Goal: Contribute content: Contribute content

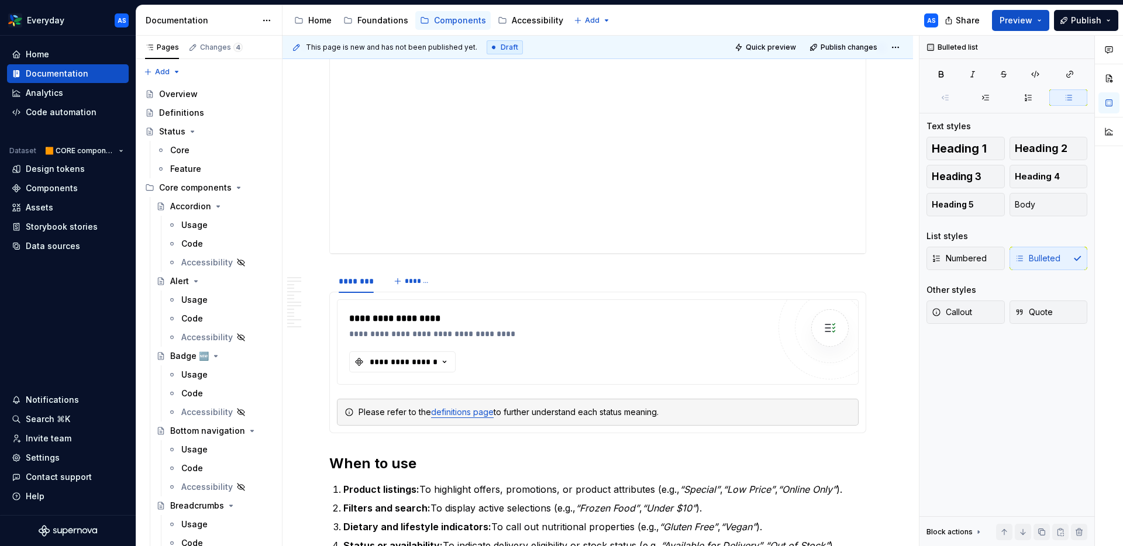
scroll to position [61, 0]
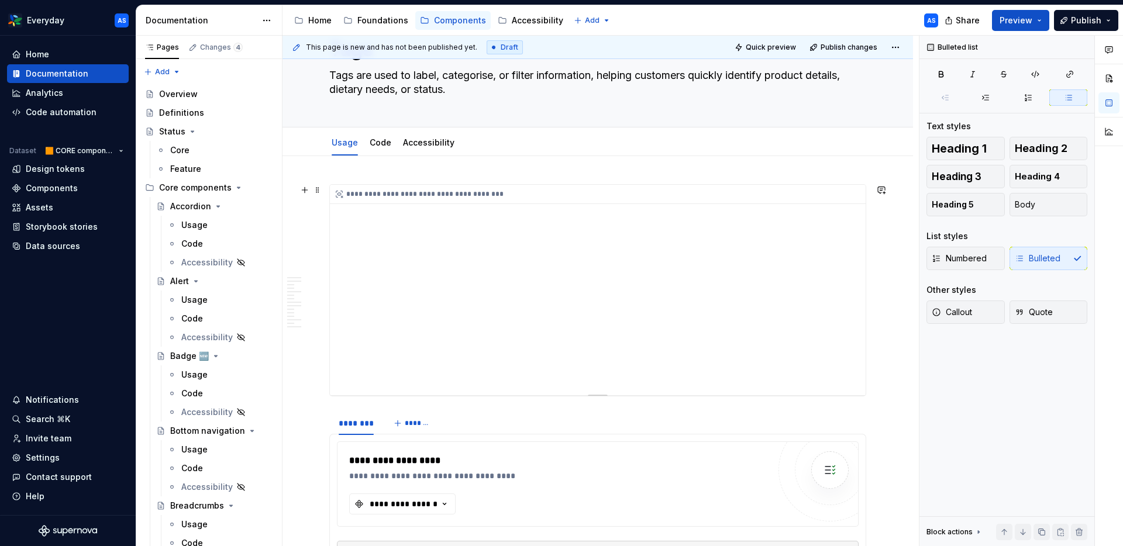
click at [649, 227] on div "**********" at bounding box center [598, 290] width 536 height 211
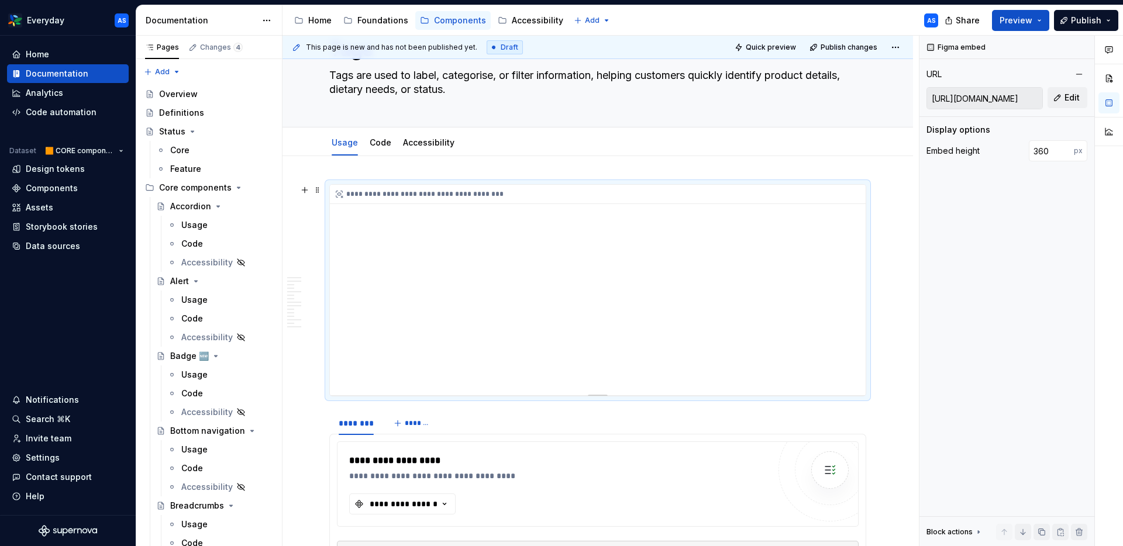
type textarea "*"
click at [906, 98] on span "Edit" at bounding box center [1071, 98] width 15 height 12
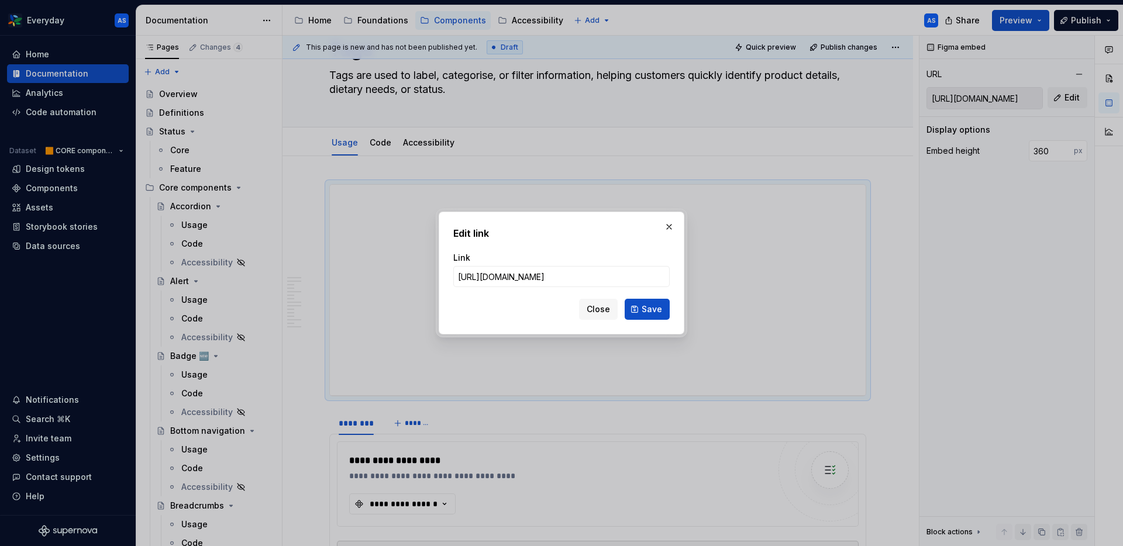
type input "https://www.figma.com/proto/WccKytIRPiT1mvD08A2KyA/Content-for-Supernova?page-i…"
type textarea "*"
type input "https://www.figma.com/proto/WccKytIRPiT1mvD08A2KyA/Content-for-Supernova?page-i…"
click at [640, 313] on button "Save" at bounding box center [647, 309] width 45 height 21
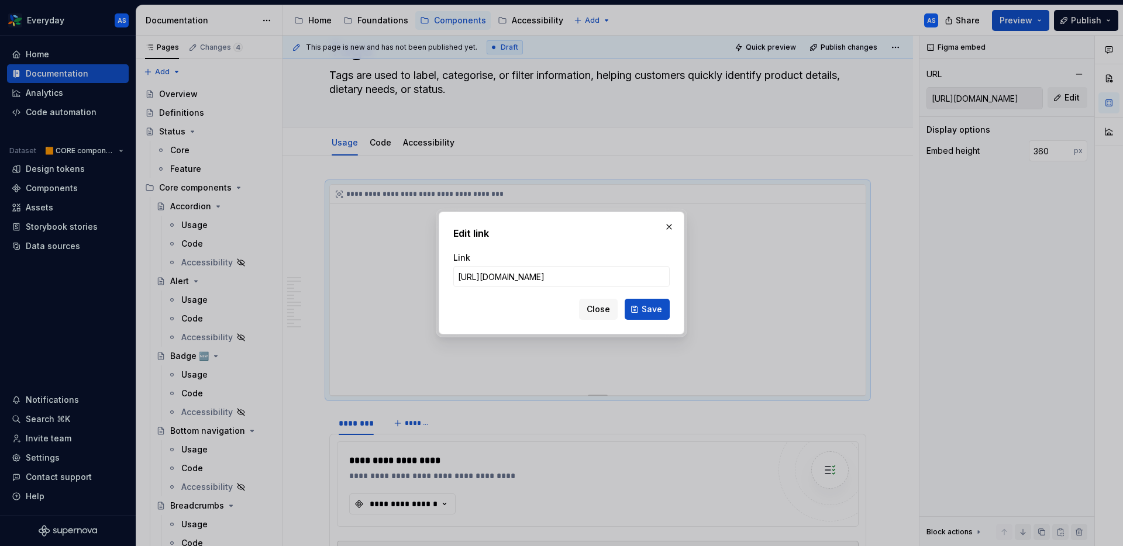
type input "https://embed.figma.com/proto/WccKytIRPiT1mvD08A2KyA/Content-for-Supernova?page…"
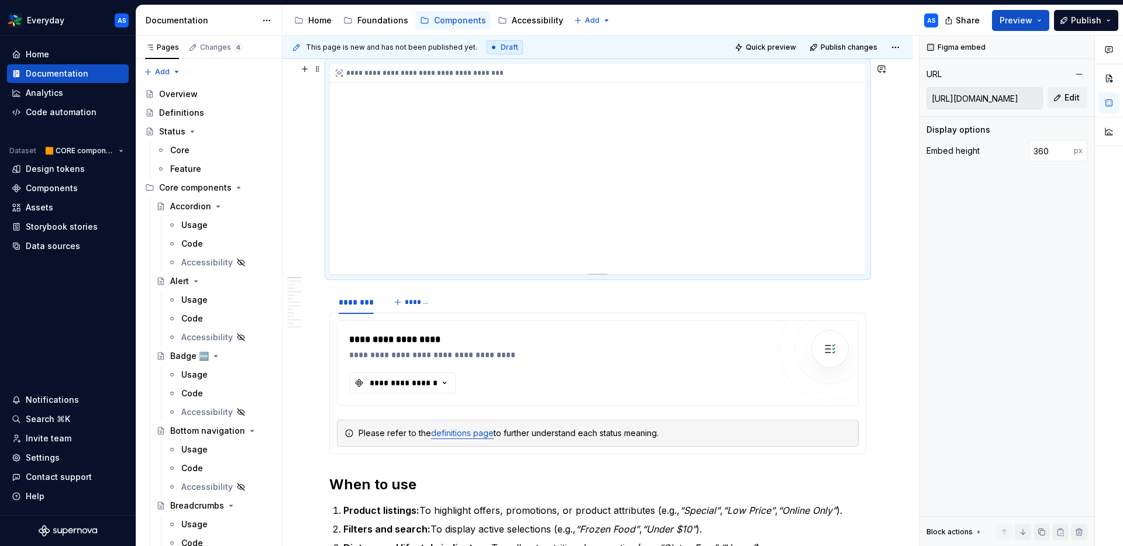
scroll to position [184, 0]
click at [402, 384] on div "**********" at bounding box center [403, 381] width 70 height 12
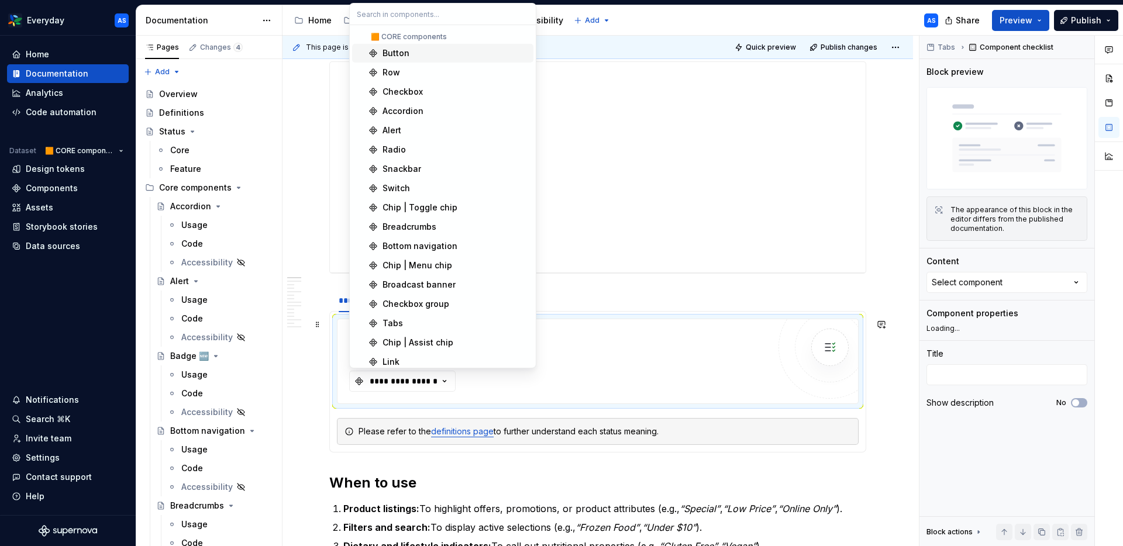
type textarea "*"
type input "l"
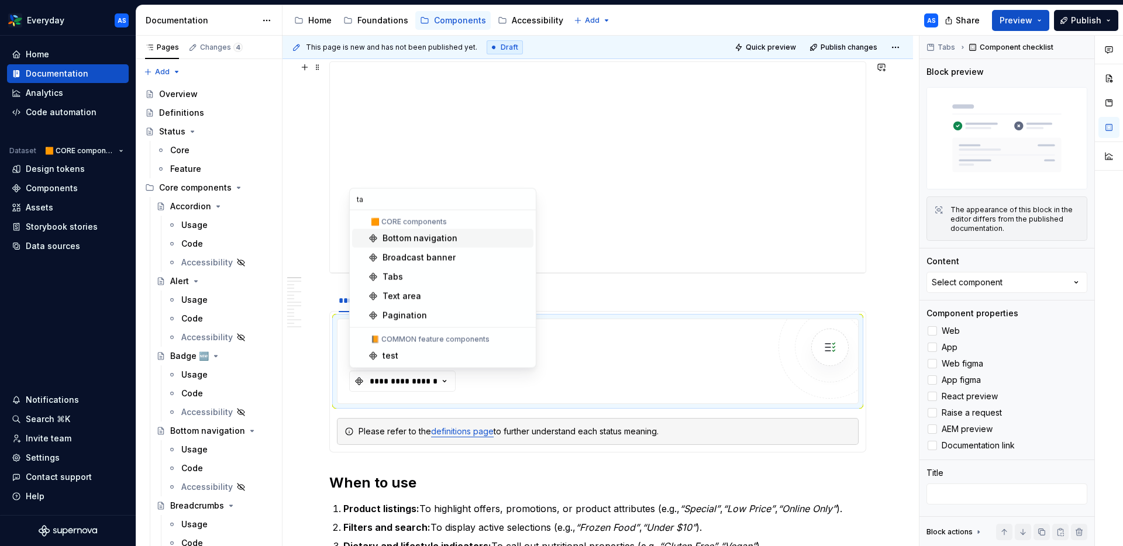
type input "tag"
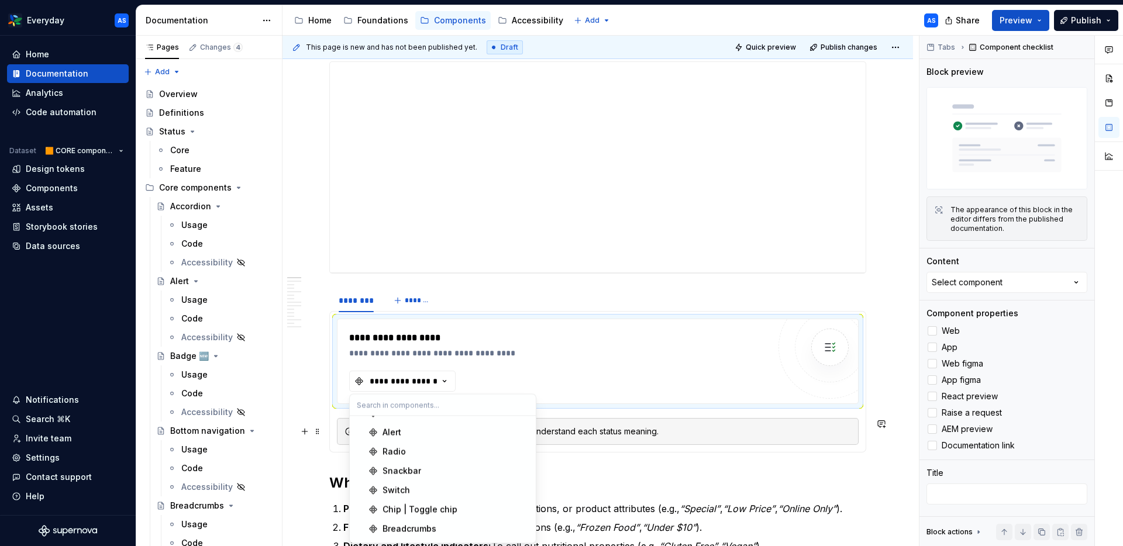
scroll to position [103, 0]
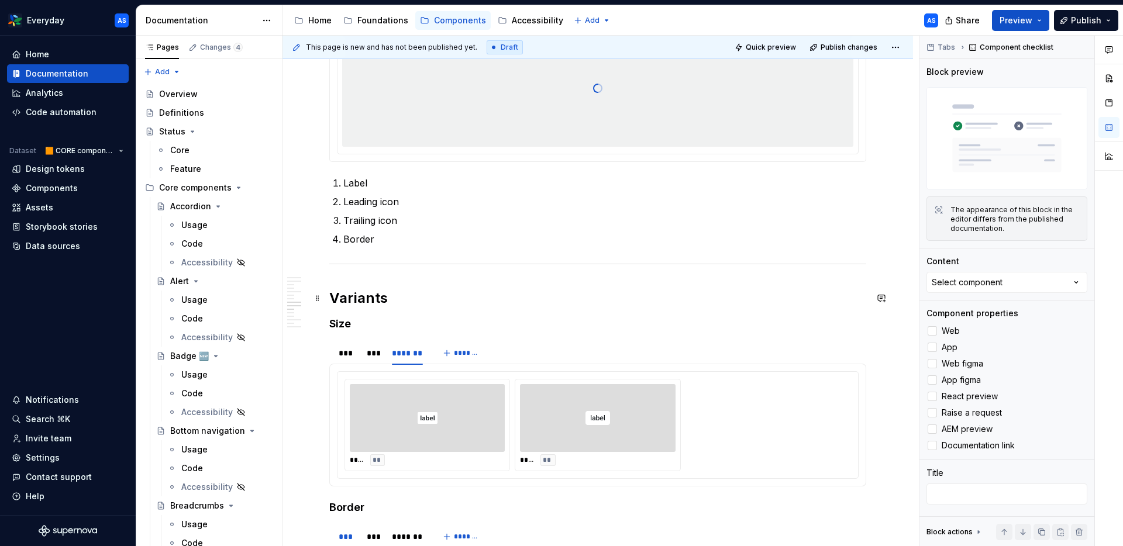
scroll to position [1153, 0]
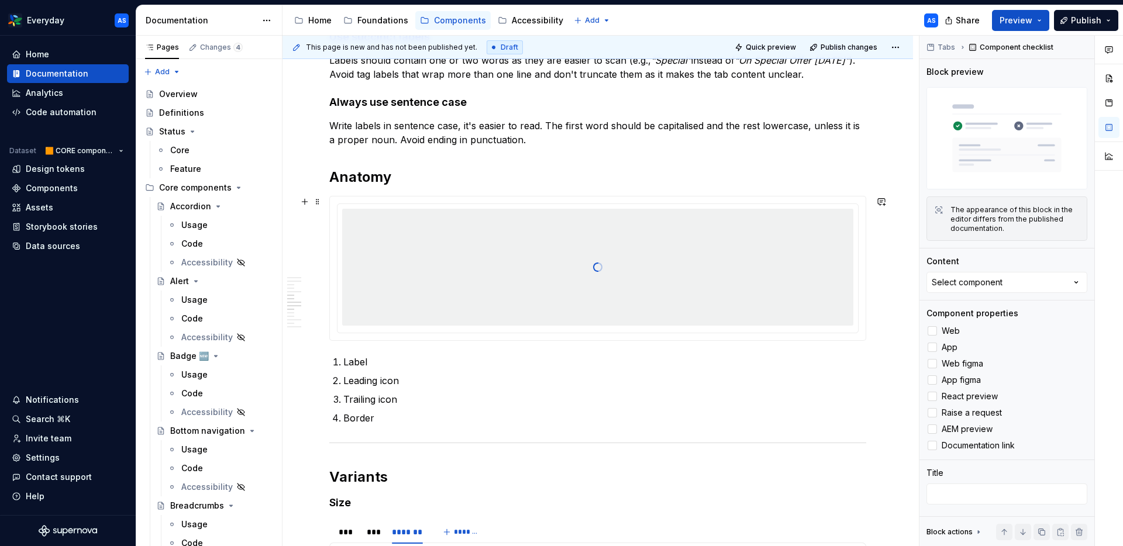
click at [772, 268] on div at bounding box center [597, 267] width 511 height 117
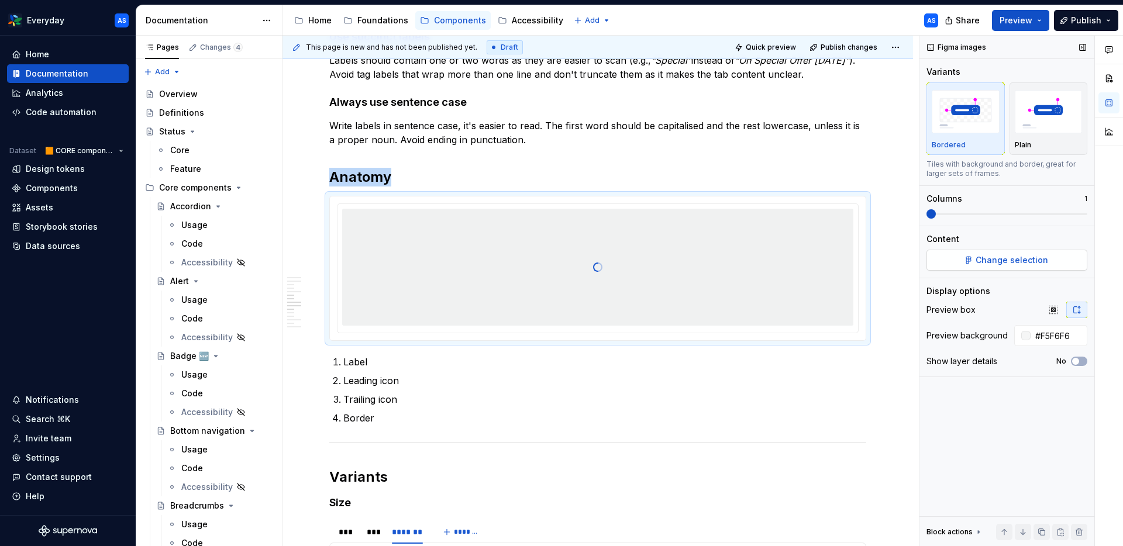
click at [906, 257] on span "Change selection" at bounding box center [1011, 260] width 73 height 12
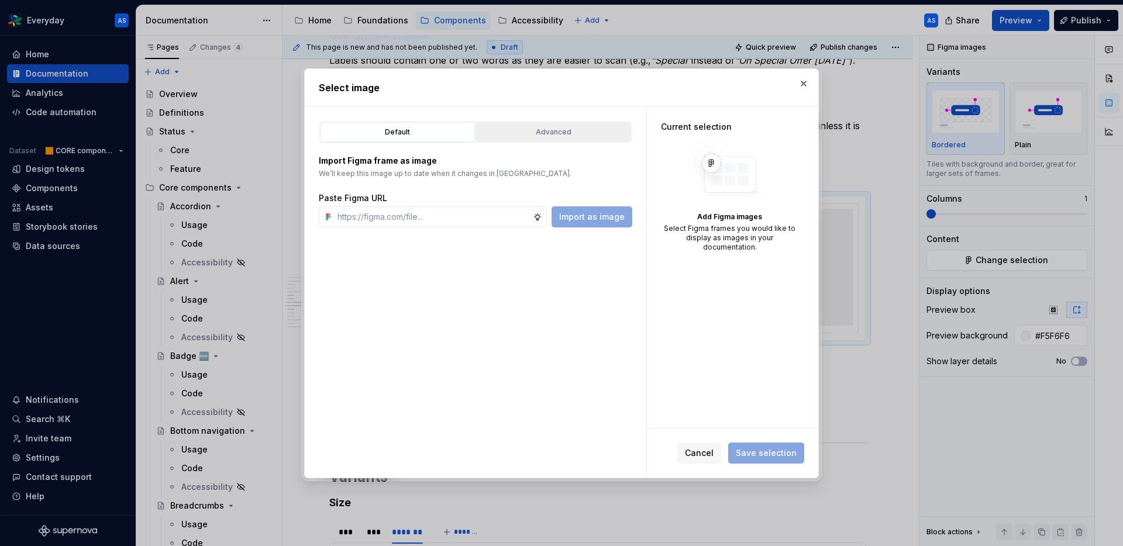
click at [561, 128] on div "Advanced" at bounding box center [553, 132] width 147 height 12
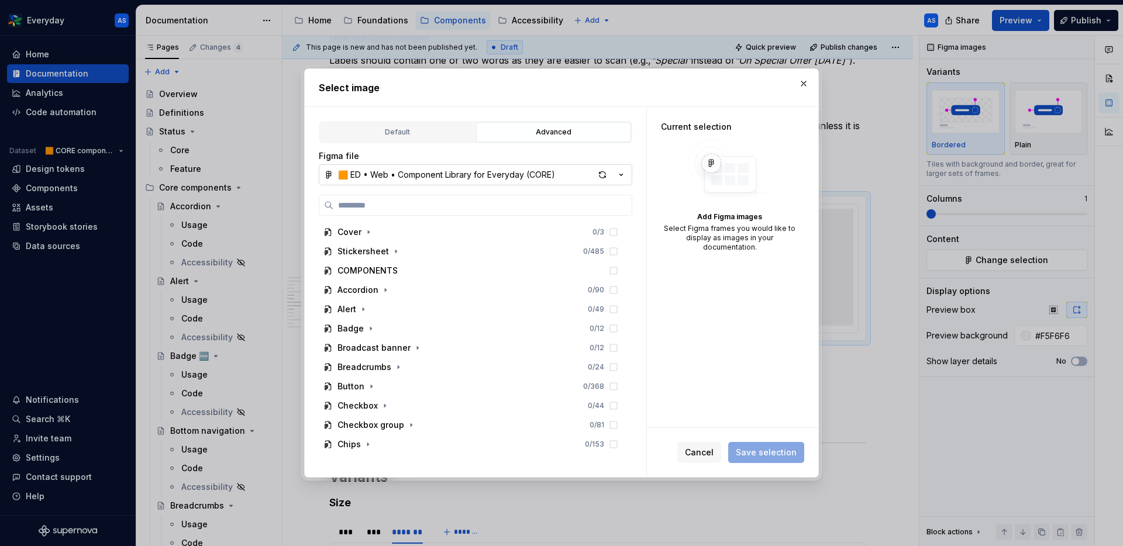
click at [620, 174] on icon "button" at bounding box center [621, 175] width 12 height 12
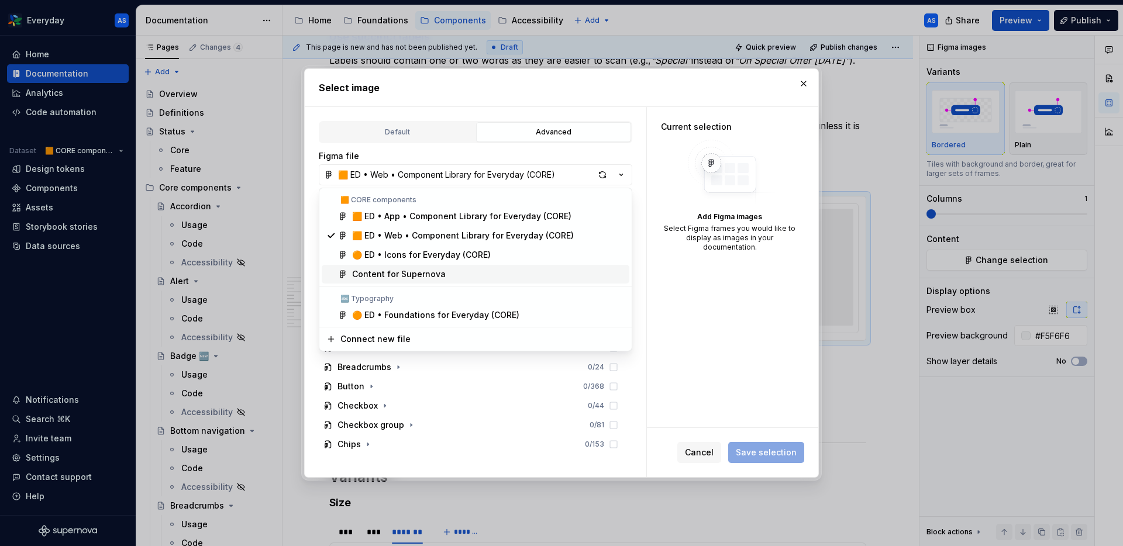
click at [441, 271] on div "Content for Supernova" at bounding box center [488, 274] width 272 height 12
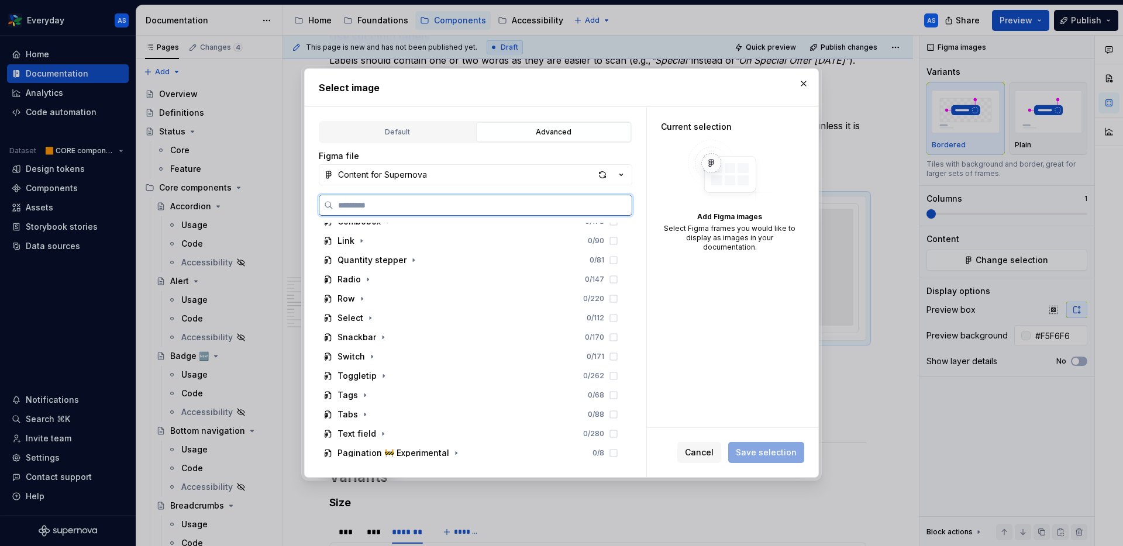
scroll to position [614, 0]
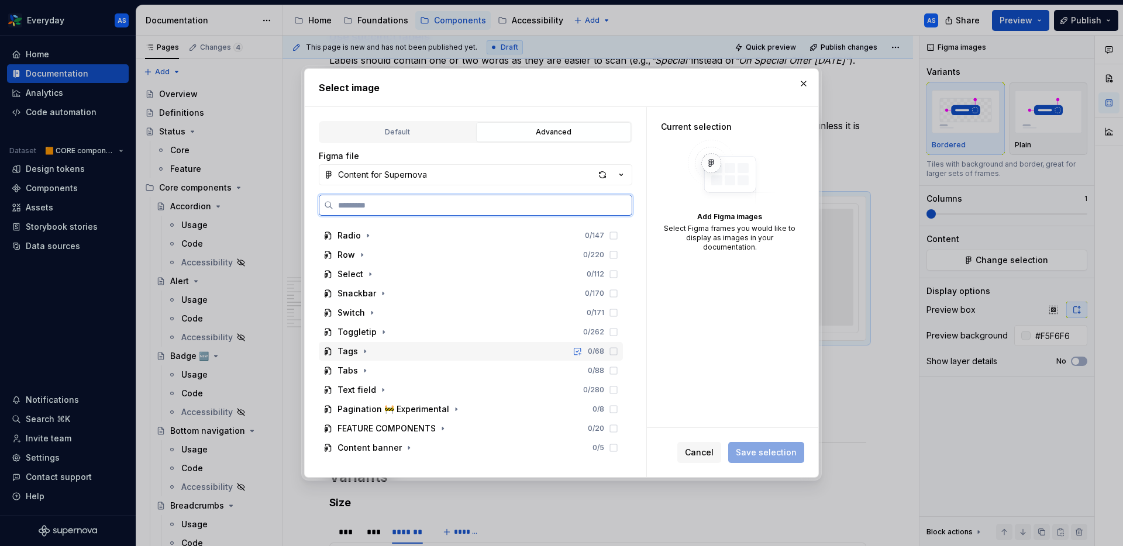
click at [391, 351] on div "Tags 0 / 68" at bounding box center [471, 351] width 304 height 19
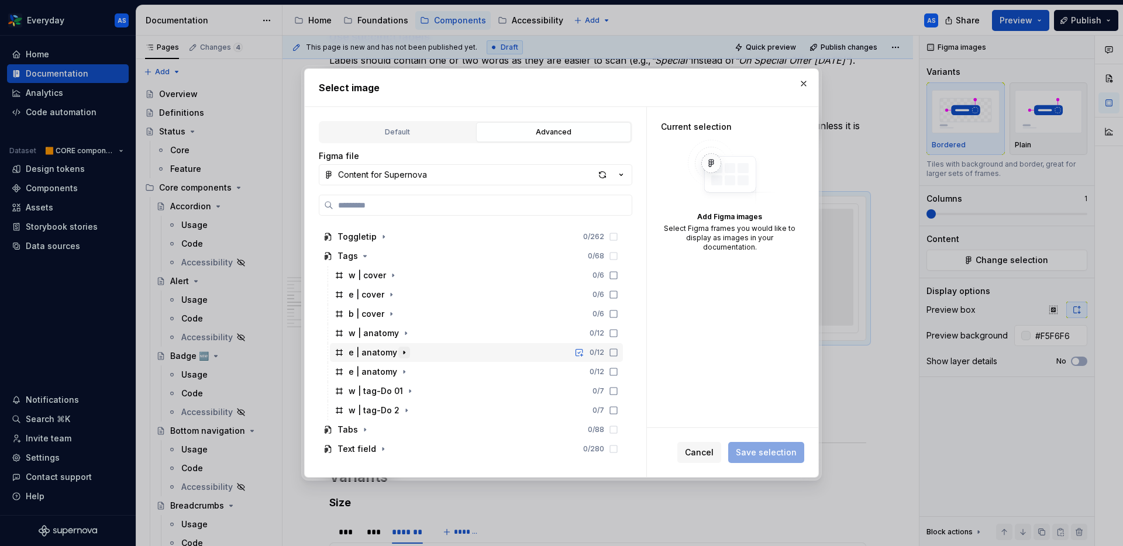
scroll to position [711, 0]
click at [450, 360] on div "e | anatomy 0 / 12" at bounding box center [476, 350] width 293 height 19
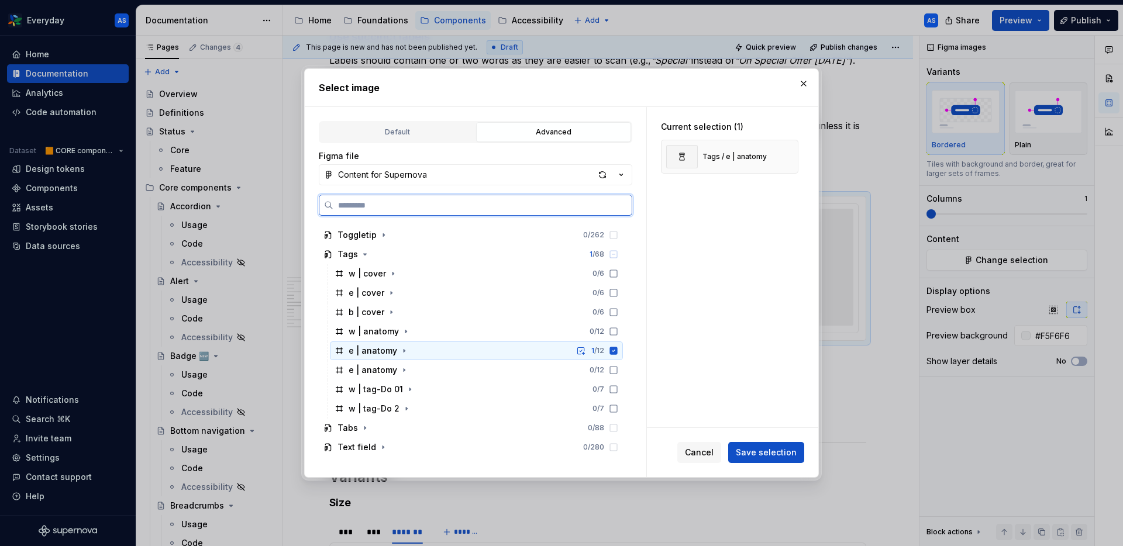
drag, startPoint x: 450, startPoint y: 351, endPoint x: 462, endPoint y: 373, distance: 24.9
click at [450, 351] on div "e | anatomy 1 / 12" at bounding box center [476, 350] width 293 height 19
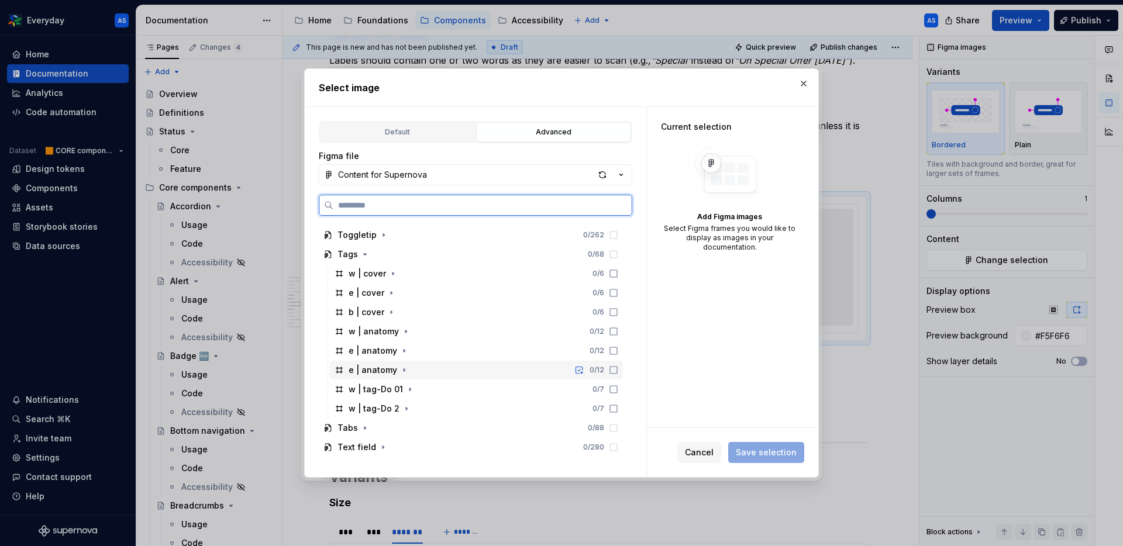
click at [461, 372] on div "e | anatomy 0 / 12" at bounding box center [476, 370] width 293 height 19
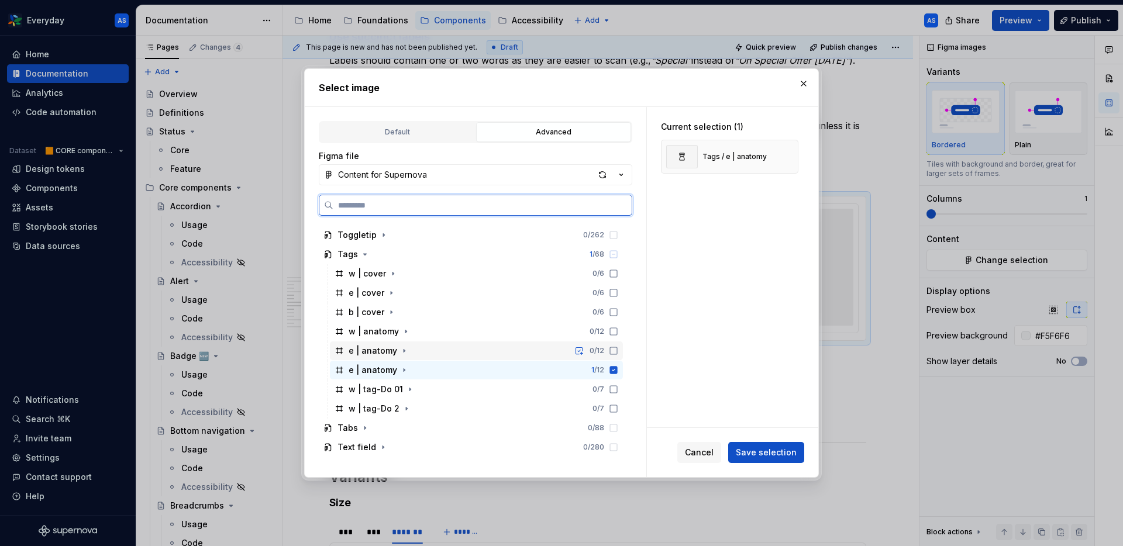
click at [490, 353] on div "e | anatomy 0 / 12" at bounding box center [476, 350] width 293 height 19
click at [617, 371] on icon at bounding box center [614, 370] width 8 height 8
click at [777, 453] on span "Save selection" at bounding box center [766, 453] width 61 height 12
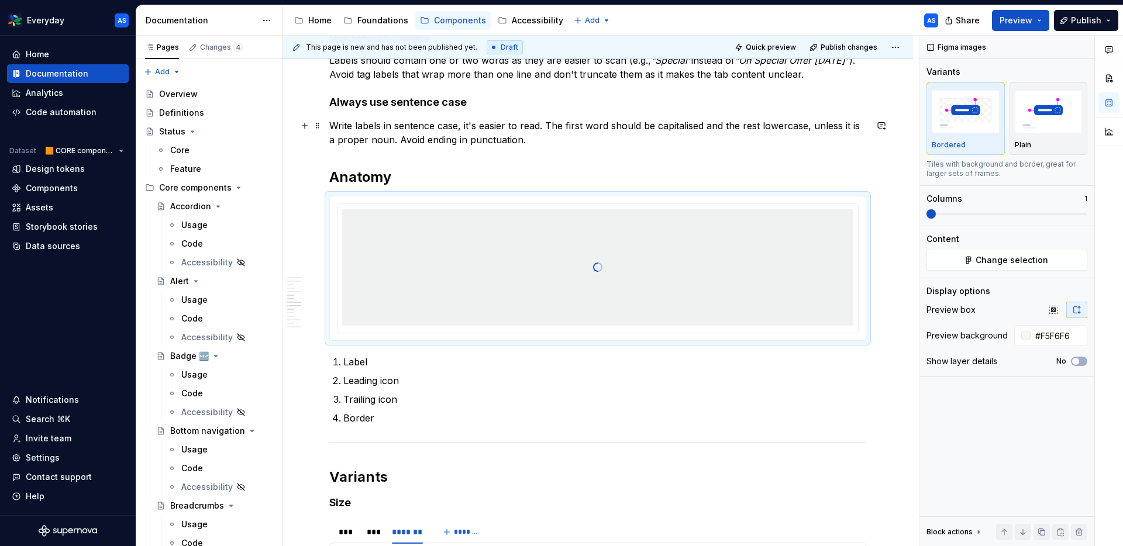
type textarea "*"
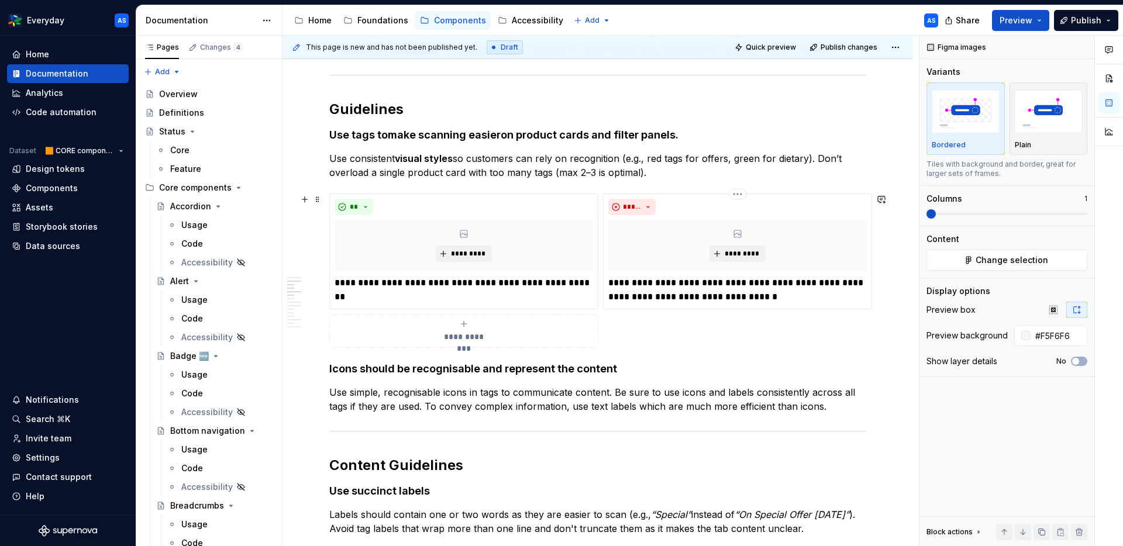
scroll to position [696, 0]
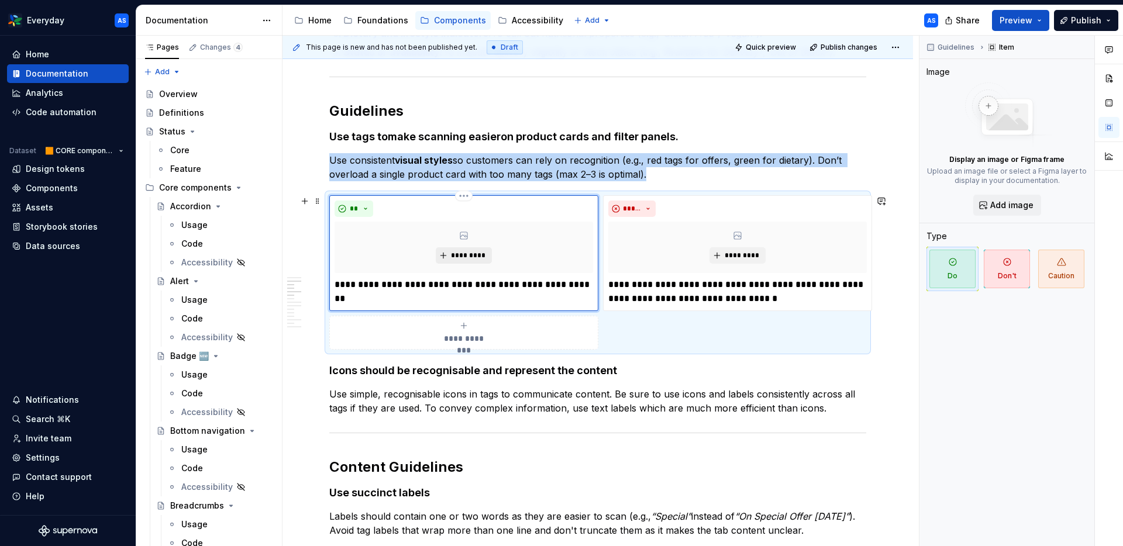
click at [467, 256] on span "*********" at bounding box center [468, 255] width 36 height 9
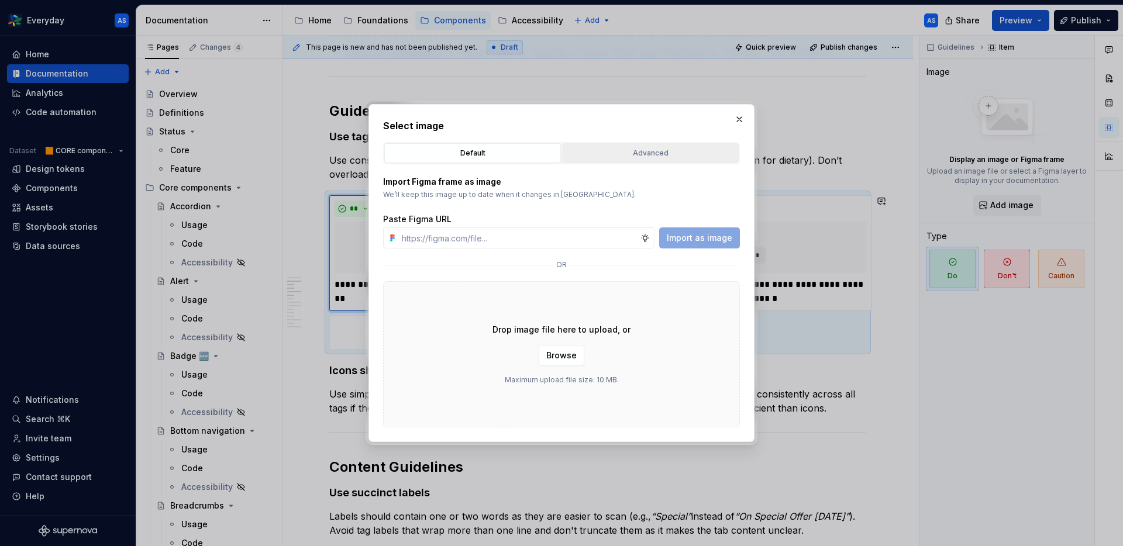
click at [659, 153] on div "Advanced" at bounding box center [650, 153] width 168 height 12
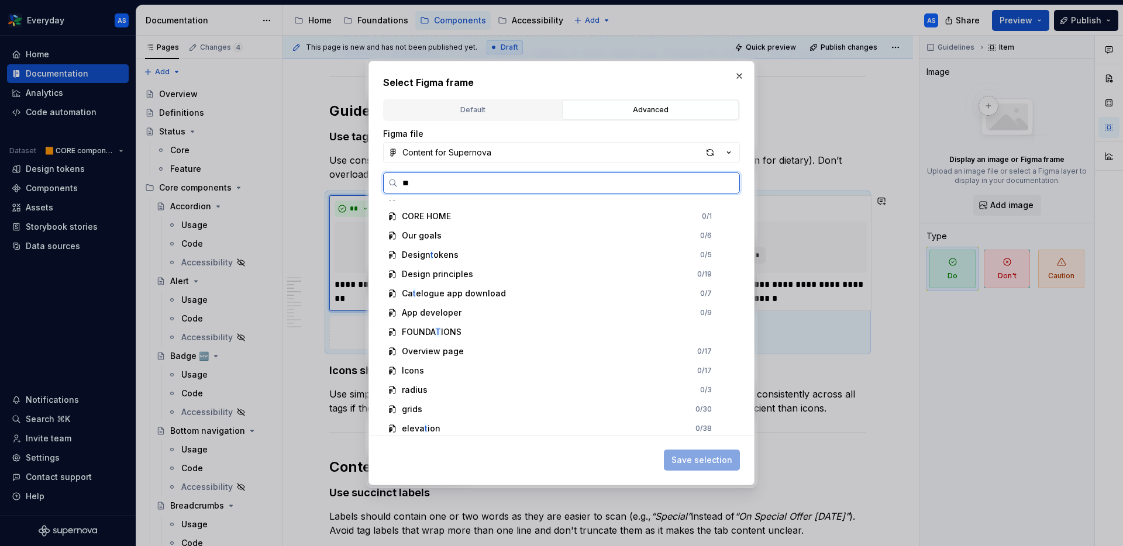
scroll to position [0, 0]
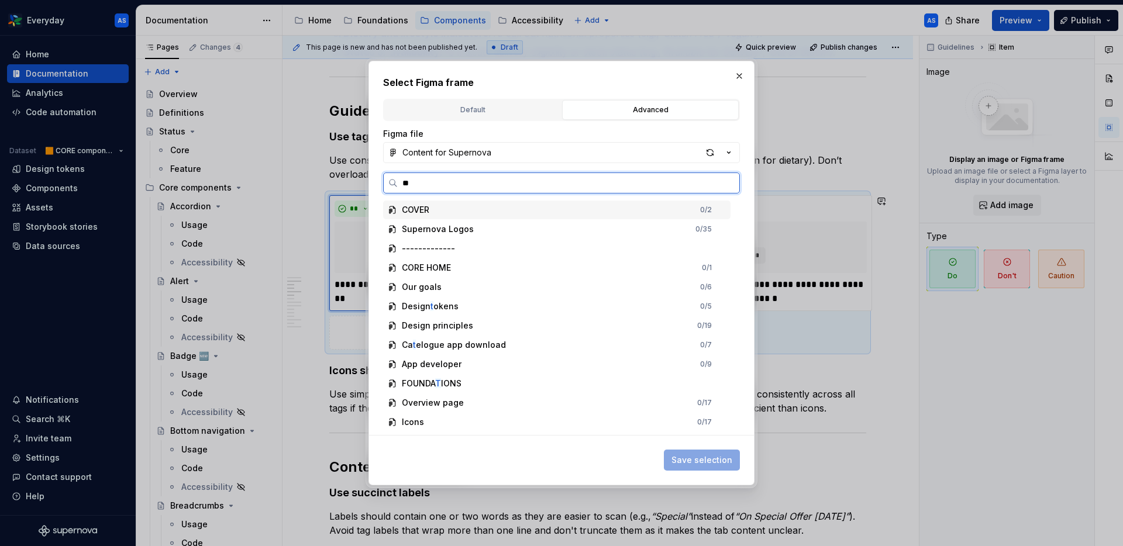
type input "***"
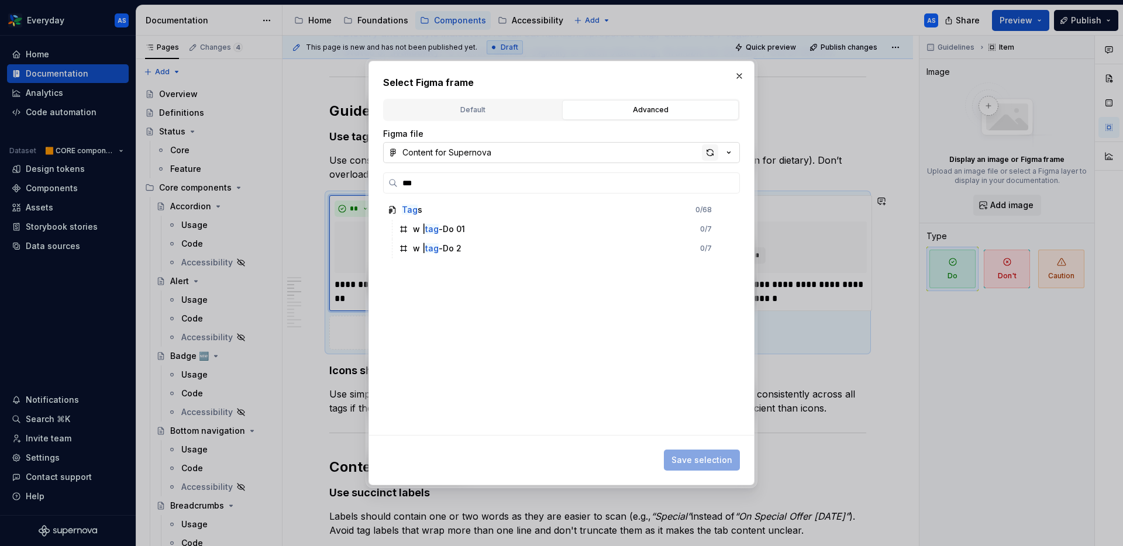
click at [708, 154] on div "button" at bounding box center [710, 152] width 16 height 16
type textarea "*"
drag, startPoint x: 569, startPoint y: 278, endPoint x: 506, endPoint y: 220, distance: 85.2
click at [568, 278] on div "Tags 0 / 68 w | tag-Do 01 0 / 7 w | tag-Do 2 0 / 7" at bounding box center [558, 318] width 350 height 235
click at [499, 180] on input "search" at bounding box center [568, 183] width 341 height 12
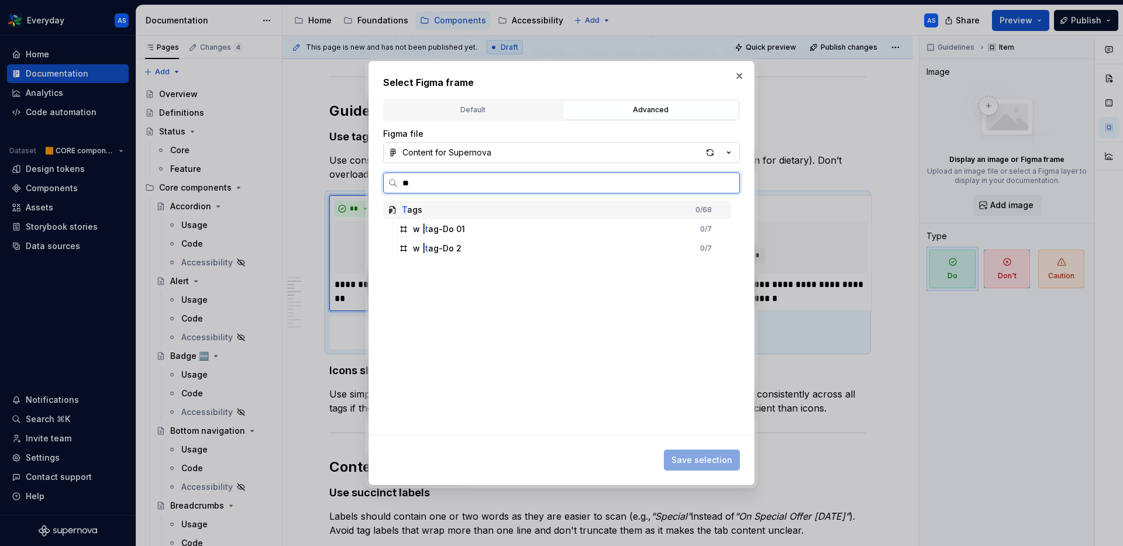
type input "***"
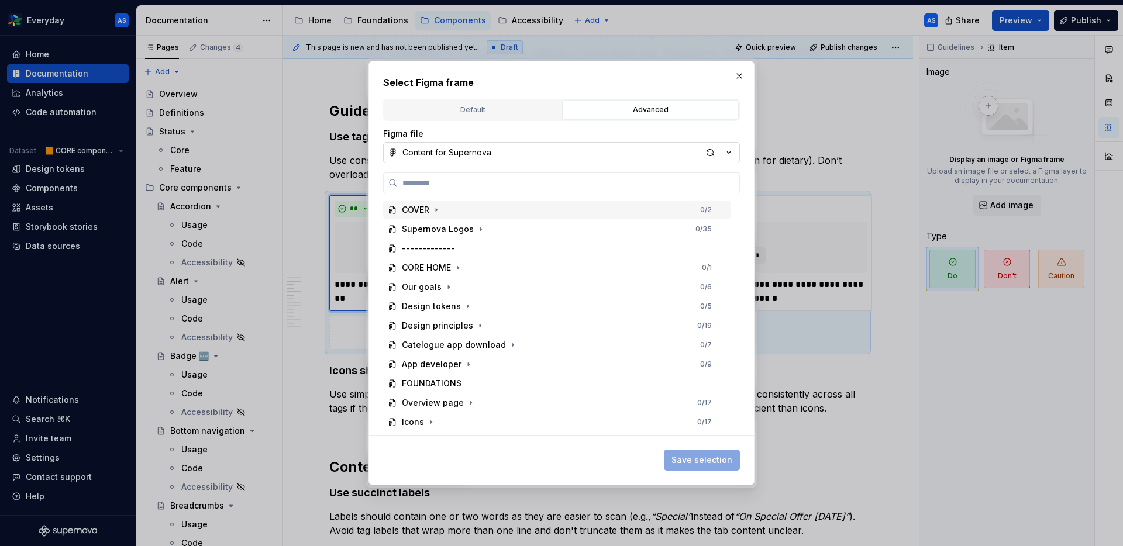
click at [741, 72] on button "button" at bounding box center [739, 76] width 16 height 16
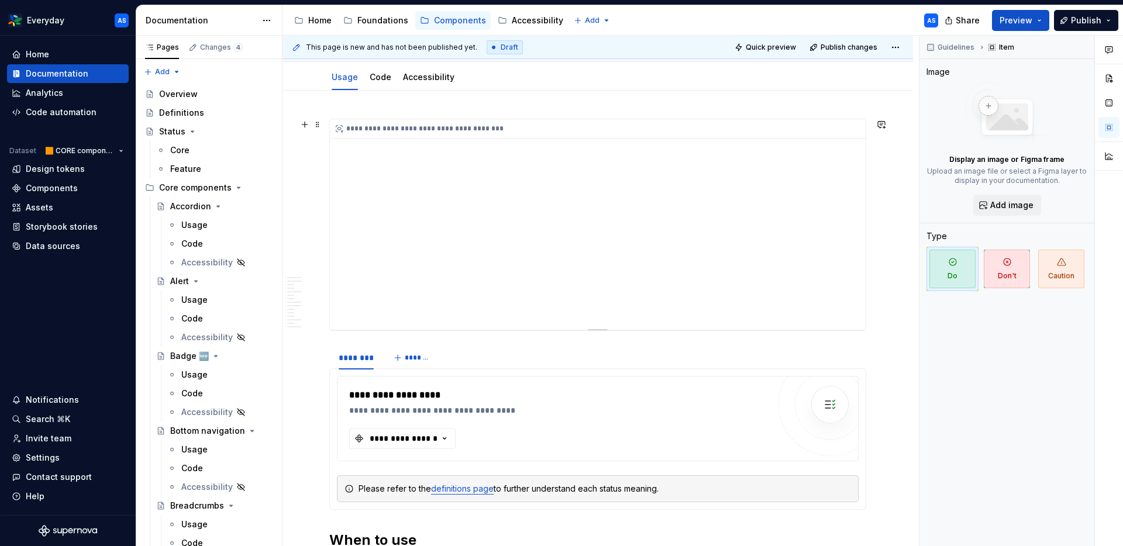
scroll to position [129, 0]
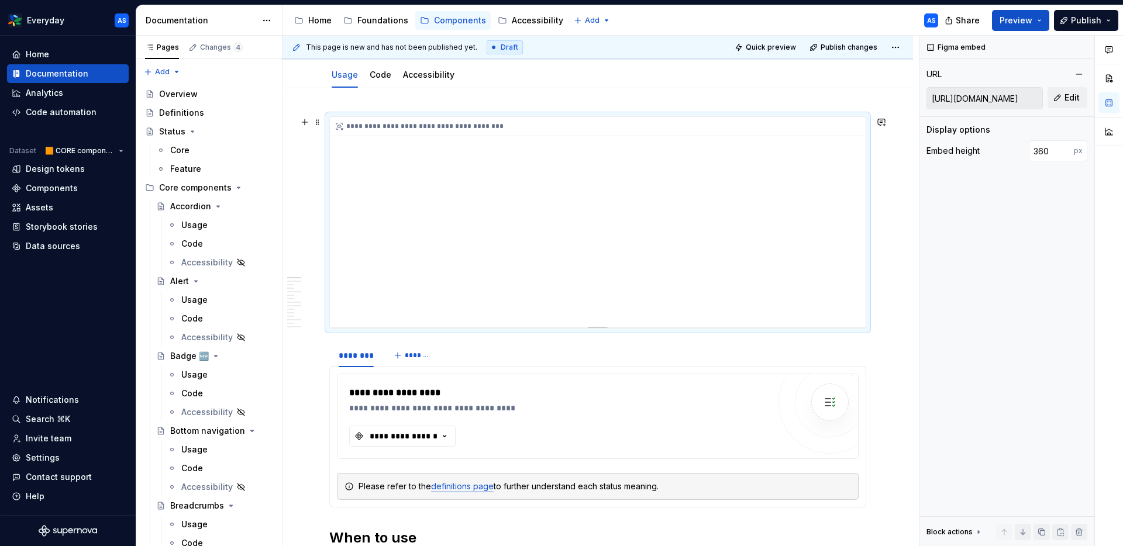
click at [798, 243] on div "**********" at bounding box center [598, 222] width 536 height 211
type textarea "*"
click at [906, 92] on span "Edit" at bounding box center [1071, 98] width 15 height 12
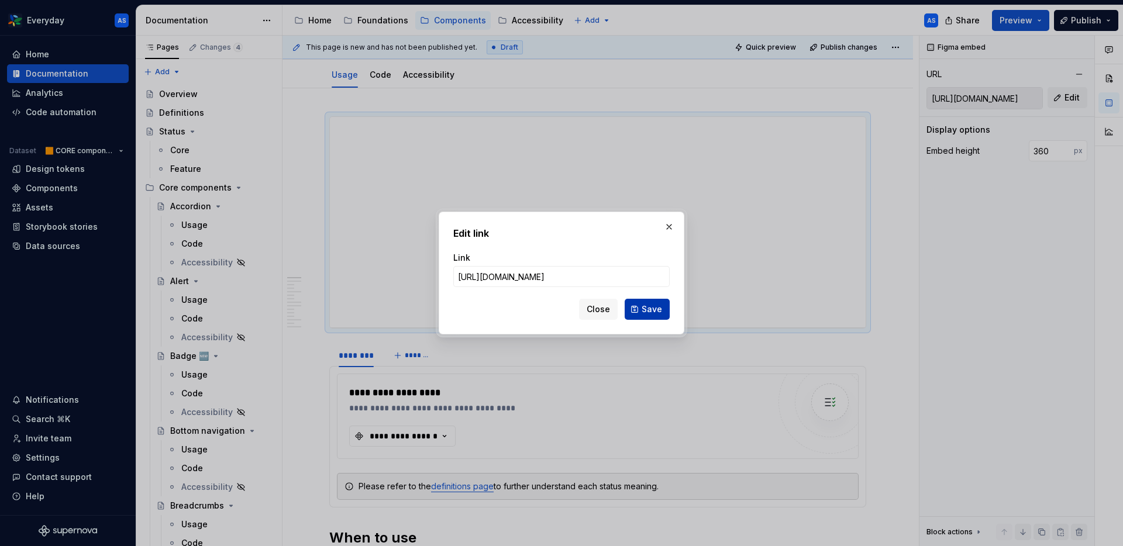
scroll to position [0, 578]
type input "https://www.figma.com/proto/WccKytIRPiT1mvD08A2KyA/Content-for-Supernova?page-i…"
click at [651, 313] on span "Save" at bounding box center [651, 309] width 20 height 12
type input "https://embed.figma.com/proto/WccKytIRPiT1mvD08A2KyA/Content-for-Supernova?page…"
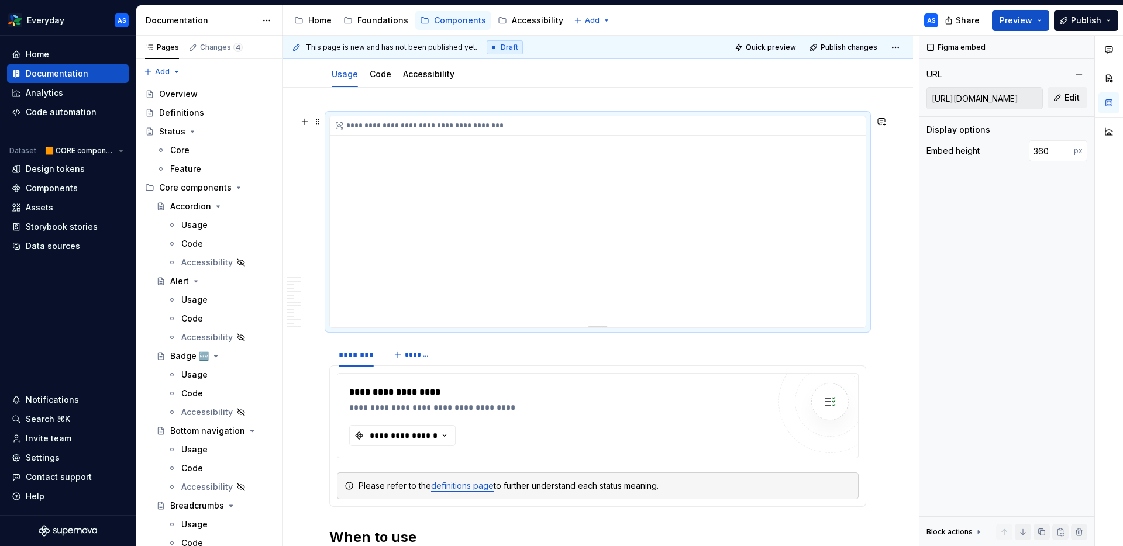
scroll to position [0, 0]
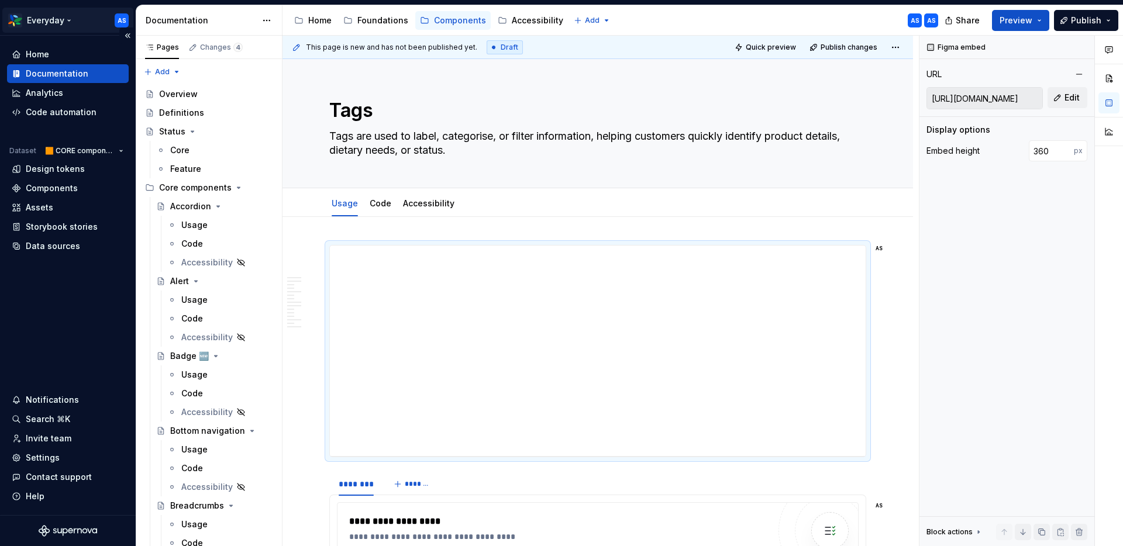
click at [58, 18] on html "Everyday AS Home Documentation Analytics Code automation Dataset 🟧 CORE compone…" at bounding box center [561, 273] width 1123 height 546
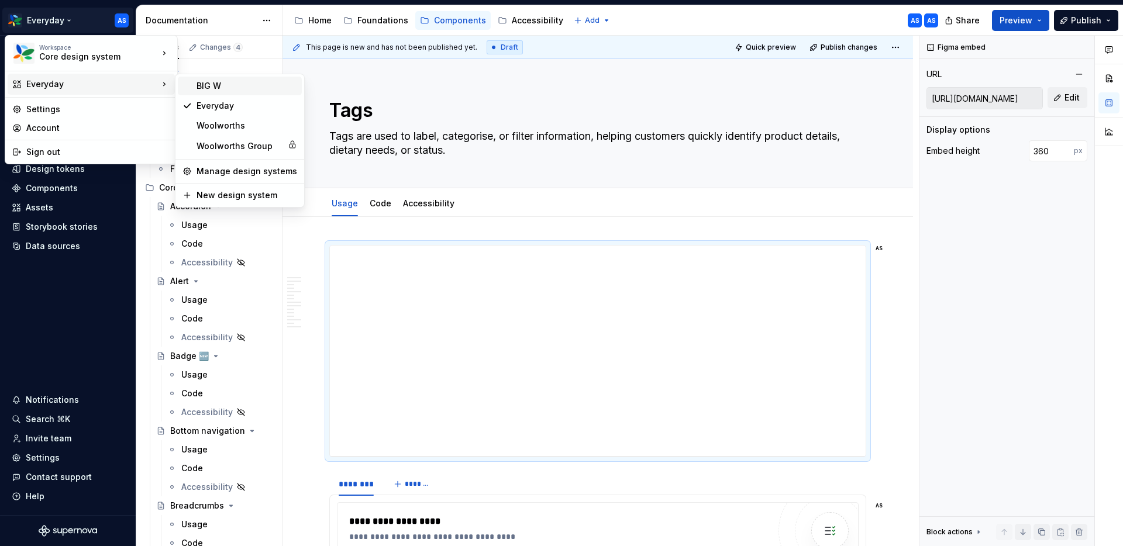
click at [232, 84] on div "BIG W" at bounding box center [246, 86] width 101 height 12
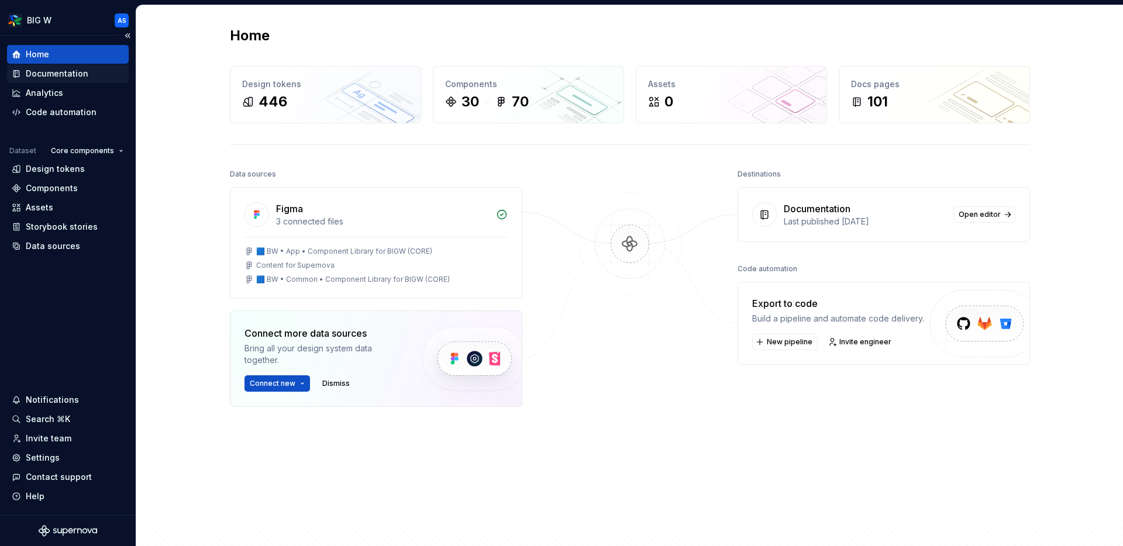
click at [53, 74] on div "Documentation" at bounding box center [57, 74] width 63 height 12
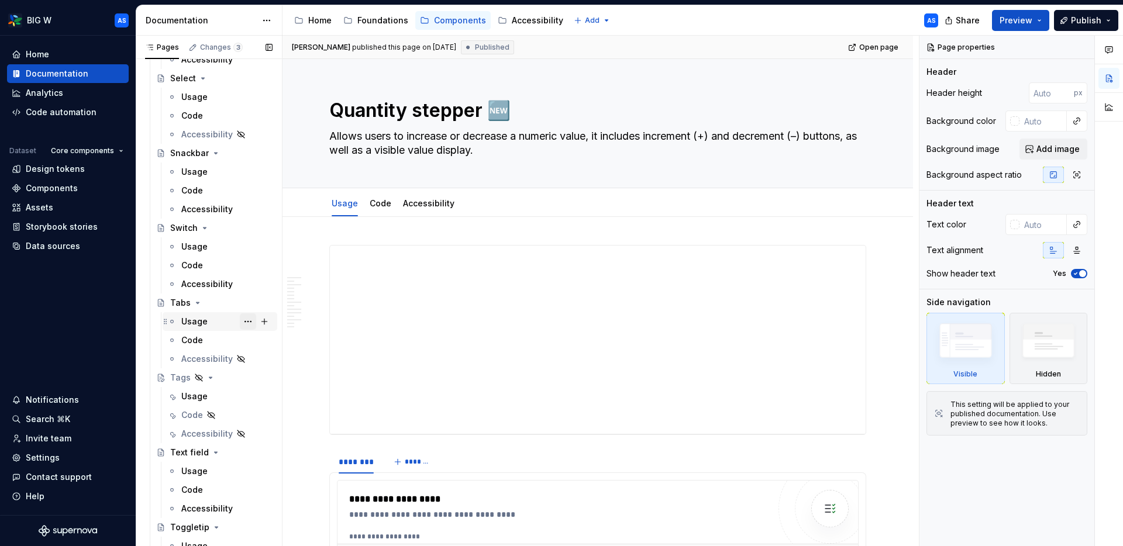
scroll to position [1210, 0]
click at [248, 309] on button "Page tree" at bounding box center [248, 306] width 16 height 16
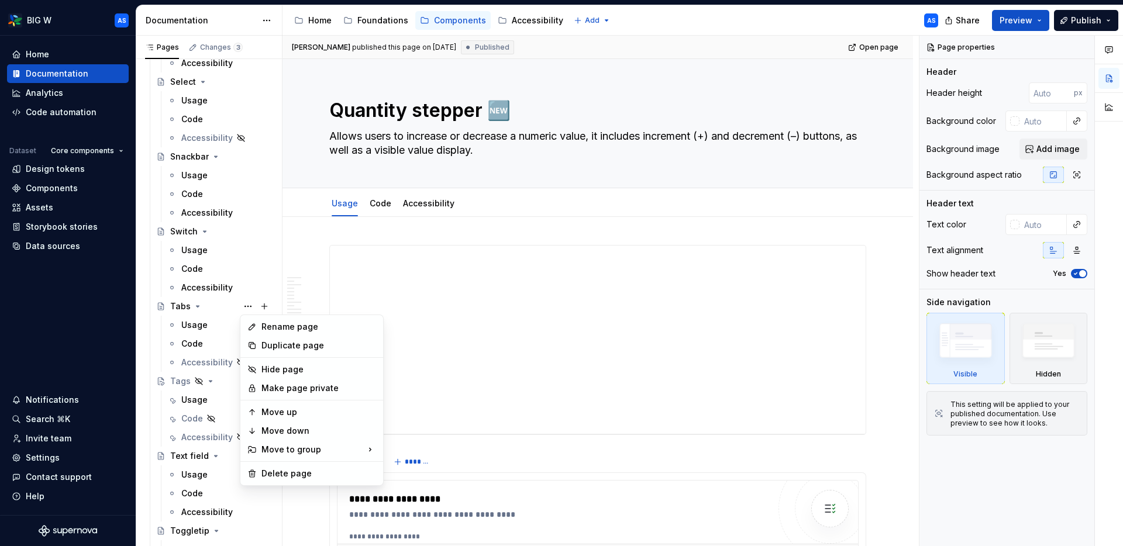
scroll to position [1206, 0]
click at [292, 349] on div "Duplicate page" at bounding box center [318, 346] width 115 height 12
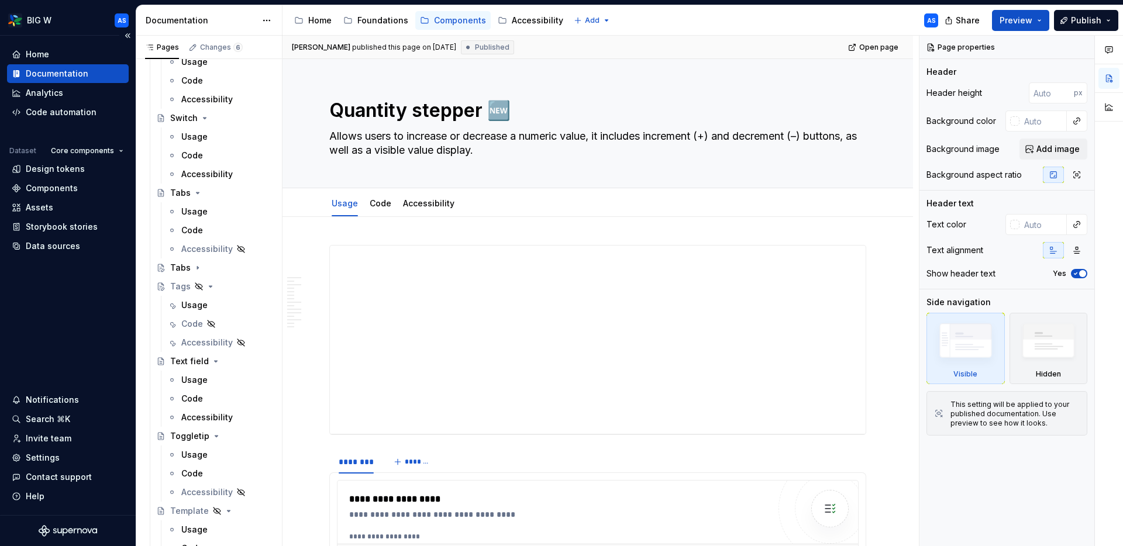
scroll to position [1340, 0]
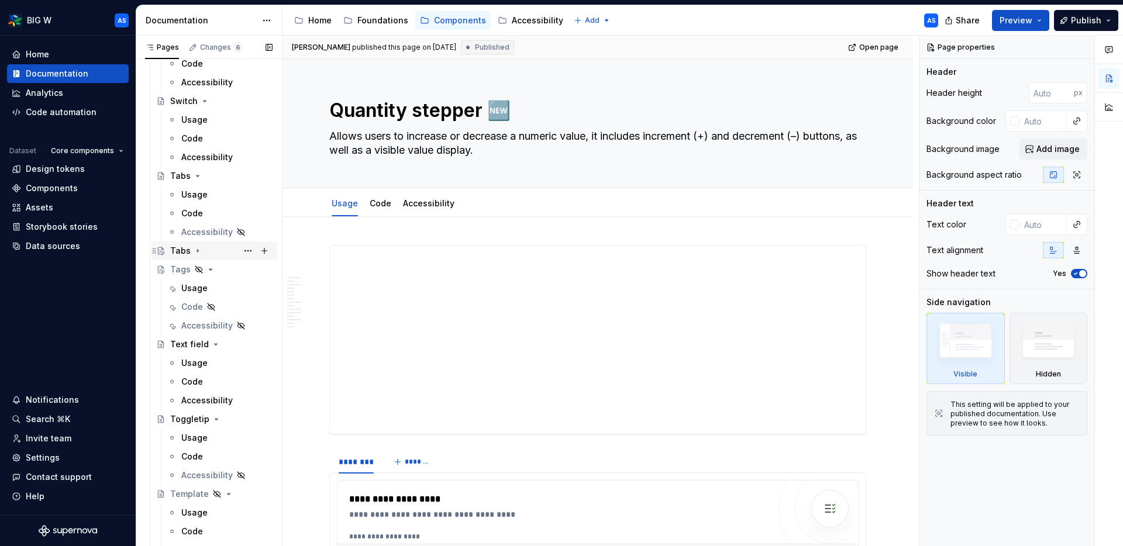
click at [194, 250] on icon "Page tree" at bounding box center [197, 250] width 9 height 9
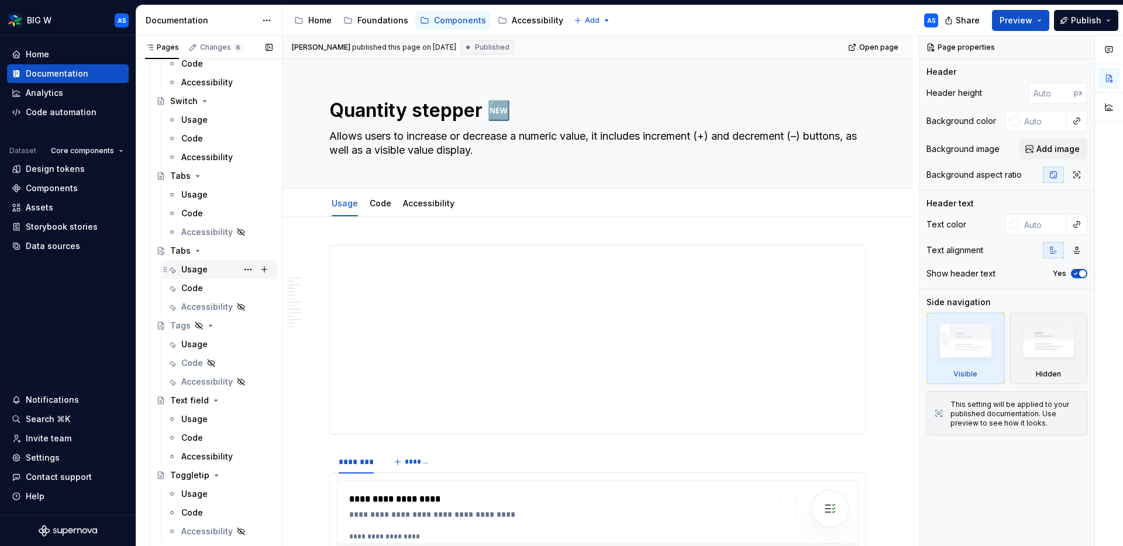
click at [201, 270] on div "Usage" at bounding box center [194, 270] width 26 height 12
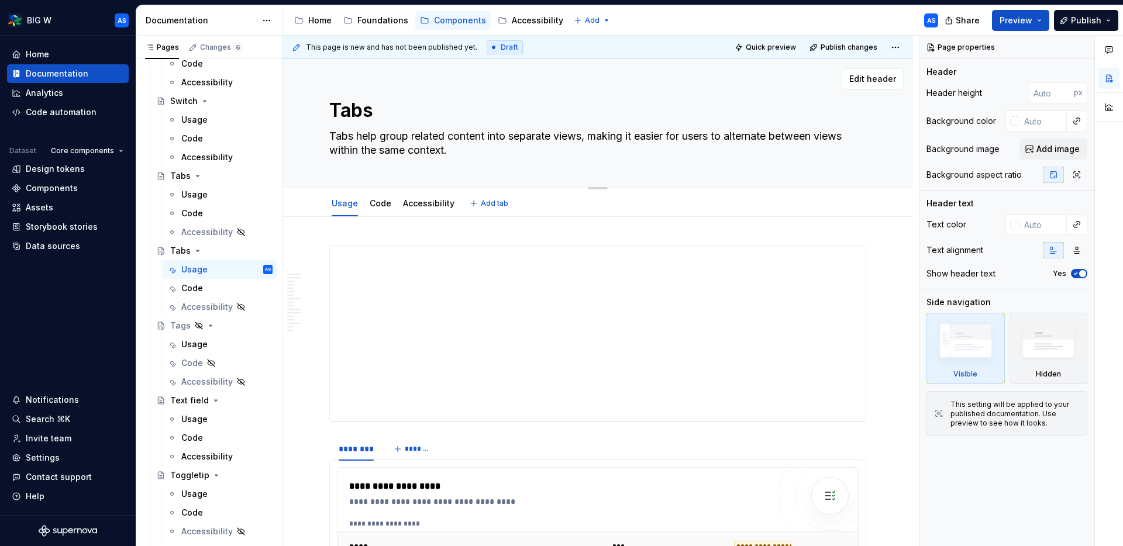
click at [365, 113] on textarea "Tabs" at bounding box center [595, 110] width 537 height 28
type textarea "*"
type textarea "T"
type textarea "*"
type textarea "Tag"
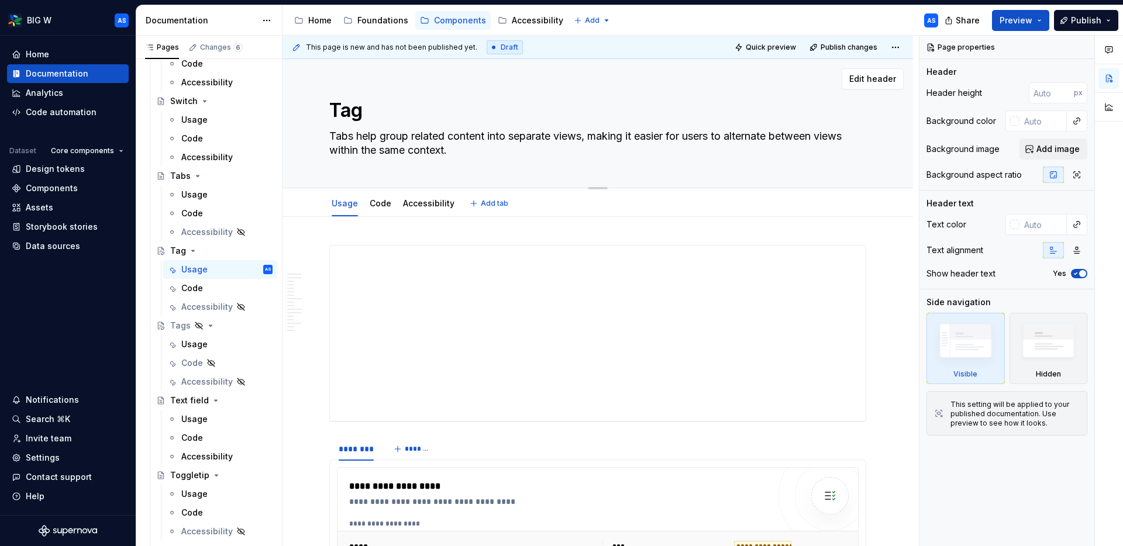
paste textarea "🆕"
type textarea "*"
type textarea "Tag 🆕"
type textarea "*"
type textarea "Tag 🆕"
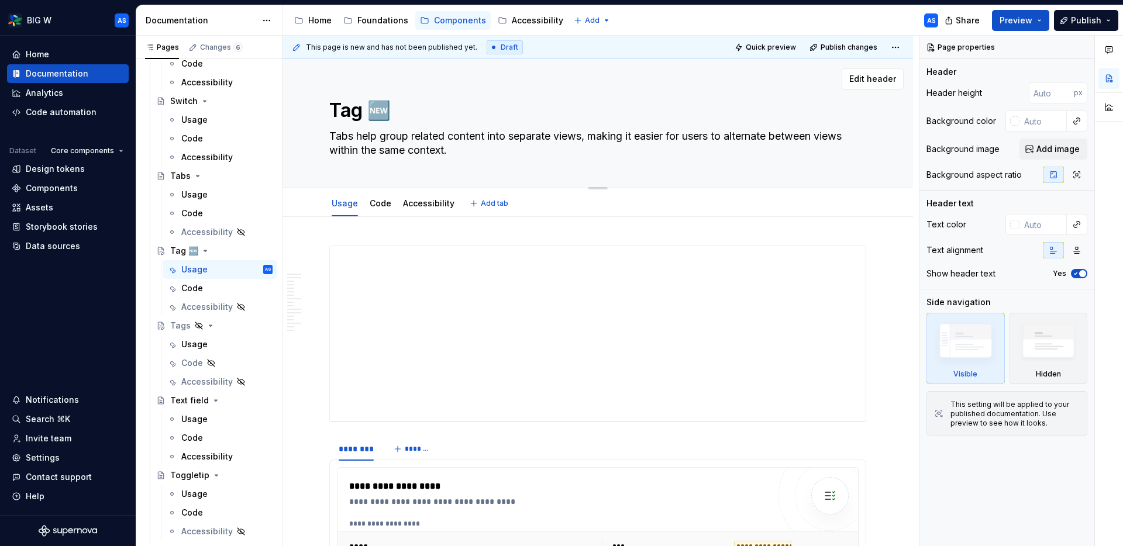
click at [381, 130] on textarea "Tabs help group related content into separate views, making it easier for users…" at bounding box center [595, 143] width 537 height 33
paste textarea "gs are used to label, categorise, or filter information, helping customers quic…"
type textarea "*"
type textarea "Tags are used to label, categorise, or filter information, helping customers qu…"
type textarea "*"
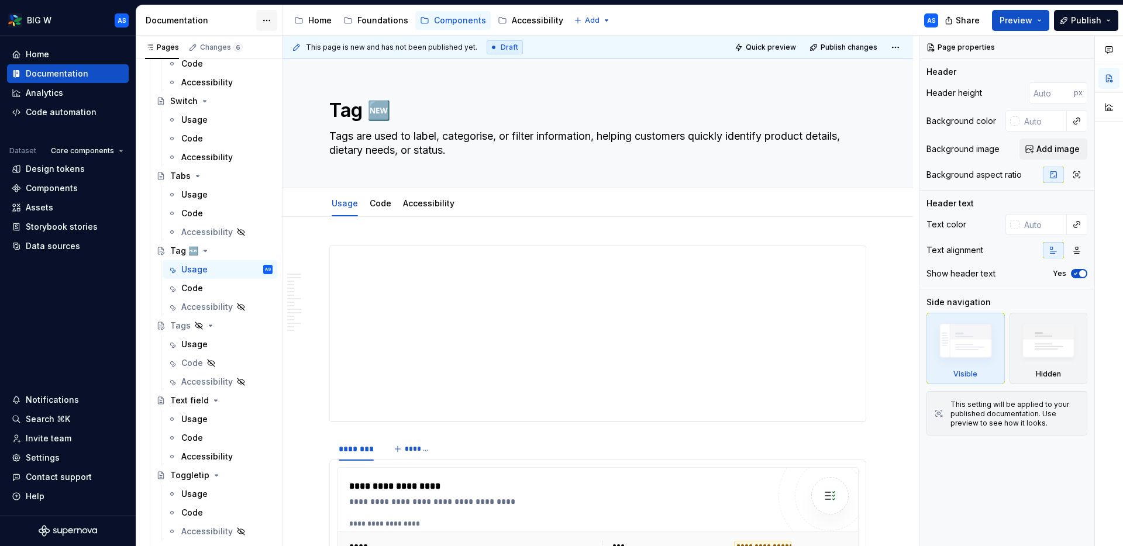
type textarea "Tags are used to label, categorise, or filter information, helping customers qu…"
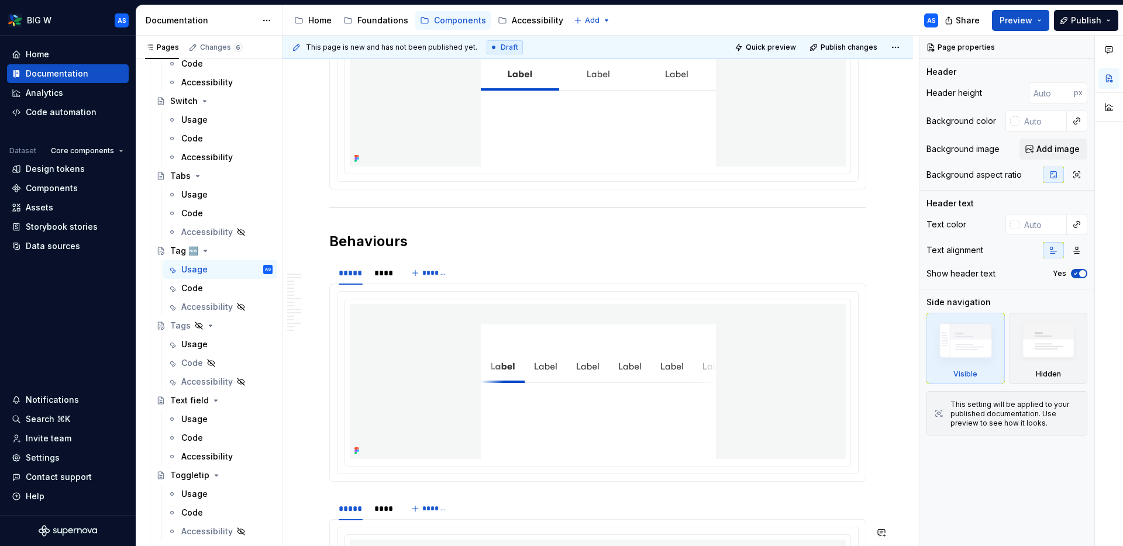
scroll to position [2428, 0]
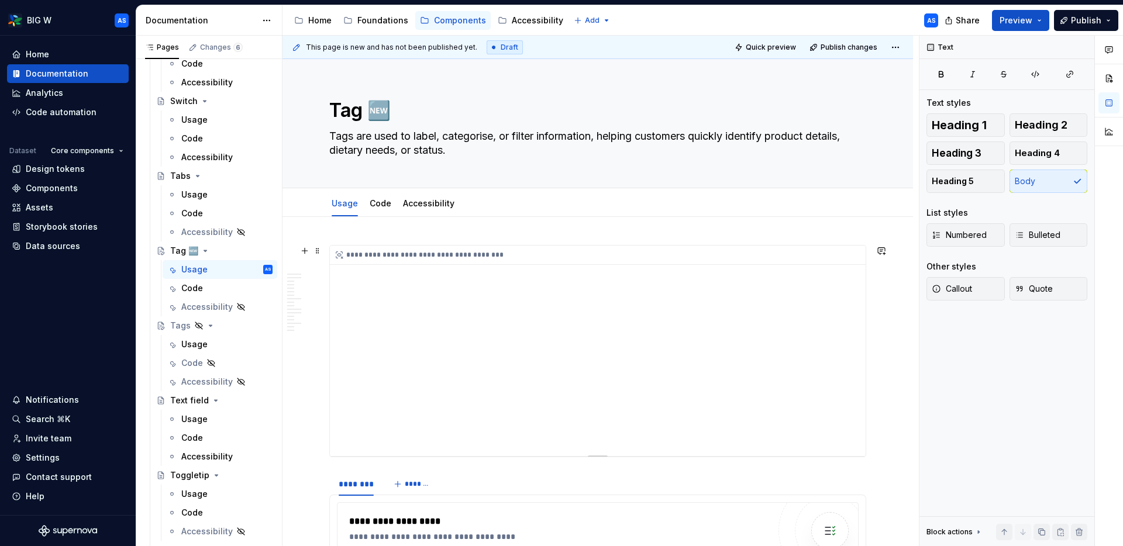
scroll to position [94, 0]
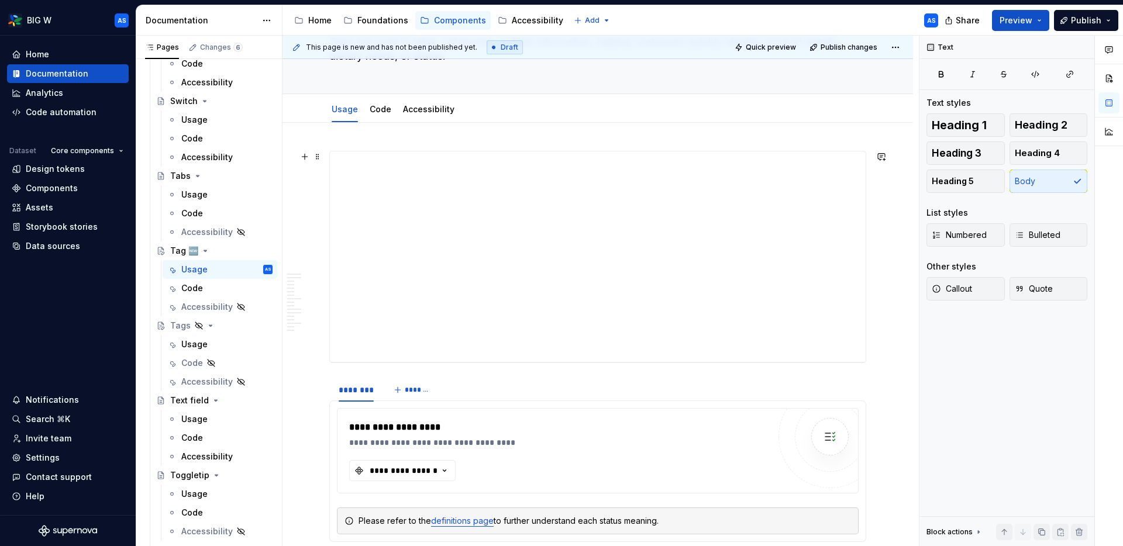
type textarea "*"
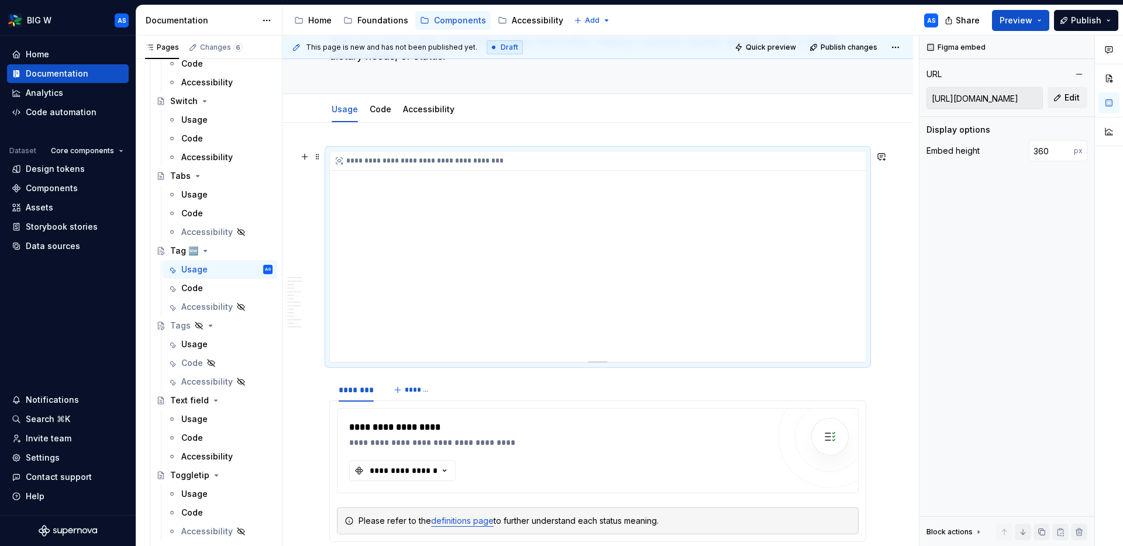
click at [612, 194] on div "**********" at bounding box center [598, 256] width 536 height 211
click at [906, 102] on span "Edit" at bounding box center [1071, 98] width 15 height 12
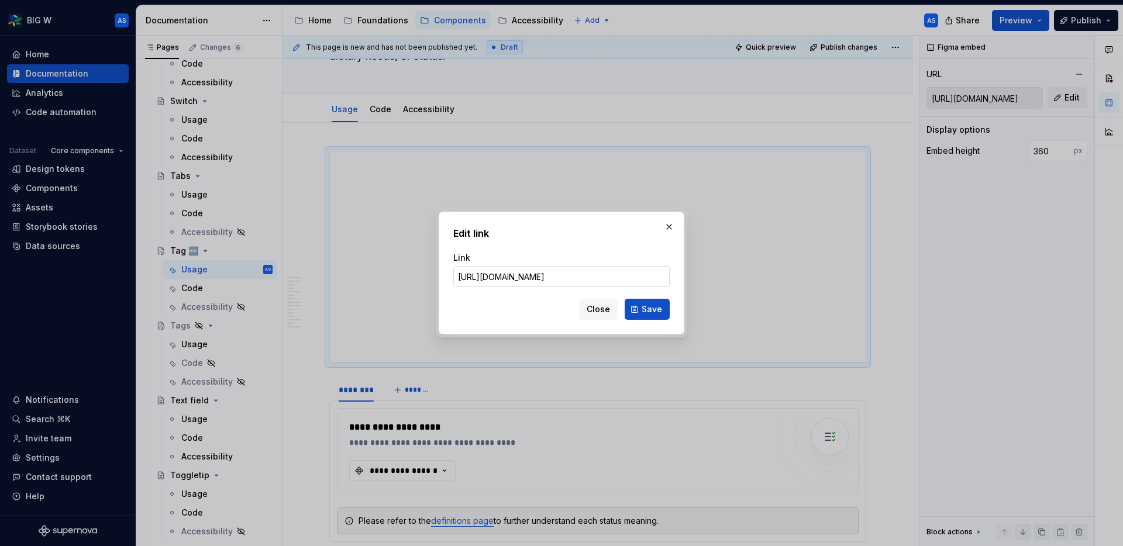
click at [584, 282] on input "https://embed.figma.com/proto/WccKytIRPiT1mvD08A2KyA/Content-for-Supernova?page…" at bounding box center [561, 276] width 216 height 21
paste input "www.figma.com/proto/WccKytIRPiT1mvD08A2KyA/Content-for-Supernova?page-id=4185%3…"
type input "https://www.figma.com/proto/WccKytIRPiT1mvD08A2KyA/Content-for-Supernova?page-i…"
click at [655, 309] on span "Save" at bounding box center [651, 309] width 20 height 12
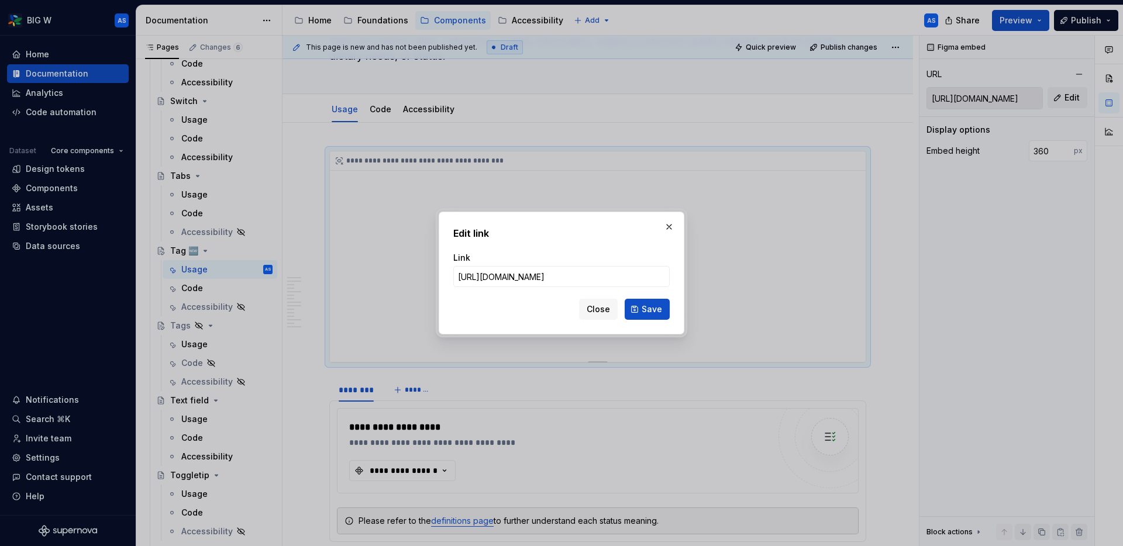
type input "https://embed.figma.com/proto/WccKytIRPiT1mvD08A2KyA/Content-for-Supernova?page…"
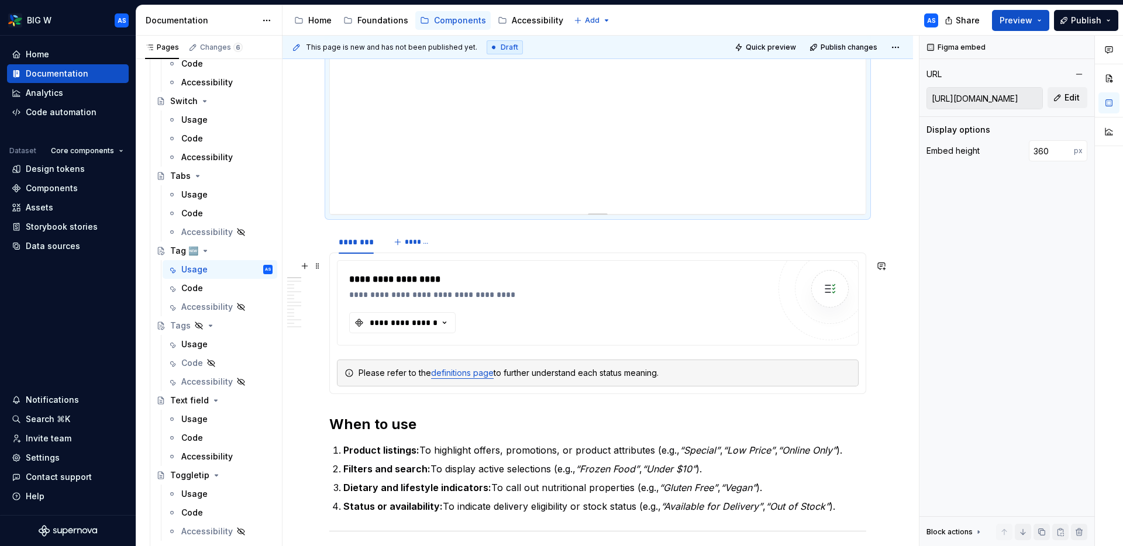
scroll to position [258, 0]
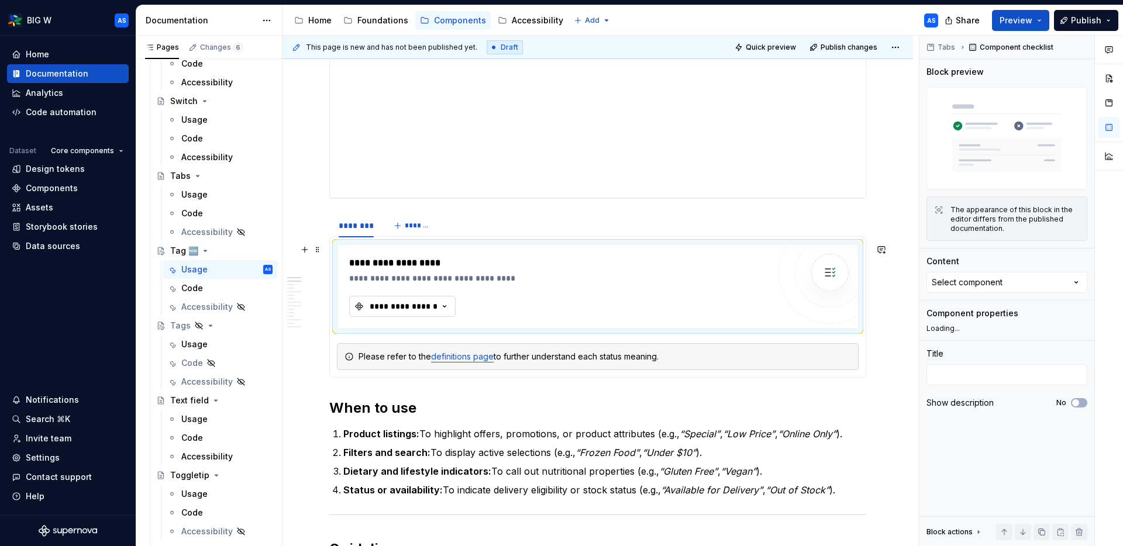
click at [422, 301] on div "**********" at bounding box center [403, 307] width 70 height 12
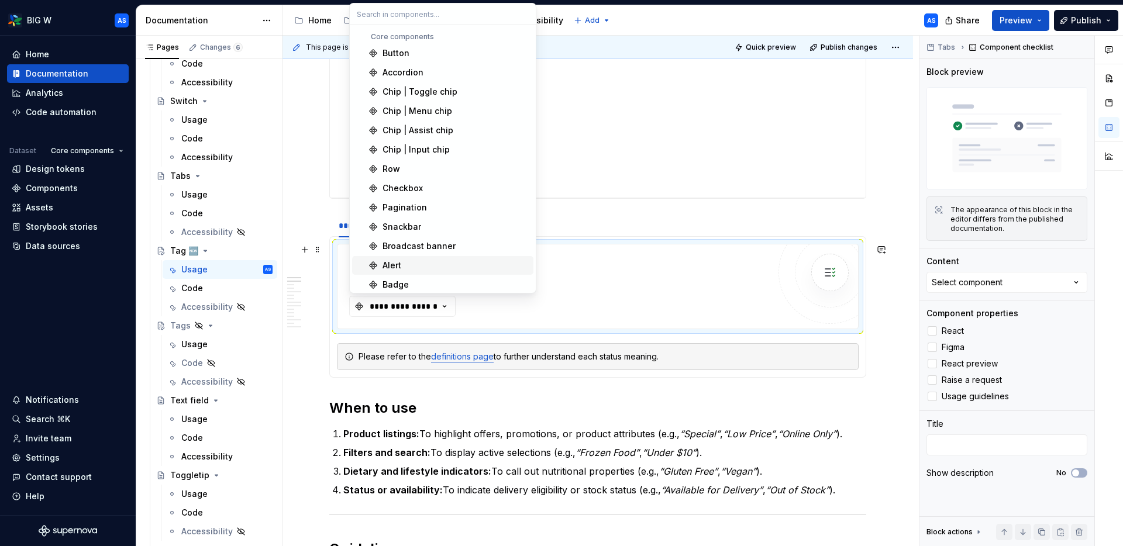
type textarea "*"
click at [426, 11] on input "text" at bounding box center [443, 14] width 186 height 21
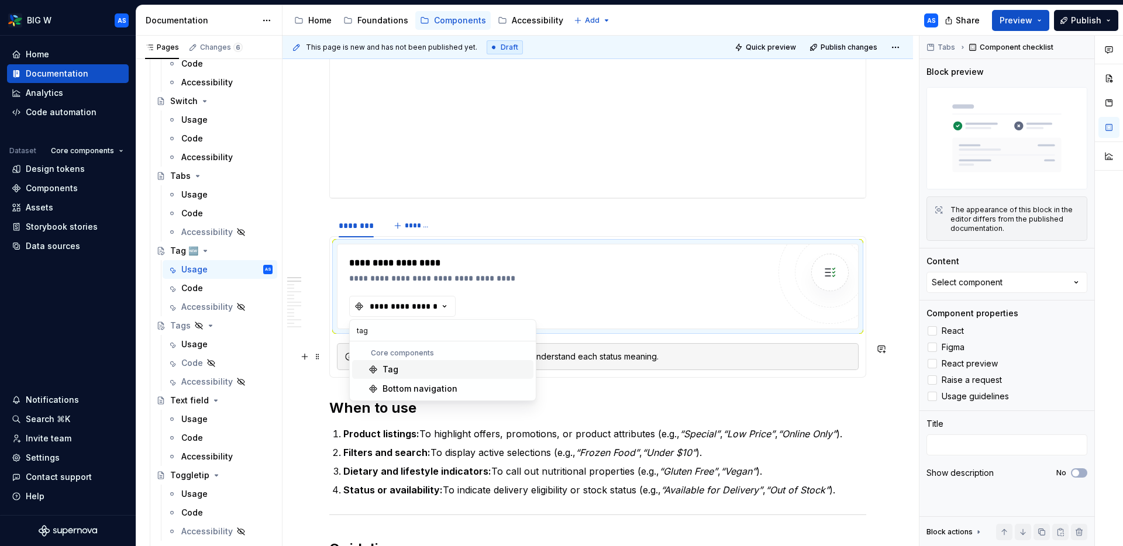
type input "tag"
click at [394, 370] on div "Tag" at bounding box center [390, 370] width 16 height 12
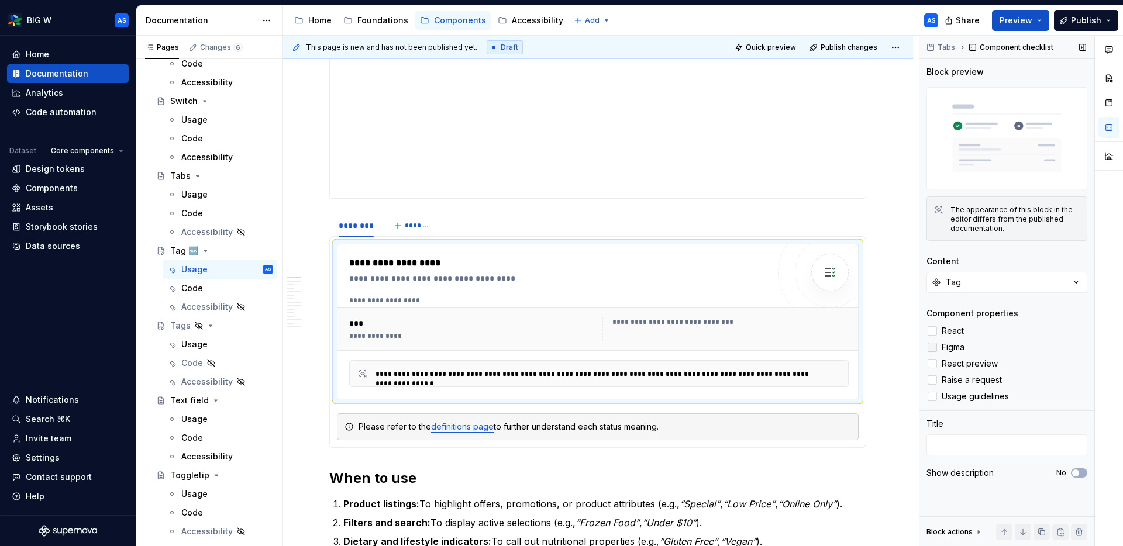
drag, startPoint x: 934, startPoint y: 332, endPoint x: 934, endPoint y: 346, distance: 14.0
click at [906, 332] on div at bounding box center [931, 330] width 9 height 9
click at [906, 347] on div at bounding box center [931, 347] width 9 height 9
click at [906, 363] on div at bounding box center [931, 363] width 9 height 9
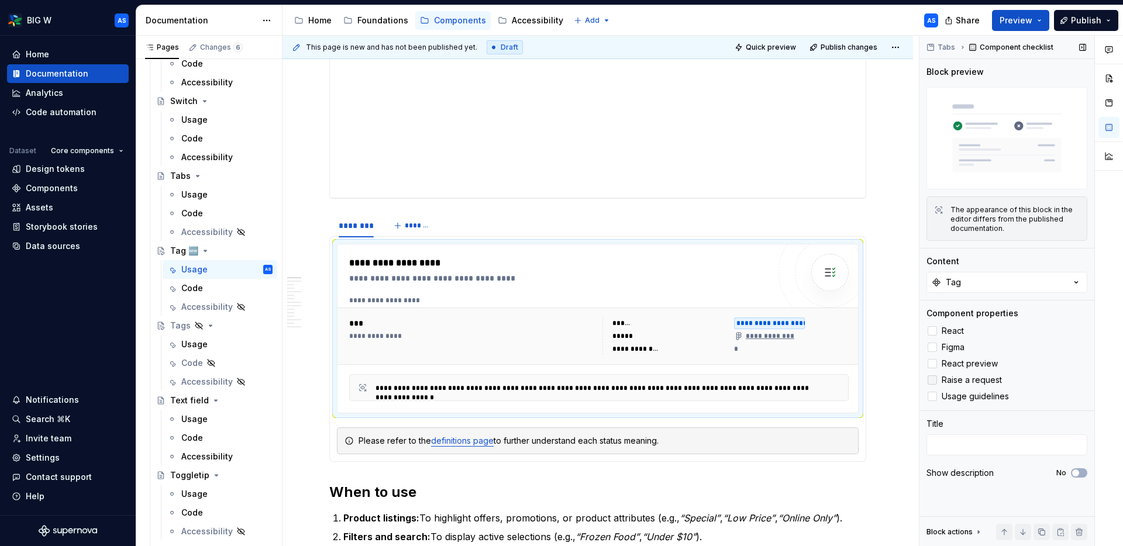
click at [906, 381] on div at bounding box center [931, 379] width 9 height 9
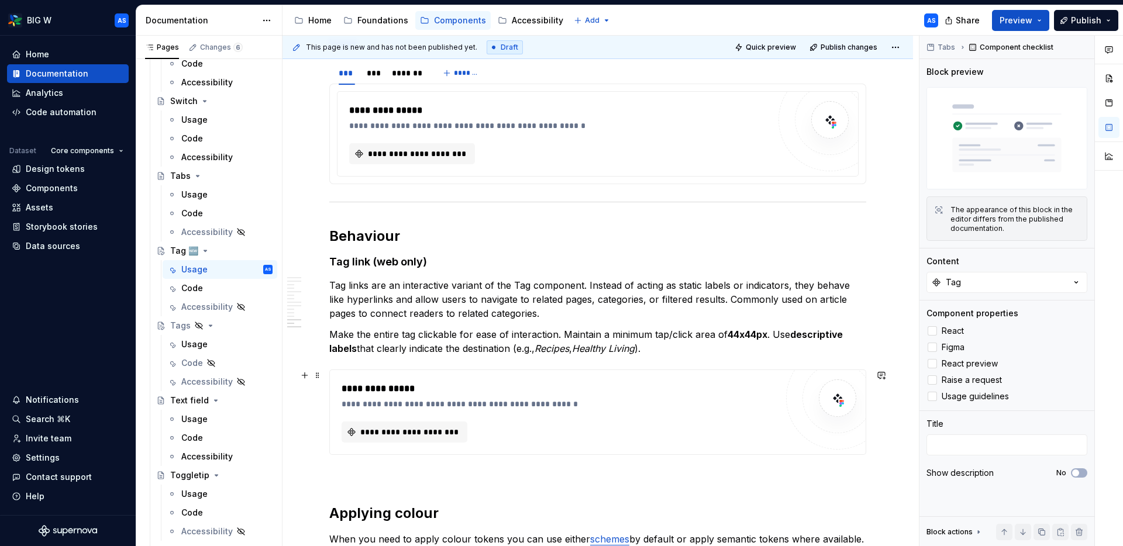
scroll to position [2061, 0]
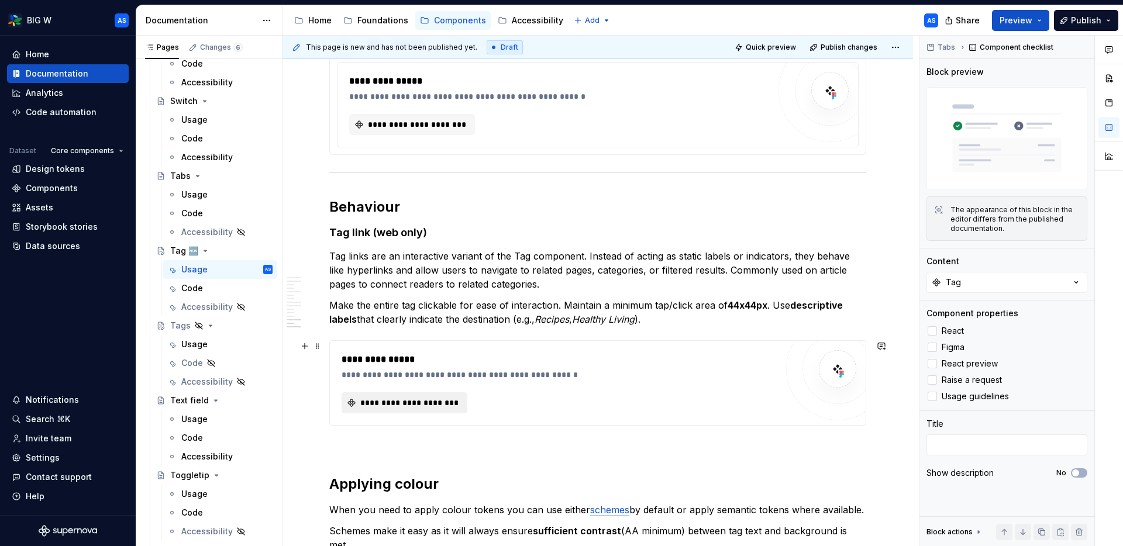
click at [401, 408] on button "**********" at bounding box center [404, 402] width 126 height 21
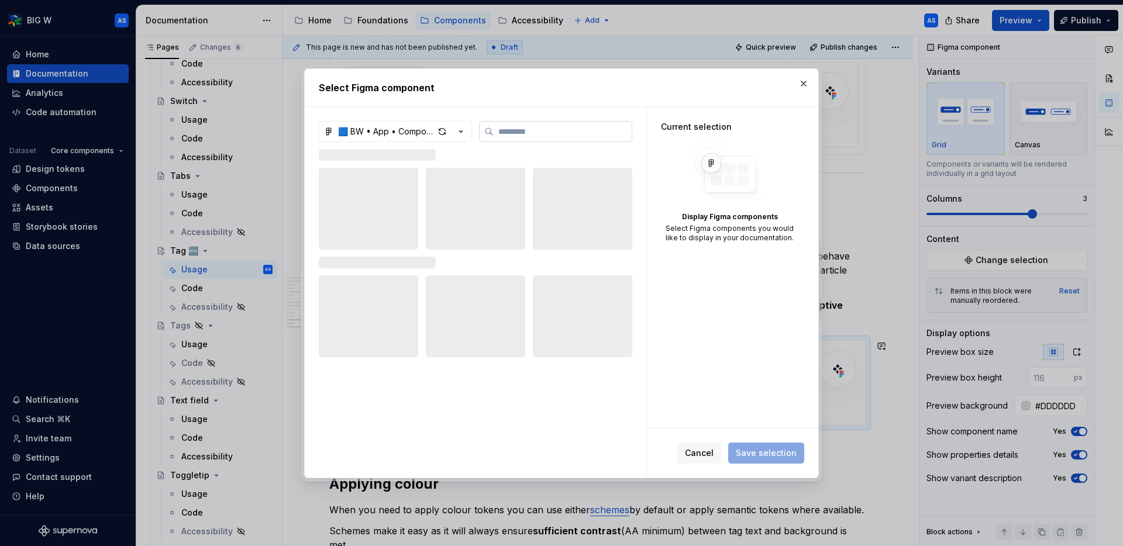
type textarea "*"
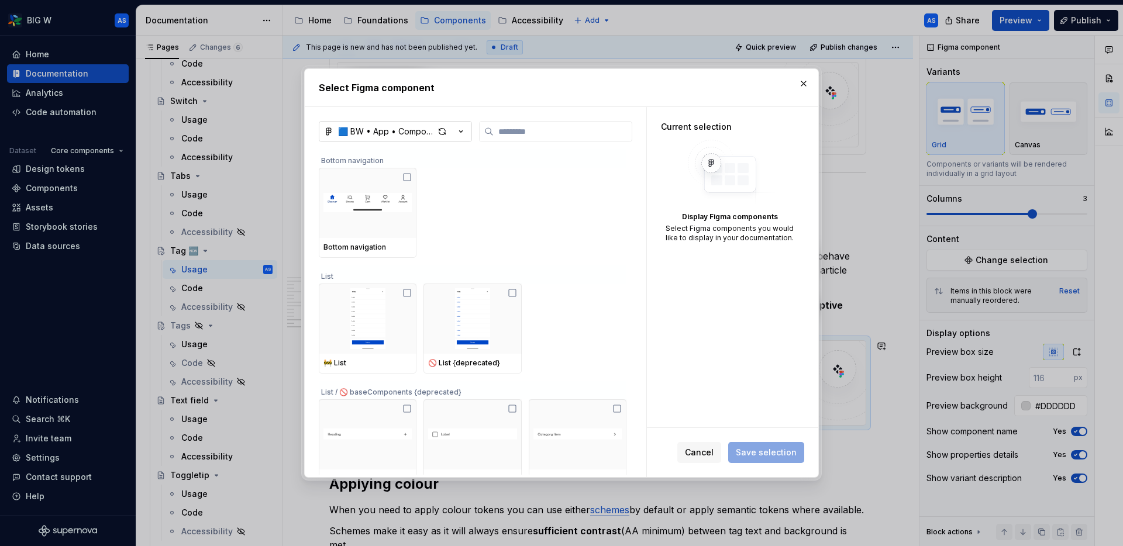
click at [460, 129] on icon "button" at bounding box center [461, 132] width 12 height 12
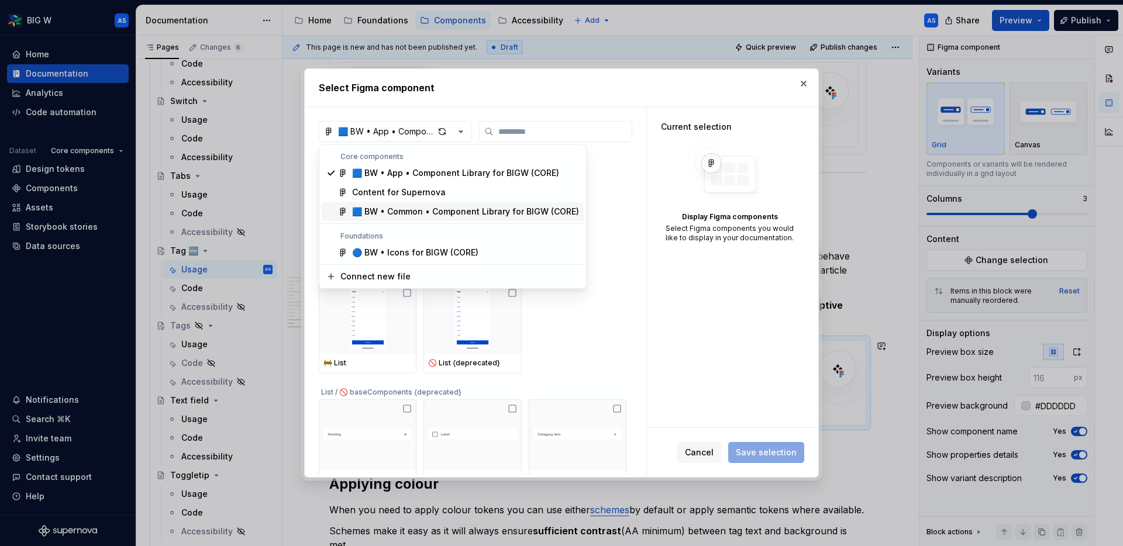
click at [451, 209] on div "🟦 BW • Common • Component Library for BIGW (CORE)" at bounding box center [465, 212] width 227 height 12
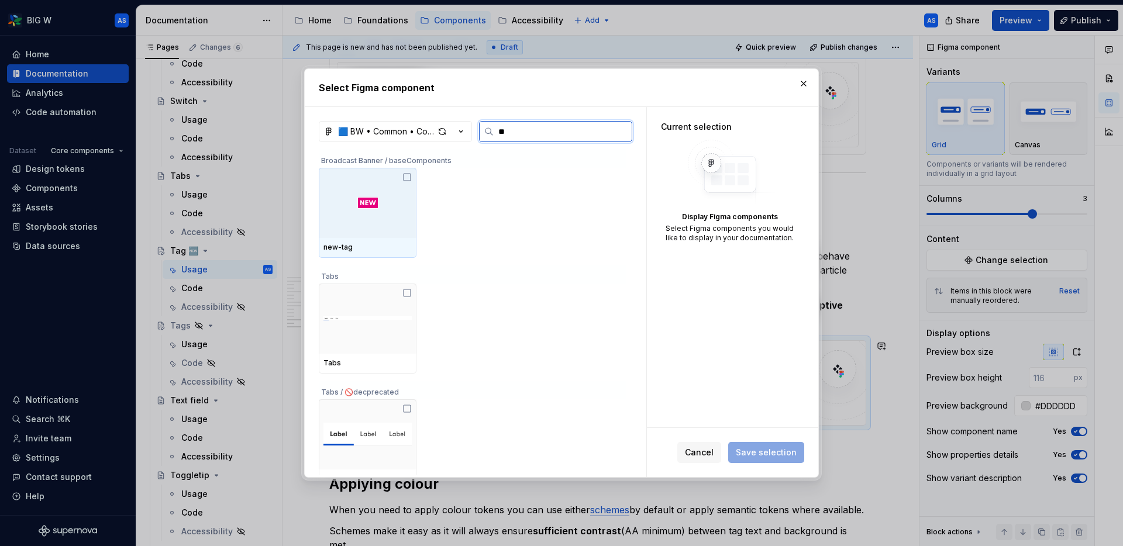
type input "***"
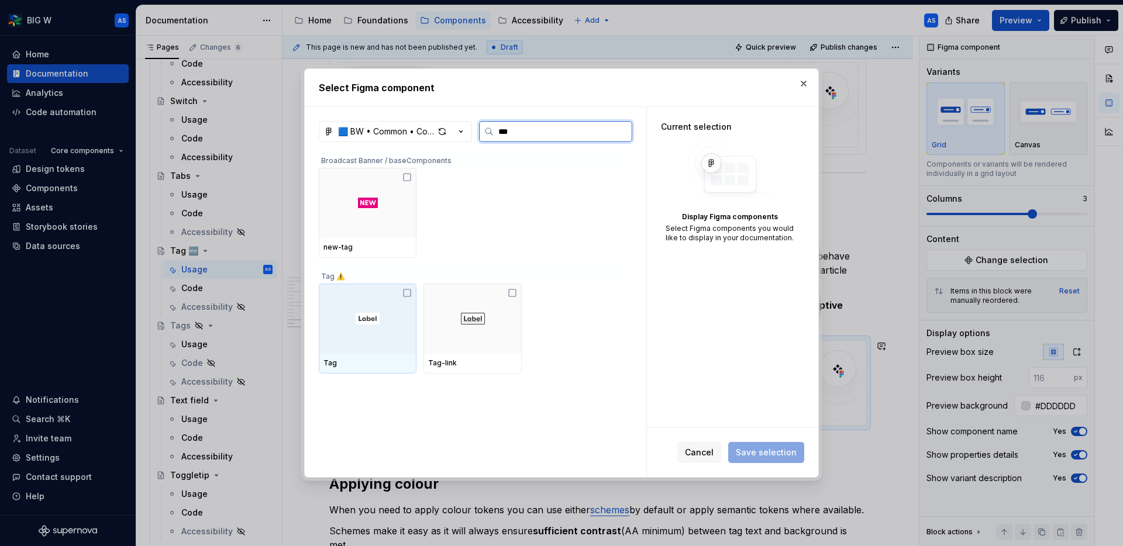
click at [394, 315] on div at bounding box center [368, 319] width 98 height 70
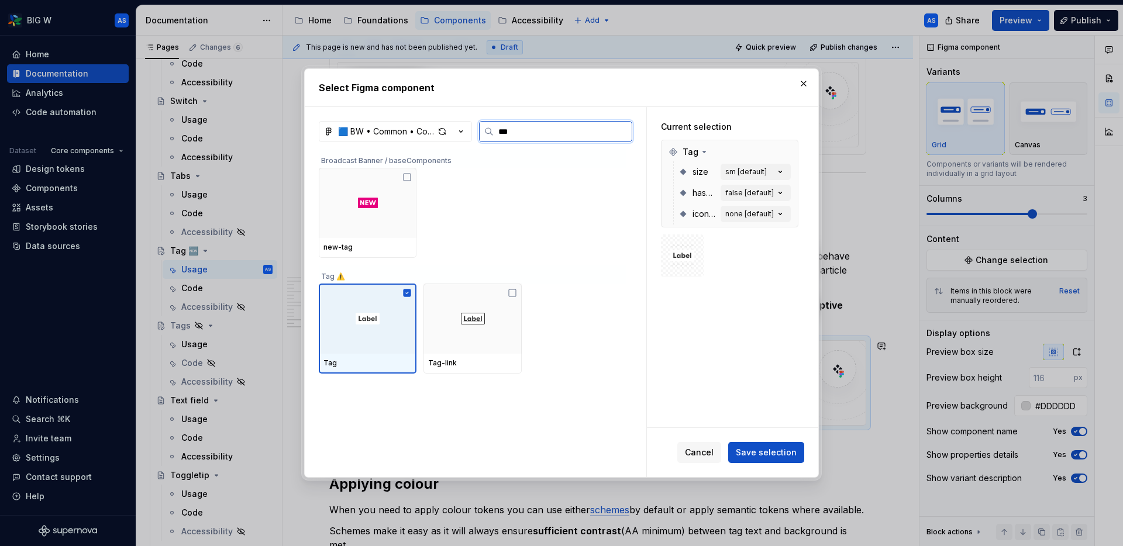
drag, startPoint x: 392, startPoint y: 314, endPoint x: 405, endPoint y: 313, distance: 12.9
click at [393, 314] on div at bounding box center [368, 319] width 98 height 70
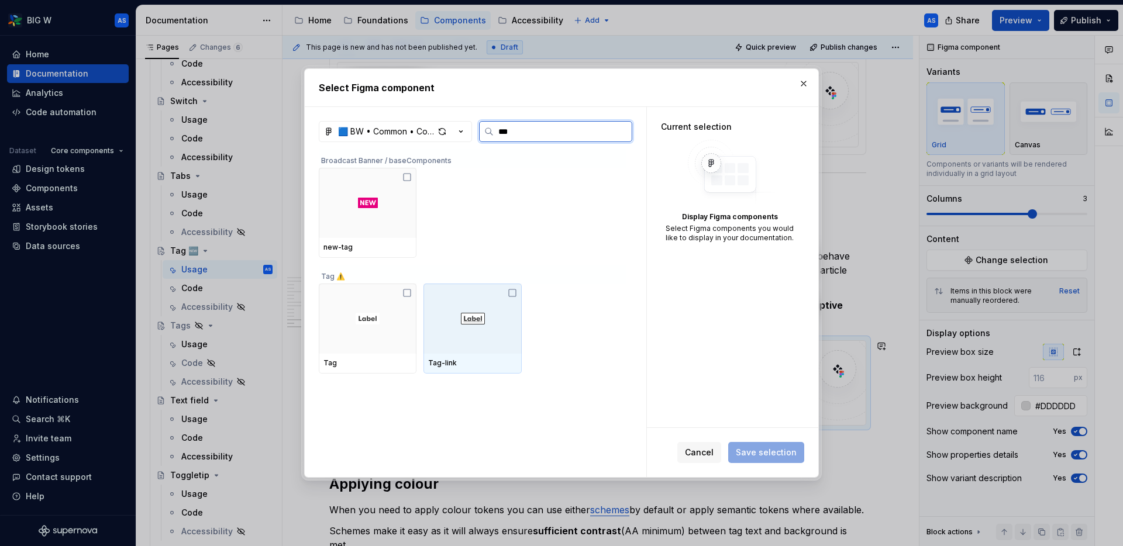
click at [480, 313] on img at bounding box center [473, 319] width 24 height 12
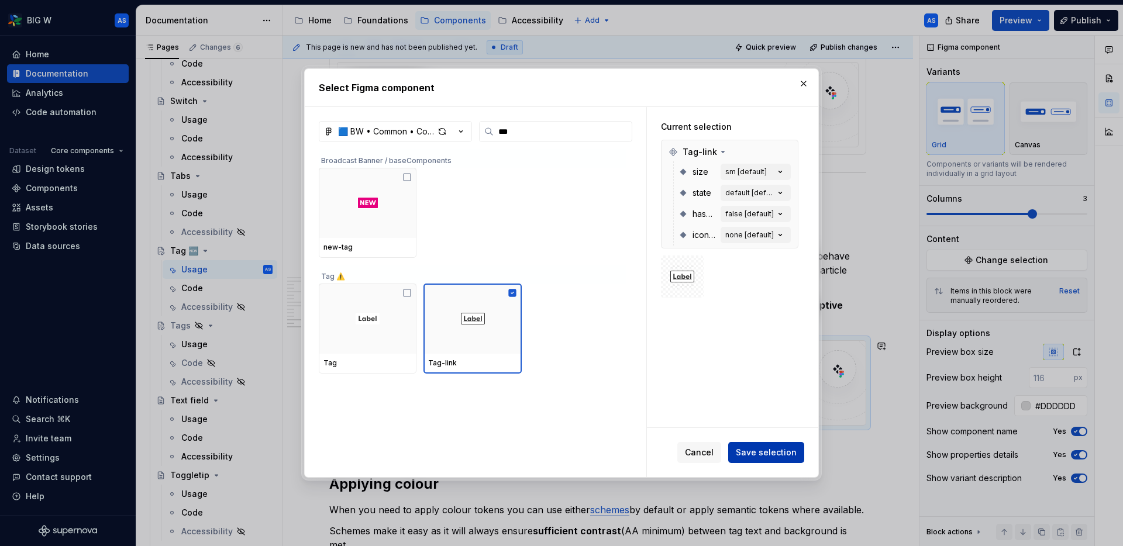
click at [758, 443] on button "Save selection" at bounding box center [766, 452] width 76 height 21
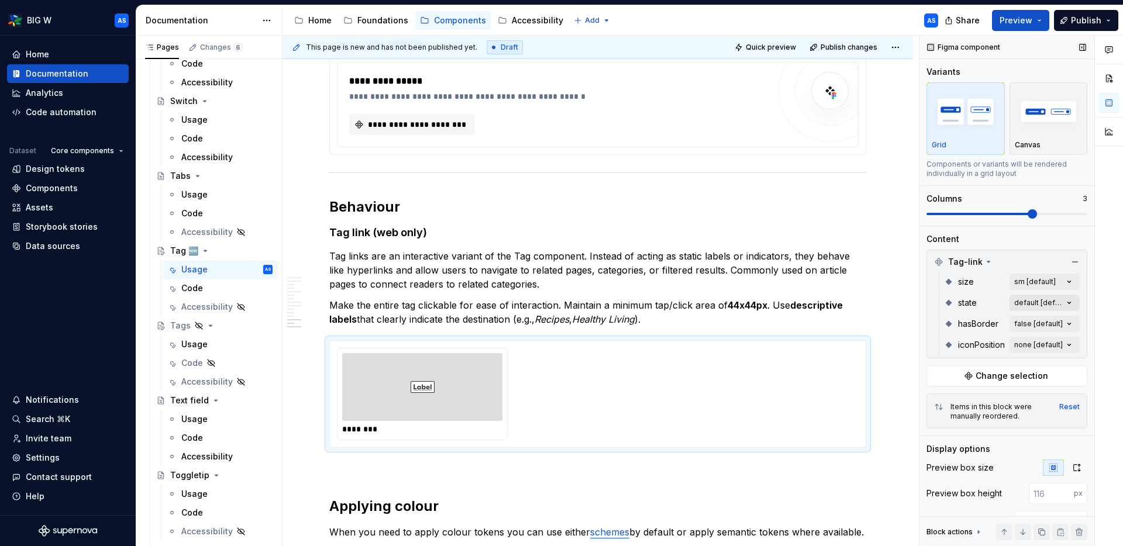
click at [906, 301] on div "Comments Open comments No comments yet Select ‘Comment’ from the block context …" at bounding box center [1020, 291] width 203 height 511
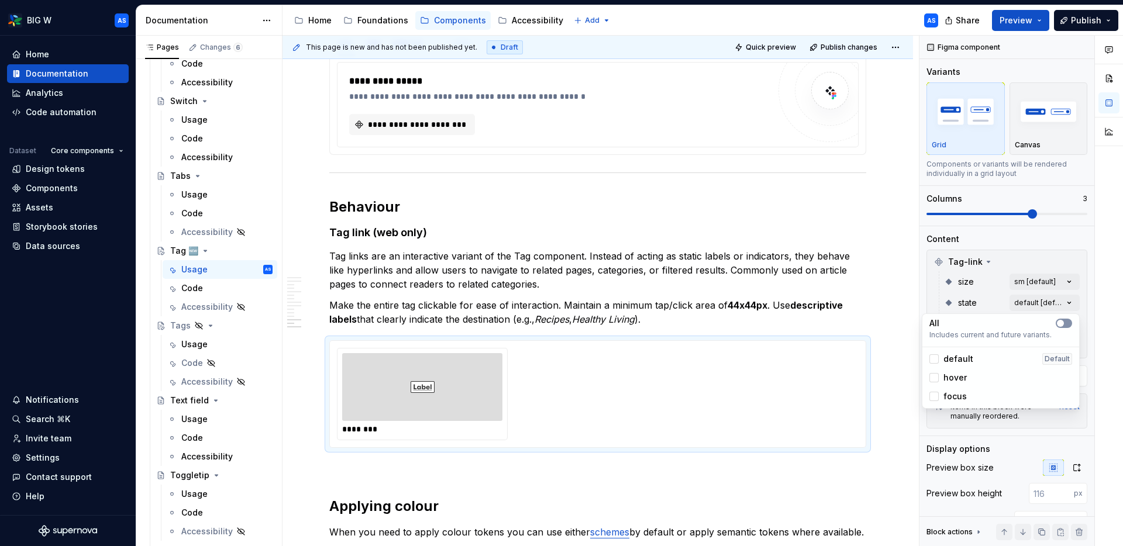
click at [906, 327] on button "button" at bounding box center [1063, 323] width 16 height 9
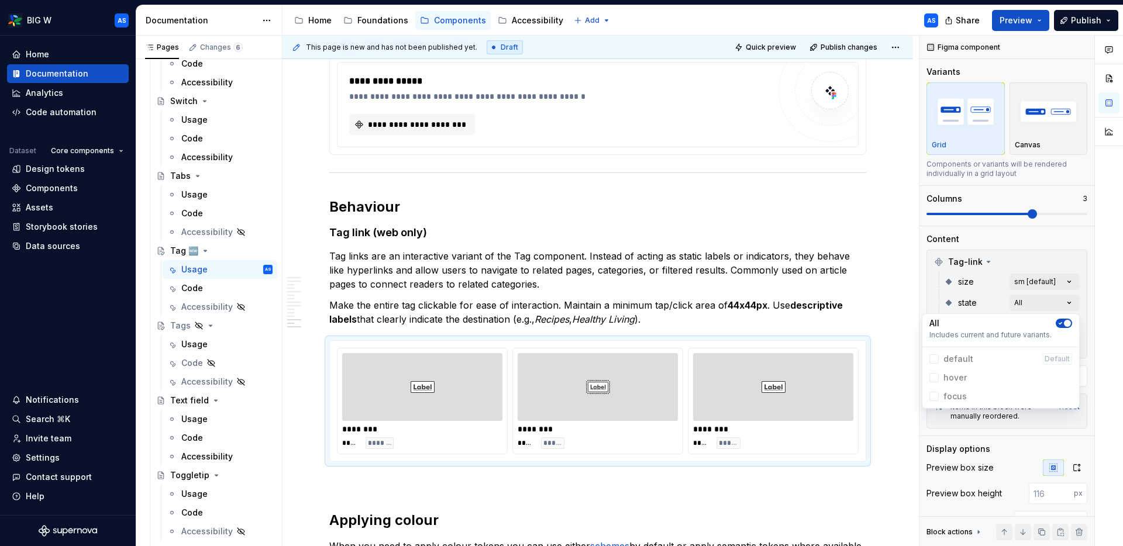
click at [603, 382] on html "BIG W AS Home Documentation Analytics Code automation Dataset Core components D…" at bounding box center [561, 273] width 1123 height 546
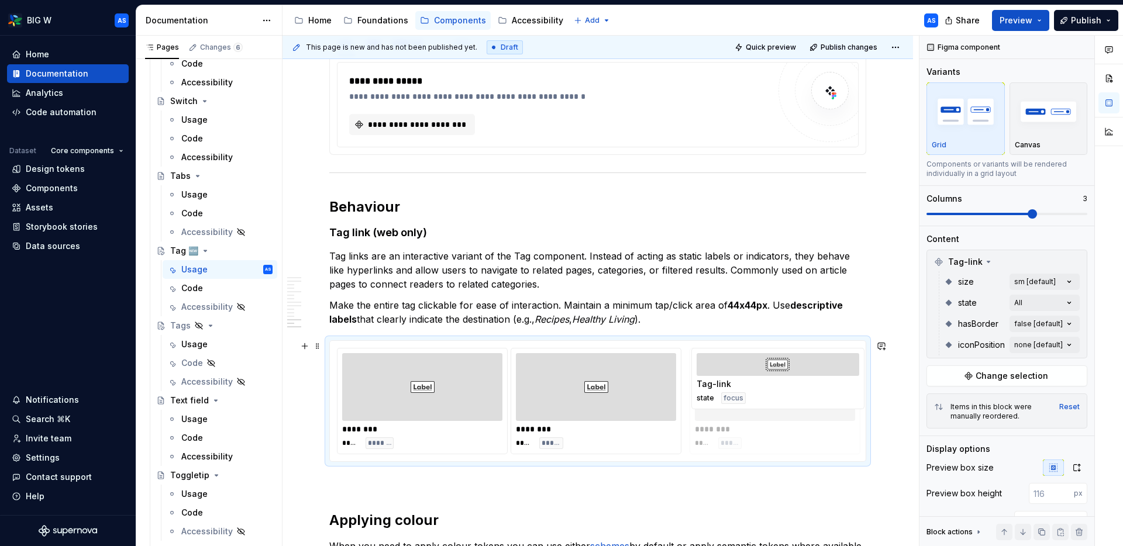
drag, startPoint x: 573, startPoint y: 383, endPoint x: 590, endPoint y: 388, distance: 17.6
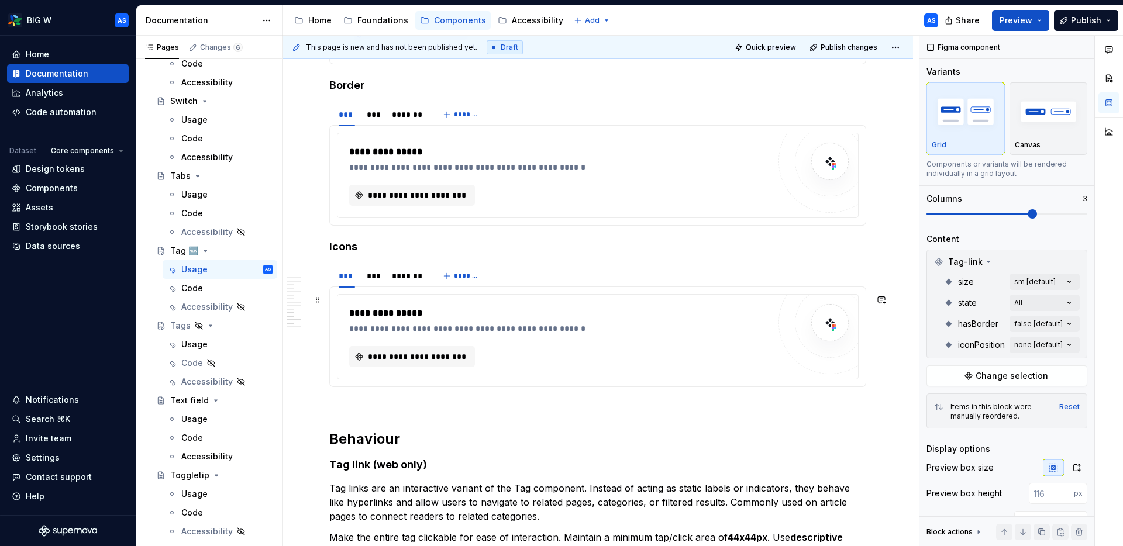
scroll to position [1827, 0]
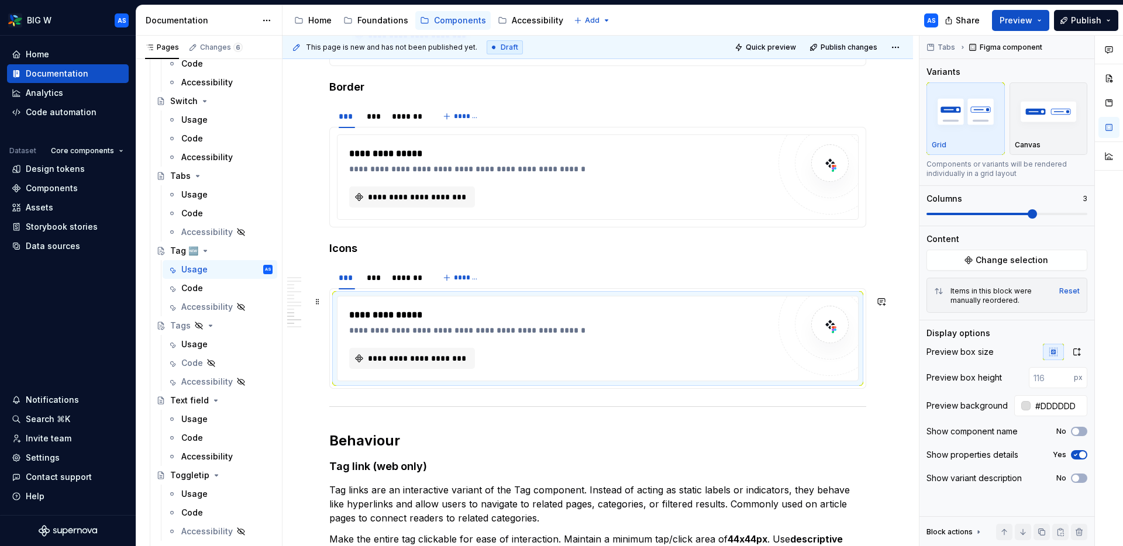
click at [420, 304] on div "**********" at bounding box center [597, 338] width 520 height 84
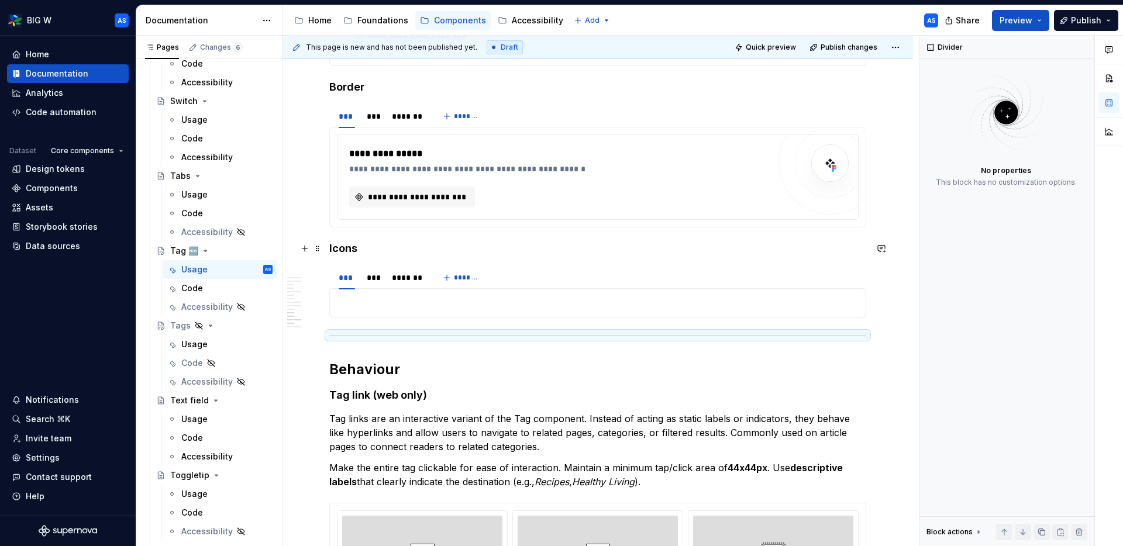
click at [377, 249] on h4 "Icons" at bounding box center [597, 248] width 537 height 14
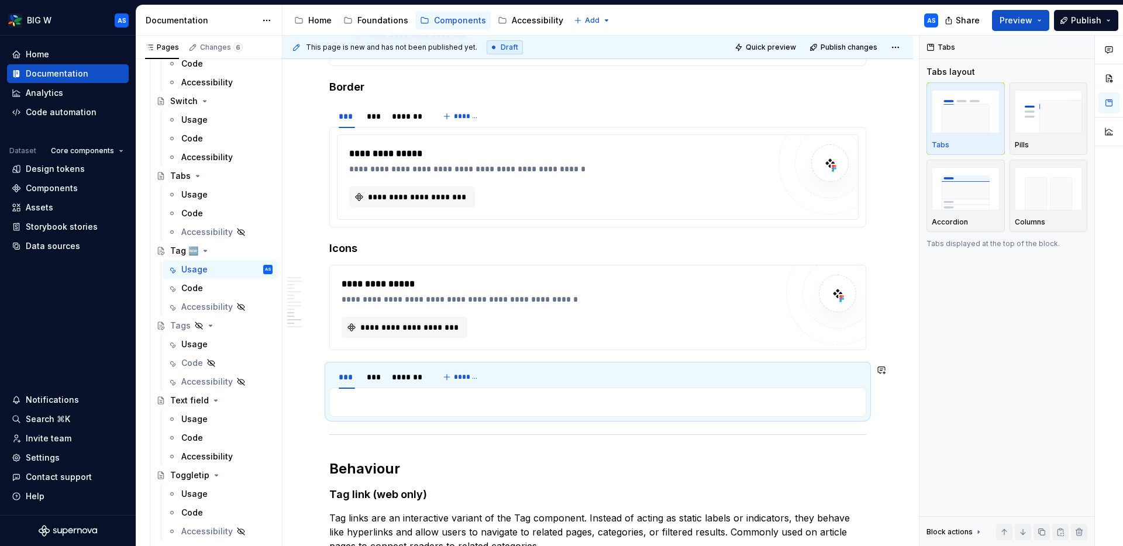
click at [356, 364] on section "**********" at bounding box center [597, 390] width 537 height 53
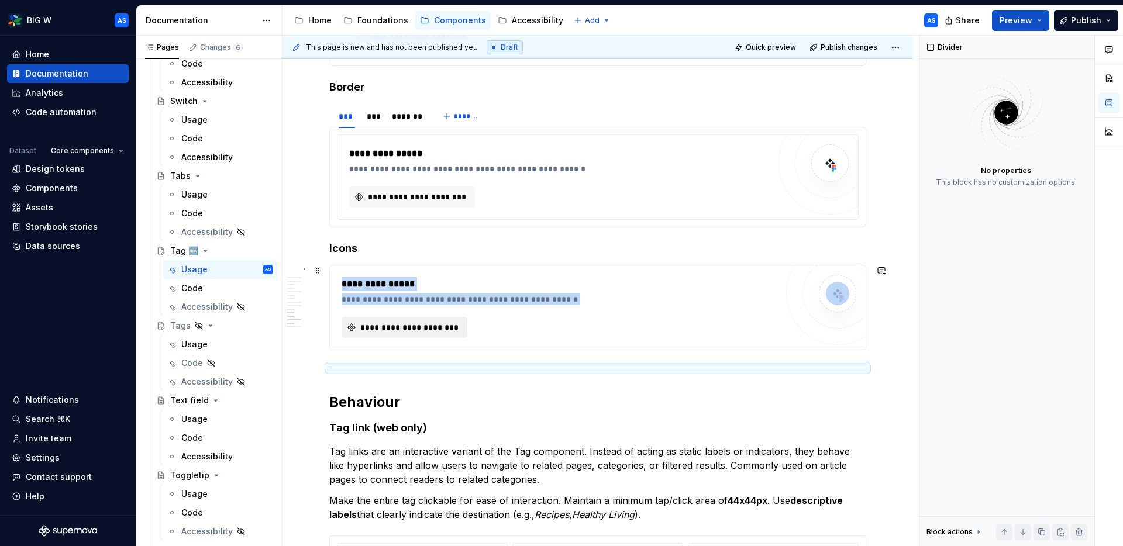
click at [406, 328] on span "**********" at bounding box center [408, 328] width 101 height 12
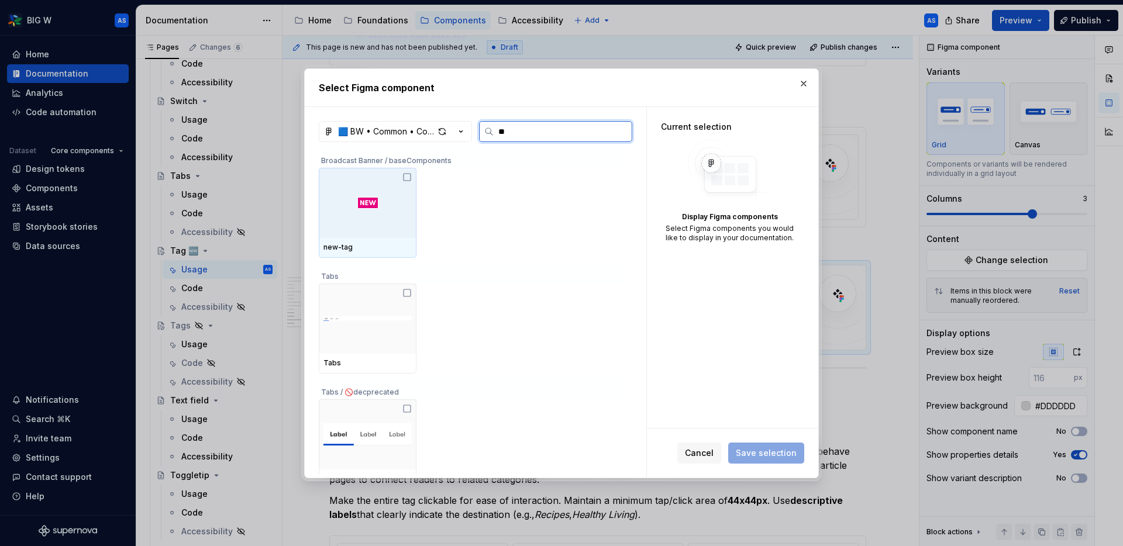
type input "***"
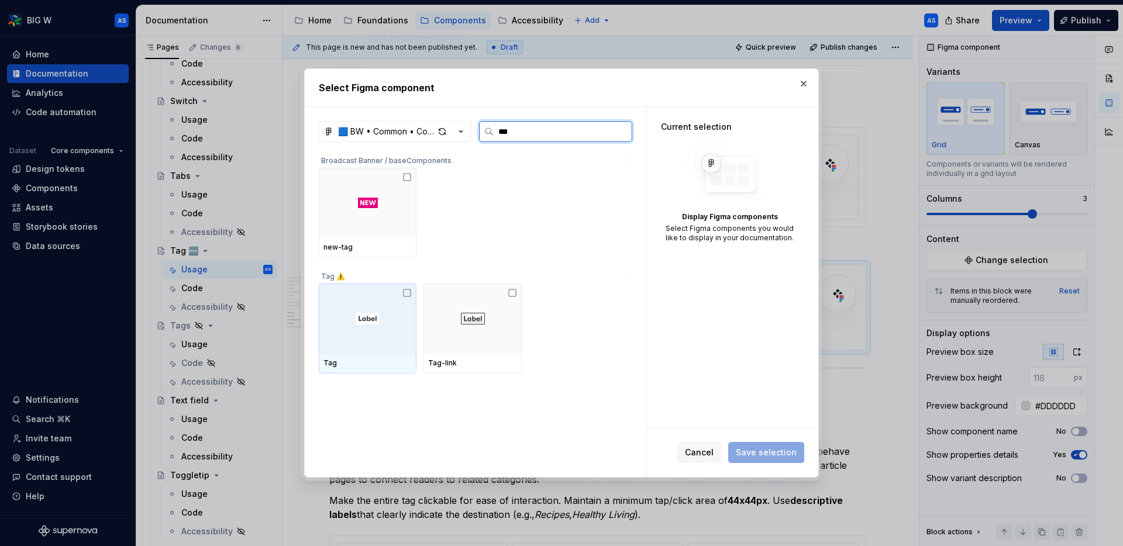
click at [392, 315] on div at bounding box center [368, 319] width 98 height 70
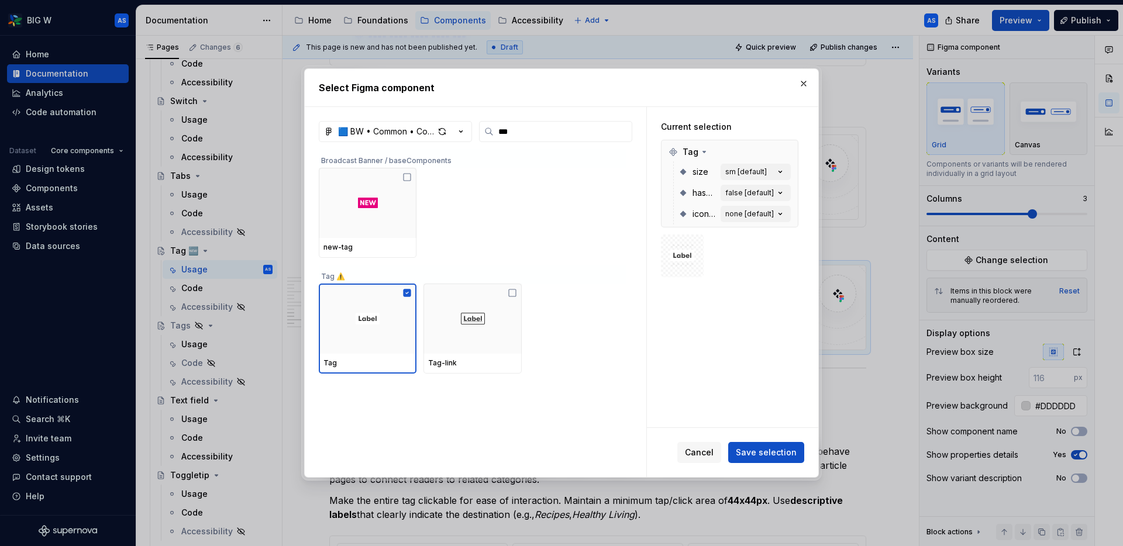
click at [754, 451] on span "Save selection" at bounding box center [766, 453] width 61 height 12
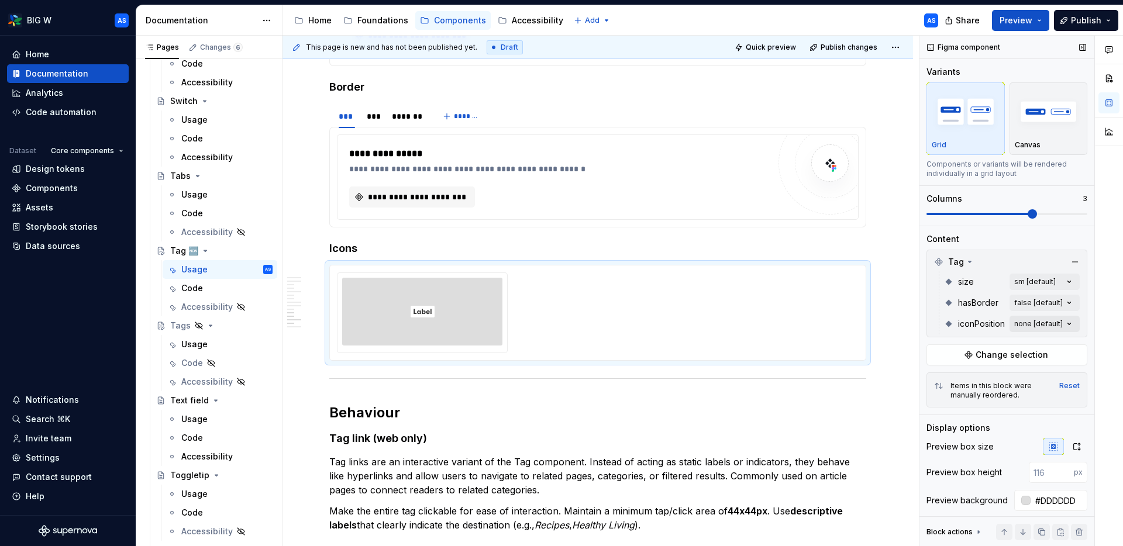
click at [906, 326] on div "Comments Open comments No comments yet Select ‘Comment’ from the block context …" at bounding box center [1020, 291] width 203 height 511
click at [906, 344] on button "button" at bounding box center [1063, 344] width 16 height 9
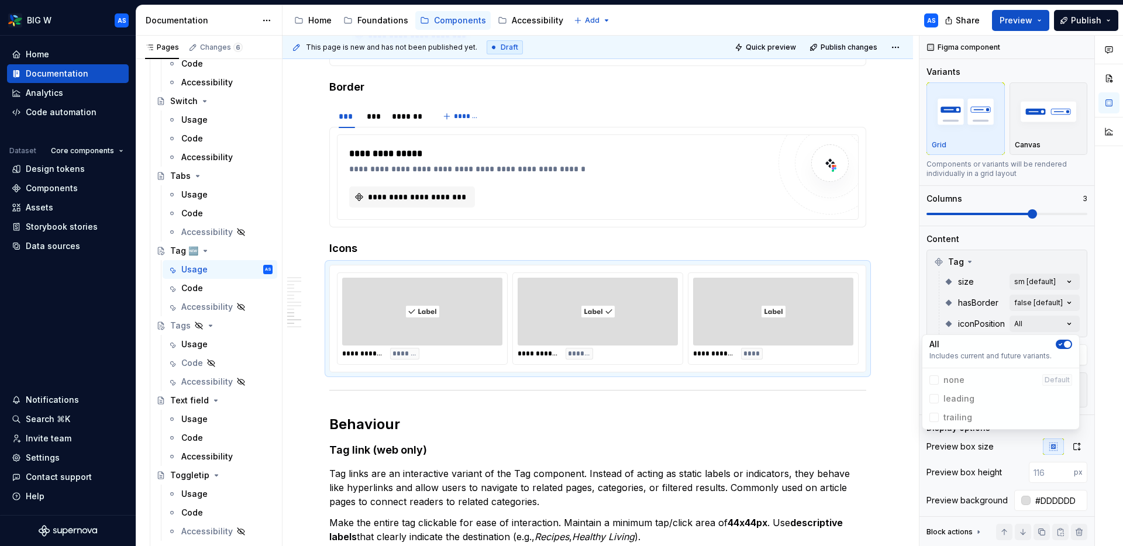
click at [796, 315] on html "BIG W AS Home Documentation Analytics Code automation Dataset Core components D…" at bounding box center [561, 273] width 1123 height 546
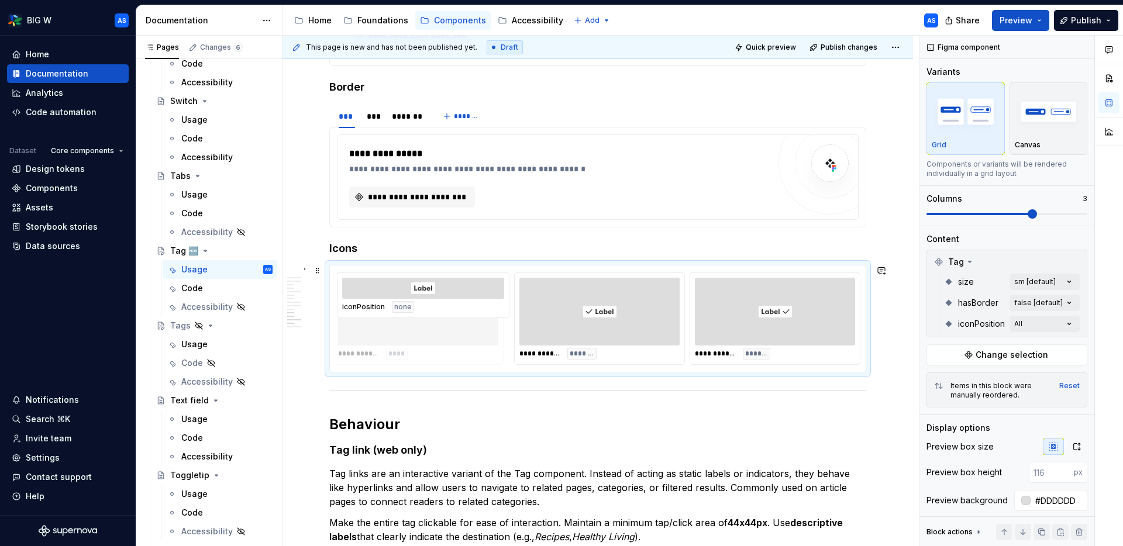
drag, startPoint x: 812, startPoint y: 319, endPoint x: 504, endPoint y: 322, distance: 307.6
click at [504, 322] on body "BIG W AS Home Documentation Analytics Code automation Dataset Core components D…" at bounding box center [561, 273] width 1123 height 546
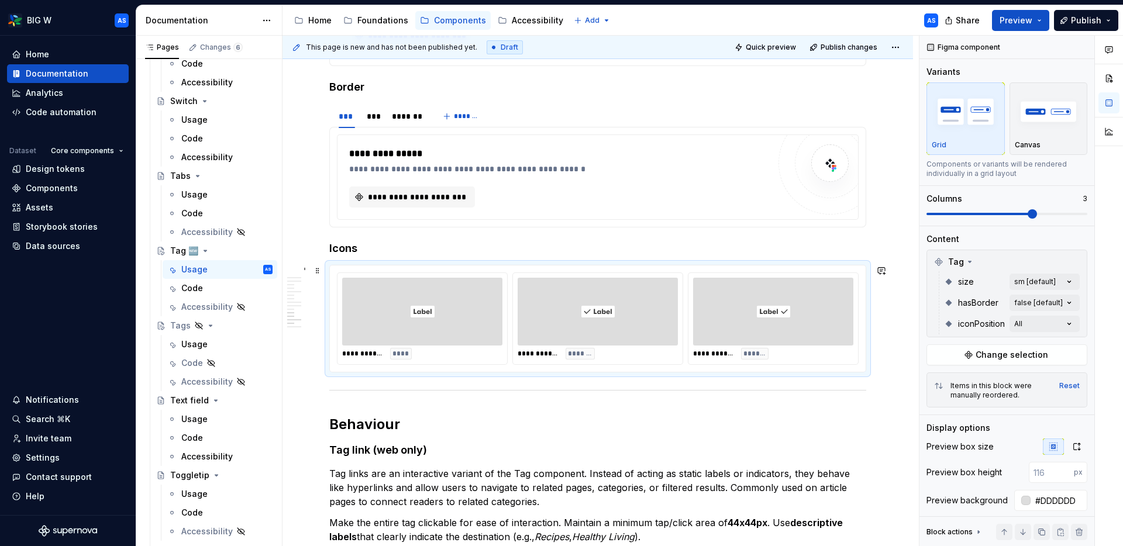
click at [376, 265] on div "**********" at bounding box center [597, 319] width 537 height 108
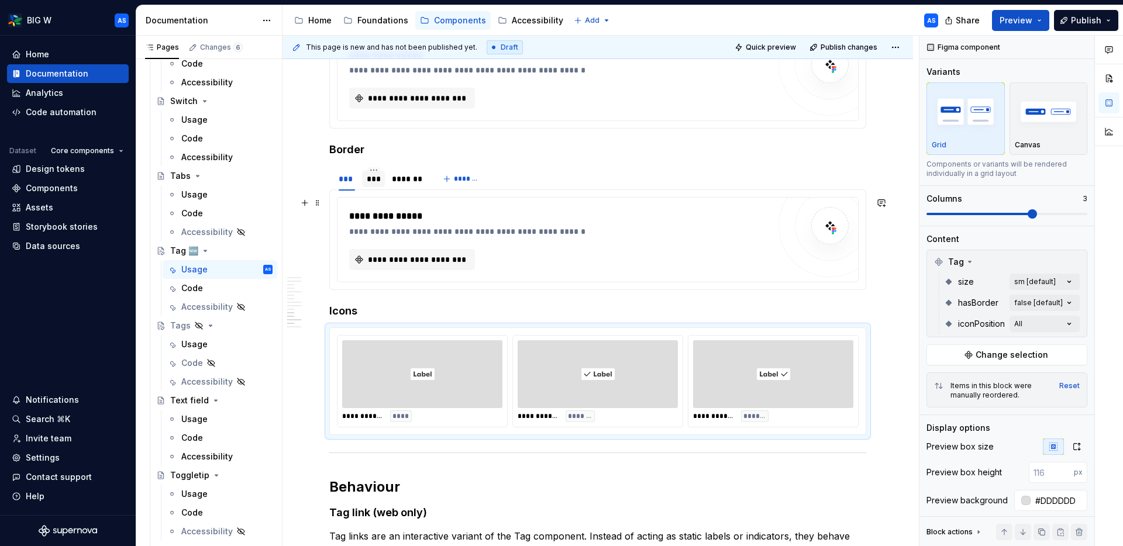
scroll to position [1761, 0]
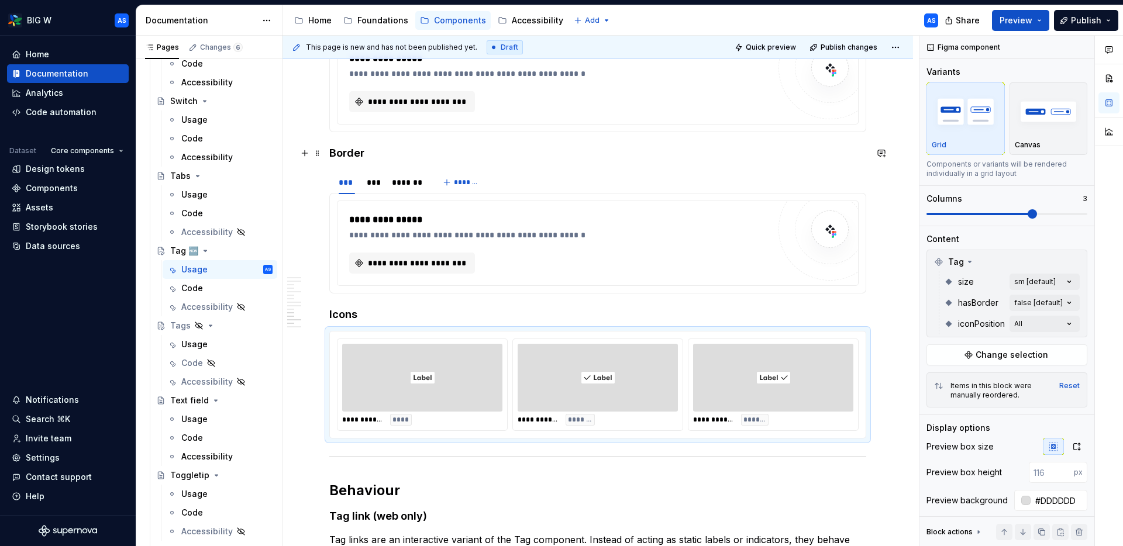
click at [384, 154] on h4 "Border" at bounding box center [597, 153] width 537 height 14
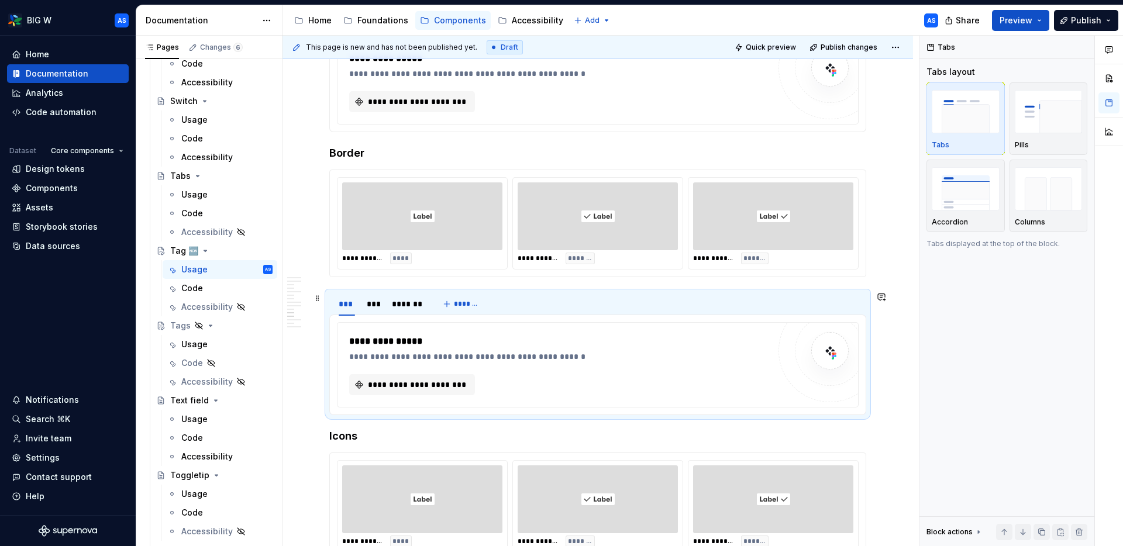
click at [329, 294] on div "*** *** *******" at bounding box center [380, 306] width 103 height 29
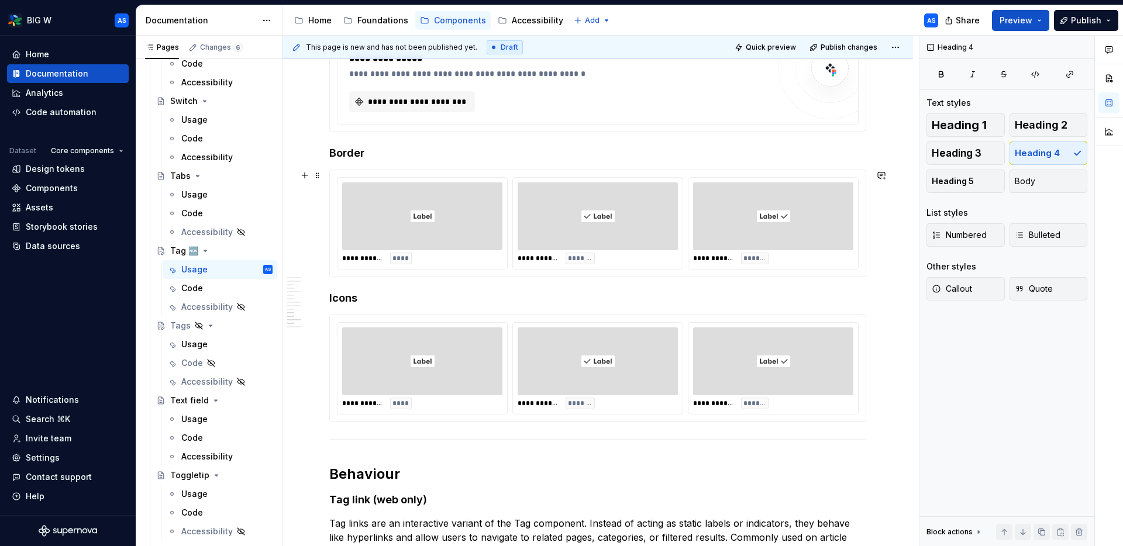
click at [478, 205] on div at bounding box center [422, 216] width 160 height 68
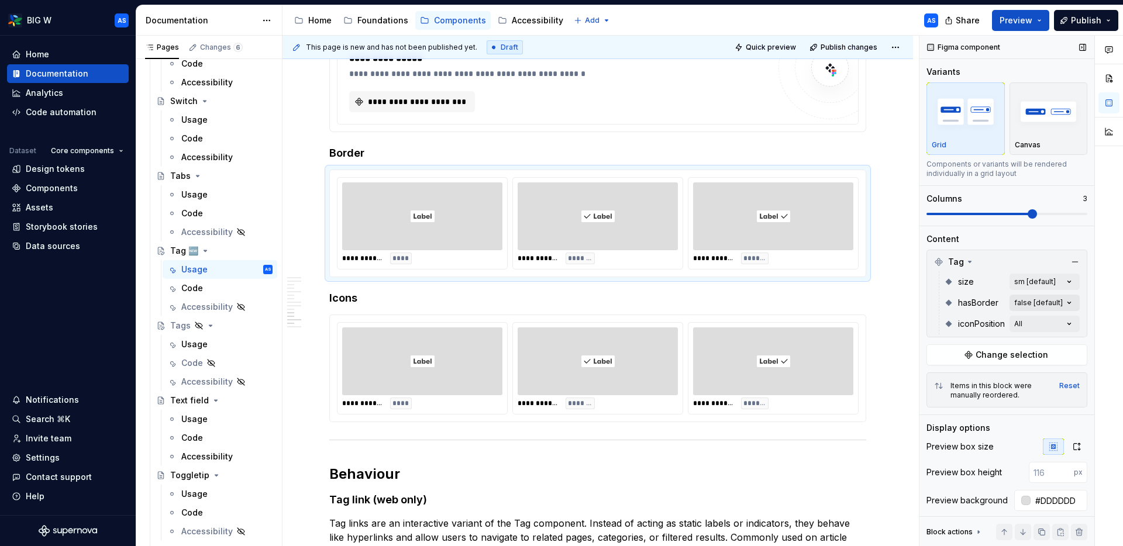
click at [906, 295] on div "Comments Open comments No comments yet Select ‘Comment’ from the block context …" at bounding box center [1020, 291] width 203 height 511
click at [906, 322] on span "button" at bounding box center [1060, 323] width 7 height 7
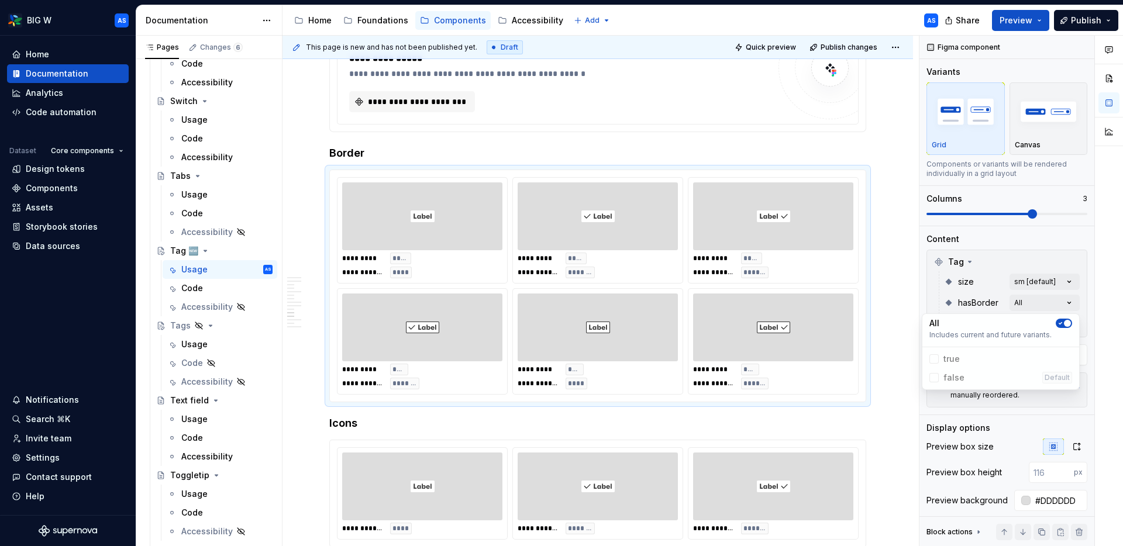
click at [906, 299] on div "Comments Open comments No comments yet Select ‘Comment’ from the block context …" at bounding box center [1020, 291] width 203 height 511
click at [906, 323] on div "Comments Open comments No comments yet Select ‘Comment’ from the block context …" at bounding box center [1020, 291] width 203 height 511
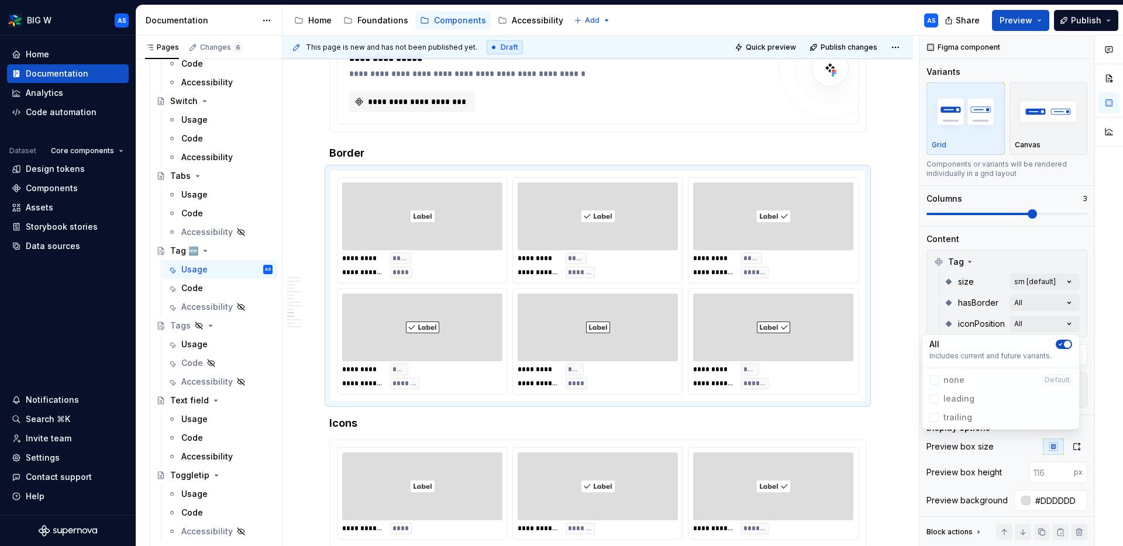
click at [906, 342] on span "button" at bounding box center [1067, 344] width 7 height 7
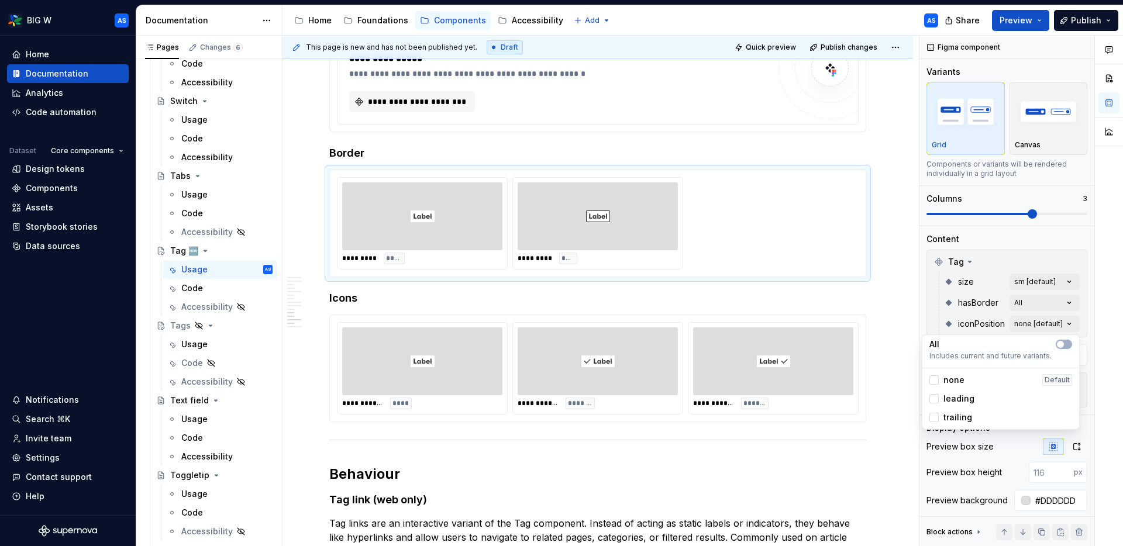
click at [632, 224] on html "BIG W AS Home Documentation Analytics Code automation Dataset Core components D…" at bounding box center [561, 273] width 1123 height 546
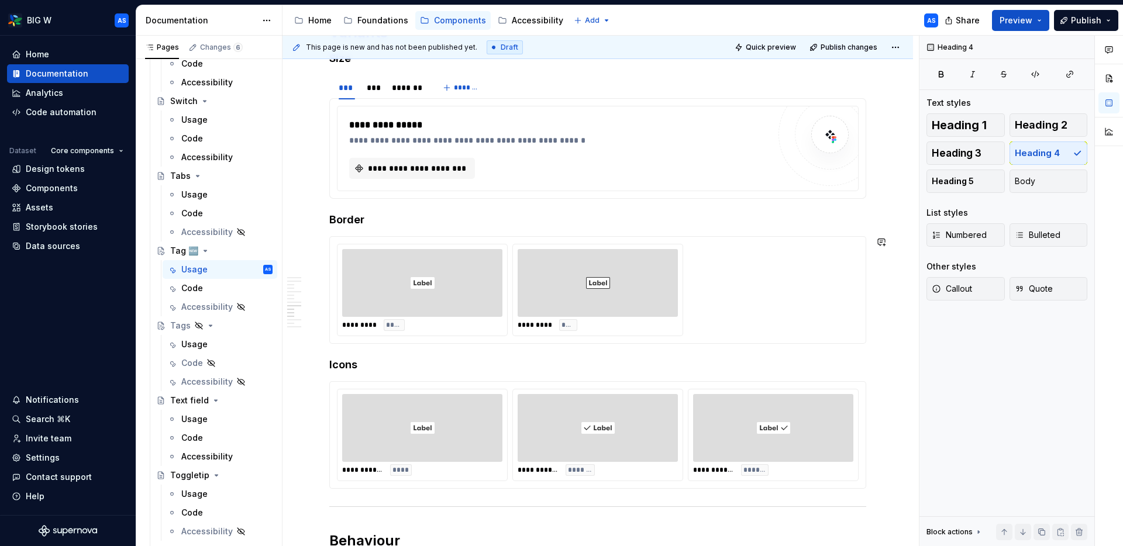
scroll to position [1631, 0]
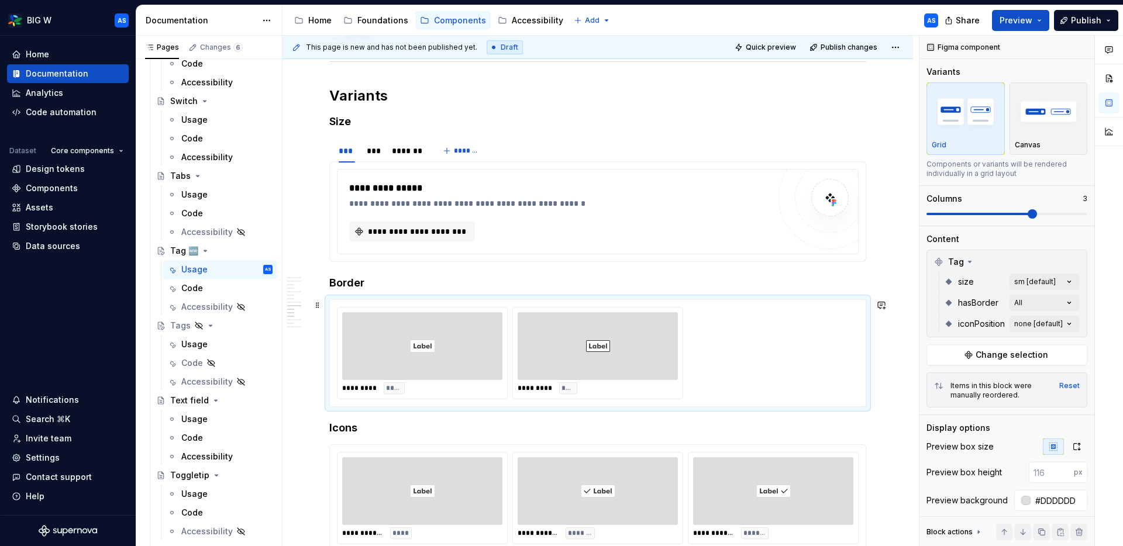
click at [544, 305] on div "********* ***** ********* ****" at bounding box center [598, 353] width 536 height 106
click at [390, 123] on h4 "Size" at bounding box center [597, 122] width 537 height 14
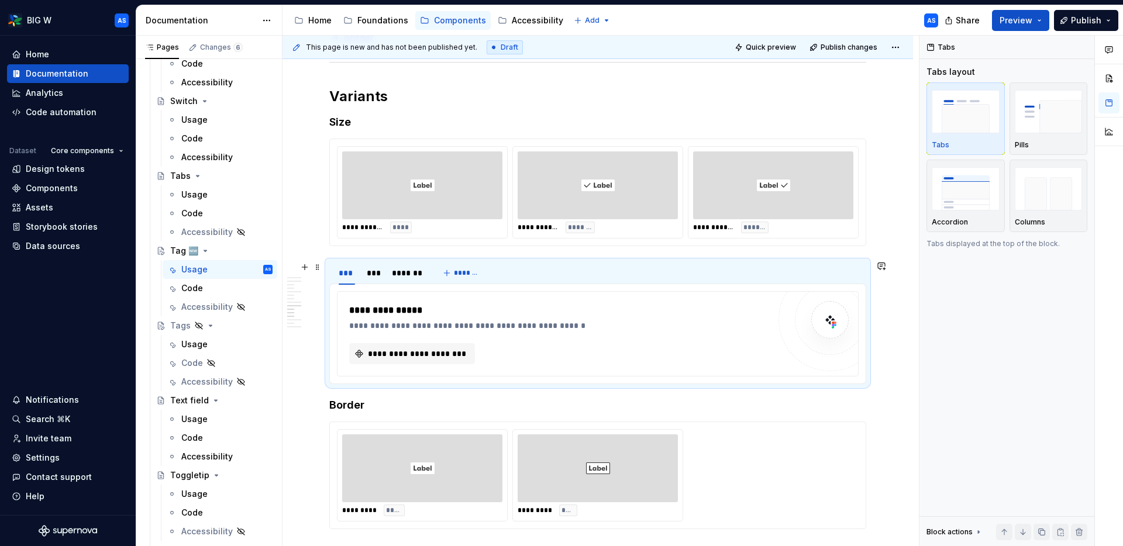
click at [517, 271] on div "*** *** ******* *******" at bounding box center [597, 272] width 537 height 23
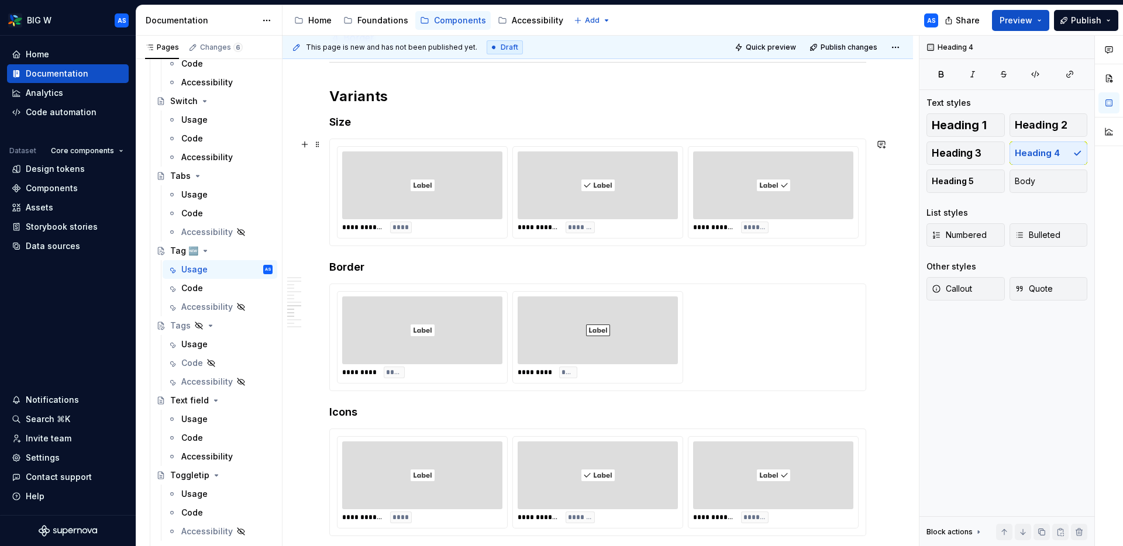
click at [554, 142] on div "**********" at bounding box center [598, 192] width 536 height 106
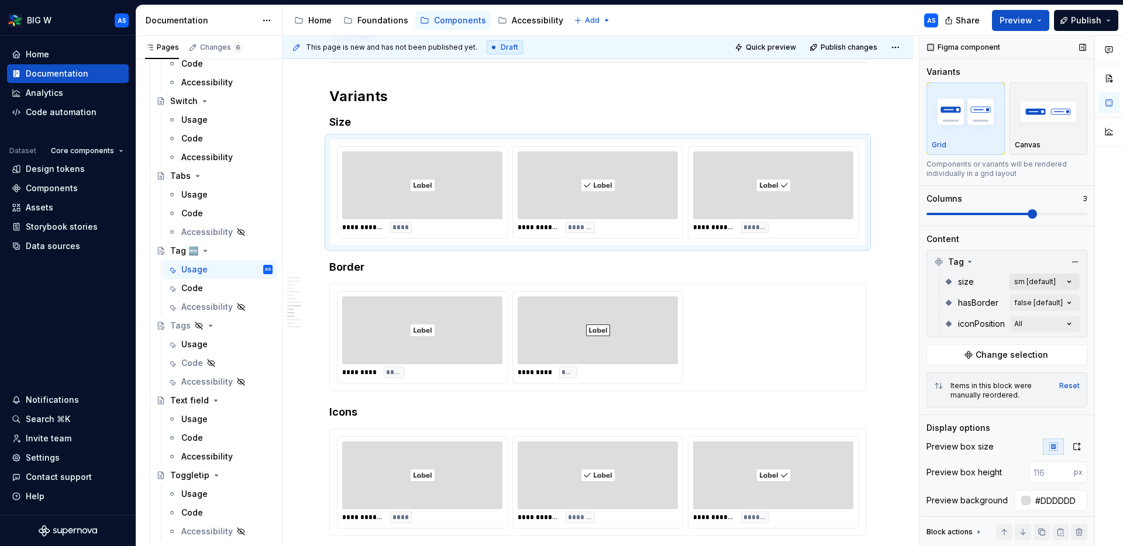
click at [906, 280] on div "Comments Open comments No comments yet Select ‘Comment’ from the block context …" at bounding box center [1020, 291] width 203 height 511
click at [906, 302] on button "button" at bounding box center [1063, 302] width 16 height 9
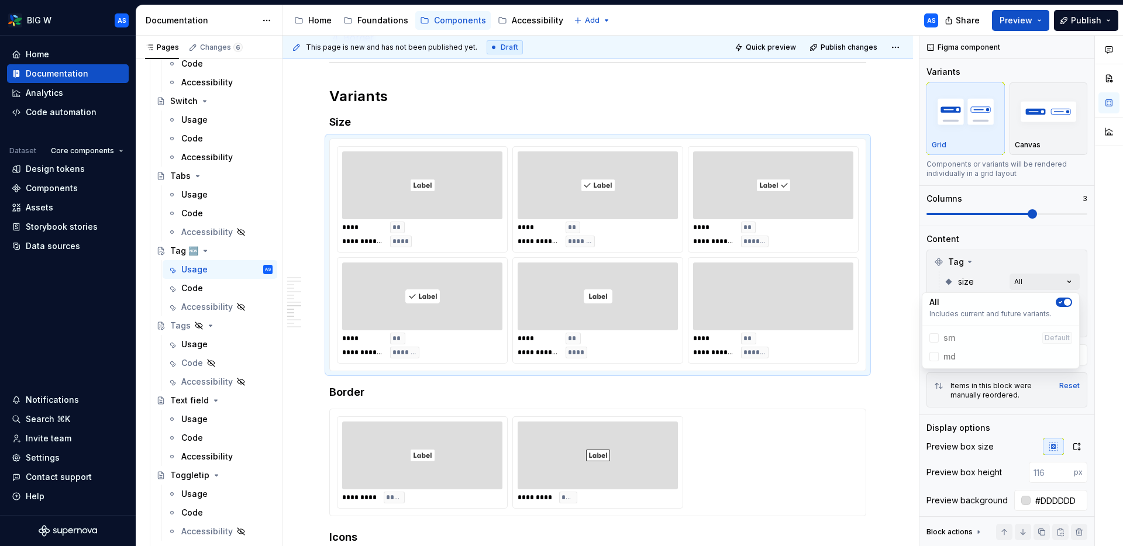
click at [906, 287] on div "Comments Open comments No comments yet Select ‘Comment’ from the block context …" at bounding box center [1020, 291] width 203 height 511
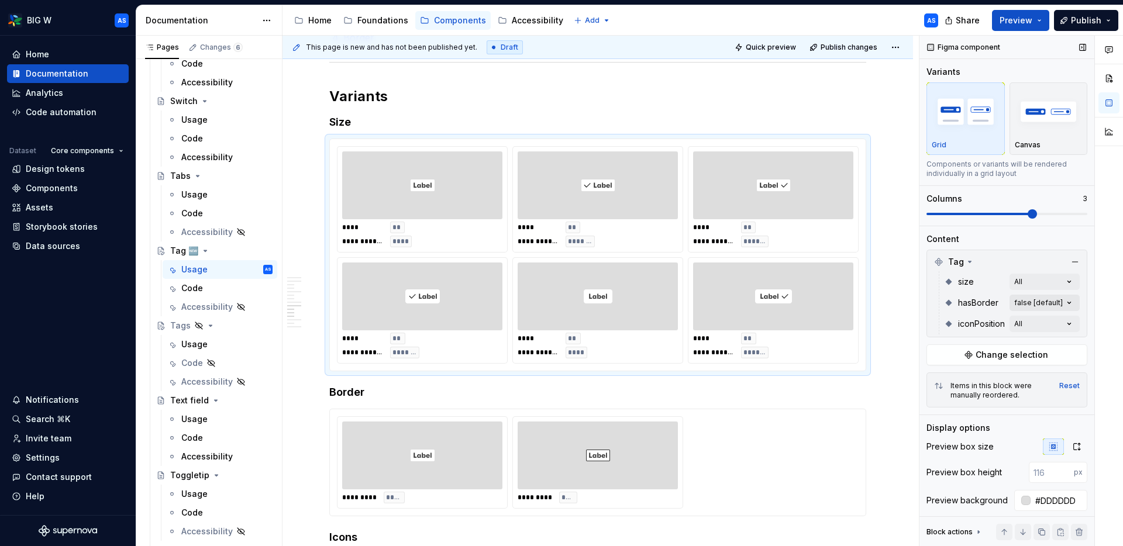
click at [906, 302] on div "Comments Open comments No comments yet Select ‘Comment’ from the block context …" at bounding box center [1020, 291] width 203 height 511
click at [906, 320] on div "Comments Open comments No comments yet Select ‘Comment’ from the block context …" at bounding box center [1020, 291] width 203 height 511
click at [906, 343] on icon "button" at bounding box center [1059, 344] width 9 height 7
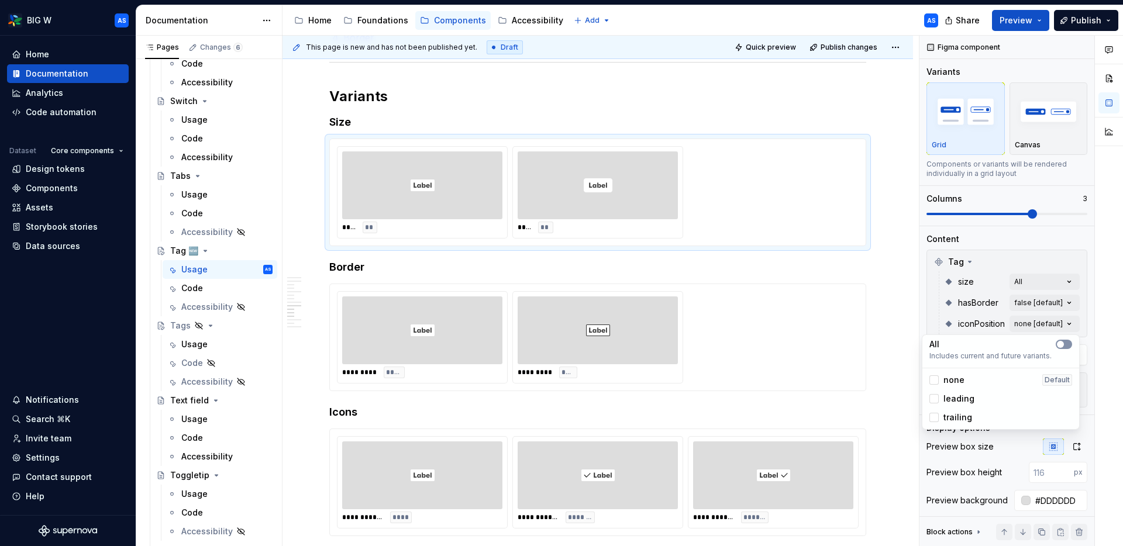
click at [906, 343] on span "button" at bounding box center [1060, 344] width 7 height 7
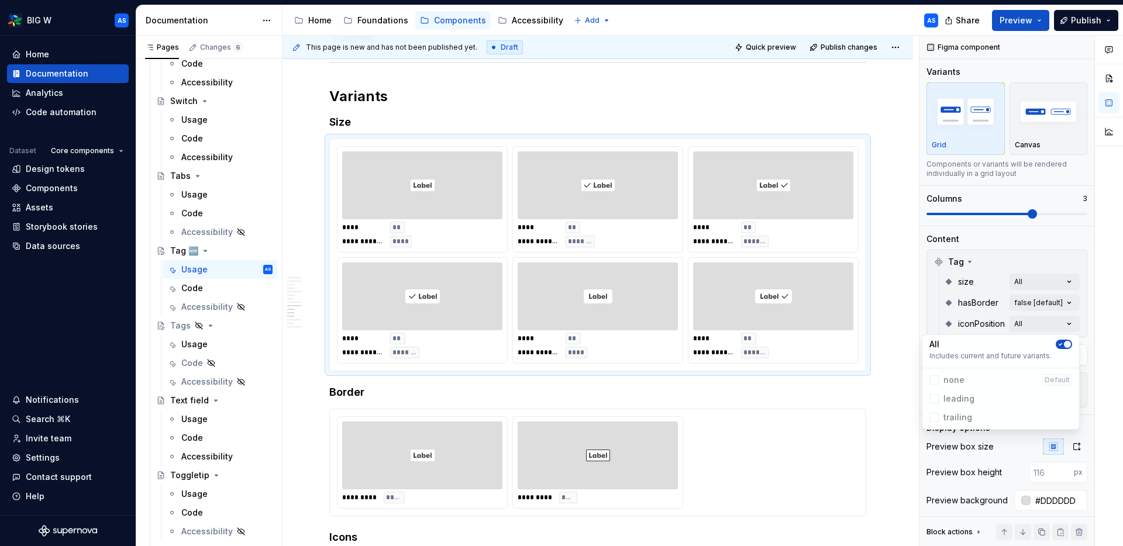
click at [906, 343] on icon "button" at bounding box center [1059, 344] width 9 height 7
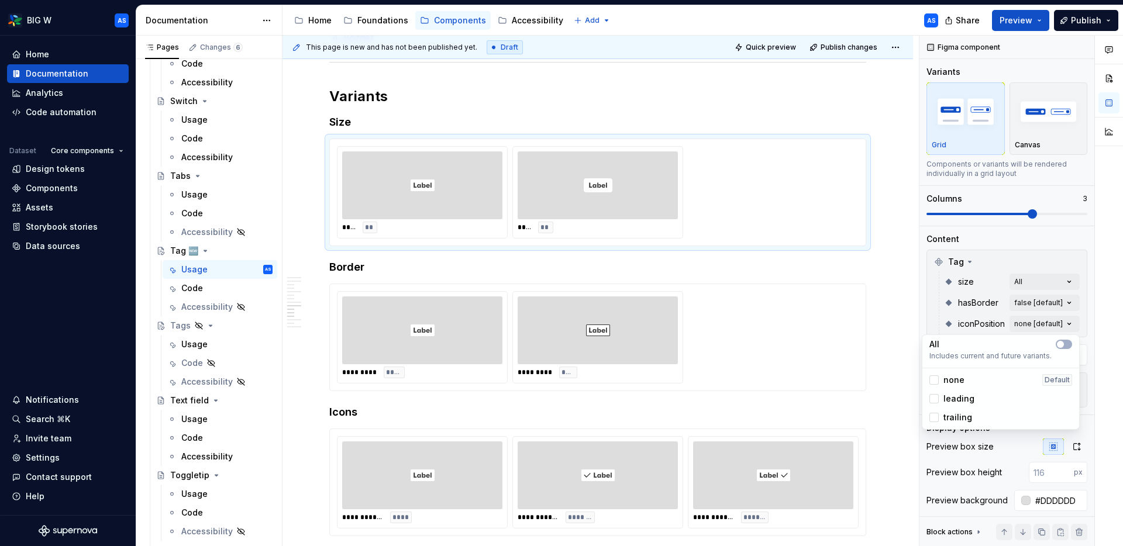
click at [763, 181] on html "BIG W AS Home Documentation Analytics Code automation Dataset Core components D…" at bounding box center [561, 273] width 1123 height 546
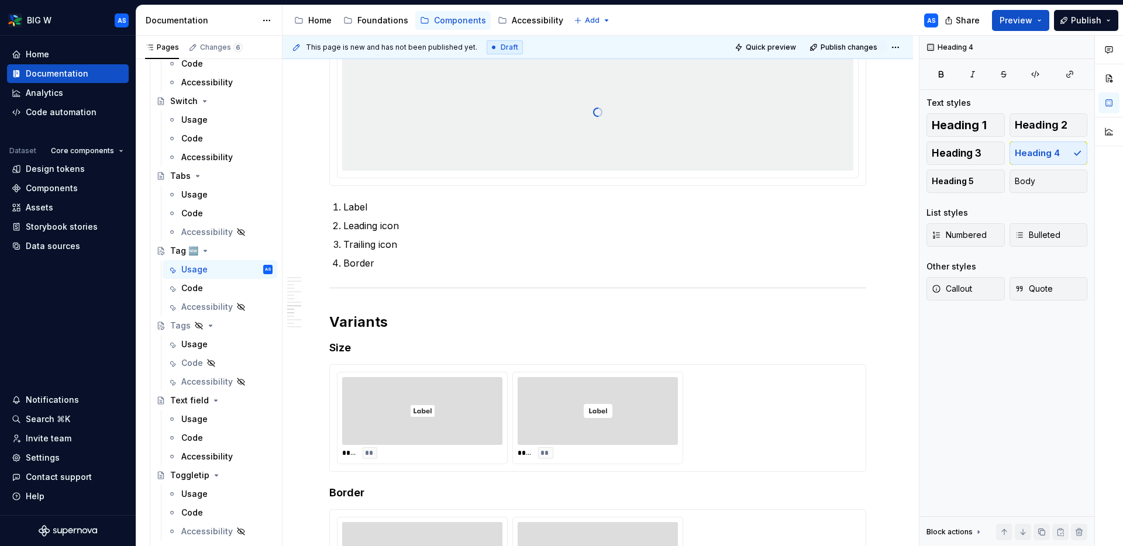
scroll to position [1261, 0]
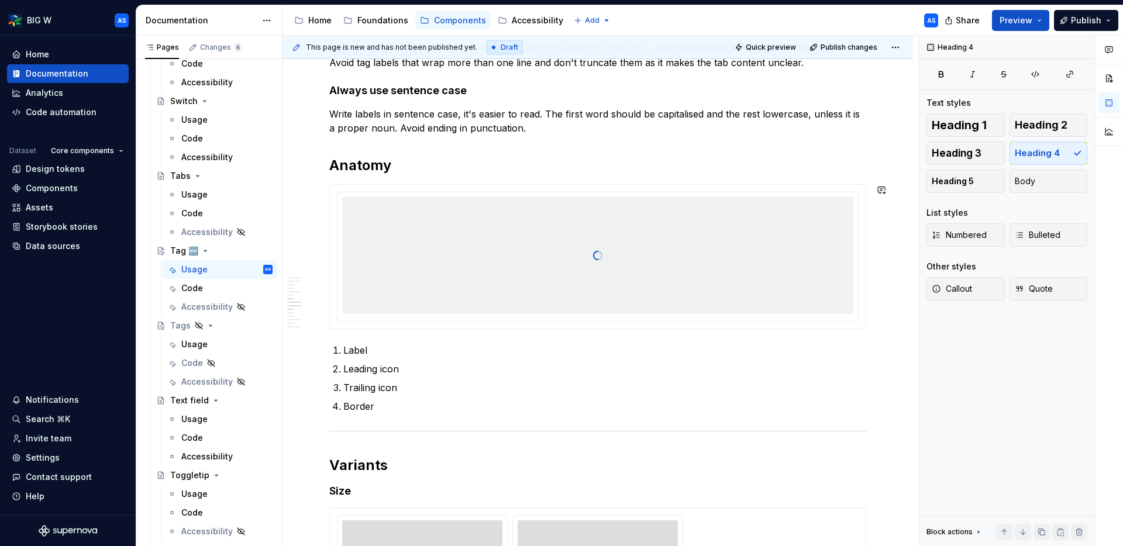
click at [785, 216] on div at bounding box center [597, 255] width 511 height 117
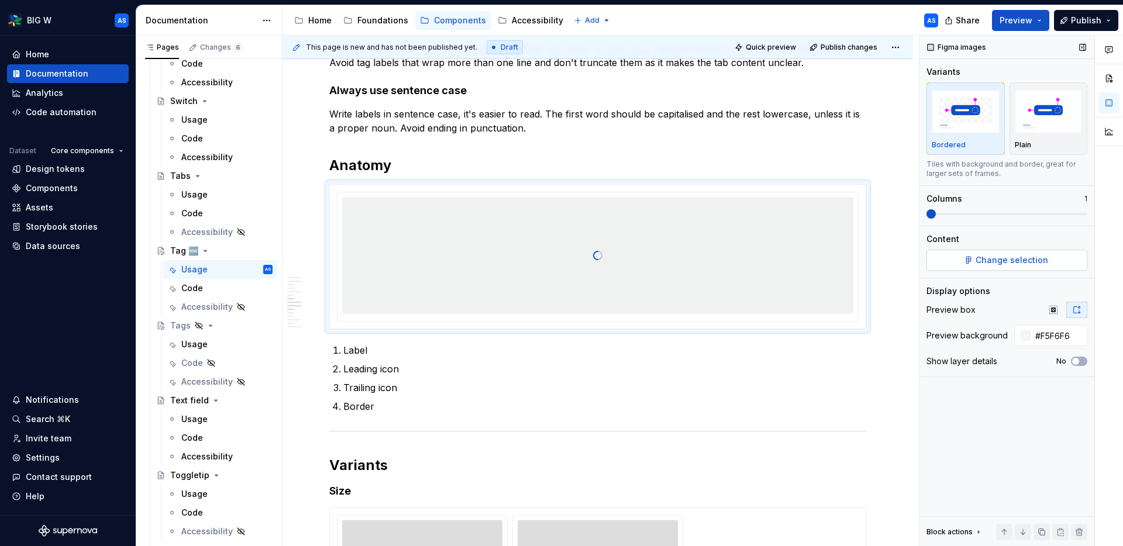
click at [906, 256] on button "Change selection" at bounding box center [1006, 260] width 161 height 21
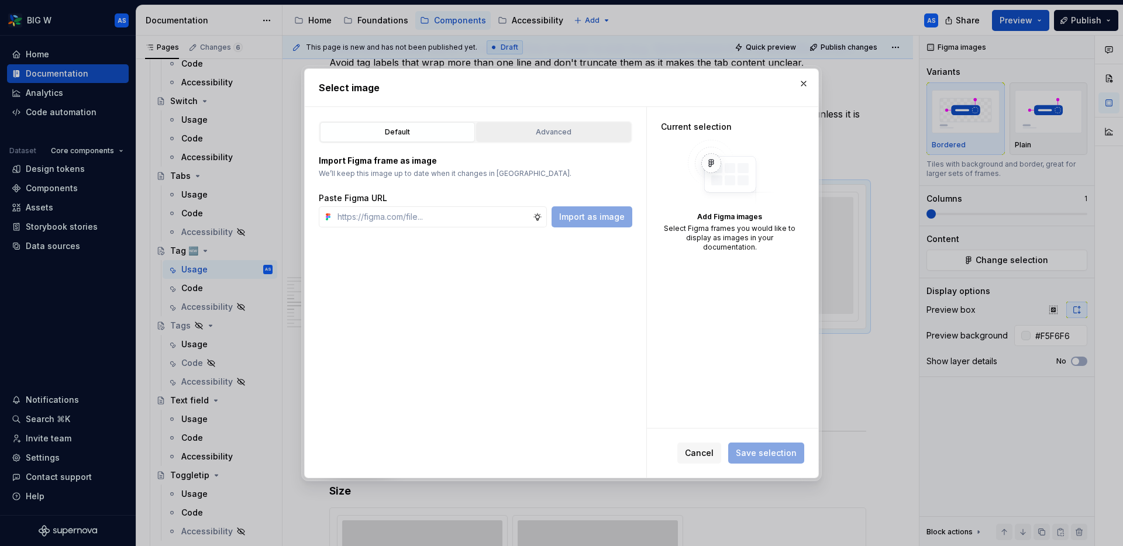
click at [559, 131] on div "Advanced" at bounding box center [553, 132] width 147 height 12
type textarea "*"
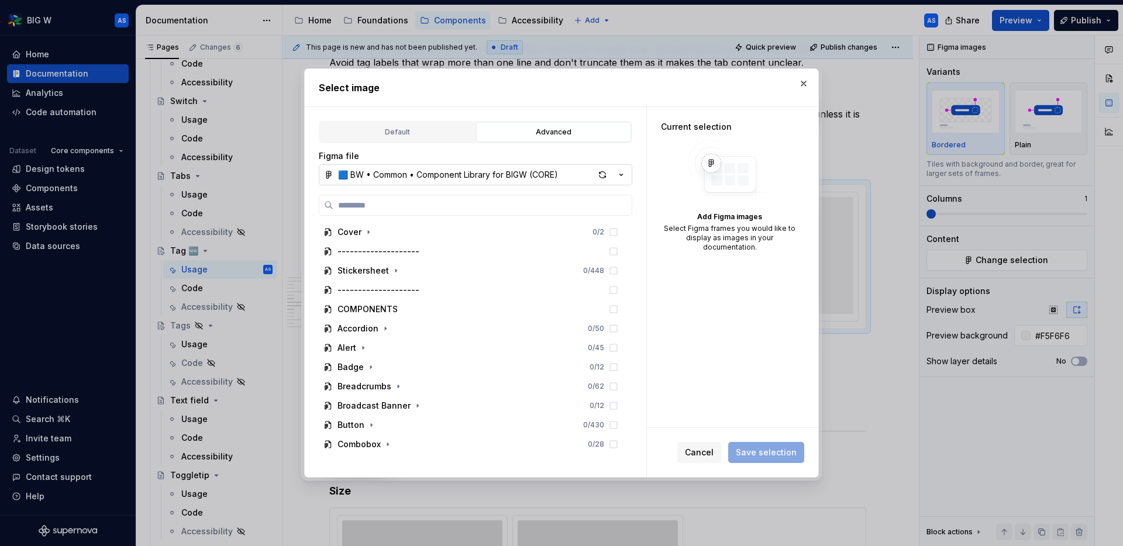
click at [623, 174] on icon "button" at bounding box center [621, 175] width 3 height 2
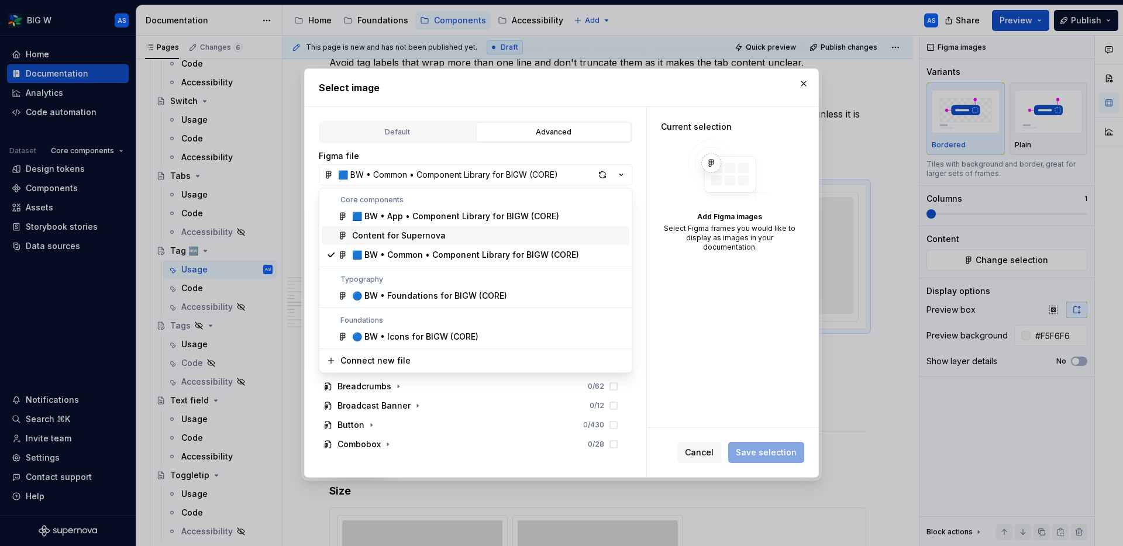
click at [446, 237] on div "Content for Supernova" at bounding box center [488, 236] width 272 height 12
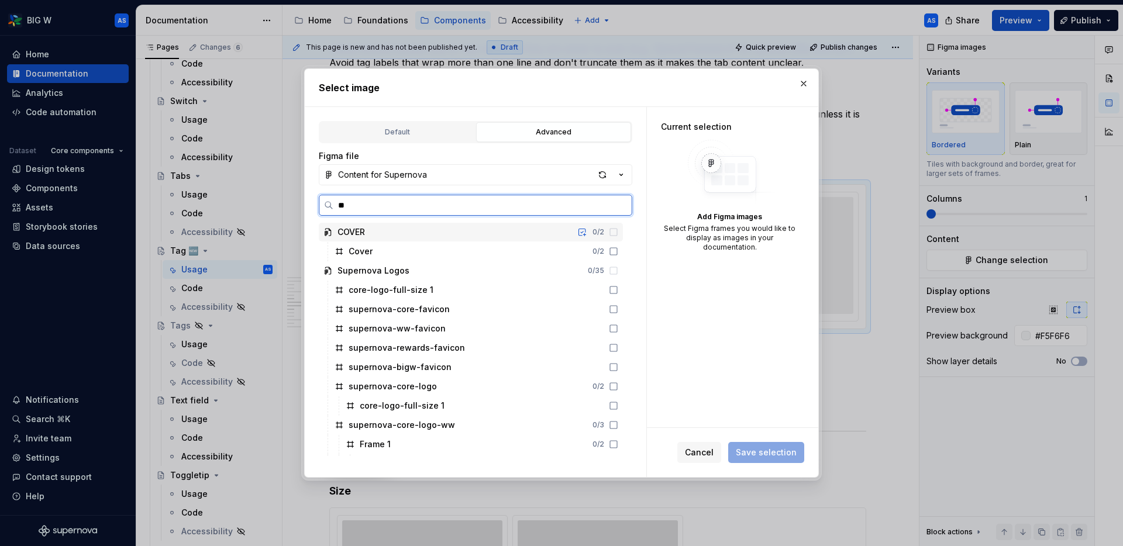
type input "***"
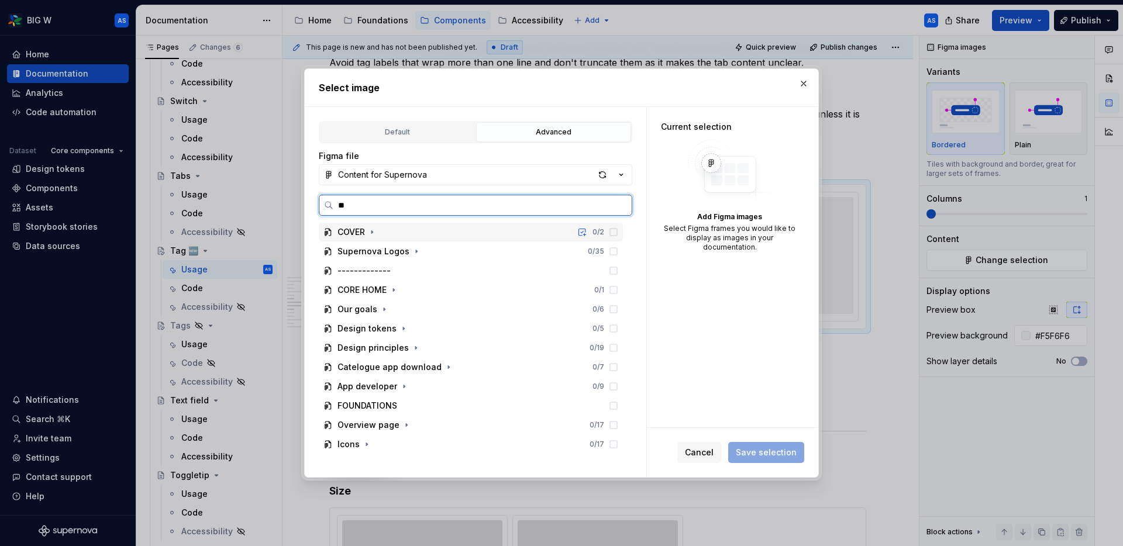
type input "***"
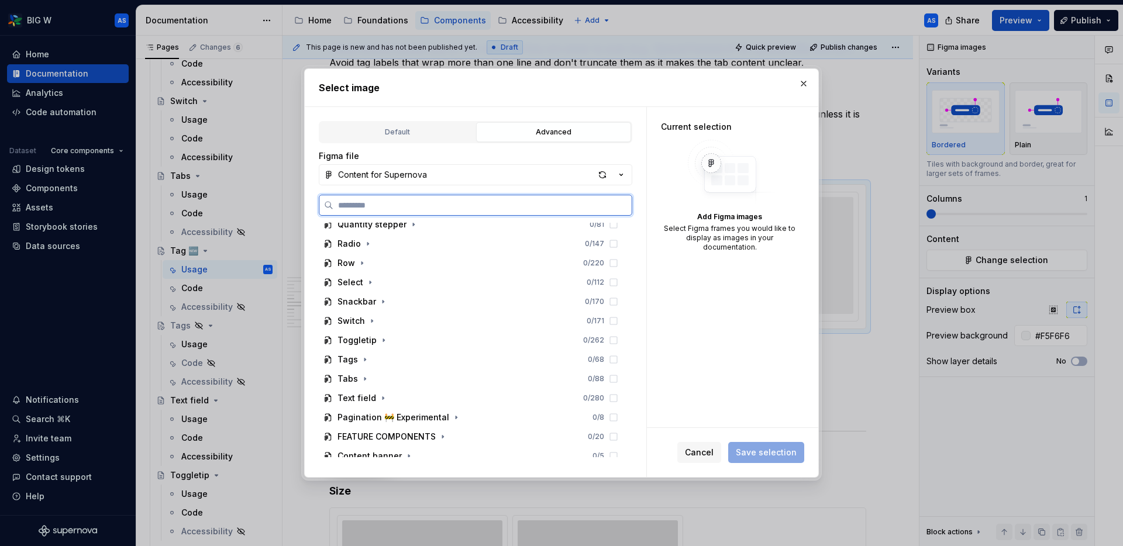
scroll to position [614, 0]
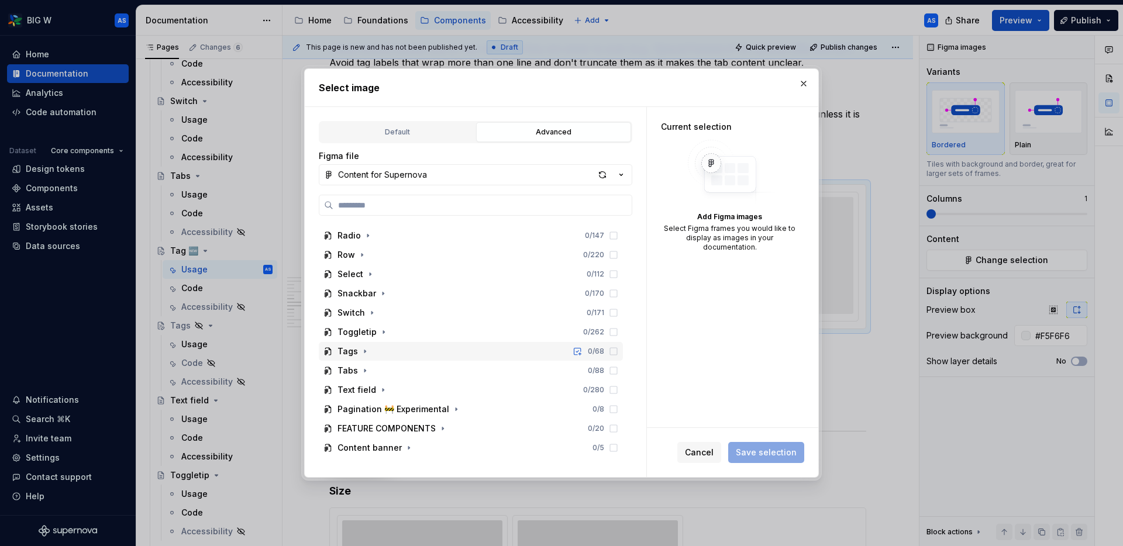
click at [360, 349] on icon "button" at bounding box center [364, 351] width 9 height 9
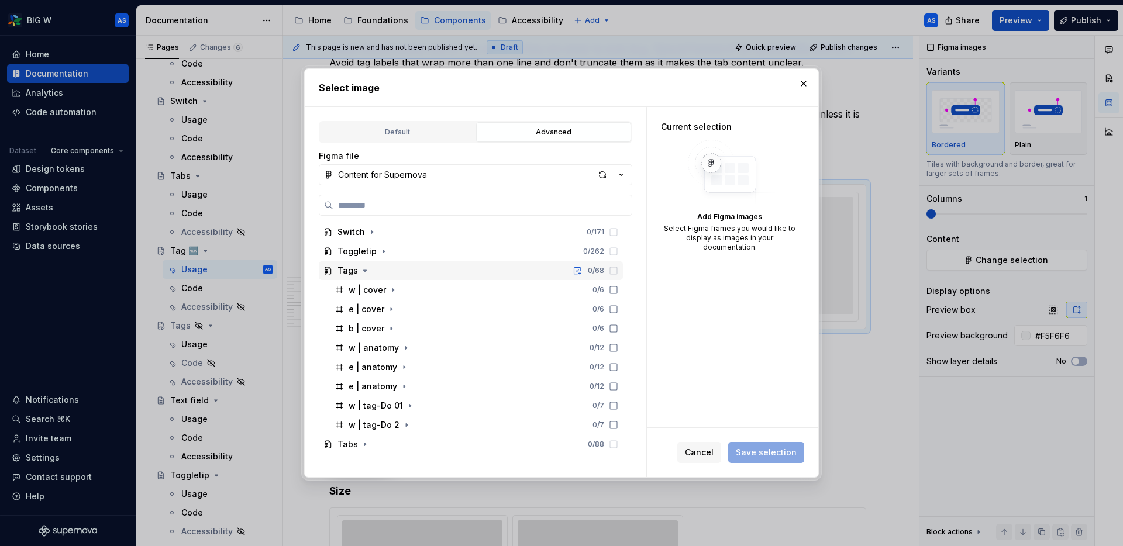
scroll to position [696, 0]
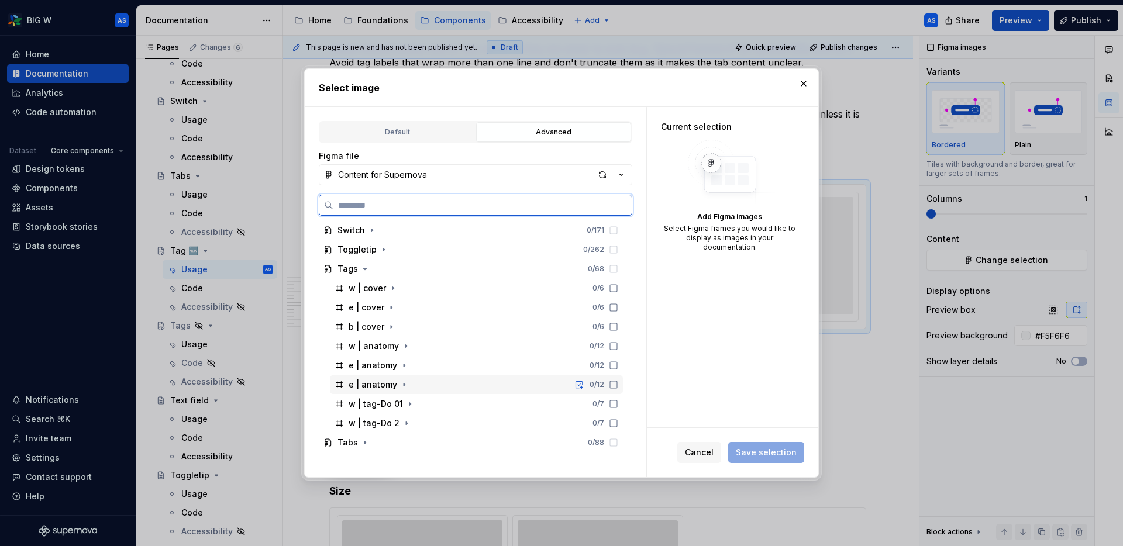
click at [435, 382] on div "e | anatomy 0 / 12" at bounding box center [476, 384] width 293 height 19
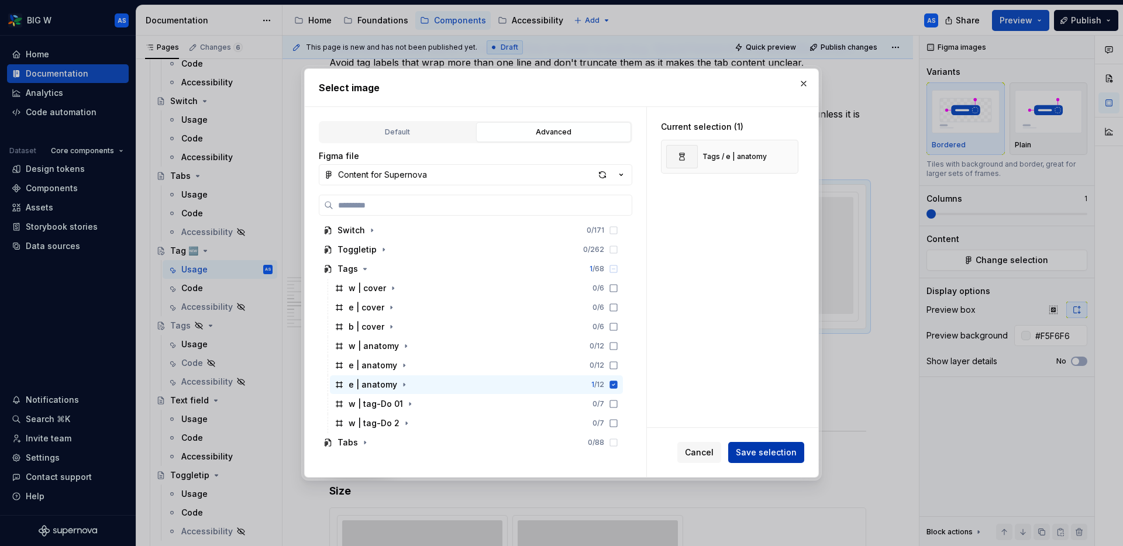
click at [775, 453] on span "Save selection" at bounding box center [766, 453] width 61 height 12
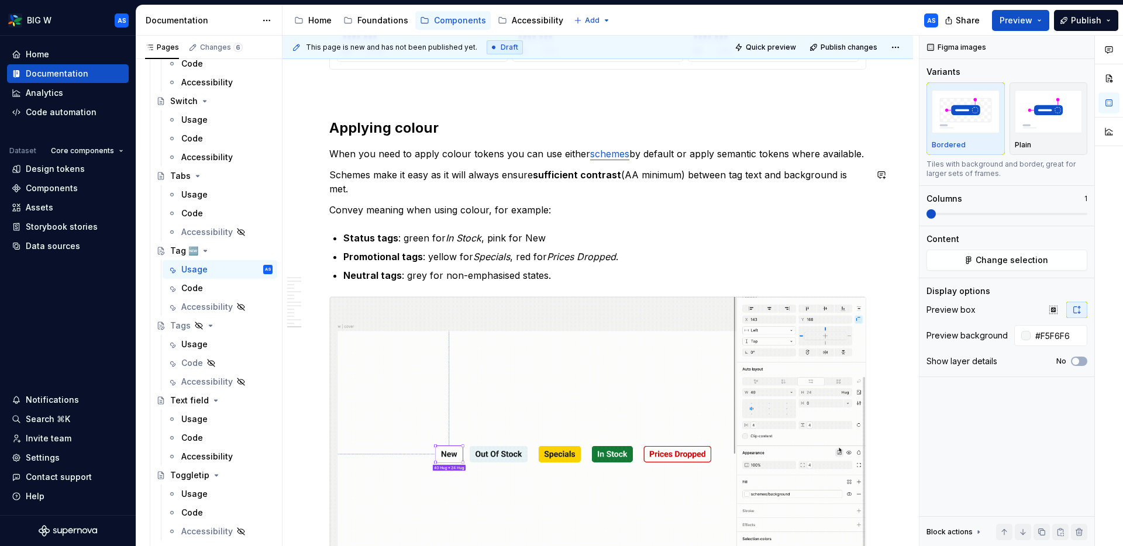
scroll to position [2492, 0]
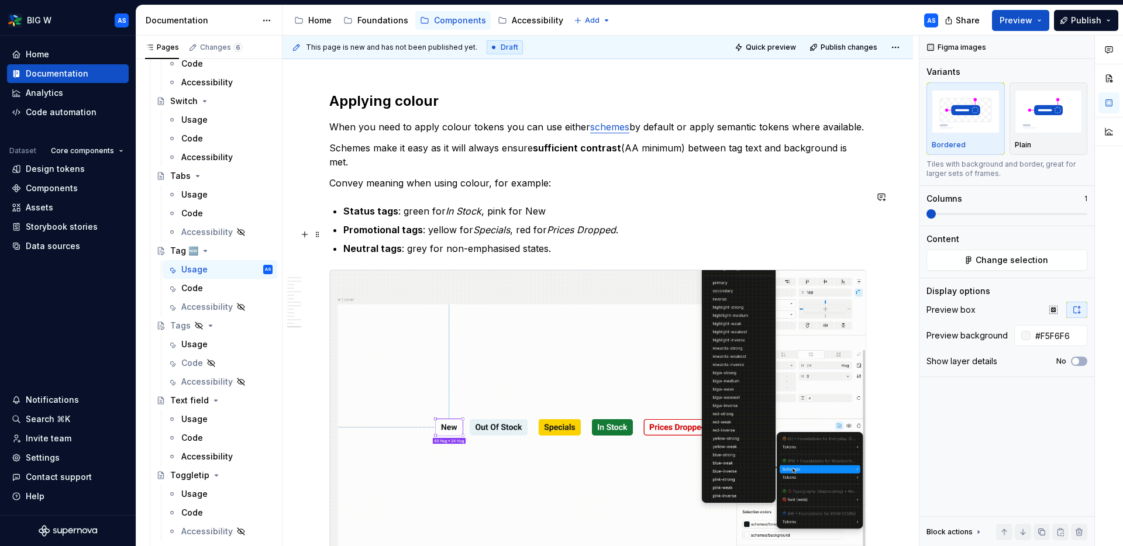
click at [576, 241] on p "Neutral tags : grey for non-emphasised states." at bounding box center [604, 248] width 523 height 14
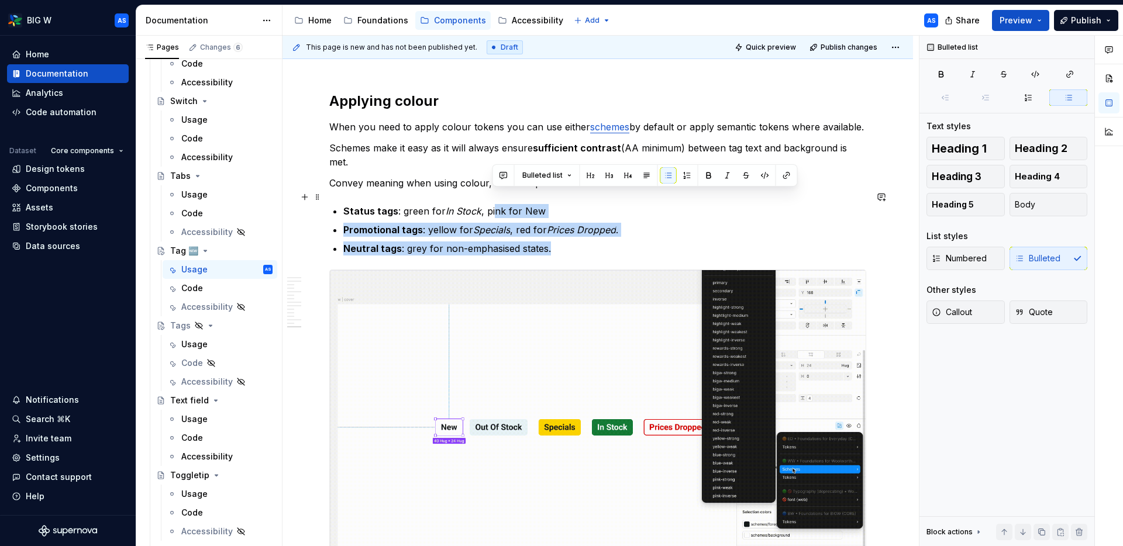
drag, startPoint x: 567, startPoint y: 230, endPoint x: 492, endPoint y: 191, distance: 84.5
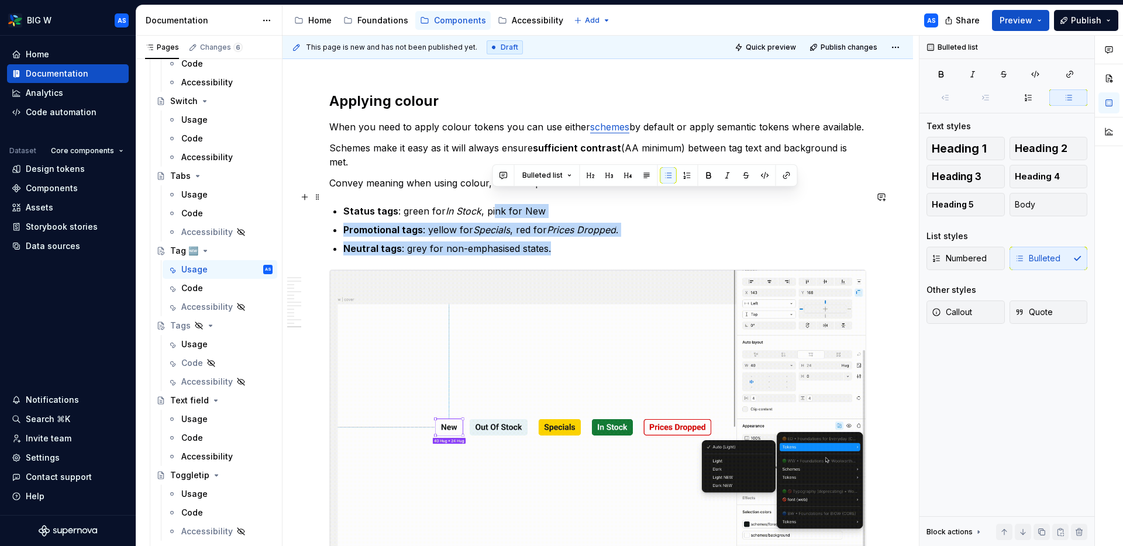
click at [492, 204] on ul "Status tags : green for In Stock , pink for New Promotional tags : yellow for S…" at bounding box center [604, 229] width 523 height 51
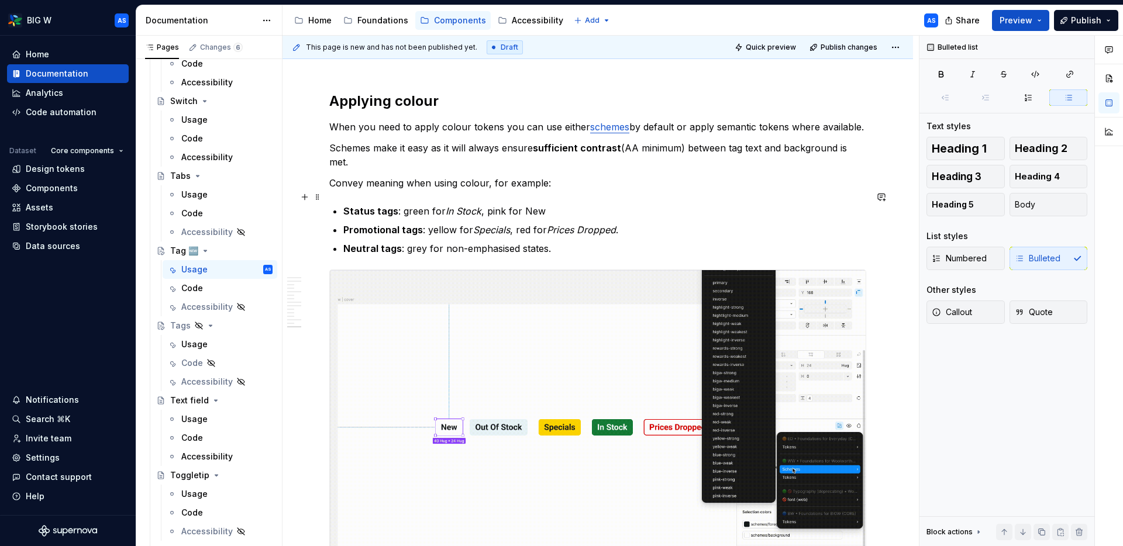
click at [489, 204] on p "Status tags : green for In Stock , pink for New" at bounding box center [604, 211] width 523 height 14
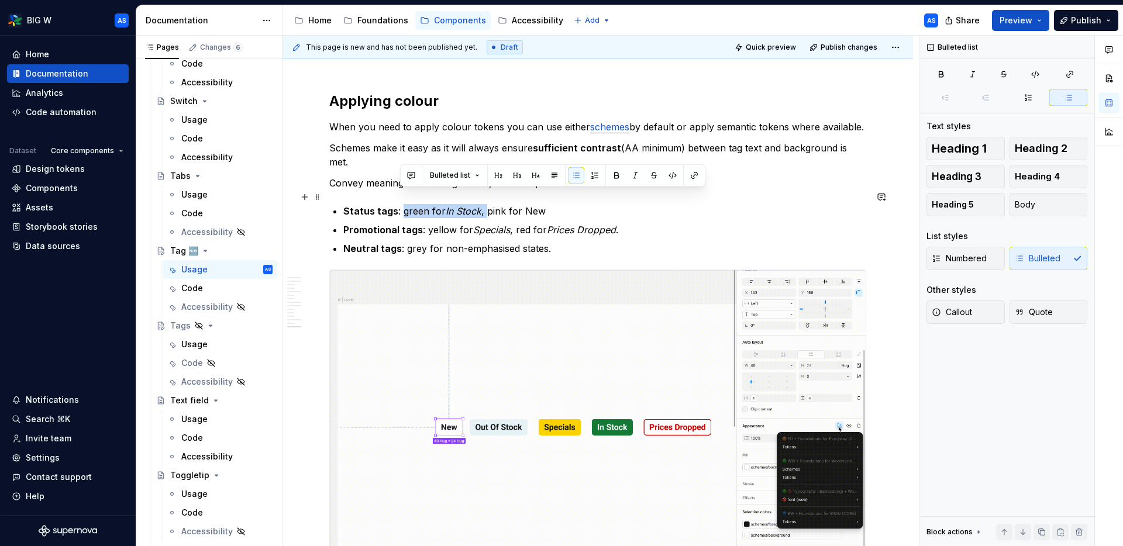
drag, startPoint x: 479, startPoint y: 197, endPoint x: 402, endPoint y: 197, distance: 77.2
click at [401, 204] on p "Status tags : green for In Stock , pink for New" at bounding box center [604, 211] width 523 height 14
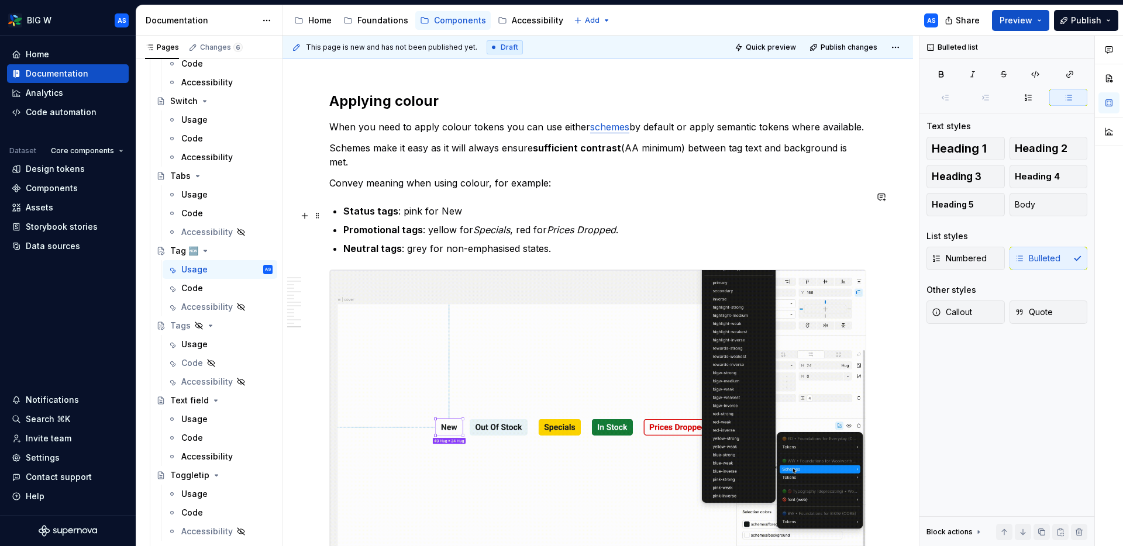
click at [542, 223] on p "Promotional tags : yellow for Specials , red for Prices Dropped ." at bounding box center [604, 230] width 523 height 14
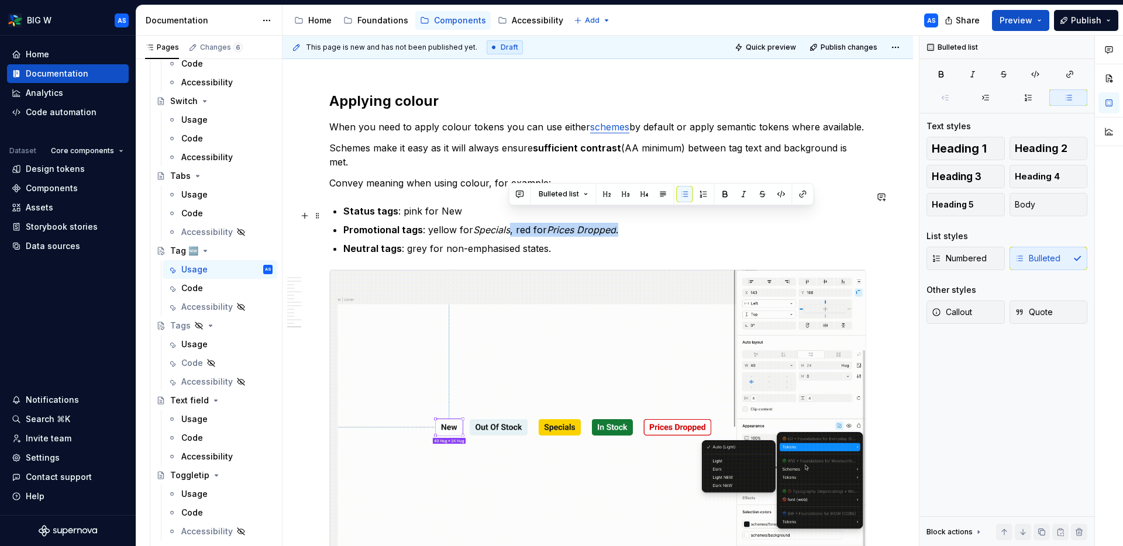
drag, startPoint x: 641, startPoint y: 218, endPoint x: 508, endPoint y: 218, distance: 133.3
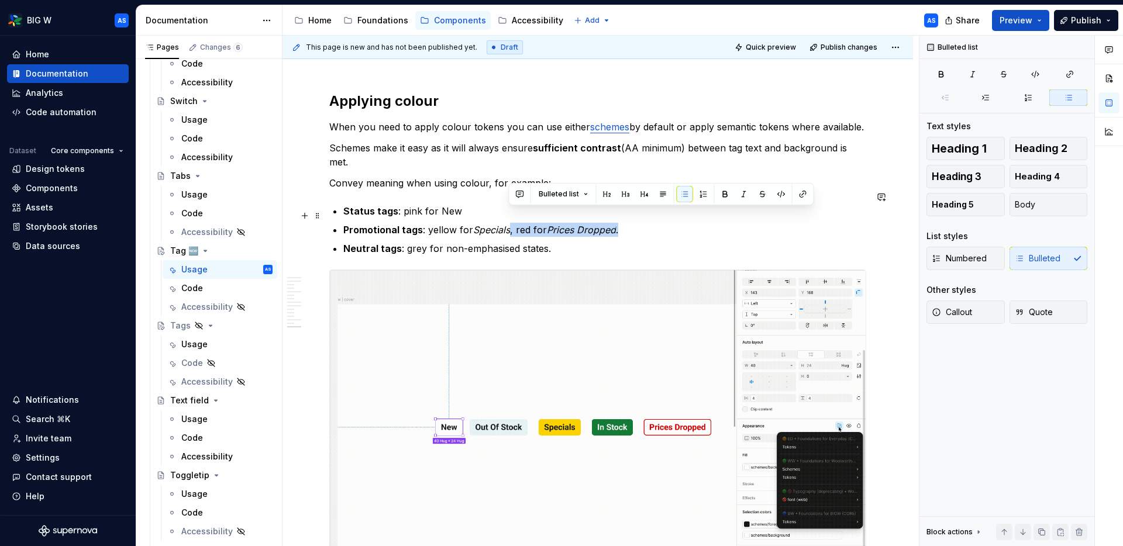
click at [508, 223] on p "Promotional tags : yellow for Specials , red for Prices Dropped ." at bounding box center [604, 230] width 523 height 14
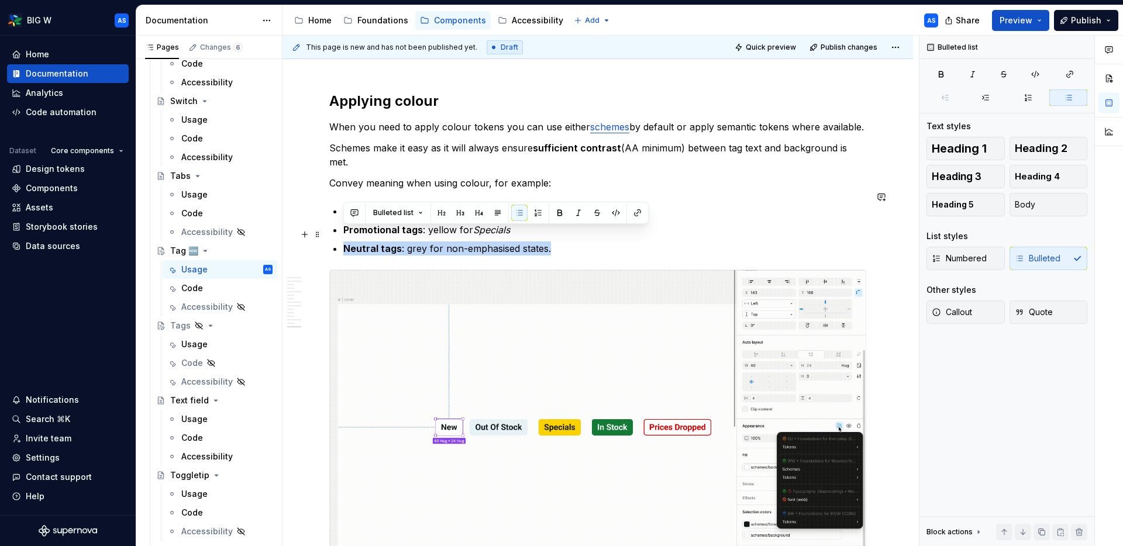
drag, startPoint x: 428, startPoint y: 232, endPoint x: 337, endPoint y: 230, distance: 90.7
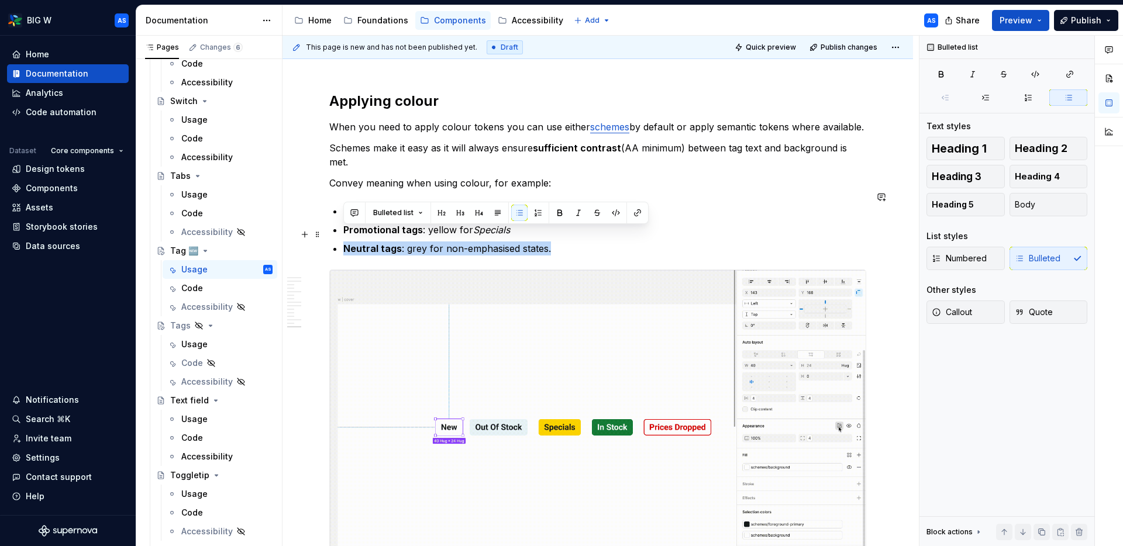
click at [343, 241] on li "Neutral tags : grey for non-emphasised states." at bounding box center [604, 248] width 523 height 14
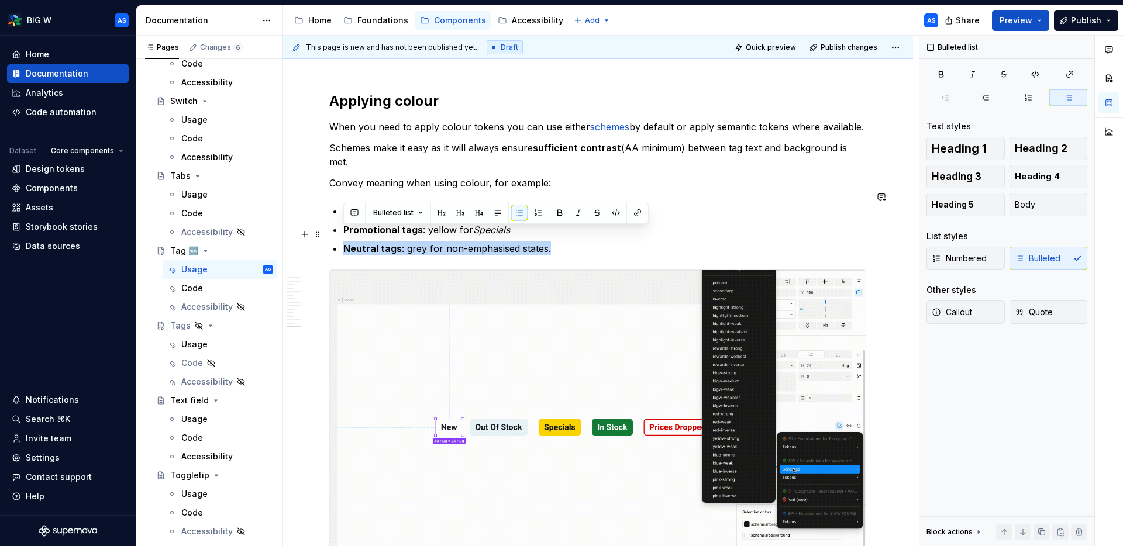
click at [543, 241] on p "Neutral tags : grey for non-emphasised states." at bounding box center [604, 248] width 523 height 14
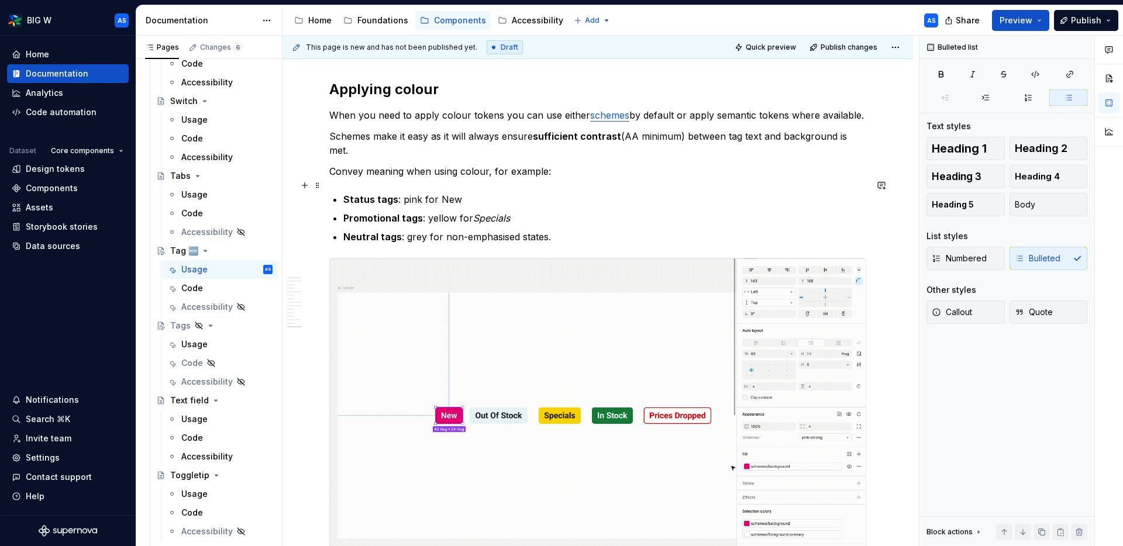
scroll to position [2527, 0]
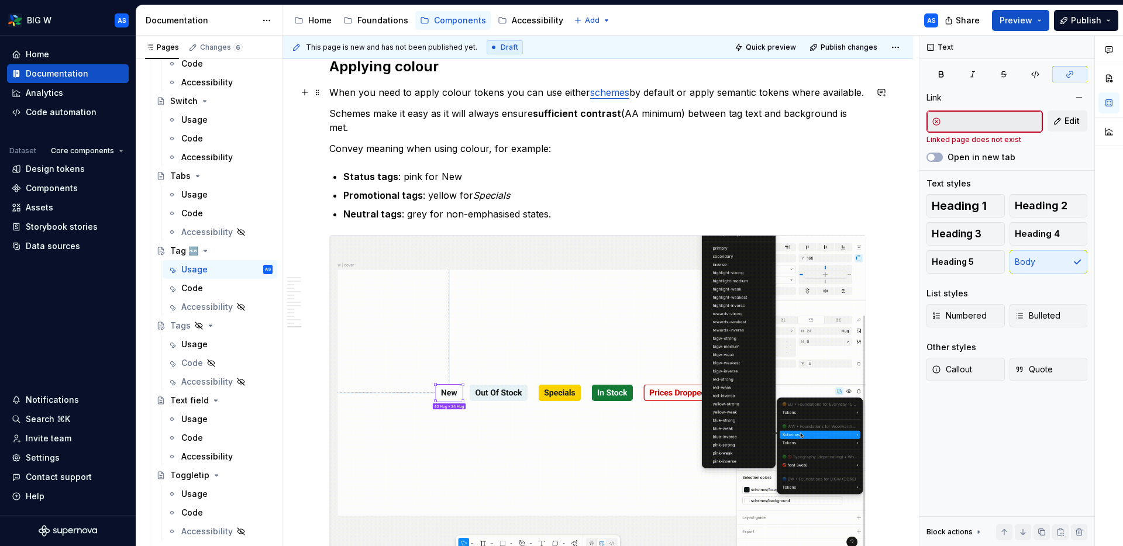
click at [609, 91] on link "schemes" at bounding box center [609, 93] width 39 height 12
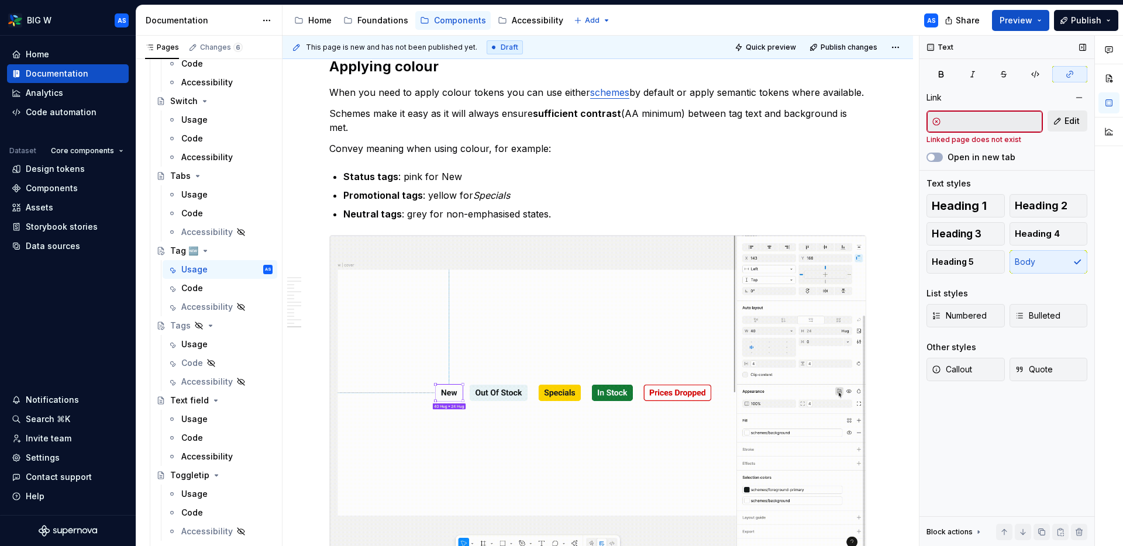
click at [906, 123] on button "Edit" at bounding box center [1067, 121] width 40 height 21
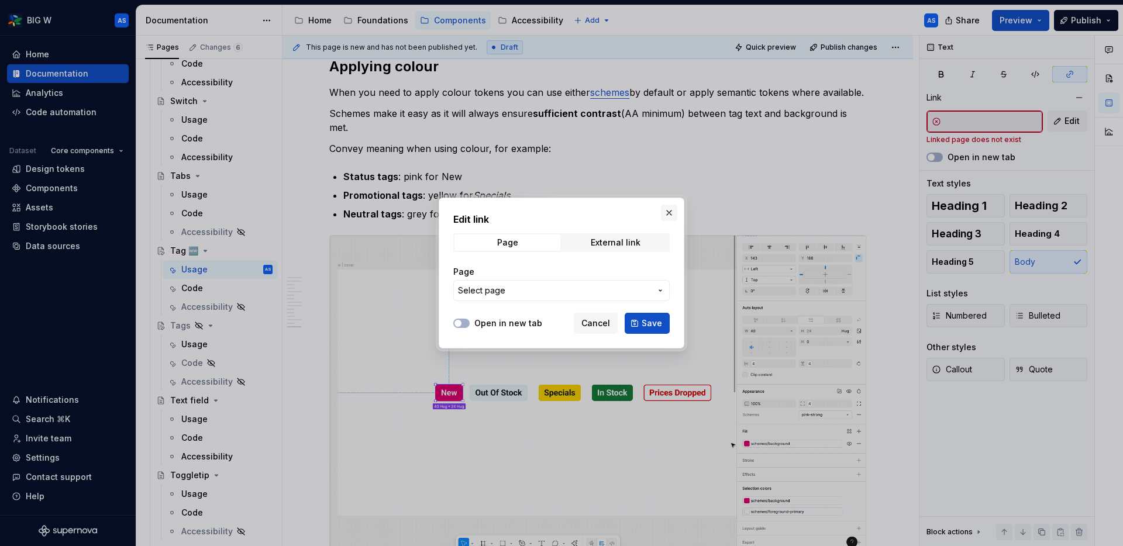
click at [667, 215] on button "button" at bounding box center [669, 213] width 16 height 16
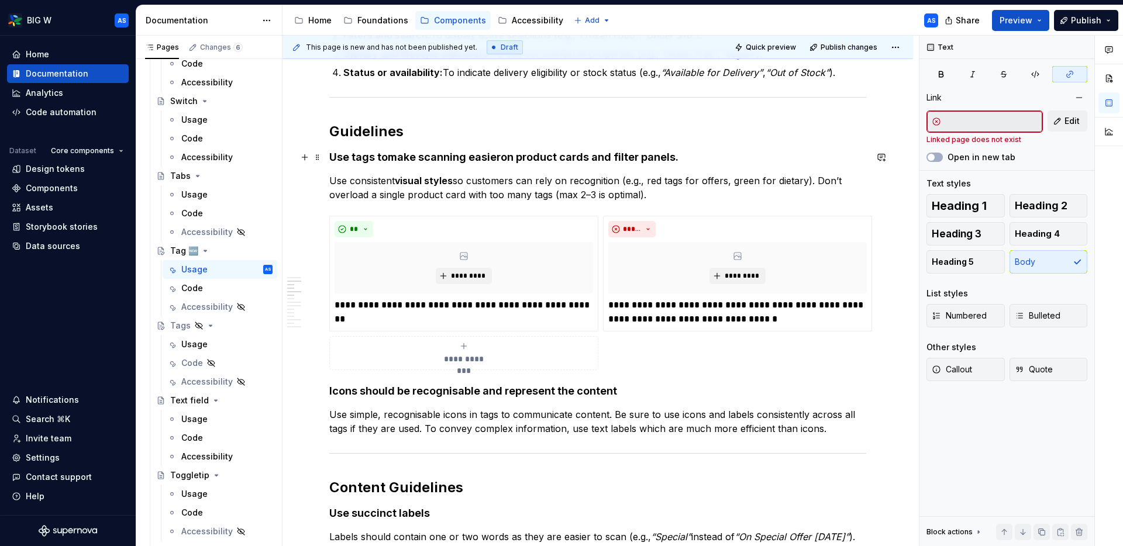
scroll to position [774, 0]
click at [551, 310] on p "**********" at bounding box center [463, 305] width 258 height 14
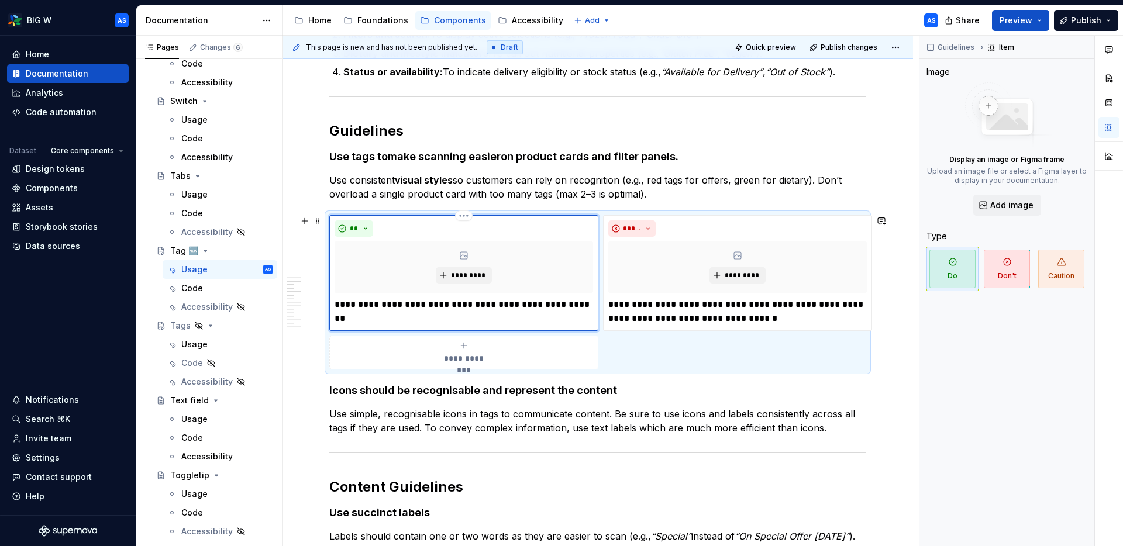
type textarea "*"
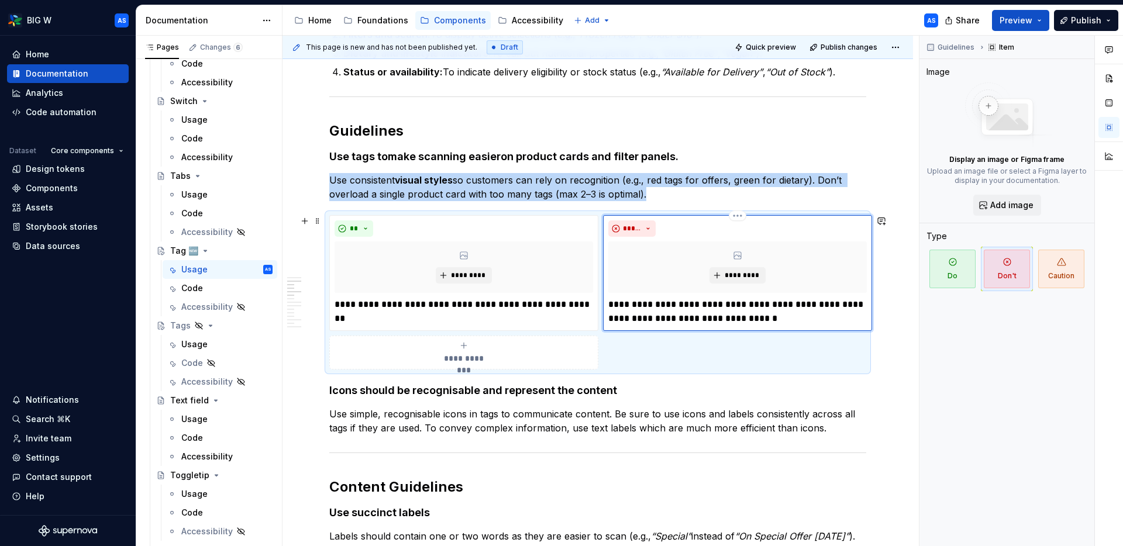
click at [766, 218] on div "**********" at bounding box center [737, 273] width 269 height 116
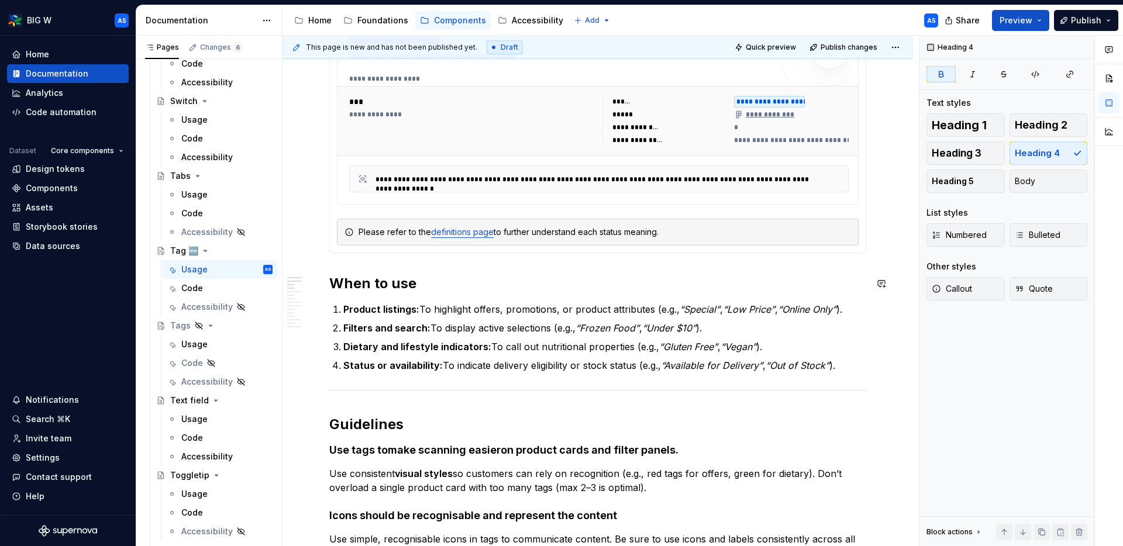
scroll to position [481, 0]
click at [802, 305] on em "“Online Only”" at bounding box center [807, 309] width 58 height 12
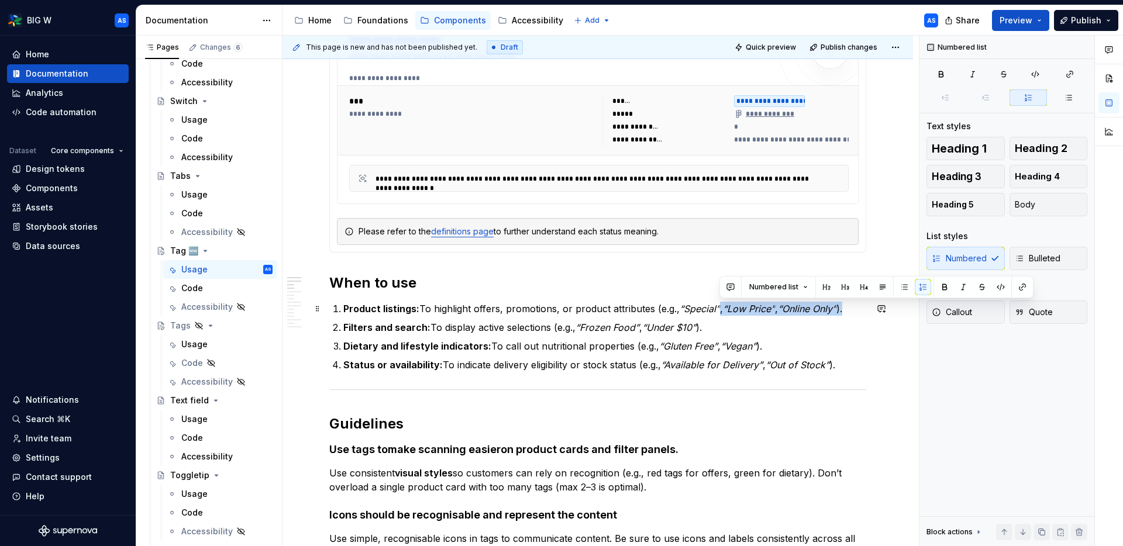
drag, startPoint x: 720, startPoint y: 308, endPoint x: 845, endPoint y: 308, distance: 125.1
click at [850, 309] on p "Product listings: To highlight offers, promotions, or product attributes (e.g.,…" at bounding box center [604, 309] width 523 height 14
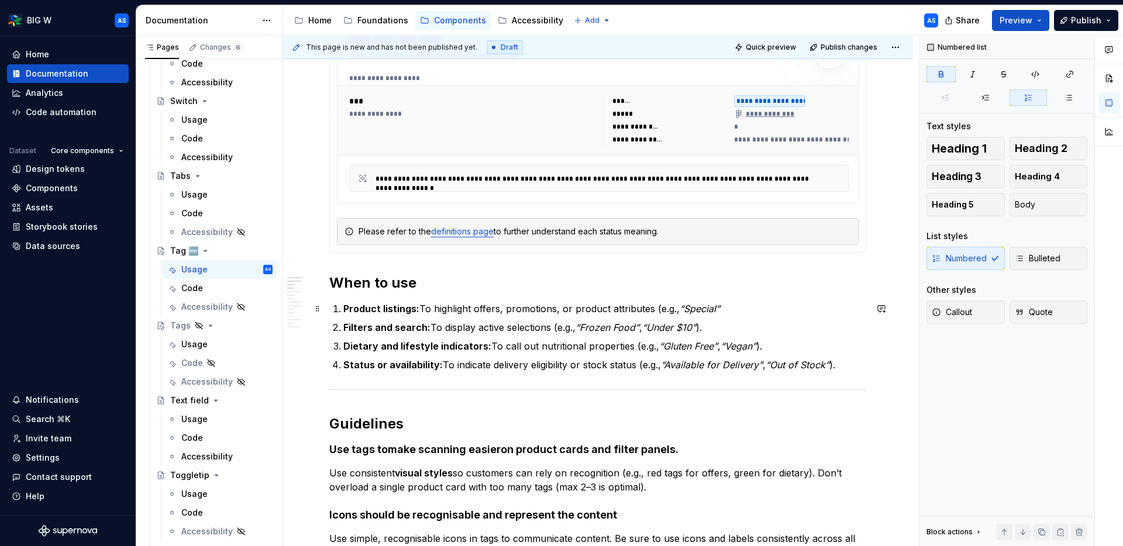
drag, startPoint x: 849, startPoint y: 308, endPoint x: 799, endPoint y: 310, distance: 49.8
click at [843, 309] on p "Product listings: To highlight offers, promotions, or product attributes (e.g.,…" at bounding box center [604, 309] width 523 height 14
click at [751, 306] on p "Product listings: To highlight offers, promotions, or product attributes (e.g.,…" at bounding box center [604, 309] width 523 height 14
drag, startPoint x: 715, startPoint y: 308, endPoint x: 686, endPoint y: 309, distance: 28.7
click at [686, 309] on em "“Special”)" at bounding box center [701, 309] width 44 height 12
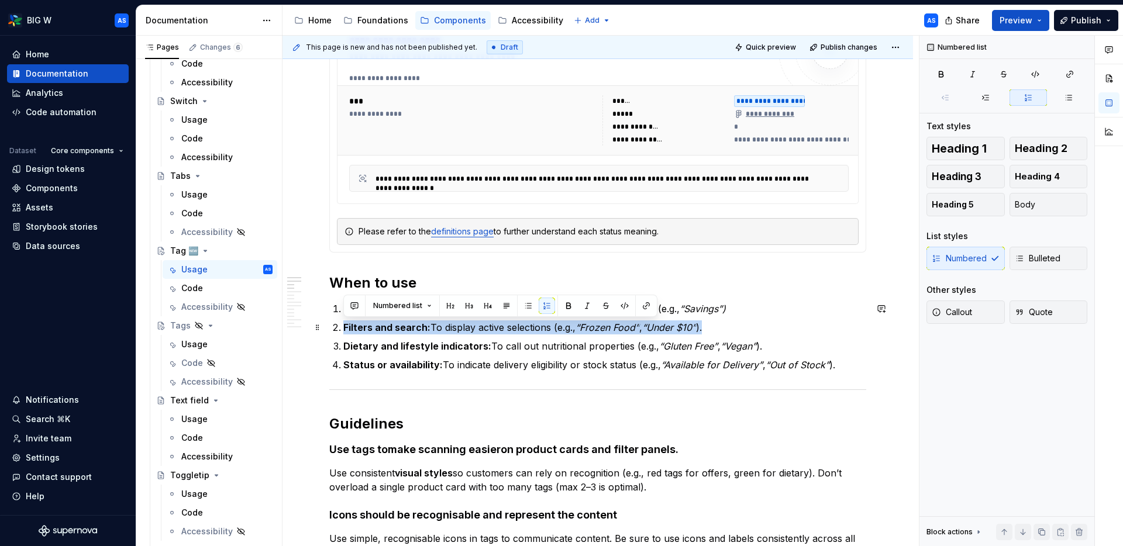
drag, startPoint x: 671, startPoint y: 329, endPoint x: 339, endPoint y: 325, distance: 332.2
click at [343, 325] on li "Filters and search: To display active selections (e.g., “Frozen Food” , “Under …" at bounding box center [604, 327] width 523 height 14
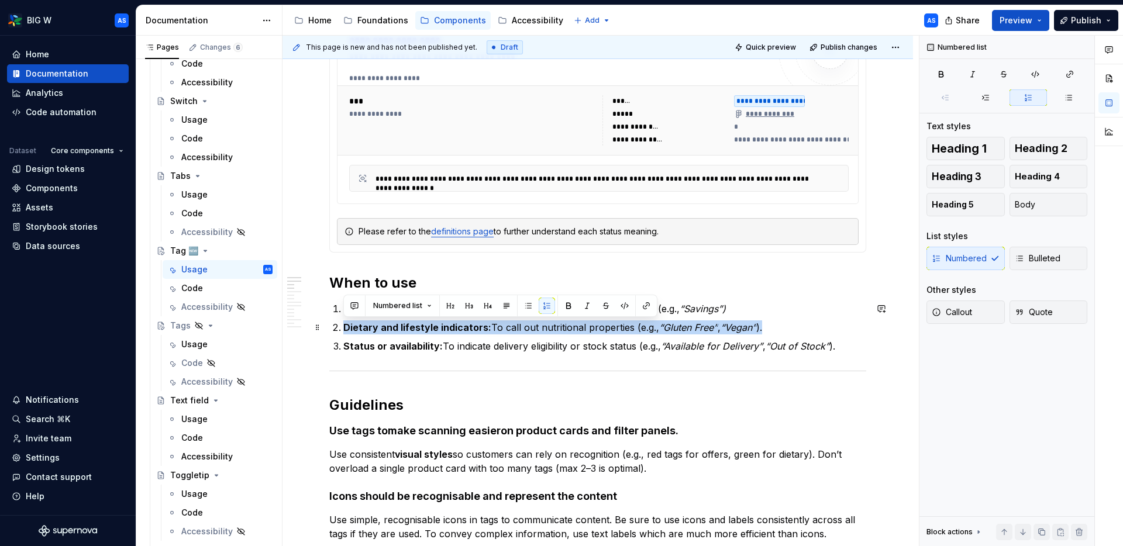
drag, startPoint x: 509, startPoint y: 332, endPoint x: 332, endPoint y: 326, distance: 177.3
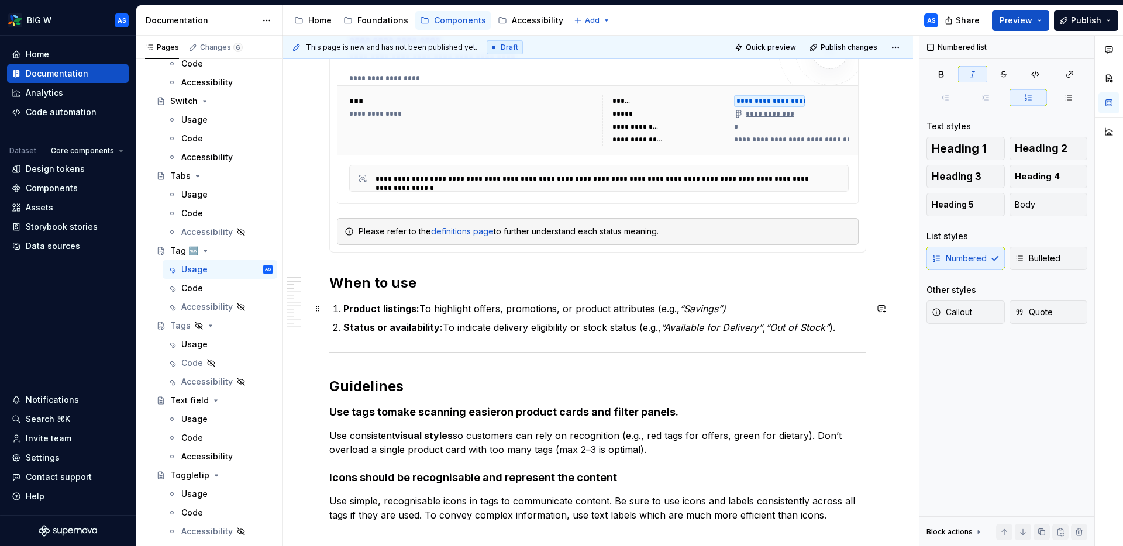
click at [719, 308] on em "“Savings”)" at bounding box center [702, 309] width 46 height 12
click at [742, 303] on em "“Savings and New”)" at bounding box center [723, 309] width 88 height 12
click at [719, 306] on em "“Savings and “New”)" at bounding box center [725, 309] width 92 height 12
click at [803, 309] on p "Product listings: To highlight offers, promotions, or product attributes (e.g.,…" at bounding box center [604, 309] width 523 height 14
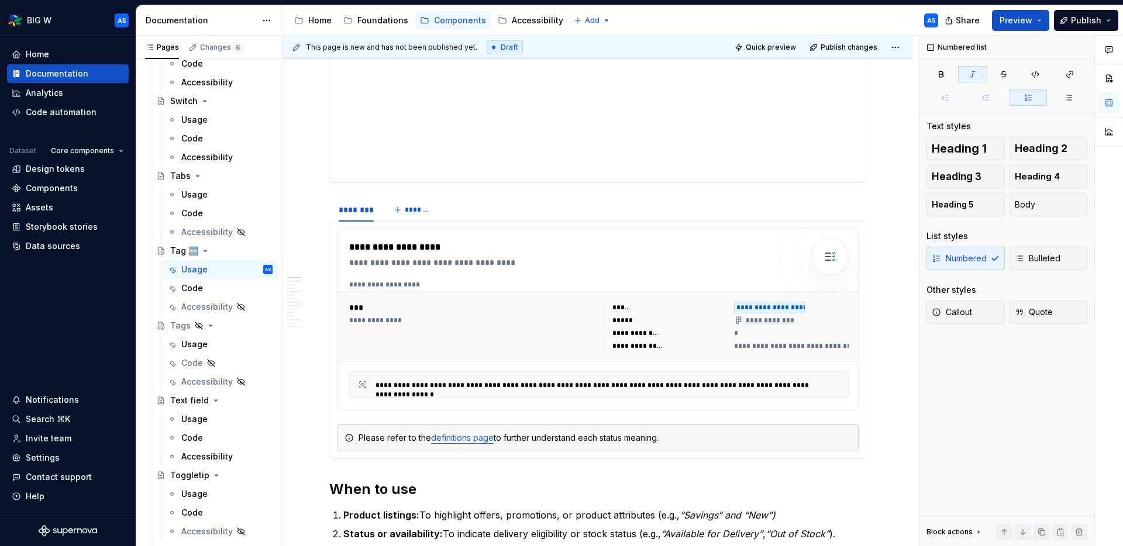
scroll to position [0, 0]
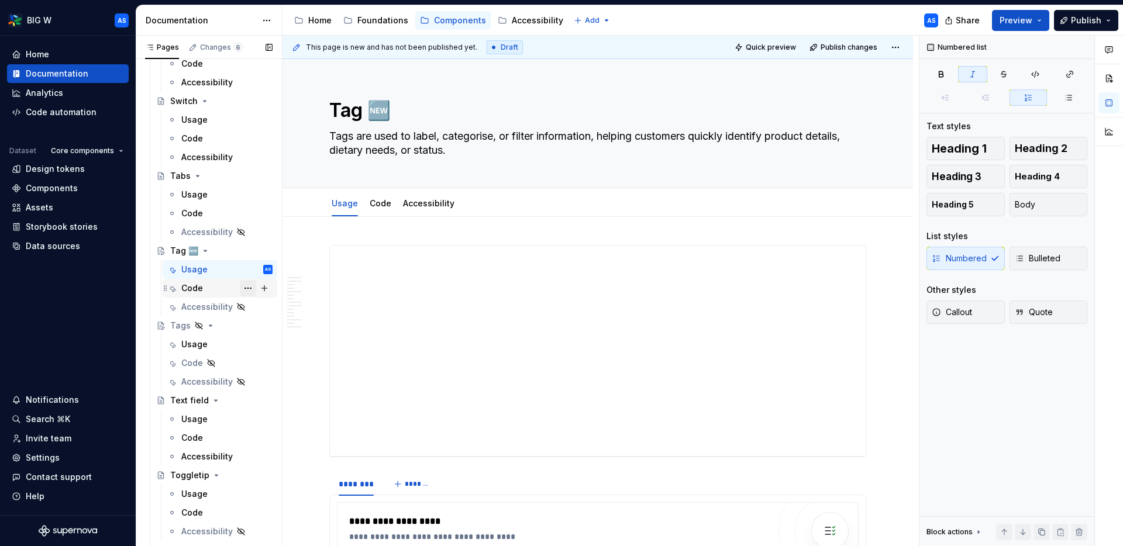
click at [249, 288] on button "Page tree" at bounding box center [248, 288] width 16 height 16
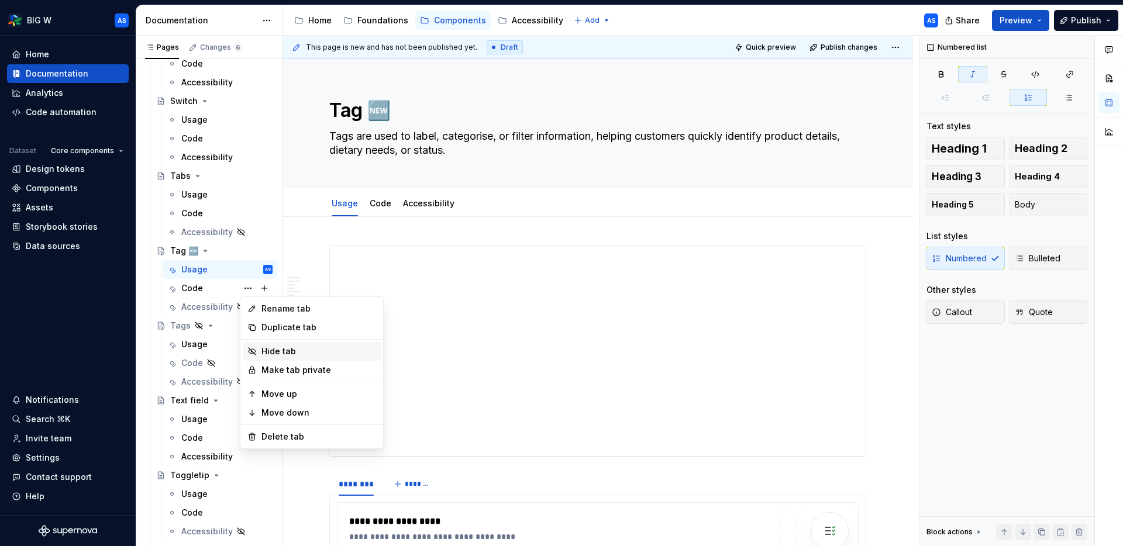
click at [292, 350] on div "Hide tab" at bounding box center [318, 352] width 115 height 12
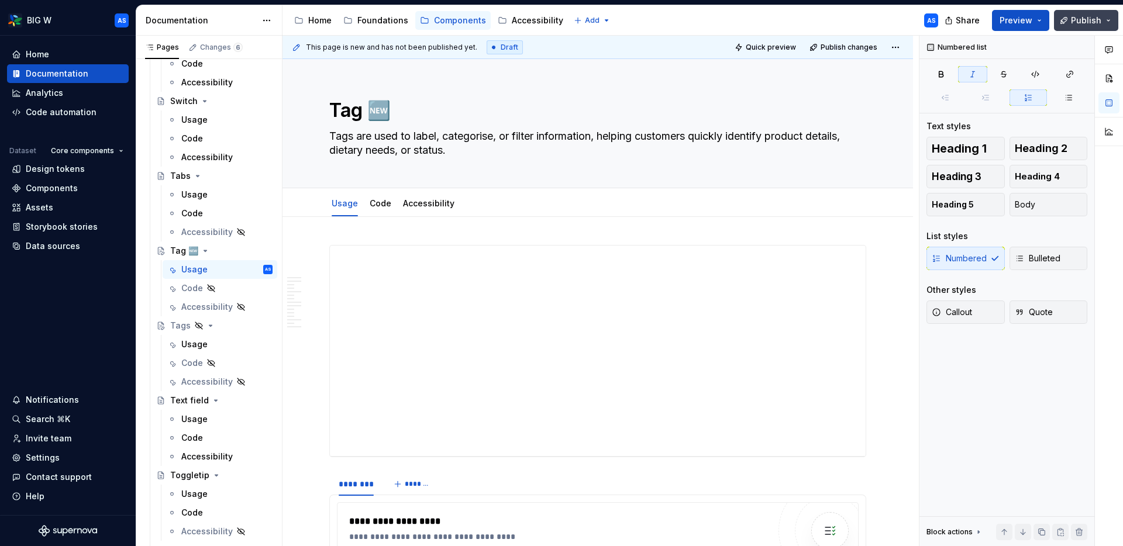
click at [906, 19] on span "Publish" at bounding box center [1086, 21] width 30 height 12
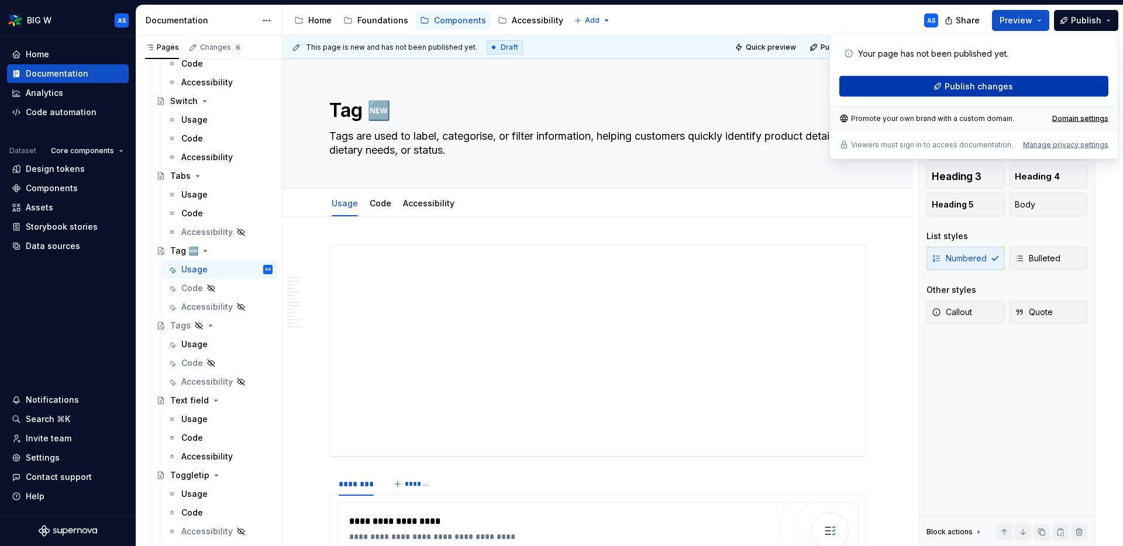
click at [906, 85] on span "Publish changes" at bounding box center [978, 87] width 68 height 12
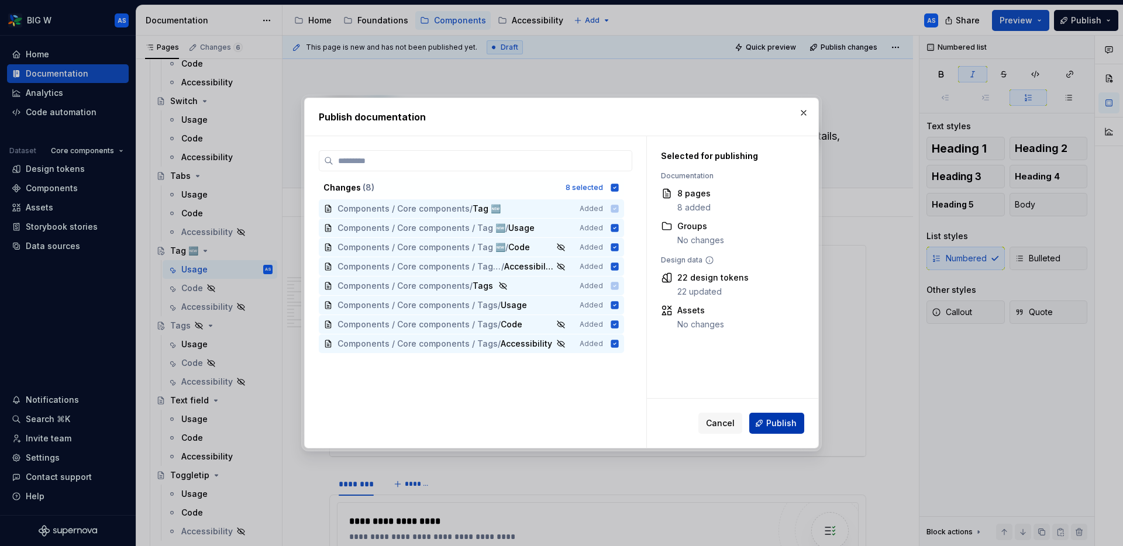
click at [772, 424] on span "Publish" at bounding box center [781, 424] width 30 height 12
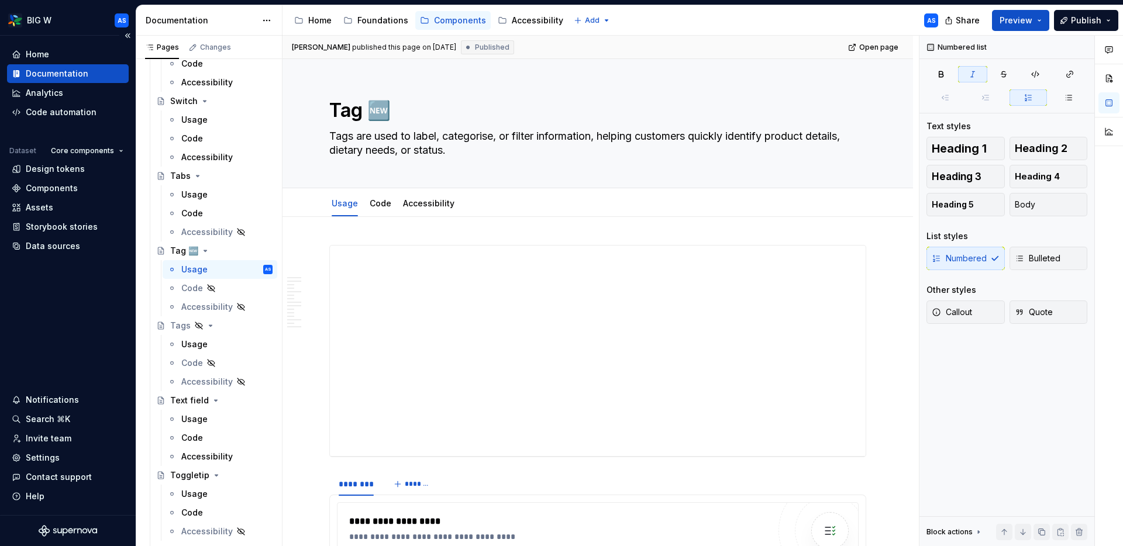
click at [58, 73] on div "Documentation" at bounding box center [57, 74] width 63 height 12
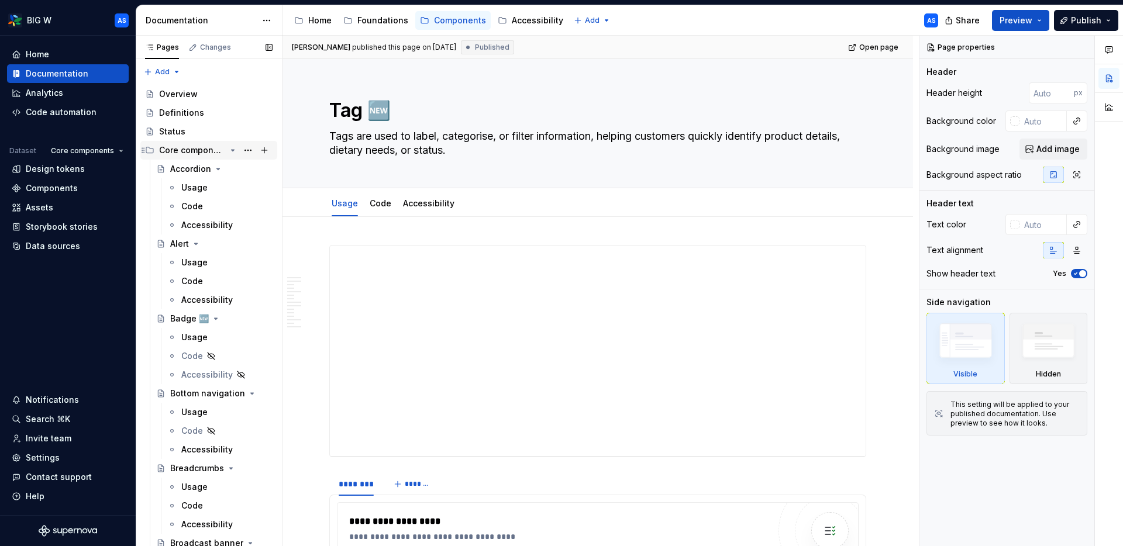
click at [234, 149] on icon "Page tree" at bounding box center [232, 150] width 9 height 9
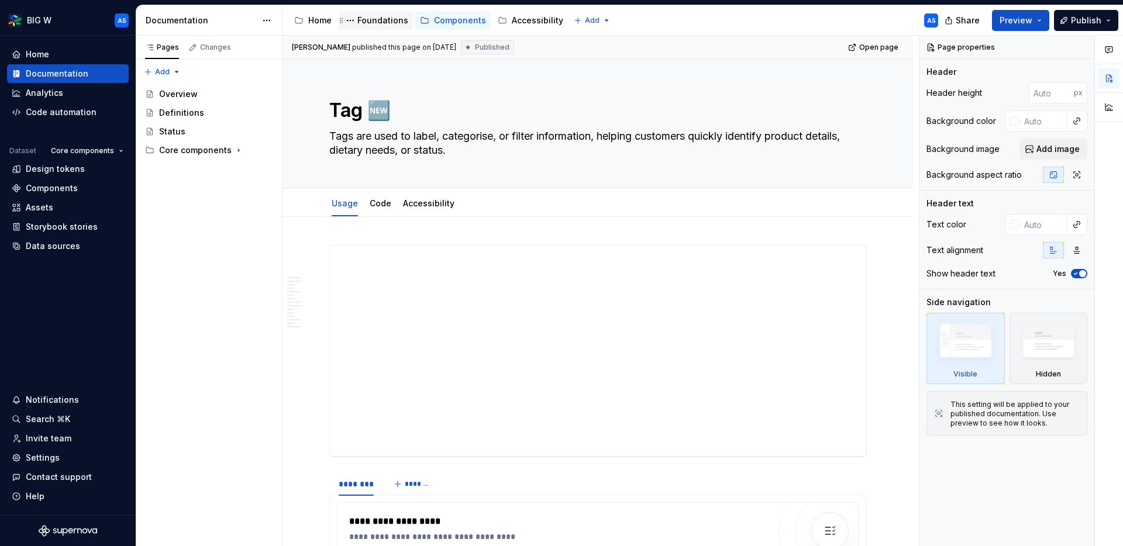
click at [387, 20] on div "Foundations" at bounding box center [382, 21] width 51 height 12
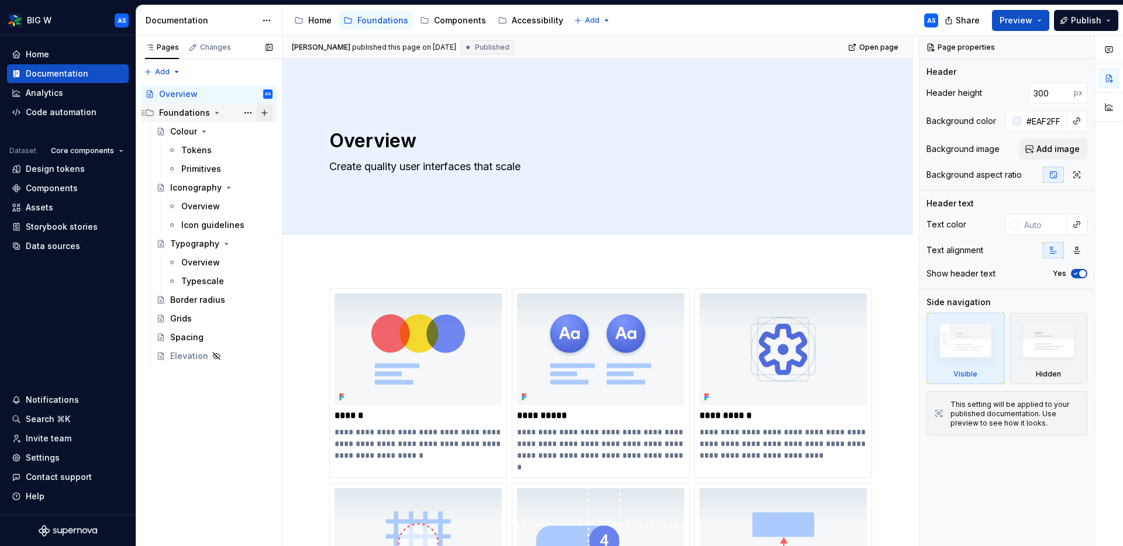
click at [266, 115] on button "Page tree" at bounding box center [264, 113] width 16 height 16
type textarea "*"
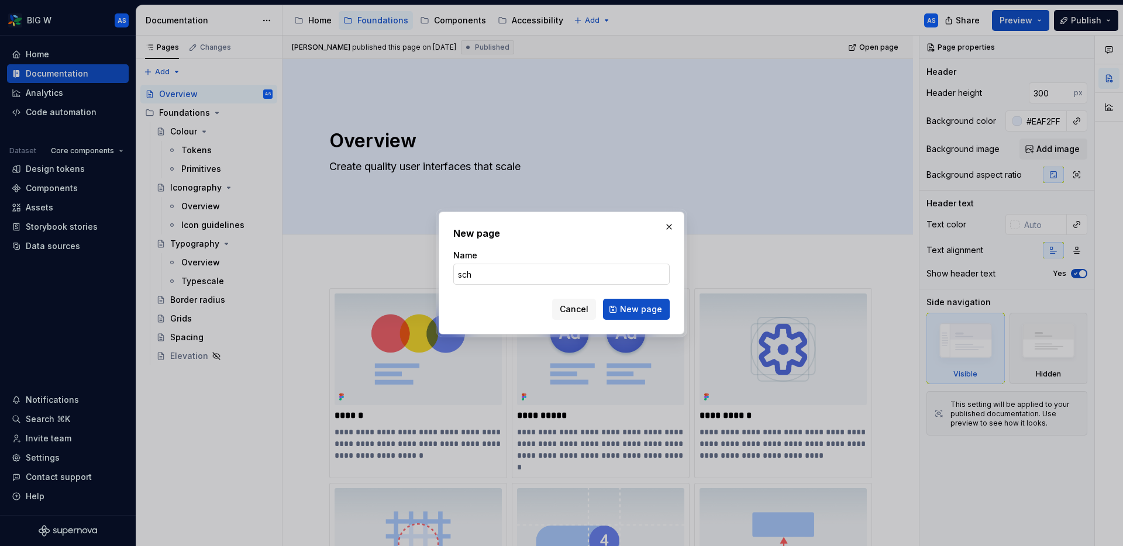
type input "Schemes"
click at [653, 312] on span "New page" at bounding box center [641, 309] width 42 height 12
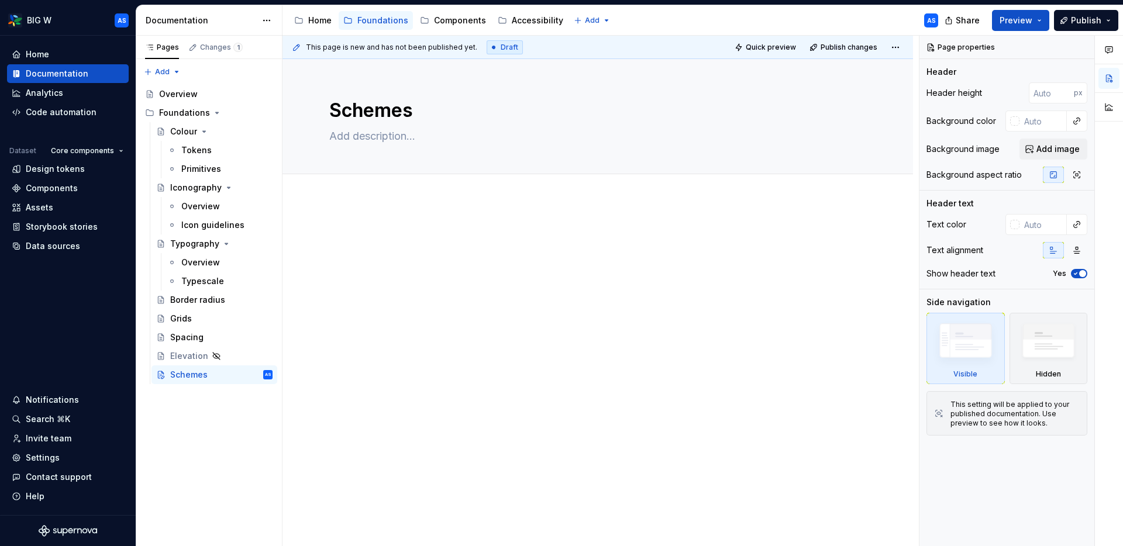
click at [492, 279] on div at bounding box center [597, 257] width 537 height 58
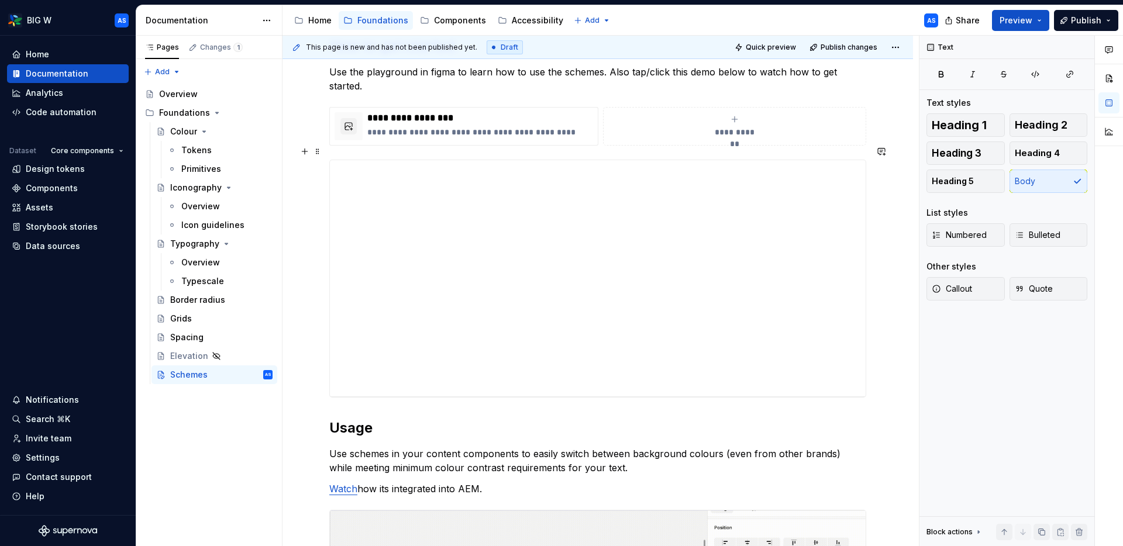
scroll to position [240, 0]
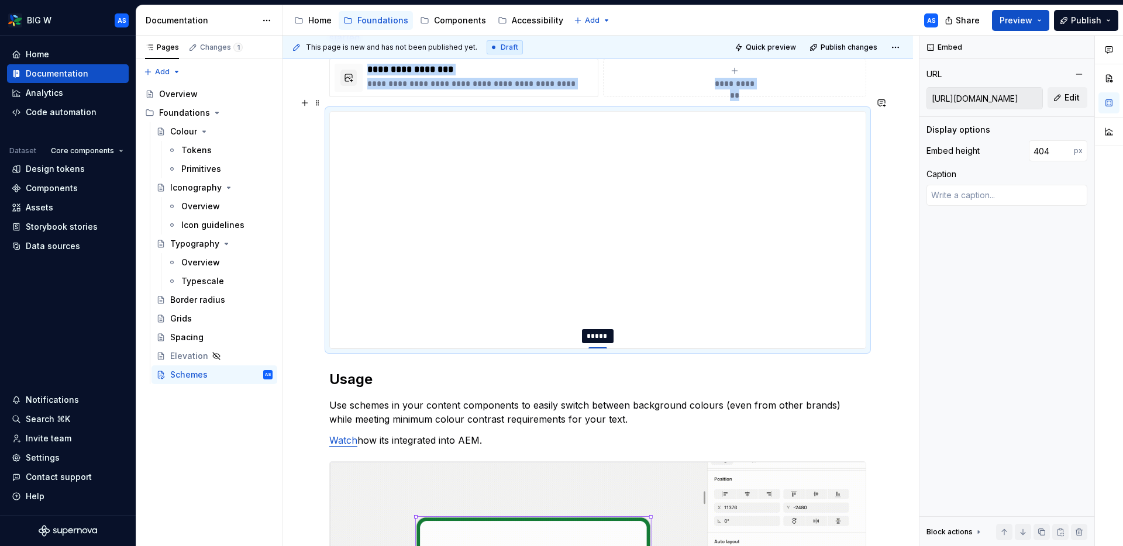
type textarea "*"
type input "476"
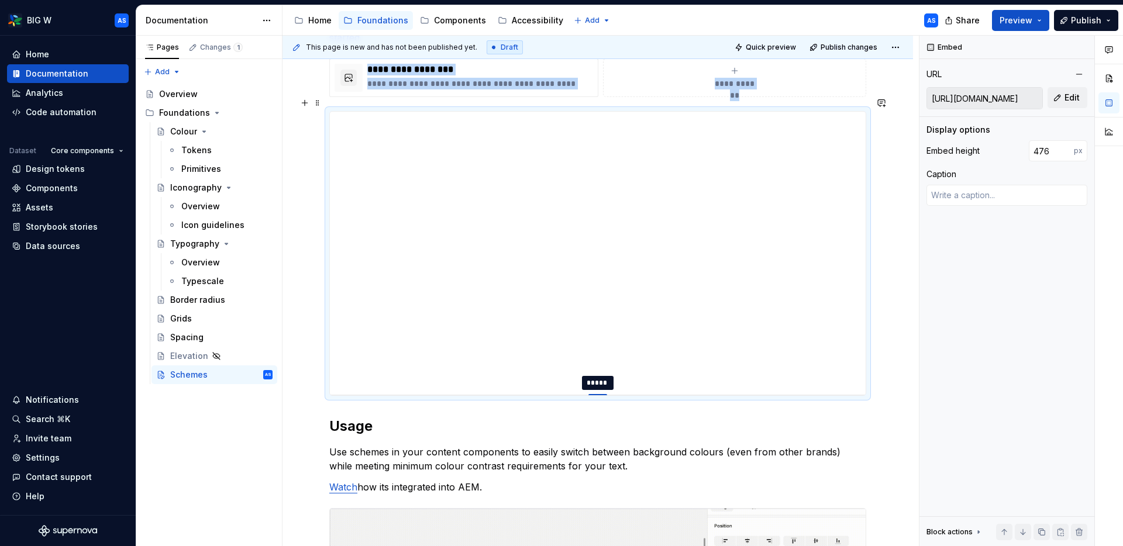
type textarea "*"
type input "484"
type textarea "*"
type input "483"
type textarea "*"
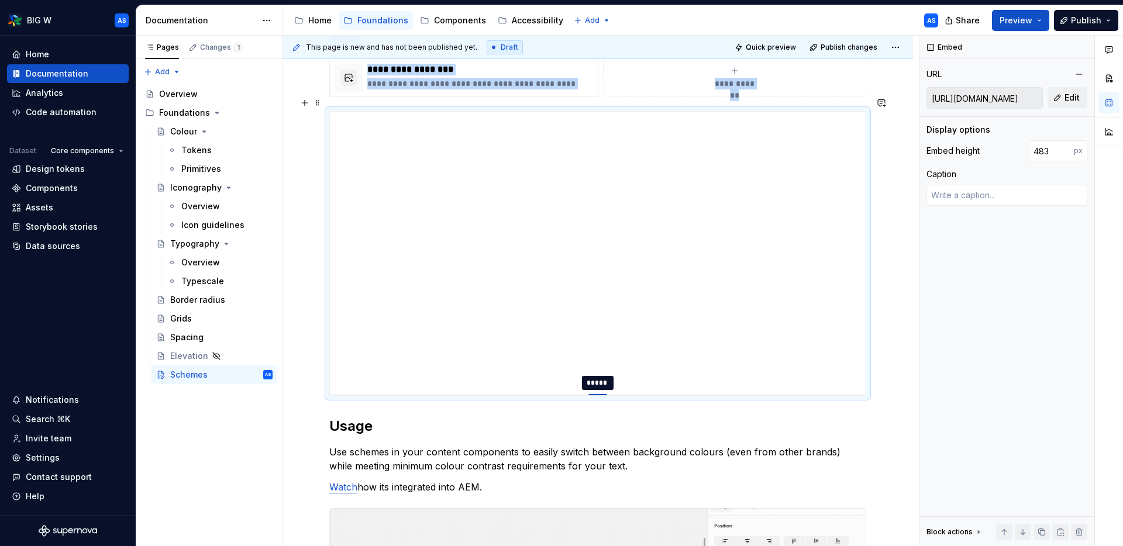
type input "476"
type textarea "*"
type input "463"
type textarea "*"
type input "462"
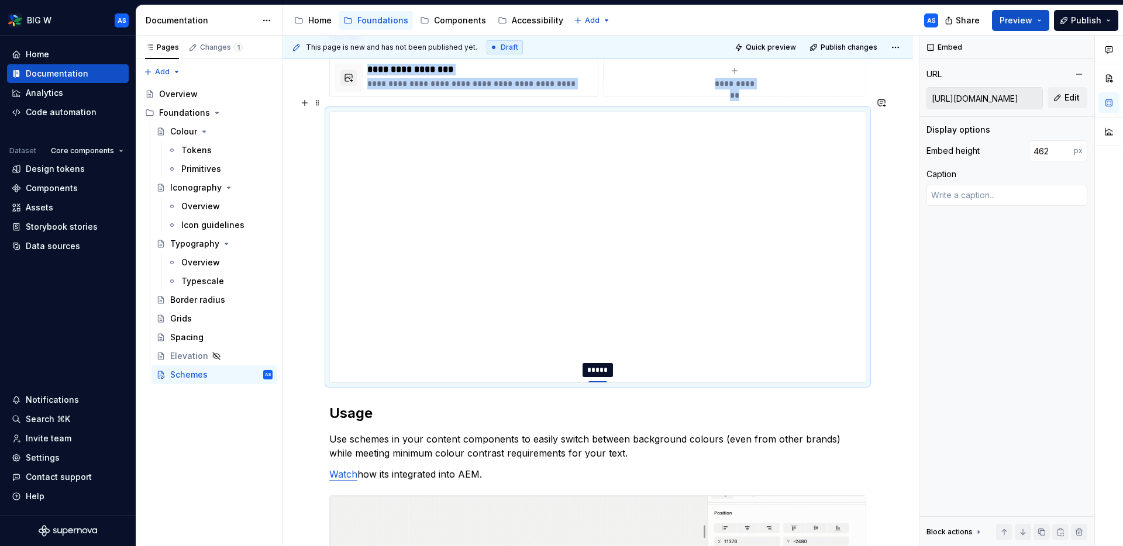
type textarea "*"
type input "469"
type textarea "*"
type input "474"
type textarea "*"
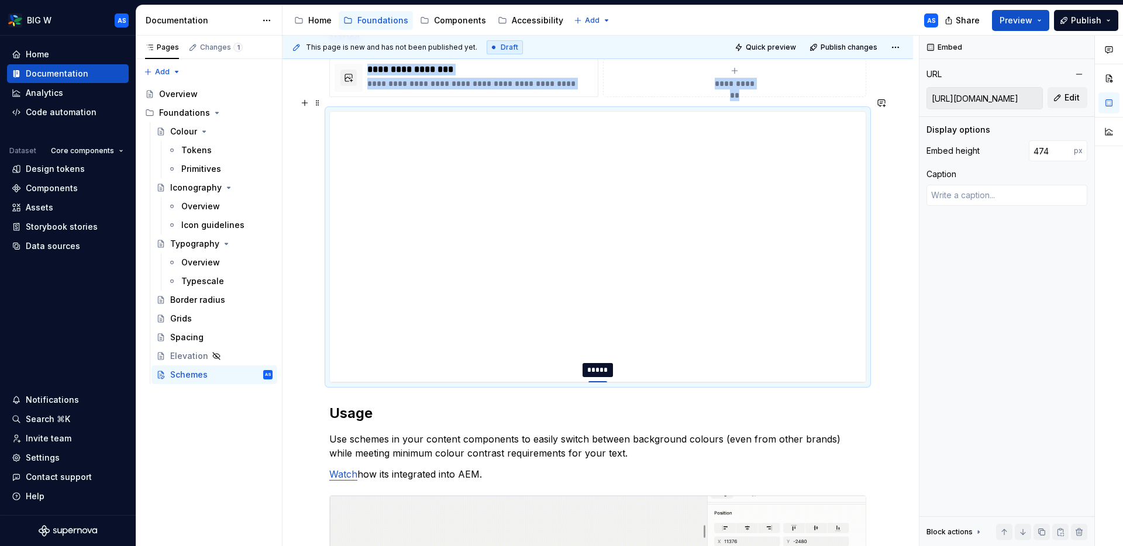
type input "481"
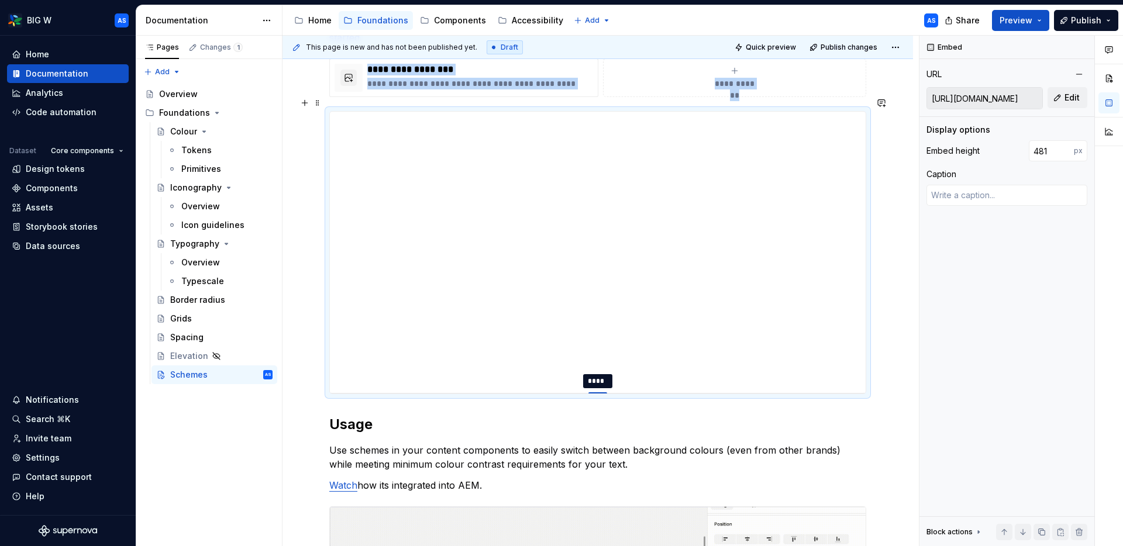
type textarea "*"
drag, startPoint x: 599, startPoint y: 334, endPoint x: 599, endPoint y: 379, distance: 45.0
click at [599, 392] on div at bounding box center [597, 393] width 19 height 2
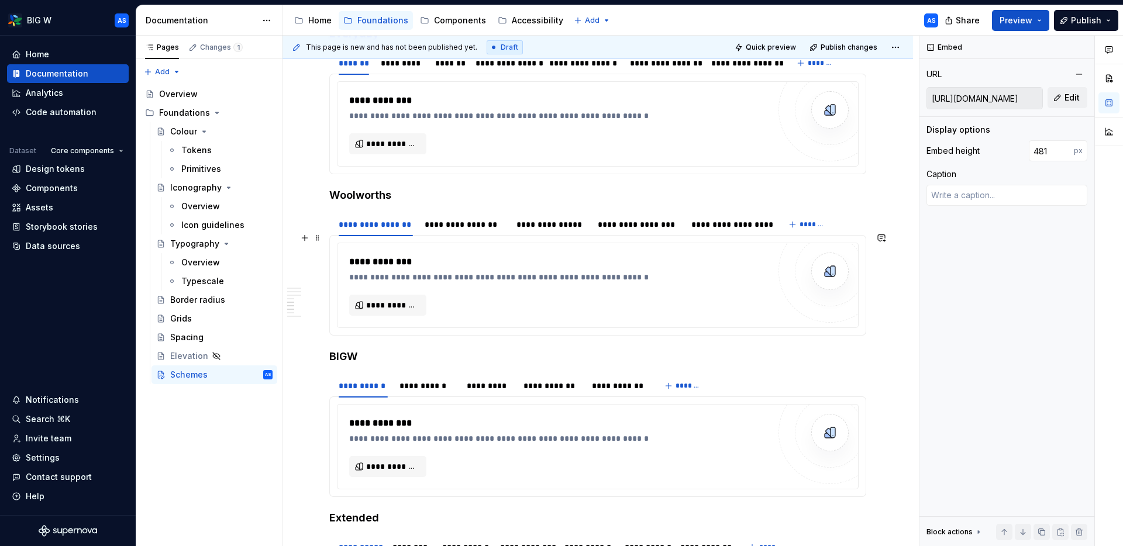
scroll to position [962, 0]
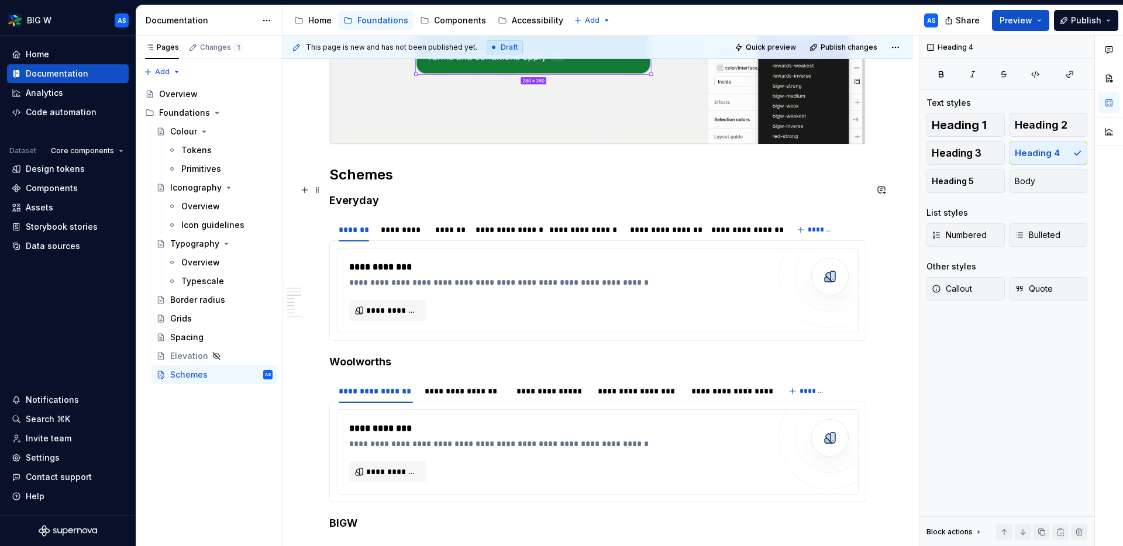
click at [353, 194] on h4 "Everyday" at bounding box center [597, 201] width 537 height 14
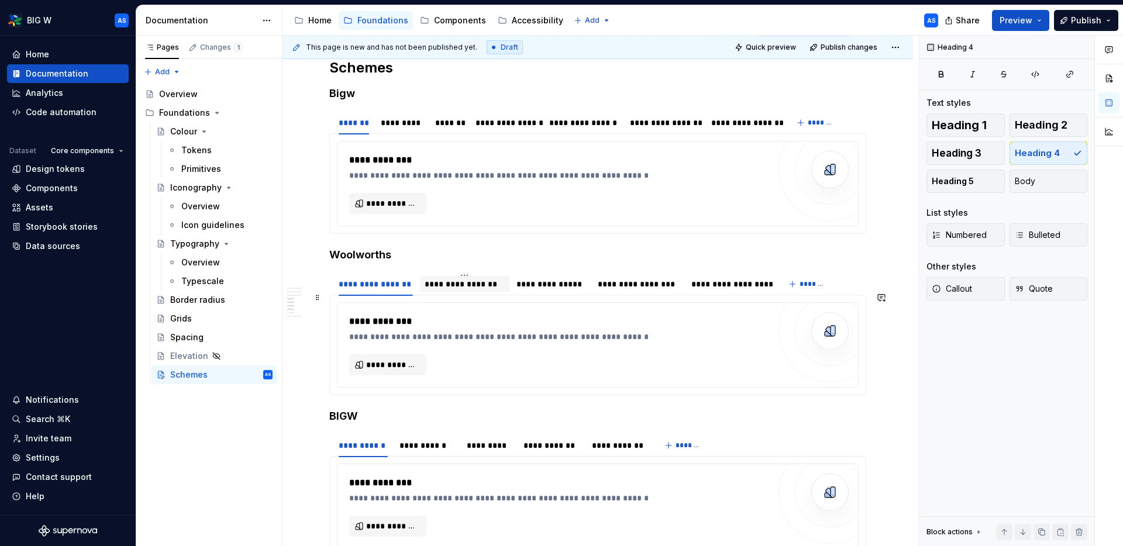
scroll to position [1141, 0]
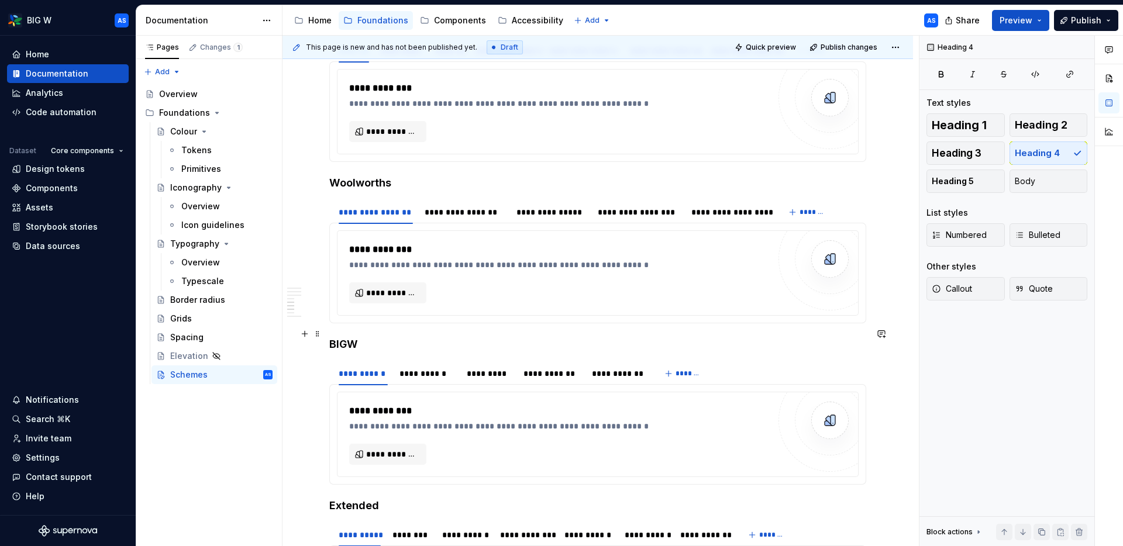
click at [349, 337] on h4 "BIGW" at bounding box center [597, 344] width 537 height 14
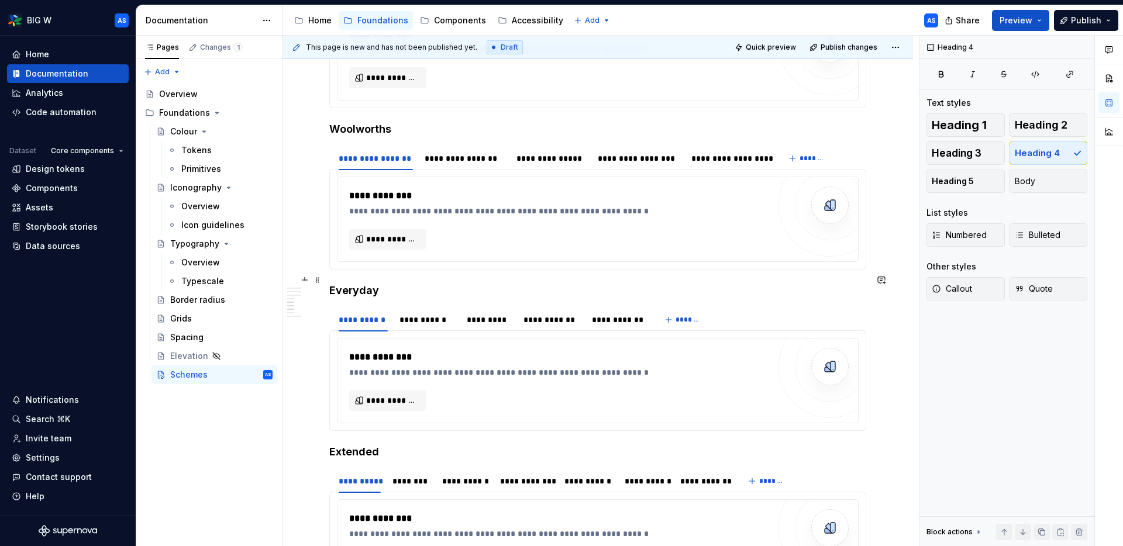
scroll to position [1196, 0]
click at [371, 313] on div "**********" at bounding box center [363, 319] width 49 height 12
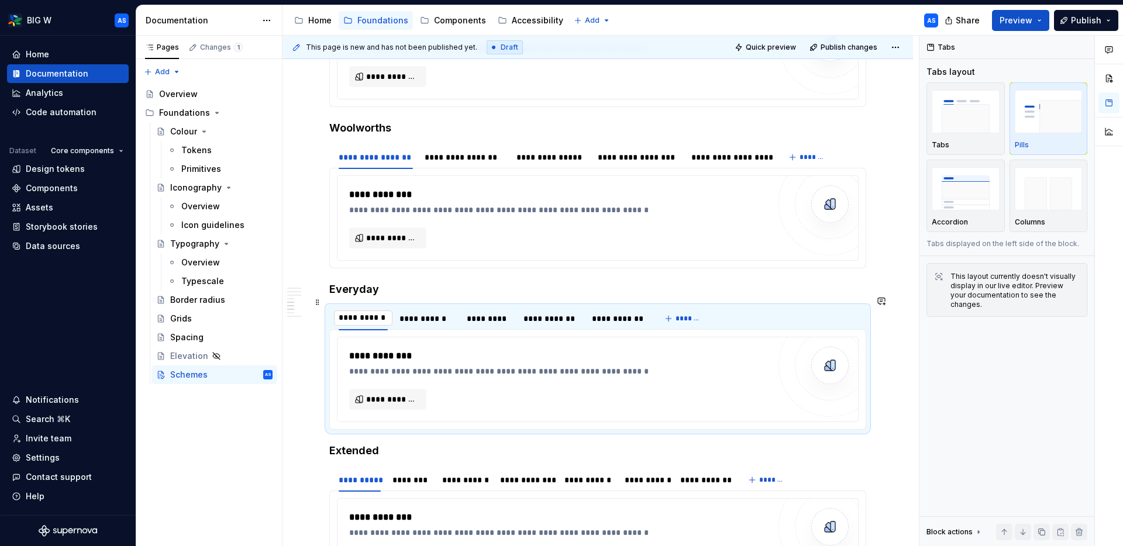
click at [348, 308] on input "**********" at bounding box center [363, 318] width 58 height 21
type input "**********"
click at [444, 313] on div "**********" at bounding box center [439, 319] width 56 height 12
click at [434, 313] on div "**********" at bounding box center [439, 319] width 56 height 12
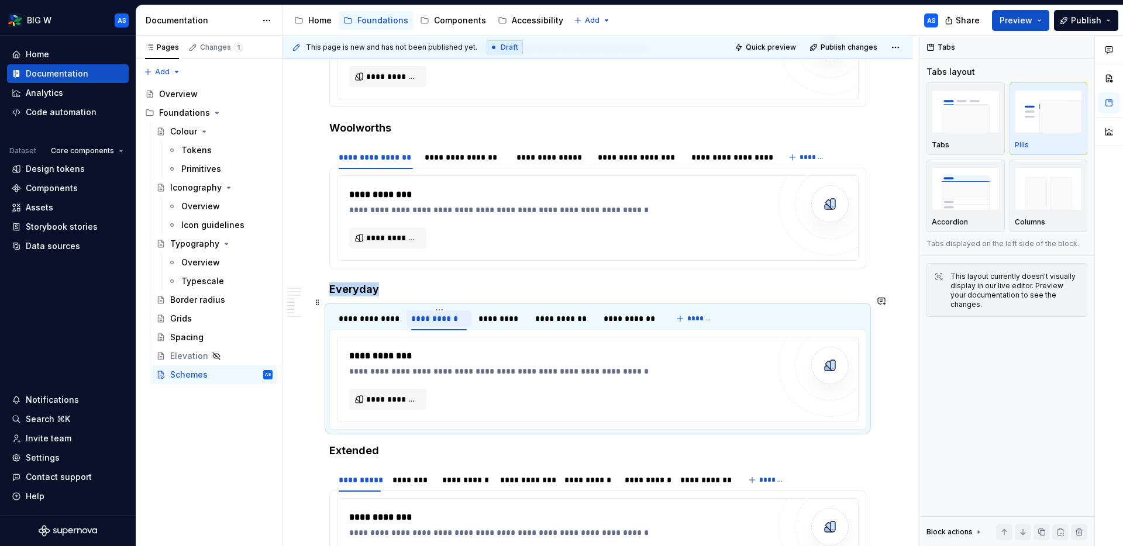
click at [434, 313] on div "**********" at bounding box center [439, 319] width 56 height 12
type textarea "*"
click at [424, 308] on input "**********" at bounding box center [438, 318] width 65 height 21
type input "**********"
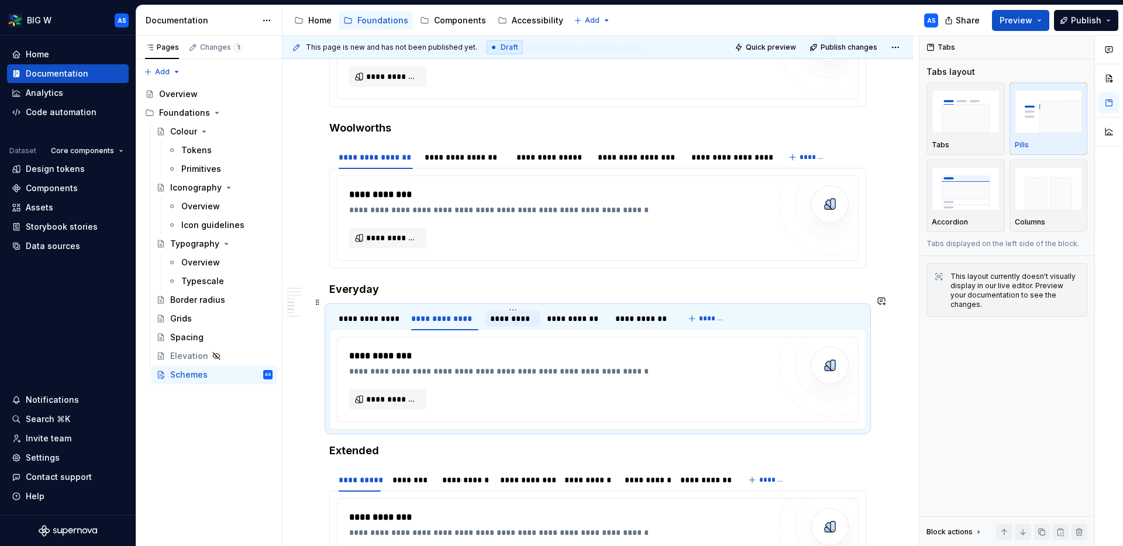
click at [519, 313] on div "*********" at bounding box center [512, 319] width 45 height 12
click at [494, 308] on input "*********" at bounding box center [512, 318] width 54 height 21
type input "**********"
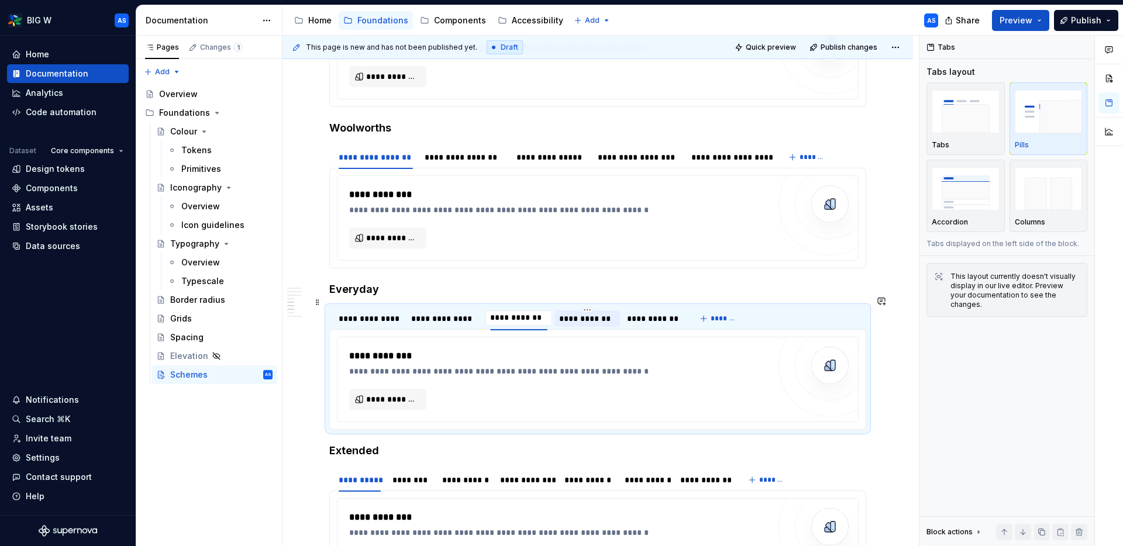
click at [589, 313] on div "**********" at bounding box center [587, 319] width 57 height 12
click at [589, 313] on div "**********" at bounding box center [586, 319] width 57 height 12
click at [574, 308] on input "**********" at bounding box center [587, 318] width 66 height 21
type input "**********"
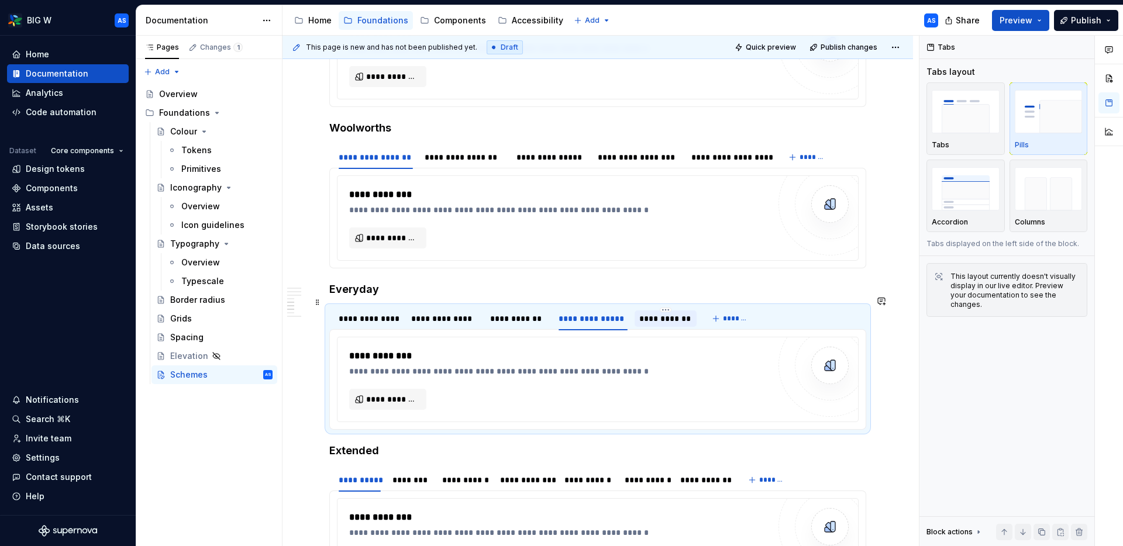
click at [658, 313] on div "**********" at bounding box center [665, 319] width 53 height 12
click at [646, 308] on input "**********" at bounding box center [665, 318] width 62 height 21
type input "**********"
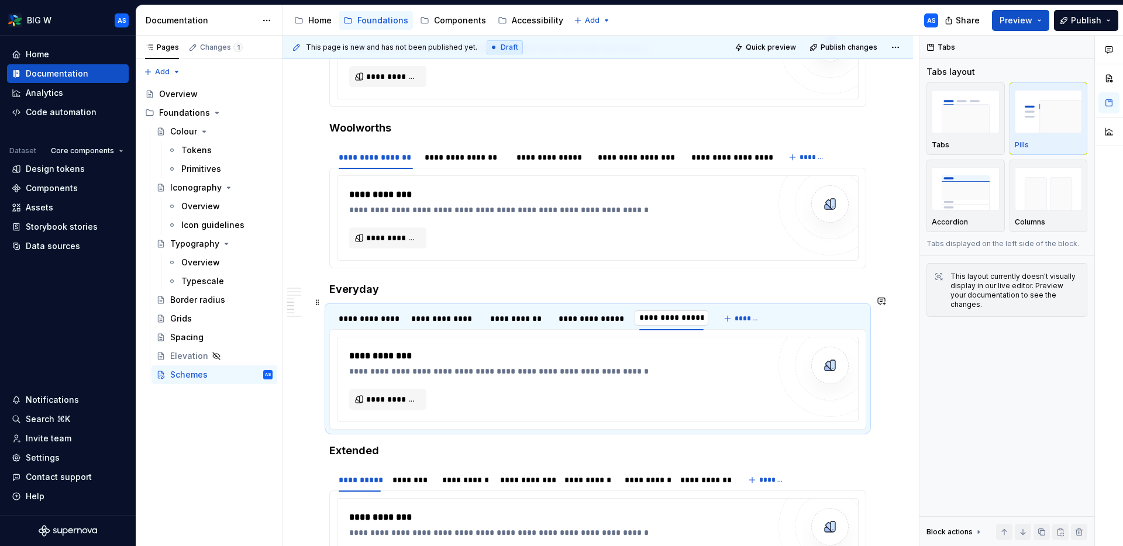
scroll to position [0, 0]
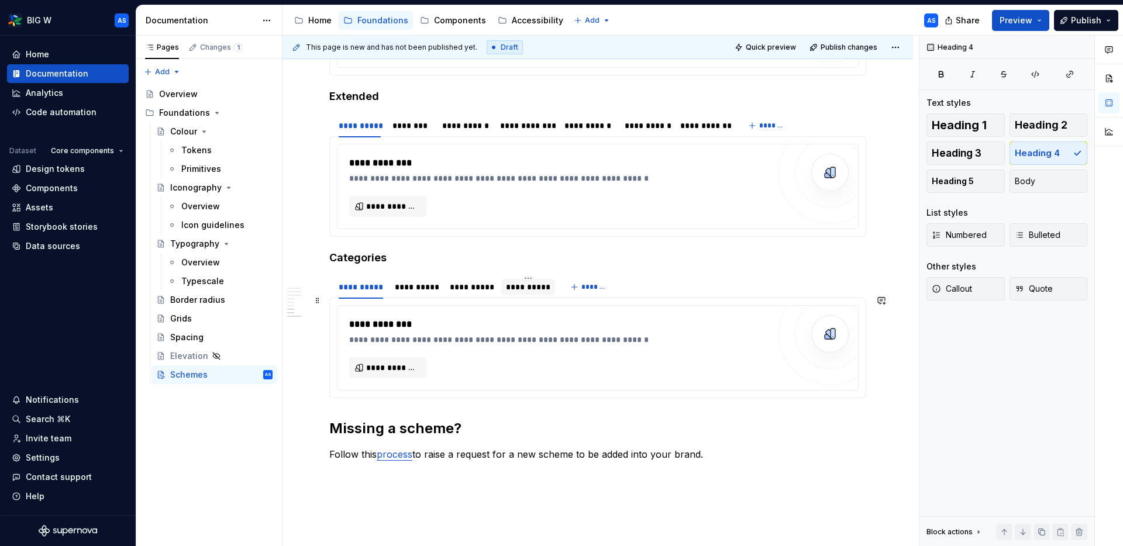
scroll to position [1581, 0]
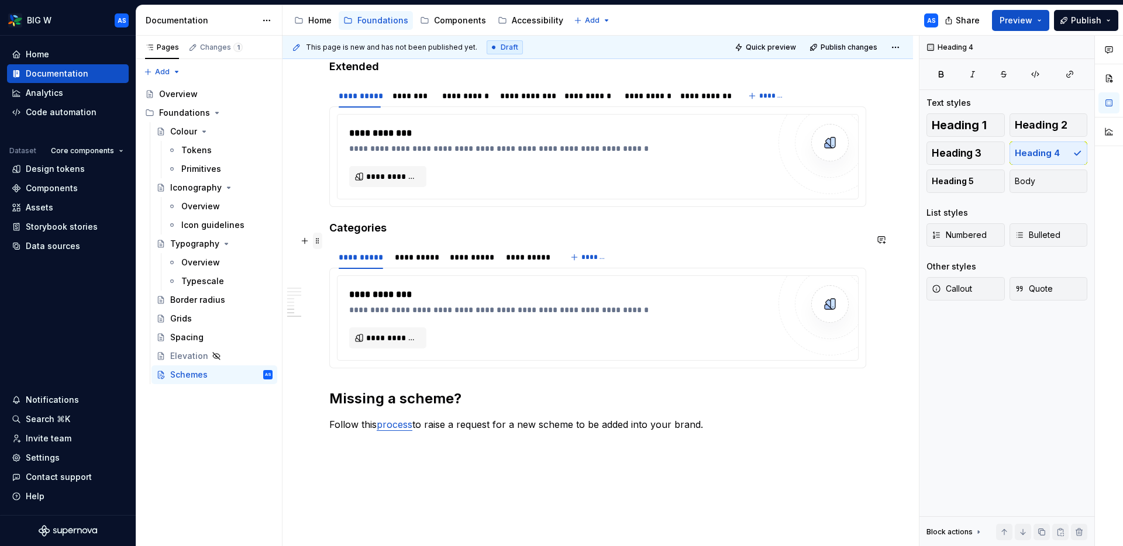
click at [316, 240] on span at bounding box center [317, 241] width 9 height 16
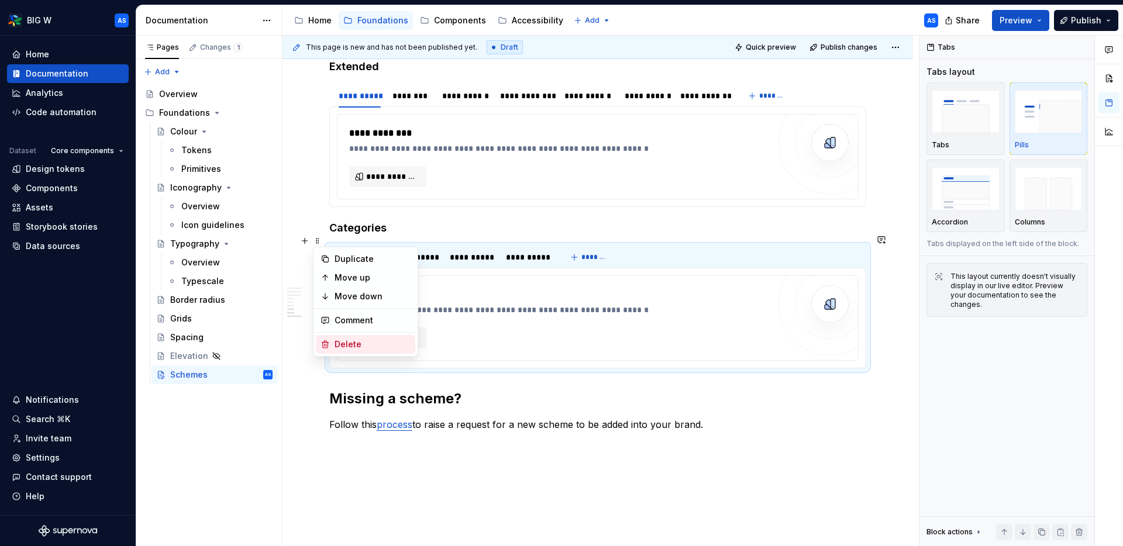
click at [358, 347] on div "Delete" at bounding box center [372, 345] width 76 height 12
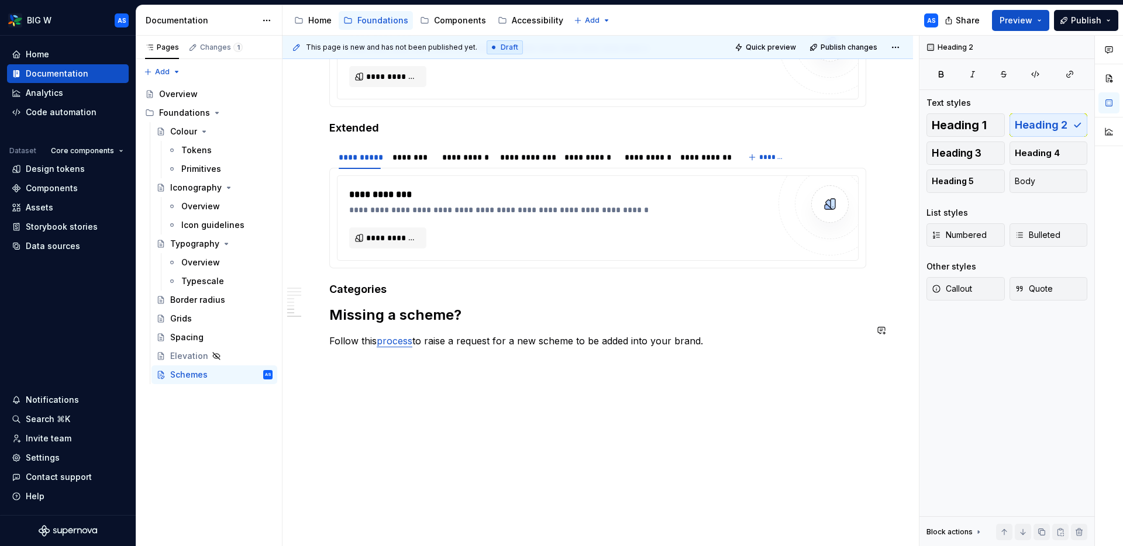
scroll to position [1509, 0]
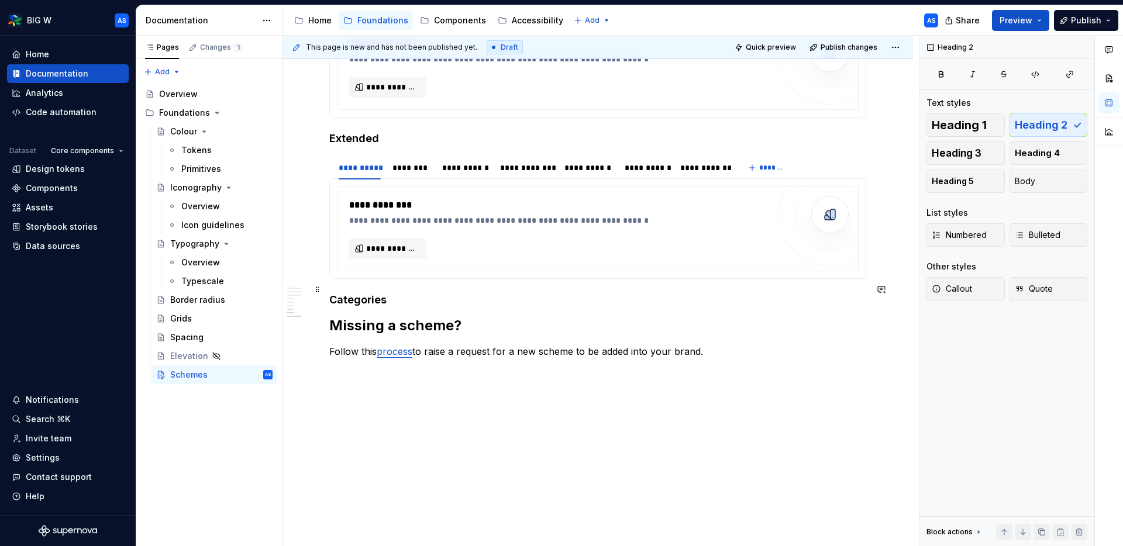
click at [361, 293] on h4 "Categories" at bounding box center [597, 300] width 537 height 14
click at [362, 293] on h4 "Categories" at bounding box center [597, 300] width 537 height 14
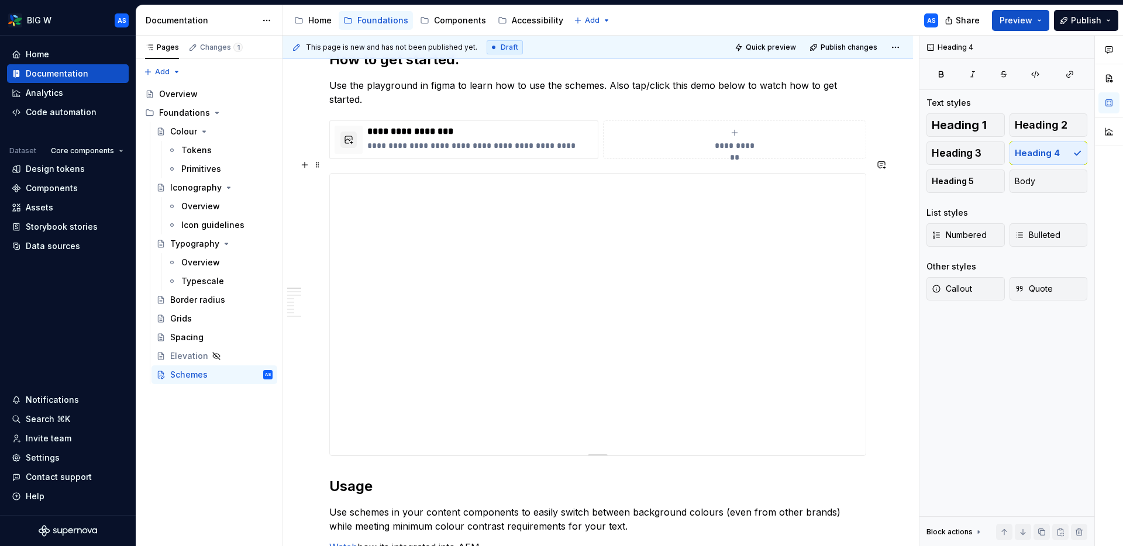
scroll to position [0, 0]
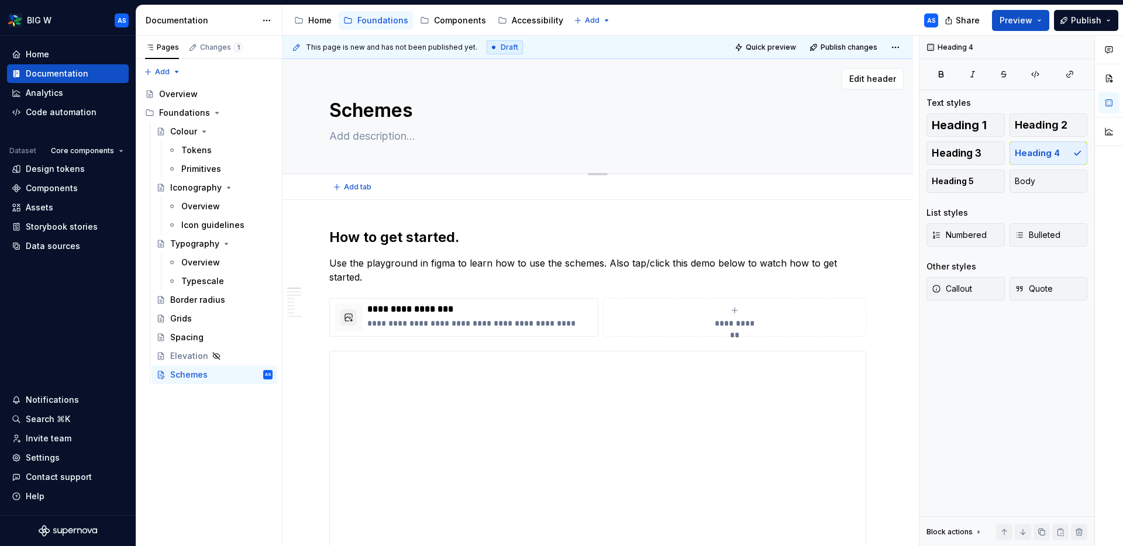
click at [389, 133] on textarea at bounding box center [595, 136] width 537 height 19
paste textarea "Schemes help surface colours from other brands inside your brand, aswell as swa…"
type textarea "*"
type textarea "Schemes help surface colours from other brands inside your brand, aswell as swa…"
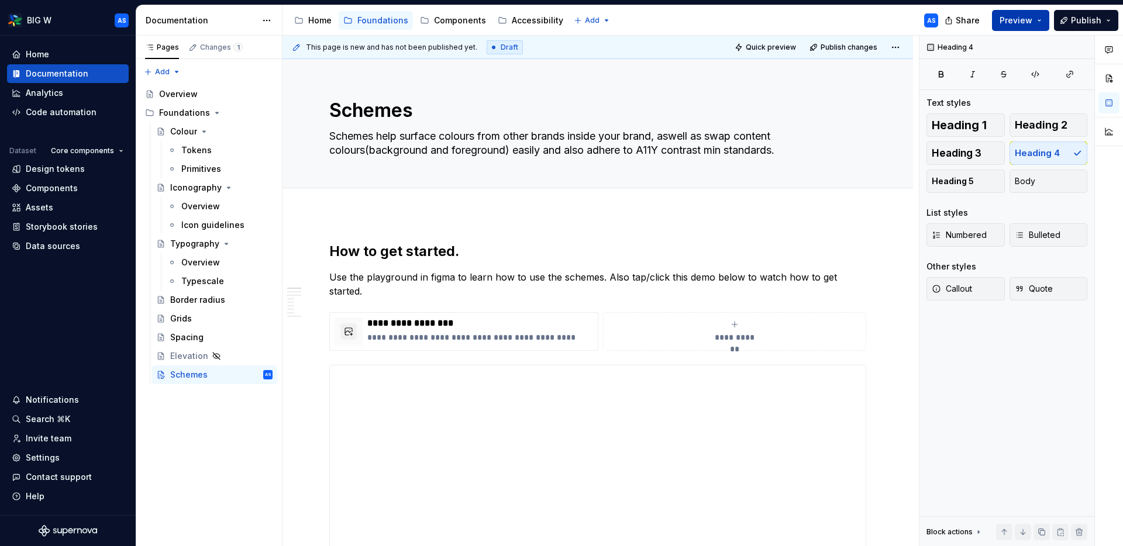
type textarea "*"
type textarea "Schemes help surface colours from other brands inside your brand, aswell as swa…"
click at [906, 22] on button "Publish" at bounding box center [1086, 20] width 64 height 21
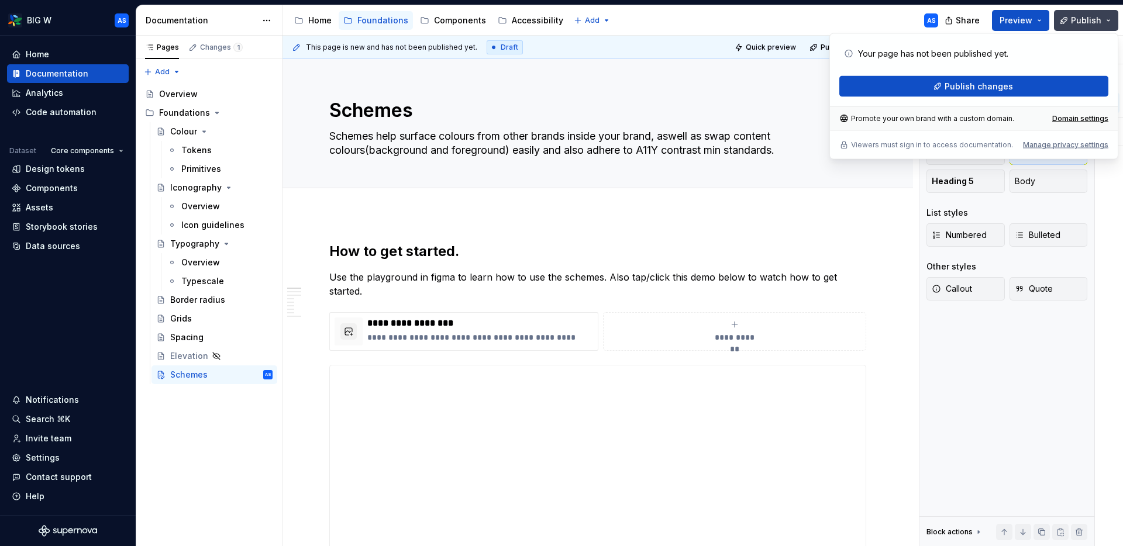
click at [906, 22] on button "Publish" at bounding box center [1086, 20] width 64 height 21
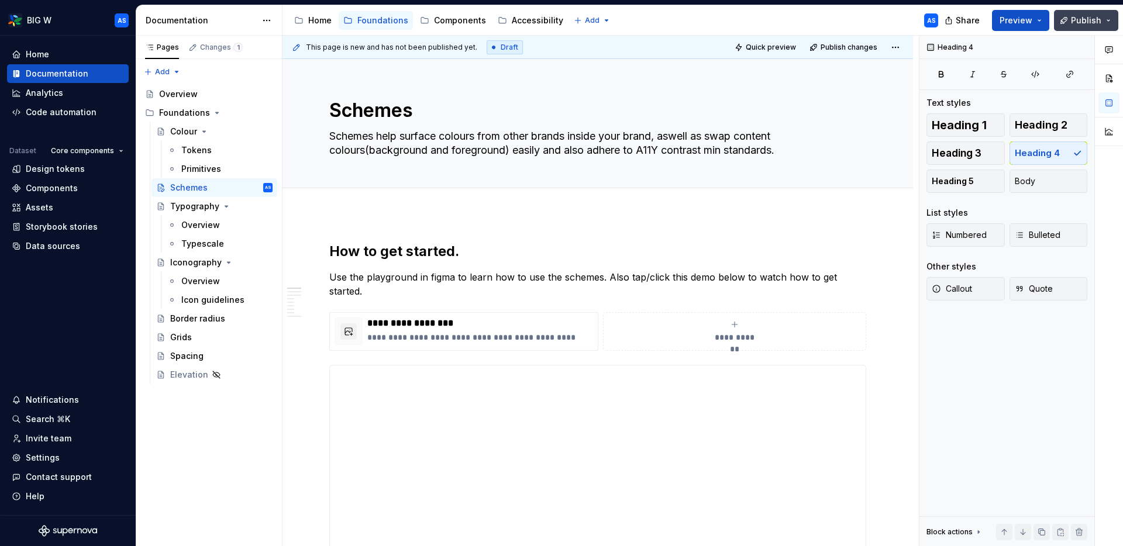
click at [906, 21] on span "Publish" at bounding box center [1086, 21] width 30 height 12
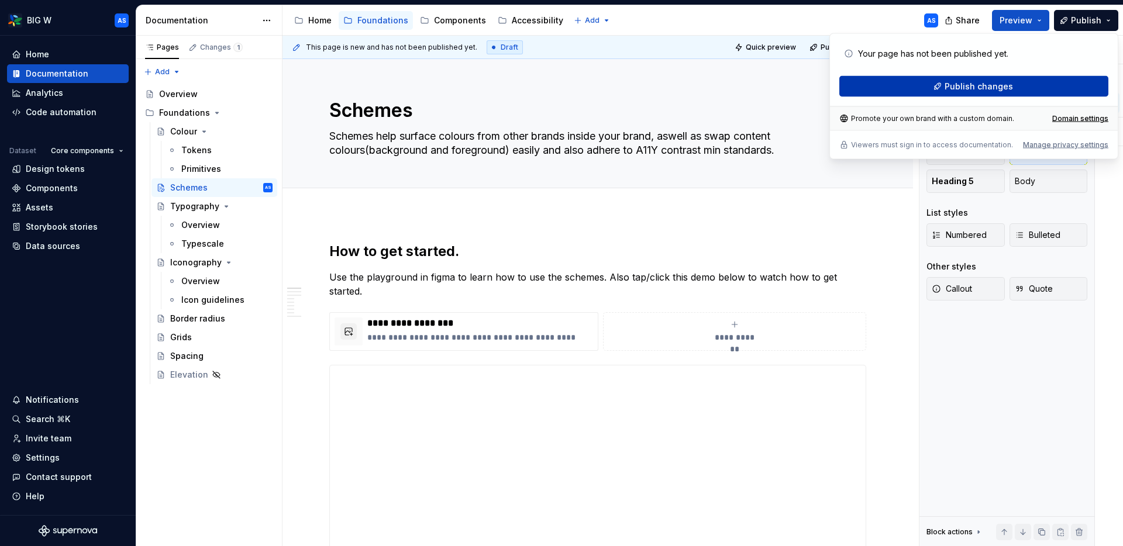
click at [906, 81] on button "Publish changes" at bounding box center [973, 86] width 269 height 21
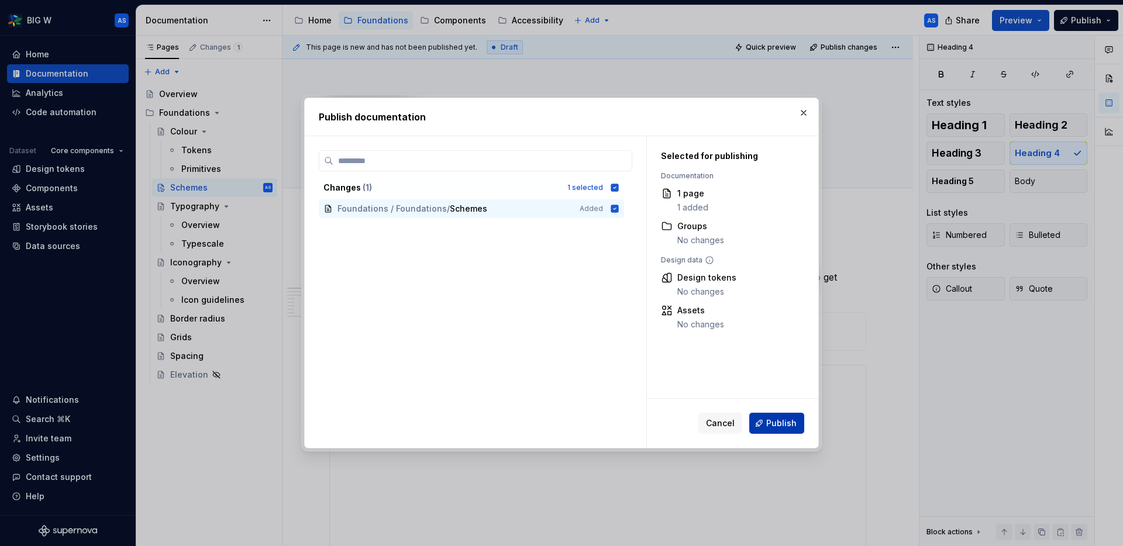
click at [777, 423] on span "Publish" at bounding box center [781, 424] width 30 height 12
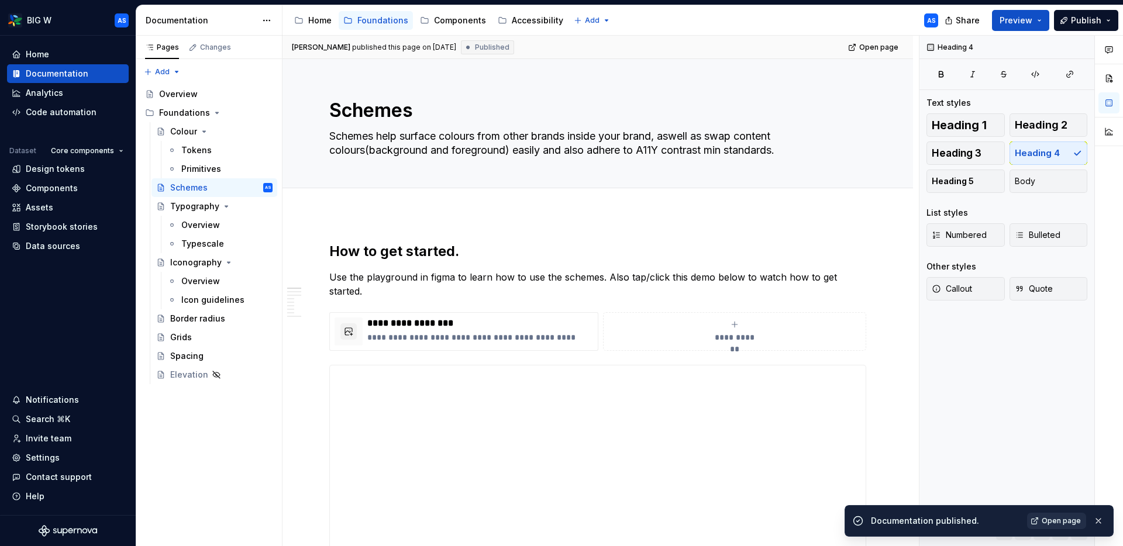
click at [906, 470] on span "Open page" at bounding box center [1060, 520] width 39 height 9
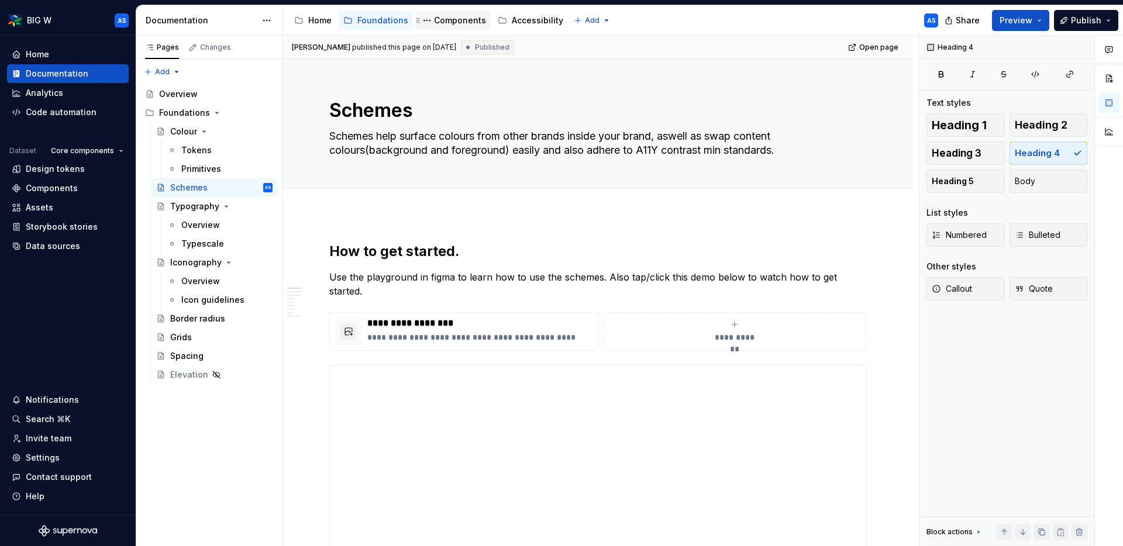
click at [457, 18] on div "Components" at bounding box center [460, 21] width 52 height 12
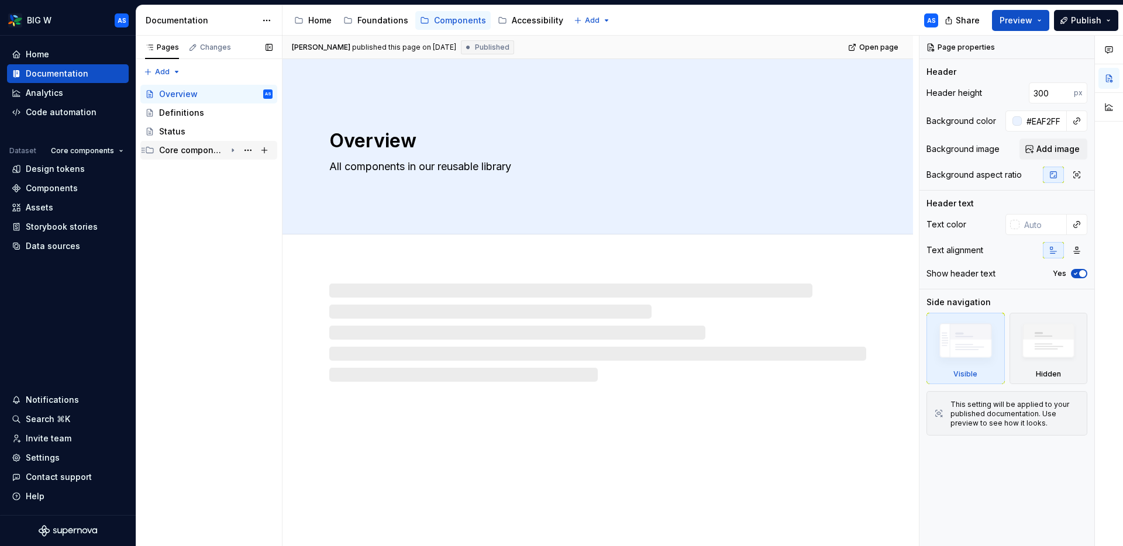
click at [234, 150] on icon "Page tree" at bounding box center [232, 150] width 9 height 9
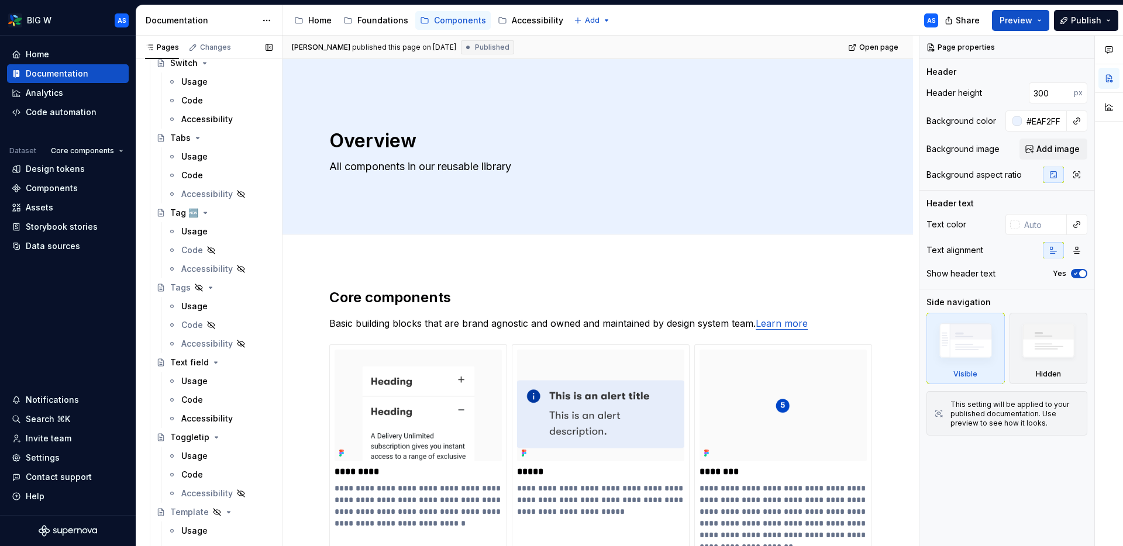
scroll to position [1379, 0]
click at [211, 229] on div "Usage" at bounding box center [226, 231] width 91 height 16
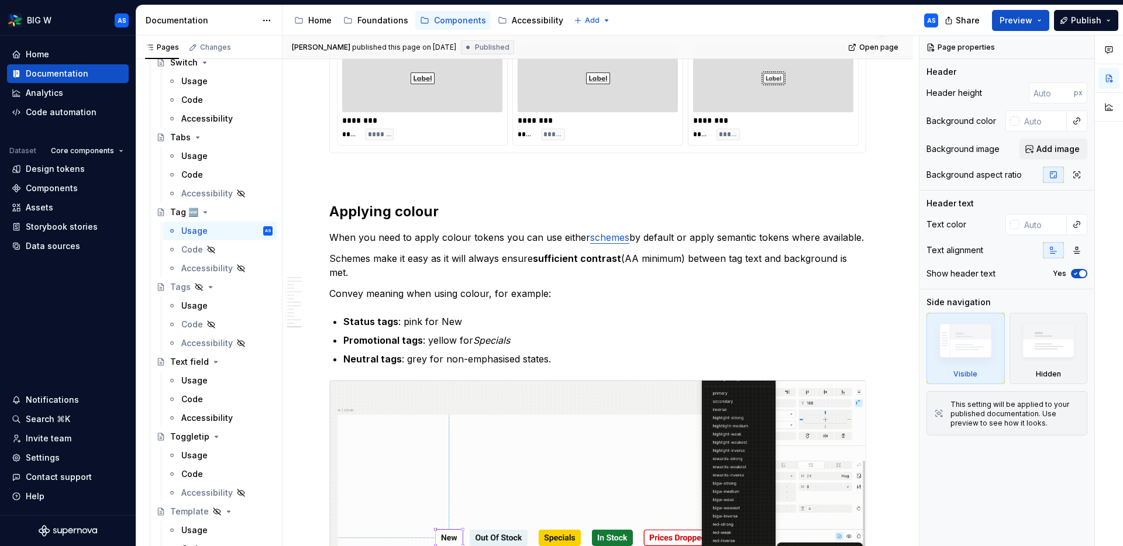
scroll to position [2202, 0]
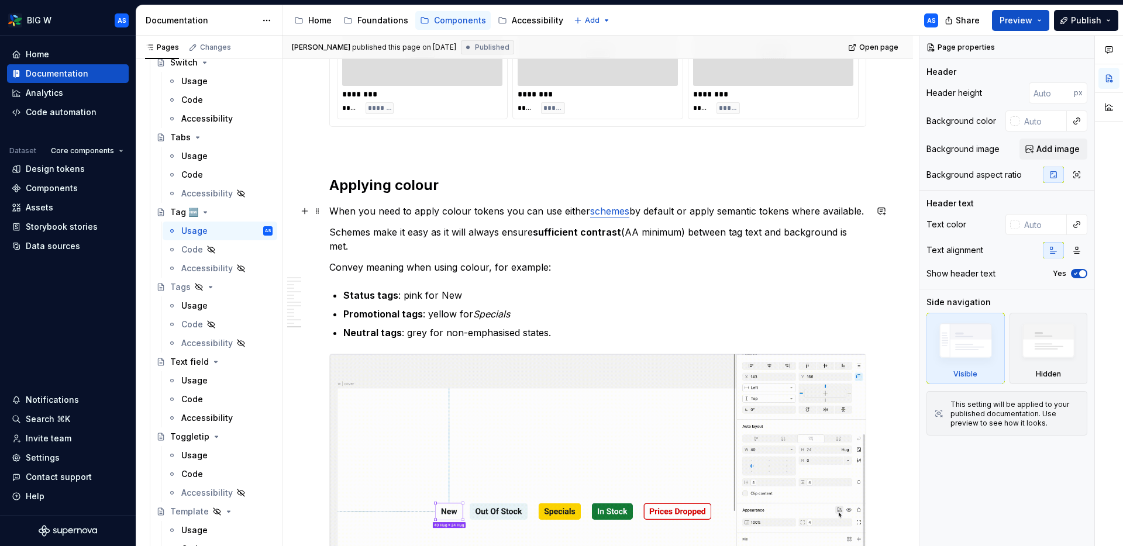
click at [621, 211] on link "schemes" at bounding box center [609, 211] width 39 height 12
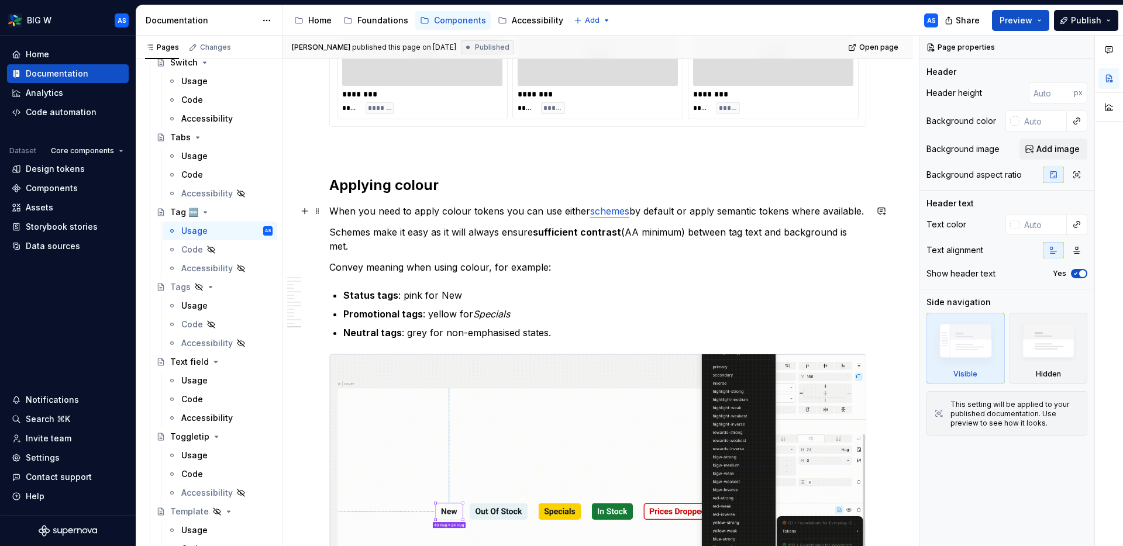
type textarea "*"
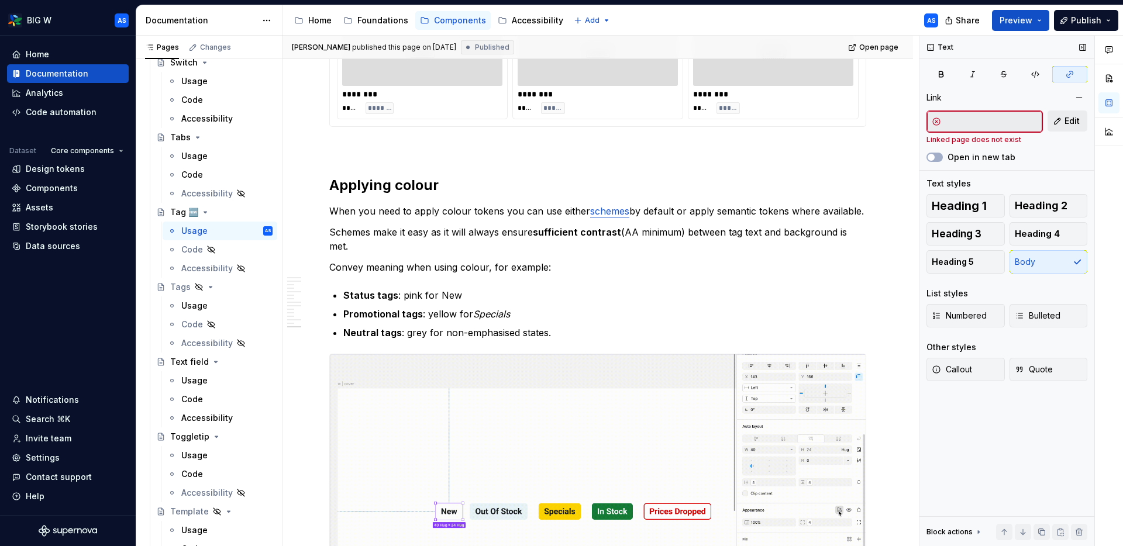
click at [906, 119] on span "Edit" at bounding box center [1071, 121] width 15 height 12
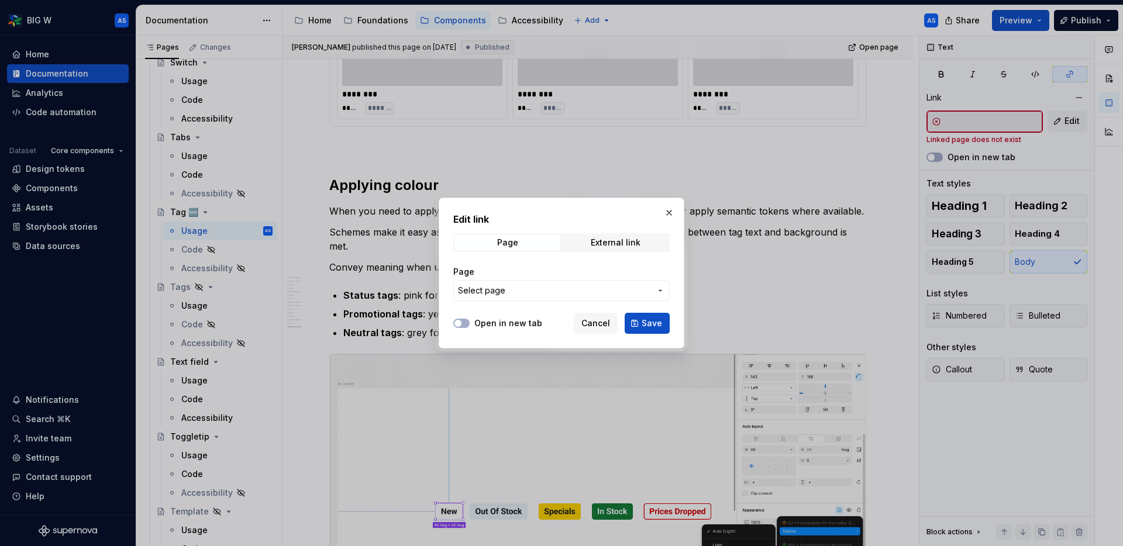
drag, startPoint x: 597, startPoint y: 290, endPoint x: 603, endPoint y: 288, distance: 6.1
click at [597, 290] on span "Select page" at bounding box center [554, 291] width 193 height 12
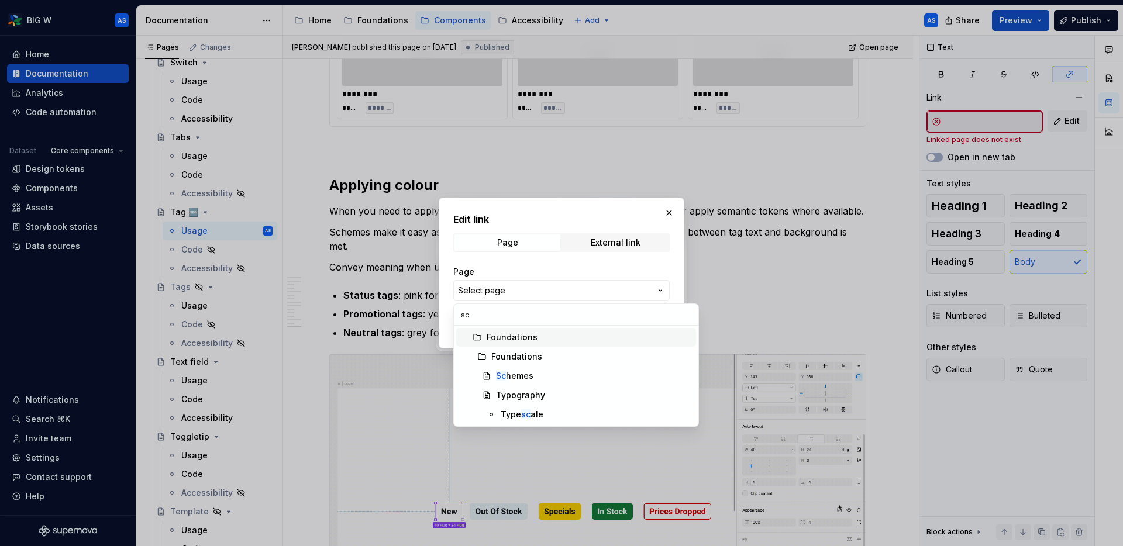
type input "sch"
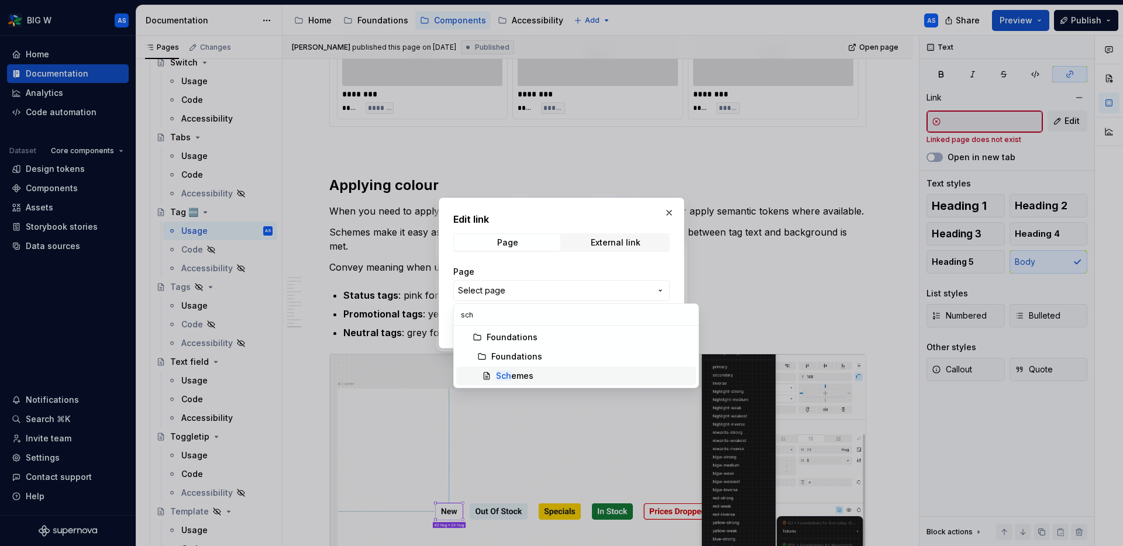
click at [511, 374] on div "Sch emes" at bounding box center [514, 376] width 37 height 12
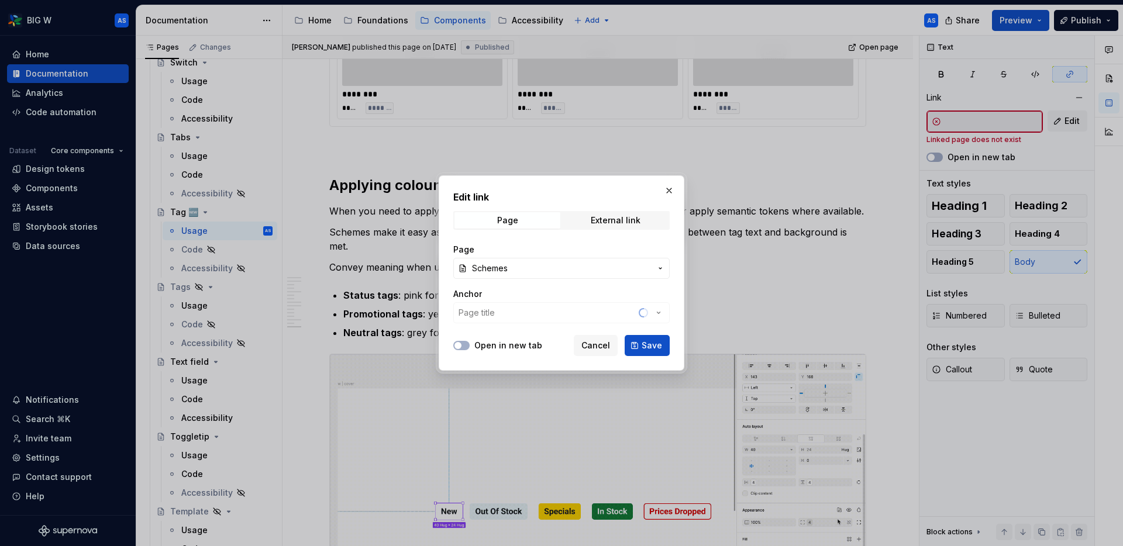
click at [648, 348] on span "Save" at bounding box center [651, 346] width 20 height 12
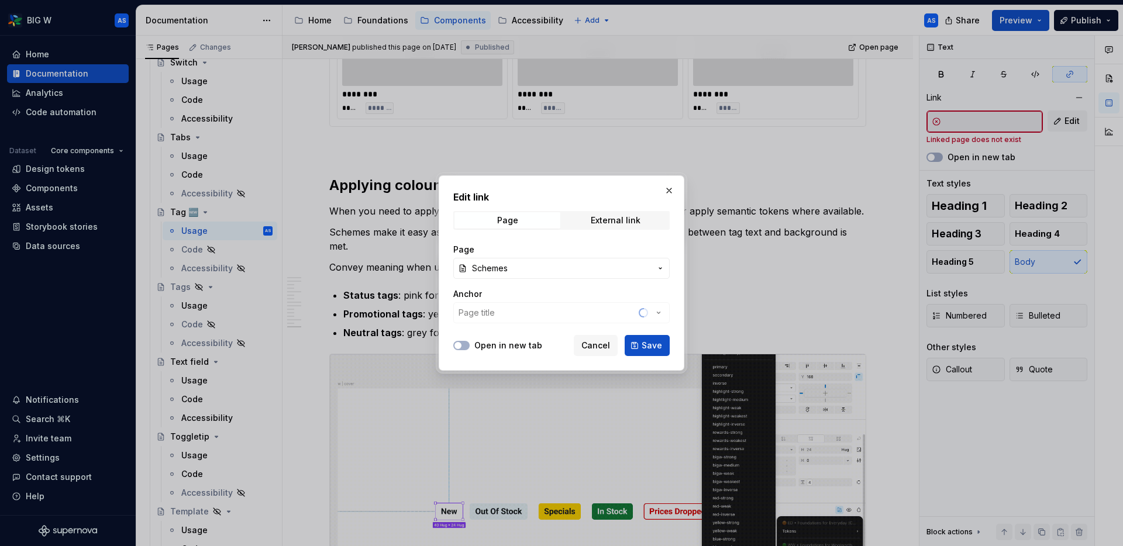
type input "Foundations / Schemes"
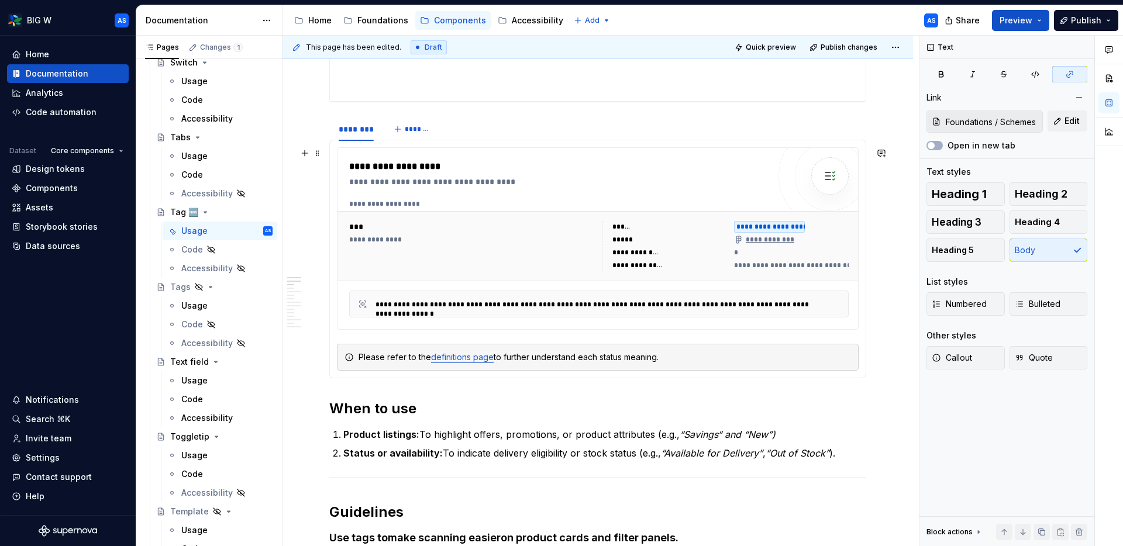
scroll to position [348, 0]
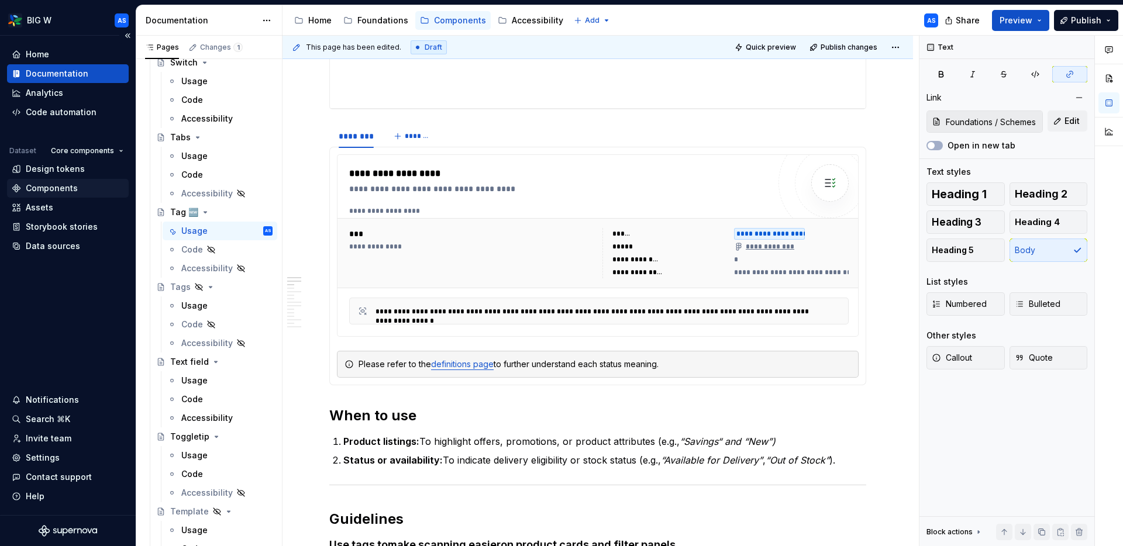
click at [79, 188] on div "Components" at bounding box center [68, 188] width 112 height 12
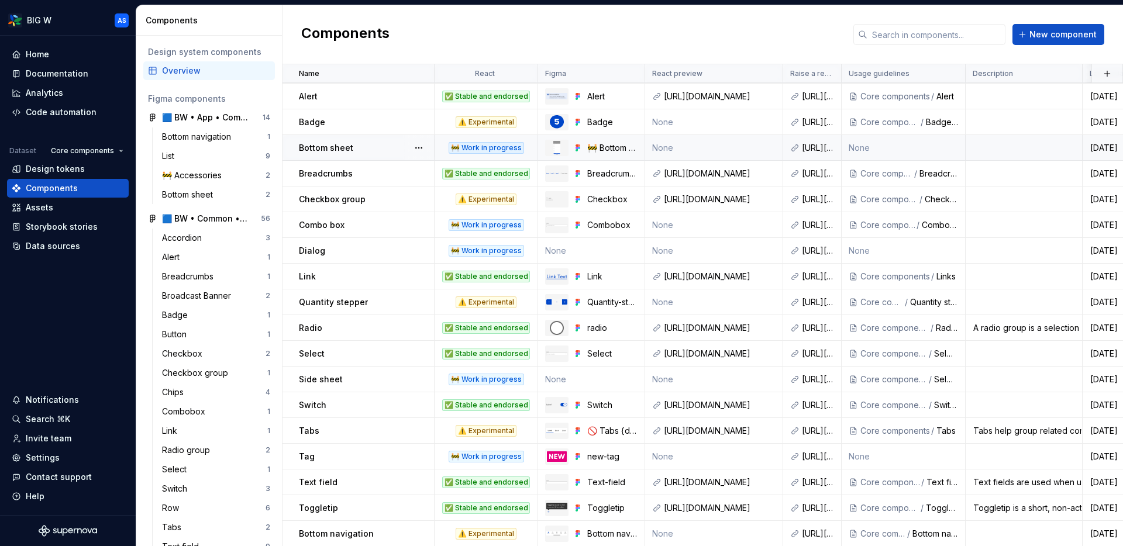
scroll to position [309, 0]
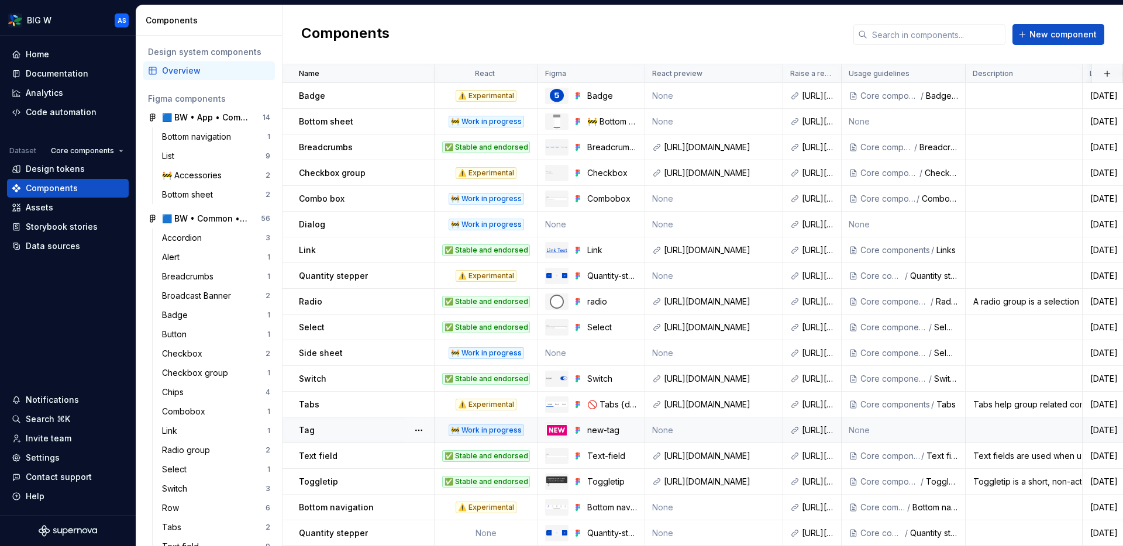
click at [498, 429] on div "🚧 Work in progress" at bounding box center [485, 431] width 75 height 12
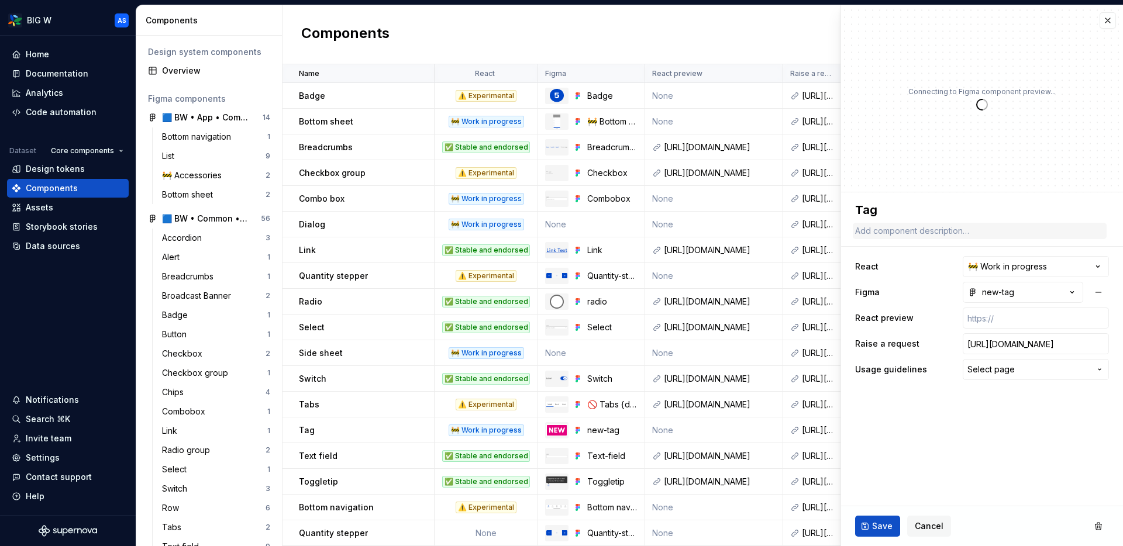
type textarea "*"
click at [906, 272] on html "BIG W AS Home Documentation Analytics Code automation Dataset Core components D…" at bounding box center [561, 273] width 1123 height 546
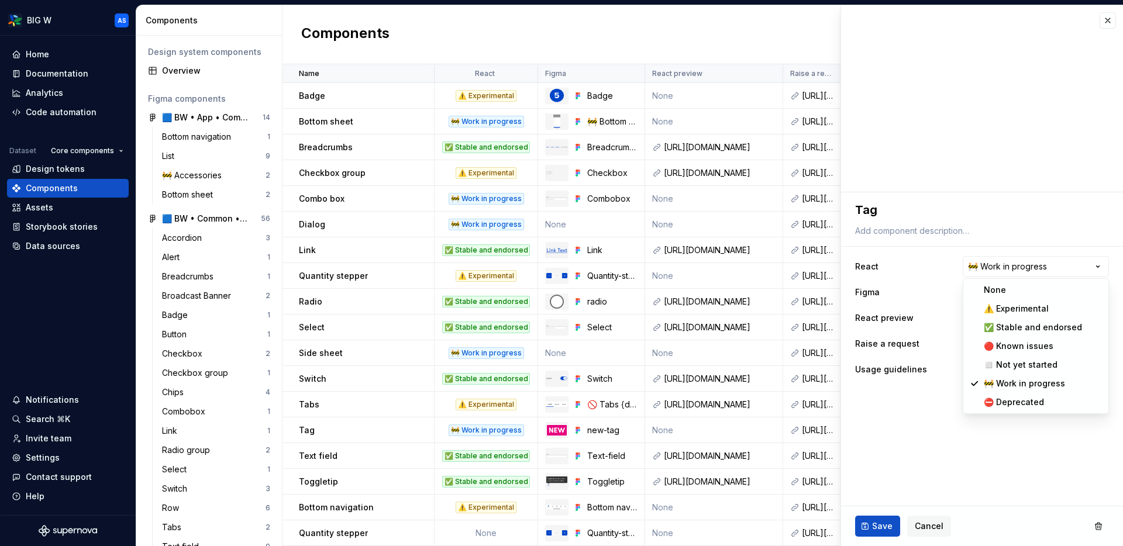
select select "**********"
type textarea "*"
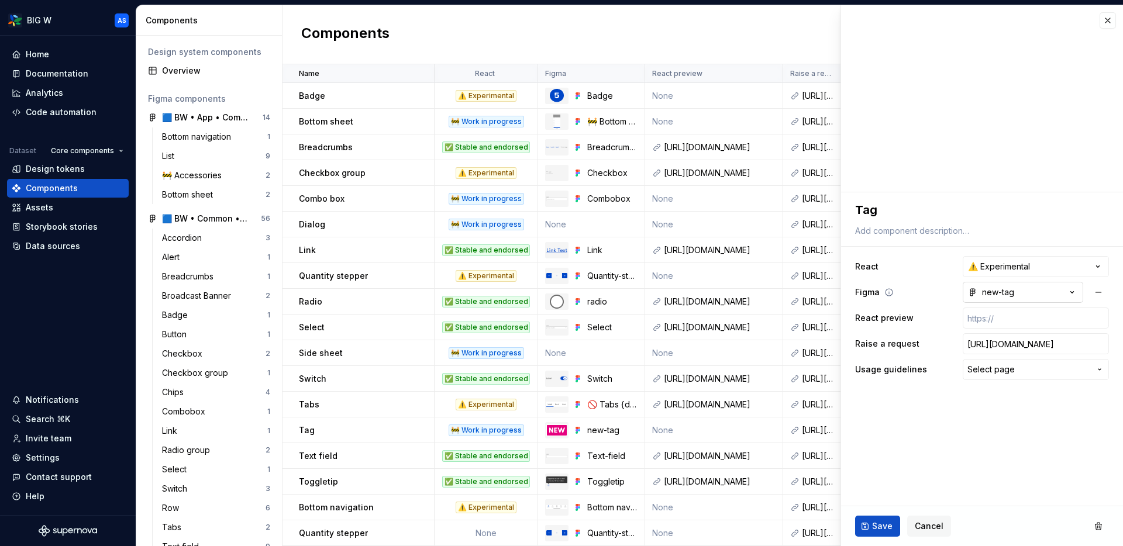
click at [906, 292] on button "new-tag" at bounding box center [1022, 292] width 120 height 21
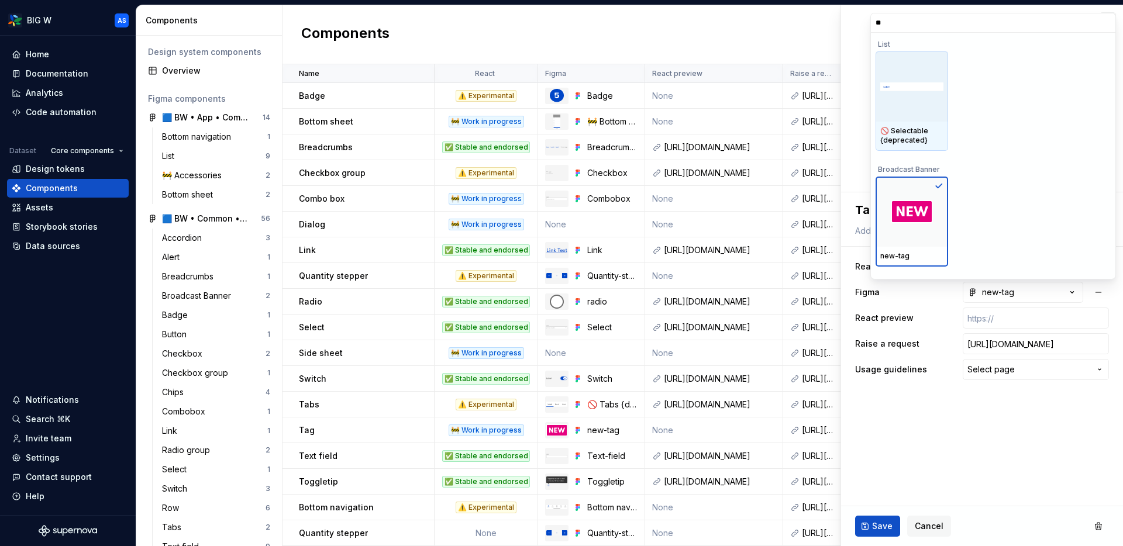
type input "***"
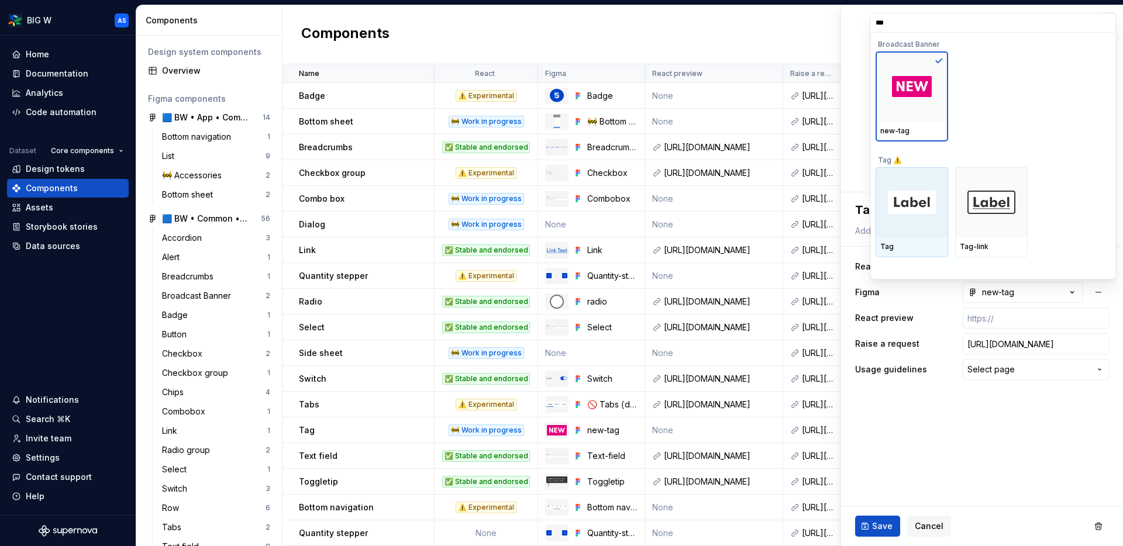
click at [906, 202] on div at bounding box center [911, 202] width 73 height 70
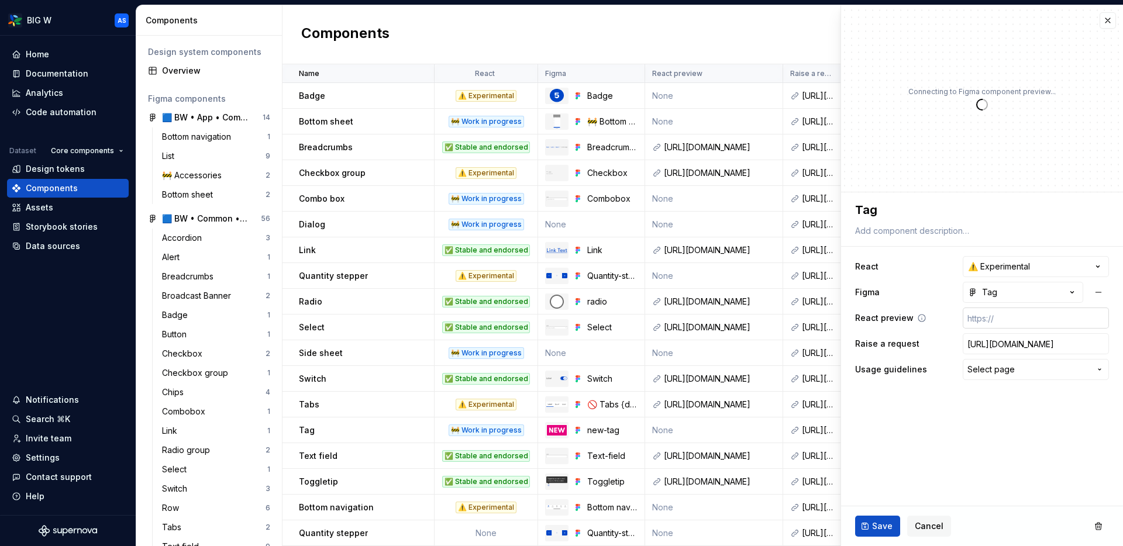
type textarea "*"
click at [906, 362] on button "Select page" at bounding box center [1035, 369] width 146 height 21
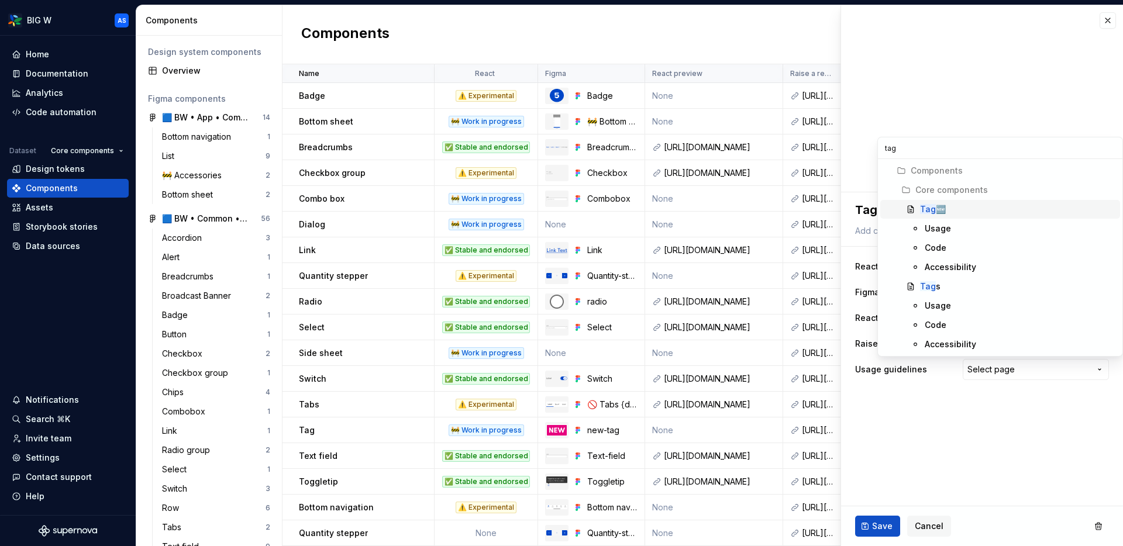
type input "tag"
click at [906, 208] on div "Tag 🆕" at bounding box center [1017, 209] width 195 height 12
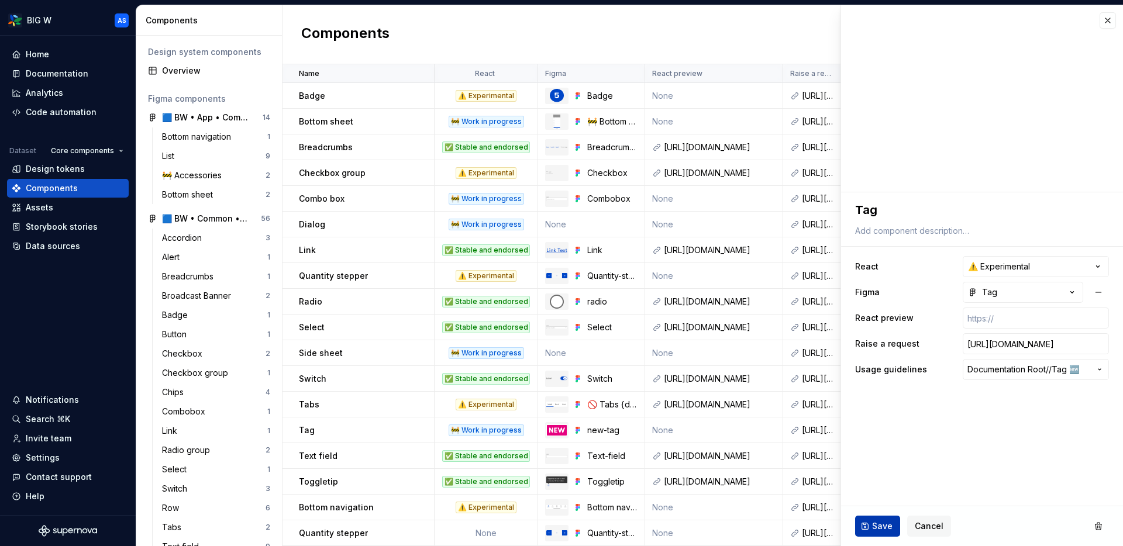
click at [876, 470] on span "Save" at bounding box center [882, 526] width 20 height 12
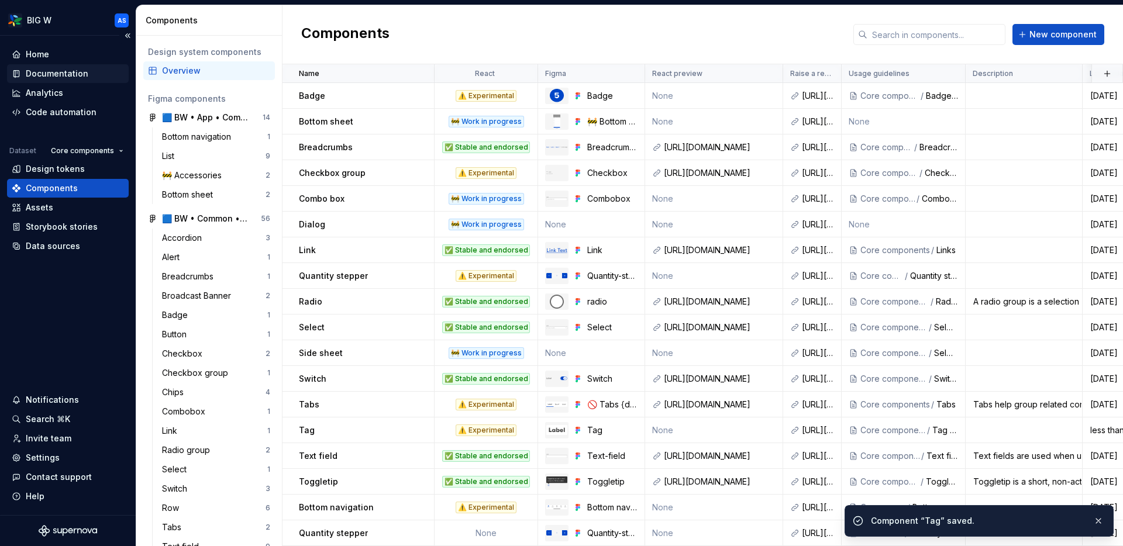
click at [69, 72] on div "Documentation" at bounding box center [57, 74] width 63 height 12
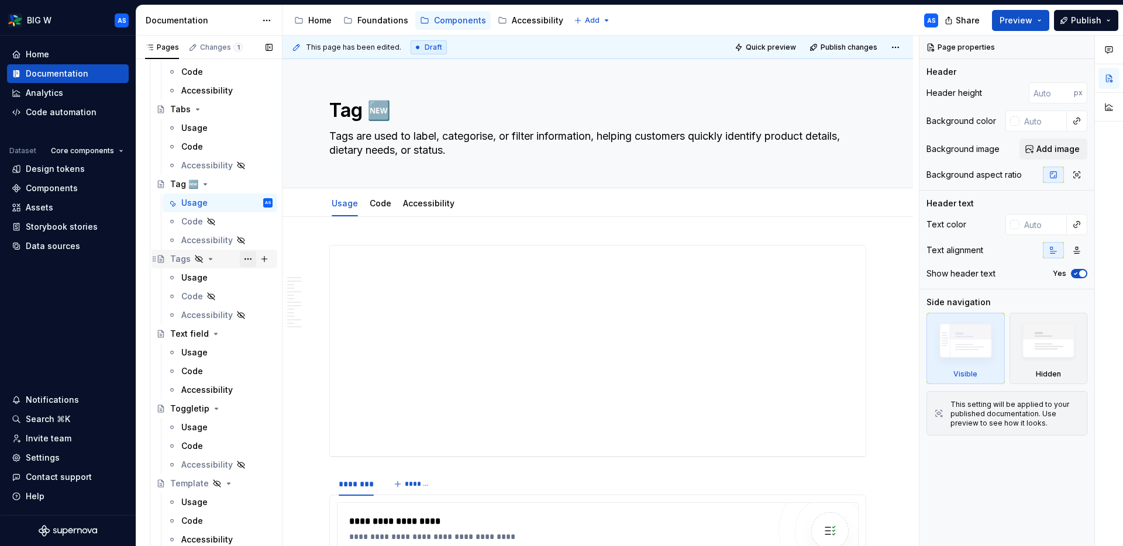
scroll to position [1406, 0]
click at [249, 258] on button "Page tree" at bounding box center [248, 259] width 16 height 16
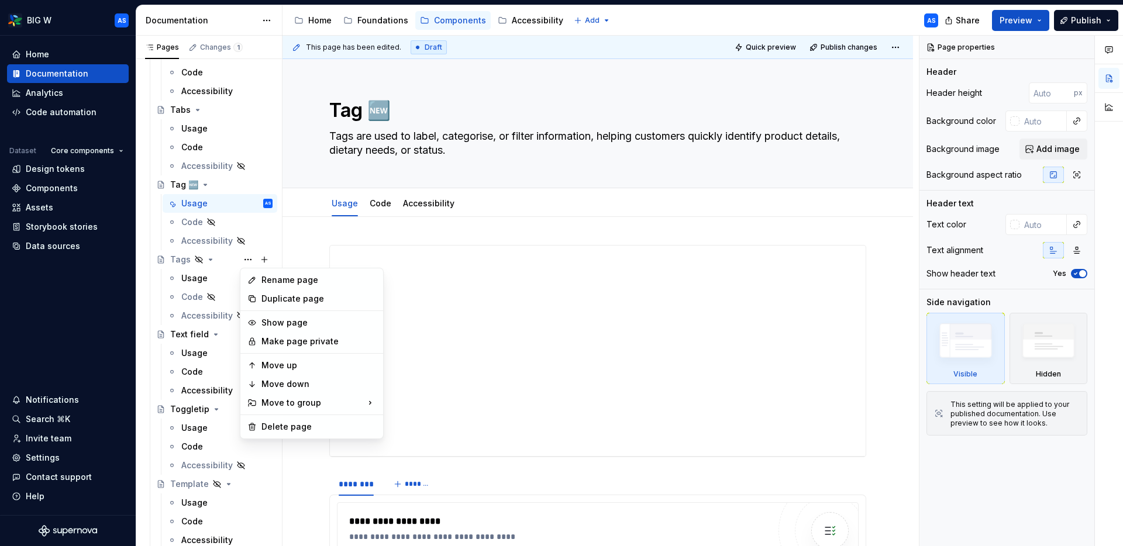
click at [466, 229] on html "BIG W AS Home Documentation Analytics Code automation Dataset Core components D…" at bounding box center [561, 273] width 1123 height 546
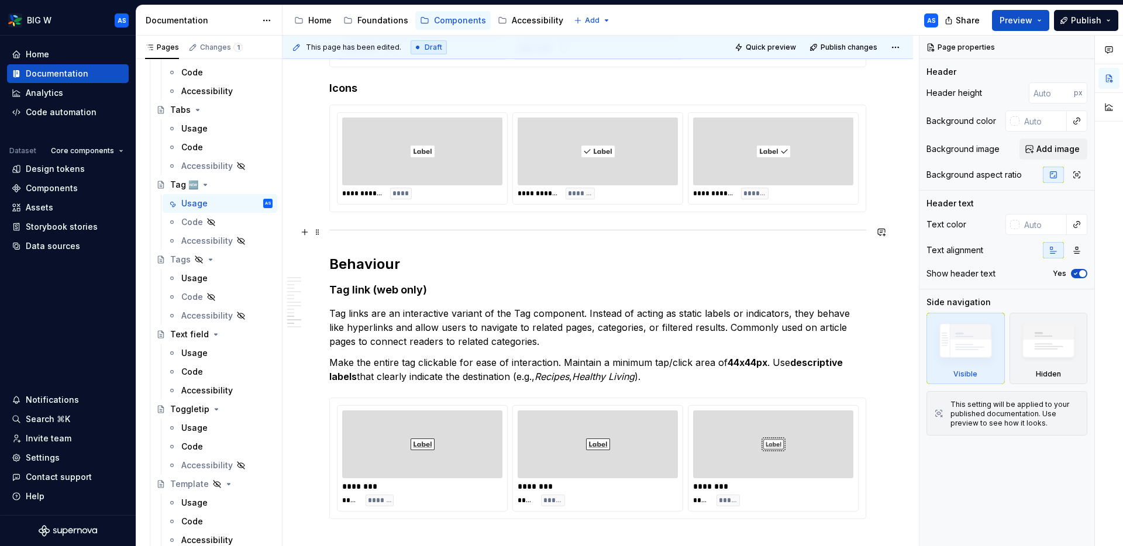
scroll to position [2523, 0]
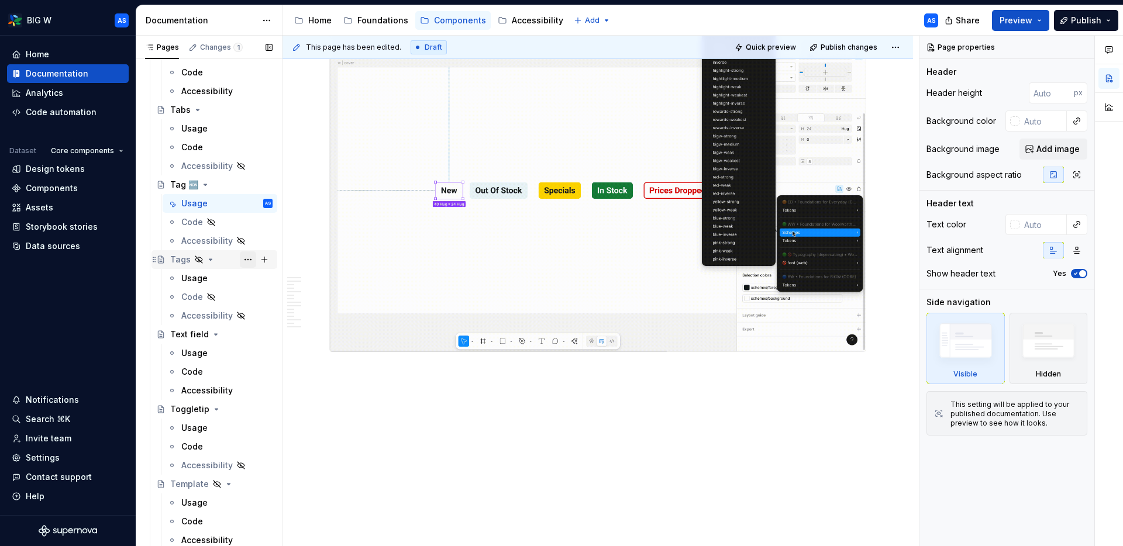
click at [247, 260] on button "Page tree" at bounding box center [248, 259] width 16 height 16
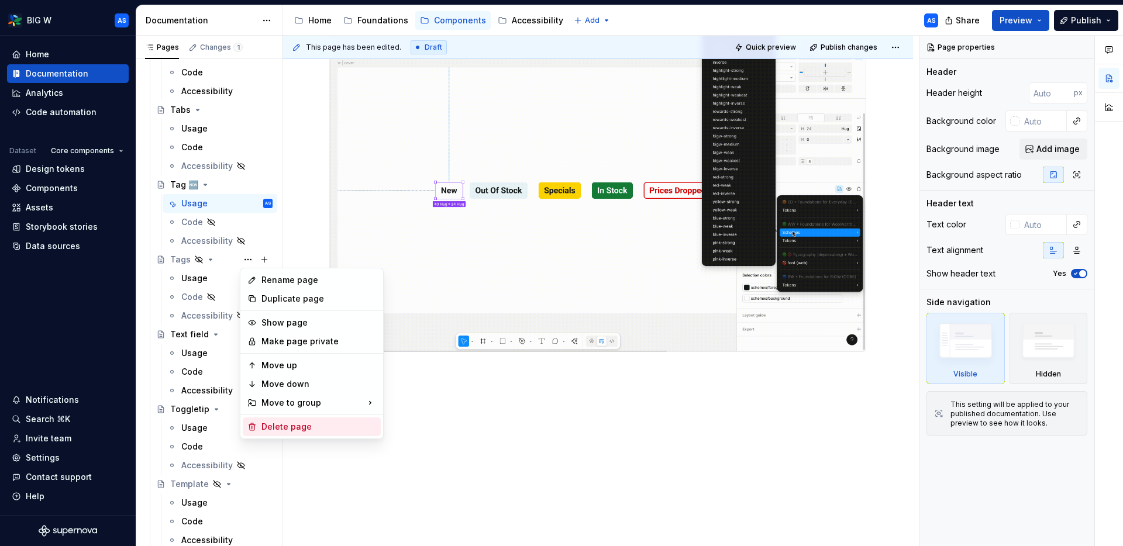
click at [287, 428] on div "Delete page" at bounding box center [318, 427] width 115 height 12
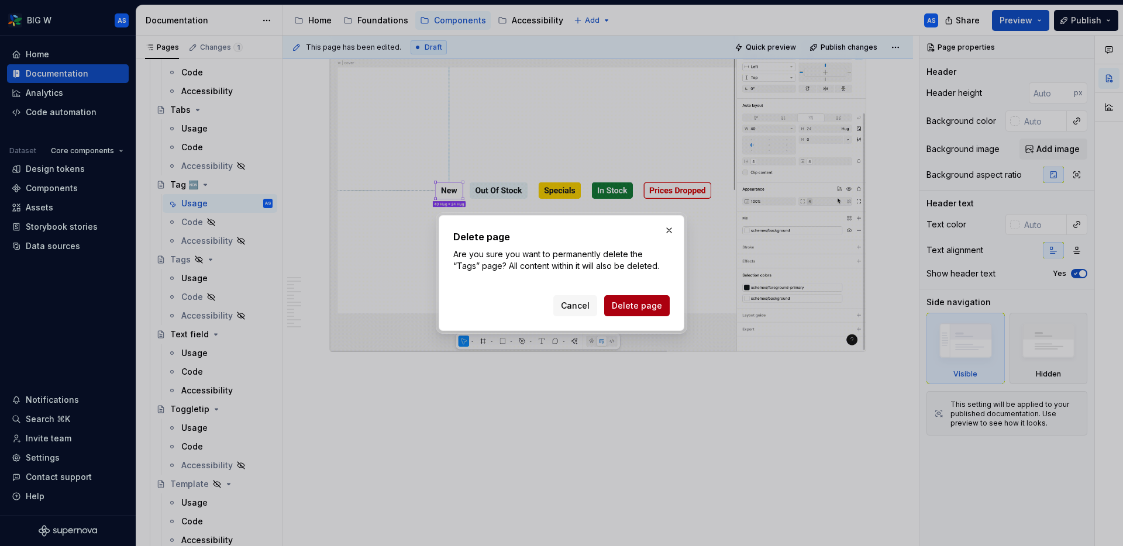
click at [661, 305] on button "Delete page" at bounding box center [636, 305] width 65 height 21
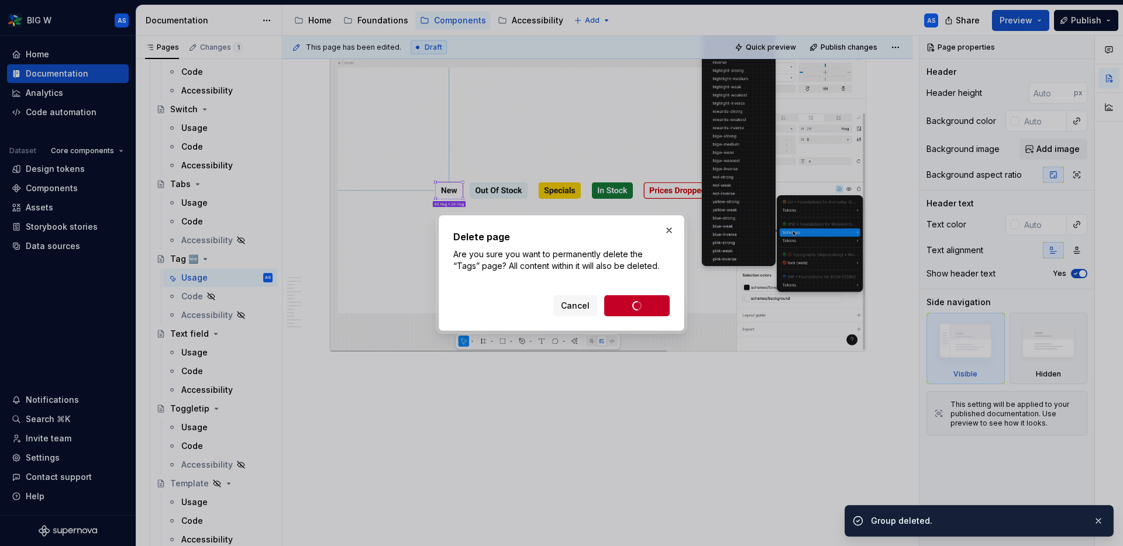
scroll to position [1332, 0]
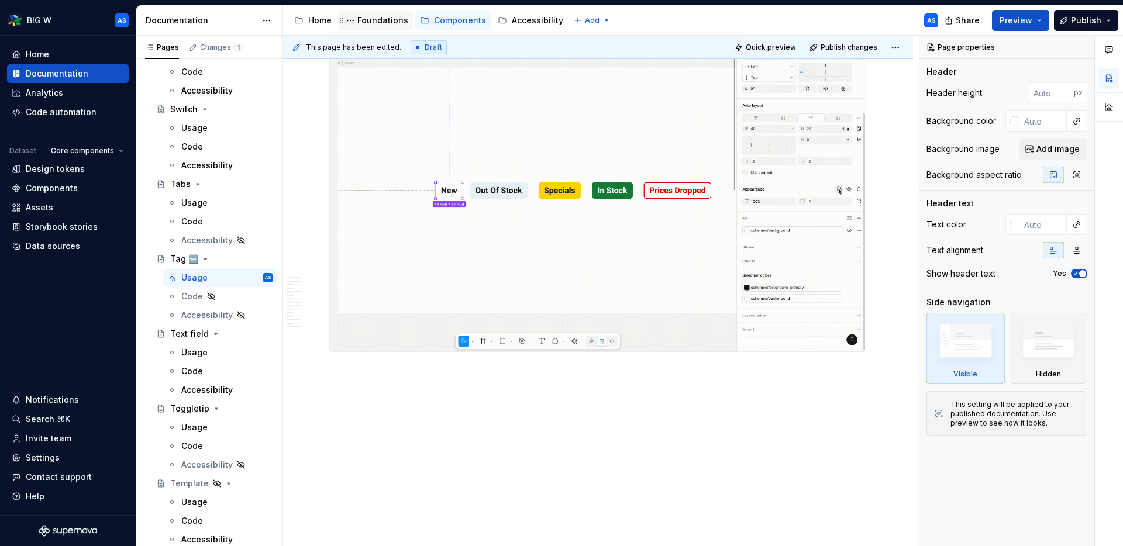
click at [375, 18] on div "Foundations" at bounding box center [382, 21] width 51 height 12
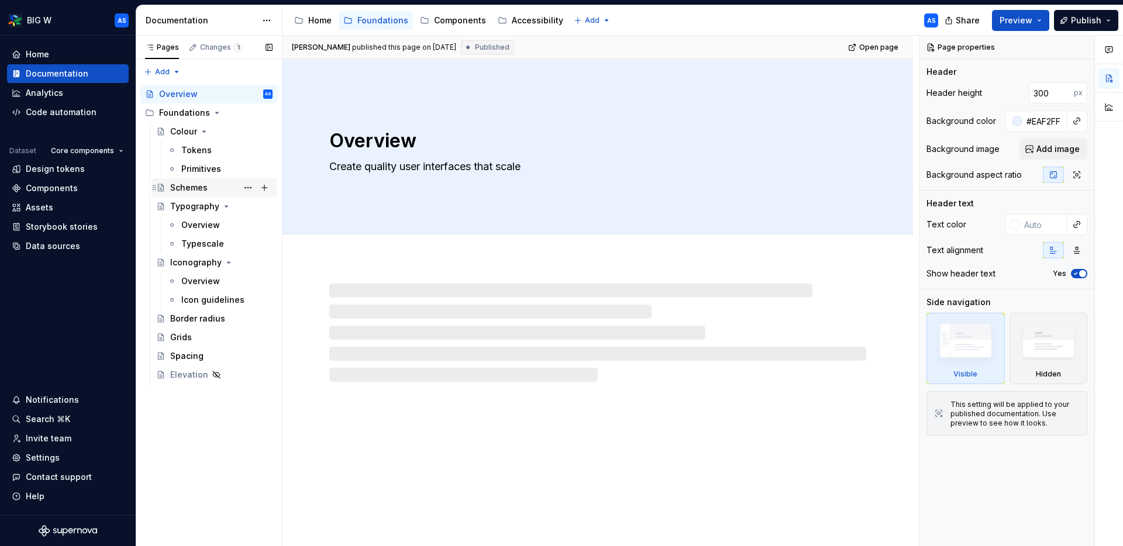
click at [203, 181] on div "Schemes" at bounding box center [221, 188] width 102 height 16
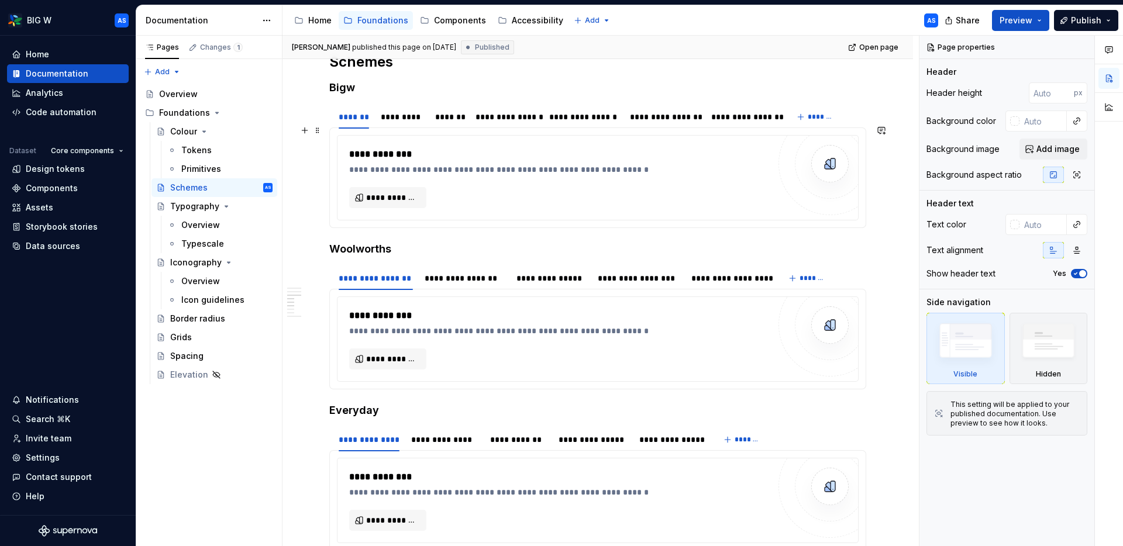
scroll to position [1091, 0]
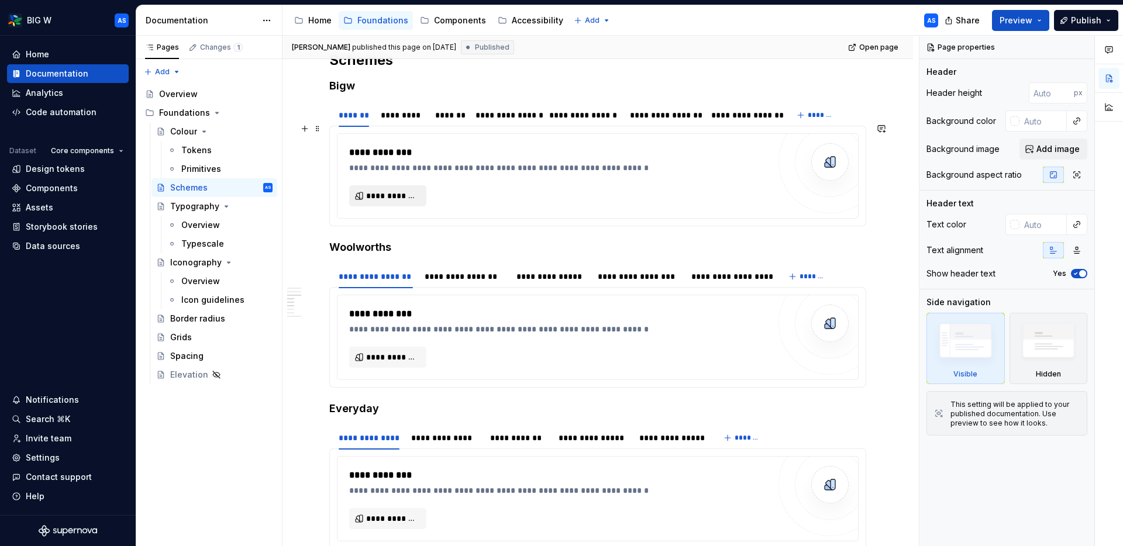
click at [381, 190] on span "**********" at bounding box center [392, 196] width 53 height 12
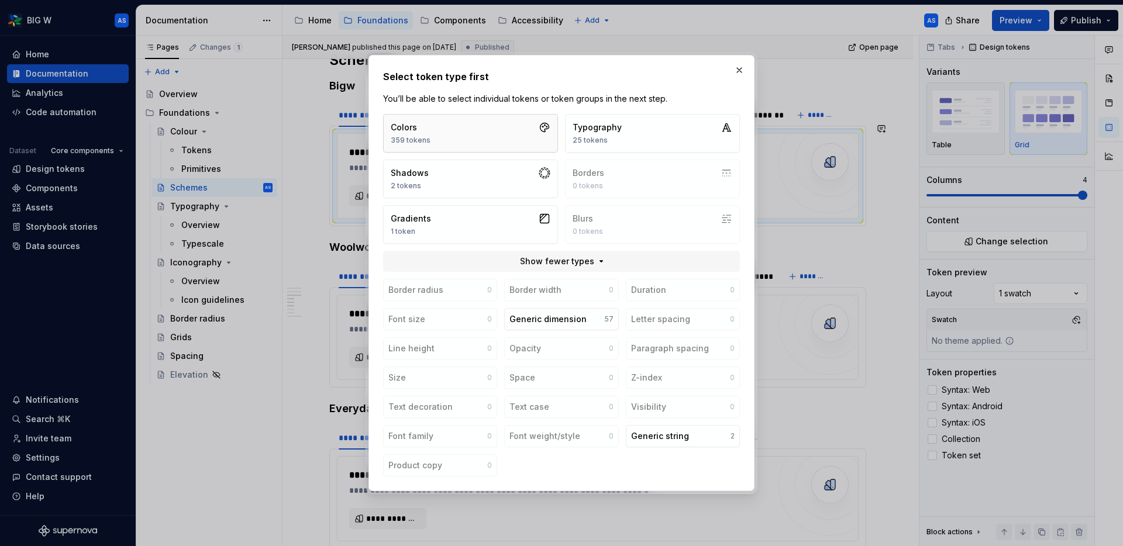
click at [499, 146] on button "Colors 359 tokens" at bounding box center [470, 133] width 175 height 39
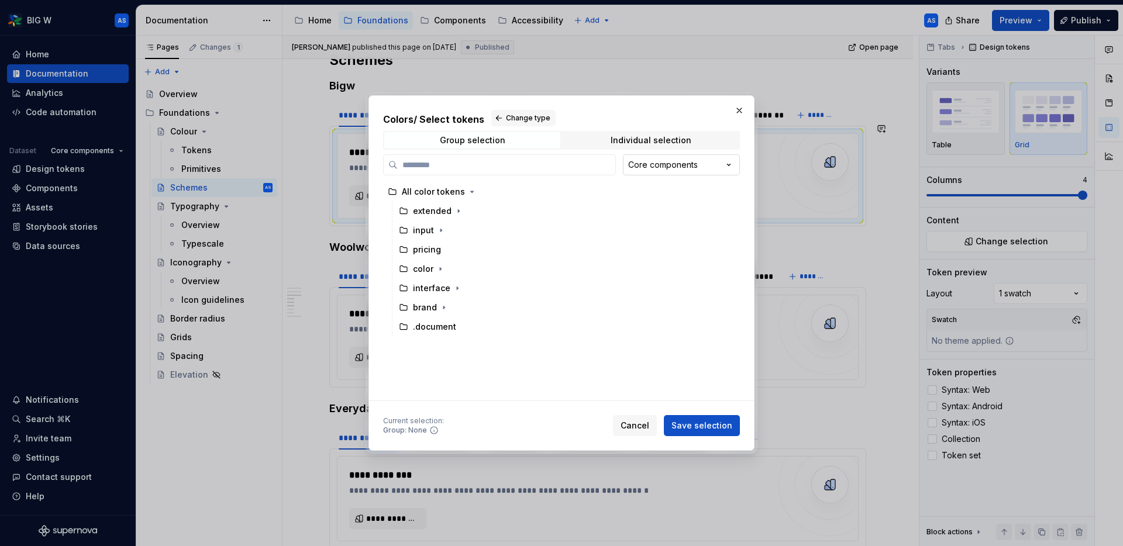
click at [689, 168] on div "Colors / Select tokens Change type Group selection Individual selection Core co…" at bounding box center [561, 273] width 1123 height 546
click at [741, 109] on button "button" at bounding box center [739, 110] width 16 height 16
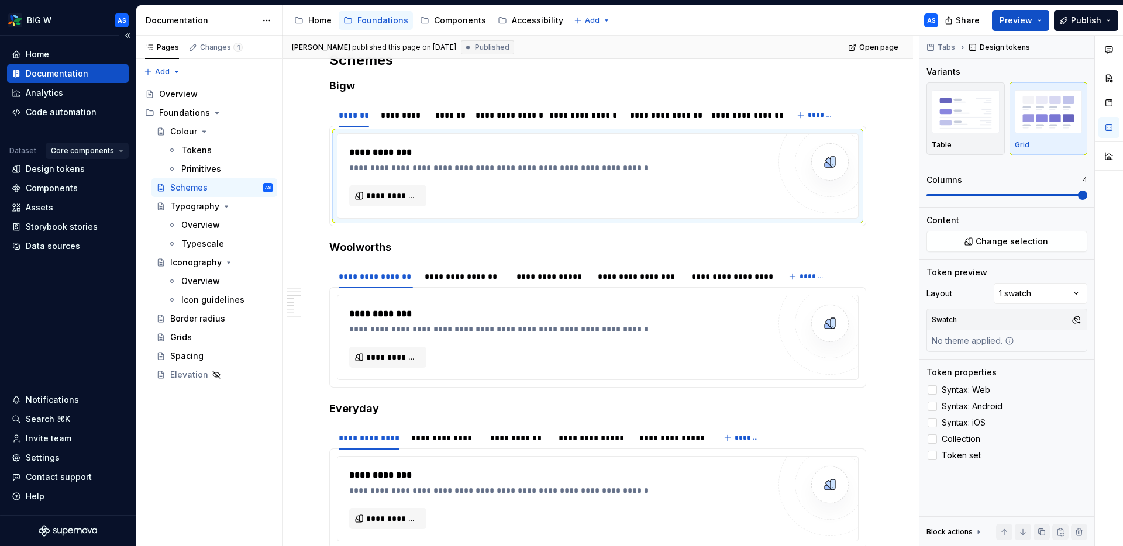
click at [117, 151] on html "BIG W AS Home Documentation Analytics Code automation Dataset Core components D…" at bounding box center [561, 273] width 1123 height 546
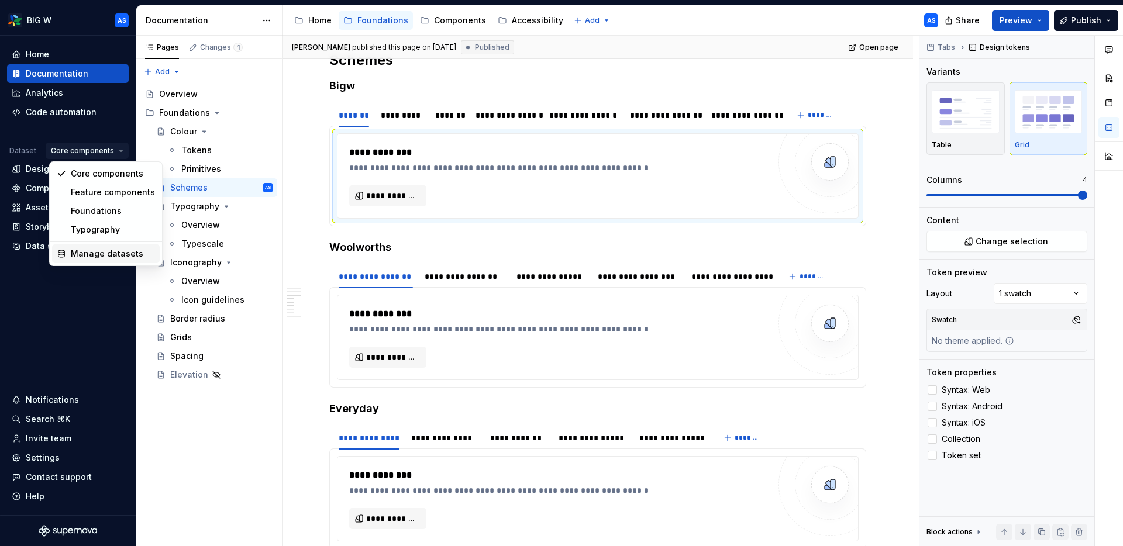
click at [110, 250] on div "Manage datasets" at bounding box center [113, 254] width 84 height 12
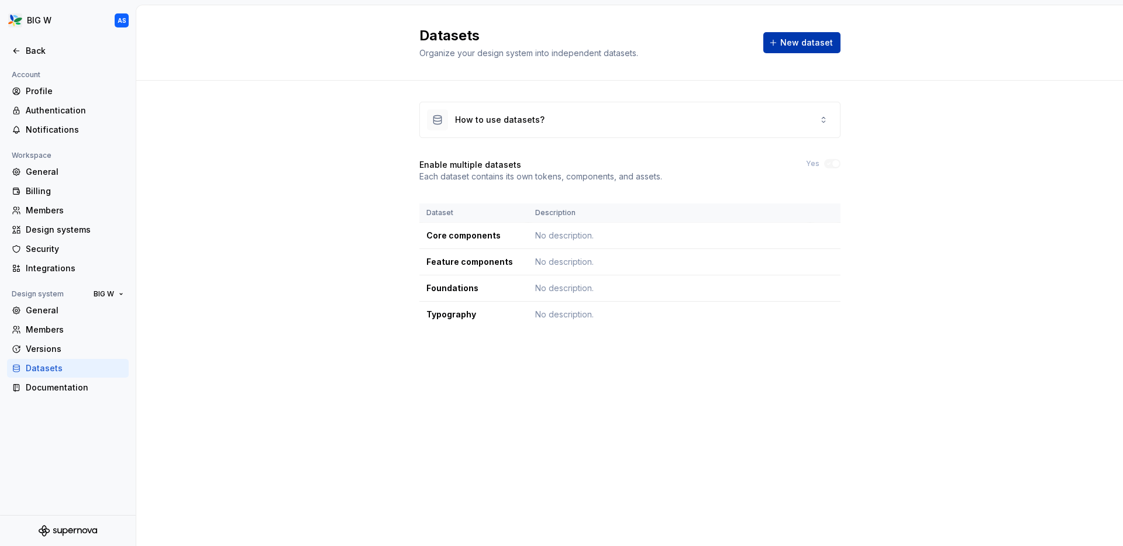
click at [789, 45] on span "New dataset" at bounding box center [806, 43] width 53 height 12
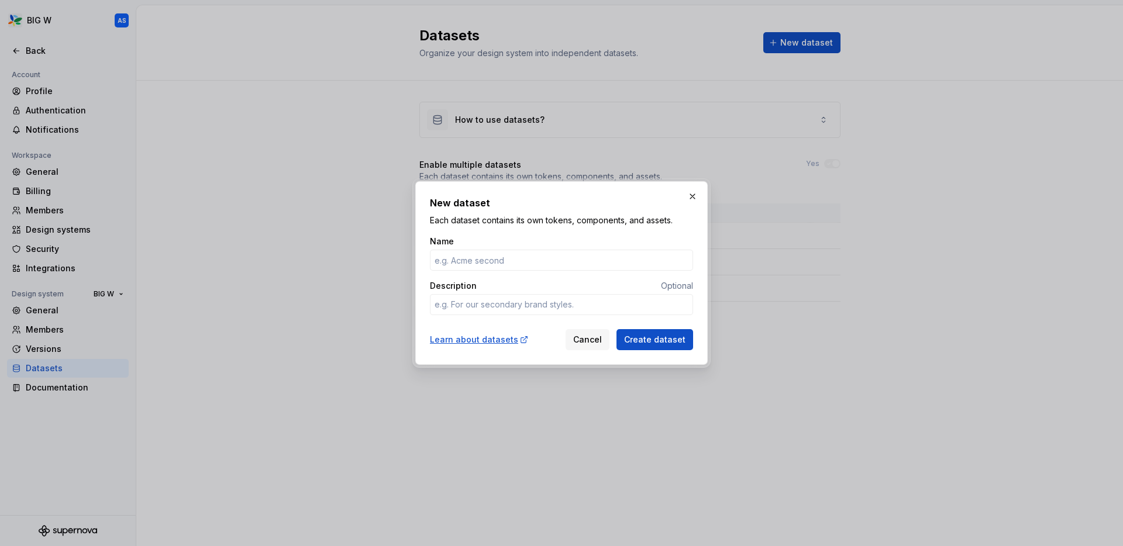
type textarea "*"
type input "Schemes"
click at [657, 338] on span "Create dataset" at bounding box center [654, 340] width 61 height 12
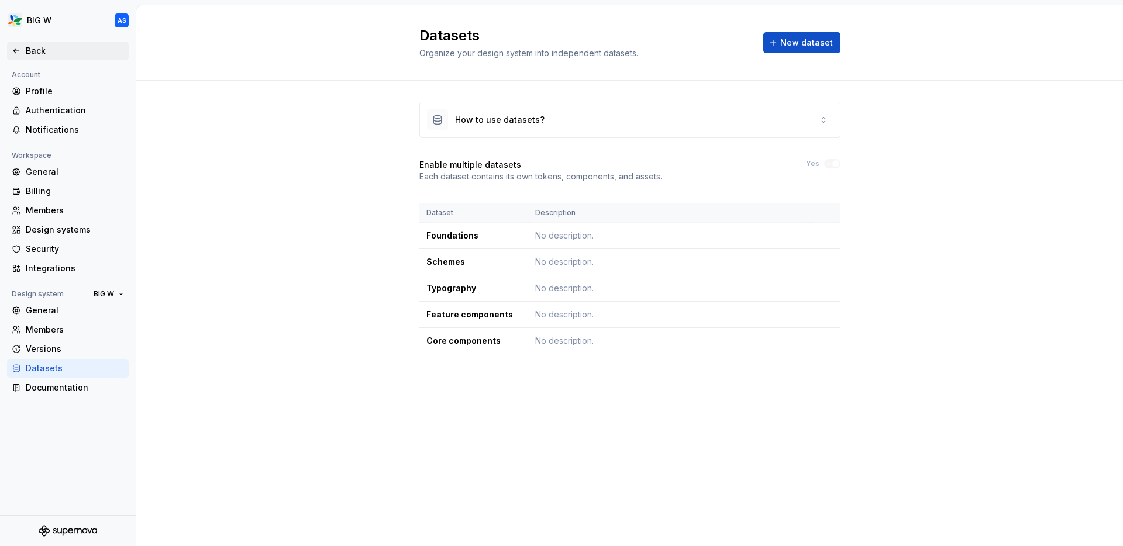
click at [11, 51] on div "Back" at bounding box center [68, 51] width 122 height 19
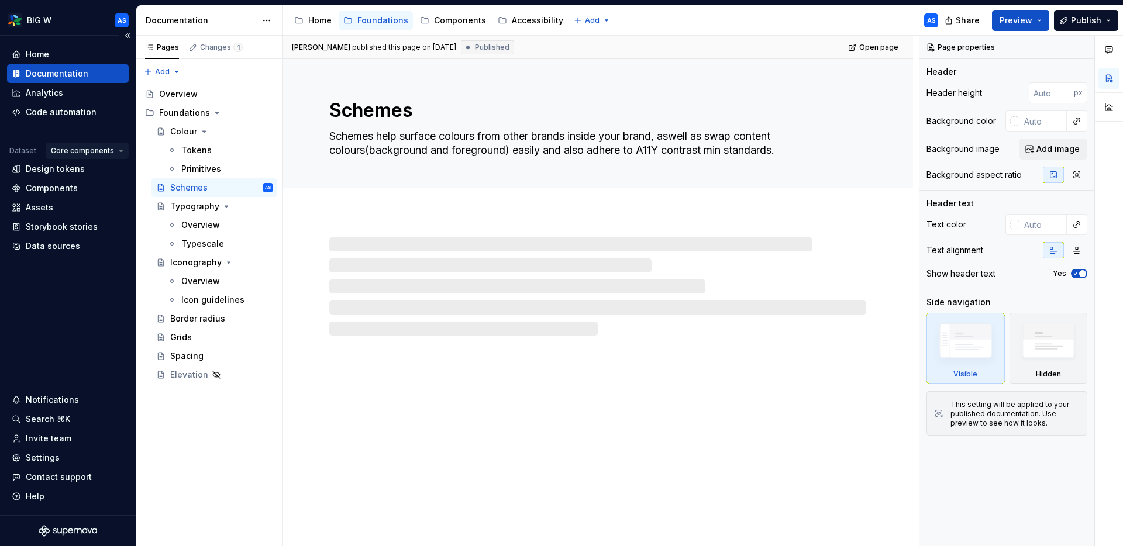
click at [125, 151] on html "BIG W AS Home Documentation Analytics Code automation Dataset Core components D…" at bounding box center [561, 273] width 1123 height 546
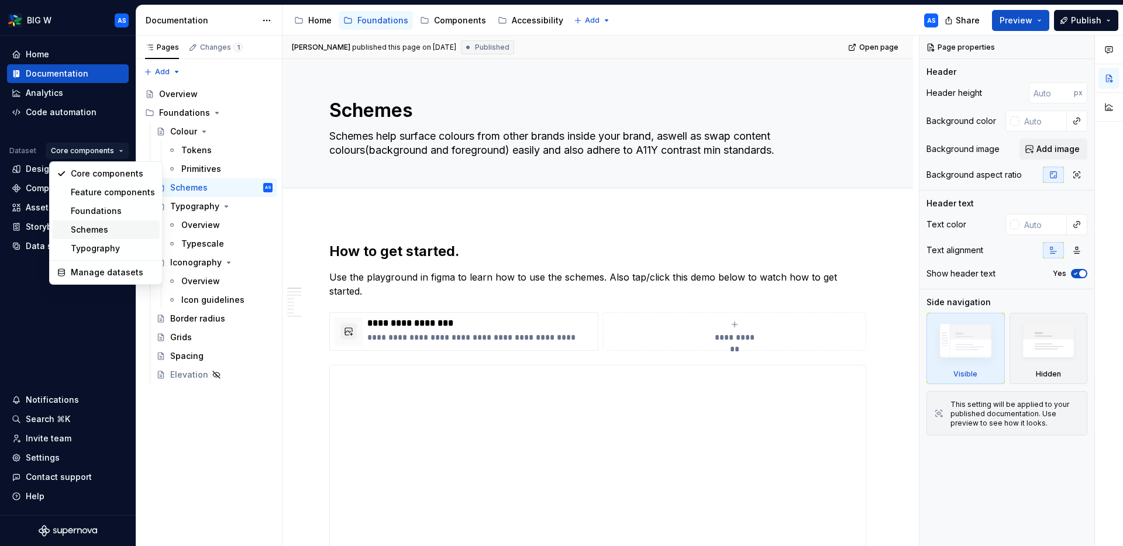
click at [103, 227] on div "Schemes" at bounding box center [113, 230] width 84 height 12
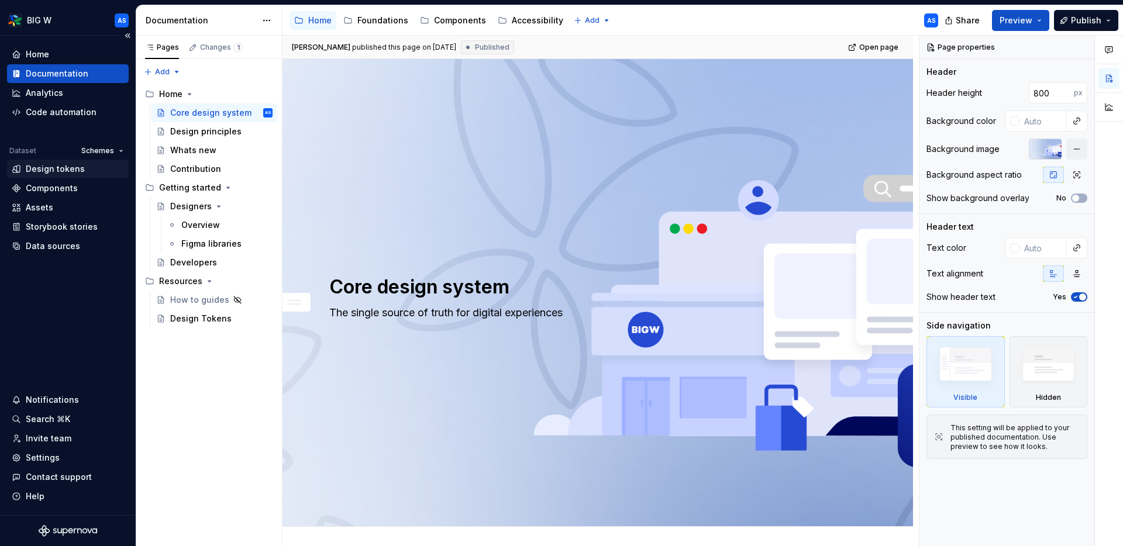
click at [68, 167] on div "Design tokens" at bounding box center [55, 169] width 59 height 12
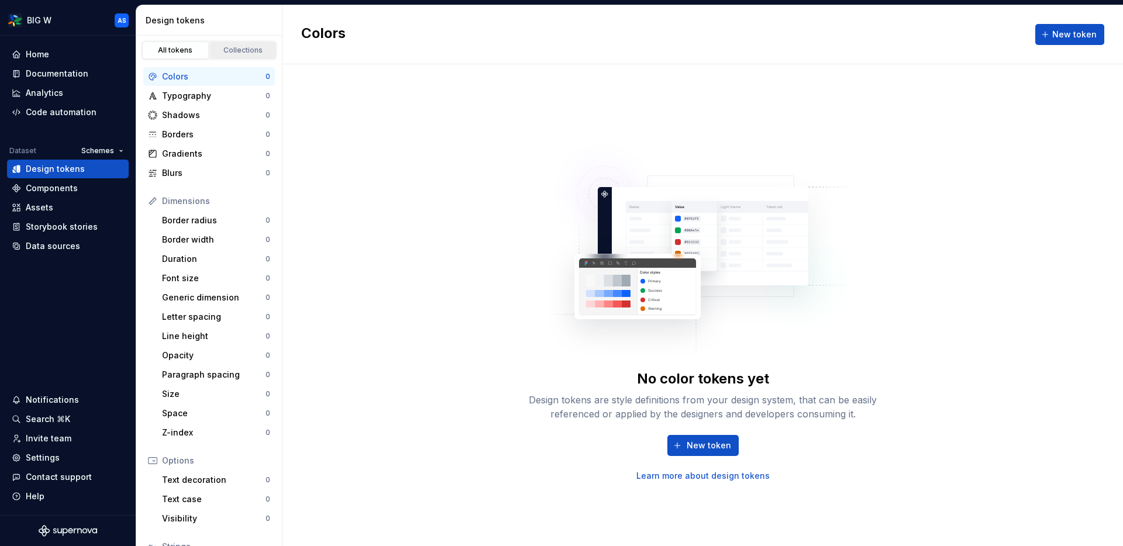
click at [240, 51] on div "Collections" at bounding box center [243, 50] width 58 height 9
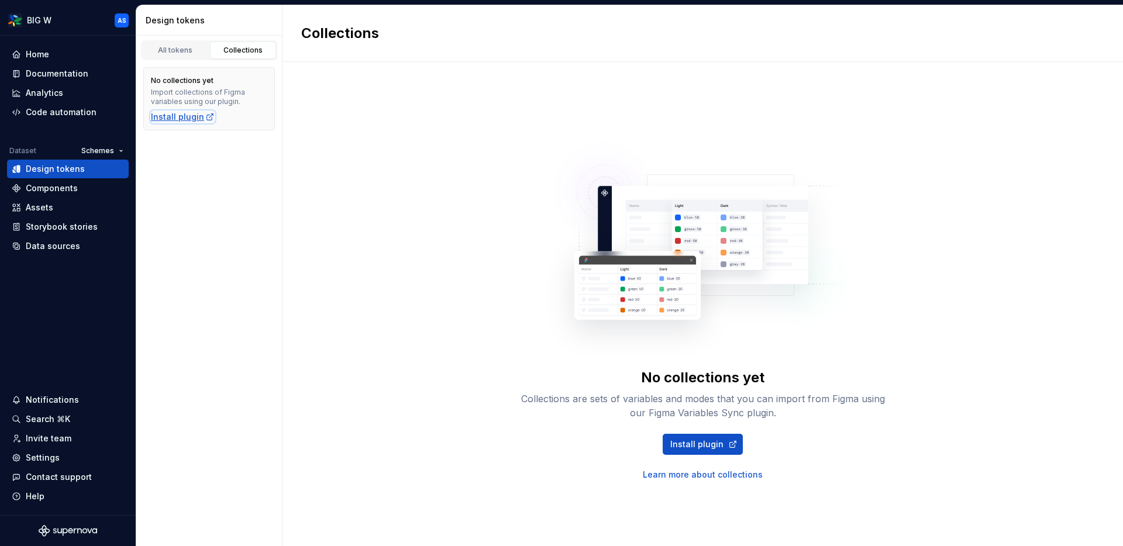
click at [199, 118] on div "Install plugin" at bounding box center [183, 117] width 64 height 12
click at [188, 49] on div "All tokens" at bounding box center [175, 50] width 58 height 9
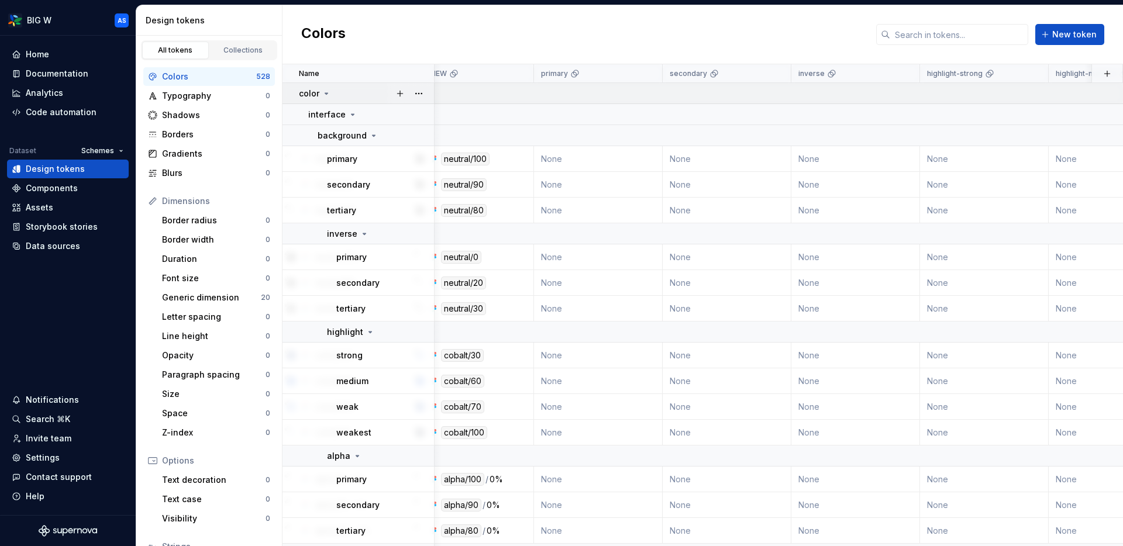
scroll to position [0, 596]
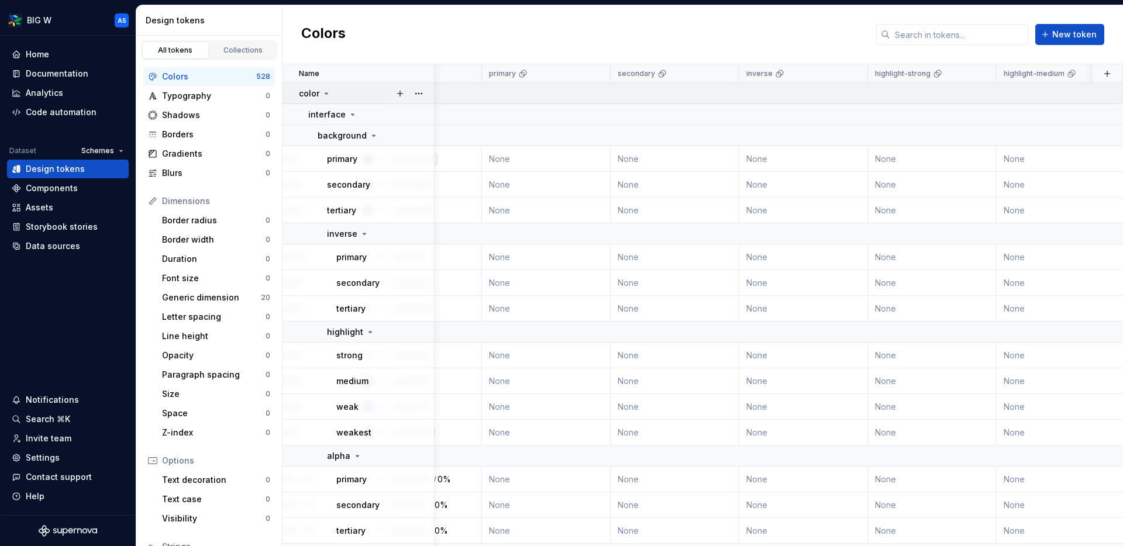
click at [326, 93] on icon at bounding box center [326, 93] width 3 height 1
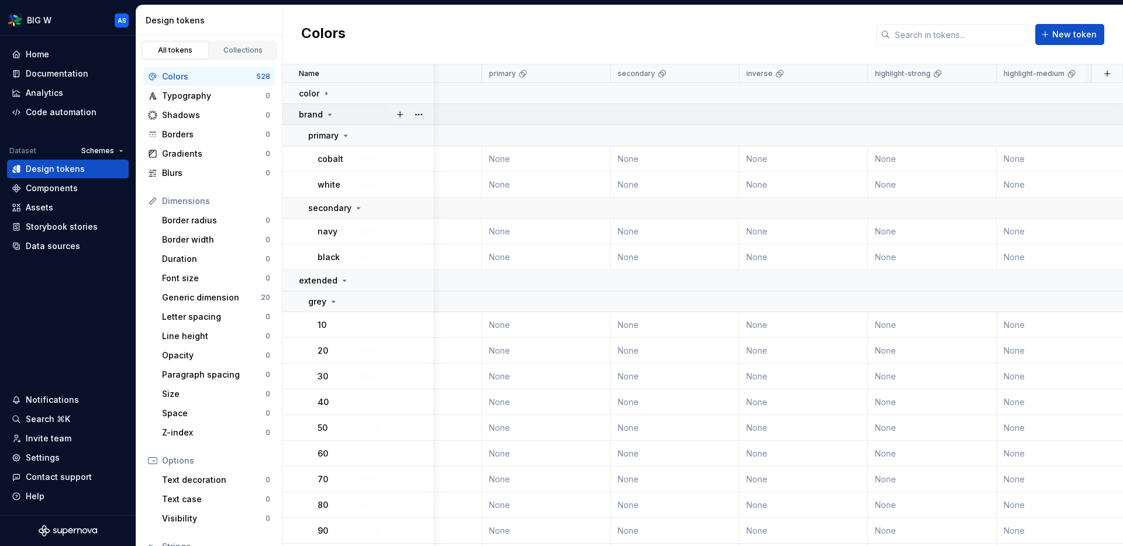
click at [326, 113] on icon at bounding box center [329, 114] width 9 height 9
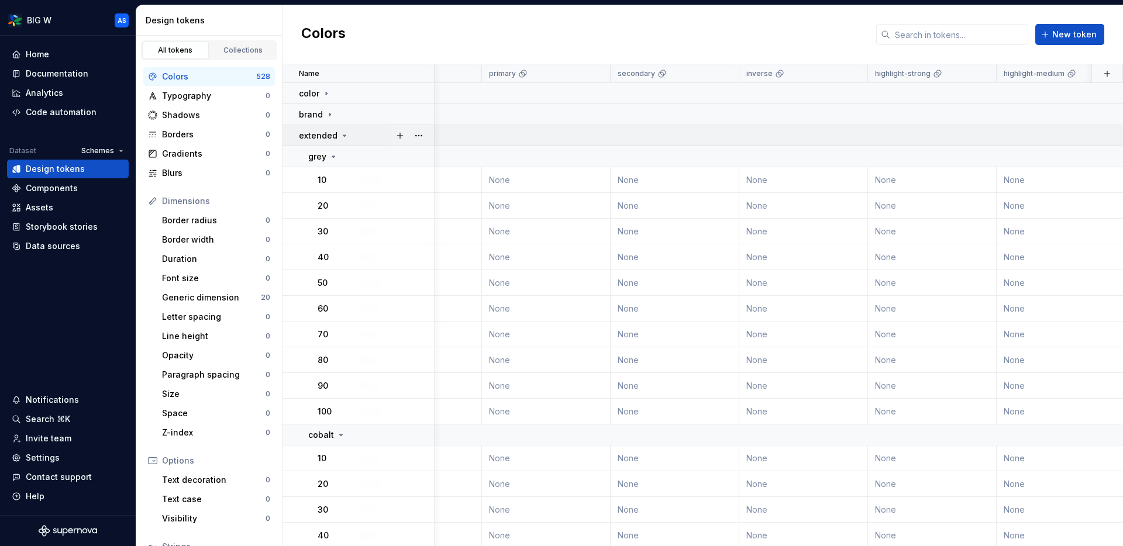
click at [340, 133] on icon at bounding box center [344, 135] width 9 height 9
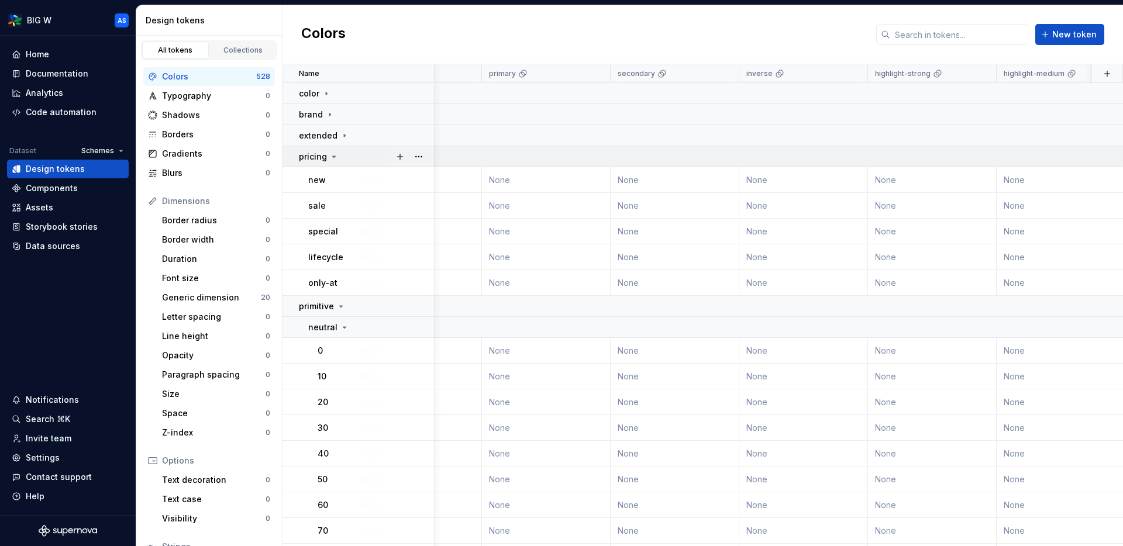
click at [331, 156] on icon at bounding box center [333, 156] width 9 height 9
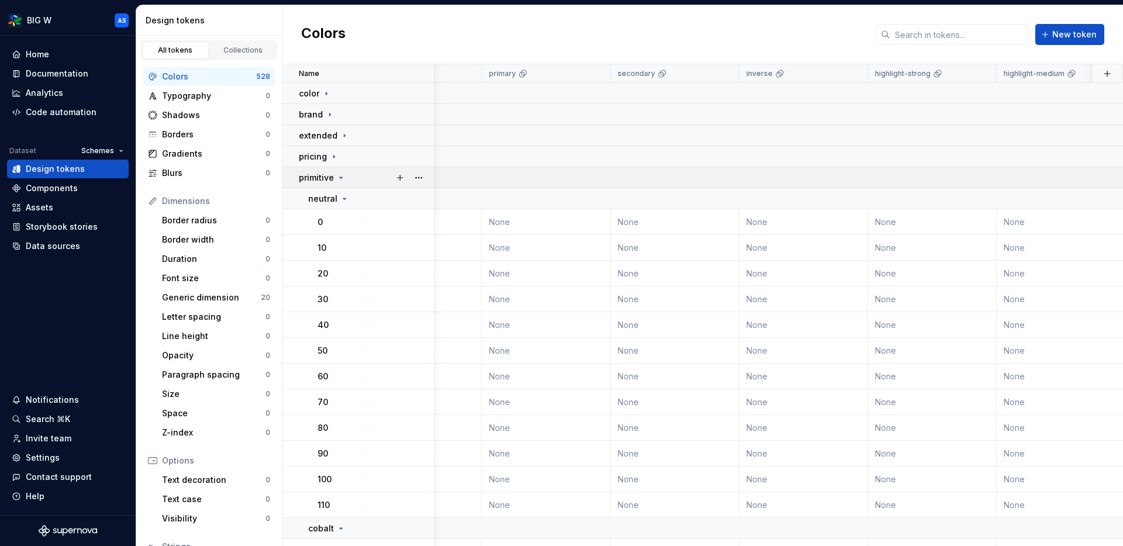
click at [340, 177] on icon at bounding box center [341, 177] width 3 height 1
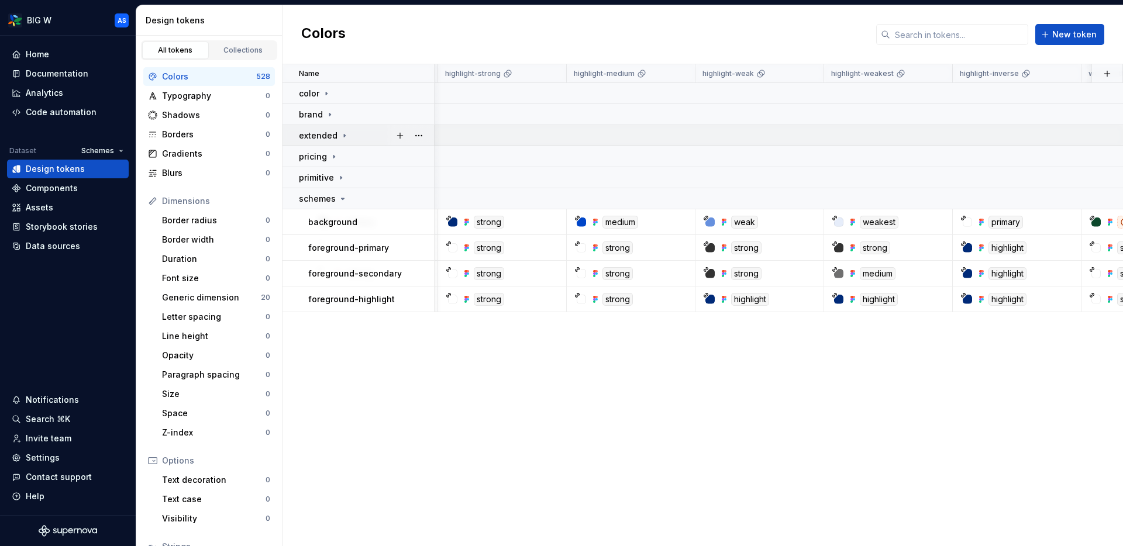
scroll to position [0, 1072]
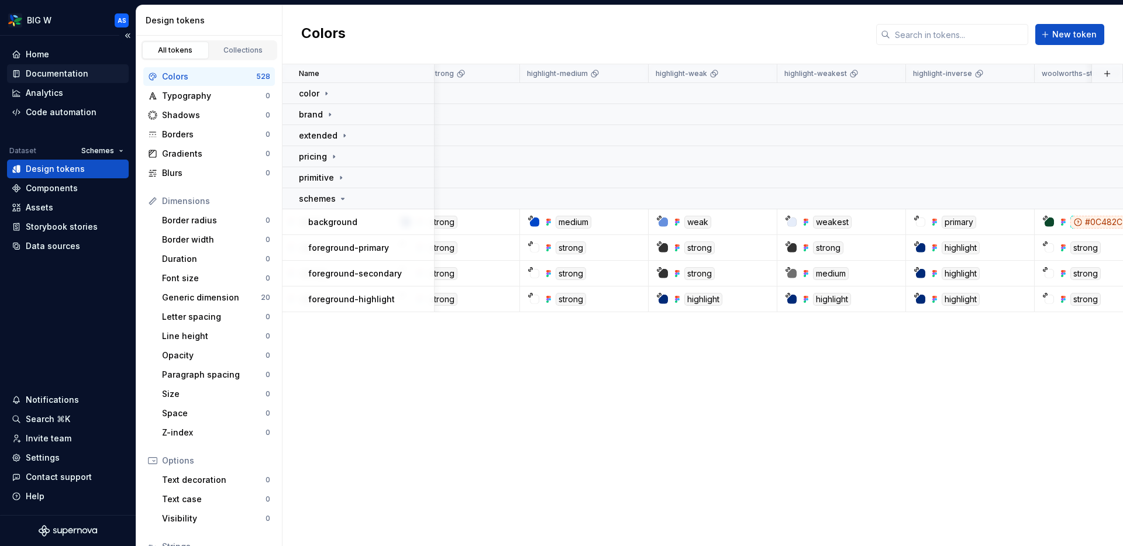
click at [74, 71] on div "Documentation" at bounding box center [57, 74] width 63 height 12
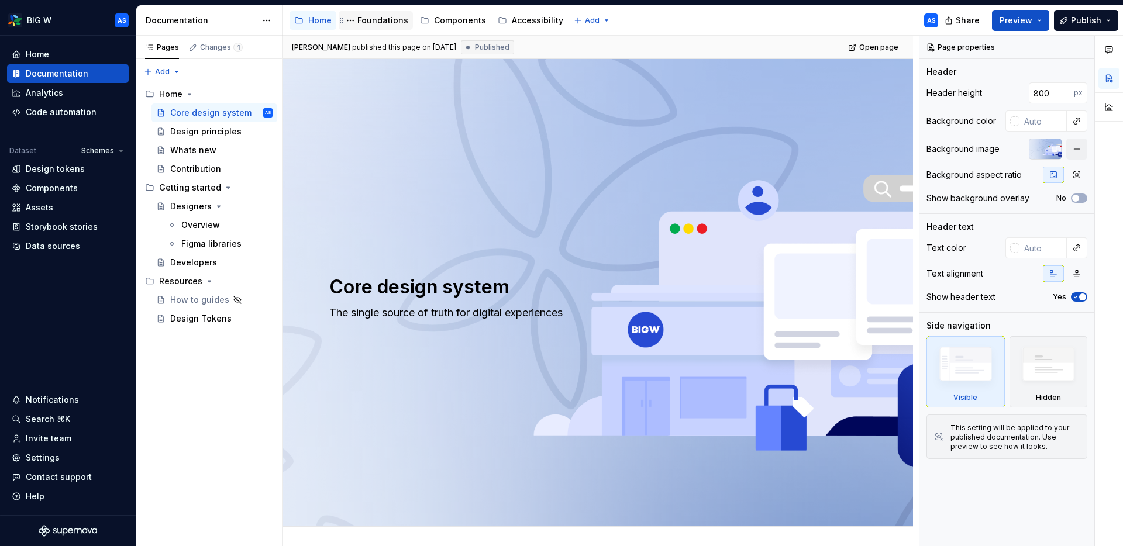
click at [371, 25] on div "Foundations" at bounding box center [382, 21] width 51 height 12
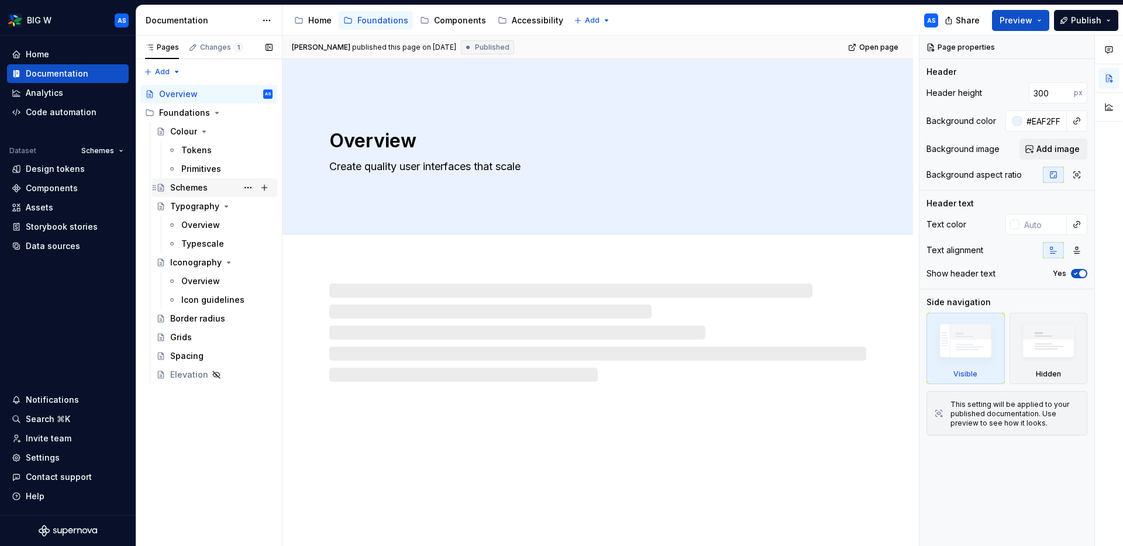
click at [211, 190] on div "Schemes" at bounding box center [221, 188] width 102 height 16
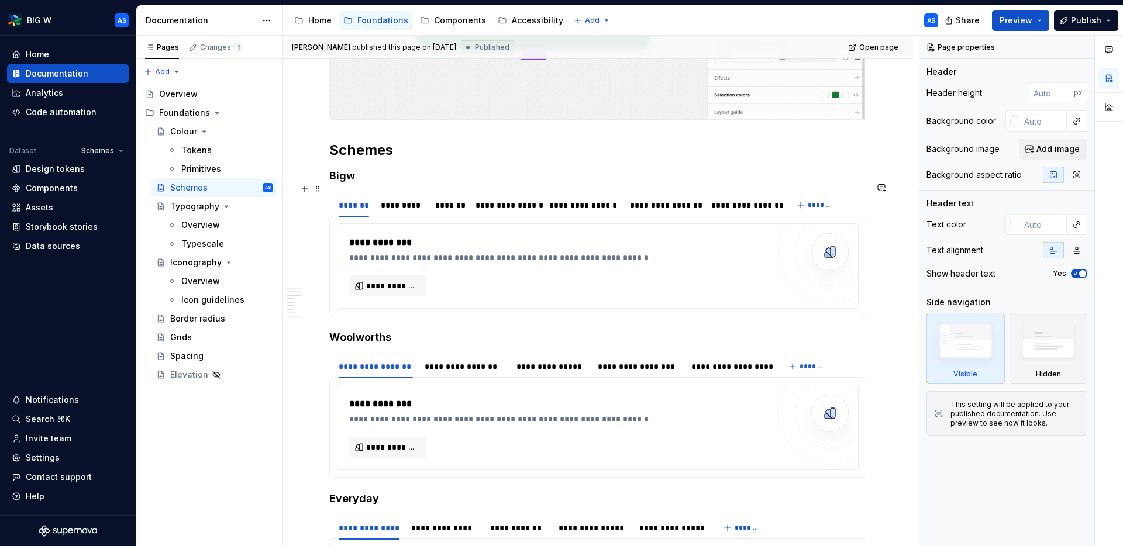
scroll to position [1053, 0]
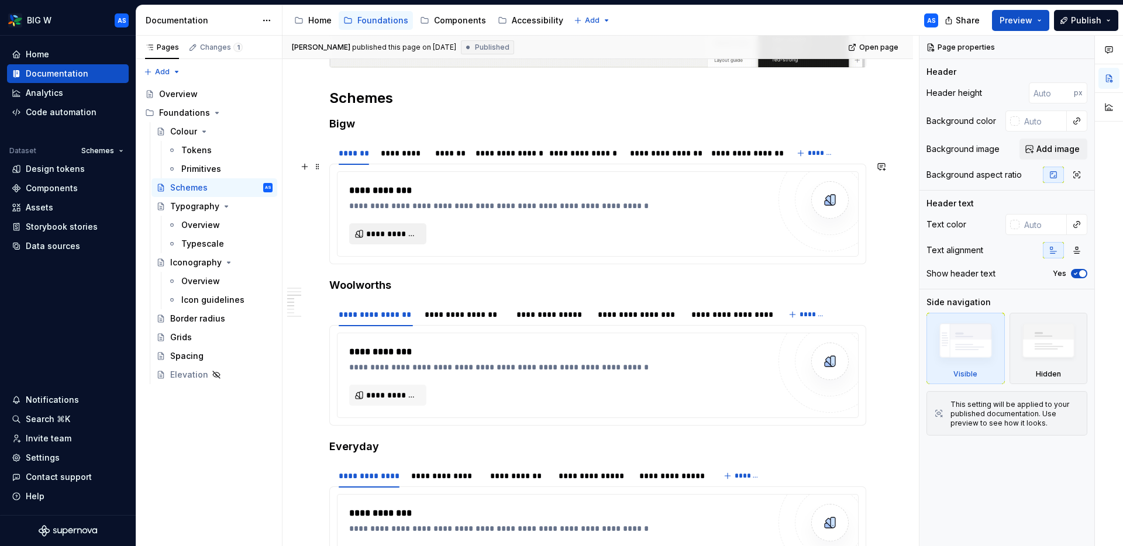
click at [361, 223] on button "**********" at bounding box center [387, 233] width 77 height 21
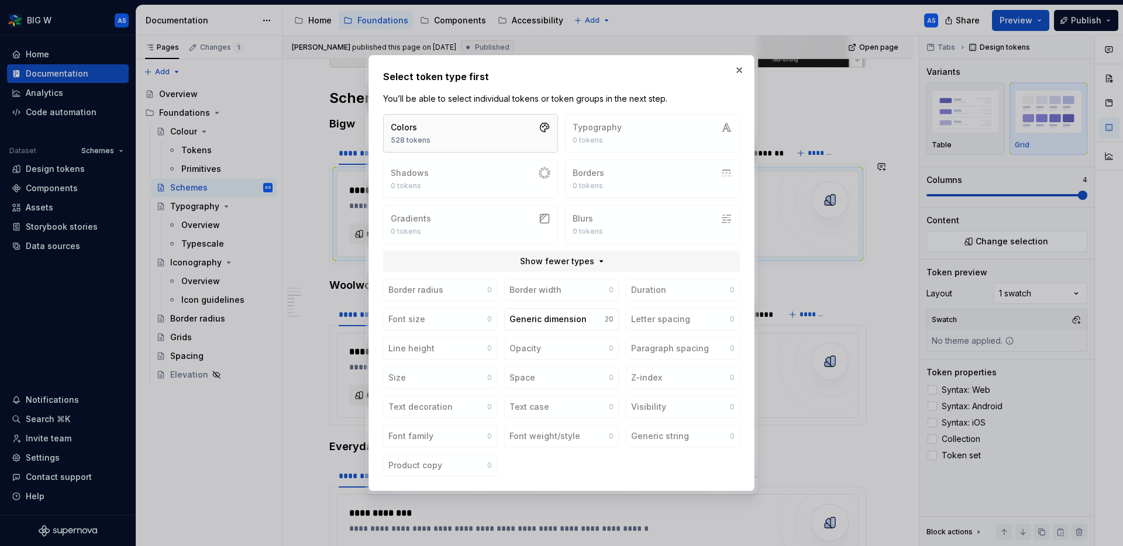
click at [525, 120] on button "Colors 528 tokens" at bounding box center [470, 133] width 175 height 39
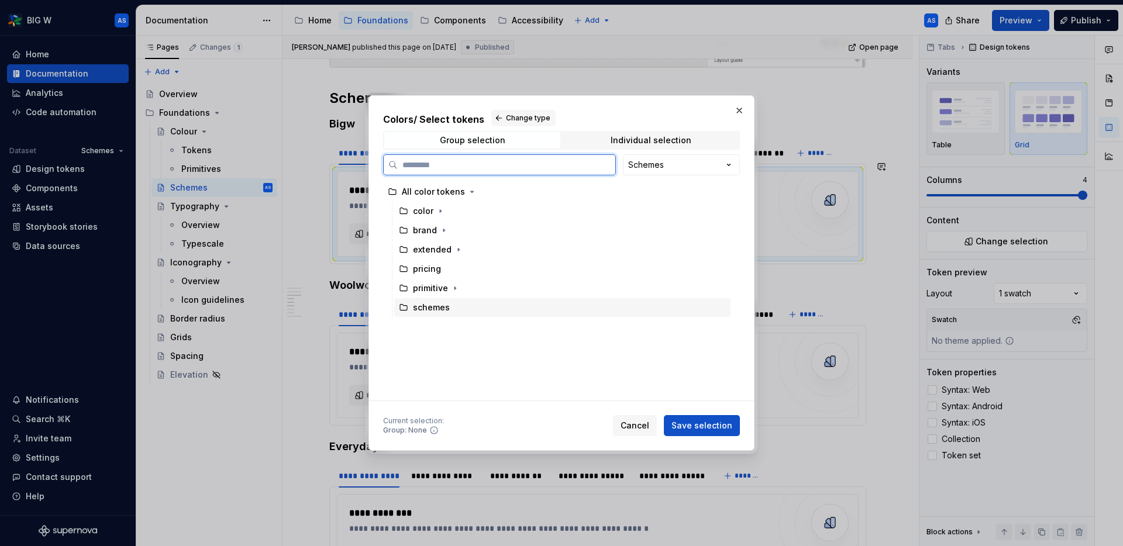
click at [467, 305] on div "schemes" at bounding box center [562, 307] width 336 height 19
click at [701, 424] on span "Save selection" at bounding box center [701, 426] width 61 height 12
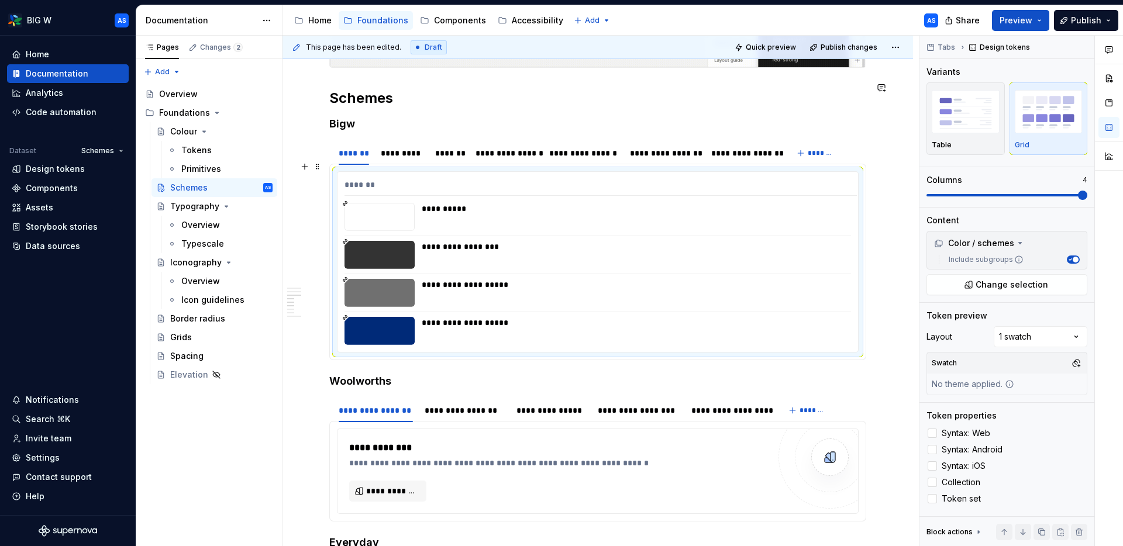
click at [620, 241] on div "**********" at bounding box center [636, 247] width 428 height 12
type textarea "*"
click at [906, 470] on div at bounding box center [931, 482] width 9 height 9
click at [387, 147] on div "*********" at bounding box center [402, 153] width 43 height 12
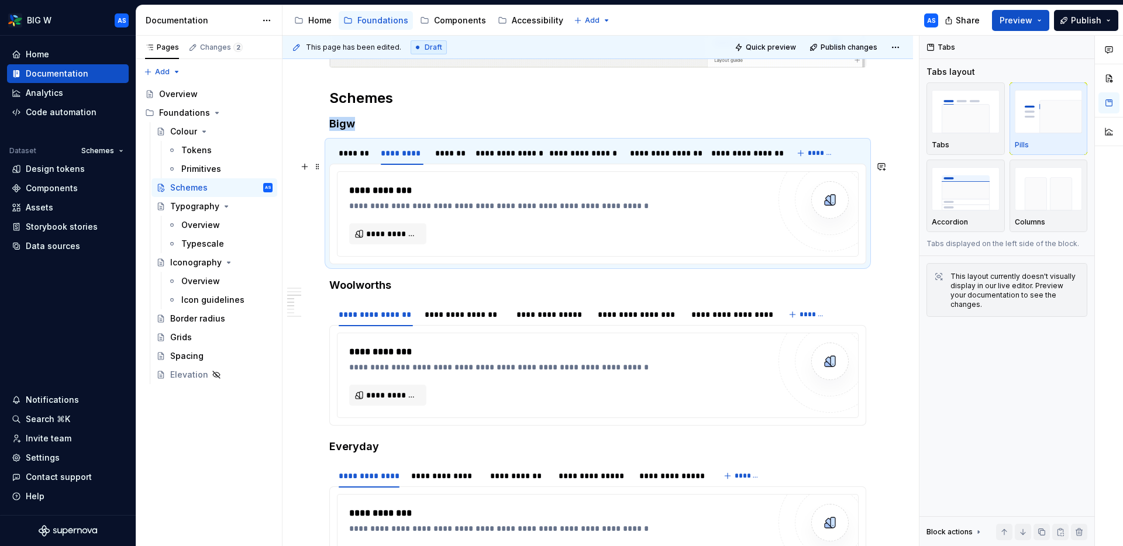
click at [482, 220] on div "**********" at bounding box center [559, 214] width 420 height 61
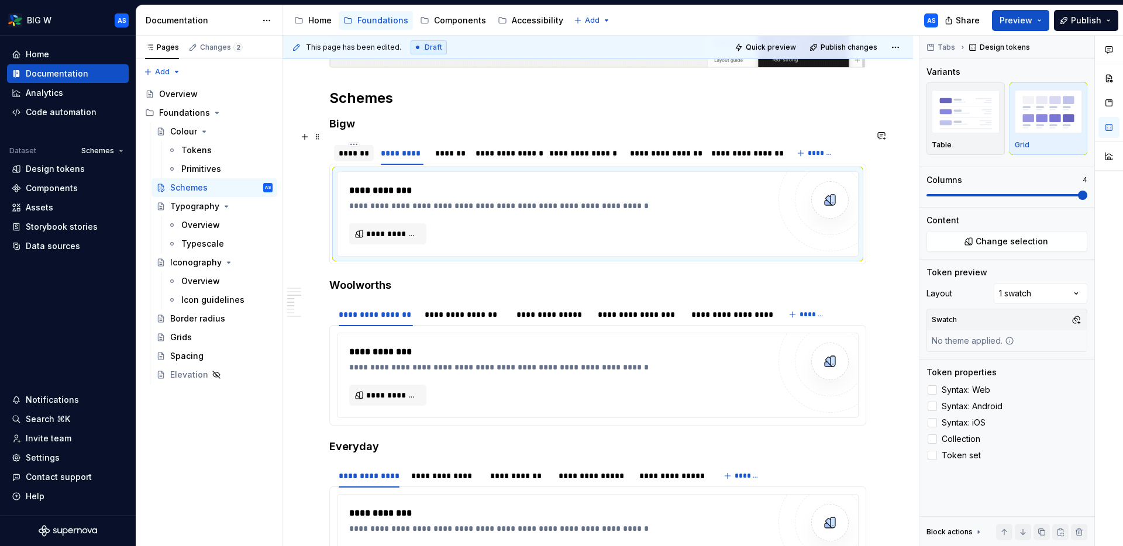
click at [358, 147] on div "*******" at bounding box center [354, 153] width 30 height 12
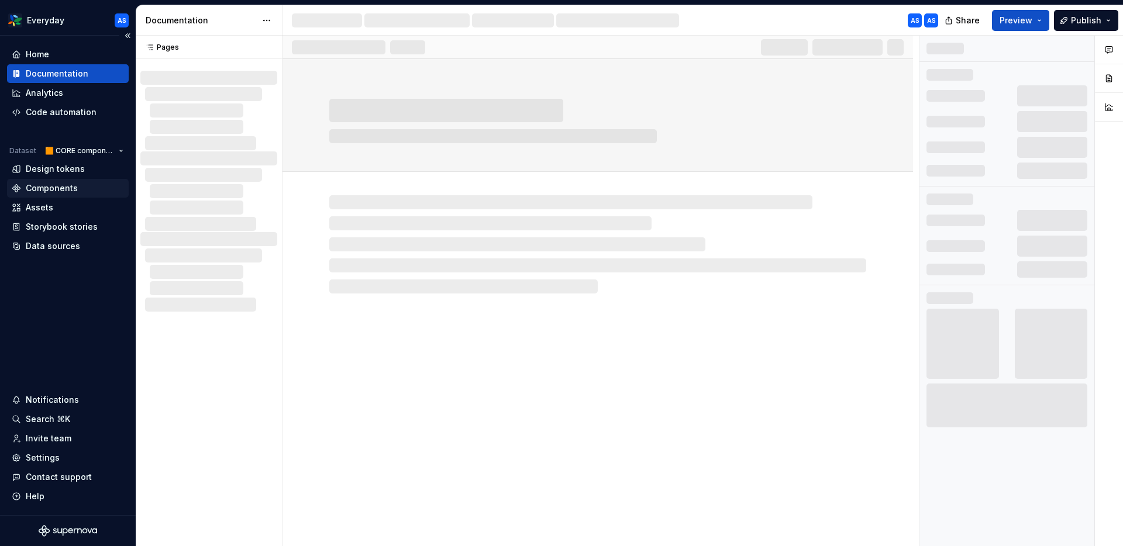
click at [71, 187] on div "Components" at bounding box center [52, 188] width 52 height 12
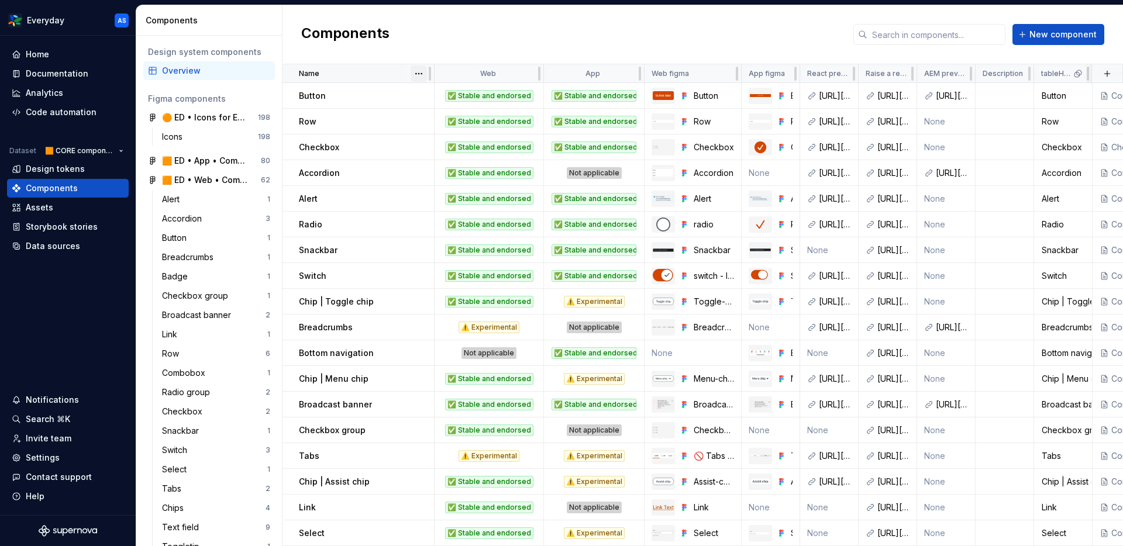
click at [422, 74] on html "Everyday AS Home Documentation Analytics Code automation Dataset 🟧 CORE compone…" at bounding box center [561, 273] width 1123 height 546
click at [444, 96] on div "Sort ascending" at bounding box center [470, 97] width 76 height 12
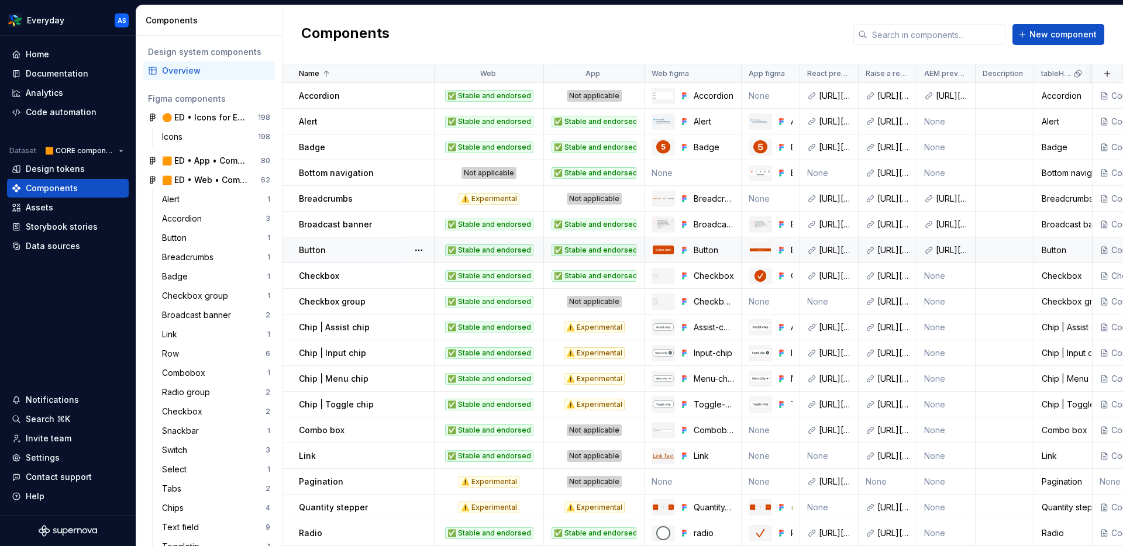
scroll to position [206, 0]
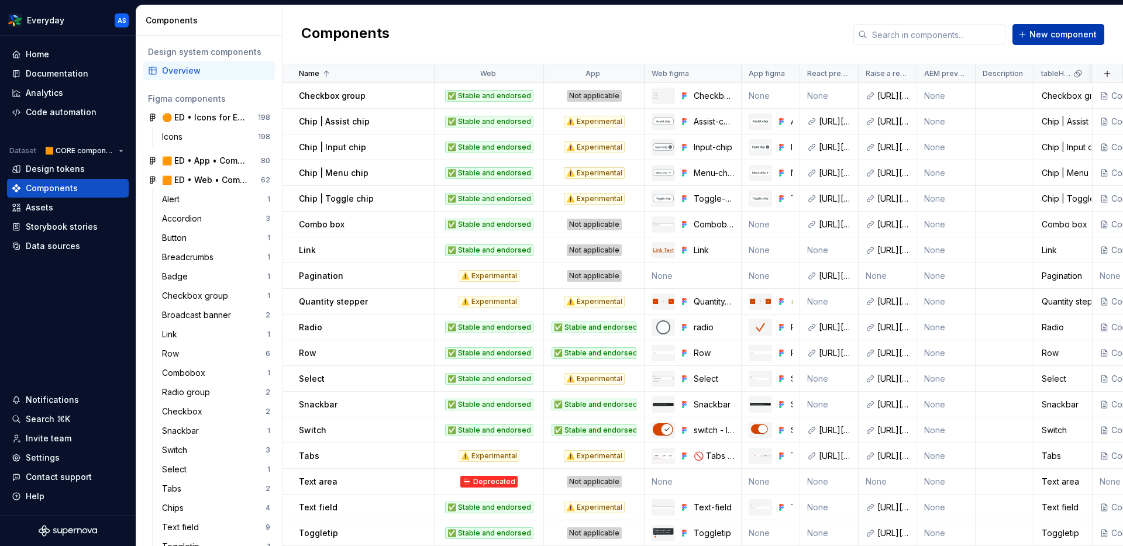
click at [1057, 35] on span "New component" at bounding box center [1062, 35] width 67 height 12
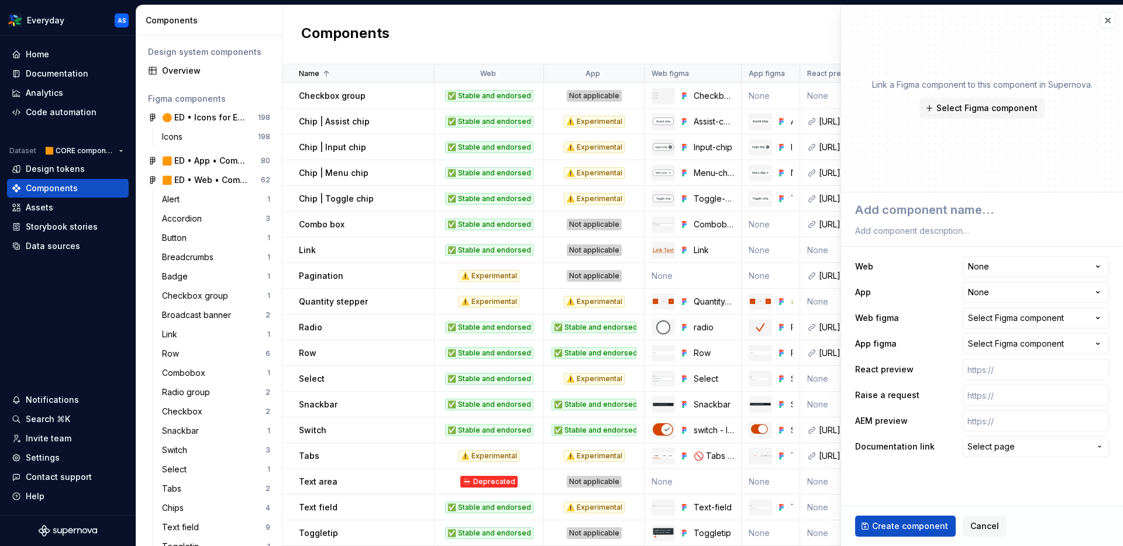
type textarea "*"
click at [905, 215] on textarea at bounding box center [980, 209] width 254 height 21
type textarea "t"
type textarea "*"
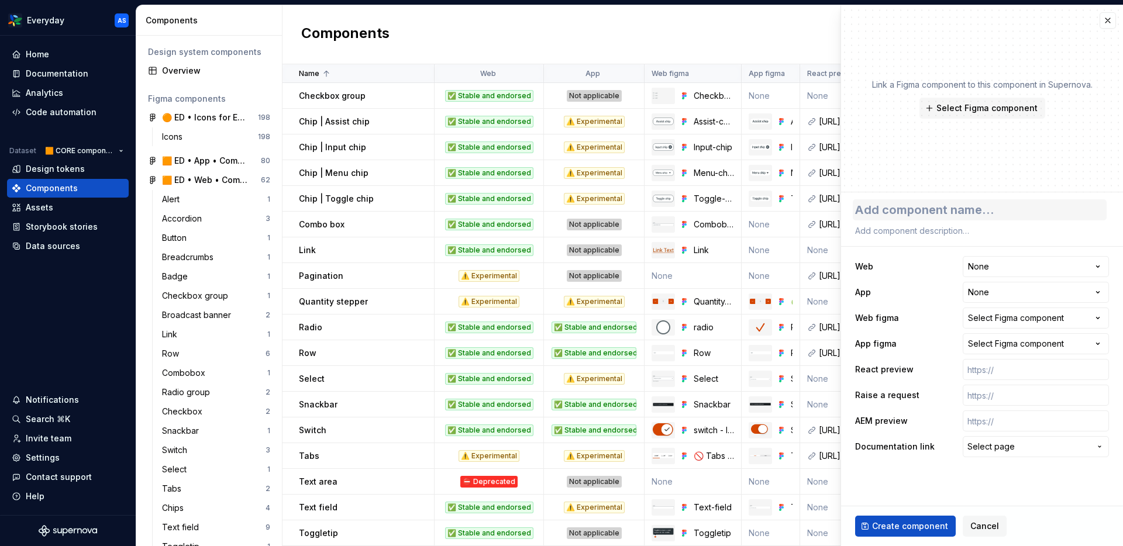
type textarea "T"
type textarea "*"
type textarea "Ta"
type textarea "*"
type textarea "Tag"
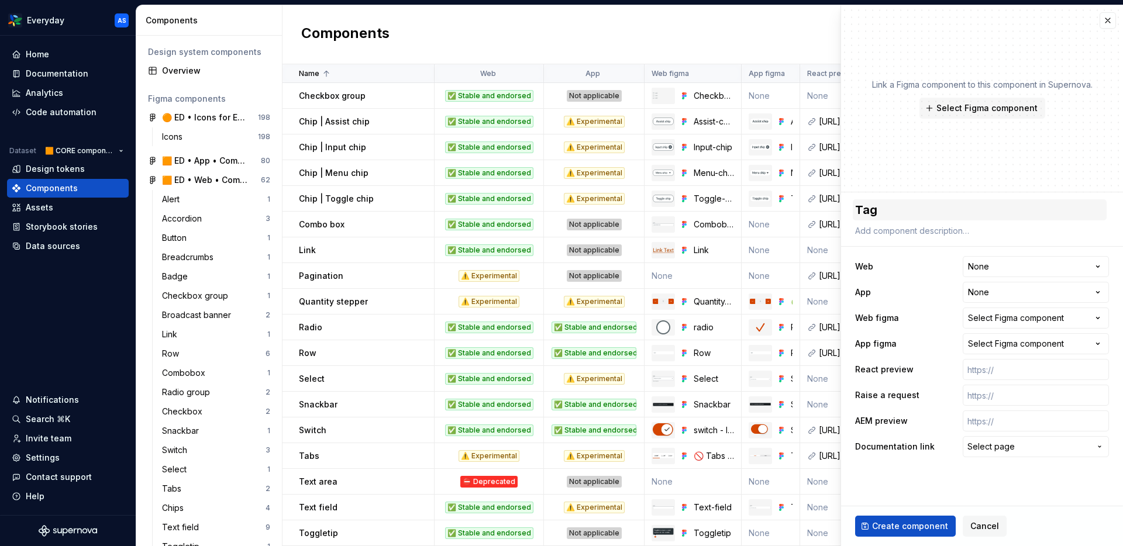
type textarea "*"
type textarea "Tags"
click at [1016, 270] on html "Everyday AS Home Documentation Analytics Code automation Dataset 🟧 CORE compone…" at bounding box center [561, 273] width 1123 height 546
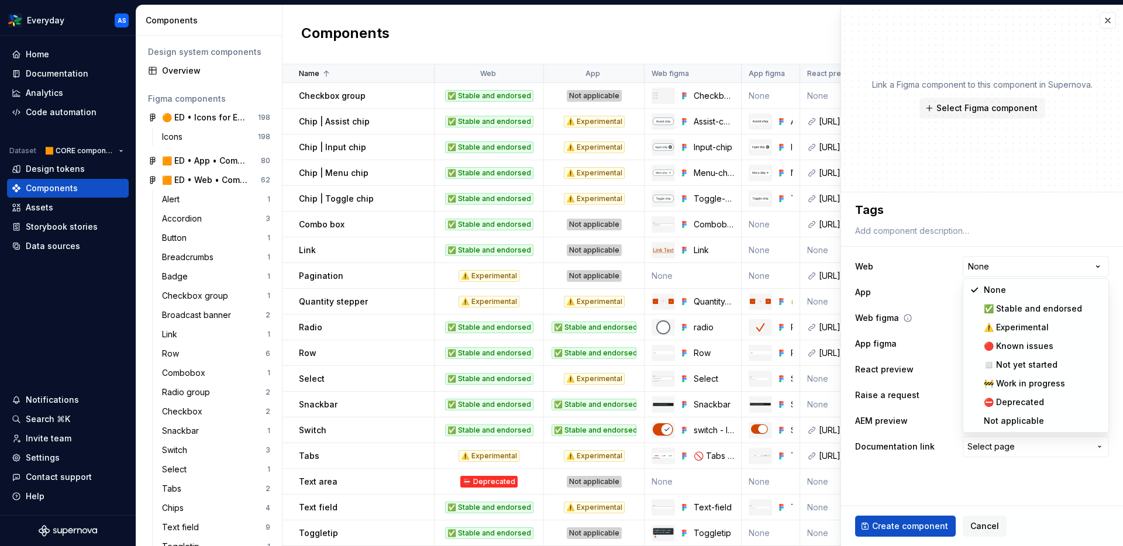
select select "**********"
type textarea "*"
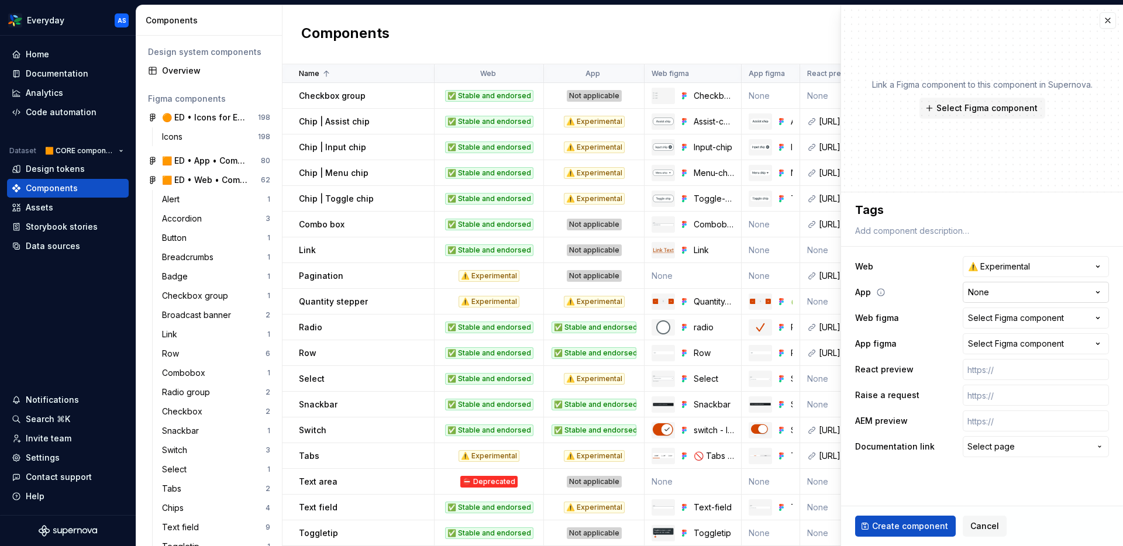
click at [1003, 288] on html "Everyday AS Home Documentation Analytics Code automation Dataset 🟧 CORE compone…" at bounding box center [561, 273] width 1123 height 546
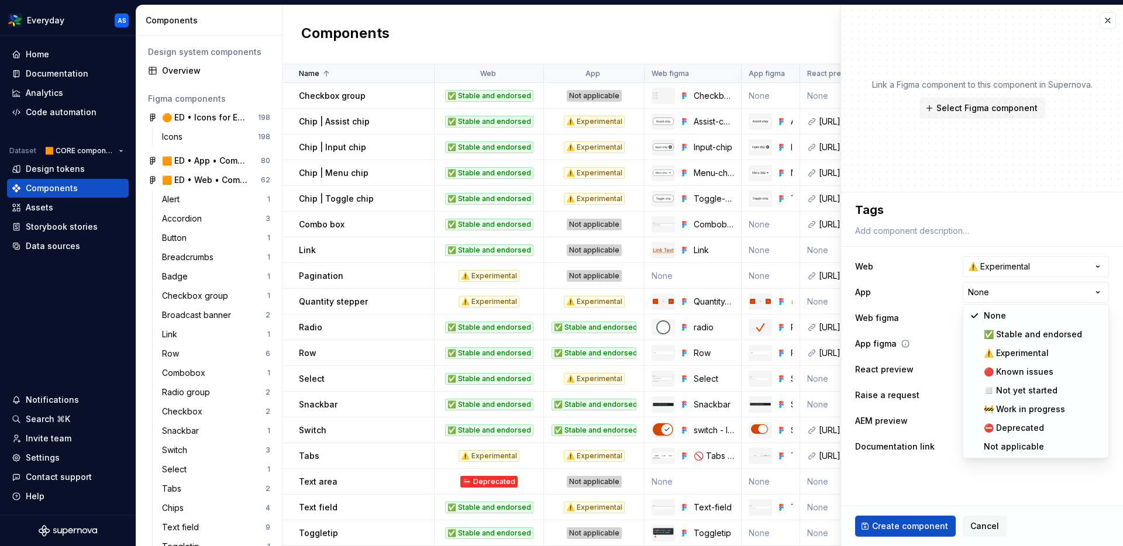
select select "**********"
type textarea "*"
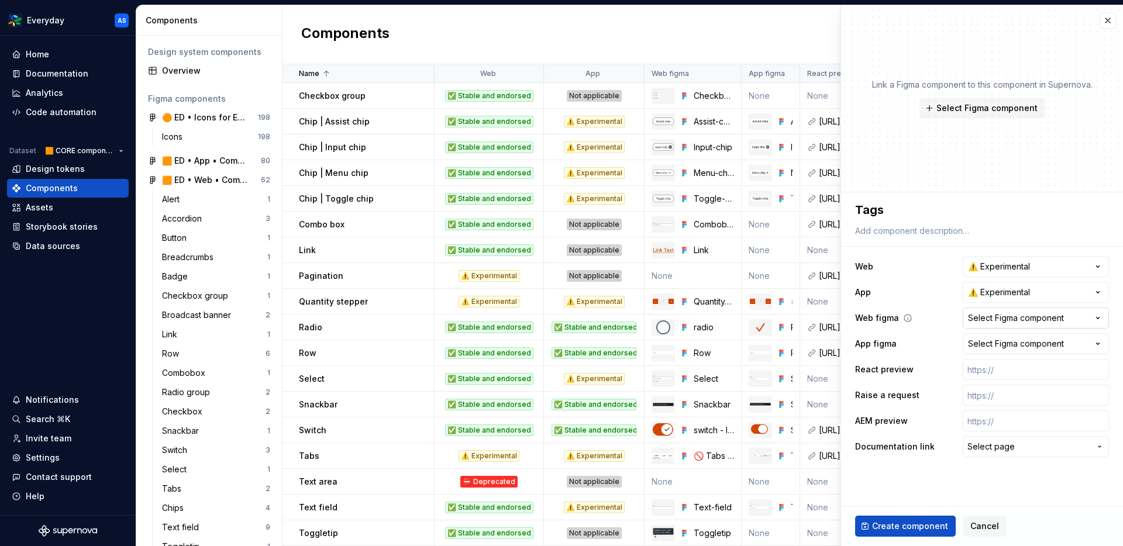
click at [1007, 314] on div "Select Figma component" at bounding box center [1016, 318] width 96 height 12
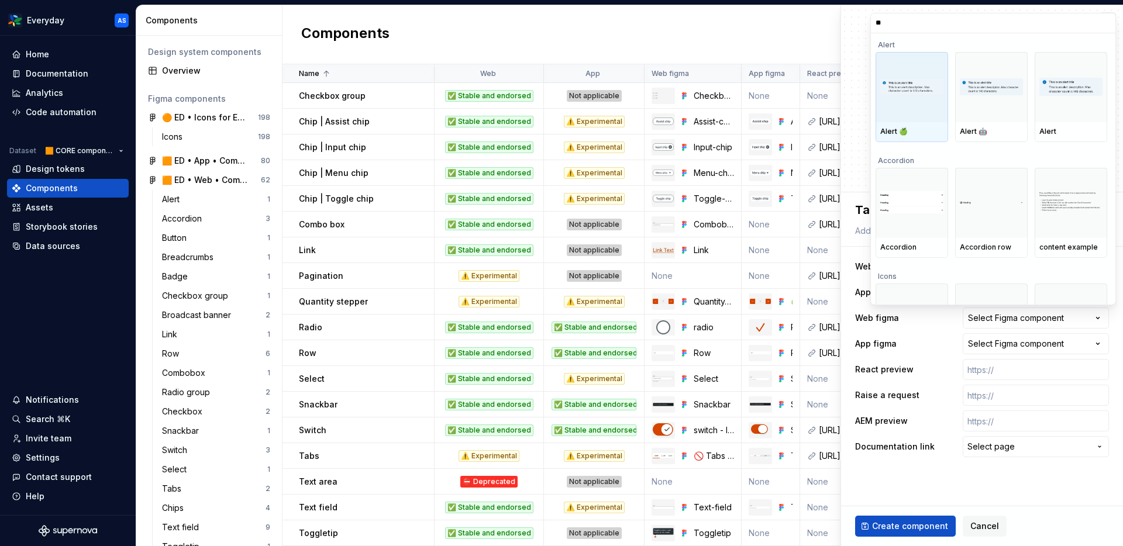
type input "***"
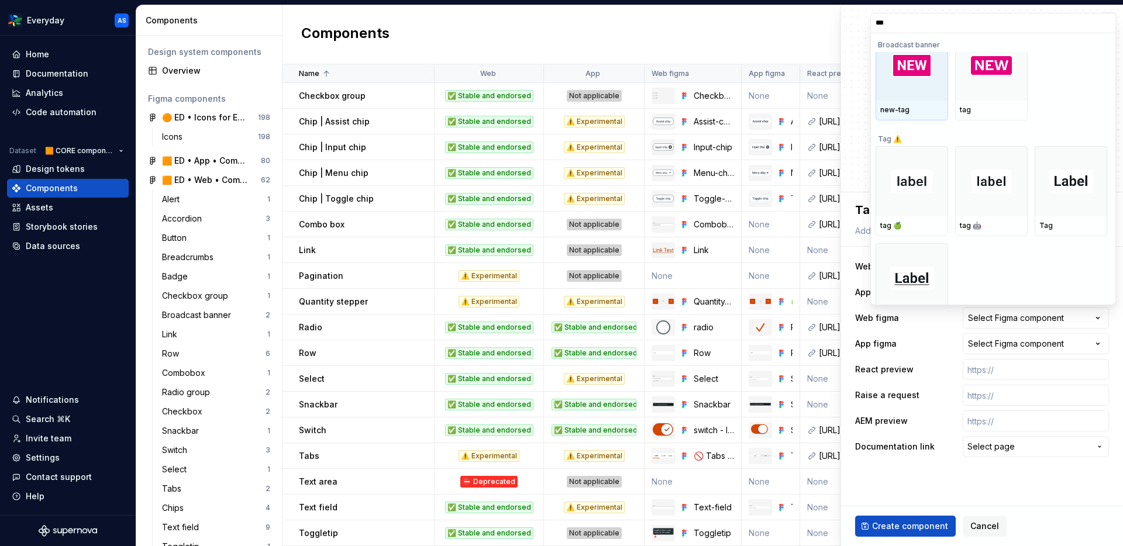
scroll to position [139, 0]
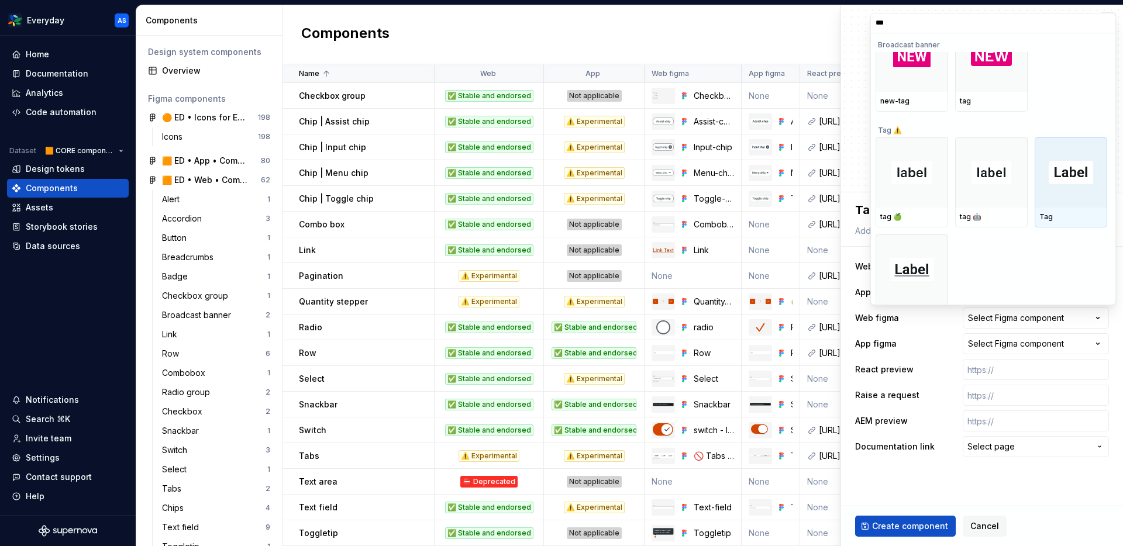
click at [1065, 201] on div at bounding box center [1070, 172] width 73 height 70
type textarea "*"
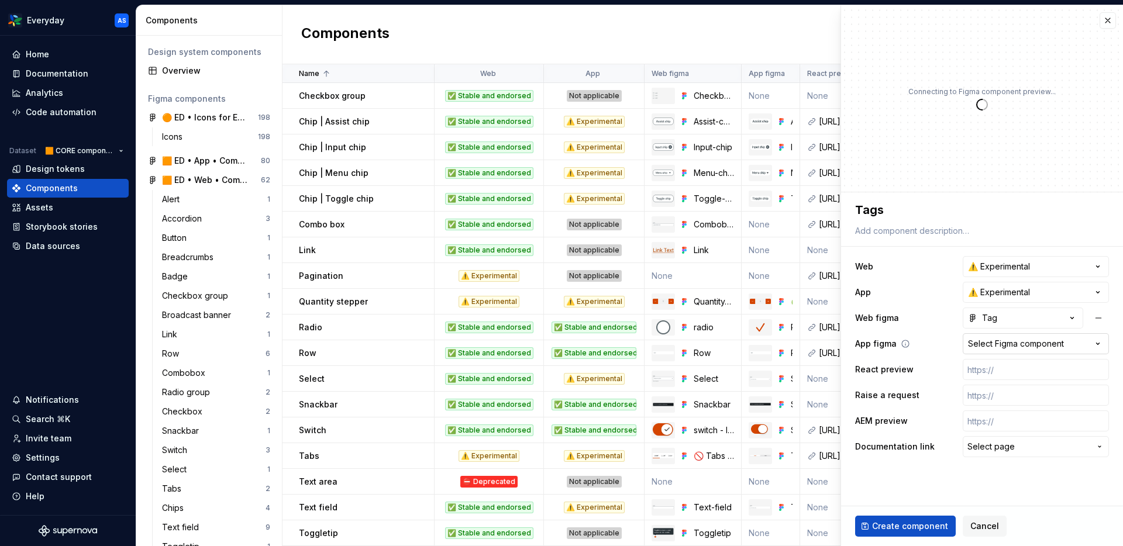
click at [1022, 340] on div "Select Figma component" at bounding box center [1016, 344] width 96 height 12
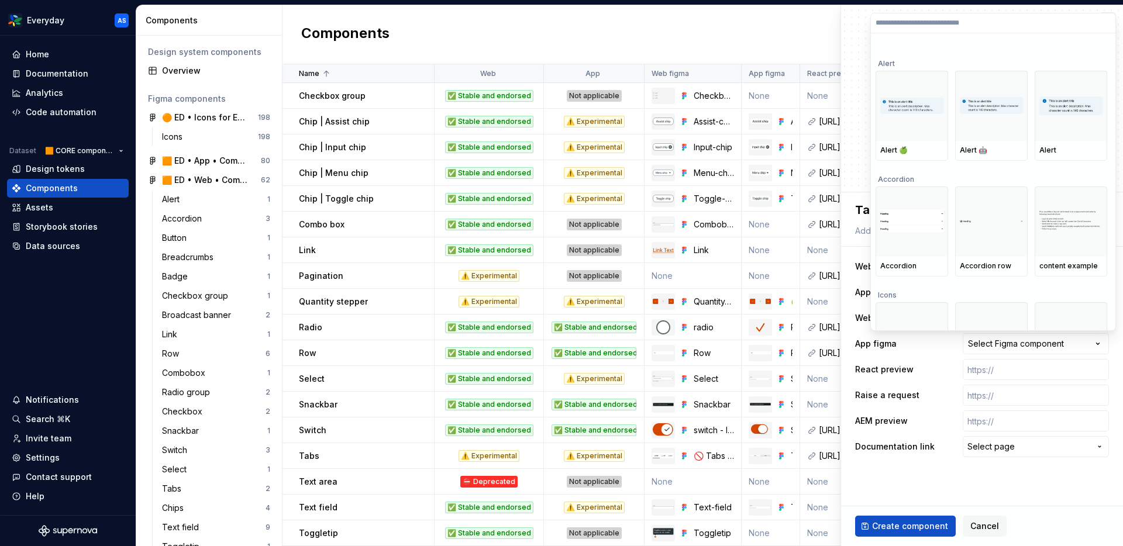
type input "*"
type textarea "*"
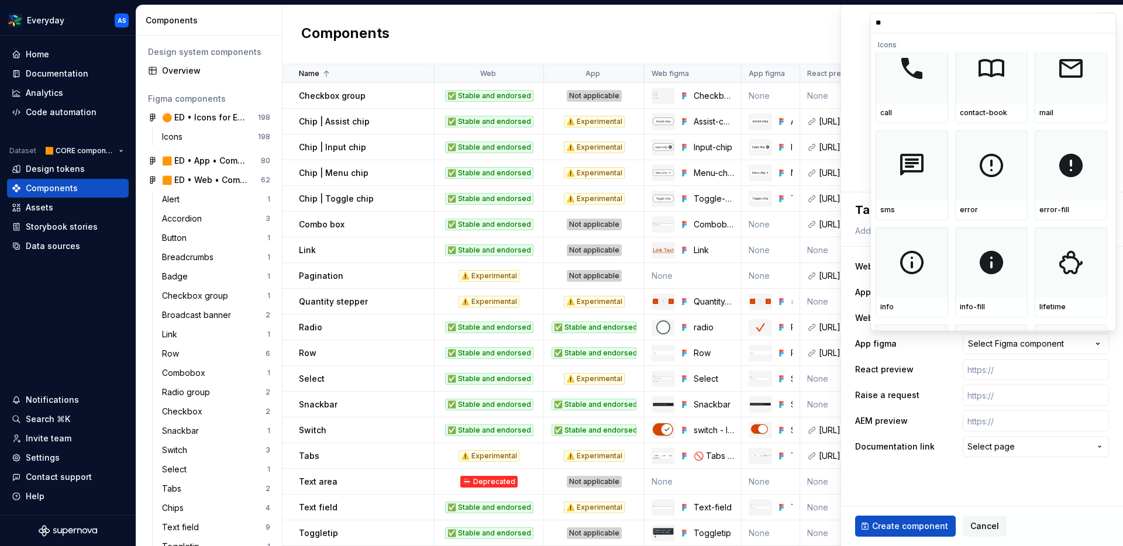
type input "***"
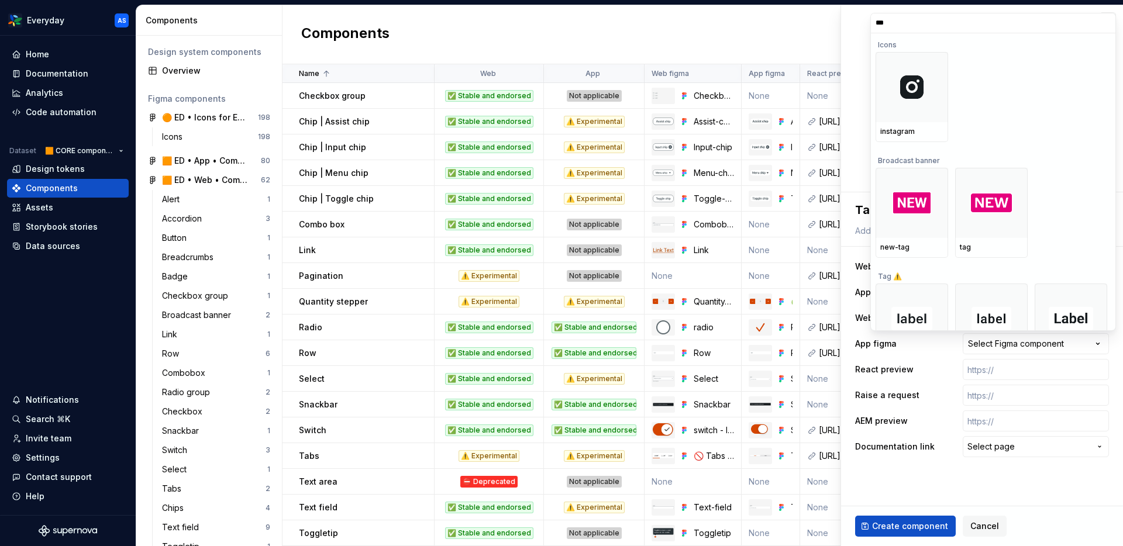
scroll to position [133, 0]
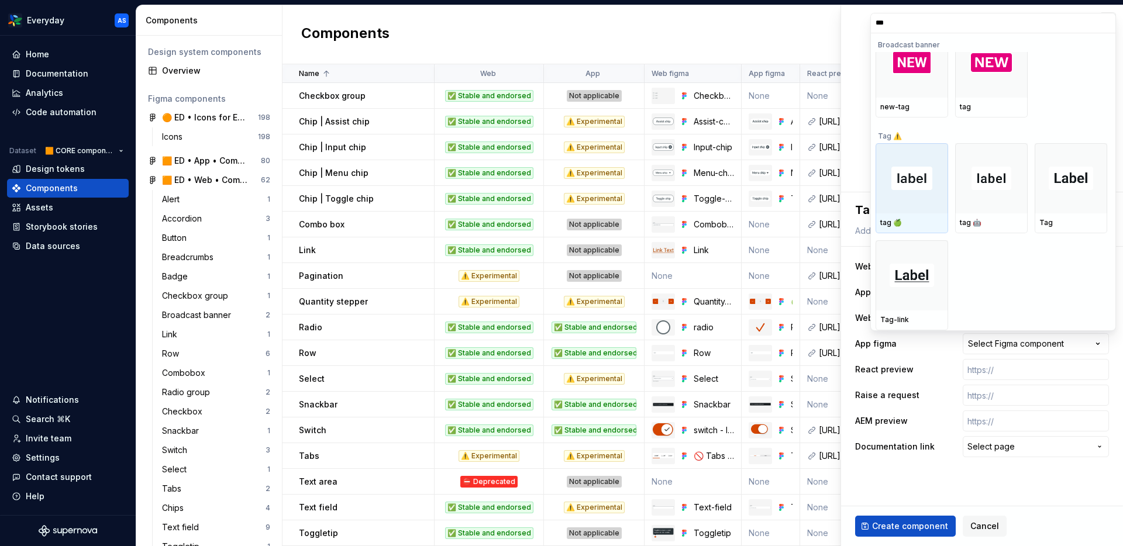
click at [909, 195] on div at bounding box center [911, 178] width 73 height 70
type textarea "*"
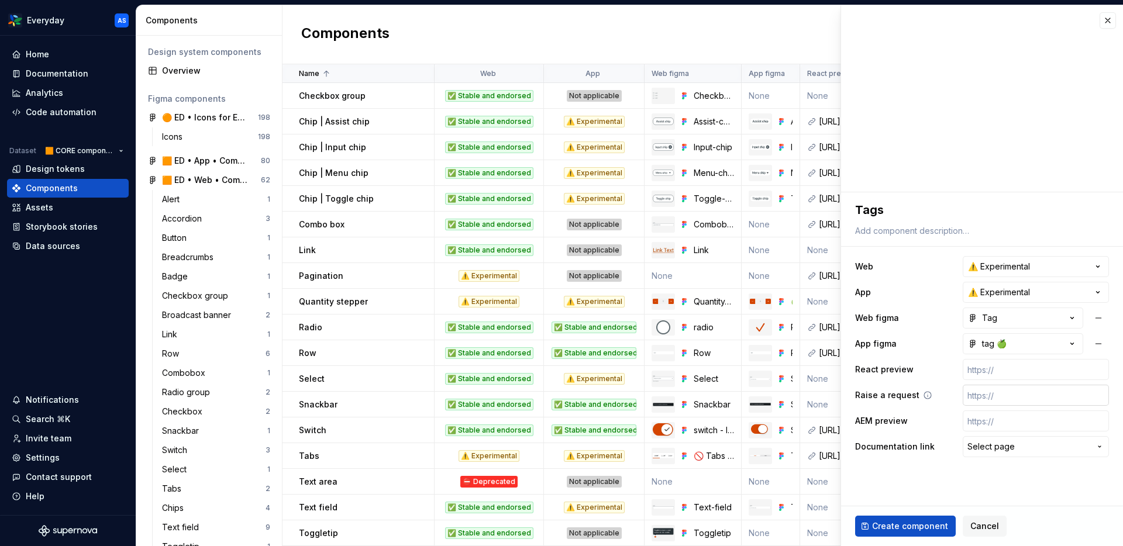
click at [981, 395] on input "text" at bounding box center [1035, 395] width 146 height 21
type input "https://woolworthsdigital.atlassian.net/wiki/spaces/WoolworthsX/pages/273280532…"
click at [1009, 445] on span "Select page" at bounding box center [990, 447] width 47 height 12
type textarea "*"
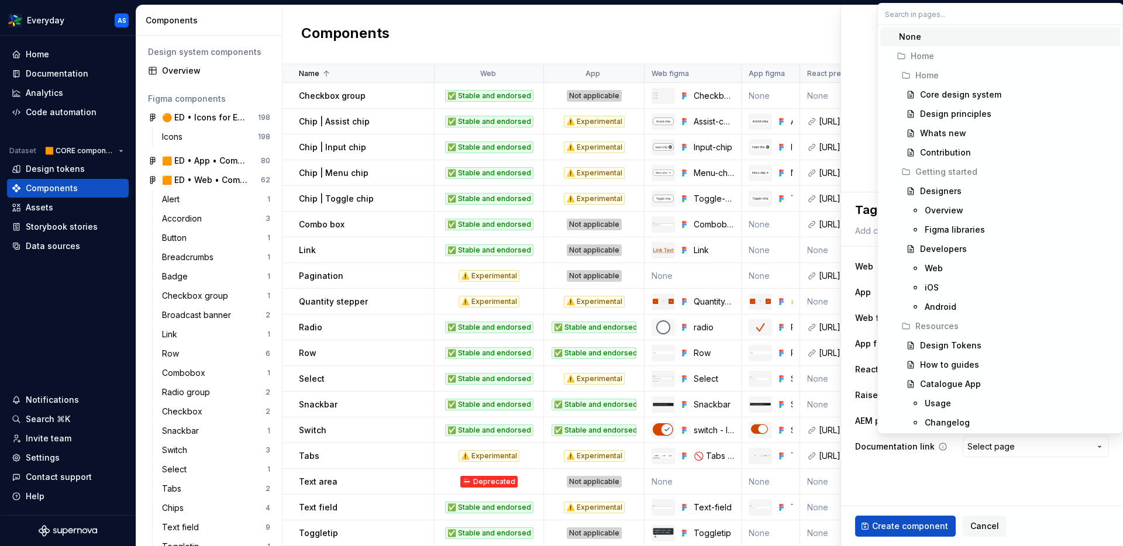
scroll to position [0, 0]
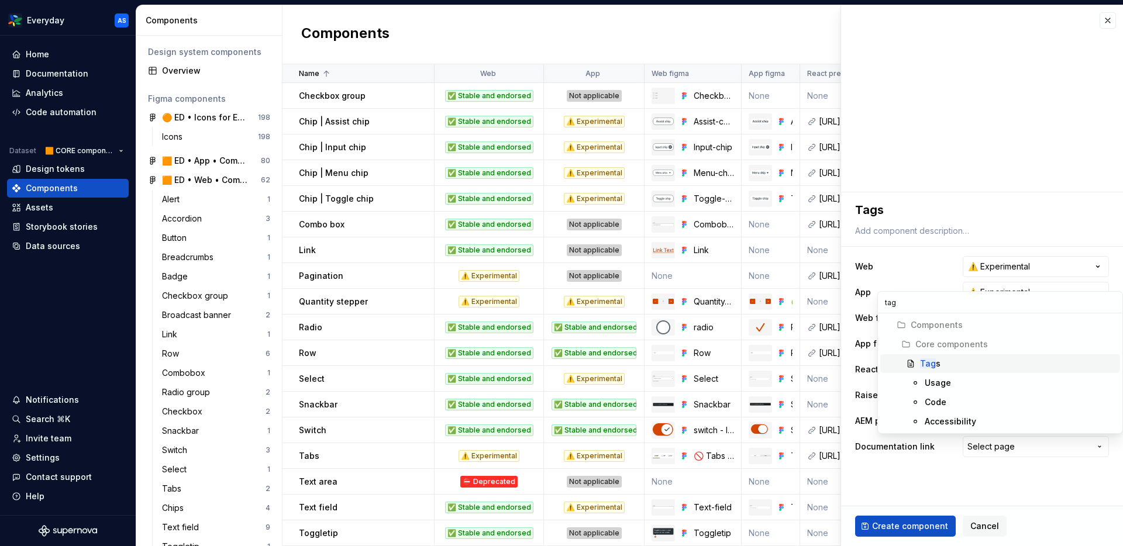
type input "tag"
click at [947, 361] on div "Tag s" at bounding box center [1017, 364] width 195 height 12
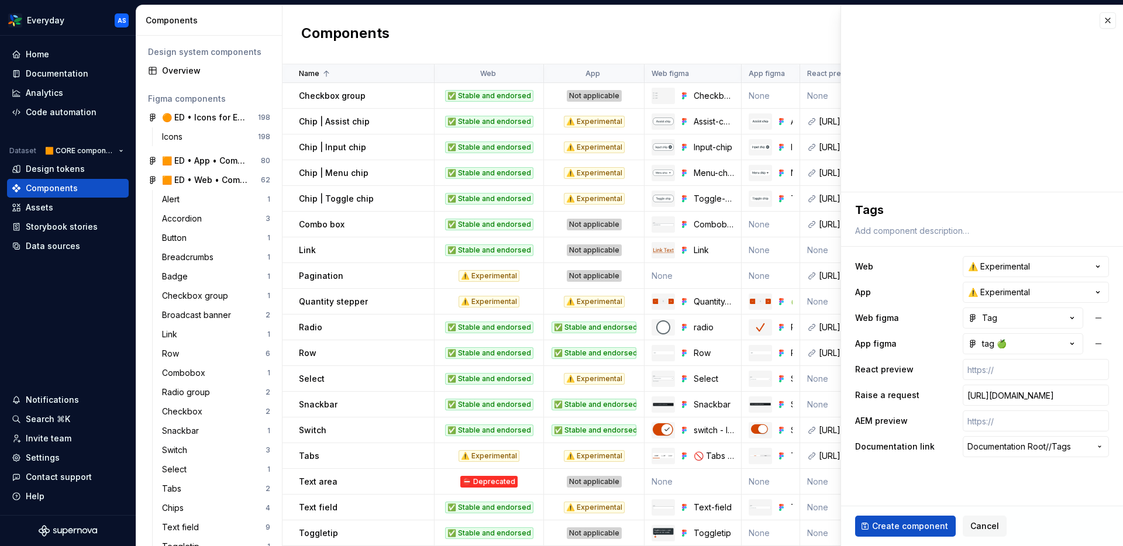
click at [921, 526] on span "Create component" at bounding box center [910, 526] width 76 height 12
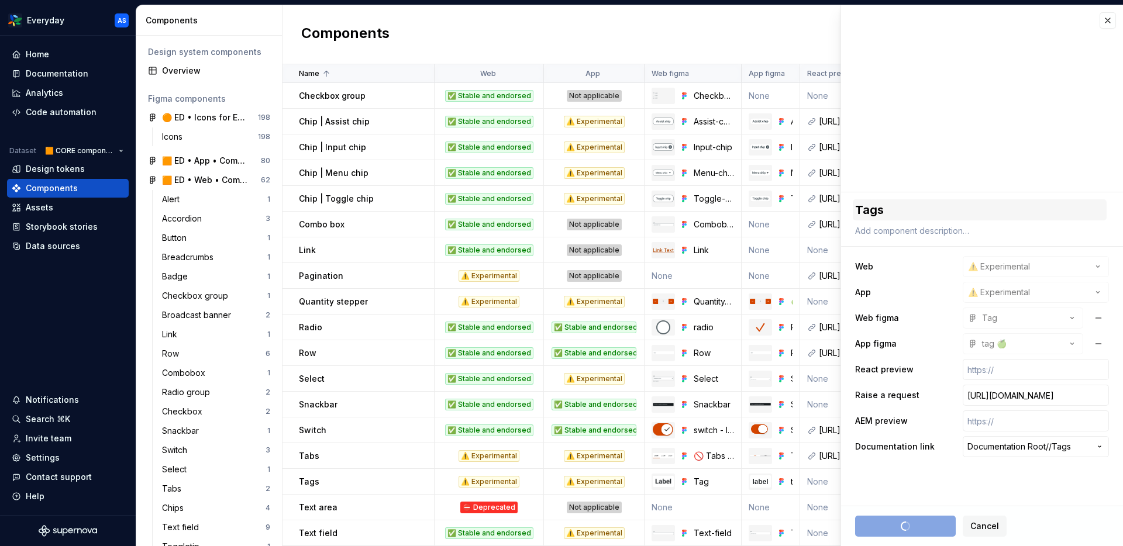
type textarea "*"
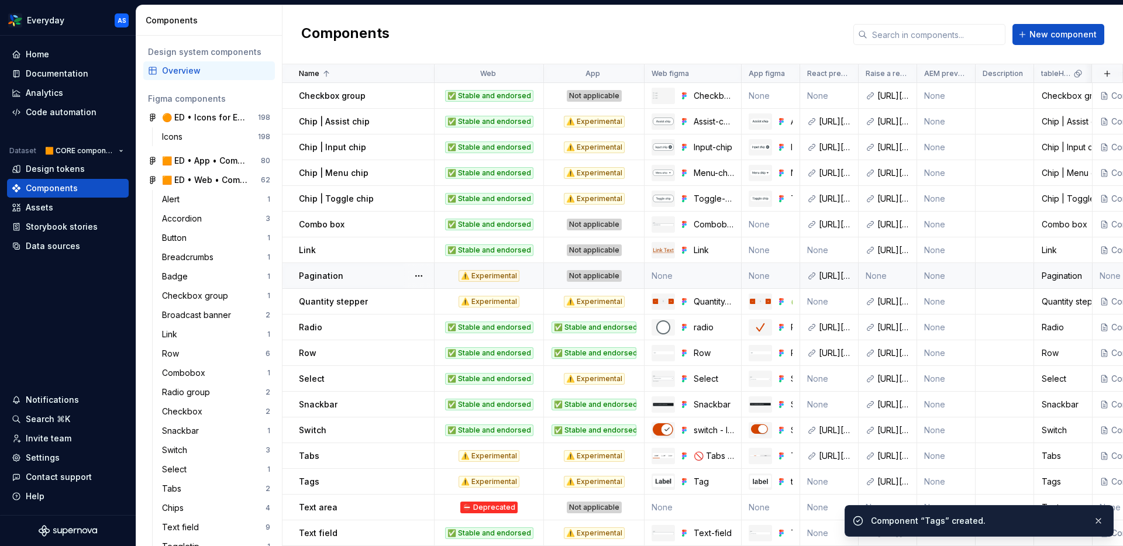
scroll to position [232, 0]
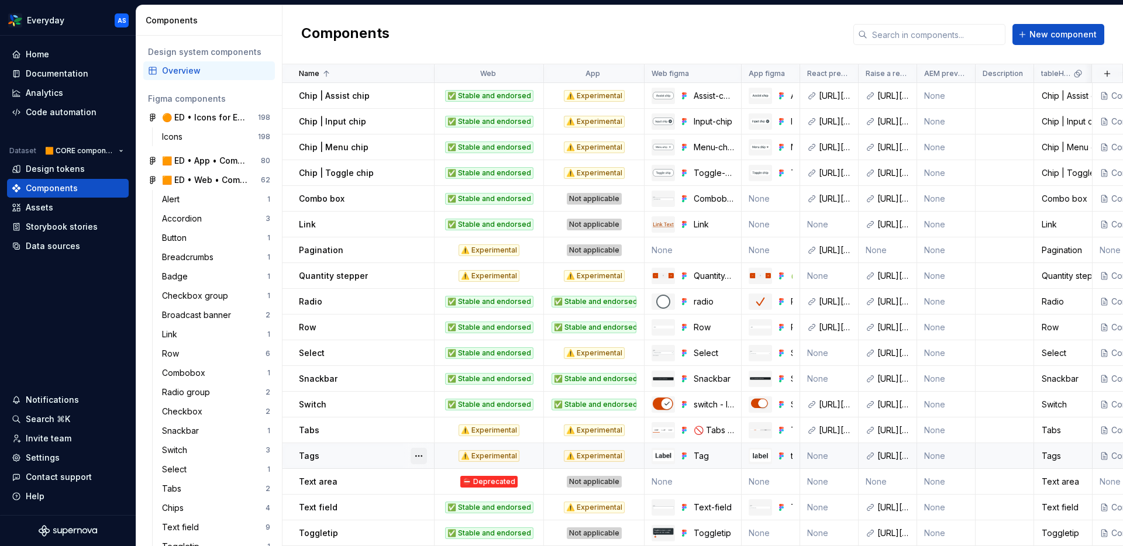
click at [416, 457] on button "button" at bounding box center [418, 456] width 16 height 16
click at [467, 473] on div "Open component detail" at bounding box center [480, 479] width 96 height 12
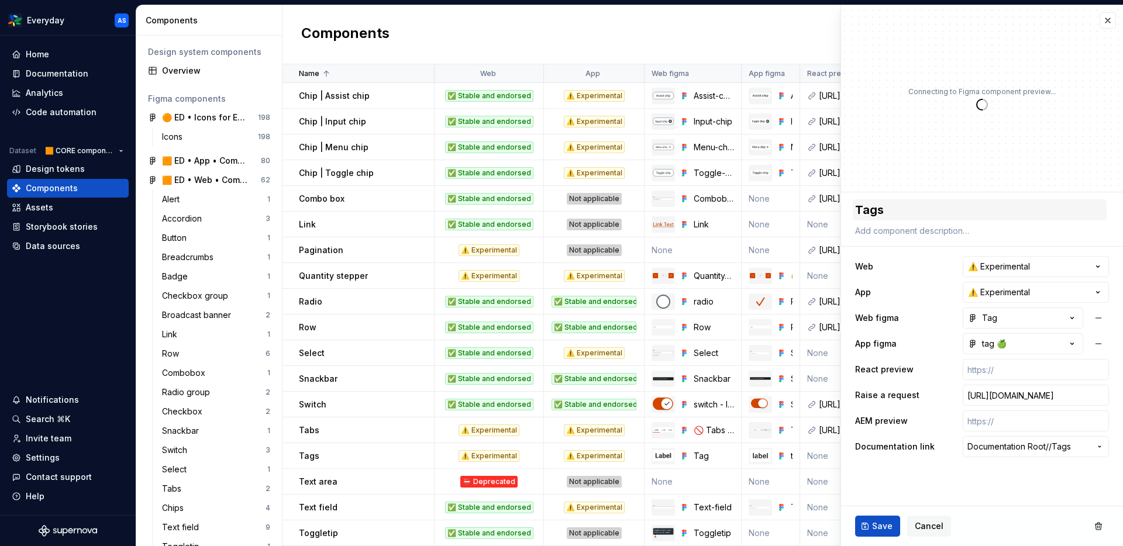
type textarea "*"
click at [919, 201] on textarea "Tags" at bounding box center [980, 209] width 254 height 21
click at [918, 208] on textarea "Tags" at bounding box center [980, 209] width 254 height 21
click at [925, 215] on textarea "Tags" at bounding box center [980, 209] width 254 height 21
click at [894, 210] on textarea "Tags" at bounding box center [980, 209] width 254 height 21
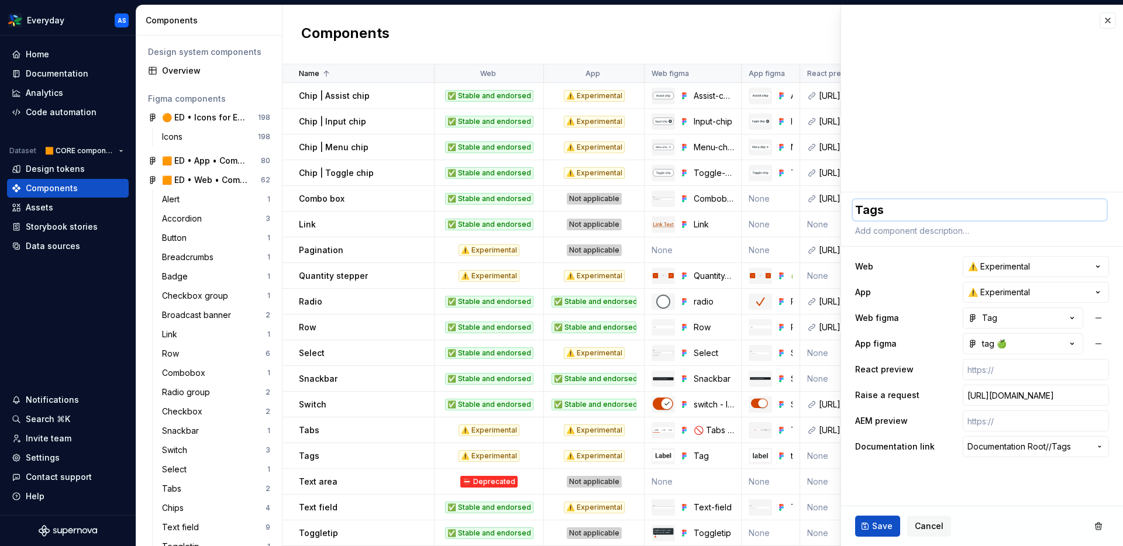
click at [877, 209] on textarea "Tags" at bounding box center [980, 209] width 254 height 21
drag, startPoint x: 876, startPoint y: 210, endPoint x: 911, endPoint y: 210, distance: 35.1
click at [911, 210] on textarea "Tags" at bounding box center [980, 209] width 254 height 21
type textarea "Tag"
type textarea "*"
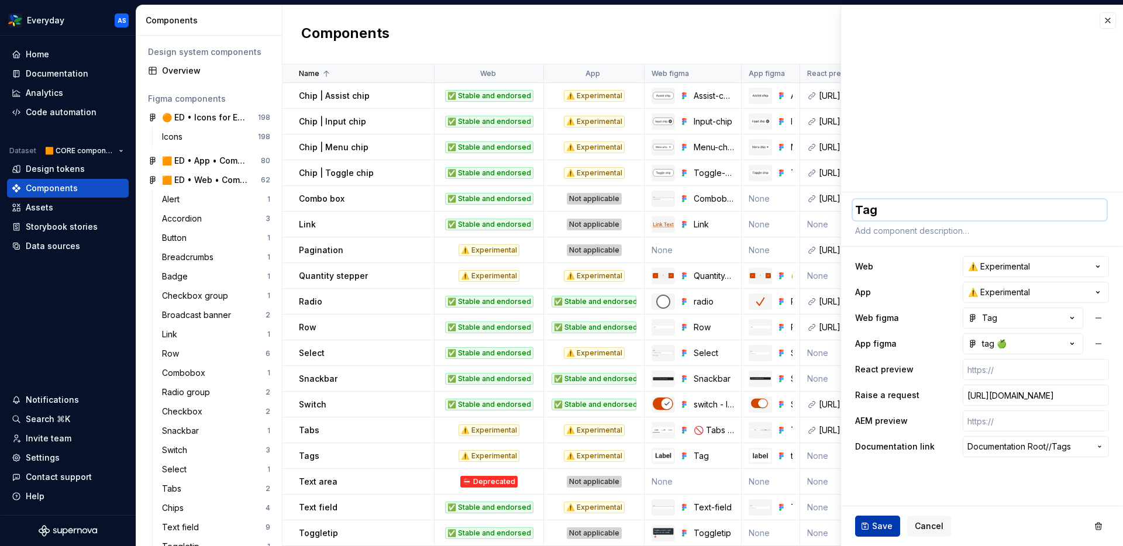
type textarea "Tag"
click at [879, 524] on span "Save" at bounding box center [882, 526] width 20 height 12
type textarea "*"
type textarea "Tag"
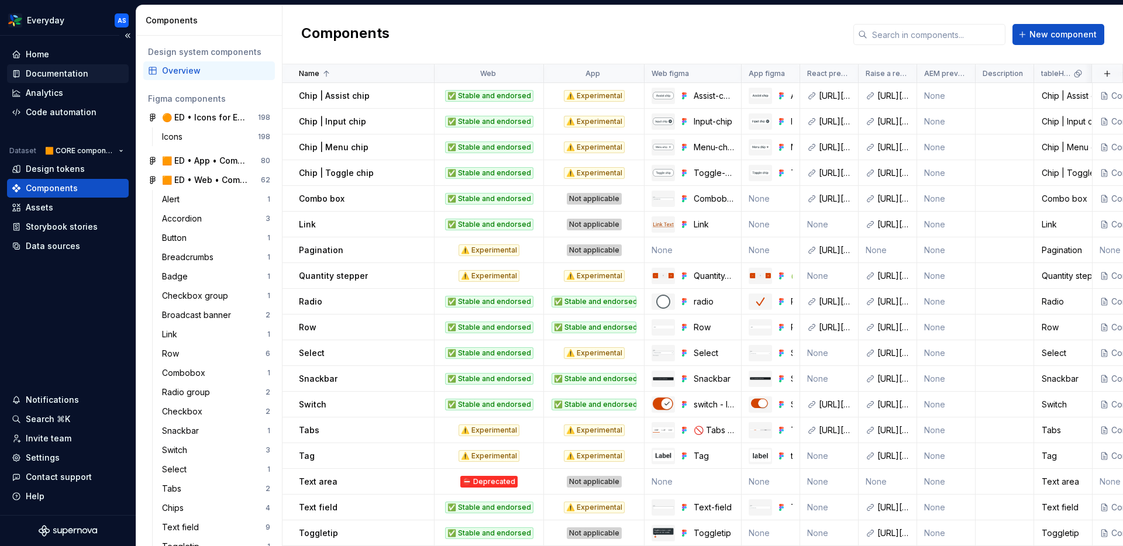
click at [54, 75] on div "Documentation" at bounding box center [57, 74] width 63 height 12
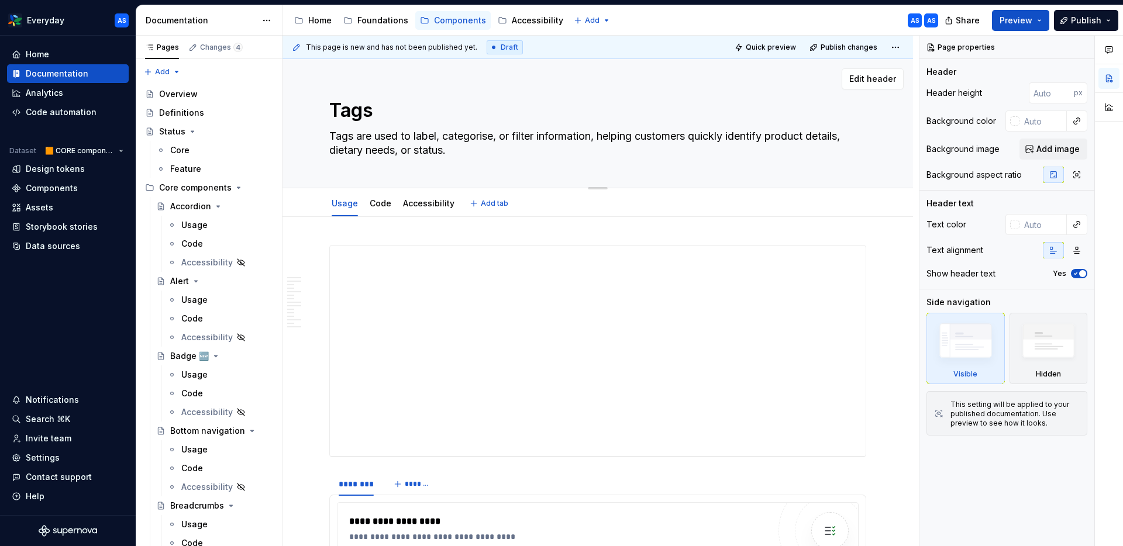
click at [365, 112] on textarea "Tags" at bounding box center [595, 110] width 537 height 28
click at [391, 112] on textarea "Tags" at bounding box center [595, 110] width 537 height 28
type textarea "*"
type textarea "Tag"
type textarea "*"
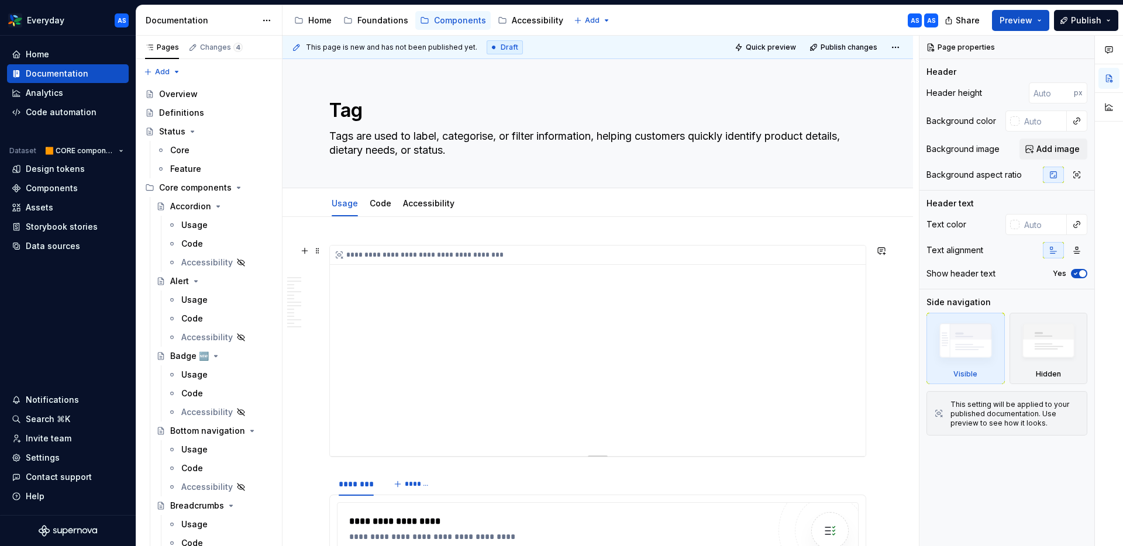
type textarea "Tag"
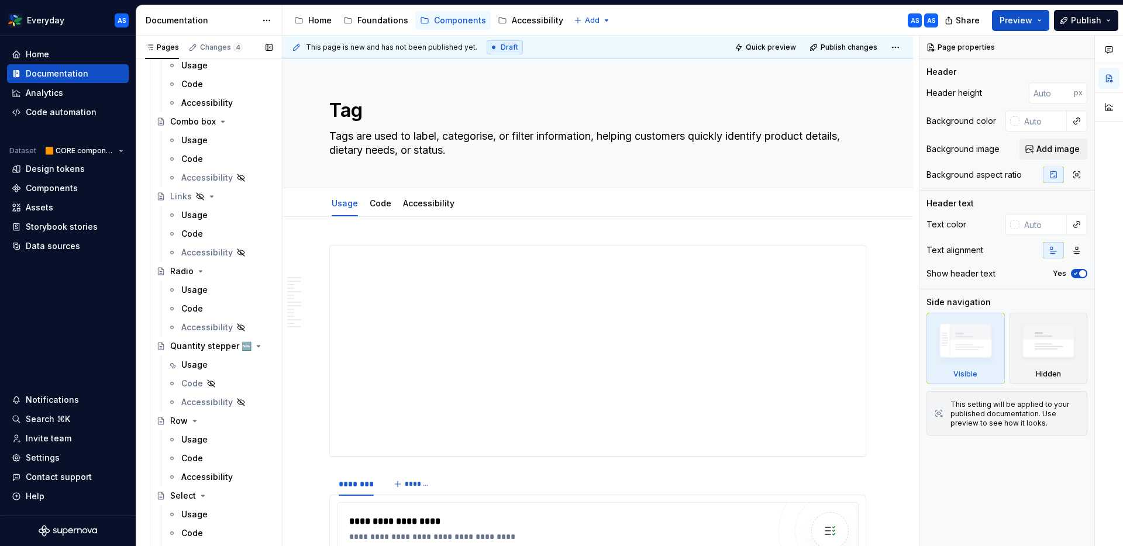
scroll to position [976, 0]
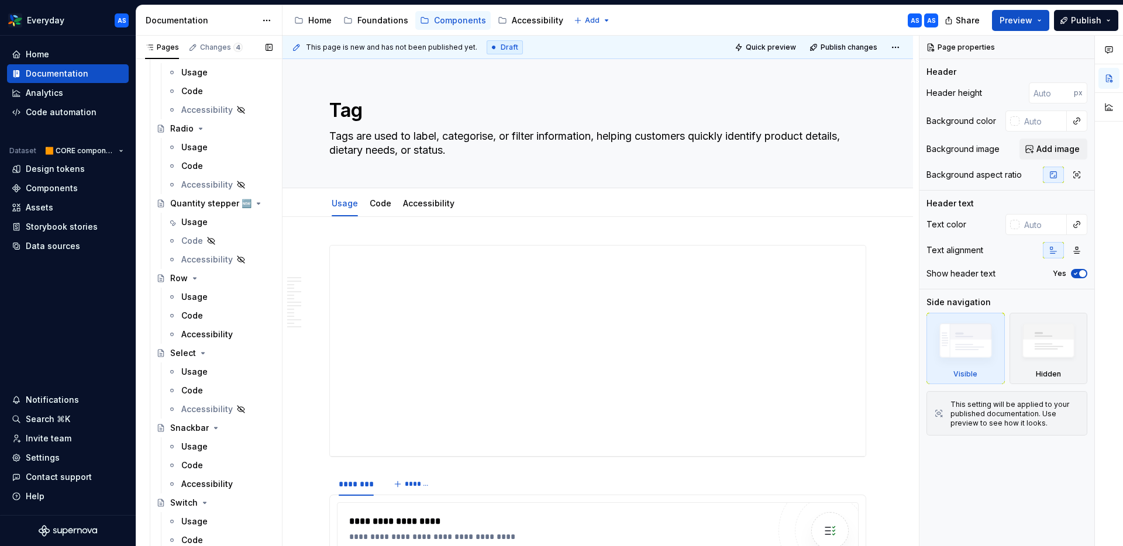
type textarea "*"
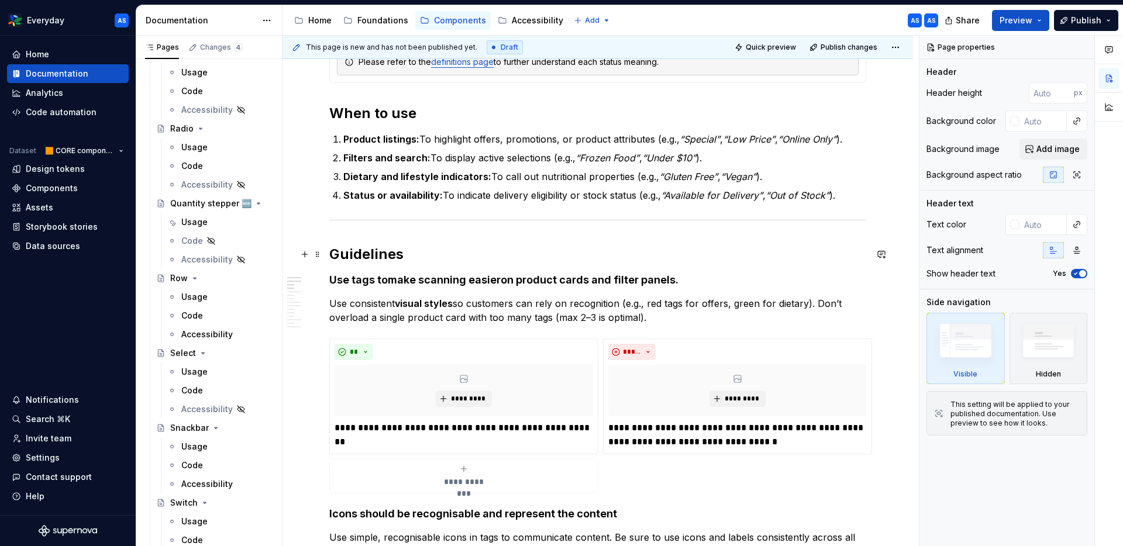
scroll to position [172, 0]
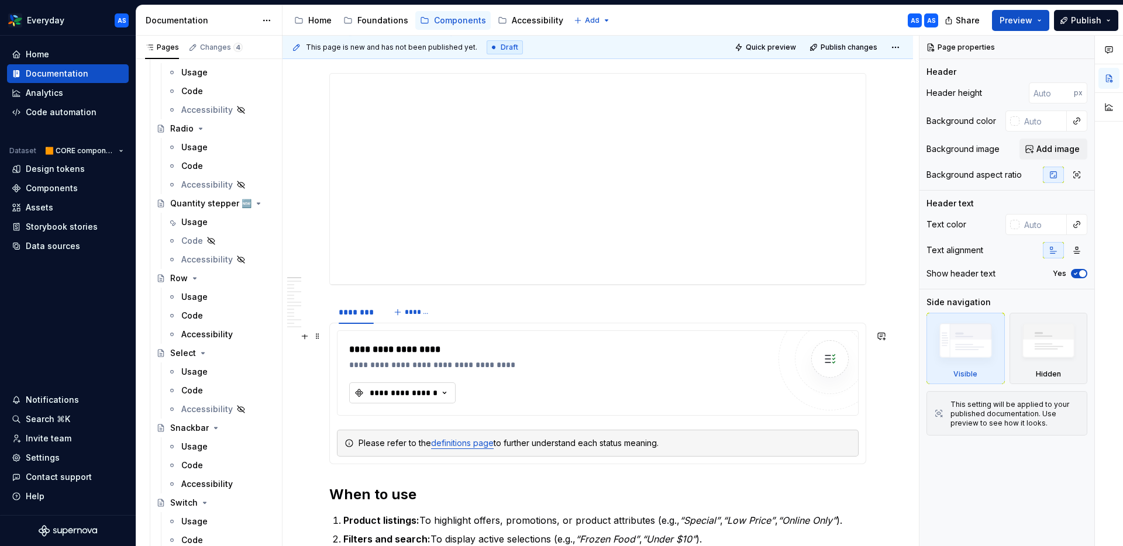
click at [435, 391] on div "**********" at bounding box center [403, 393] width 70 height 12
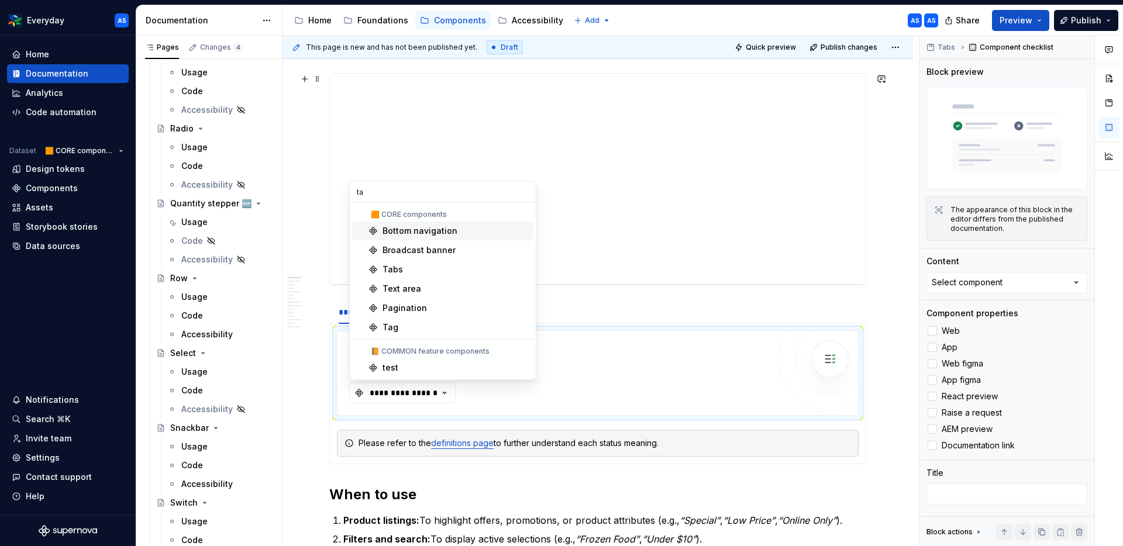
type input "tag"
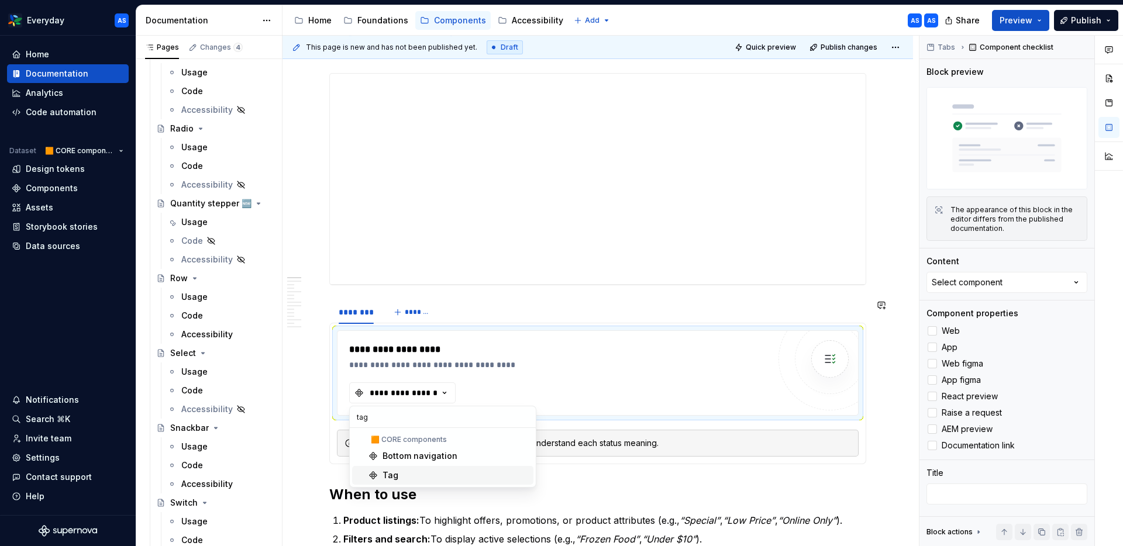
click at [391, 472] on div "Tag" at bounding box center [390, 476] width 16 height 12
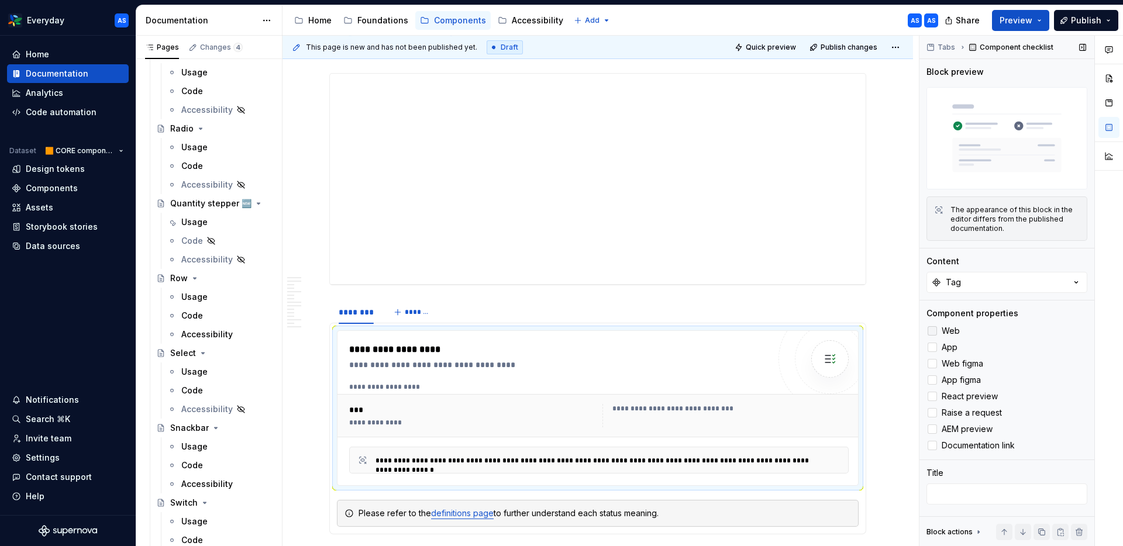
click at [930, 326] on div at bounding box center [931, 330] width 9 height 9
drag, startPoint x: 932, startPoint y: 345, endPoint x: 935, endPoint y: 360, distance: 14.9
click at [932, 345] on div at bounding box center [931, 347] width 9 height 9
click at [934, 362] on div at bounding box center [931, 363] width 9 height 9
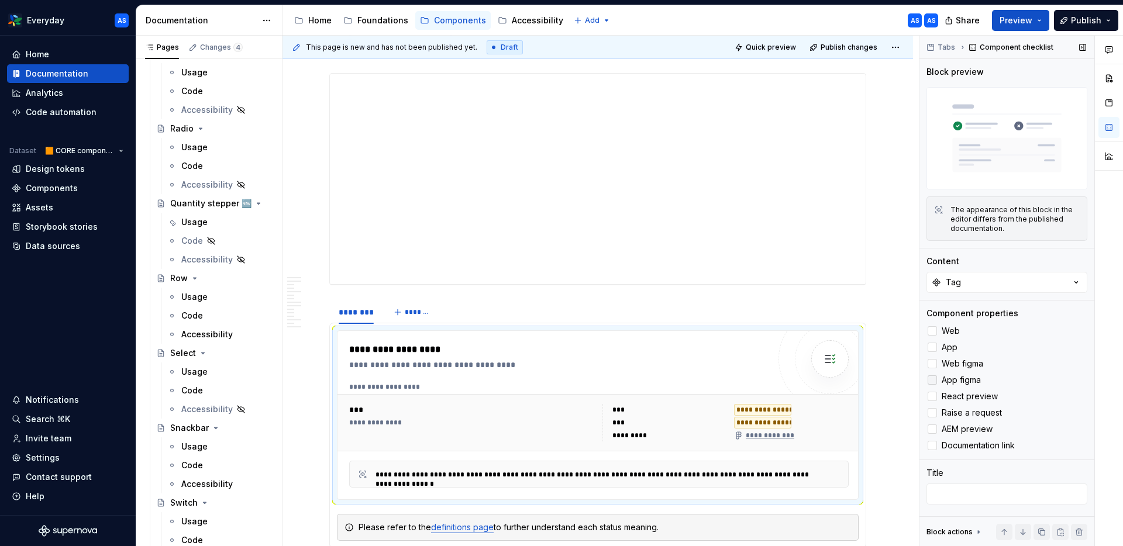
click at [937, 378] on label "App figma" at bounding box center [1006, 380] width 161 height 14
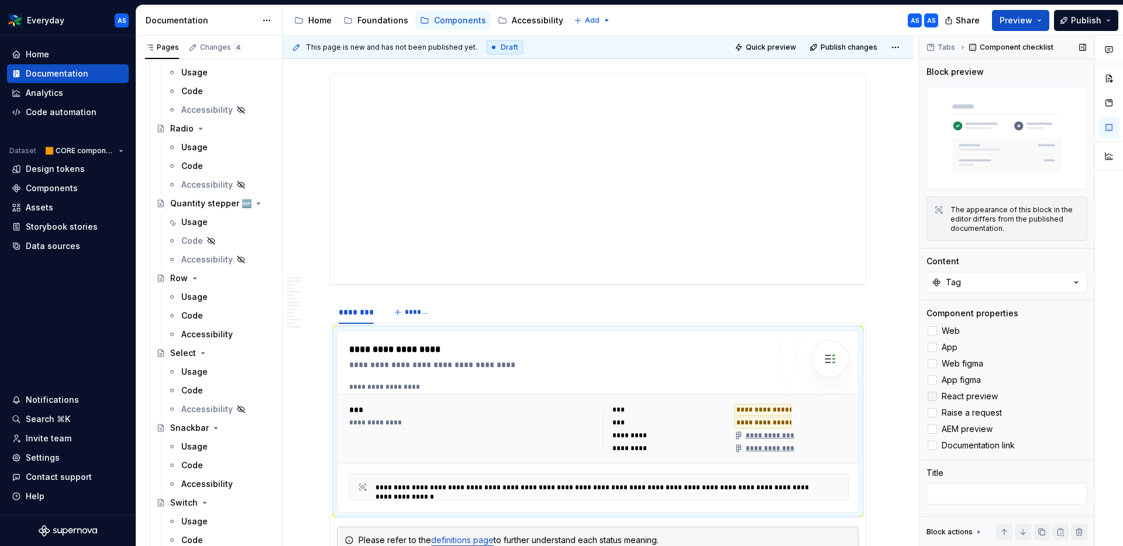
click at [933, 395] on div at bounding box center [931, 396] width 9 height 9
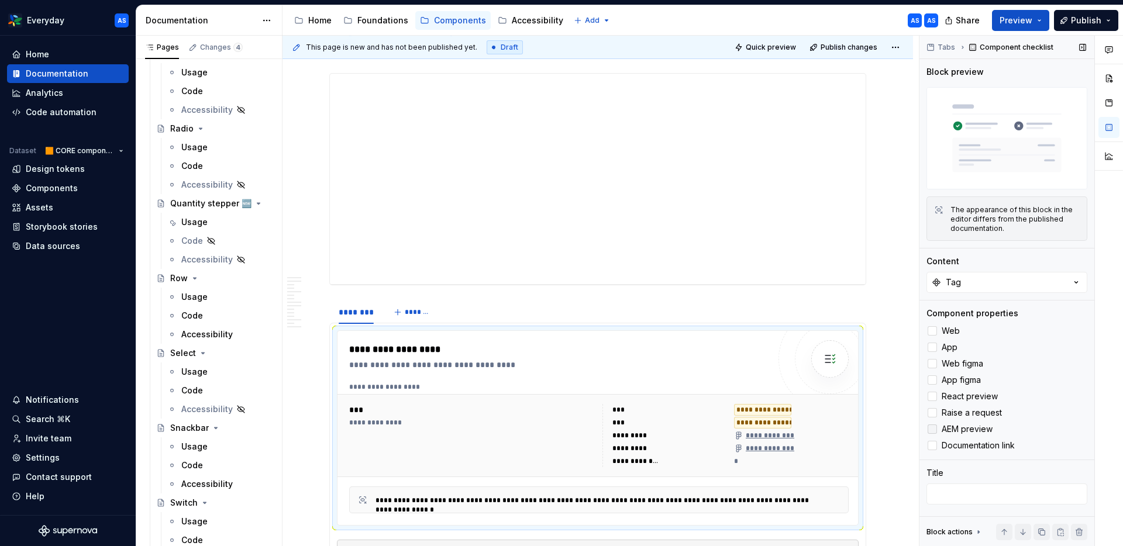
drag, startPoint x: 929, startPoint y: 412, endPoint x: 933, endPoint y: 423, distance: 11.8
click at [929, 412] on div at bounding box center [931, 412] width 9 height 9
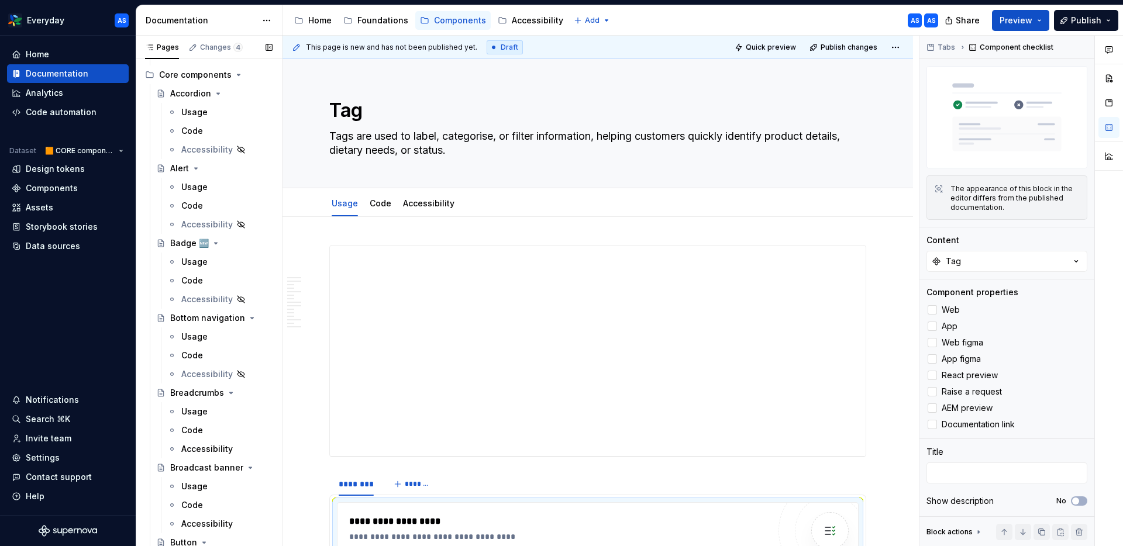
scroll to position [0, 0]
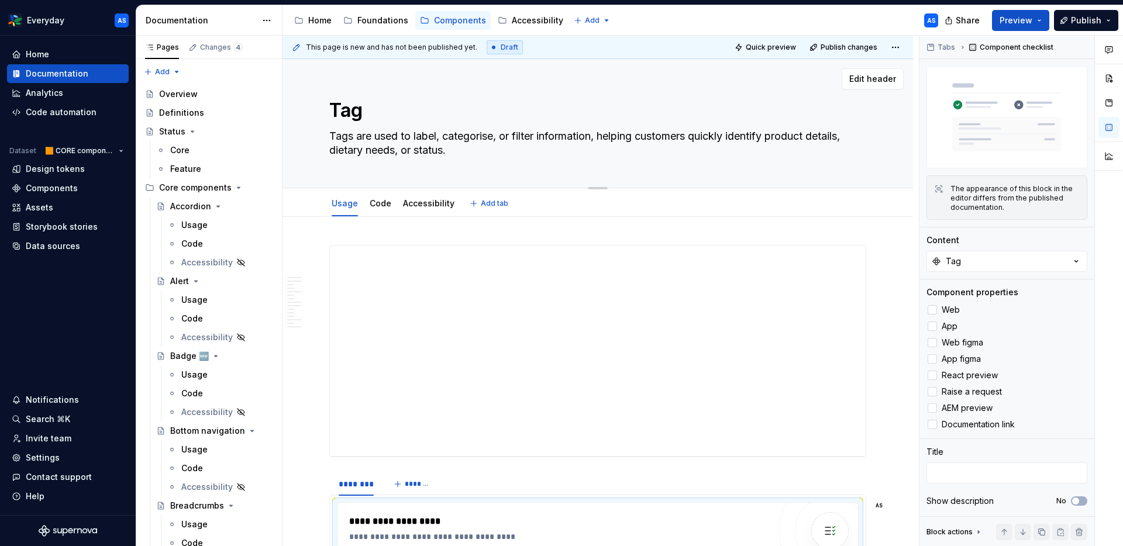
click at [356, 112] on textarea "Tag" at bounding box center [595, 110] width 537 height 28
paste textarea "🆕"
type textarea "*"
type textarea "Tag 🆕"
type textarea "*"
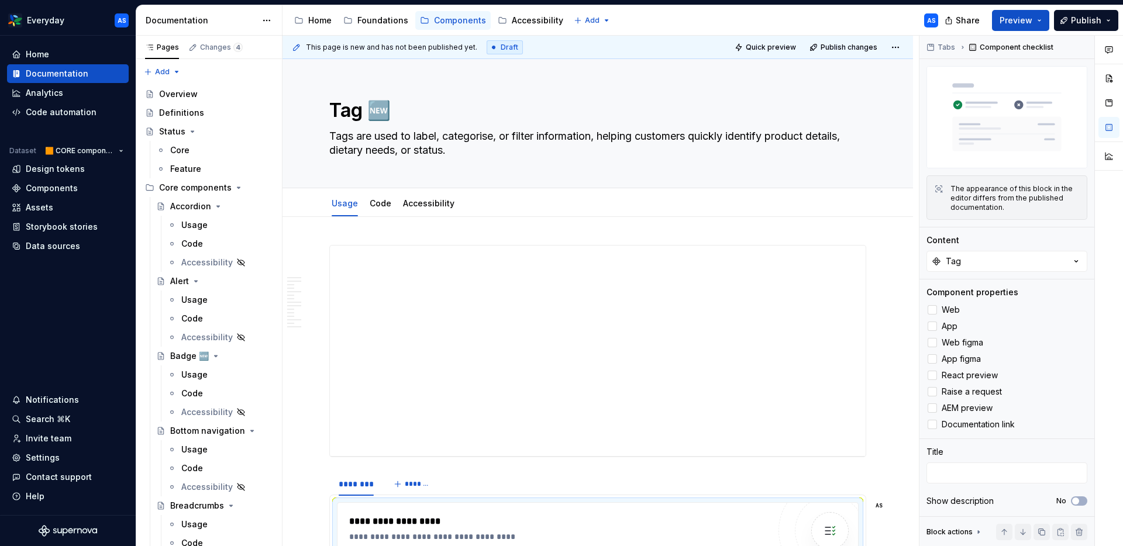
type textarea "Tag 🆕"
click at [415, 142] on textarea "Tags are used to label, categorise, or filter information, helping customers qu…" at bounding box center [595, 143] width 537 height 33
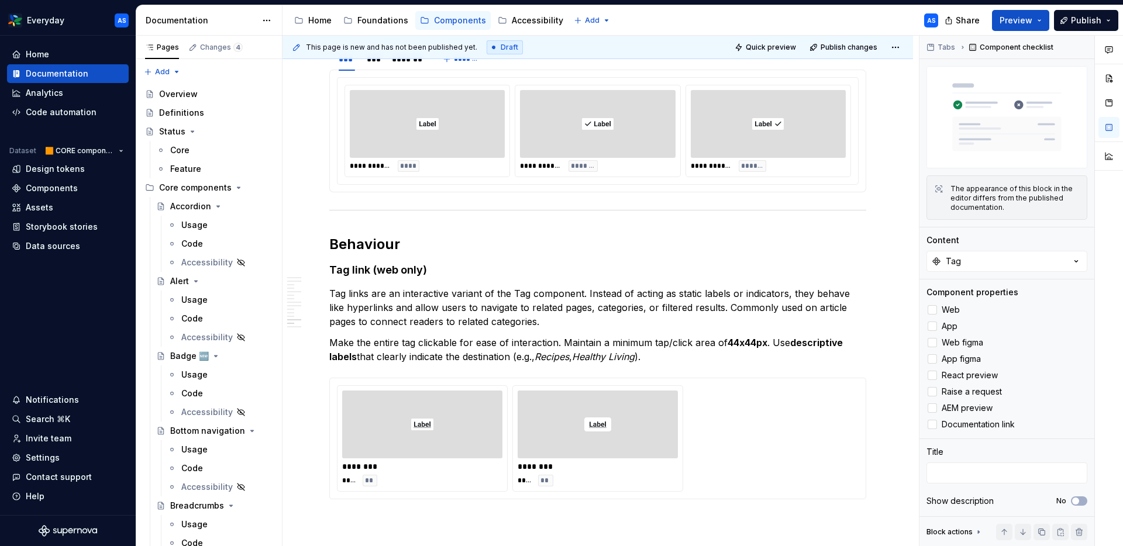
scroll to position [2870, 0]
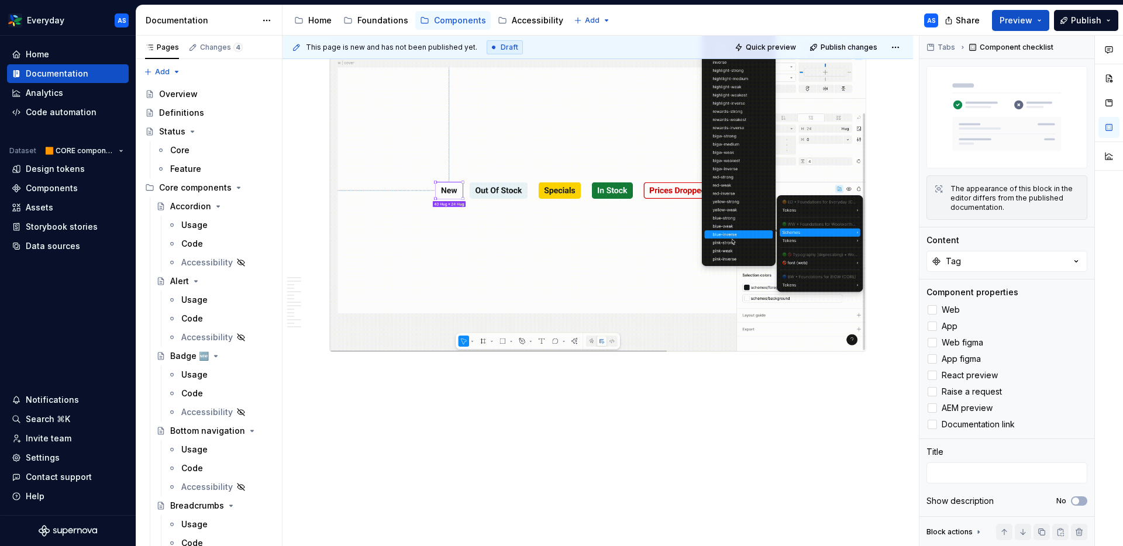
click at [484, 424] on div "**********" at bounding box center [600, 291] width 636 height 511
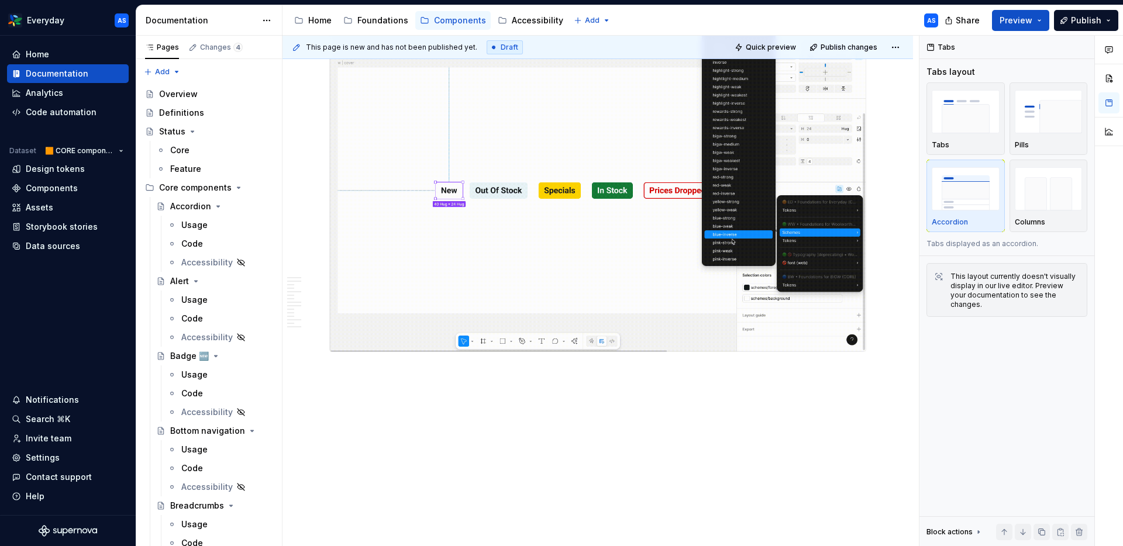
scroll to position [0, 0]
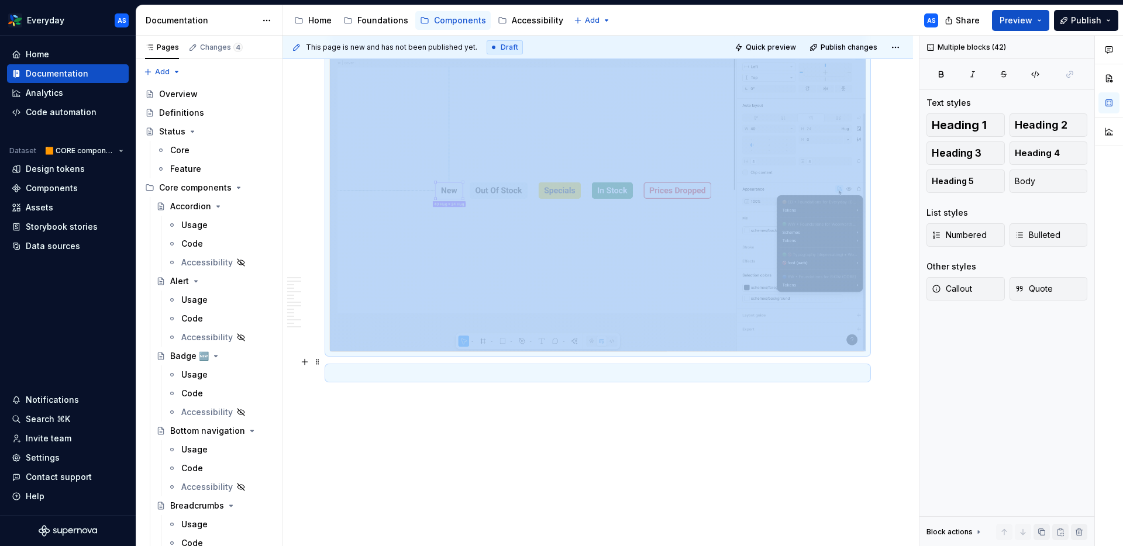
copy div "**********"
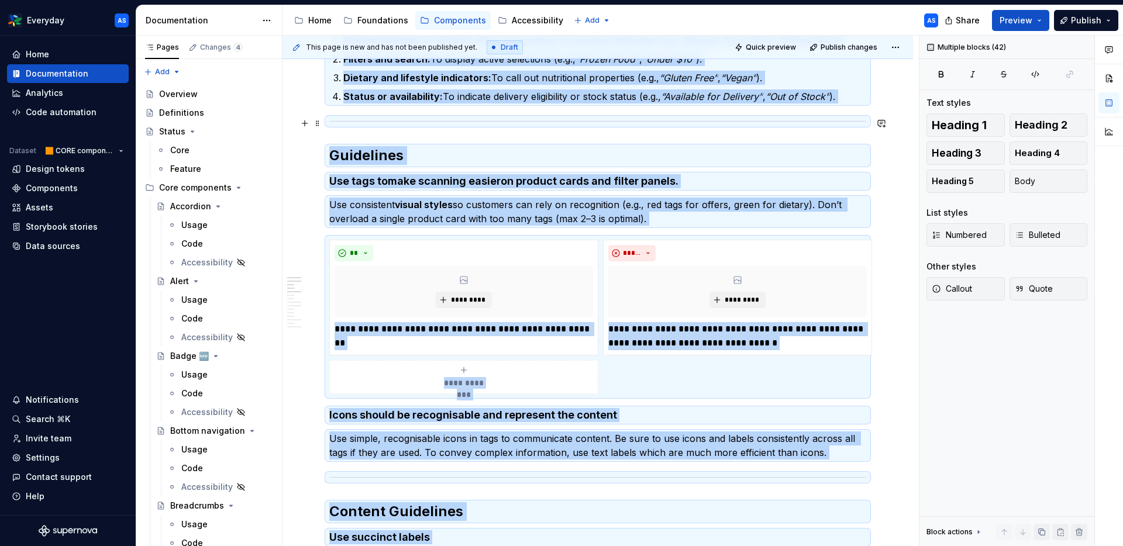
scroll to position [833, 0]
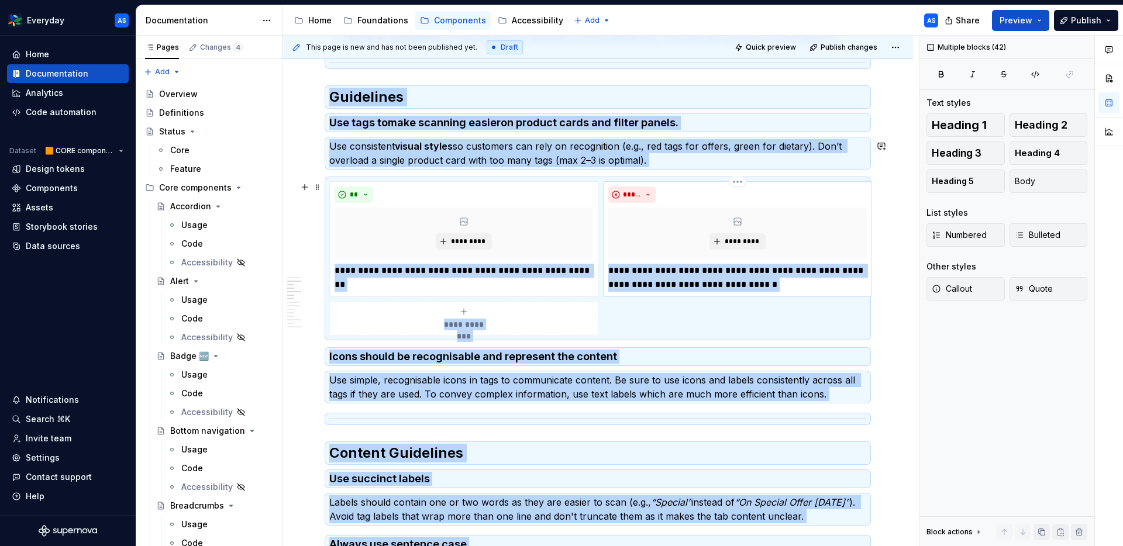
click at [779, 194] on div "*****" at bounding box center [737, 195] width 258 height 16
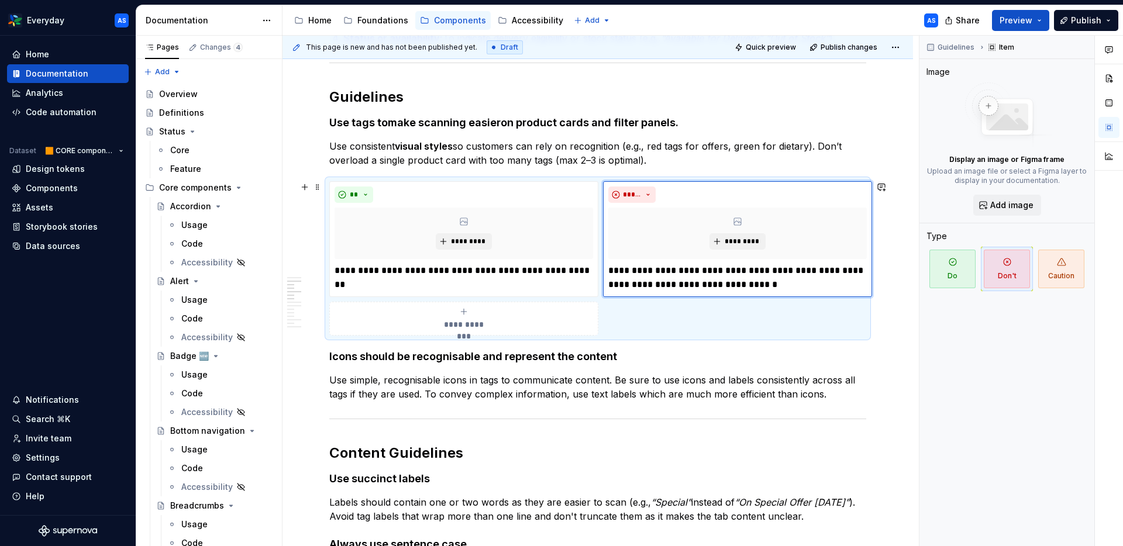
click at [819, 181] on div "**********" at bounding box center [597, 258] width 537 height 154
type textarea "*"
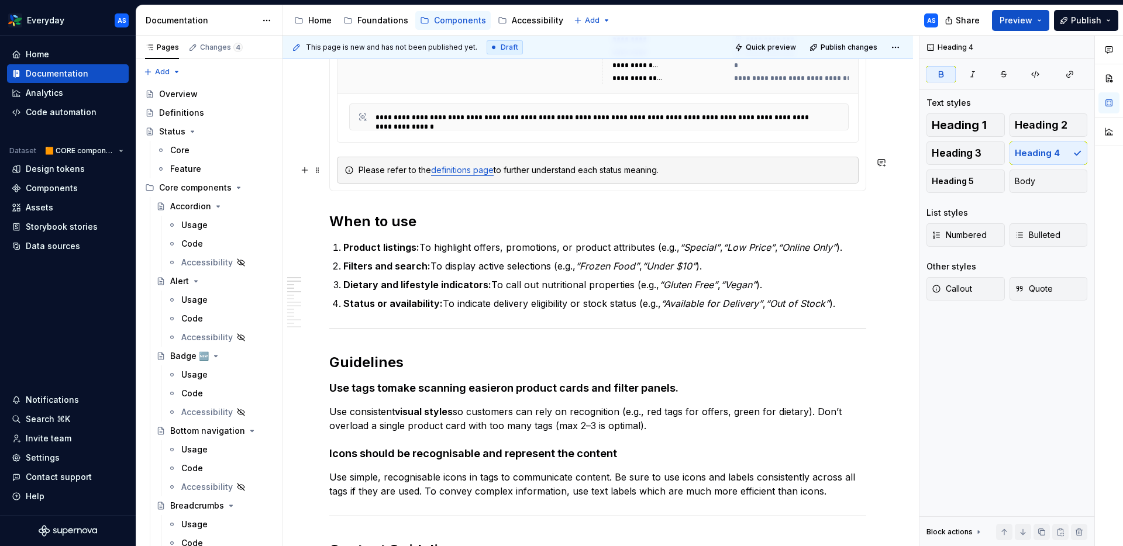
scroll to position [563, 0]
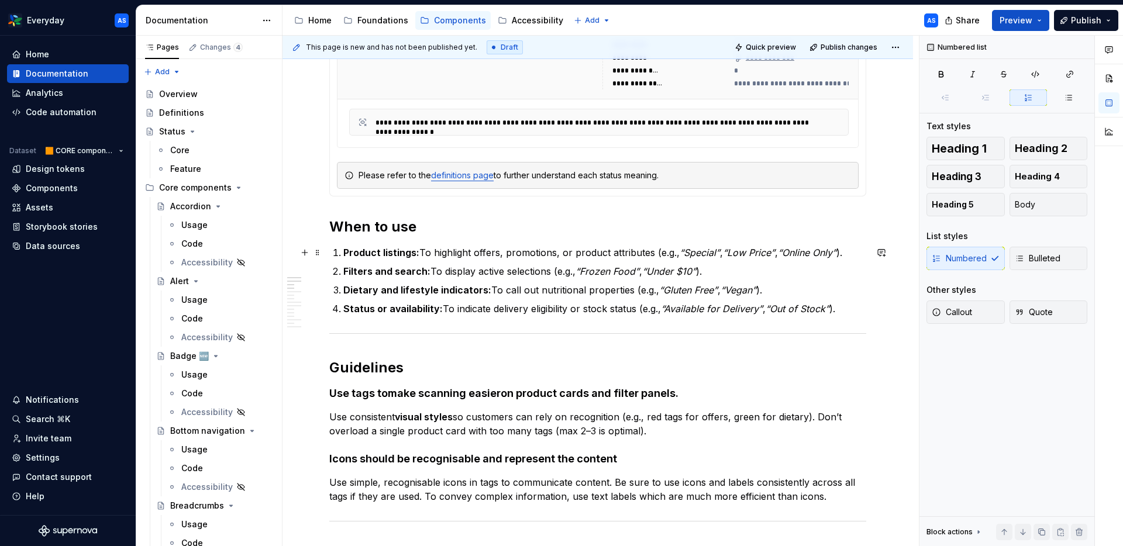
click at [637, 254] on p "Product listings: To highlight offers, promotions, or product attributes (e.g.,…" at bounding box center [604, 253] width 523 height 14
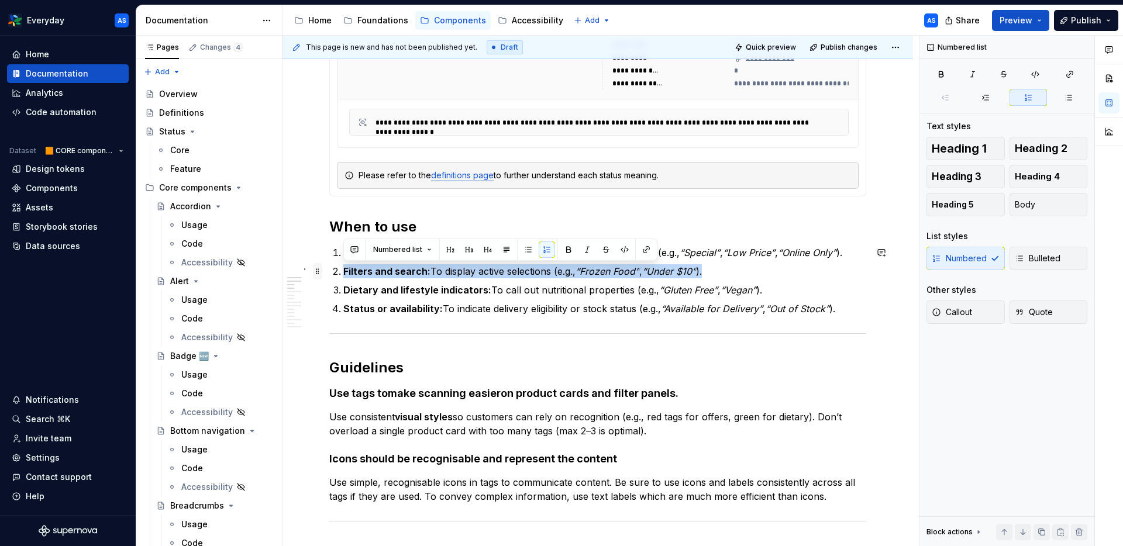
drag, startPoint x: 467, startPoint y: 268, endPoint x: 316, endPoint y: 265, distance: 150.9
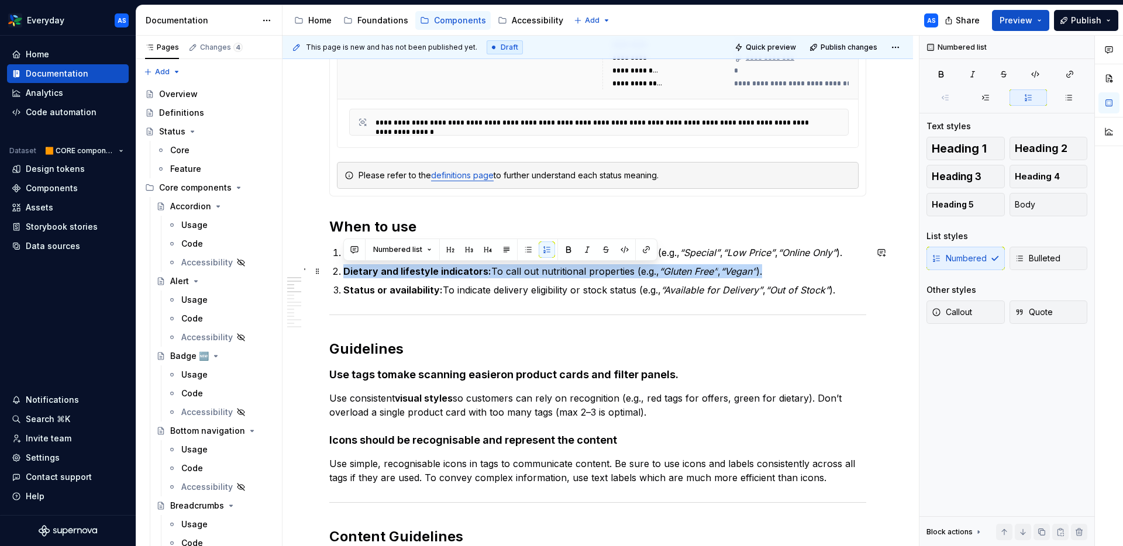
drag, startPoint x: 519, startPoint y: 264, endPoint x: 337, endPoint y: 265, distance: 181.9
click at [343, 265] on li "Dietary and lifestyle indicators: To call out nutritional properties (e.g., “Gl…" at bounding box center [604, 271] width 523 height 14
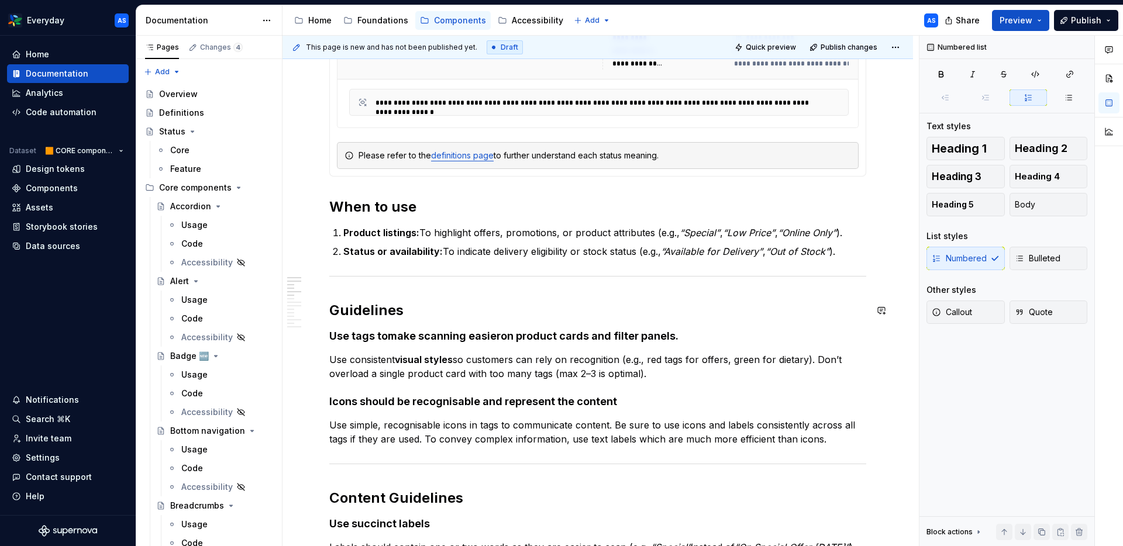
scroll to position [575, 0]
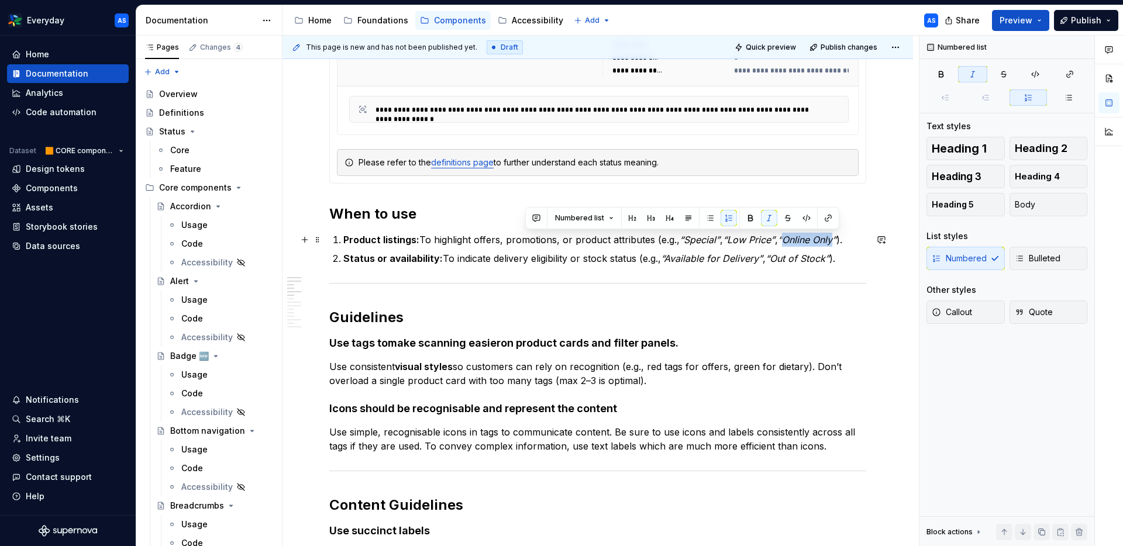
drag, startPoint x: 837, startPoint y: 240, endPoint x: 788, endPoint y: 237, distance: 48.7
click at [784, 239] on em "“Online Only”" at bounding box center [807, 240] width 58 height 12
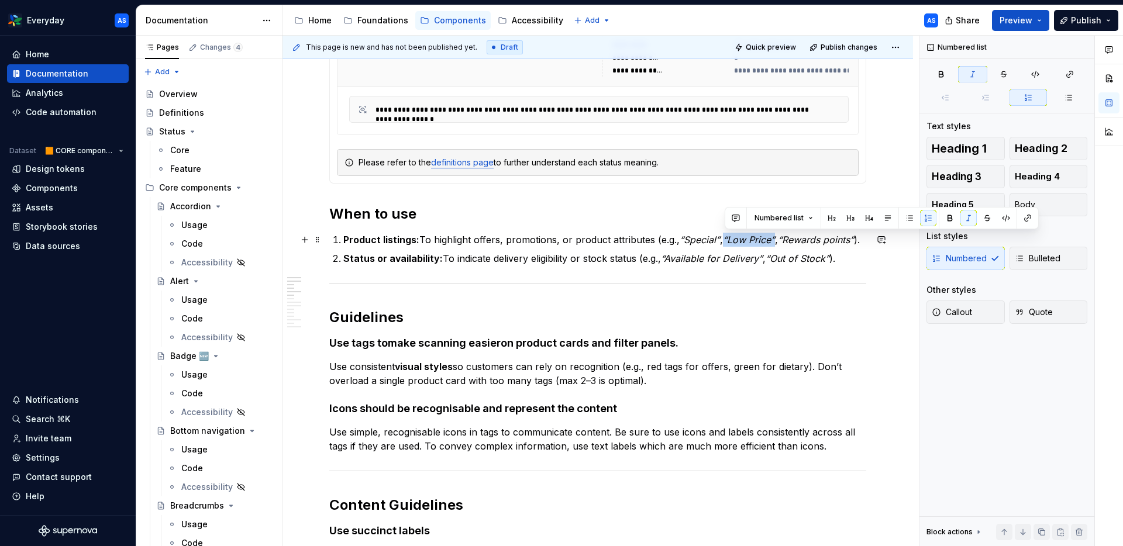
drag, startPoint x: 777, startPoint y: 236, endPoint x: 733, endPoint y: 237, distance: 44.4
click at [724, 237] on p "Product listings: To highlight offers, promotions, or product attributes (e.g.,…" at bounding box center [604, 240] width 523 height 14
click at [723, 241] on p "Product listings: To highlight offers, promotions, or product attributes (e.g.,…" at bounding box center [604, 240] width 523 height 14
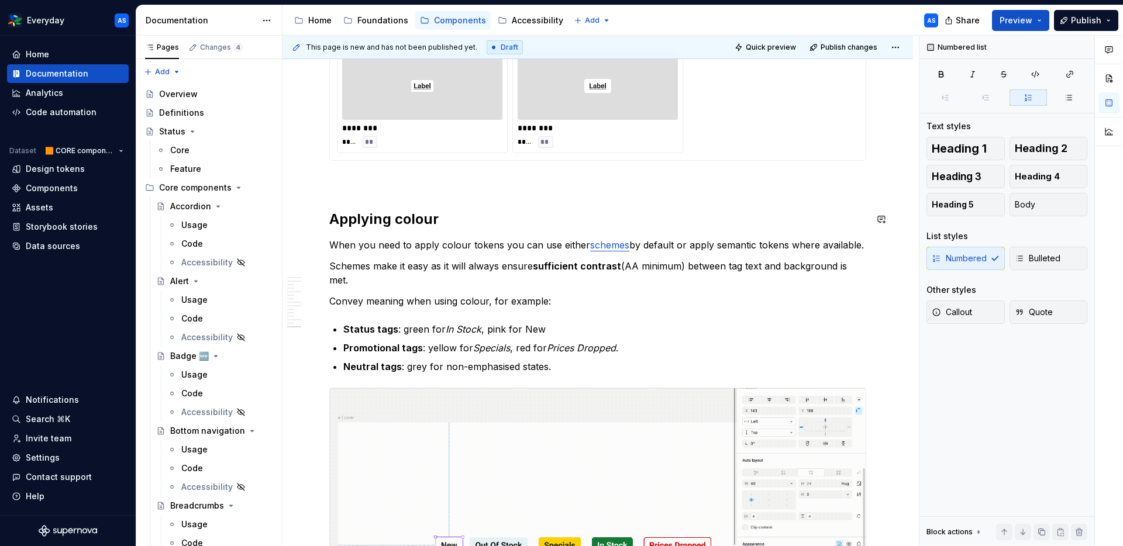
scroll to position [2311, 0]
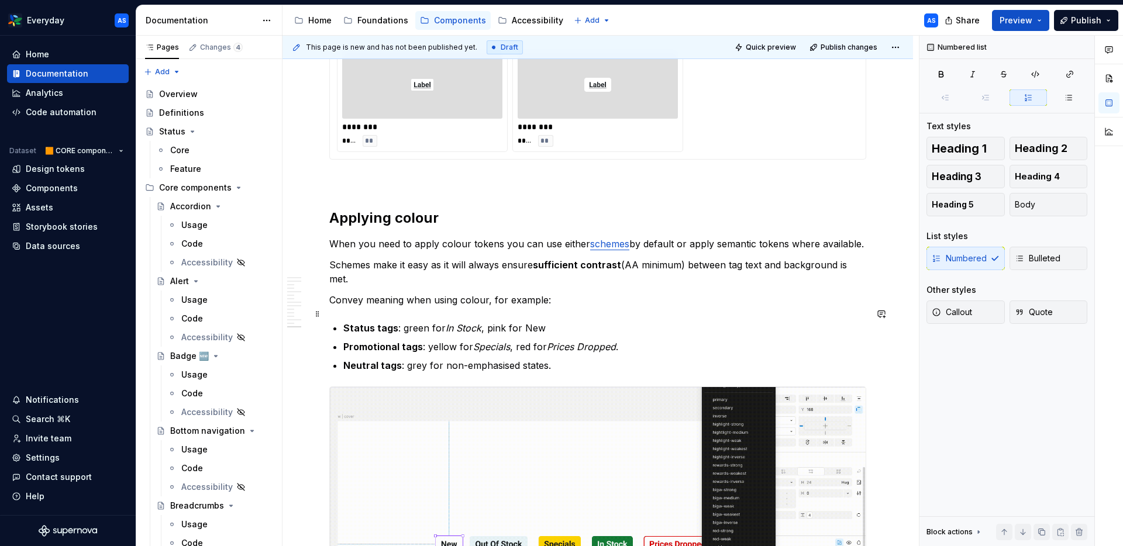
click at [503, 321] on p "Status tags : green for In Stock , pink for New" at bounding box center [604, 328] width 523 height 14
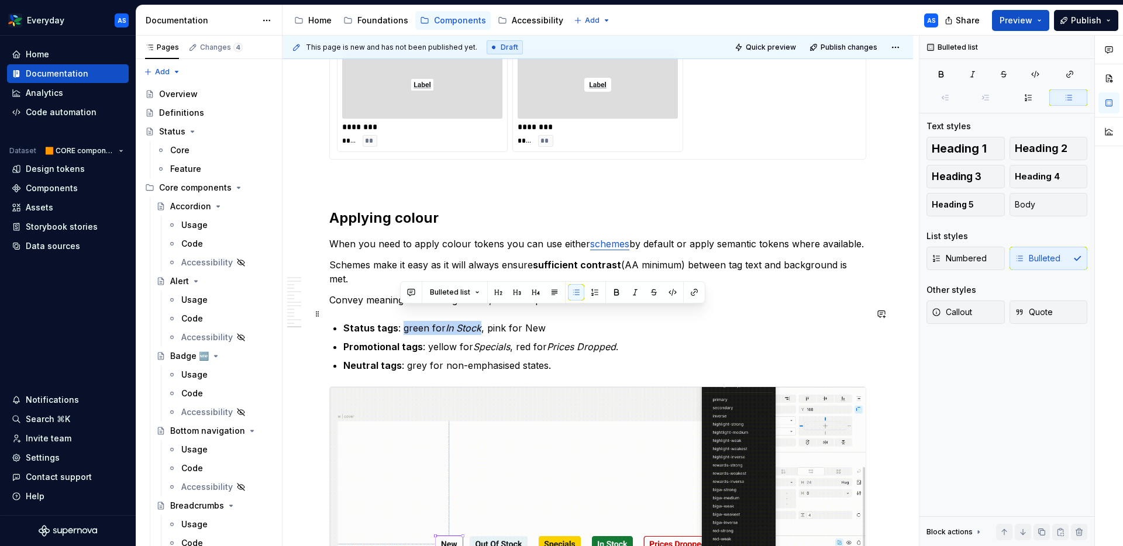
drag, startPoint x: 479, startPoint y: 315, endPoint x: 431, endPoint y: 319, distance: 48.1
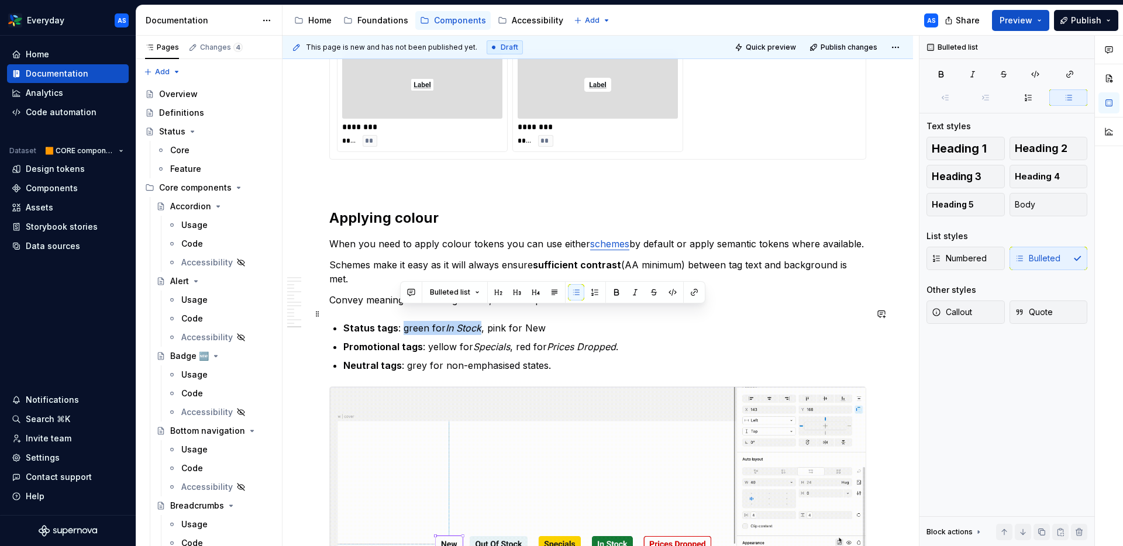
click at [401, 321] on p "Status tags : green for In Stock , pink for New" at bounding box center [604, 328] width 523 height 14
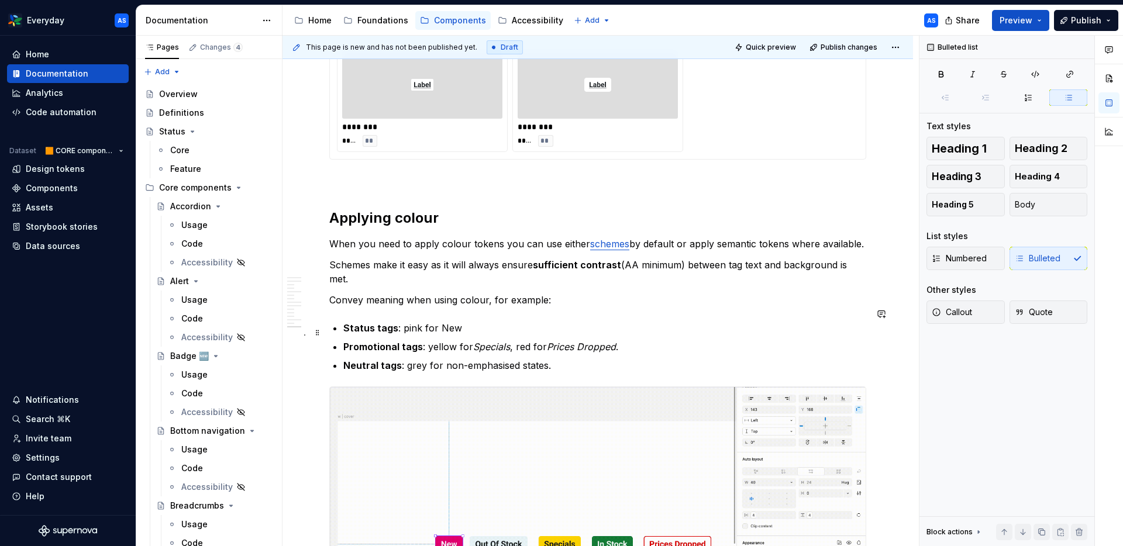
scroll to position [2395, 0]
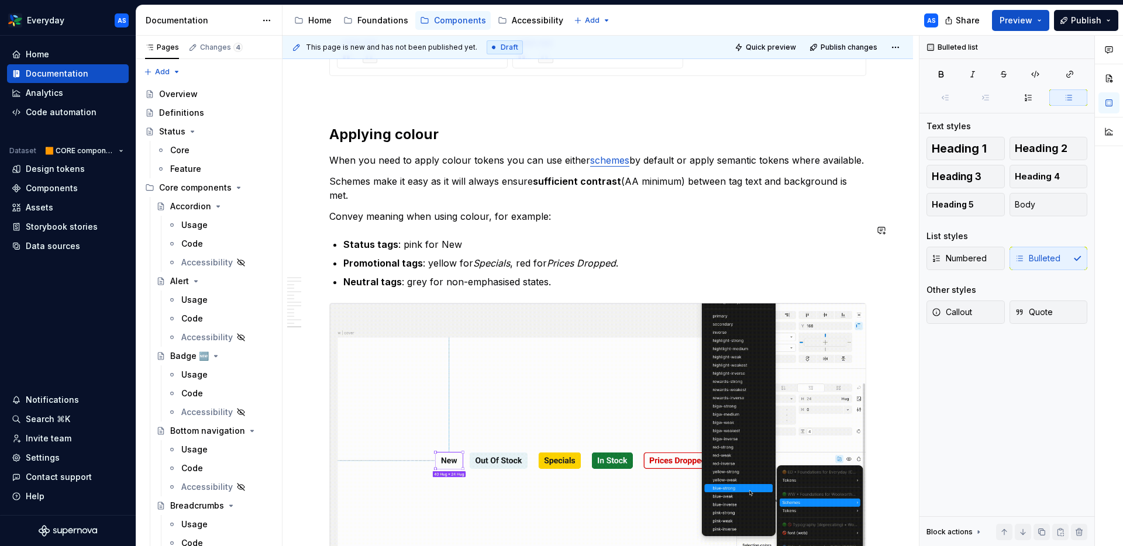
click at [508, 237] on p "Status tags : pink for New" at bounding box center [604, 244] width 523 height 14
click at [519, 256] on p "Promotional tags : yellow for Specials , red for Prices Dropped ." at bounding box center [604, 263] width 523 height 14
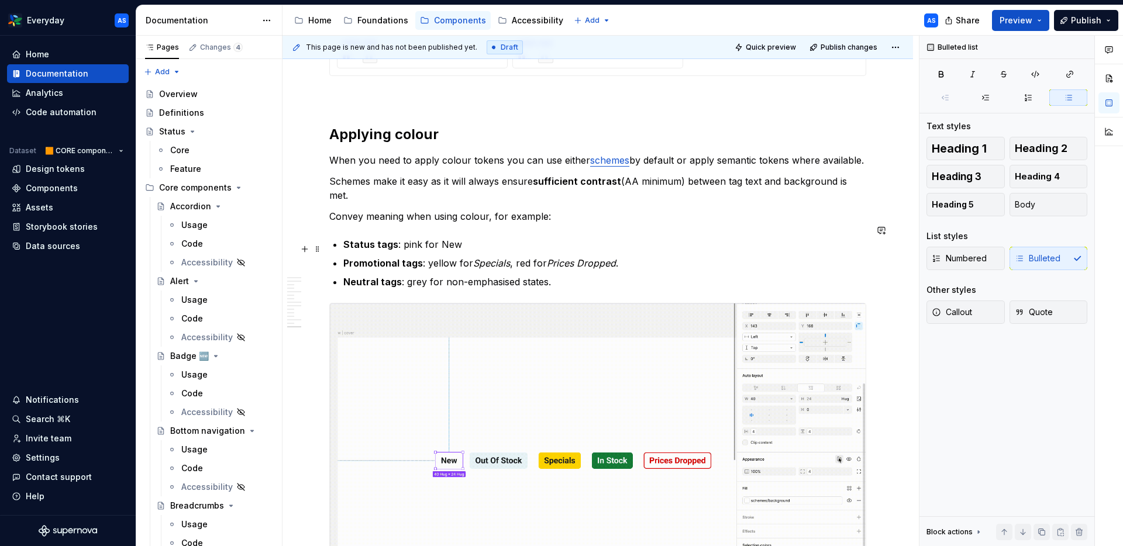
click at [519, 256] on p "Promotional tags : yellow for Specials , red for Prices Dropped ." at bounding box center [604, 263] width 523 height 14
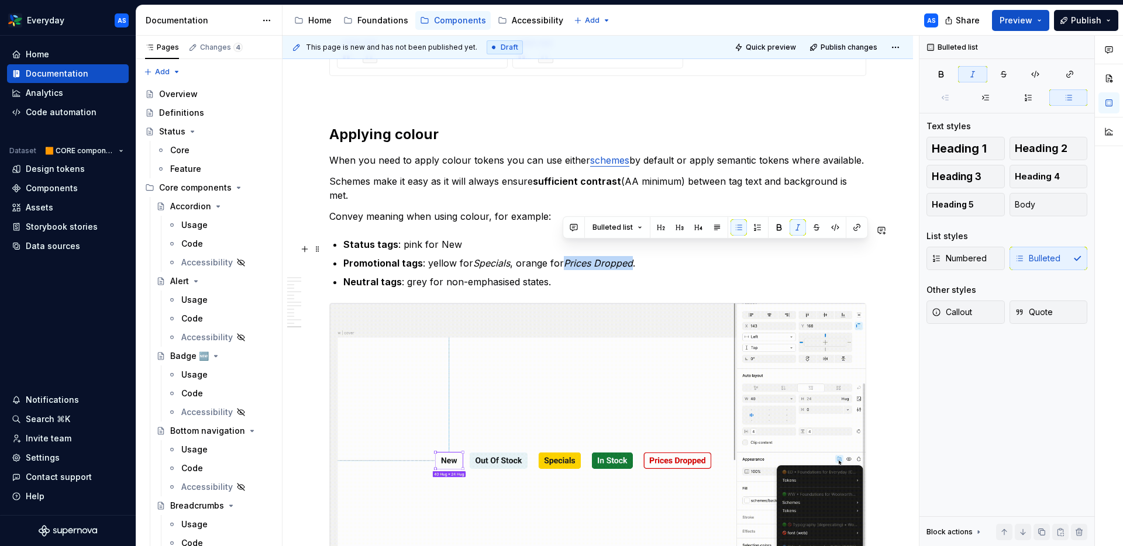
drag, startPoint x: 563, startPoint y: 247, endPoint x: 630, endPoint y: 244, distance: 67.9
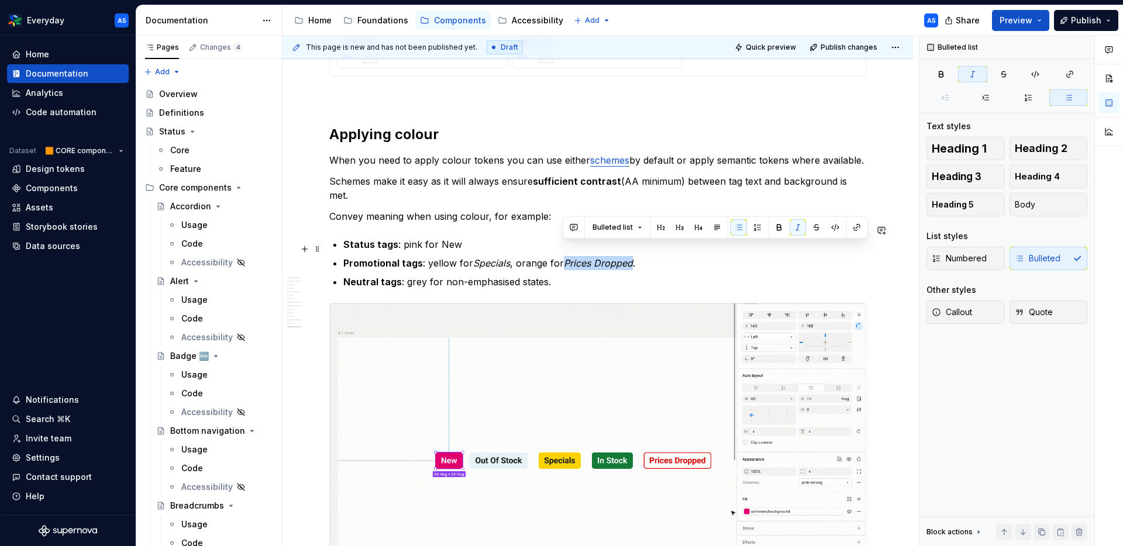
click at [630, 256] on p "Promotional tags : yellow for Specials , orange for Prices Dropped ." at bounding box center [604, 263] width 523 height 14
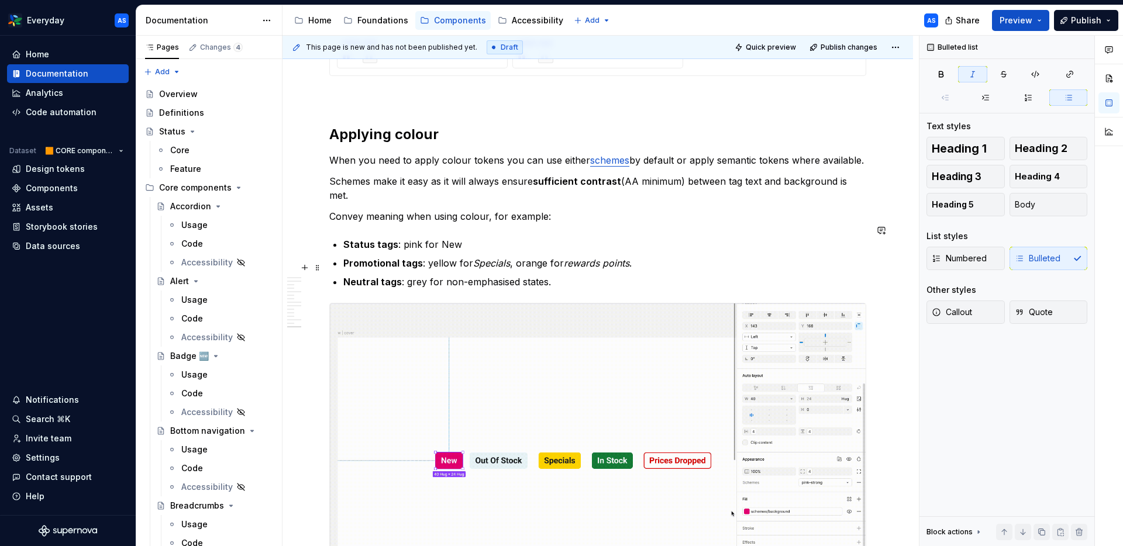
click at [586, 275] on p "Neutral tags : grey for non-emphasised states." at bounding box center [604, 282] width 523 height 14
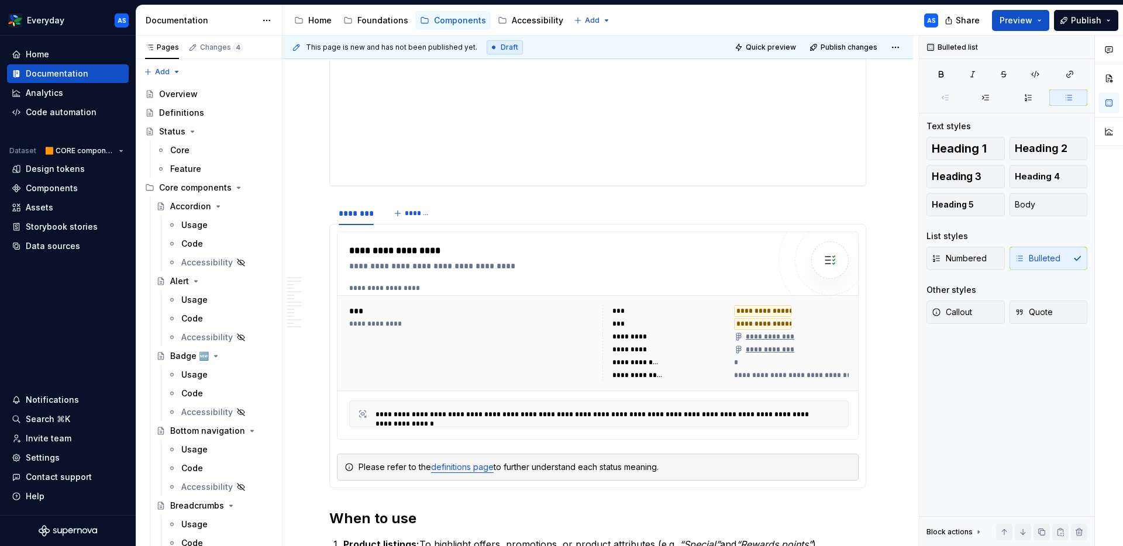
scroll to position [0, 0]
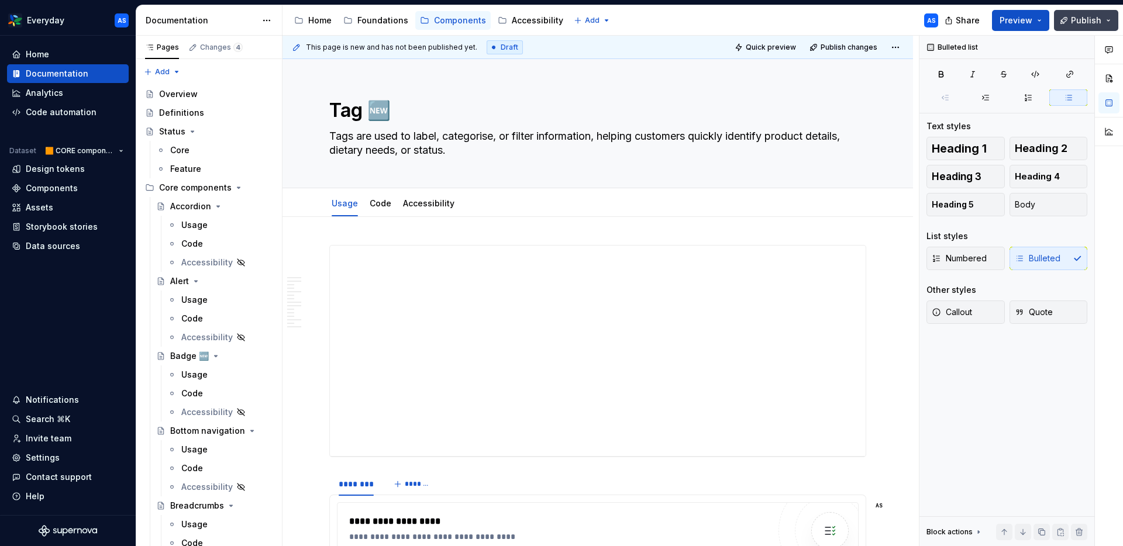
click at [1099, 22] on span "Publish" at bounding box center [1086, 21] width 30 height 12
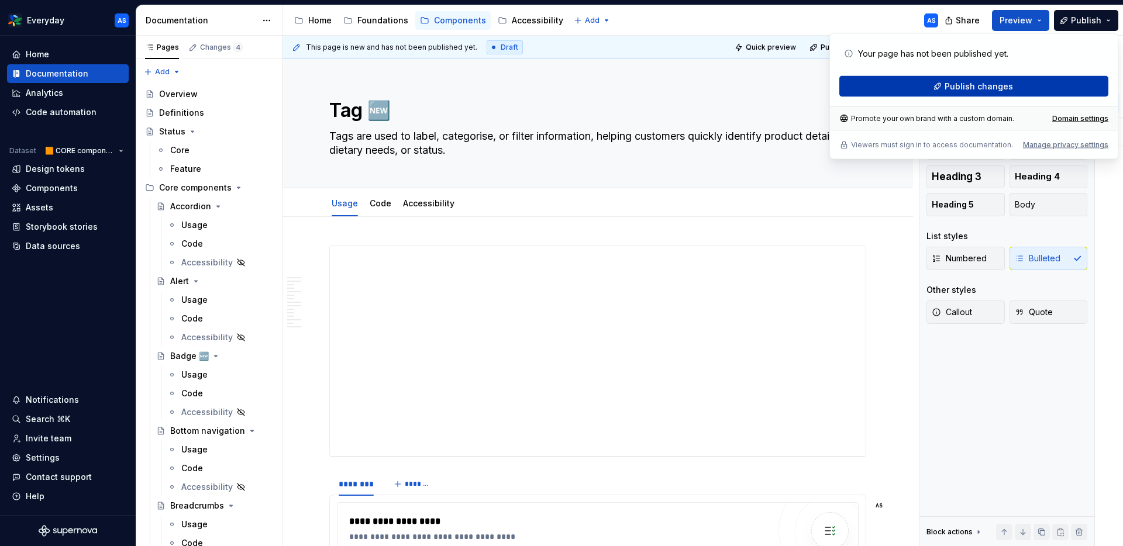
click at [1044, 84] on button "Publish changes" at bounding box center [973, 86] width 269 height 21
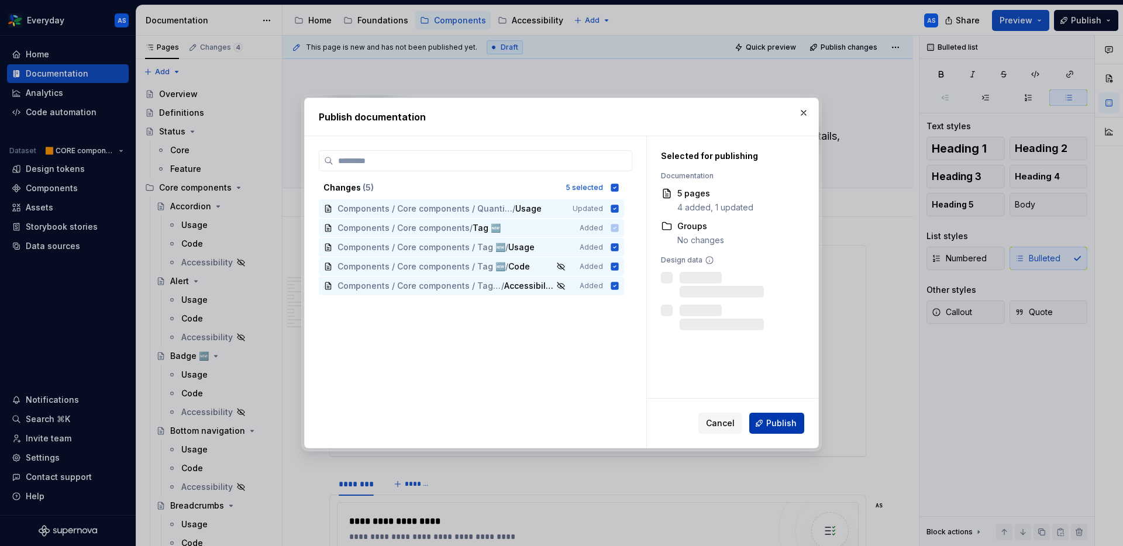
click at [786, 419] on span "Publish" at bounding box center [781, 424] width 30 height 12
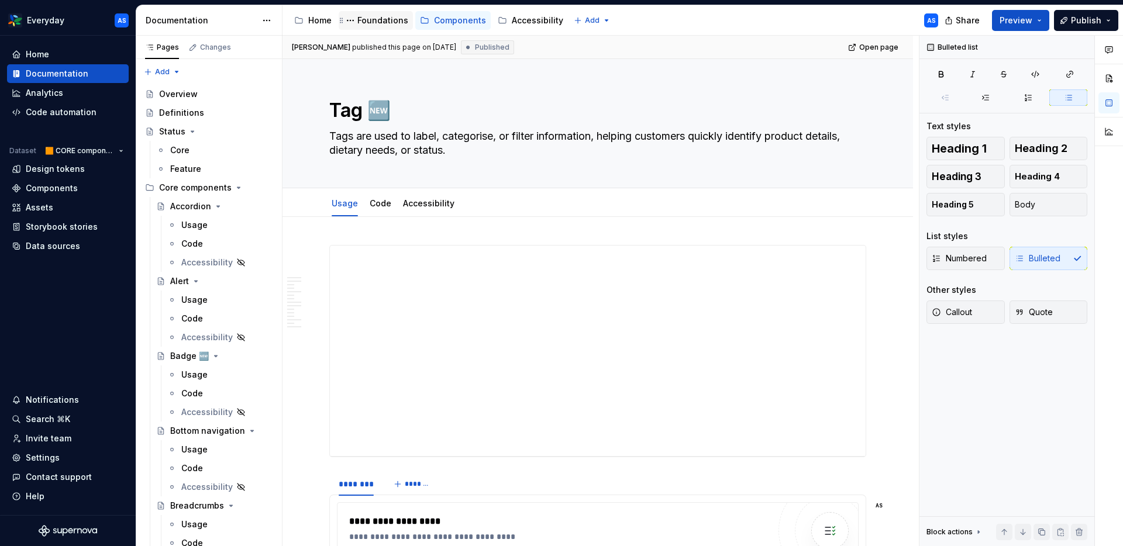
click at [377, 21] on div "Foundations" at bounding box center [382, 21] width 51 height 12
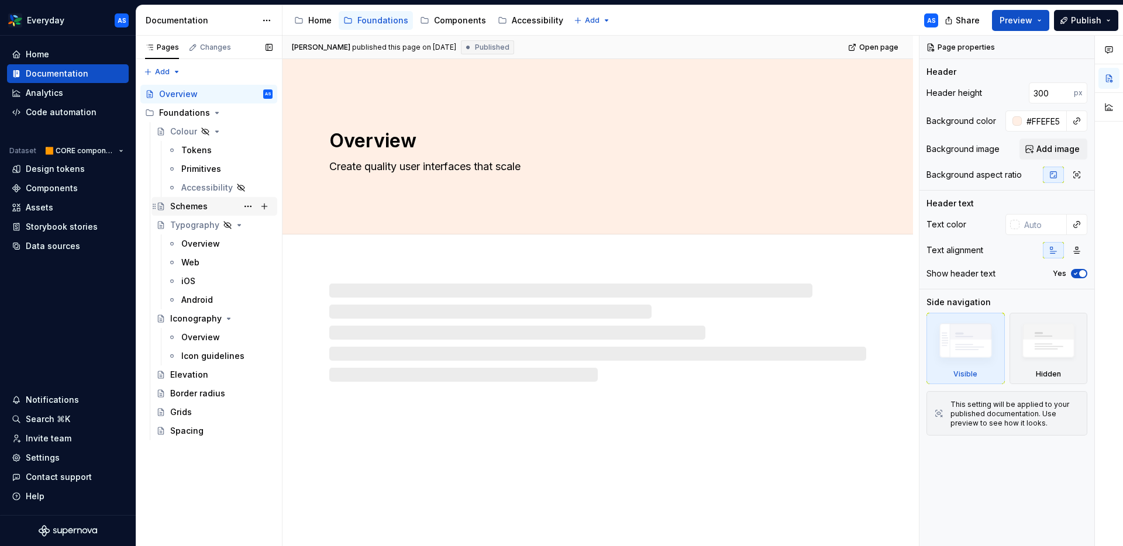
click at [196, 203] on div "Schemes" at bounding box center [188, 207] width 37 height 12
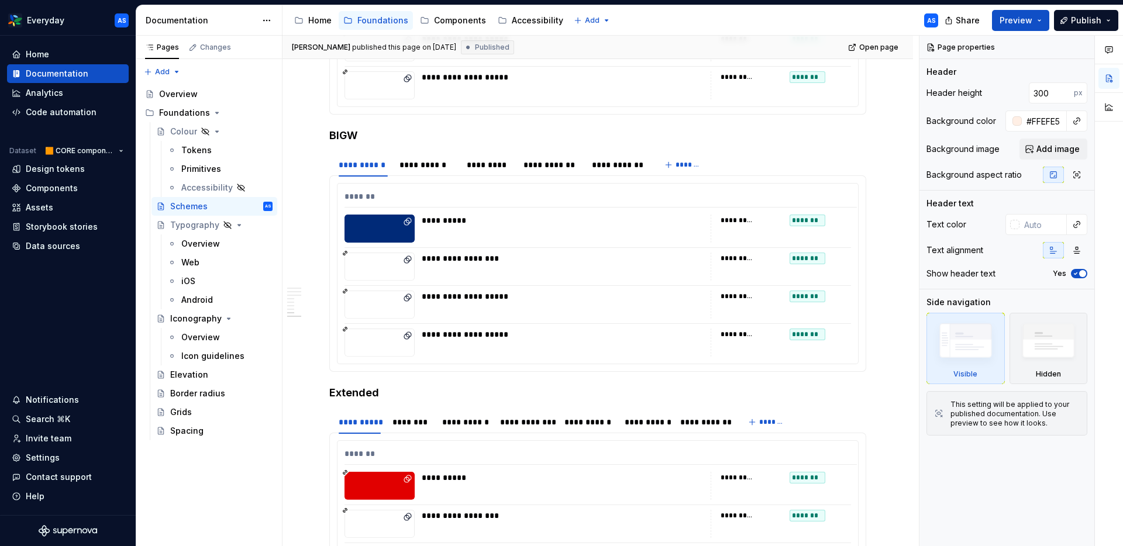
scroll to position [2127, 0]
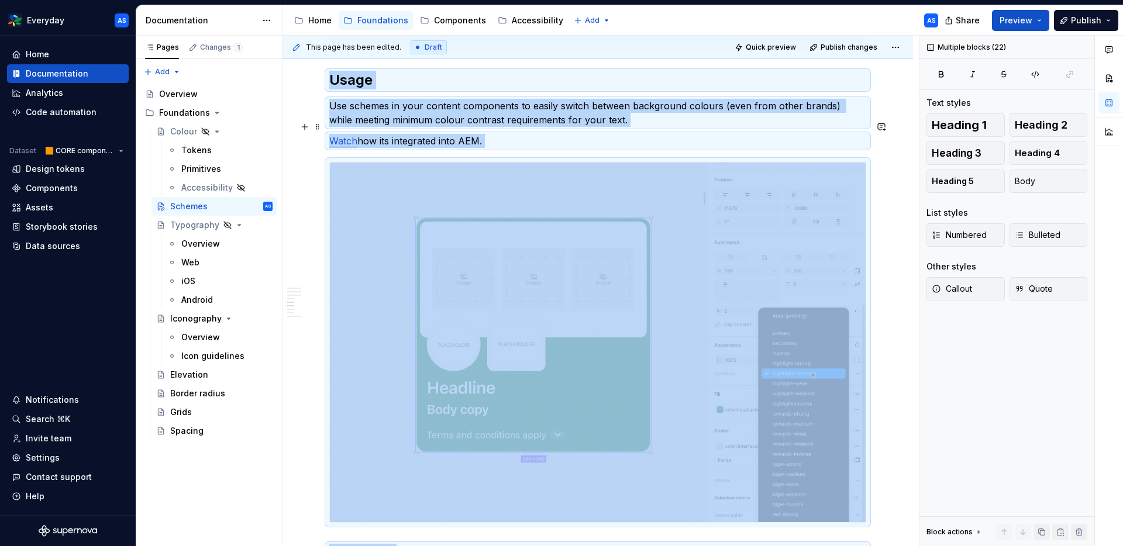
scroll to position [0, 0]
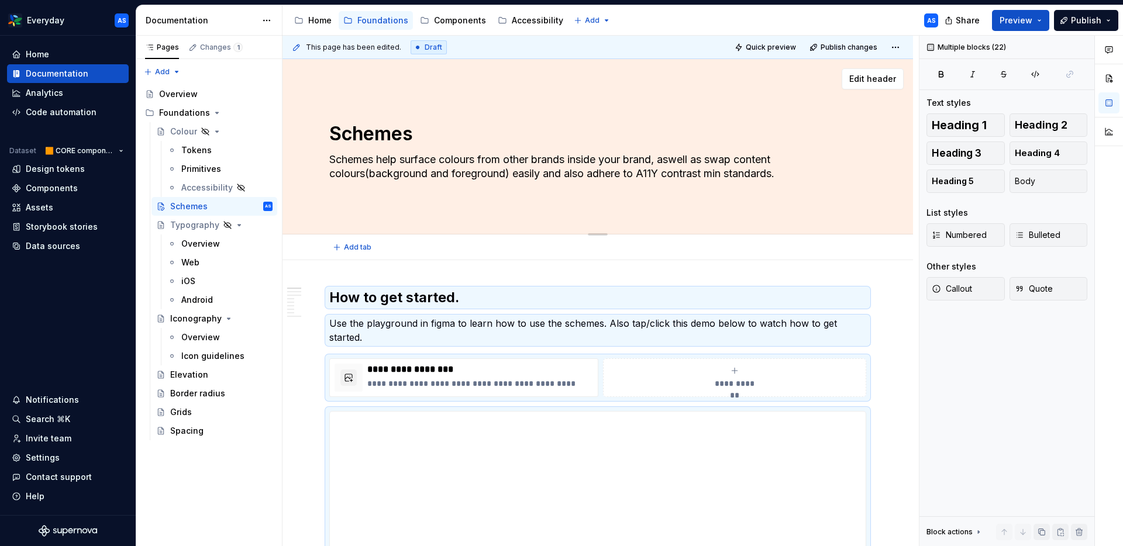
click at [421, 156] on textarea "Schemes help surface colours from other brands inside your brand, aswell as swa…" at bounding box center [595, 166] width 537 height 33
click at [415, 163] on textarea "Schemes help surface colours from other brands inside your brand, aswell as swa…" at bounding box center [595, 166] width 537 height 33
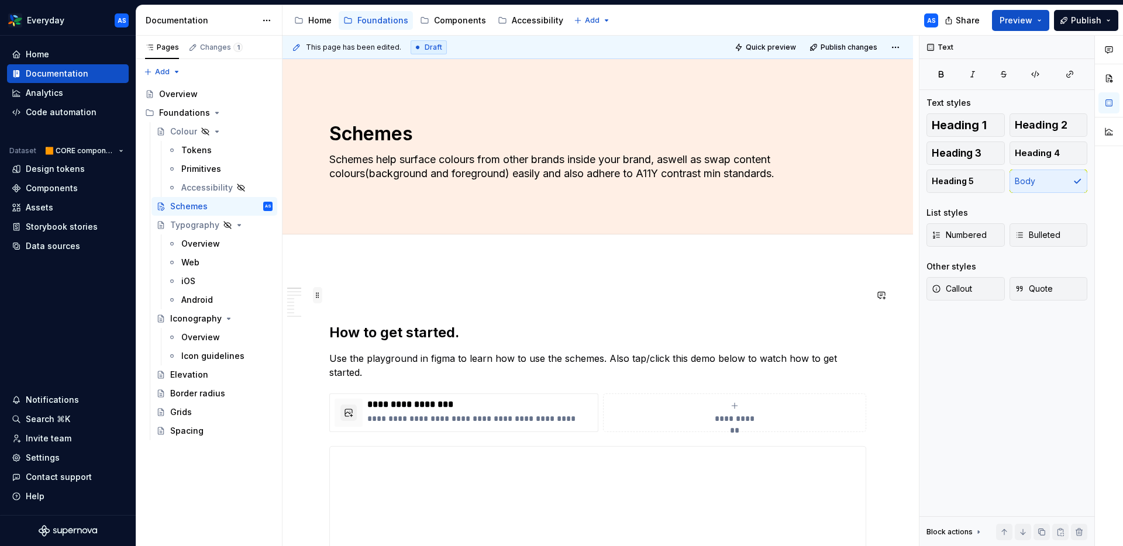
click at [321, 292] on span at bounding box center [317, 295] width 9 height 16
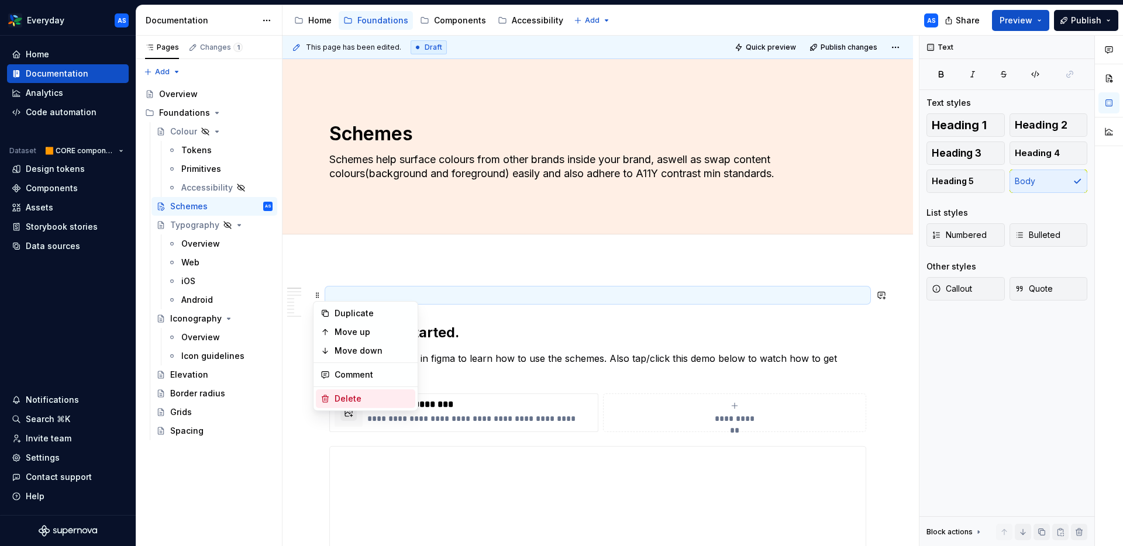
click at [354, 391] on div "Delete" at bounding box center [365, 398] width 99 height 19
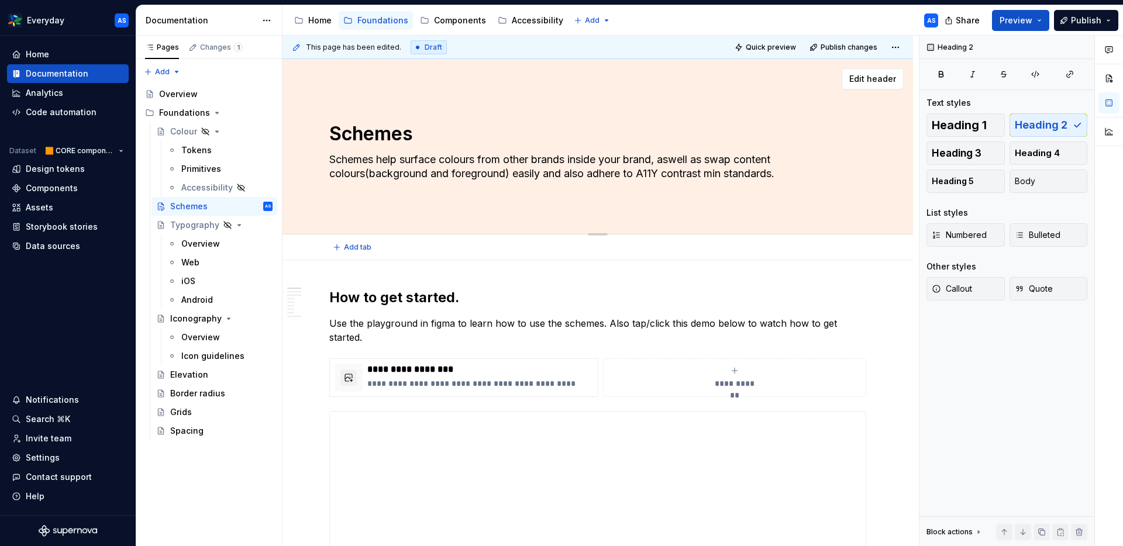
click at [433, 168] on textarea "Schemes help surface colours from other brands inside your brand, aswell as swa…" at bounding box center [595, 166] width 537 height 33
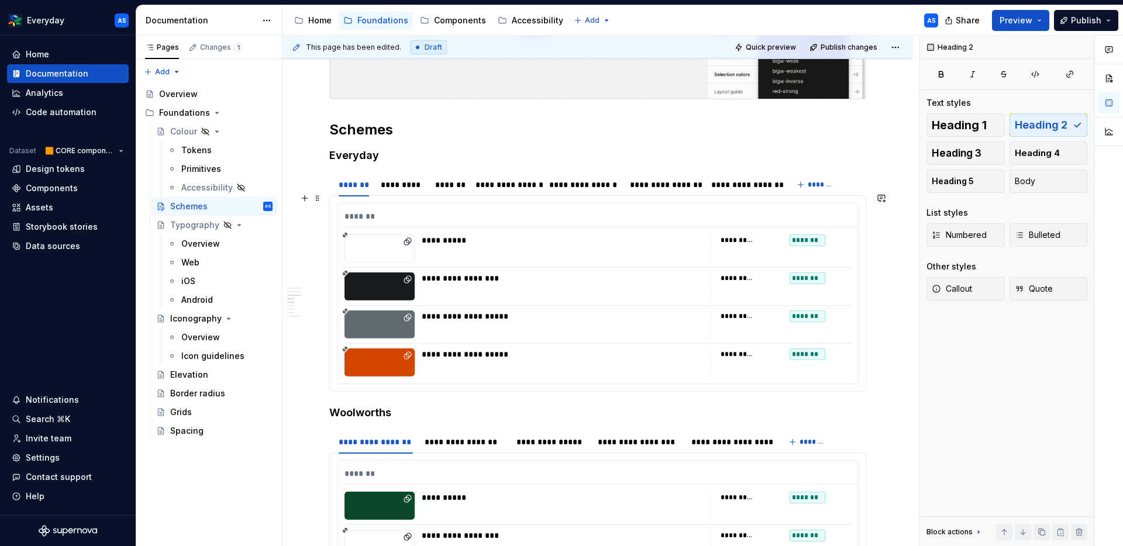
scroll to position [1083, 0]
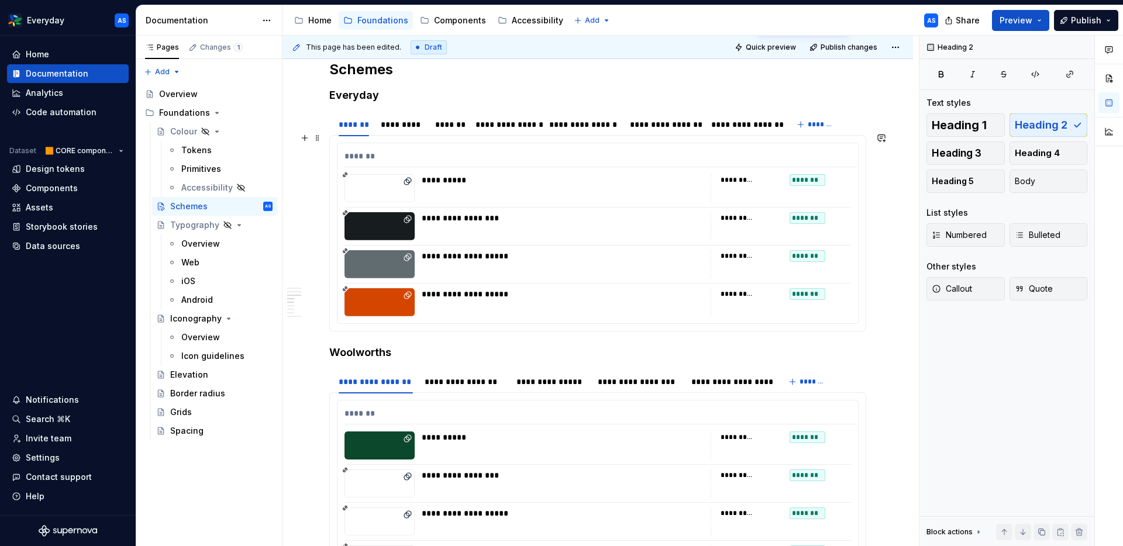
click at [618, 221] on div "**********" at bounding box center [563, 226] width 282 height 28
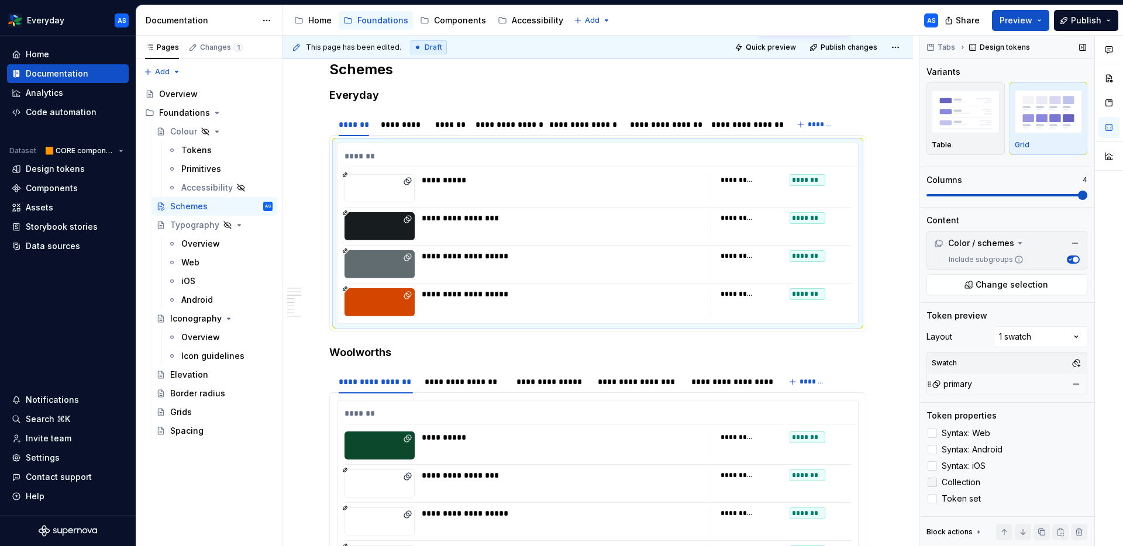
click at [932, 482] on icon at bounding box center [932, 482] width 0 height 0
click at [932, 480] on div at bounding box center [931, 482] width 9 height 9
click at [932, 482] on icon at bounding box center [932, 482] width 0 height 0
click at [931, 481] on div at bounding box center [931, 482] width 9 height 9
type textarea "*"
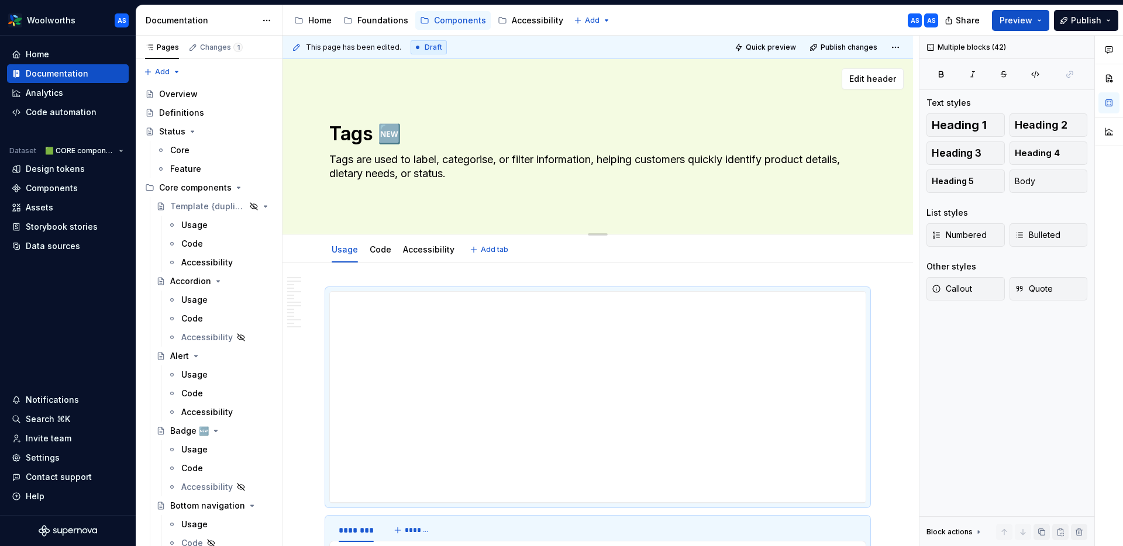
click at [356, 132] on textarea "Tags 🆕" at bounding box center [595, 134] width 537 height 28
click at [369, 132] on textarea "Tags 🆕" at bounding box center [595, 134] width 537 height 28
type textarea "Tag 🆕"
type textarea "*"
type textarea "Tag 🆕"
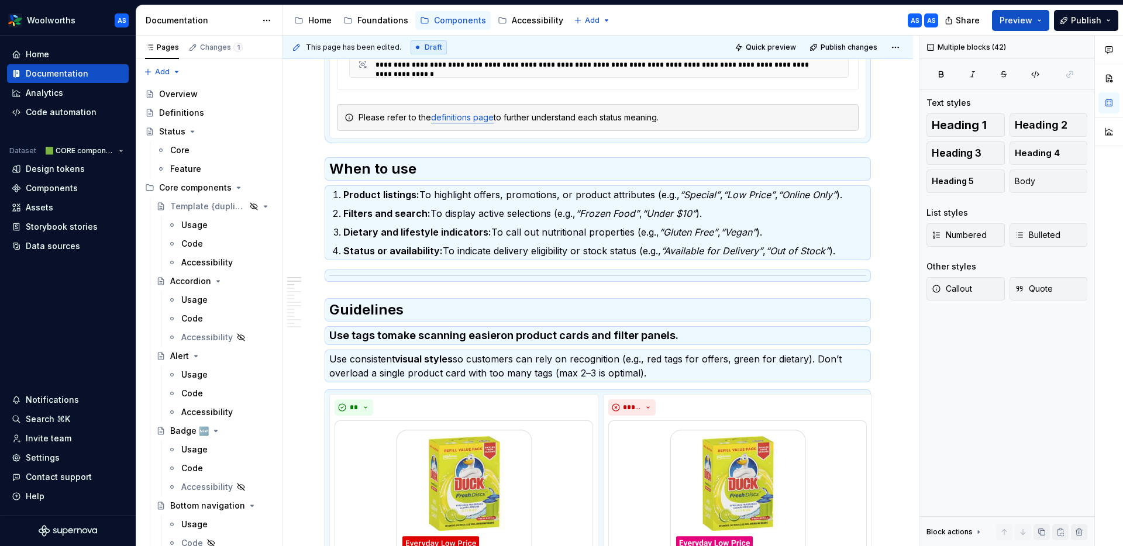
scroll to position [667, 0]
click at [724, 205] on ol "Product listings: To highlight offers, promotions, or product attributes (e.g.,…" at bounding box center [604, 222] width 523 height 70
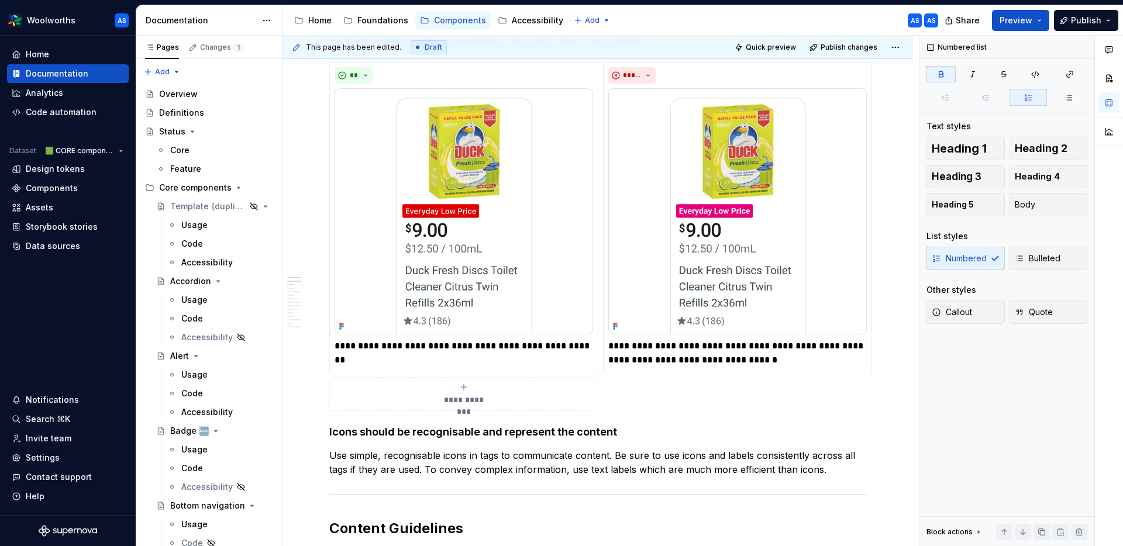
scroll to position [0, 0]
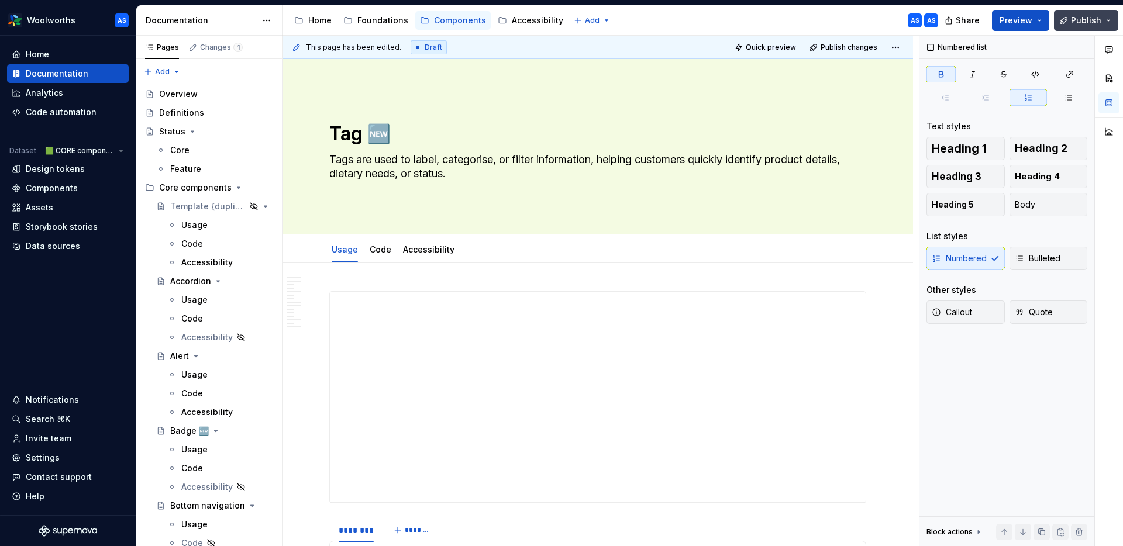
click at [1074, 19] on span "Publish" at bounding box center [1086, 21] width 30 height 12
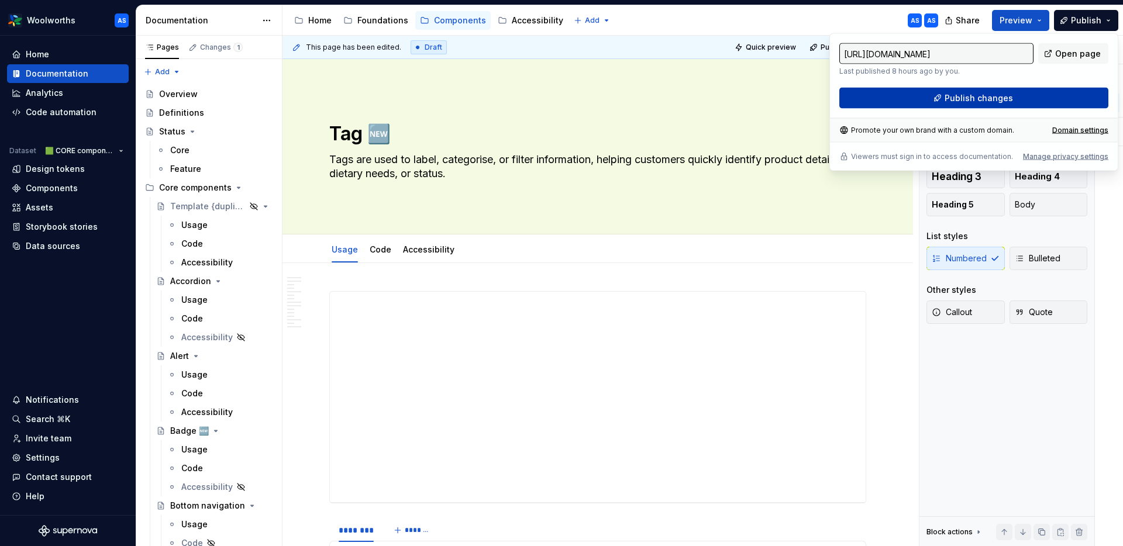
click at [954, 99] on span "Publish changes" at bounding box center [978, 98] width 68 height 12
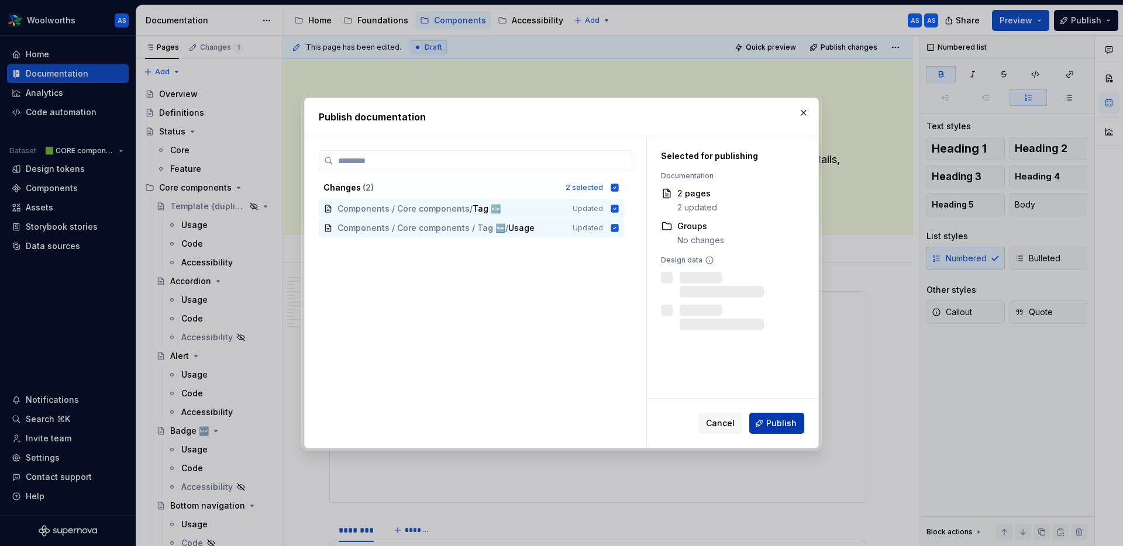
click at [775, 416] on button "Publish" at bounding box center [776, 423] width 55 height 21
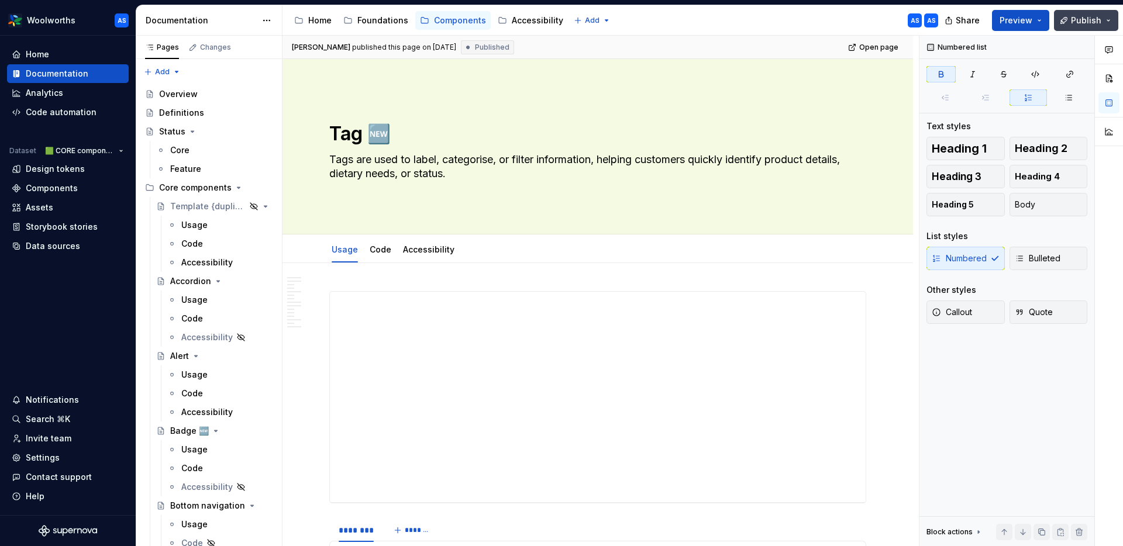
click at [1102, 21] on button "Publish" at bounding box center [1086, 20] width 64 height 21
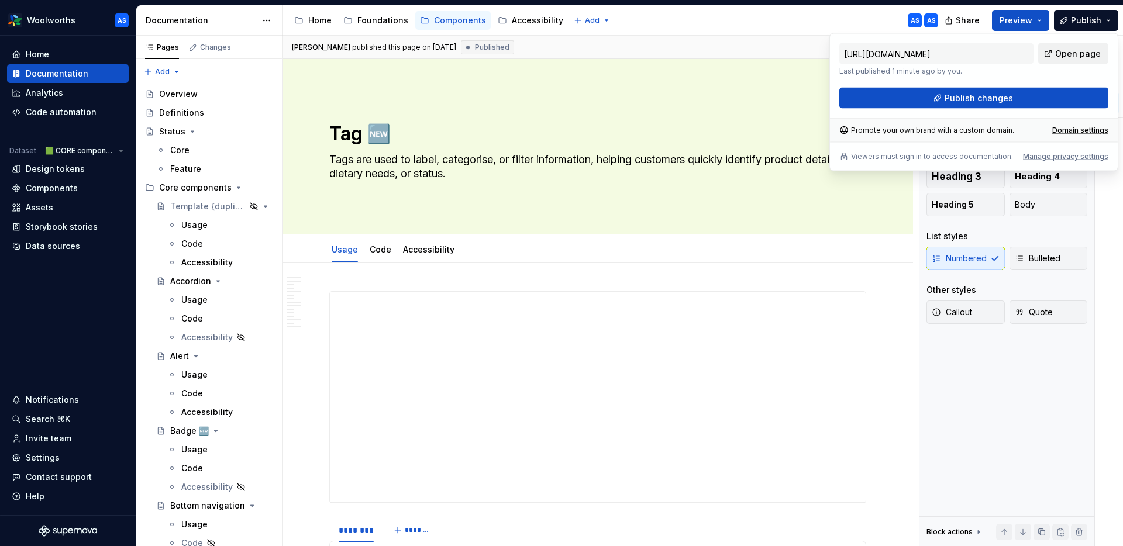
click at [1079, 58] on span "Open page" at bounding box center [1078, 54] width 46 height 12
type textarea "*"
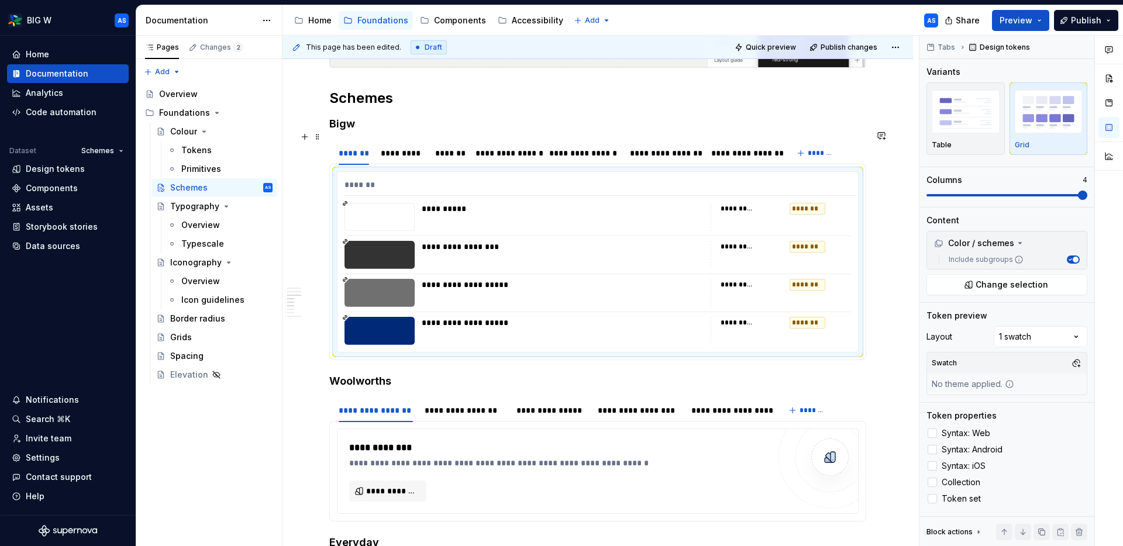
click at [395, 147] on div "*********" at bounding box center [402, 153] width 43 height 12
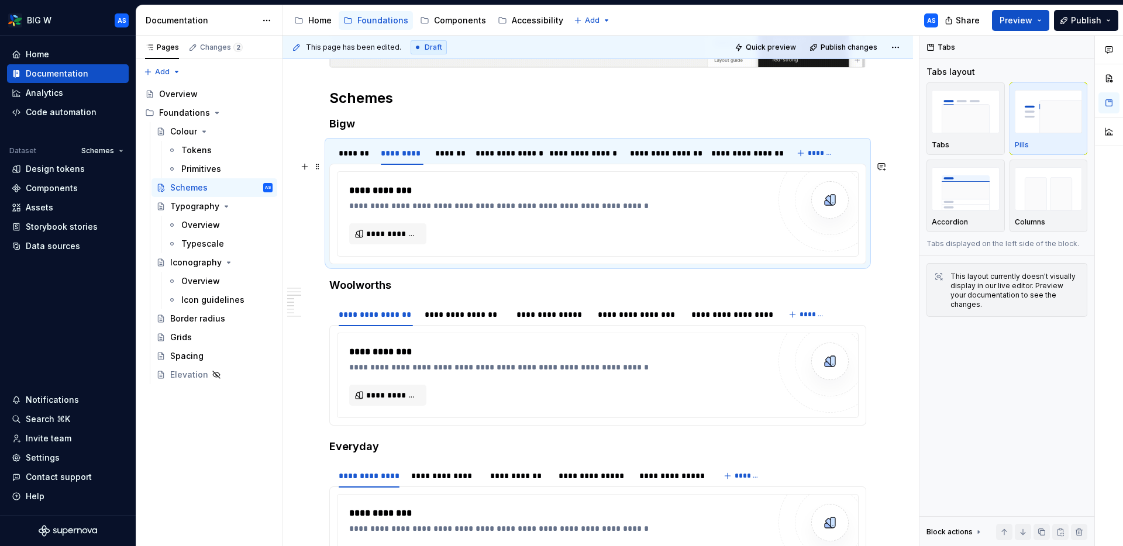
click at [413, 184] on div "**********" at bounding box center [562, 191] width 426 height 14
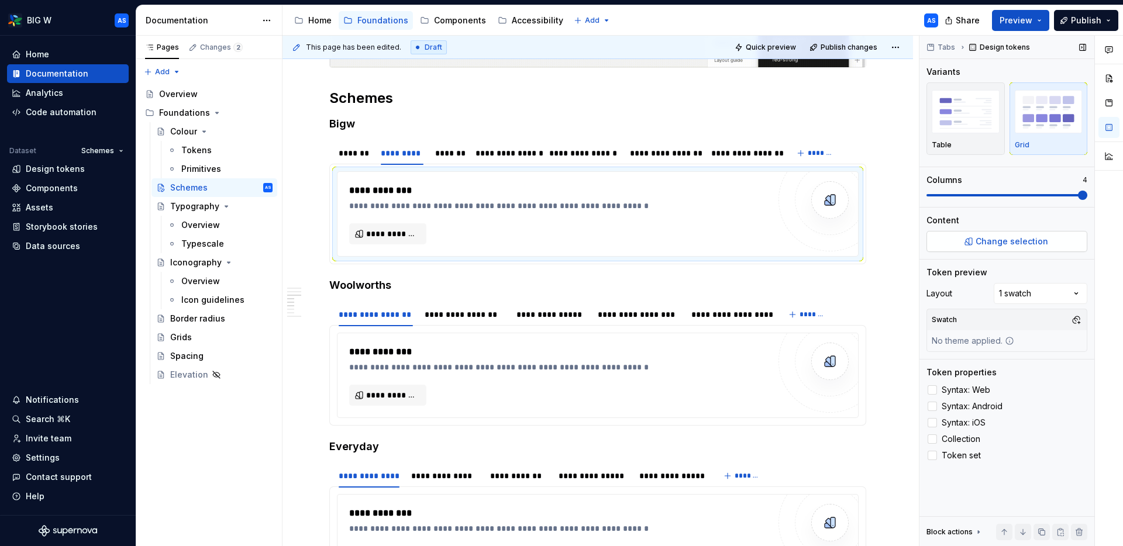
click at [1043, 243] on span "Change selection" at bounding box center [1011, 242] width 73 height 12
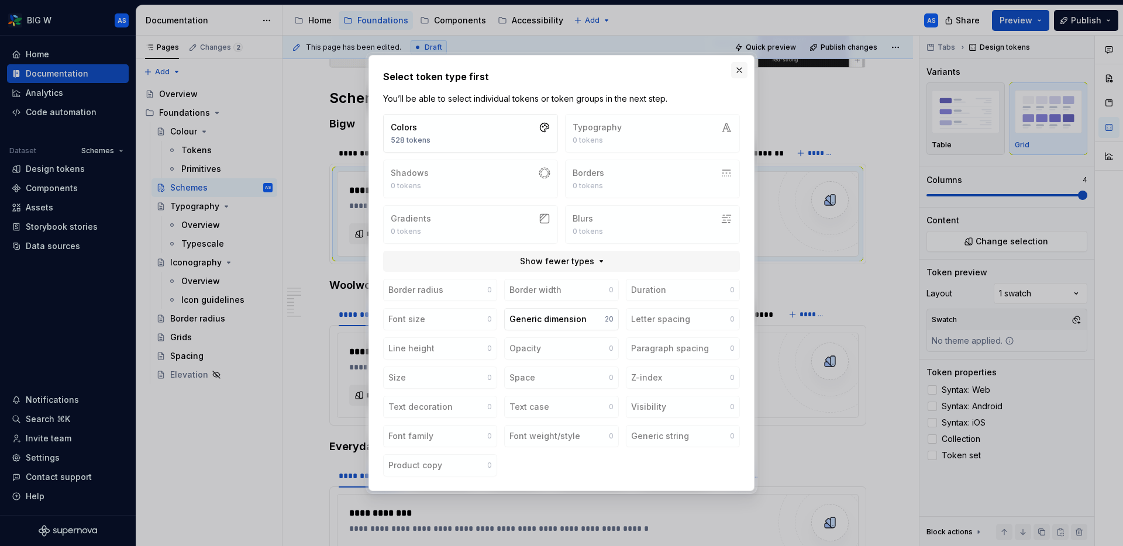
click at [743, 70] on button "button" at bounding box center [739, 70] width 16 height 16
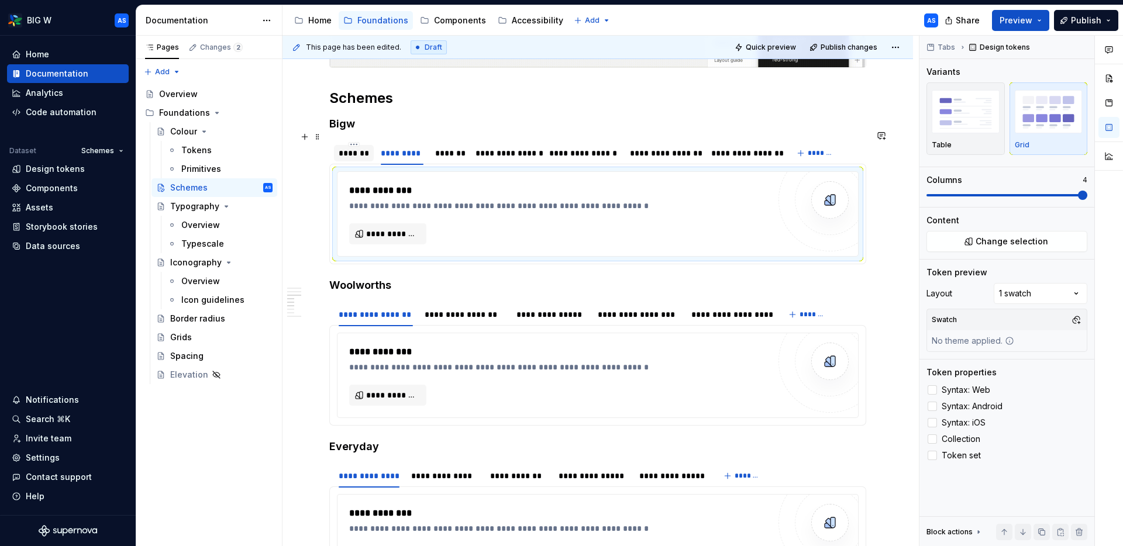
click at [357, 145] on div "*******" at bounding box center [354, 153] width 40 height 16
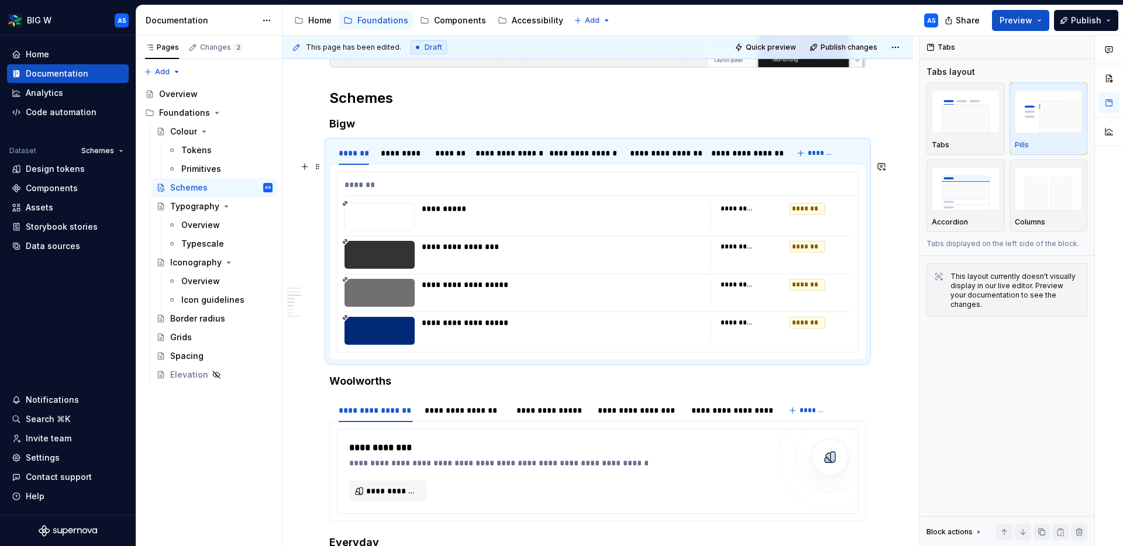
click at [428, 179] on div "*******" at bounding box center [600, 187] width 512 height 17
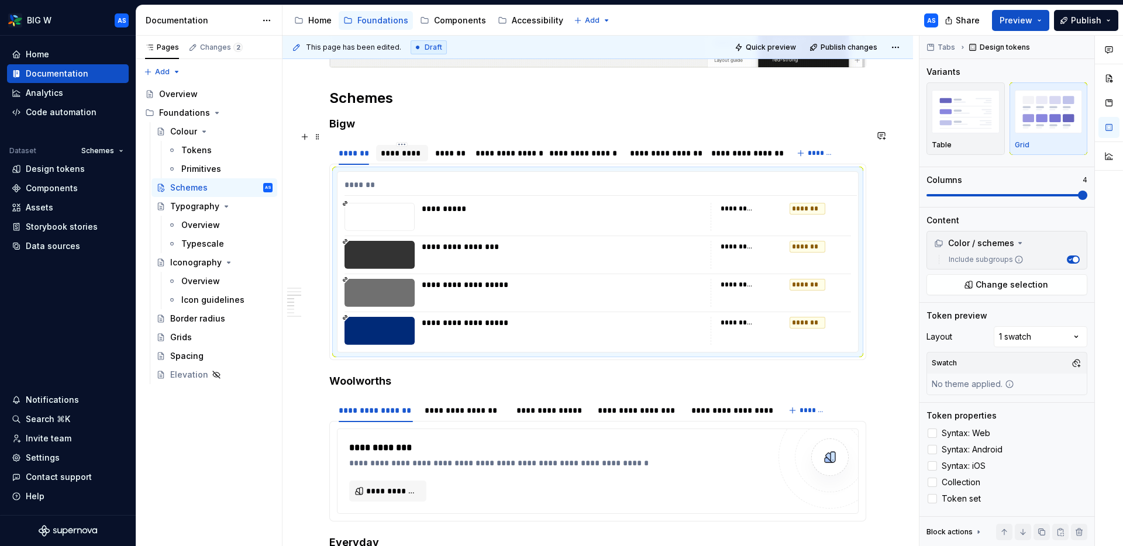
click at [403, 148] on div "*********" at bounding box center [402, 153] width 43 height 12
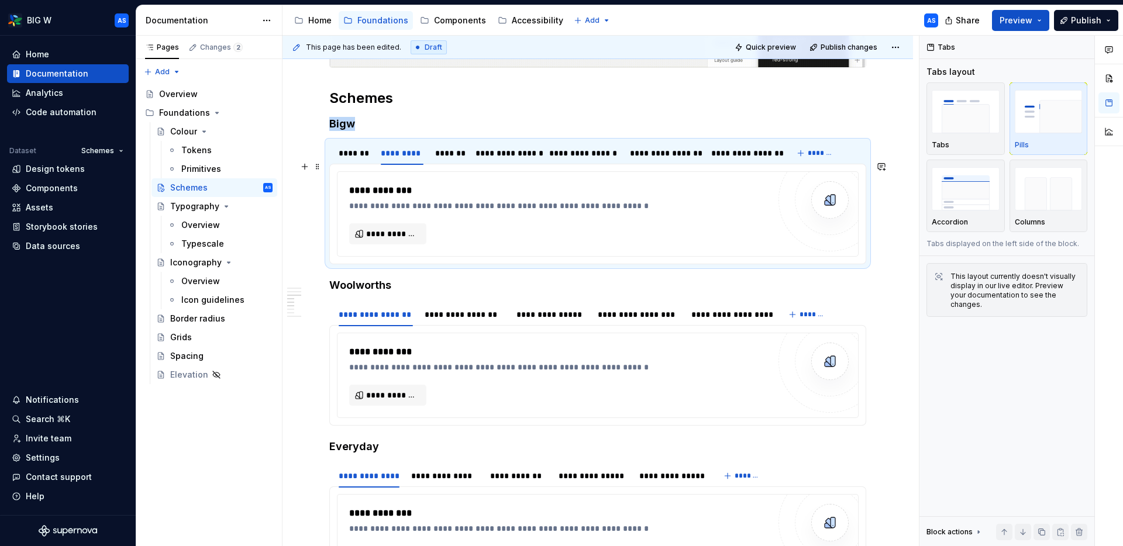
click at [415, 184] on div "**********" at bounding box center [562, 191] width 426 height 14
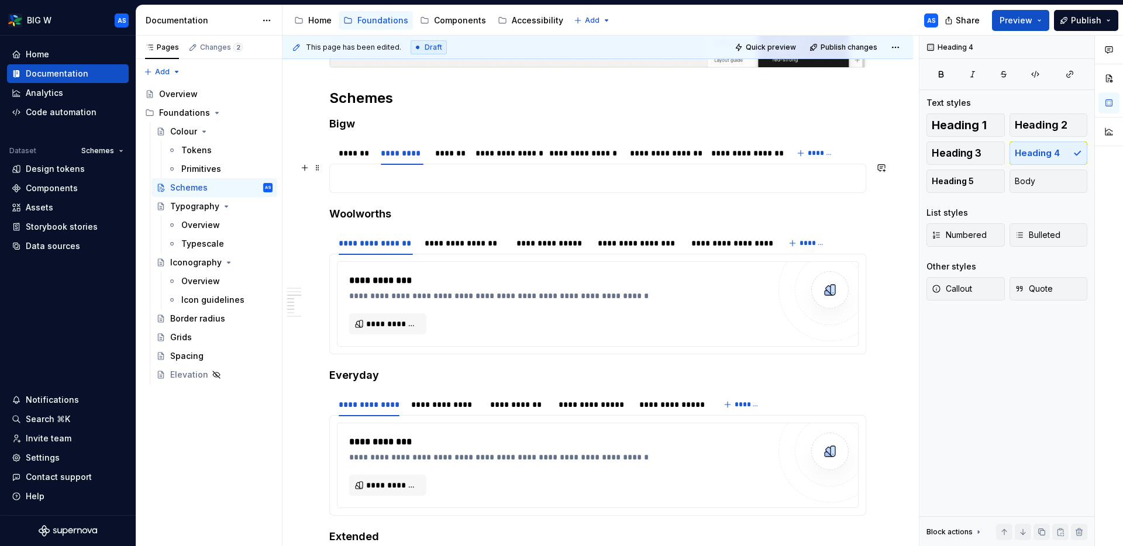
click at [413, 172] on p at bounding box center [598, 178] width 522 height 14
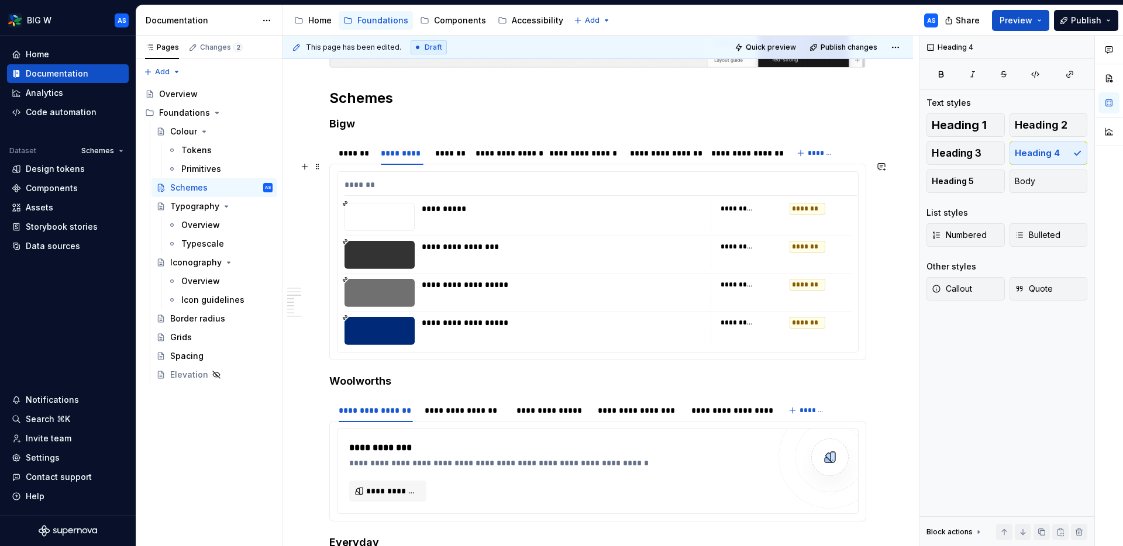
click at [782, 241] on div "**********" at bounding box center [751, 247] width 62 height 12
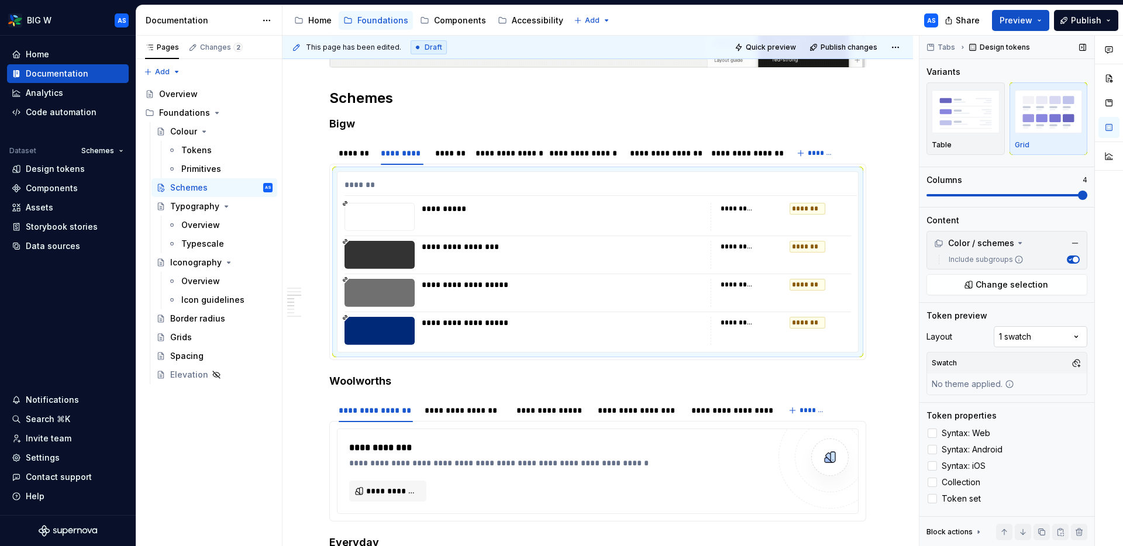
click at [1085, 336] on div "Comments Open comments No comments yet Select ‘Comment’ from the block context …" at bounding box center [1020, 291] width 203 height 511
click at [1079, 361] on button "button" at bounding box center [1076, 363] width 16 height 16
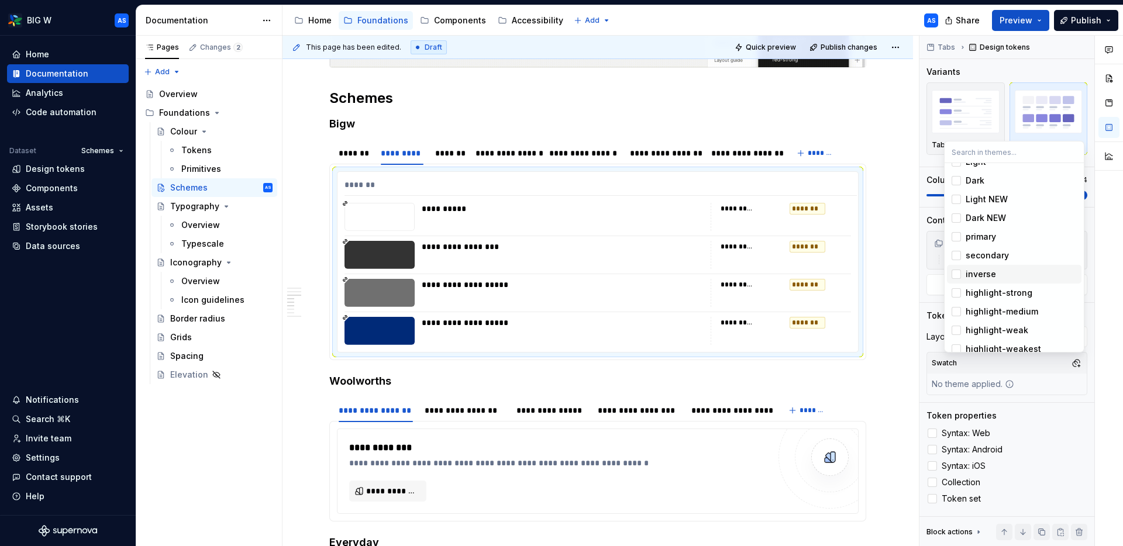
scroll to position [14, 0]
click at [975, 254] on div "secondary" at bounding box center [986, 255] width 43 height 12
click at [892, 226] on html "BIG W AS Home Documentation Analytics Code automation Dataset Schemes Design to…" at bounding box center [561, 273] width 1123 height 546
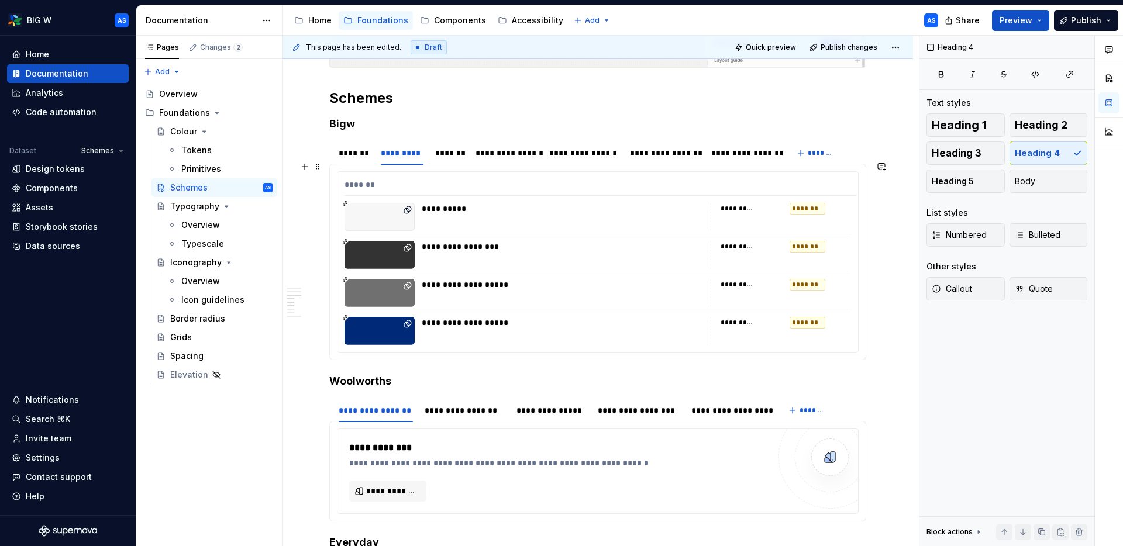
click at [531, 225] on div "**********" at bounding box center [597, 262] width 520 height 180
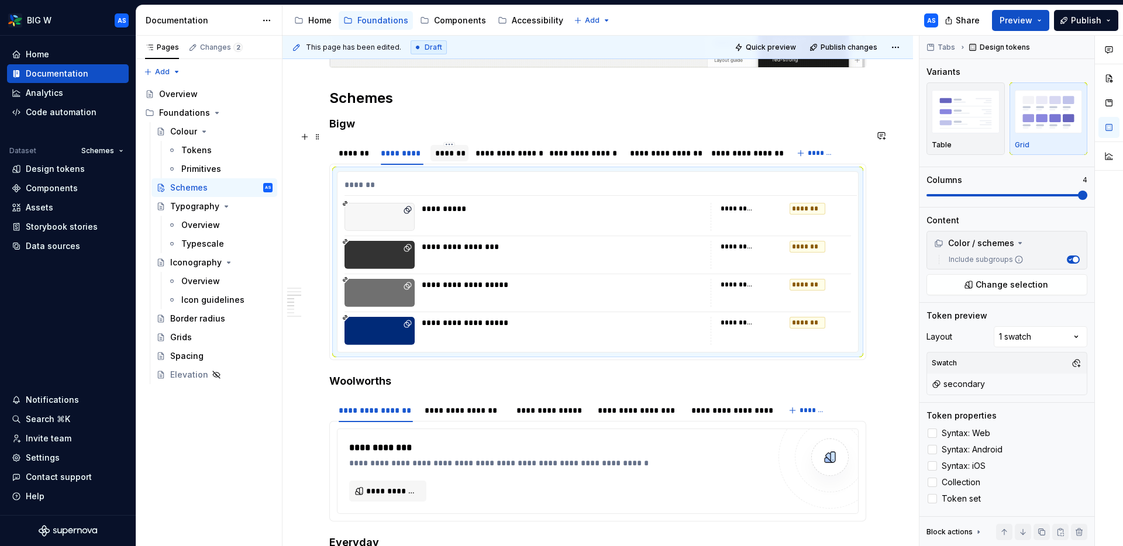
click at [441, 147] on div "*******" at bounding box center [449, 153] width 29 height 12
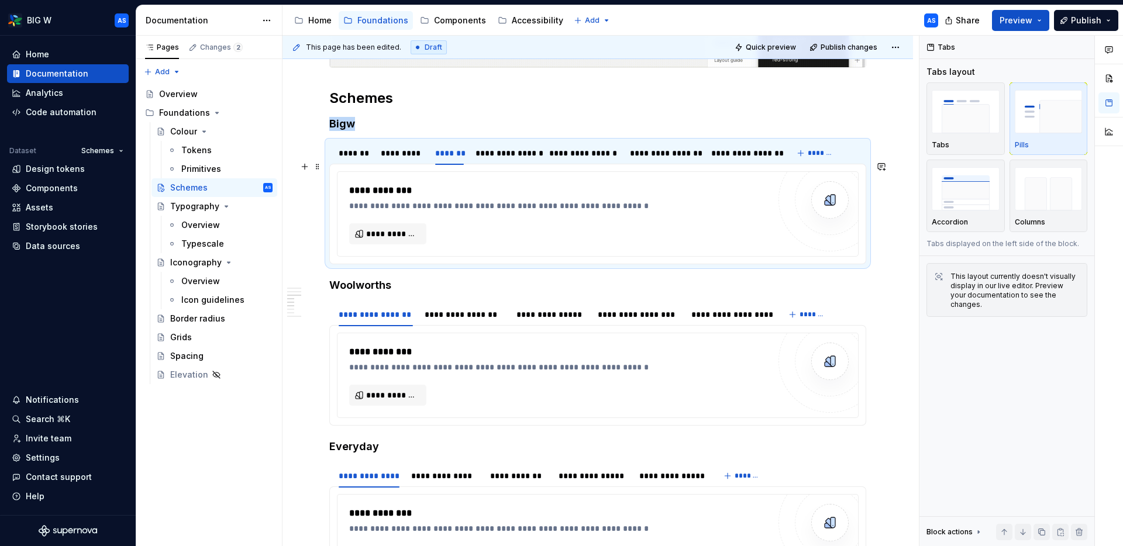
click at [439, 200] on div "**********" at bounding box center [562, 206] width 426 height 12
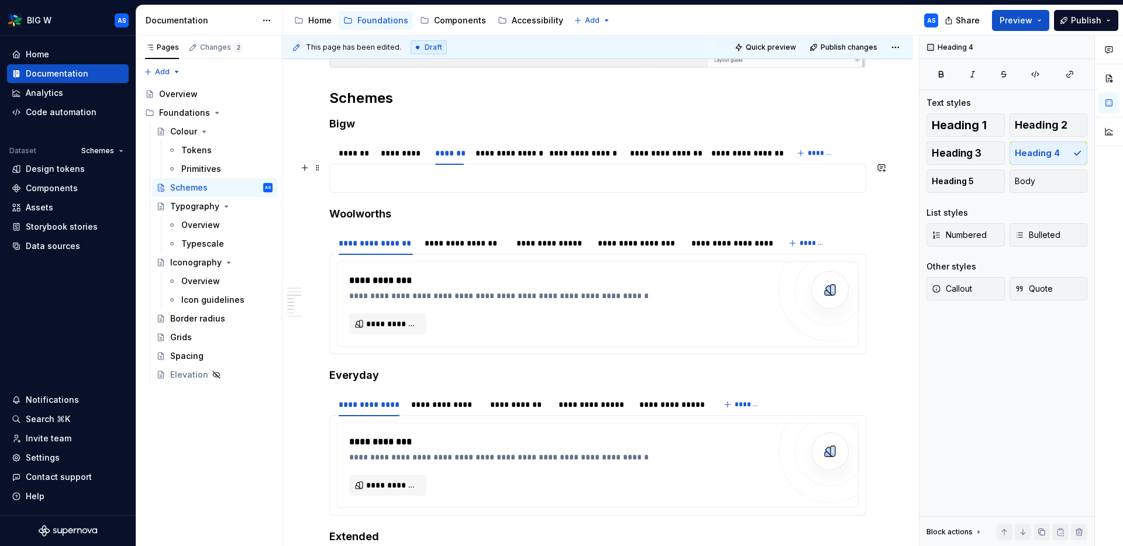
click at [427, 174] on p at bounding box center [598, 178] width 522 height 14
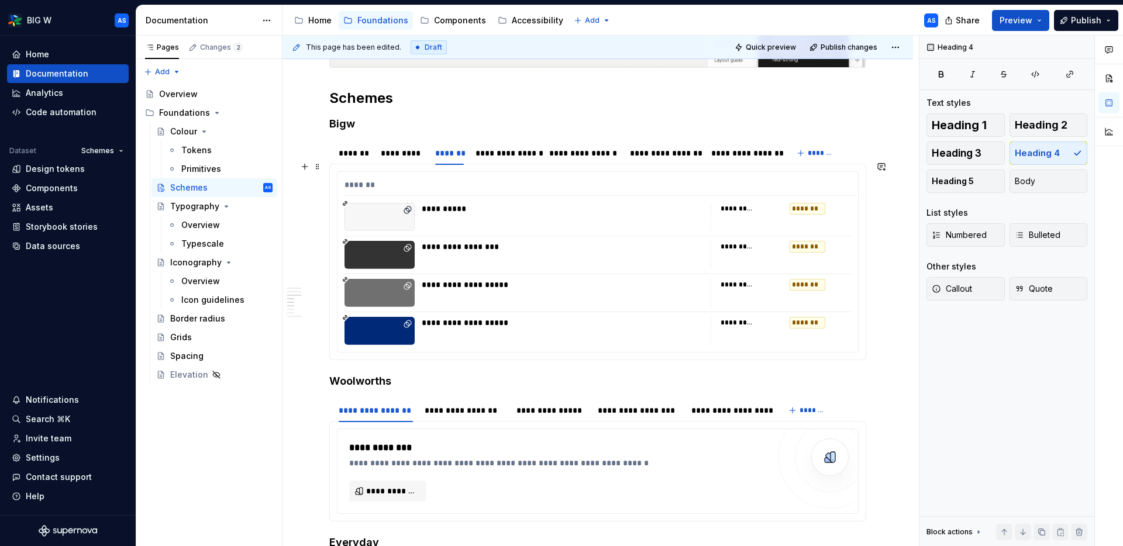
click at [475, 179] on div "*******" at bounding box center [600, 187] width 512 height 17
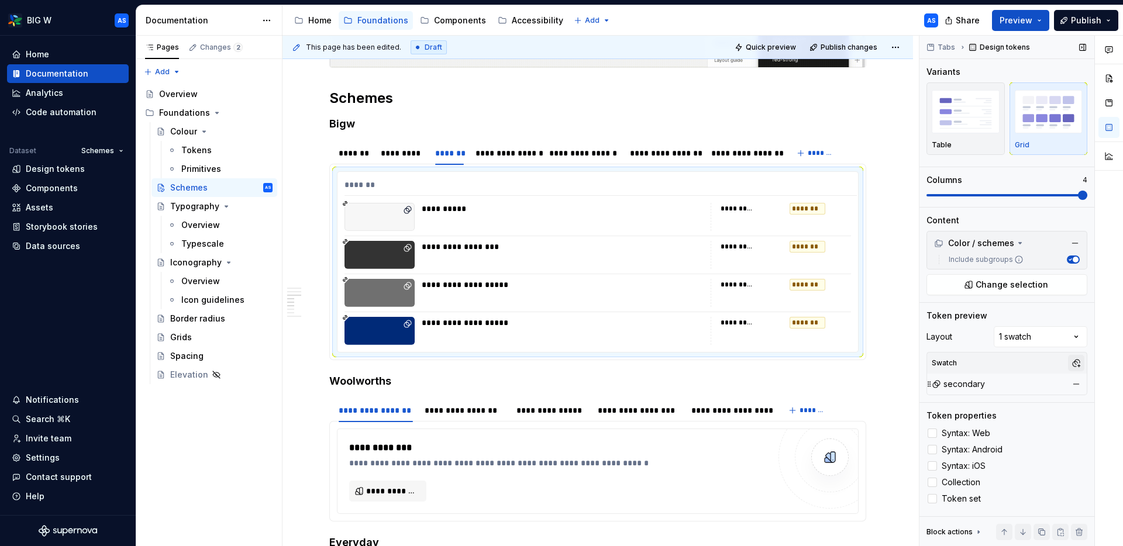
click at [1078, 363] on button "button" at bounding box center [1076, 363] width 16 height 16
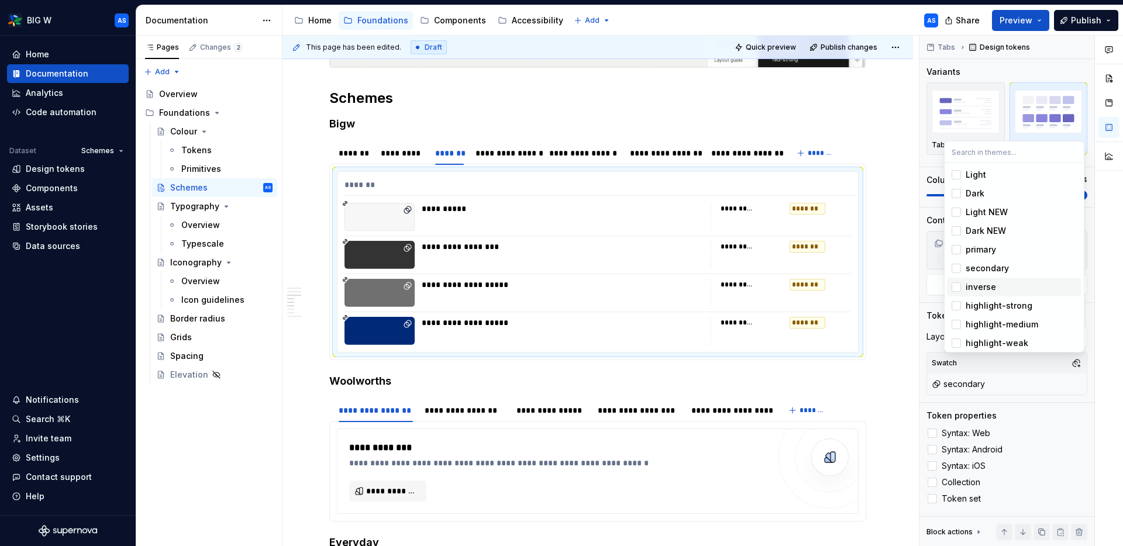
click at [962, 283] on span "inverse" at bounding box center [1014, 287] width 134 height 19
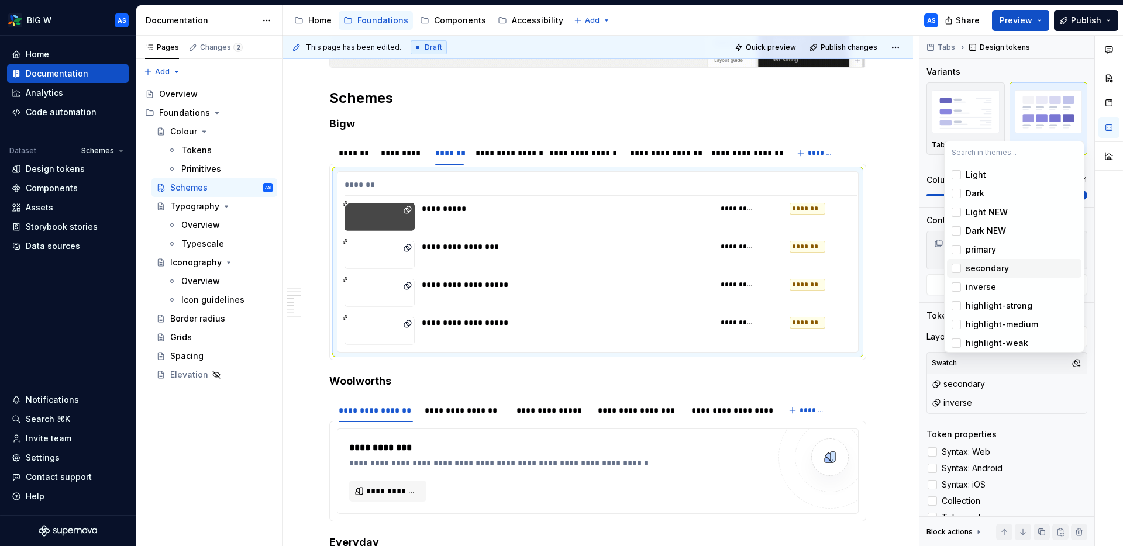
click at [960, 270] on div "Suggestions" at bounding box center [955, 268] width 9 height 9
click at [889, 191] on html "BIG W AS Home Documentation Analytics Code automation Dataset Schemes Design to…" at bounding box center [561, 273] width 1123 height 546
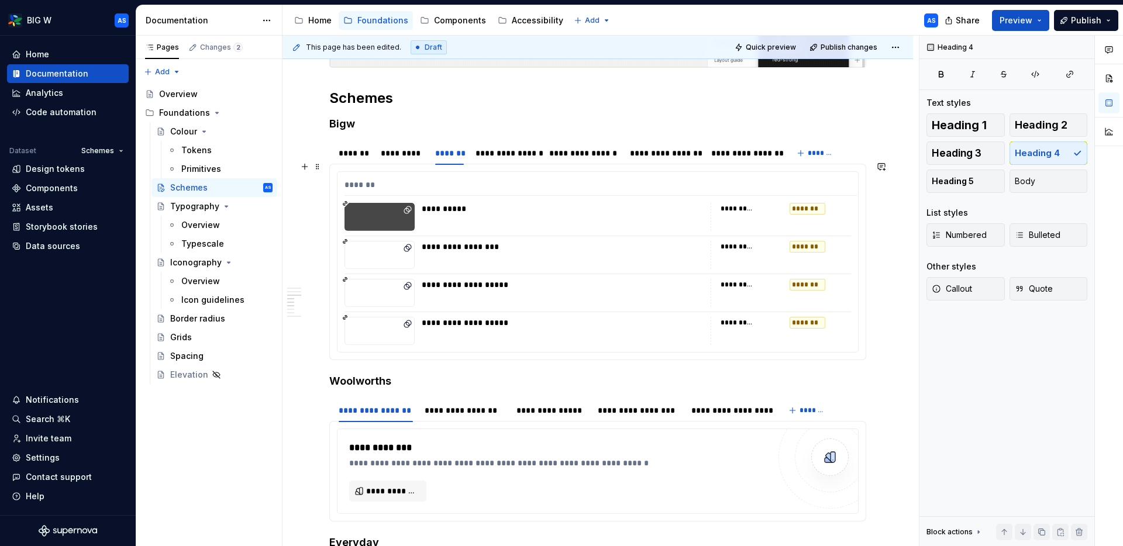
click at [786, 190] on div "**********" at bounding box center [597, 262] width 520 height 180
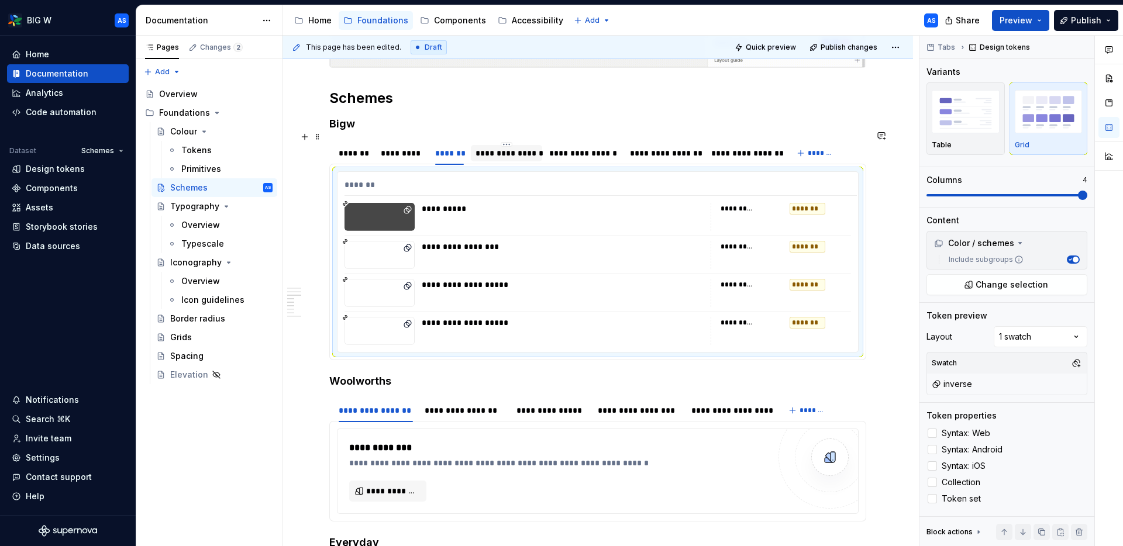
click at [511, 147] on div "**********" at bounding box center [506, 153] width 63 height 12
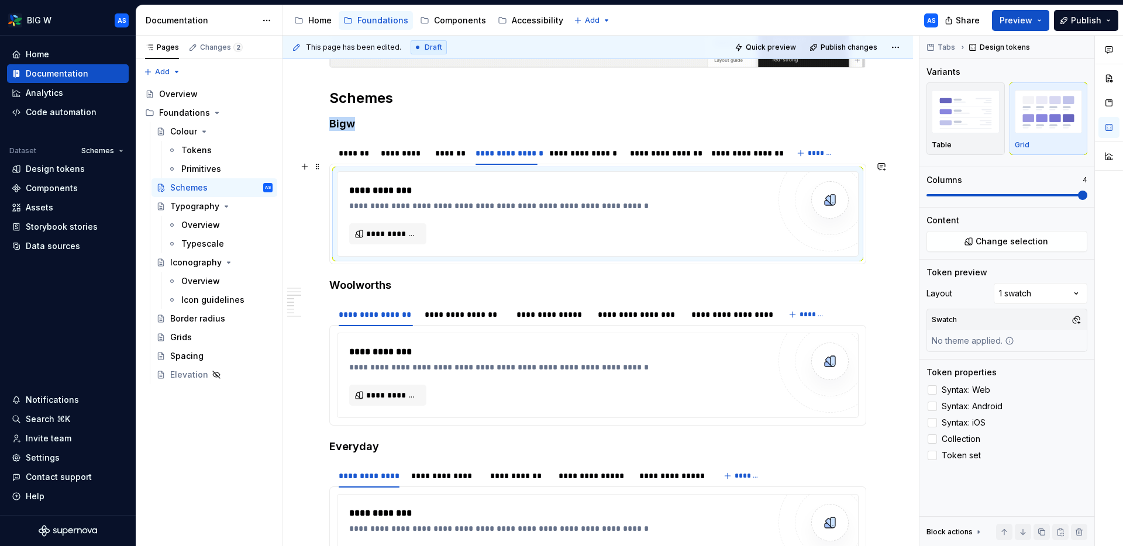
click at [495, 200] on div "**********" at bounding box center [562, 206] width 426 height 12
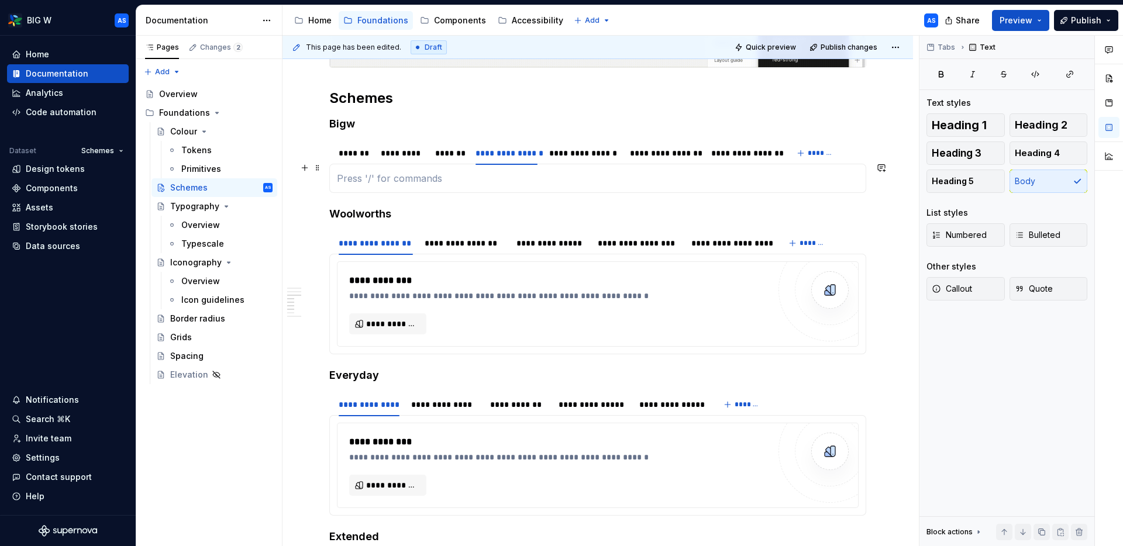
click at [483, 174] on p at bounding box center [598, 178] width 522 height 14
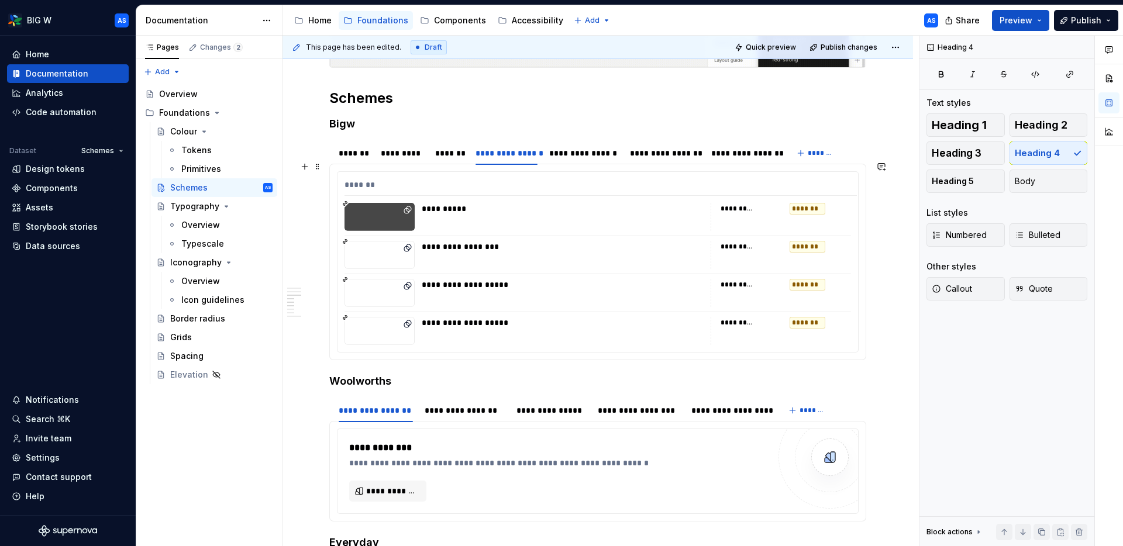
click at [511, 192] on div "**********" at bounding box center [597, 262] width 520 height 180
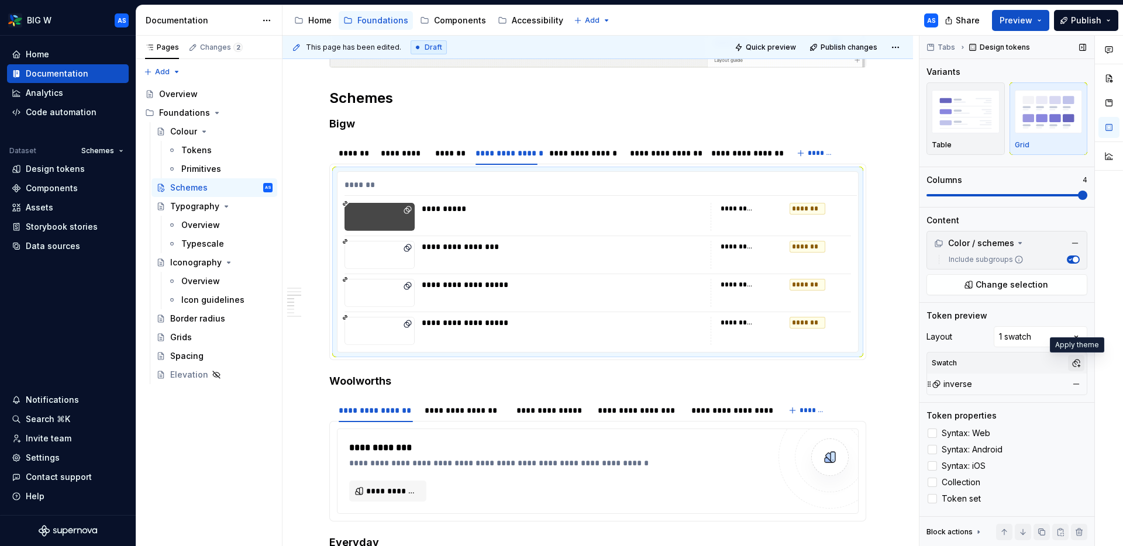
click at [1078, 360] on button "button" at bounding box center [1076, 363] width 16 height 16
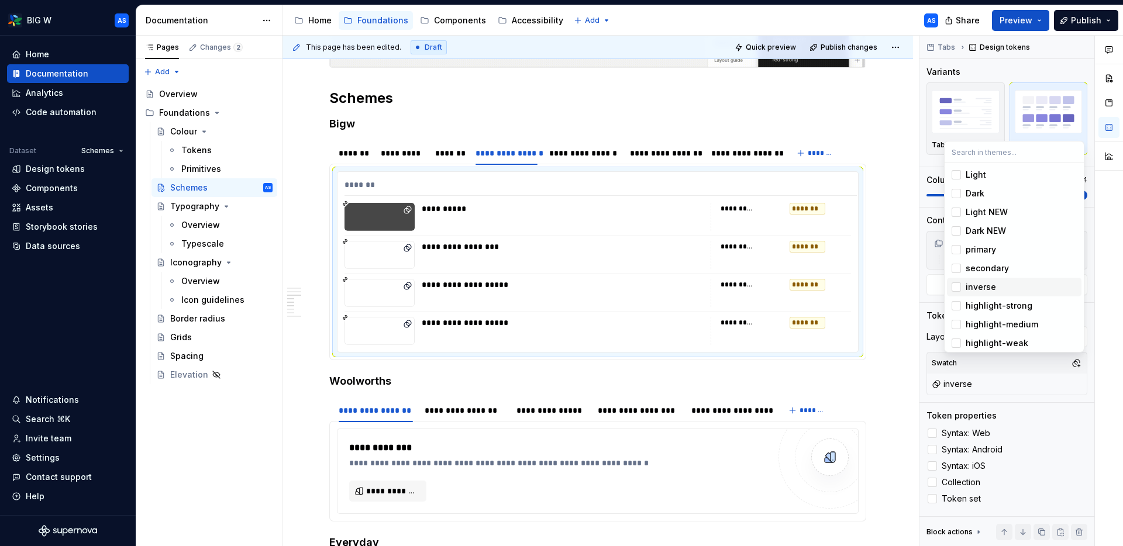
drag, startPoint x: 972, startPoint y: 286, endPoint x: 978, endPoint y: 310, distance: 25.1
click at [972, 286] on div "inverse" at bounding box center [980, 287] width 30 height 12
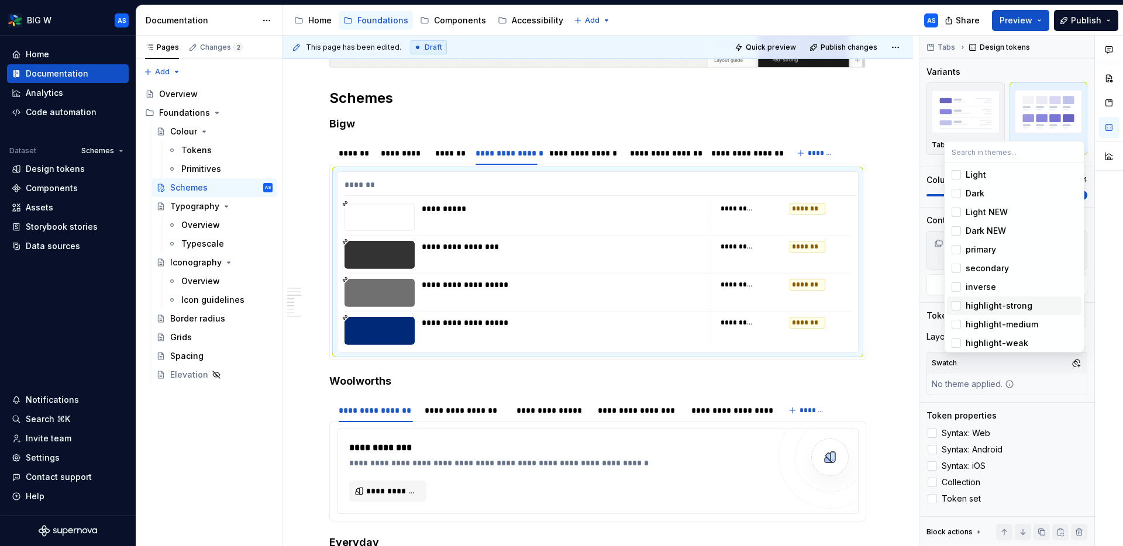
click at [977, 308] on div "highlight-strong" at bounding box center [998, 306] width 67 height 12
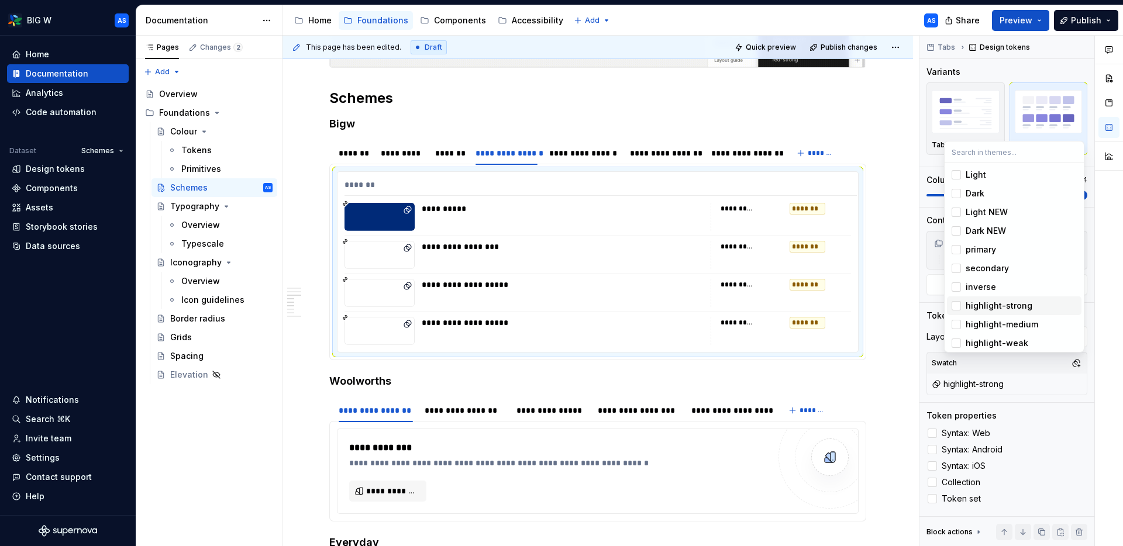
click at [878, 183] on html "BIG W AS Home Documentation Analytics Code automation Dataset Schemes Design to…" at bounding box center [561, 273] width 1123 height 546
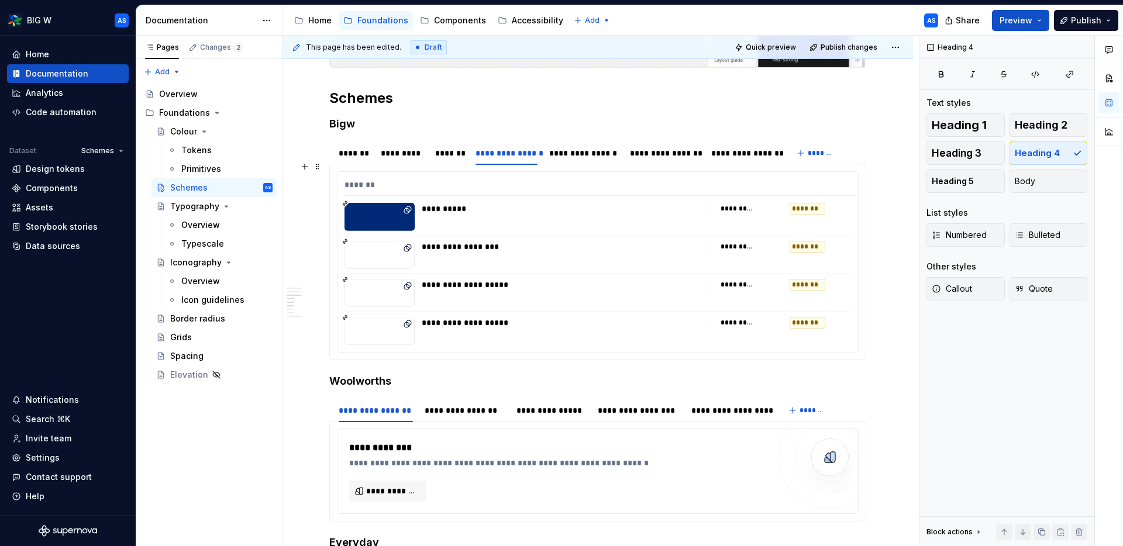
click at [748, 208] on div "**********" at bounding box center [780, 217] width 140 height 28
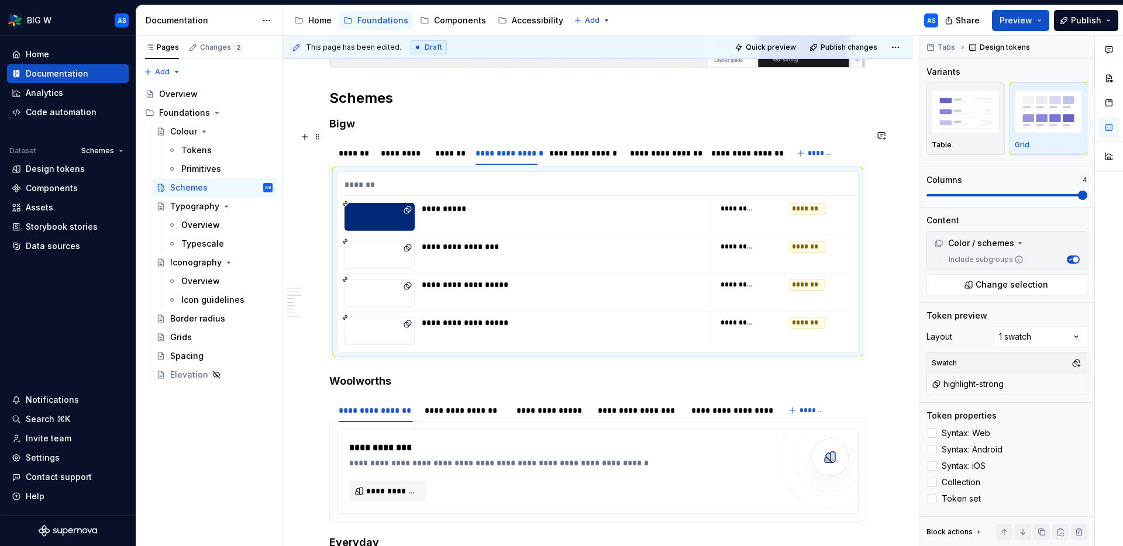
click at [570, 147] on div "**********" at bounding box center [583, 153] width 68 height 12
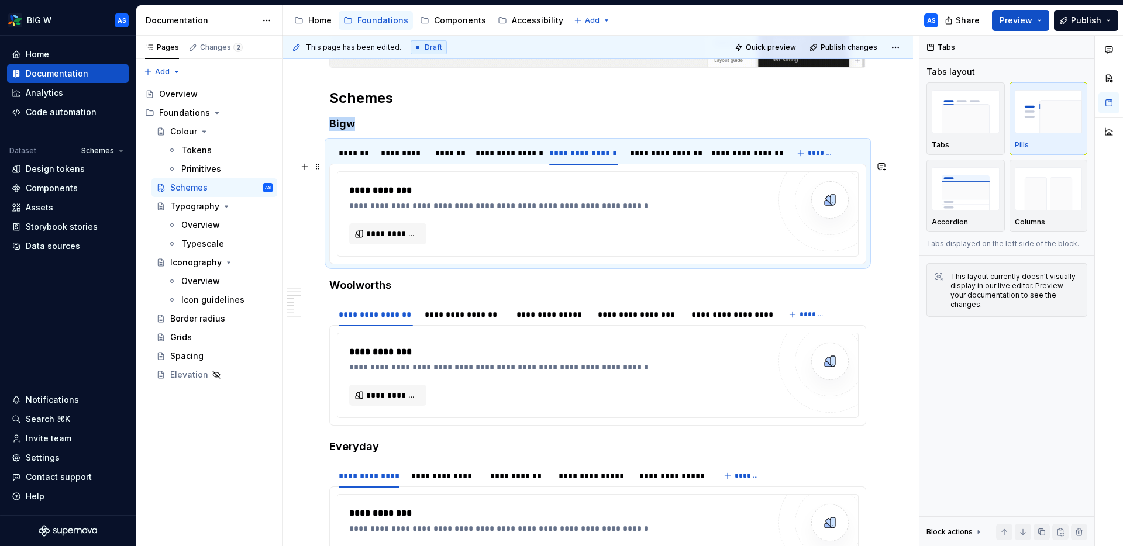
click at [533, 200] on div "**********" at bounding box center [562, 206] width 426 height 12
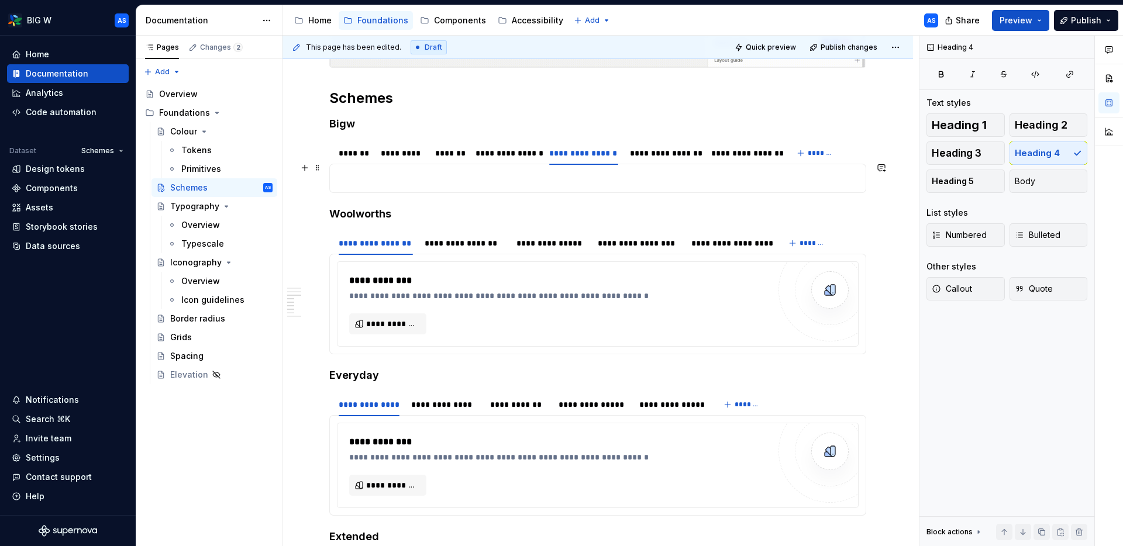
click at [530, 173] on p at bounding box center [598, 178] width 522 height 14
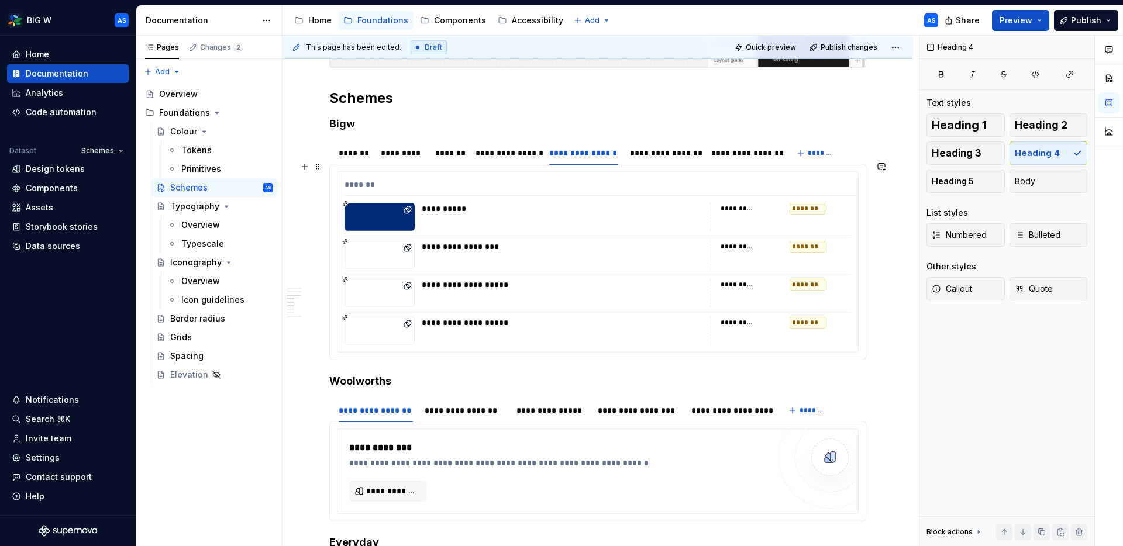
click at [744, 220] on div "**********" at bounding box center [780, 217] width 140 height 28
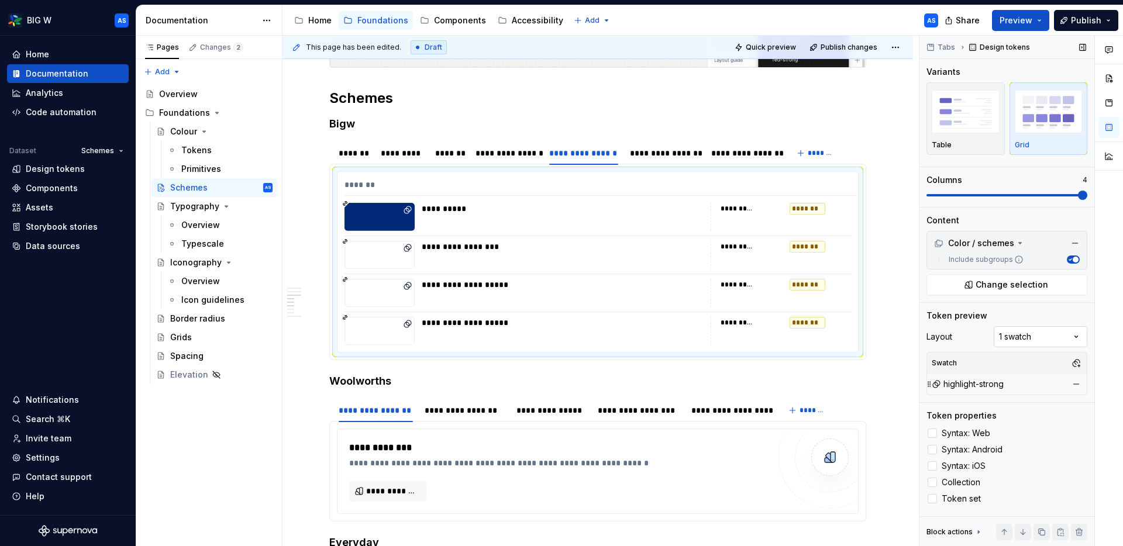
click at [1041, 337] on div "Comments Open comments No comments yet Select ‘Comment’ from the block context …" at bounding box center [1020, 291] width 203 height 511
click at [974, 384] on div "highlight-strong" at bounding box center [967, 384] width 72 height 12
click at [1077, 387] on button "button" at bounding box center [1076, 384] width 16 height 16
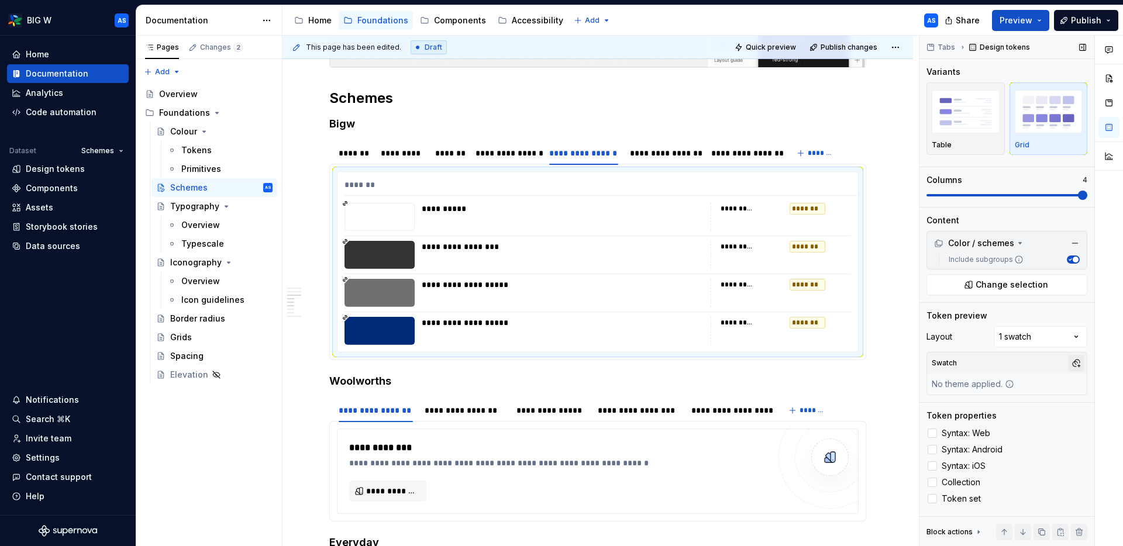
click at [1075, 364] on button "button" at bounding box center [1076, 363] width 16 height 16
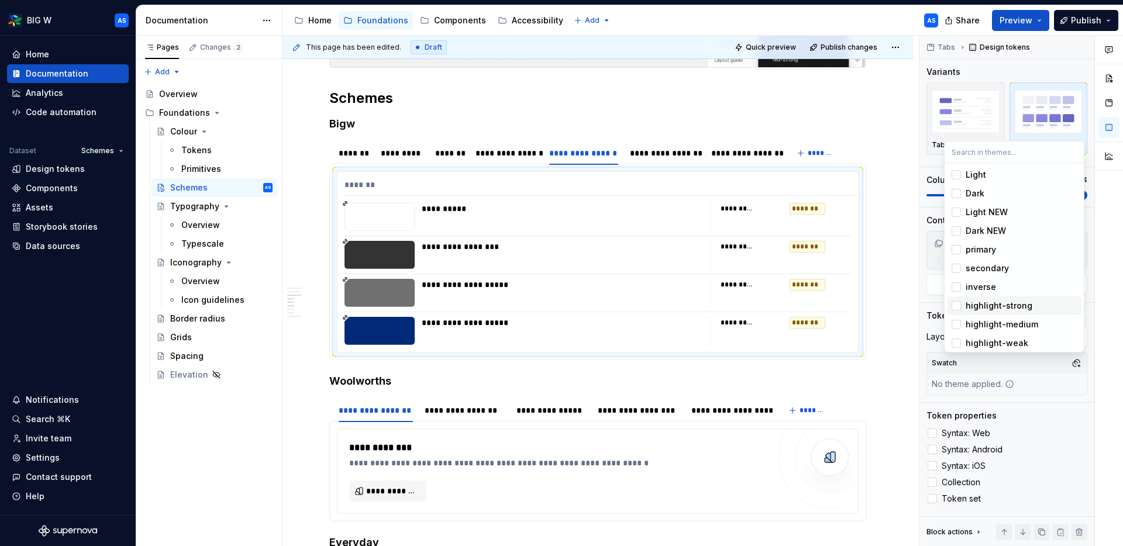
scroll to position [16, 0]
click at [1030, 305] on div "highlight-medium" at bounding box center [1001, 308] width 73 height 12
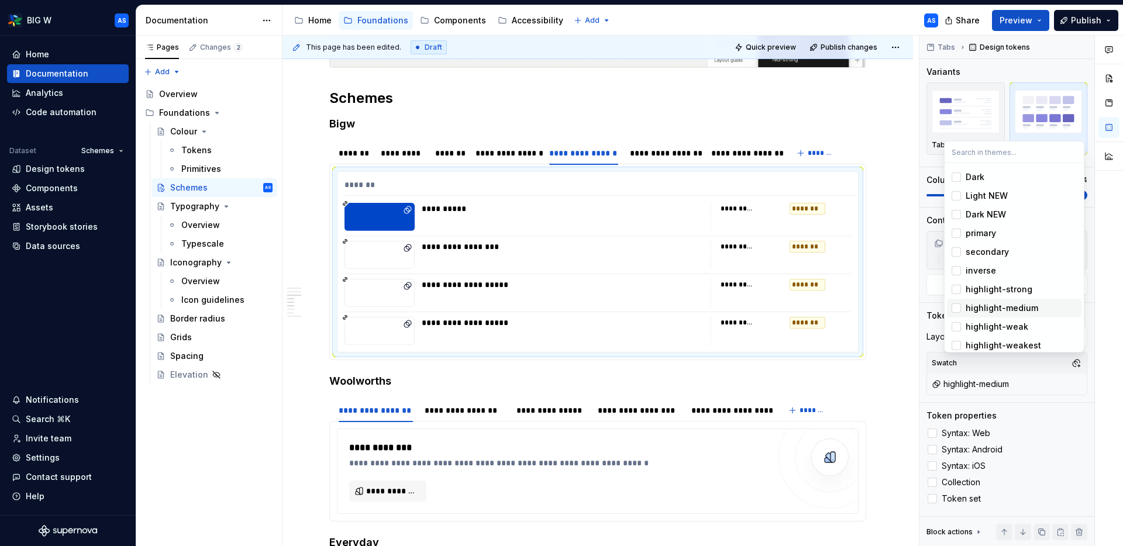
click at [674, 249] on html "BIG W AS Home Documentation Analytics Code automation Dataset Schemes Design to…" at bounding box center [561, 273] width 1123 height 546
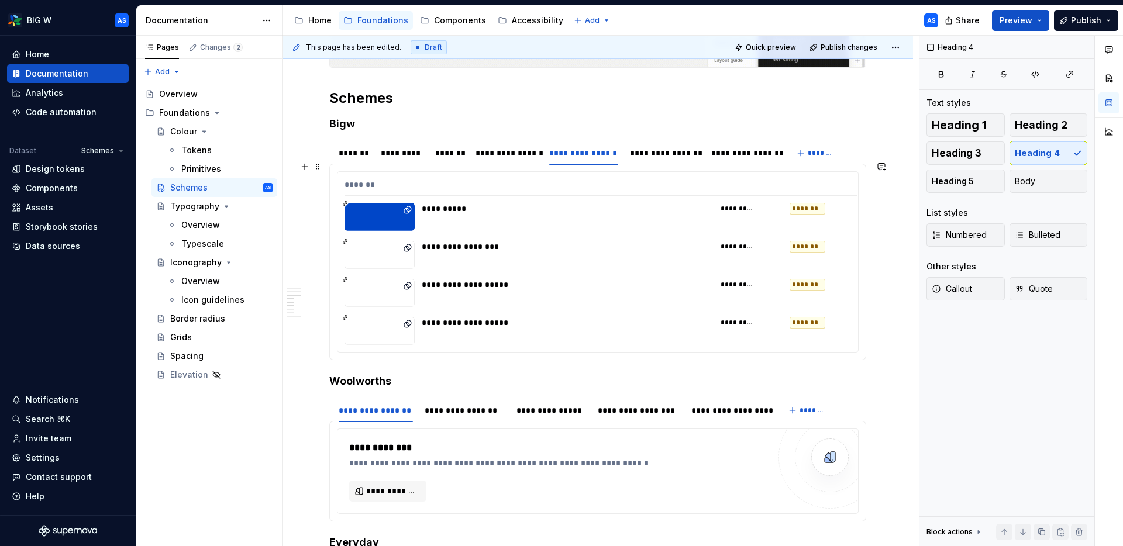
click at [703, 241] on div "**********" at bounding box center [566, 247] width 288 height 12
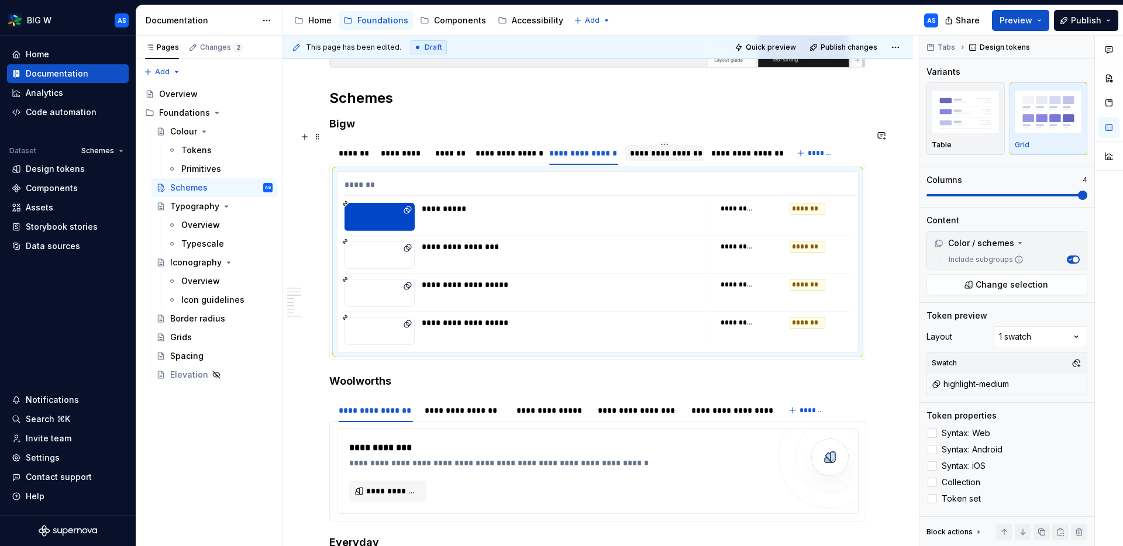
click at [674, 147] on div "**********" at bounding box center [665, 153] width 70 height 12
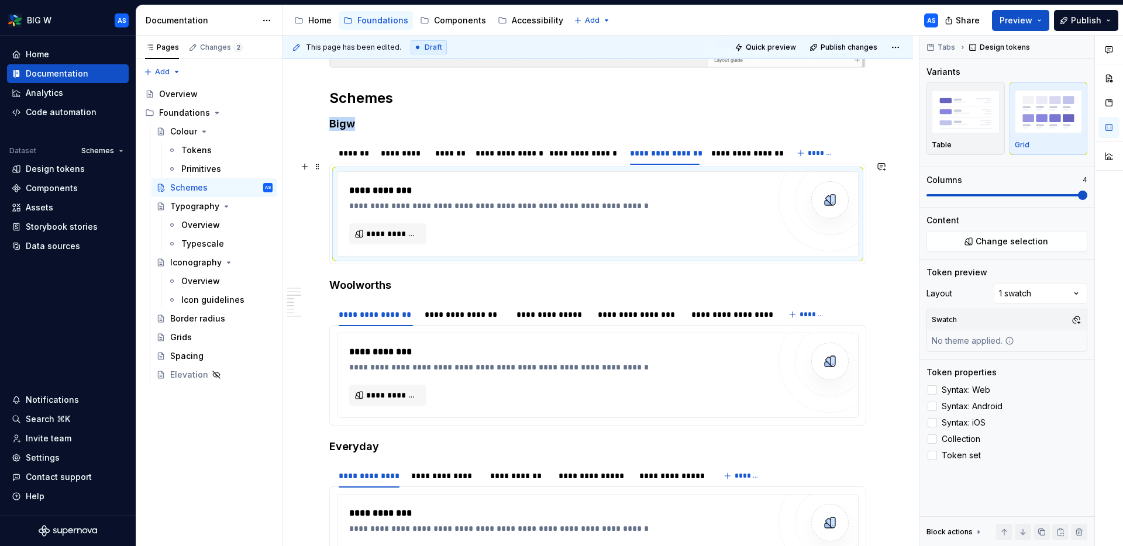
click at [623, 185] on div "**********" at bounding box center [562, 191] width 426 height 14
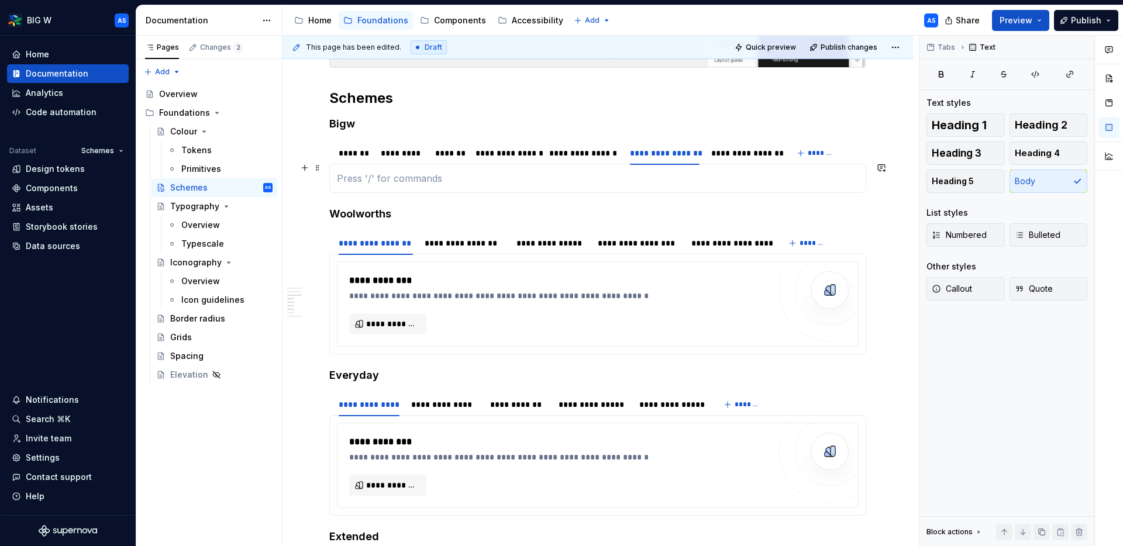
click at [623, 172] on p at bounding box center [598, 178] width 522 height 14
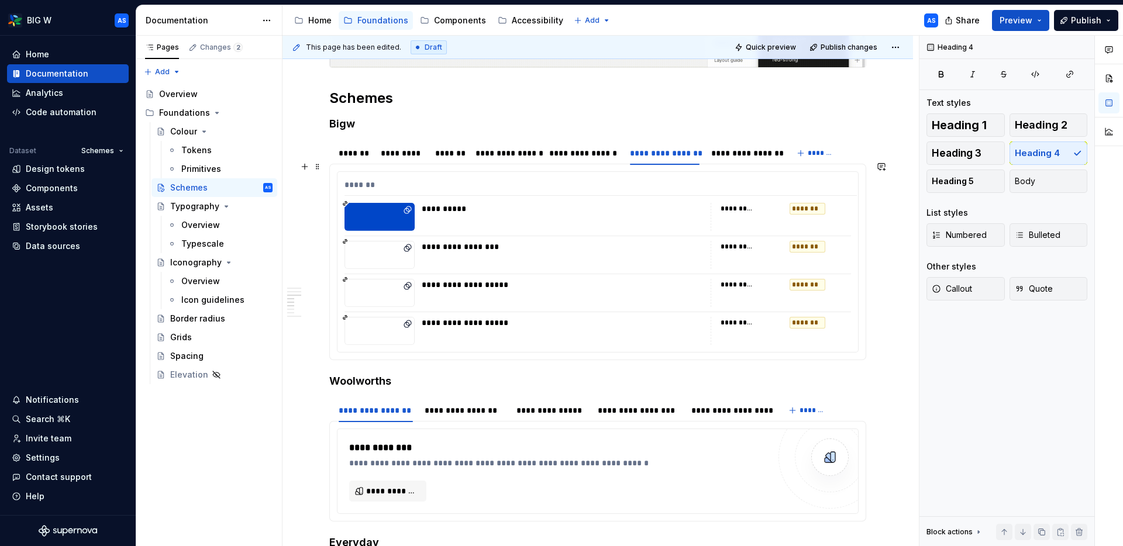
click at [625, 179] on div "*******" at bounding box center [600, 187] width 512 height 17
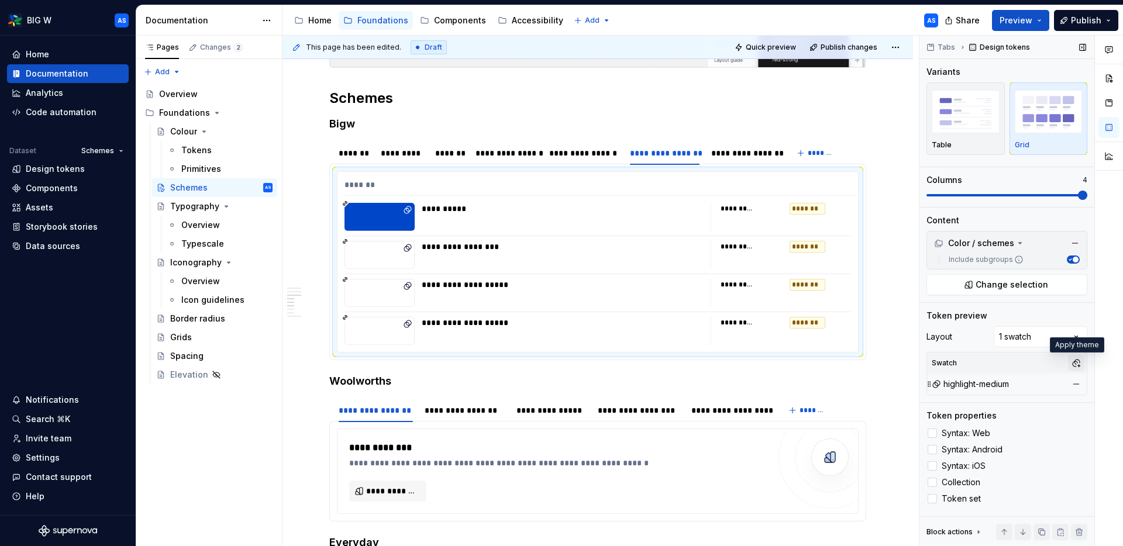
click at [1078, 362] on button "button" at bounding box center [1076, 363] width 16 height 16
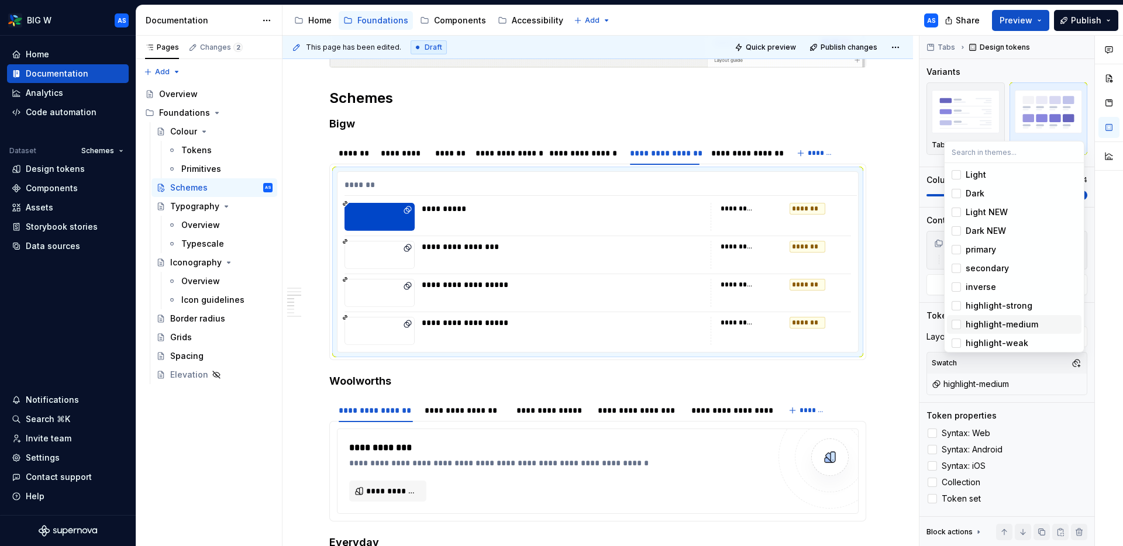
click at [989, 321] on div "highlight-medium" at bounding box center [1001, 325] width 73 height 12
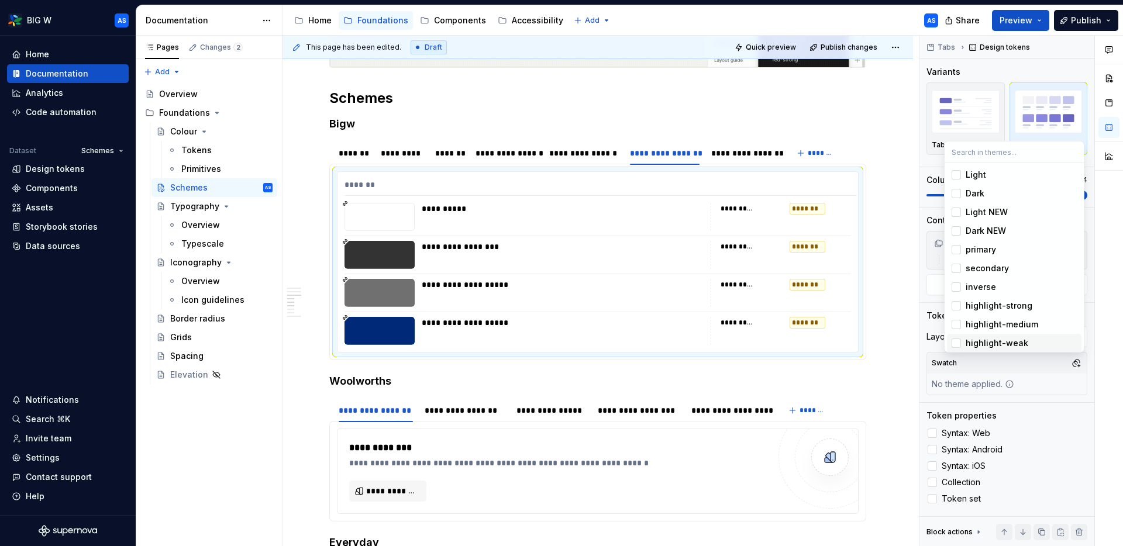
click at [982, 341] on div "highlight-weak" at bounding box center [996, 343] width 63 height 12
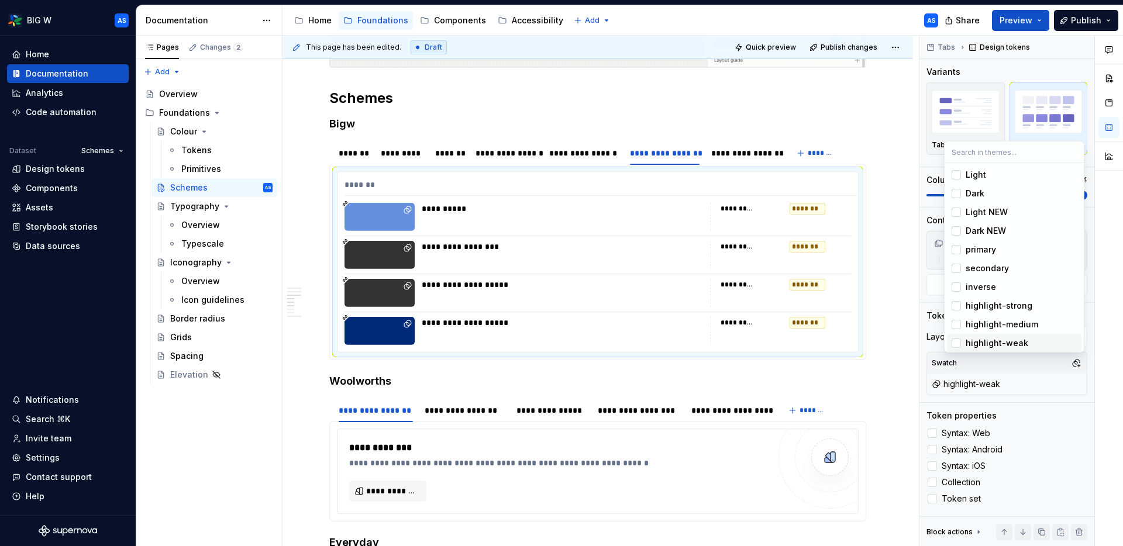
click at [697, 238] on html "BIG W AS Home Documentation Analytics Code automation Dataset Schemes Design to…" at bounding box center [561, 273] width 1123 height 546
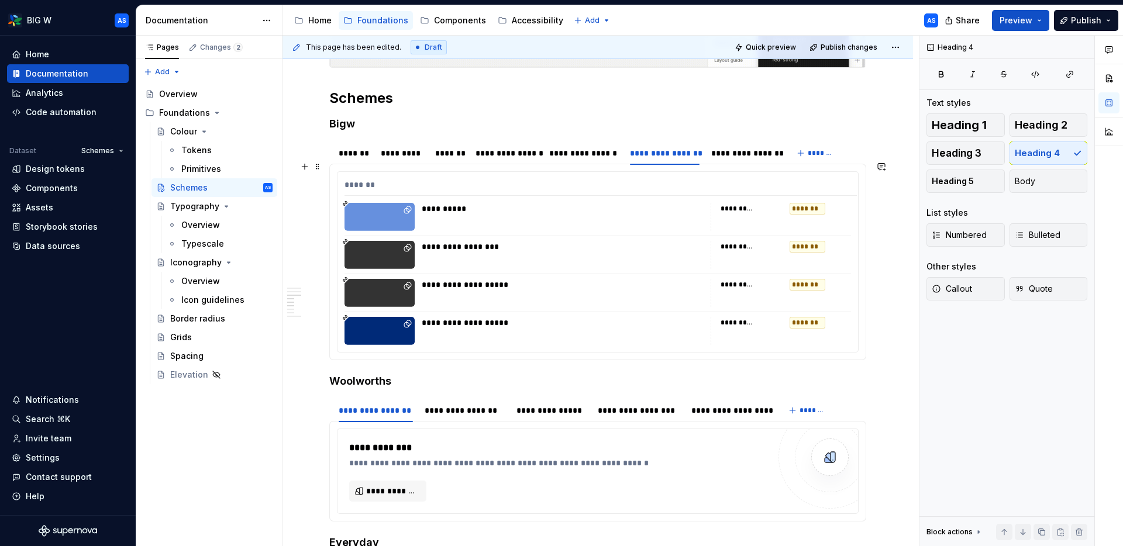
click at [690, 188] on div "**********" at bounding box center [597, 262] width 520 height 180
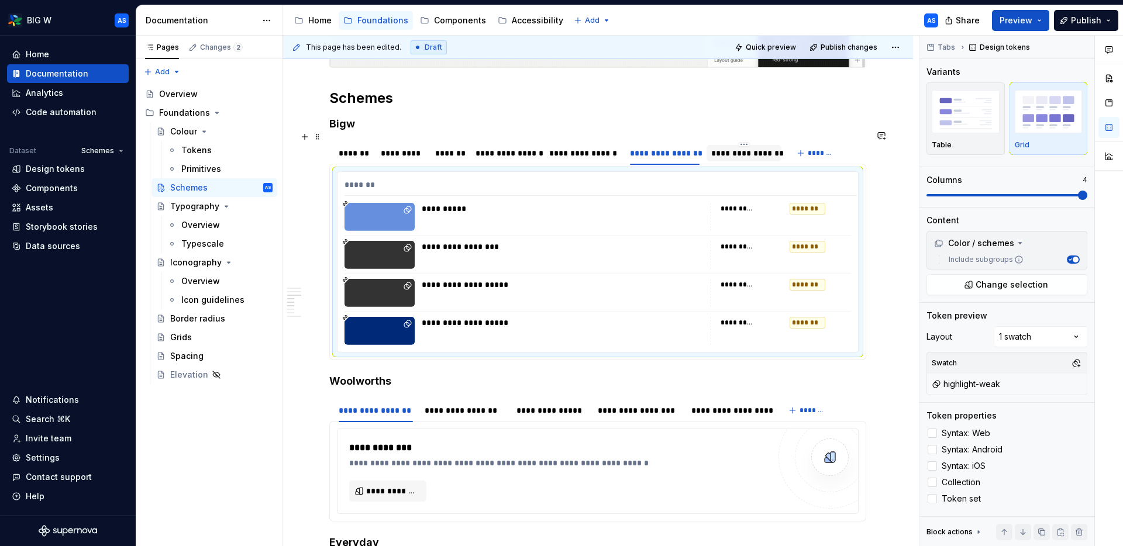
click at [738, 147] on div "**********" at bounding box center [744, 153] width 66 height 12
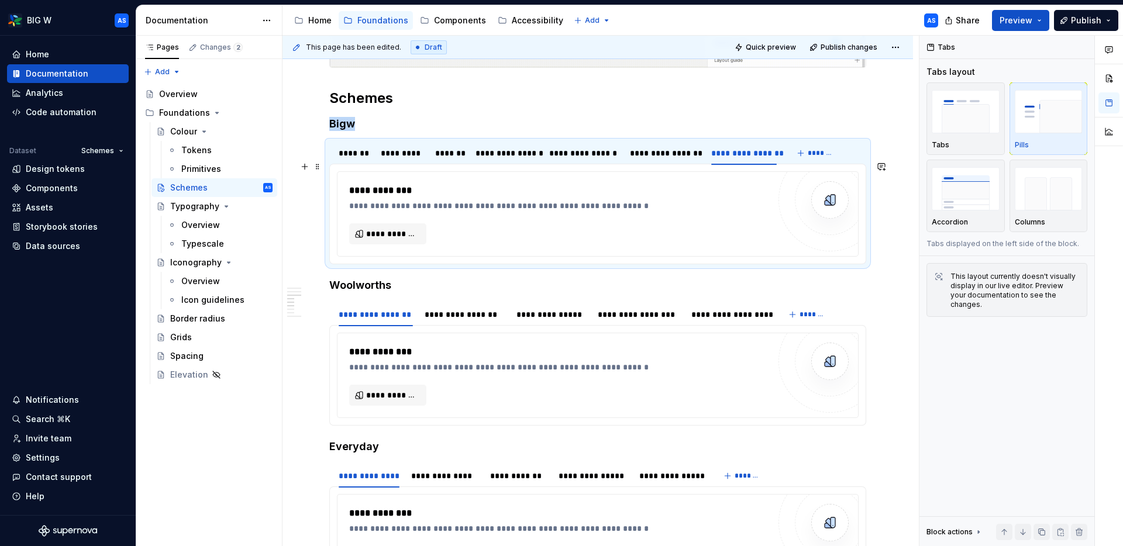
click at [681, 184] on div "**********" at bounding box center [562, 191] width 426 height 14
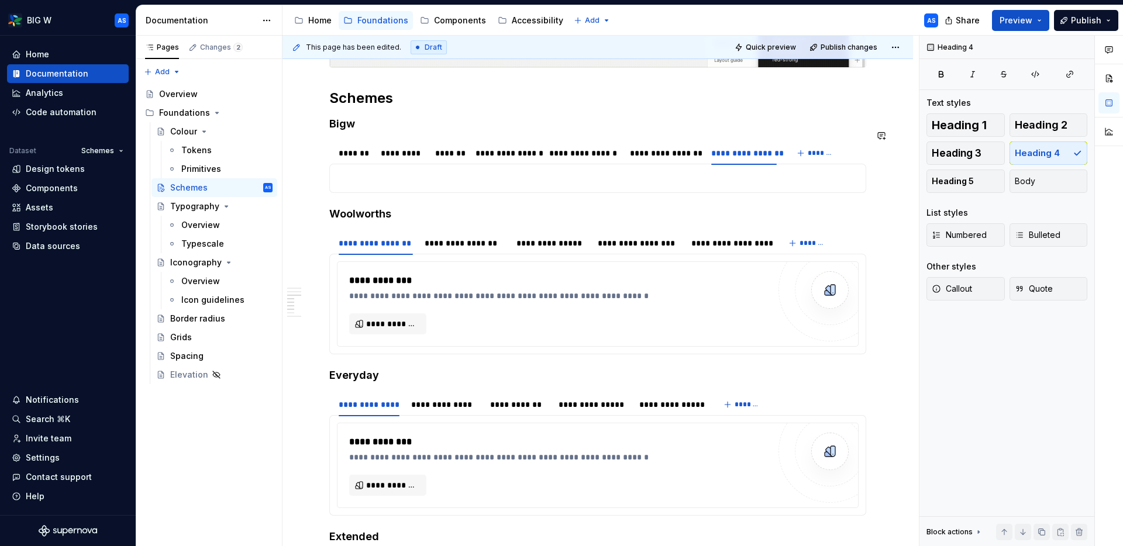
click at [667, 164] on div "**********" at bounding box center [597, 178] width 537 height 29
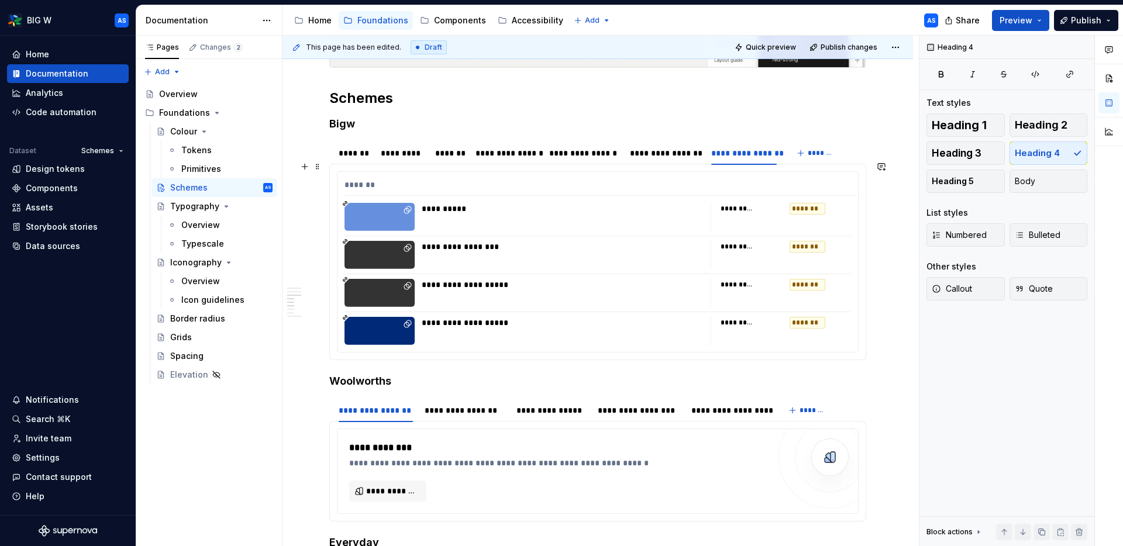
click at [663, 179] on div "*******" at bounding box center [600, 187] width 512 height 17
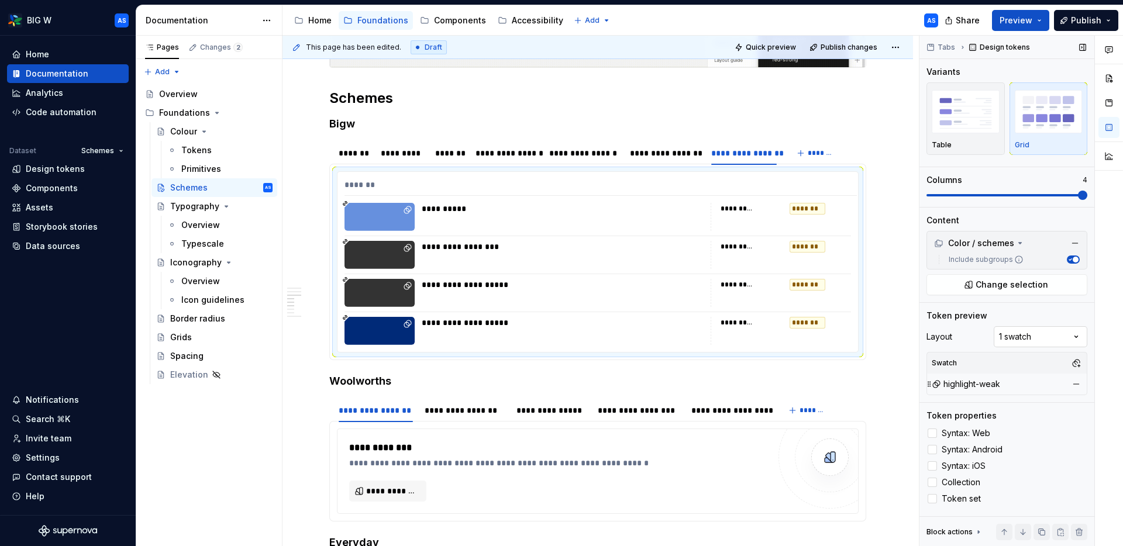
click at [1066, 336] on div "Comments Open comments No comments yet Select ‘Comment’ from the block context …" at bounding box center [1020, 291] width 203 height 511
click at [1078, 365] on button "button" at bounding box center [1076, 363] width 16 height 16
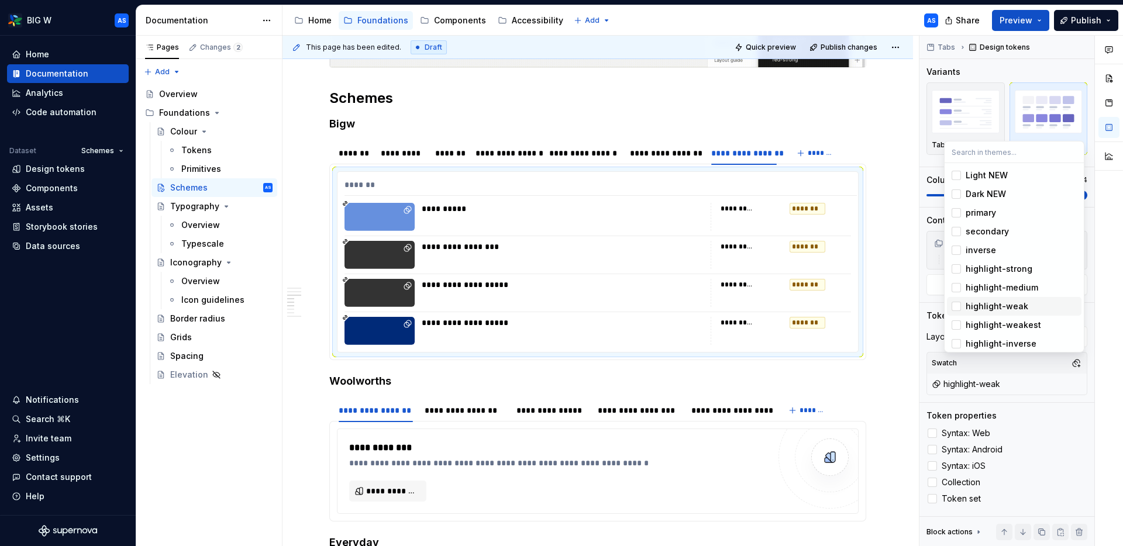
scroll to position [42, 0]
click at [1003, 303] on div "highlight-weak" at bounding box center [996, 301] width 63 height 12
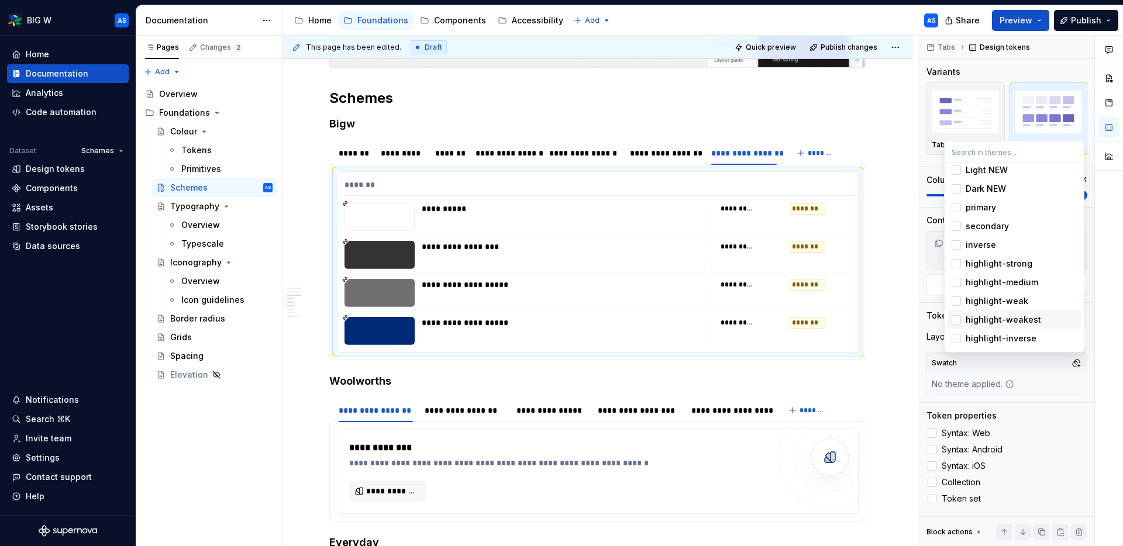
click at [999, 319] on div "highlight-weakest" at bounding box center [1002, 320] width 75 height 12
click at [785, 234] on html "BIG W AS Home Documentation Analytics Code automation Dataset Schemes Design to…" at bounding box center [561, 273] width 1123 height 546
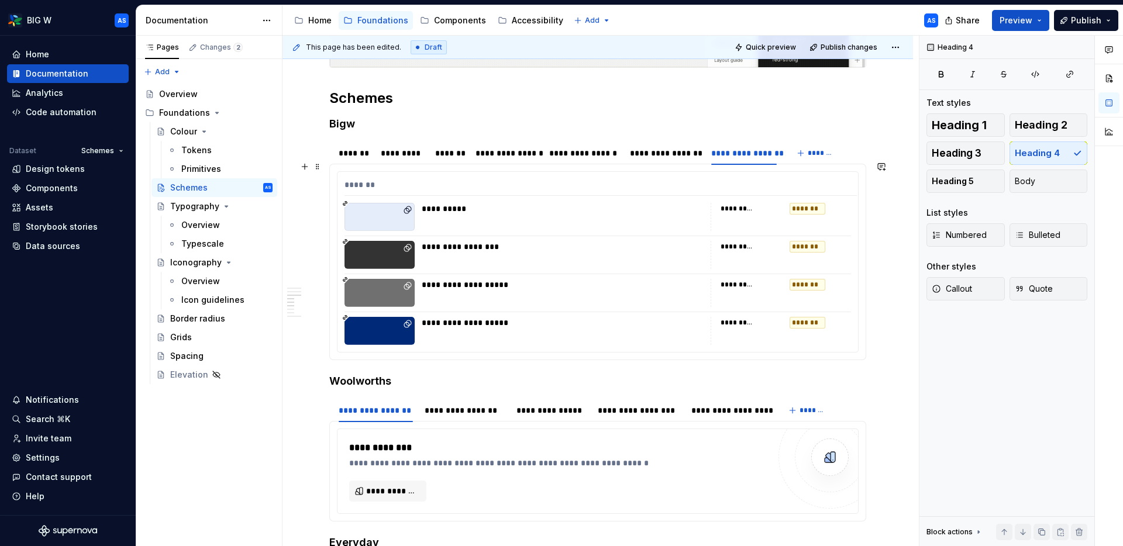
click at [793, 203] on div "**********" at bounding box center [780, 217] width 140 height 28
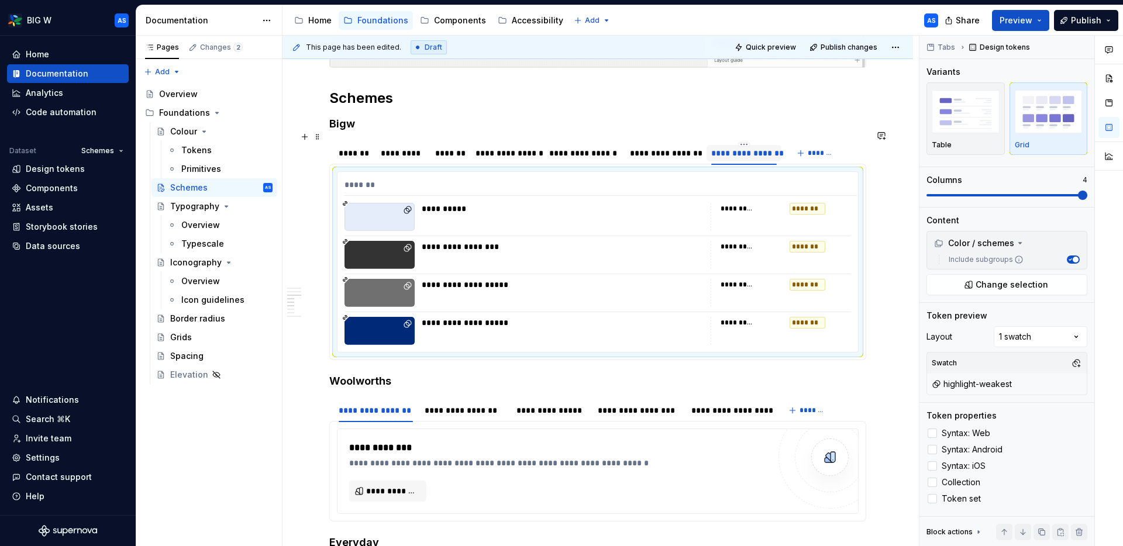
type textarea "*"
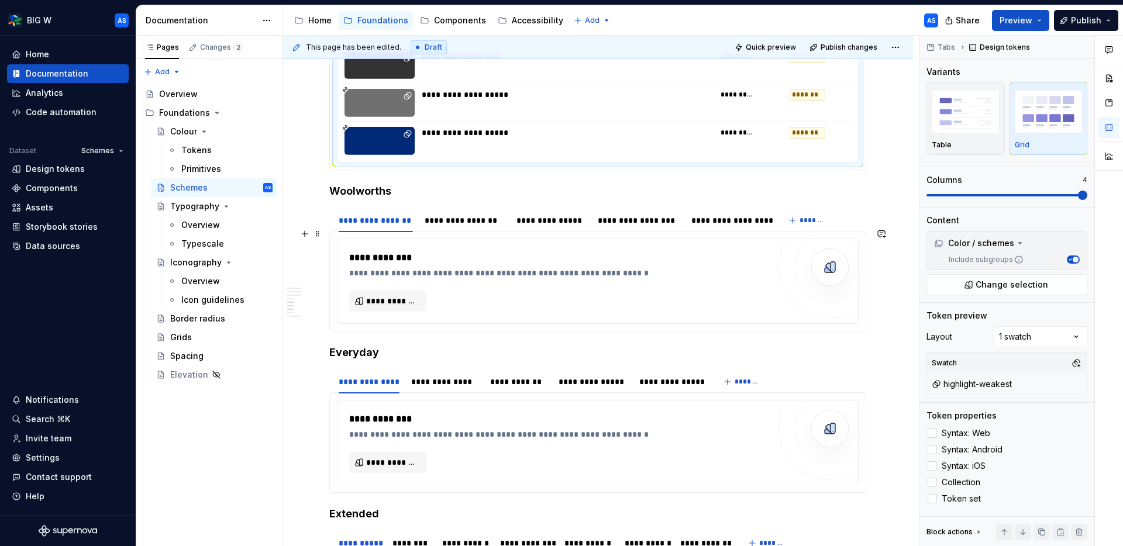
scroll to position [1253, 0]
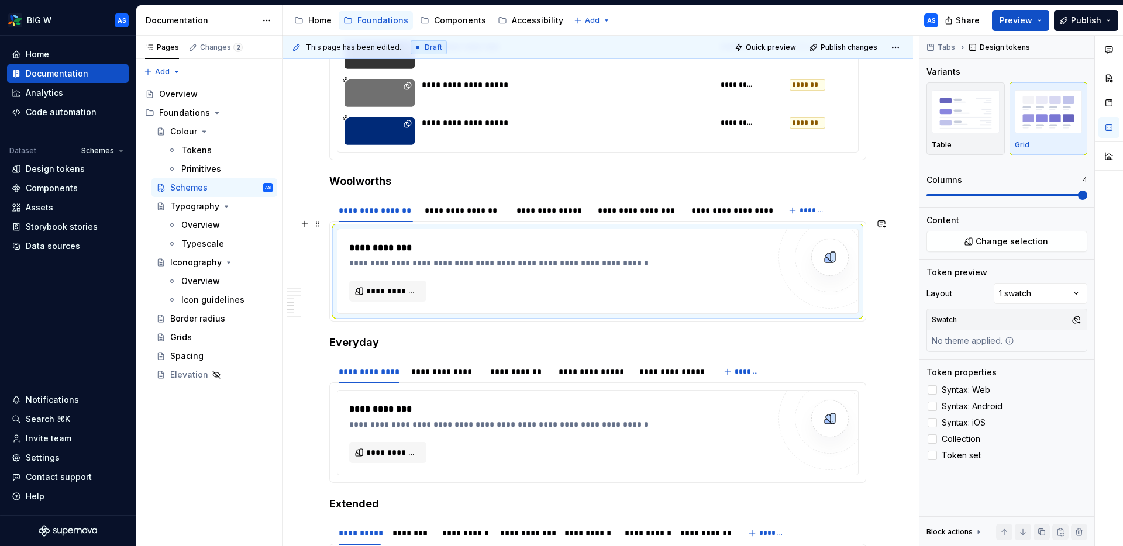
click at [406, 241] on div "**********" at bounding box center [562, 248] width 426 height 14
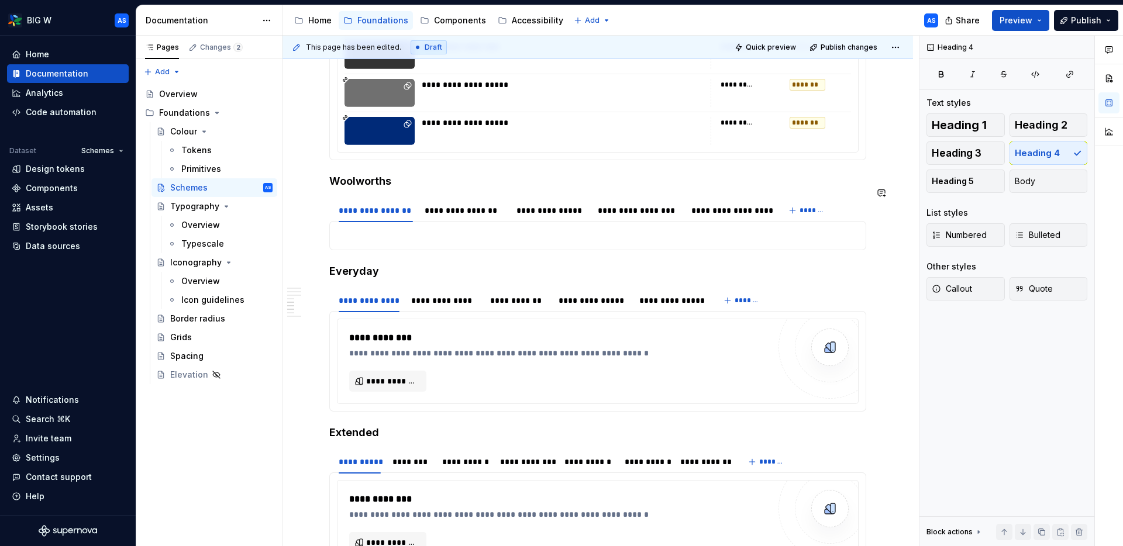
click at [405, 230] on p at bounding box center [598, 236] width 522 height 14
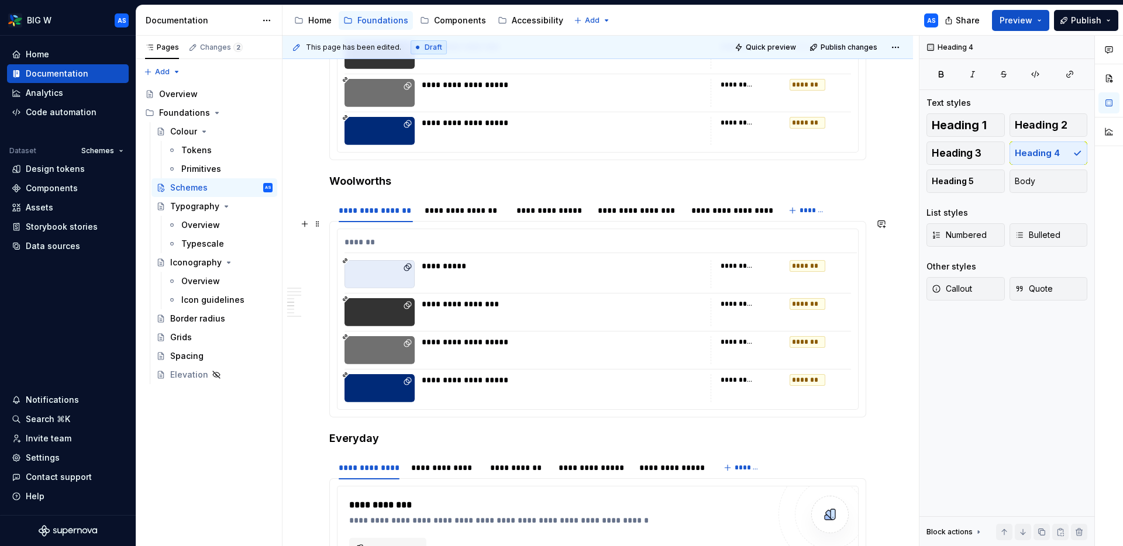
click at [453, 241] on div "*******" at bounding box center [600, 244] width 512 height 17
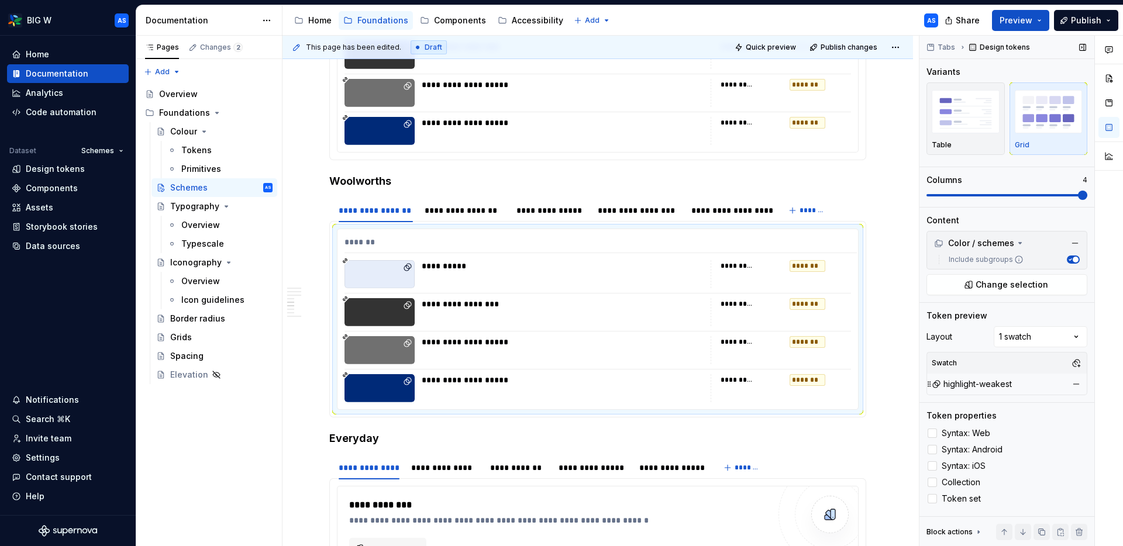
click at [993, 382] on div "highlight-weakest" at bounding box center [971, 384] width 80 height 12
click at [1074, 365] on button "button" at bounding box center [1076, 363] width 16 height 16
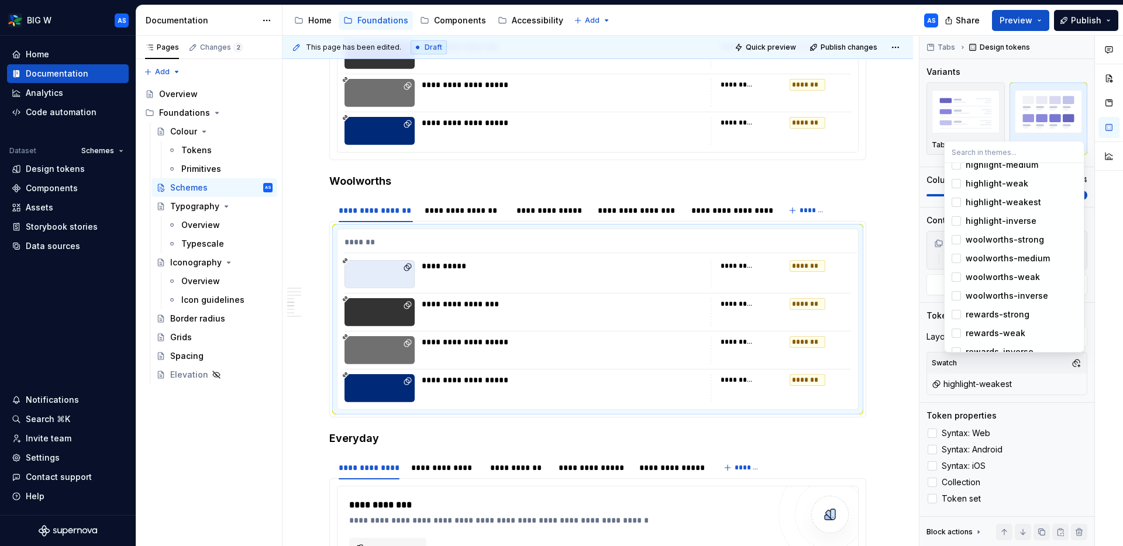
scroll to position [164, 0]
click at [1000, 233] on div "woolworths-strong" at bounding box center [1004, 235] width 78 height 12
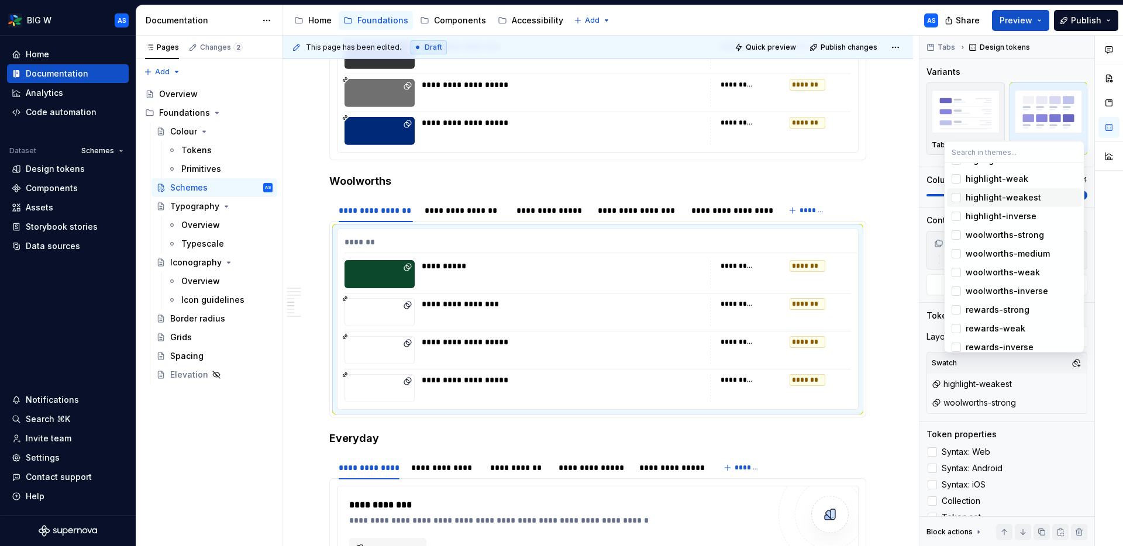
click at [955, 199] on div "Suggestions" at bounding box center [955, 197] width 9 height 9
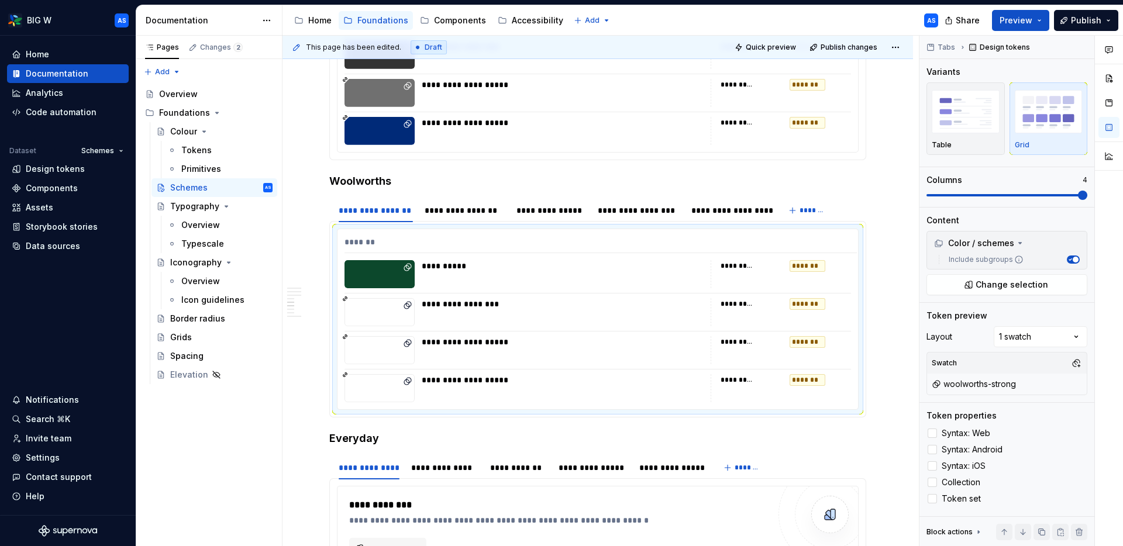
click at [671, 269] on html "BIG W AS Home Documentation Analytics Code automation Dataset Schemes Design to…" at bounding box center [561, 273] width 1123 height 546
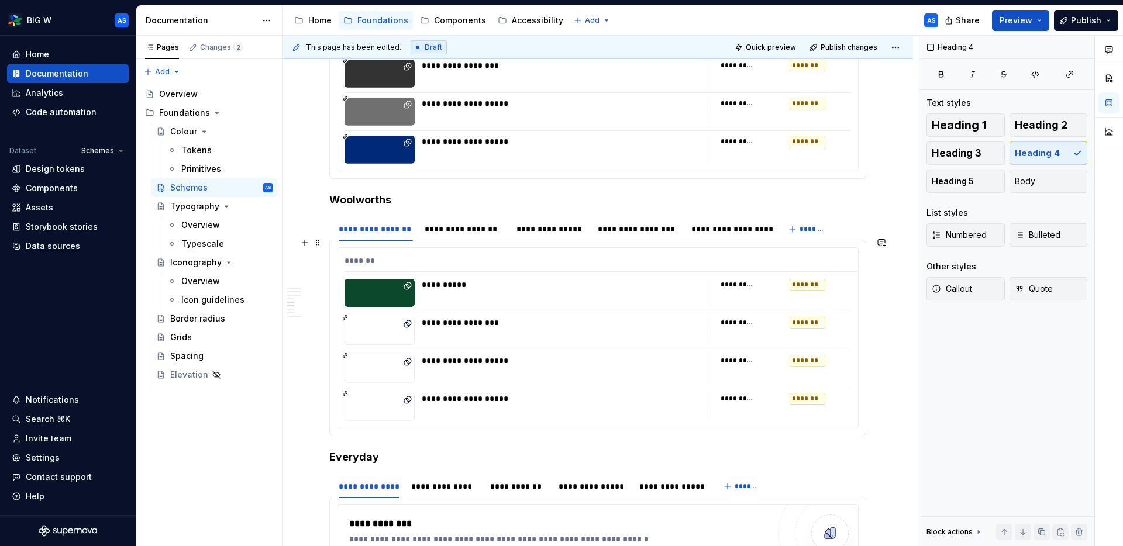
scroll to position [1231, 0]
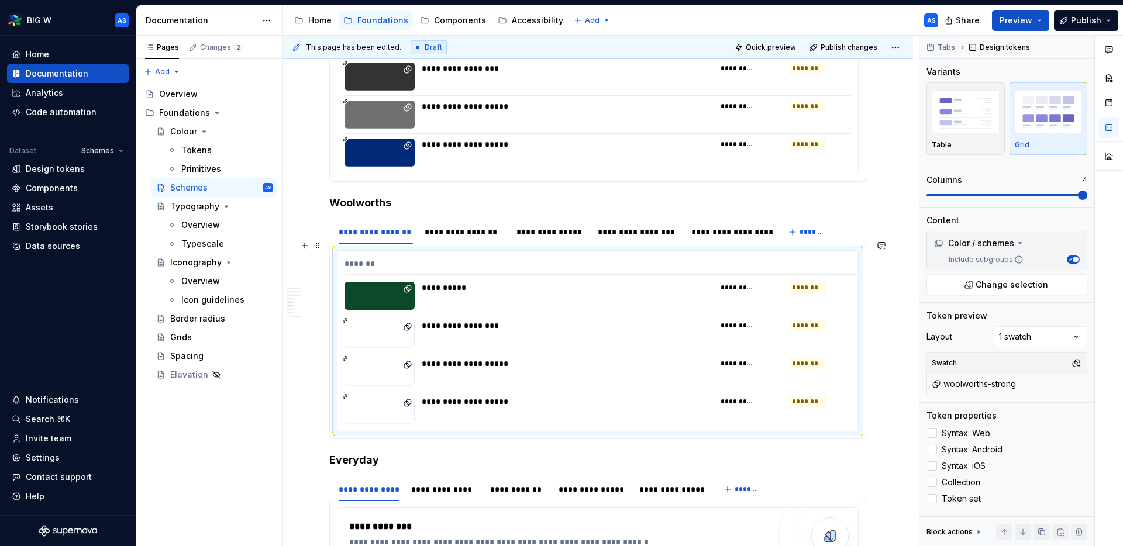
click at [605, 264] on div "**********" at bounding box center [597, 341] width 520 height 180
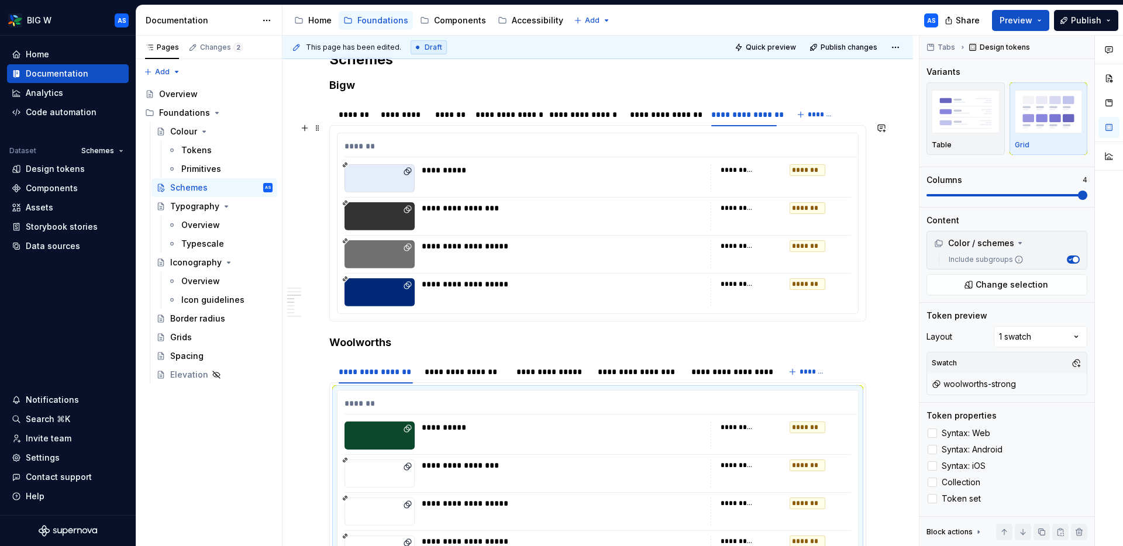
scroll to position [1054, 0]
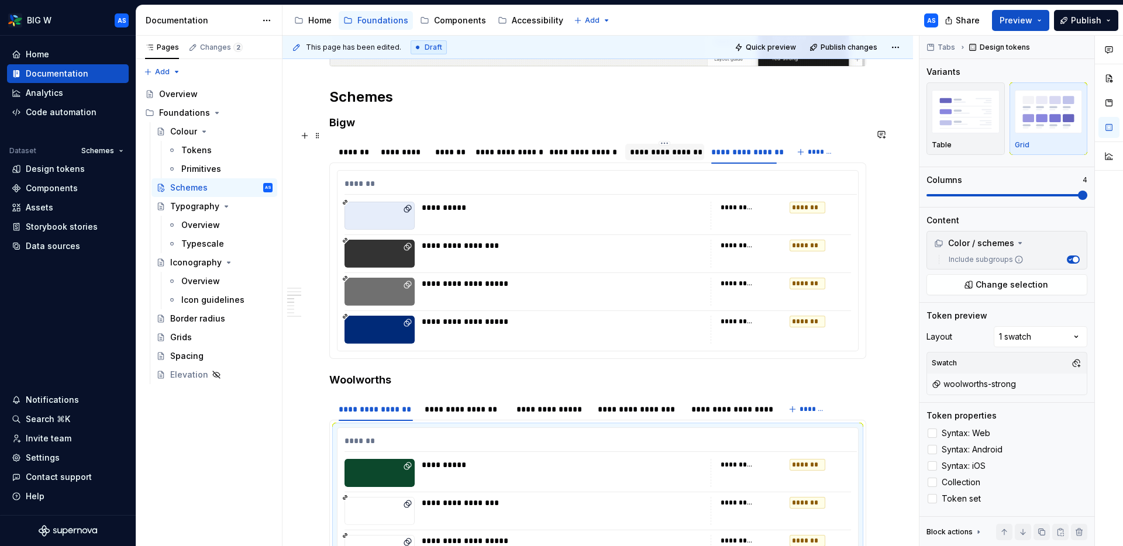
click at [668, 146] on div "**********" at bounding box center [665, 152] width 70 height 12
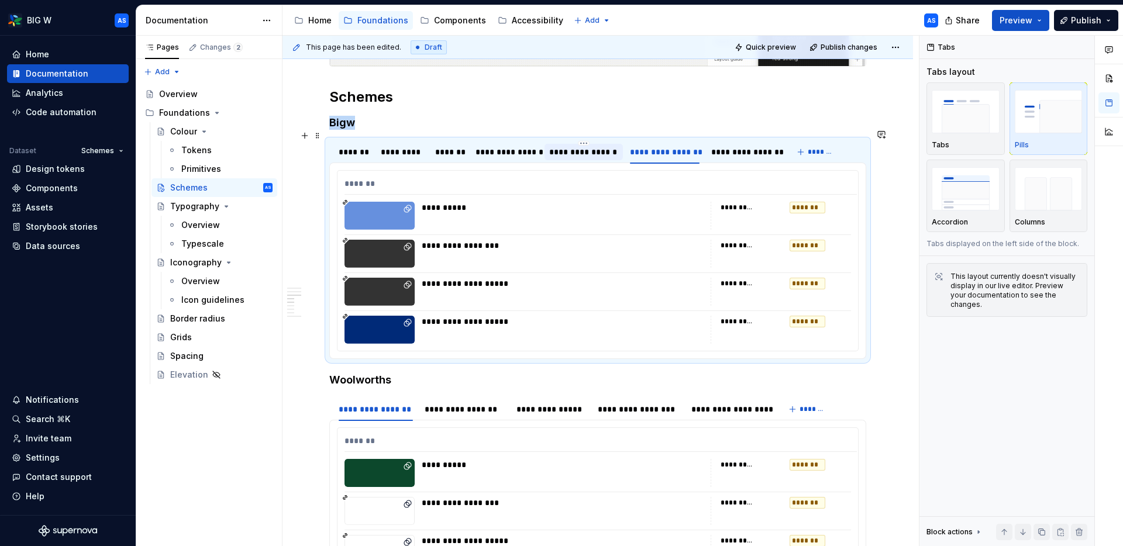
click at [610, 146] on div "**********" at bounding box center [583, 152] width 68 height 12
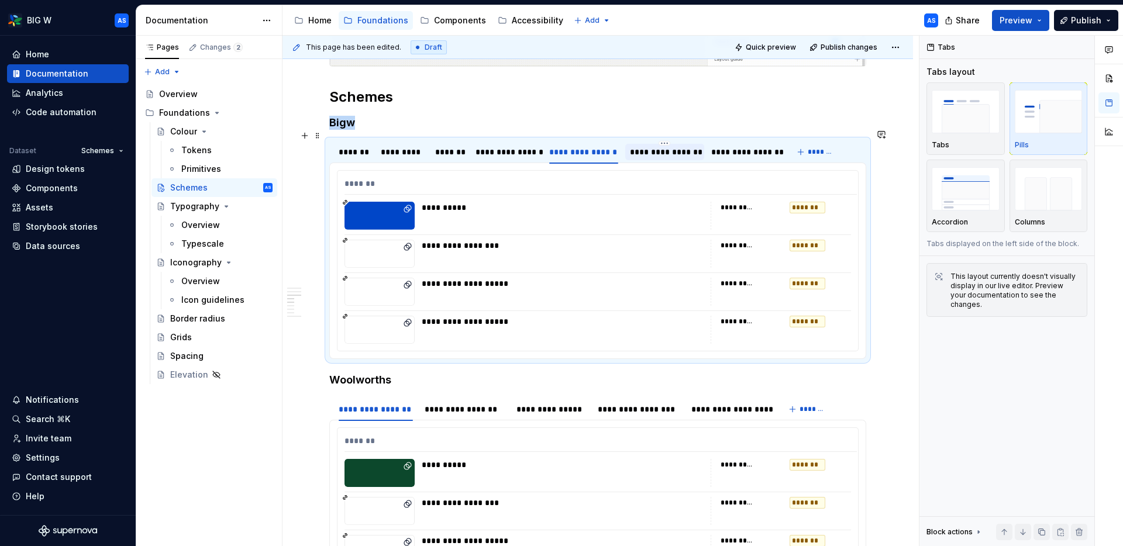
click at [661, 146] on div "**********" at bounding box center [665, 152] width 70 height 12
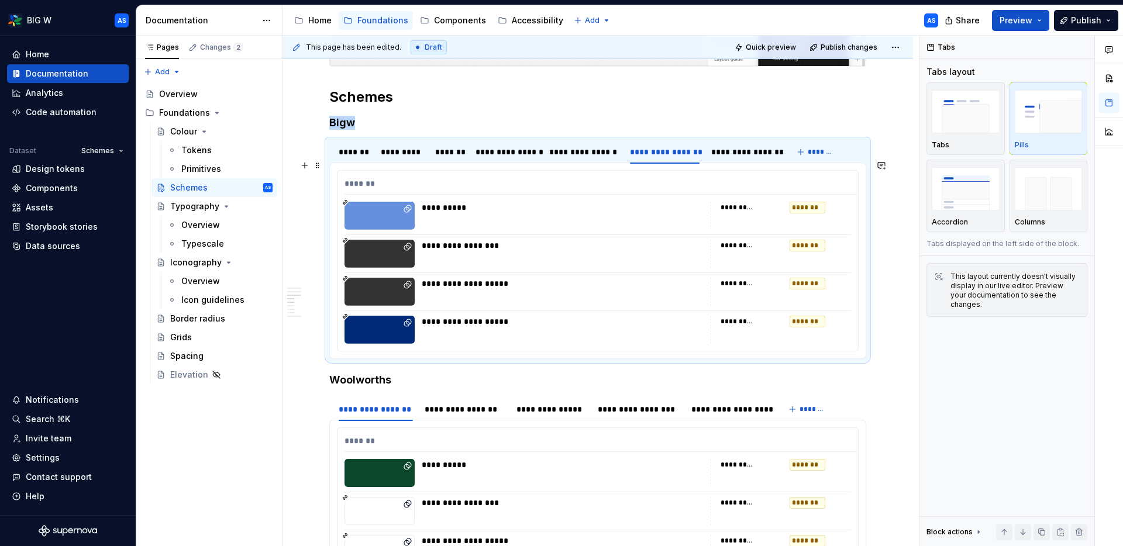
click at [705, 221] on div "**********" at bounding box center [597, 261] width 520 height 180
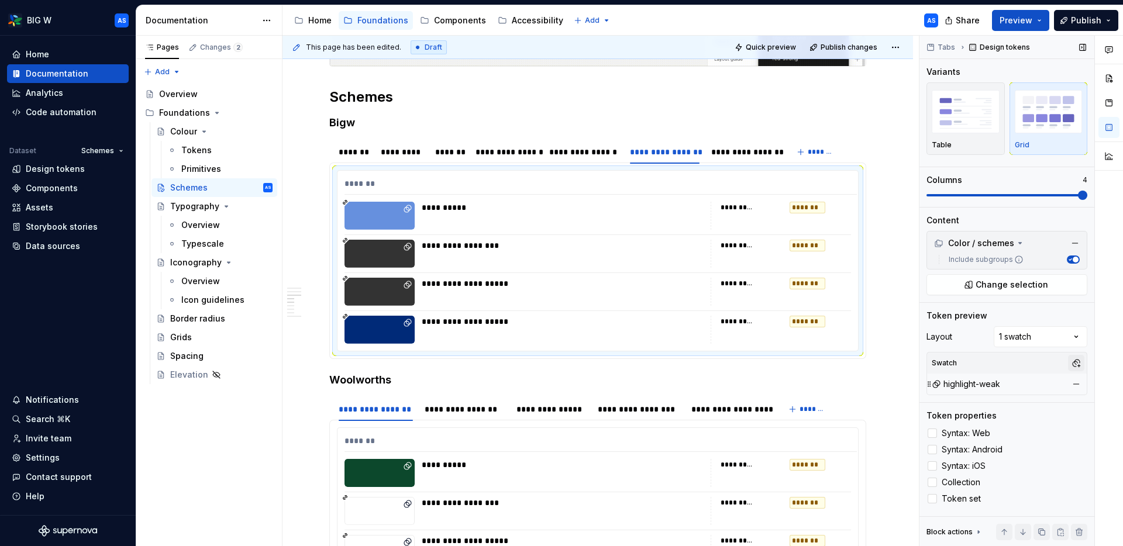
click at [1075, 365] on button "button" at bounding box center [1076, 363] width 16 height 16
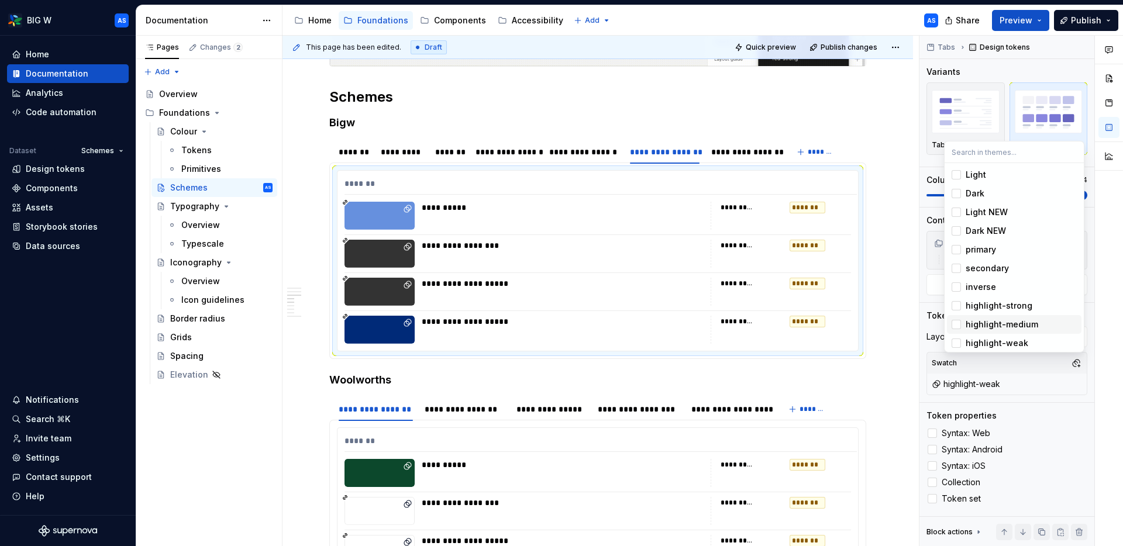
scroll to position [43, 0]
click at [697, 248] on html "BIG W AS Home Documentation Analytics Code automation Dataset Schemes Design to…" at bounding box center [561, 273] width 1123 height 546
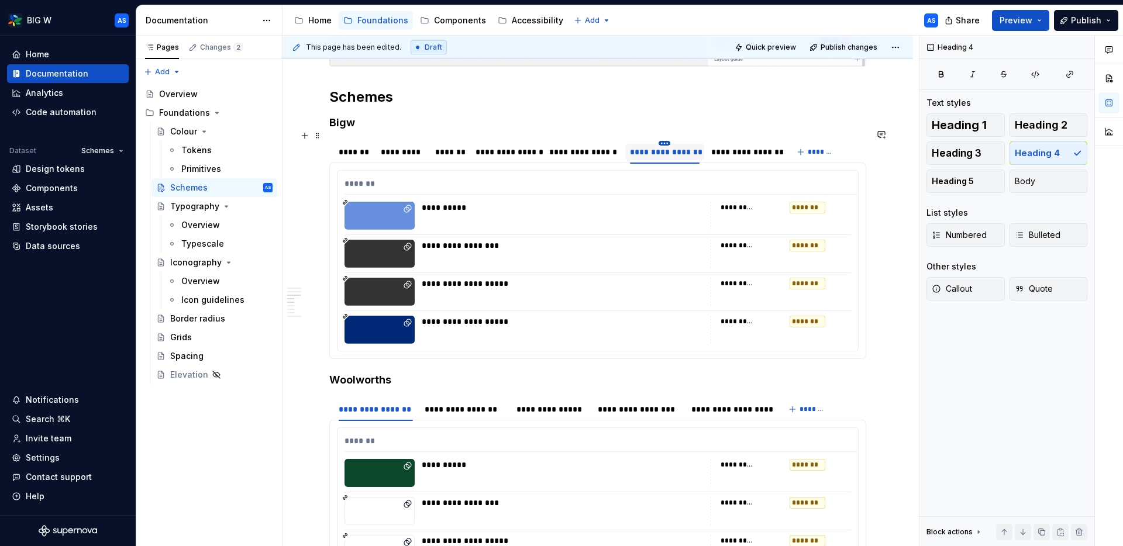
click at [666, 132] on html "BIG W AS Home Documentation Analytics Code automation Dataset Schemes Design to…" at bounding box center [561, 273] width 1123 height 546
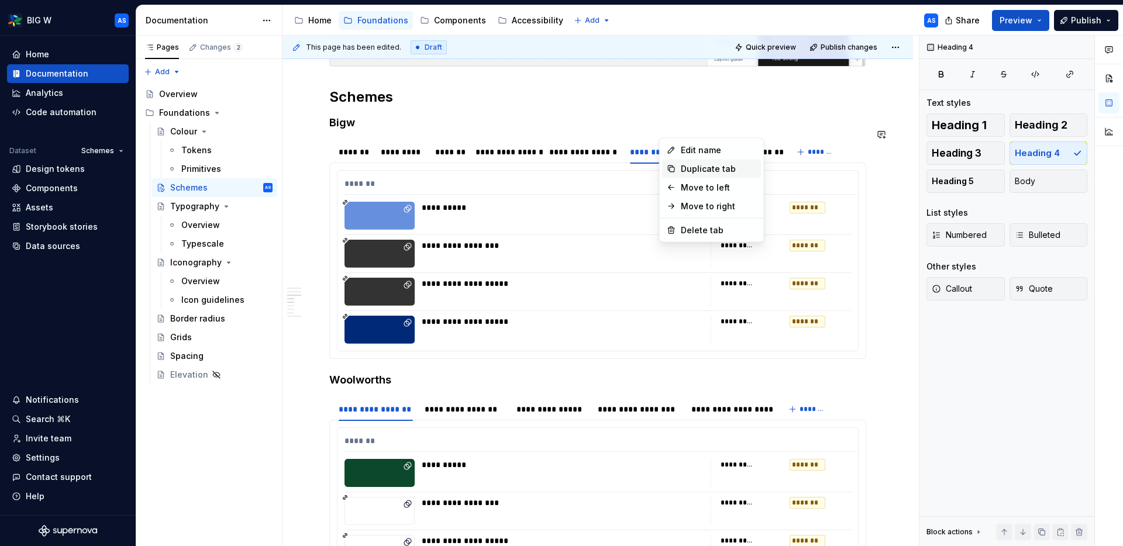
click at [701, 167] on div "Duplicate tab" at bounding box center [719, 169] width 76 height 12
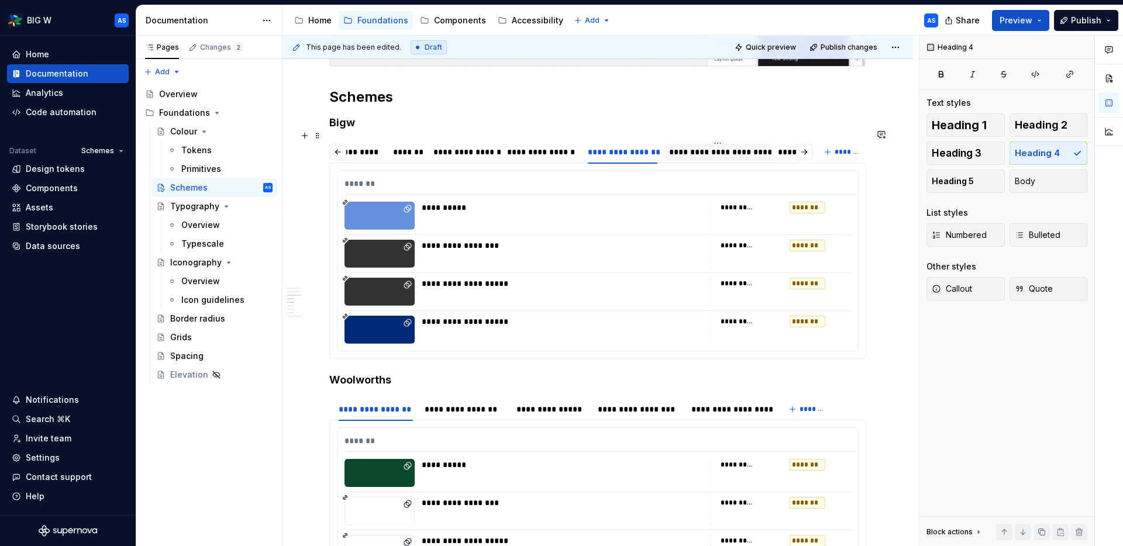
scroll to position [0, 77]
click at [581, 146] on div "**********" at bounding box center [588, 152] width 70 height 12
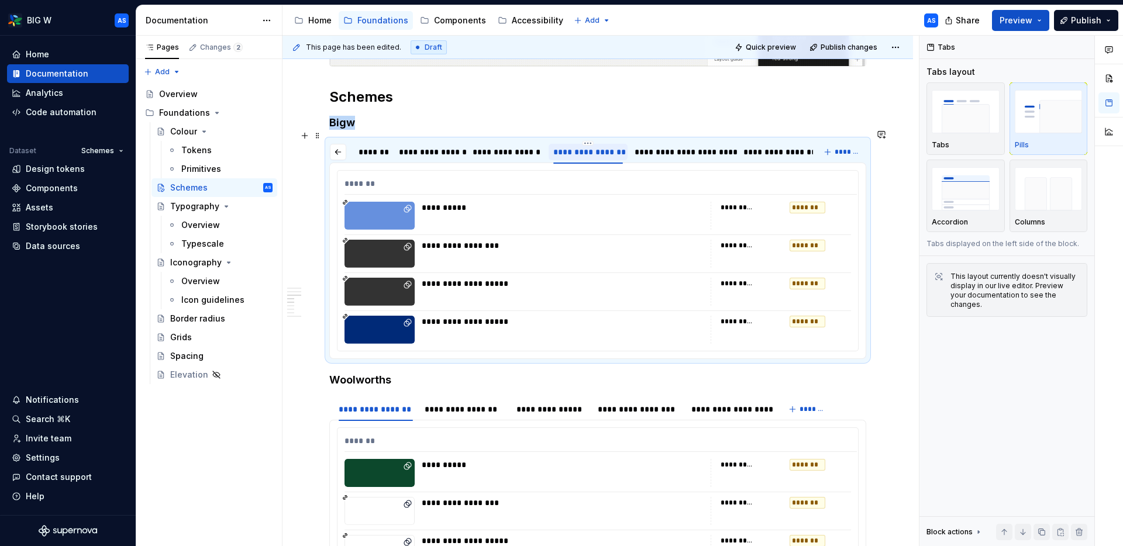
click at [603, 146] on div "**********" at bounding box center [588, 152] width 70 height 12
click at [612, 141] on input "**********" at bounding box center [623, 151] width 79 height 21
drag, startPoint x: 644, startPoint y: 139, endPoint x: 679, endPoint y: 141, distance: 35.1
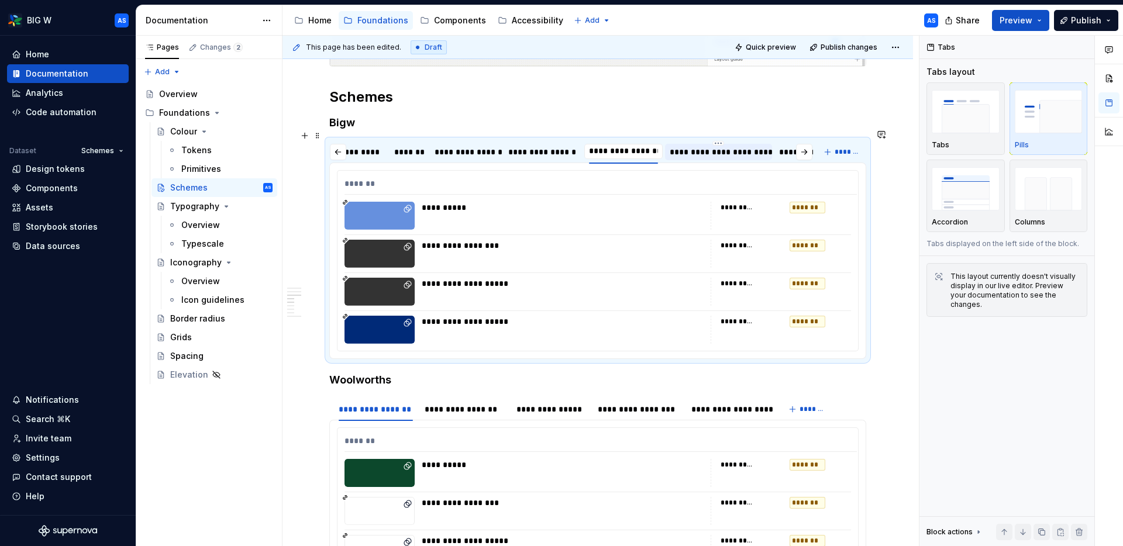
click at [679, 141] on div "**********" at bounding box center [573, 154] width 489 height 29
type input "**********"
click at [709, 146] on div "**********" at bounding box center [706, 152] width 97 height 12
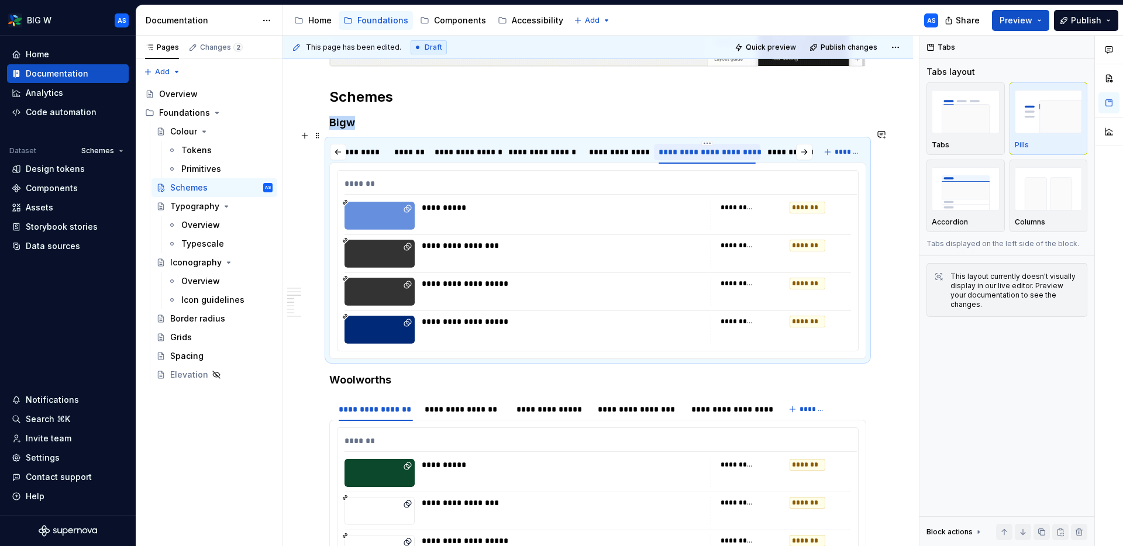
click at [709, 146] on div "**********" at bounding box center [706, 152] width 97 height 12
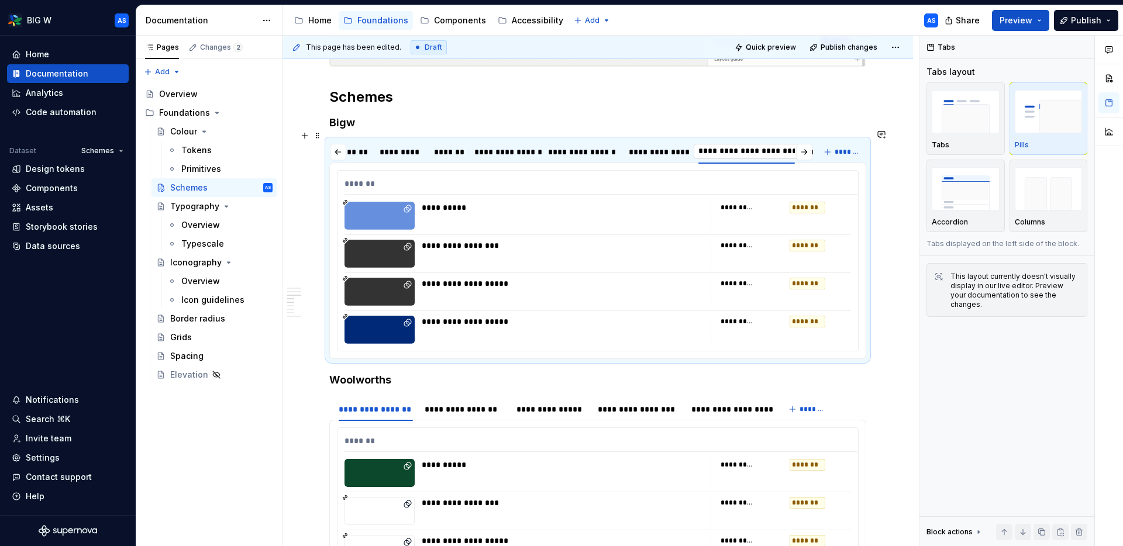
click at [765, 142] on input "**********" at bounding box center [747, 151] width 106 height 21
drag, startPoint x: 772, startPoint y: 142, endPoint x: 766, endPoint y: 143, distance: 6.5
click at [772, 142] on input "**********" at bounding box center [747, 151] width 106 height 21
drag, startPoint x: 796, startPoint y: 141, endPoint x: 769, endPoint y: 142, distance: 26.9
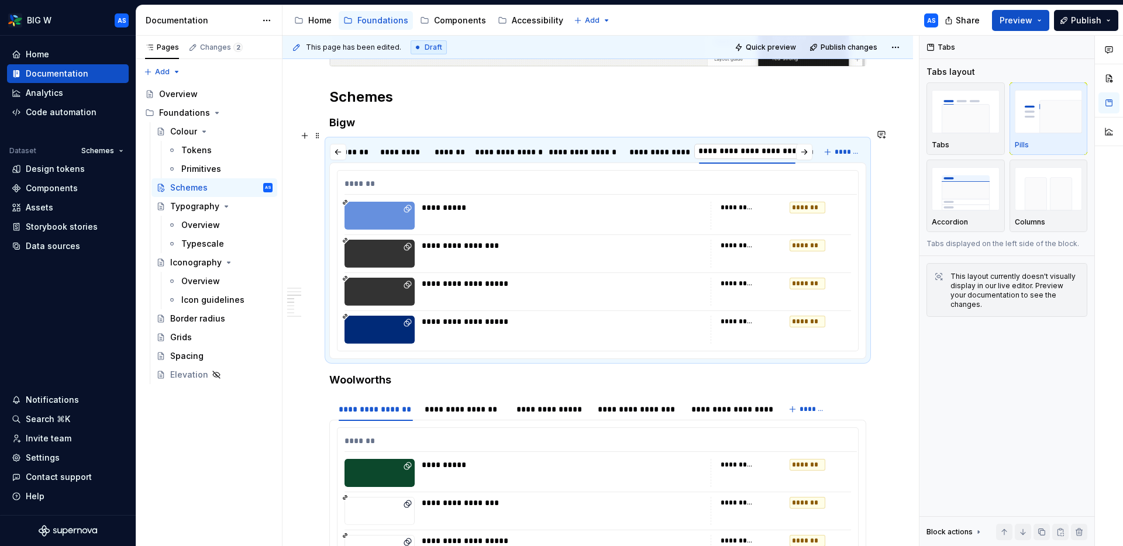
click at [769, 142] on input "**********" at bounding box center [747, 151] width 106 height 21
type input "**********"
click at [696, 188] on div "**********" at bounding box center [597, 261] width 520 height 180
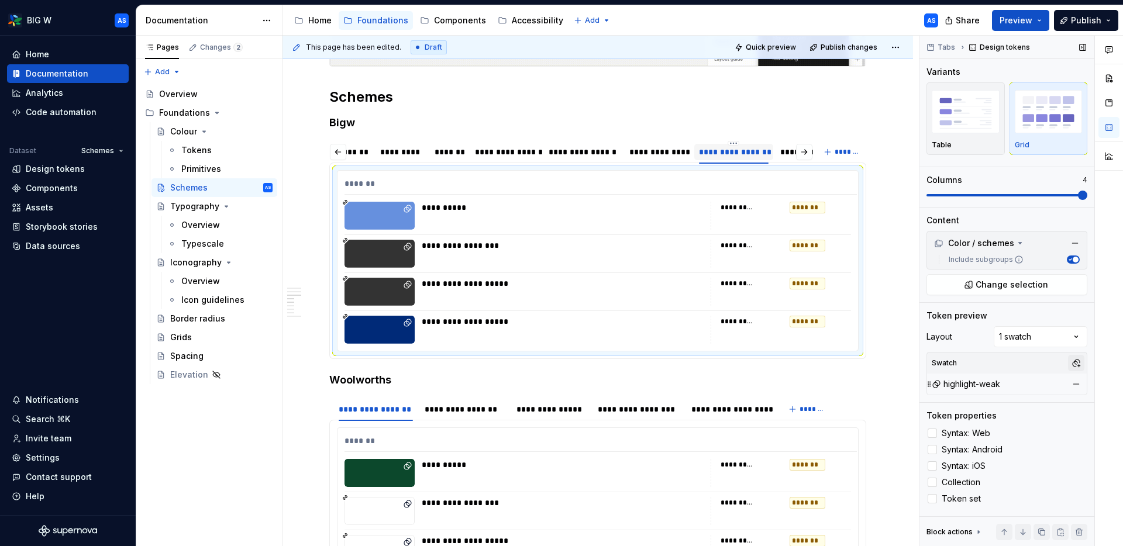
click at [1079, 363] on button "button" at bounding box center [1076, 363] width 16 height 16
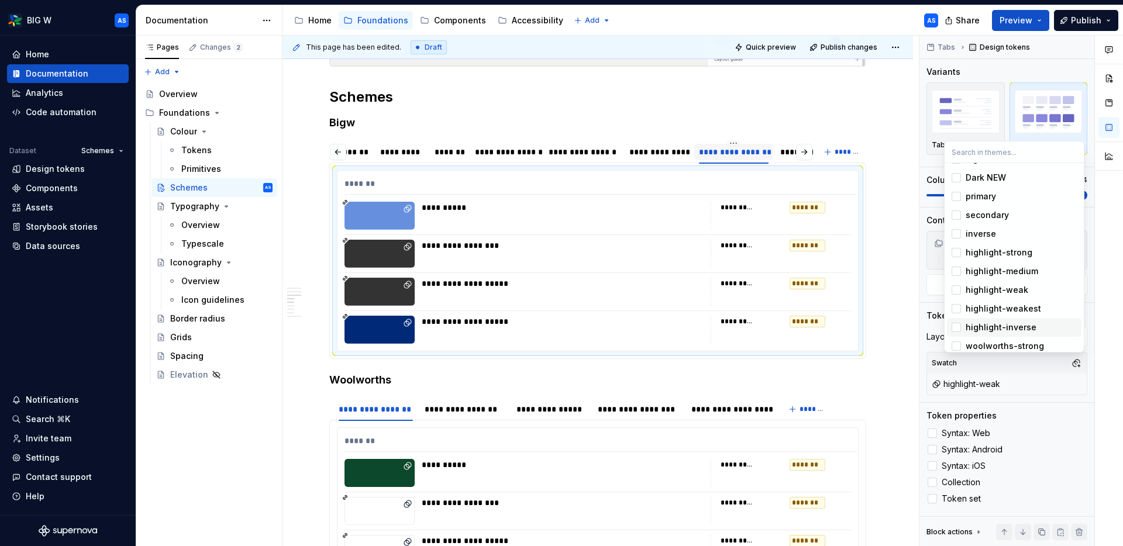
scroll to position [56, 0]
click at [1006, 308] on div "highlight-weakest" at bounding box center [1002, 307] width 75 height 12
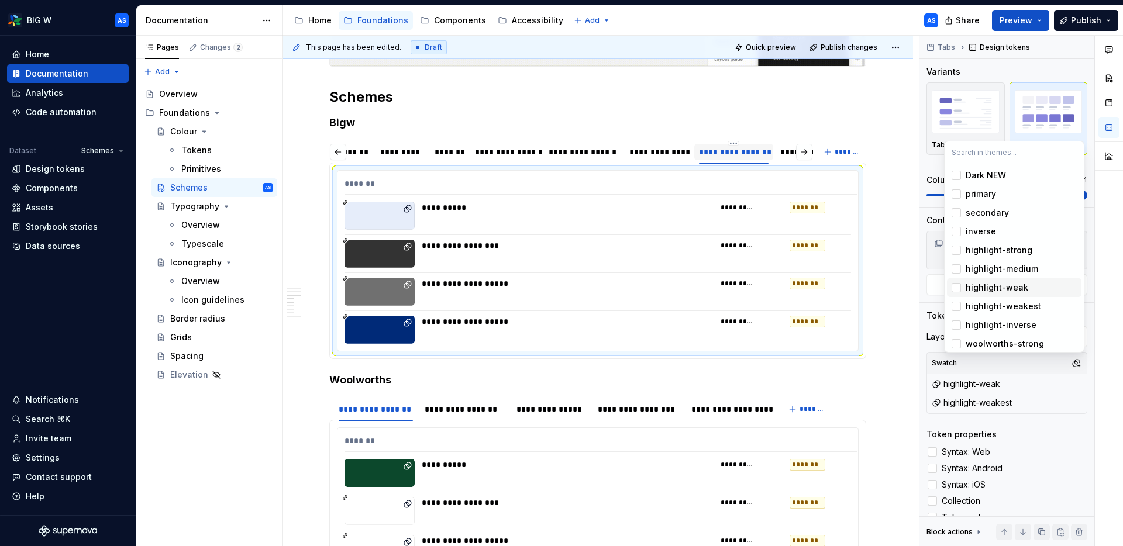
click at [967, 287] on div "highlight-weak" at bounding box center [996, 288] width 63 height 12
click at [748, 144] on html "BIG W AS Home Documentation Analytics Code automation Dataset Schemes Design to…" at bounding box center [561, 273] width 1123 height 546
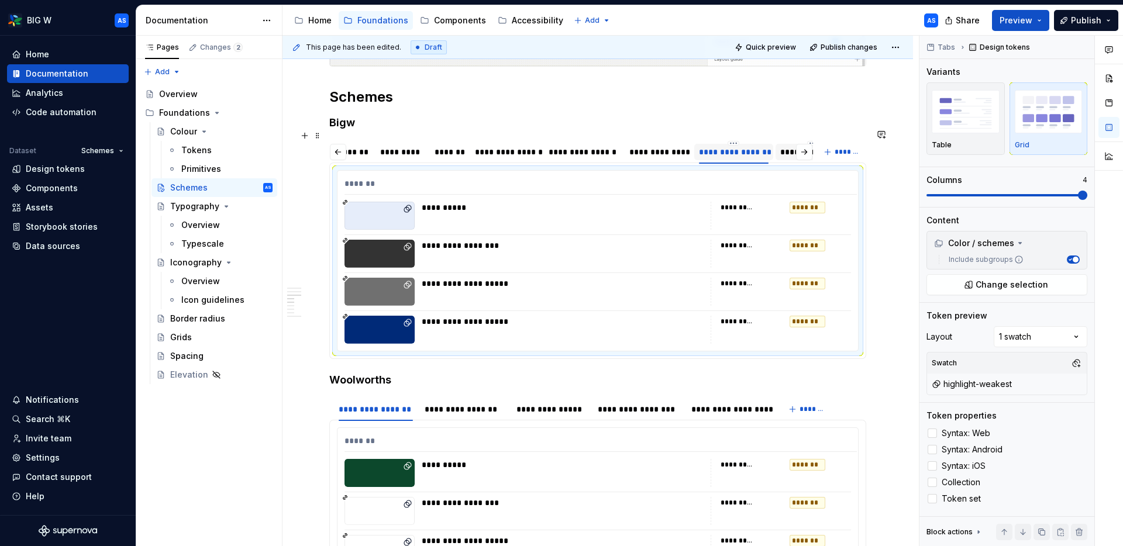
scroll to position [0, 37]
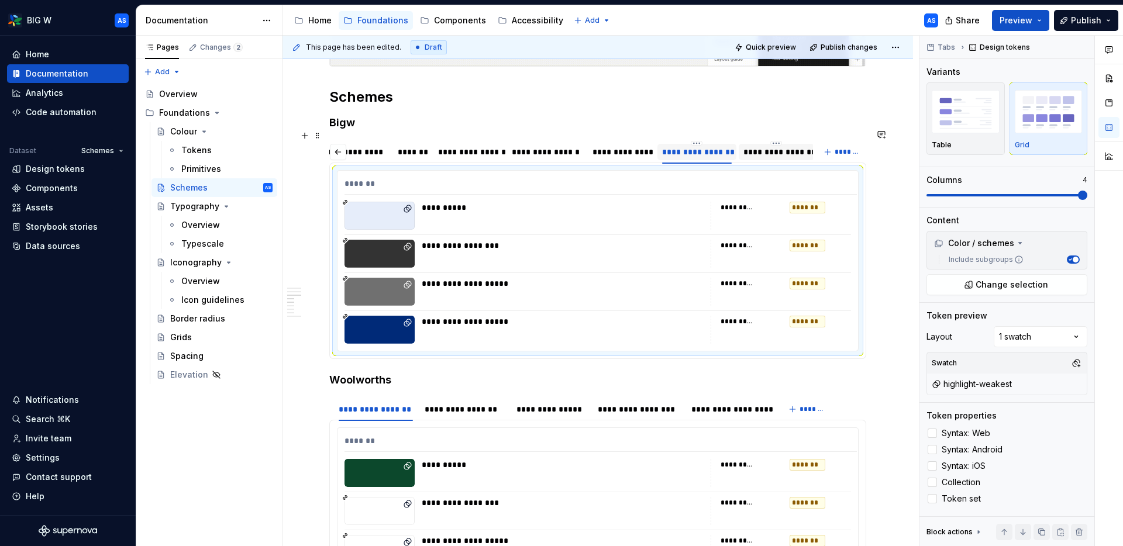
click at [757, 146] on div "**********" at bounding box center [776, 152] width 66 height 12
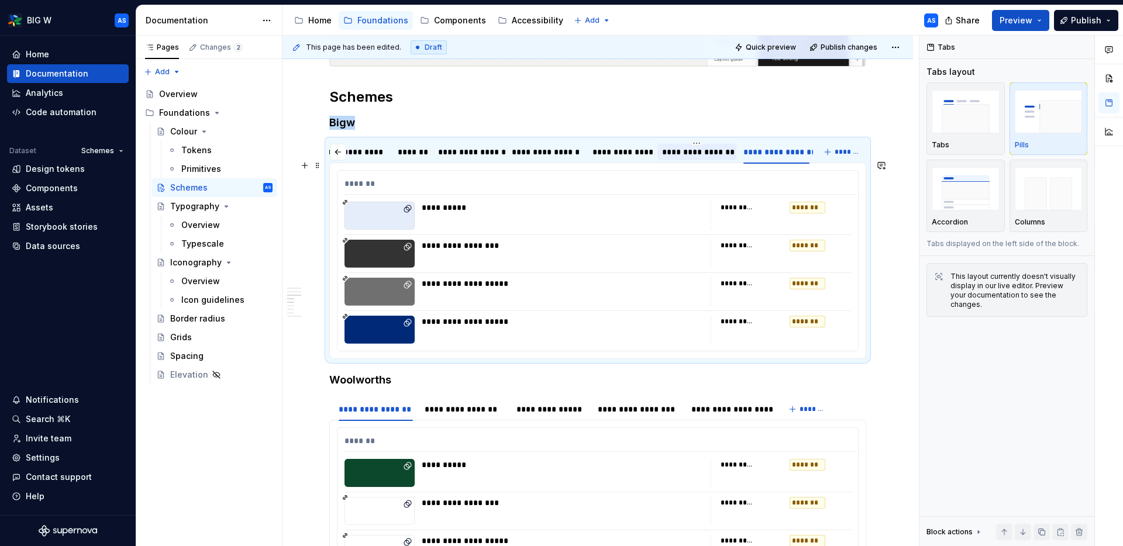
click at [703, 205] on div "**********" at bounding box center [563, 216] width 282 height 28
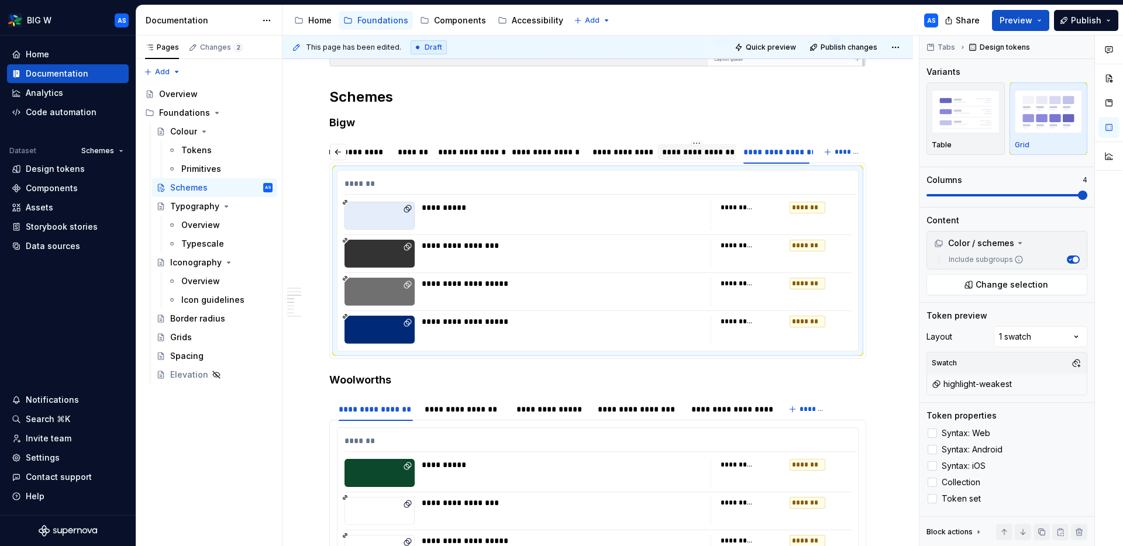
click at [1075, 365] on button "button" at bounding box center [1076, 363] width 16 height 16
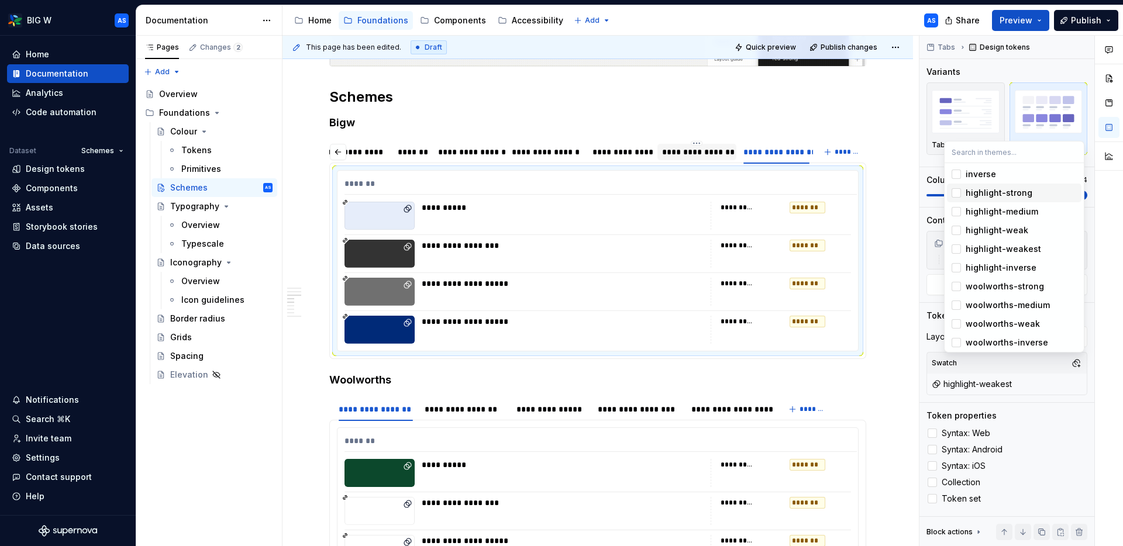
scroll to position [115, 0]
click at [1002, 268] on div "highlight-inverse" at bounding box center [1000, 266] width 71 height 12
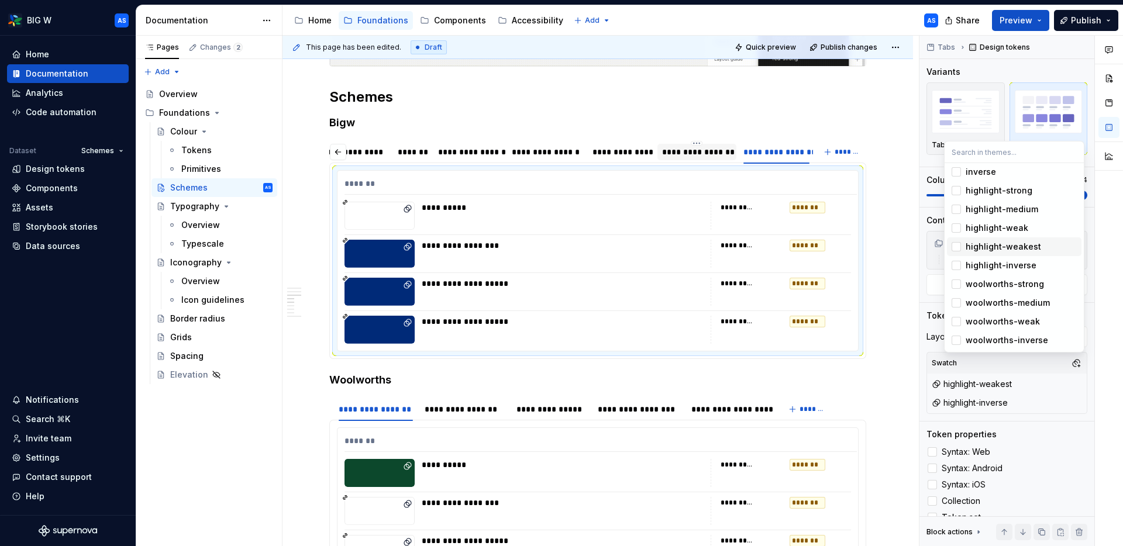
click at [953, 245] on div "Suggestions" at bounding box center [955, 246] width 9 height 9
click at [888, 193] on html "BIG W AS Home Documentation Analytics Code automation Dataset Schemes Design to…" at bounding box center [561, 273] width 1123 height 546
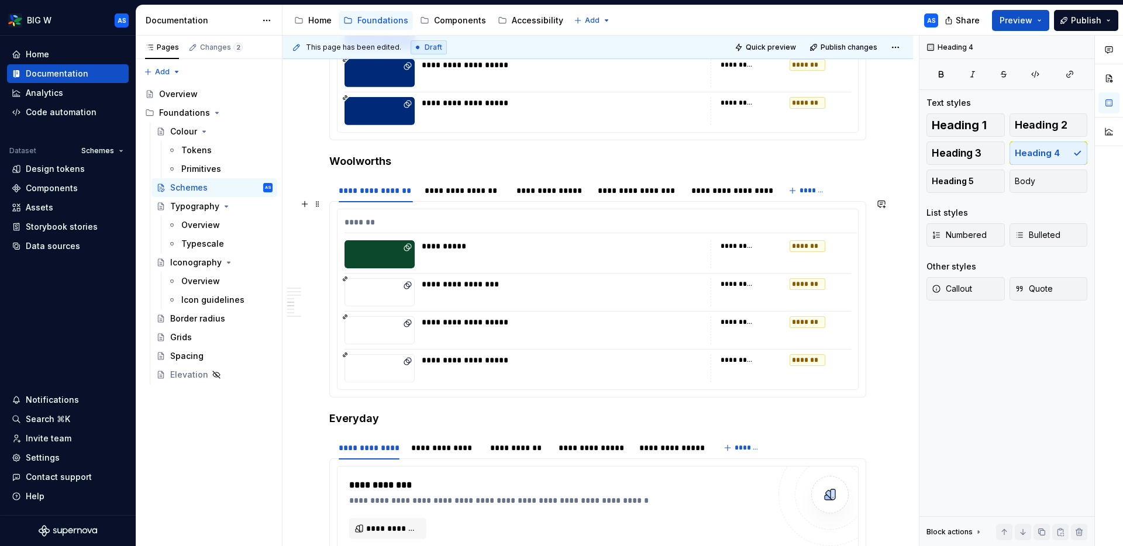
scroll to position [1295, 0]
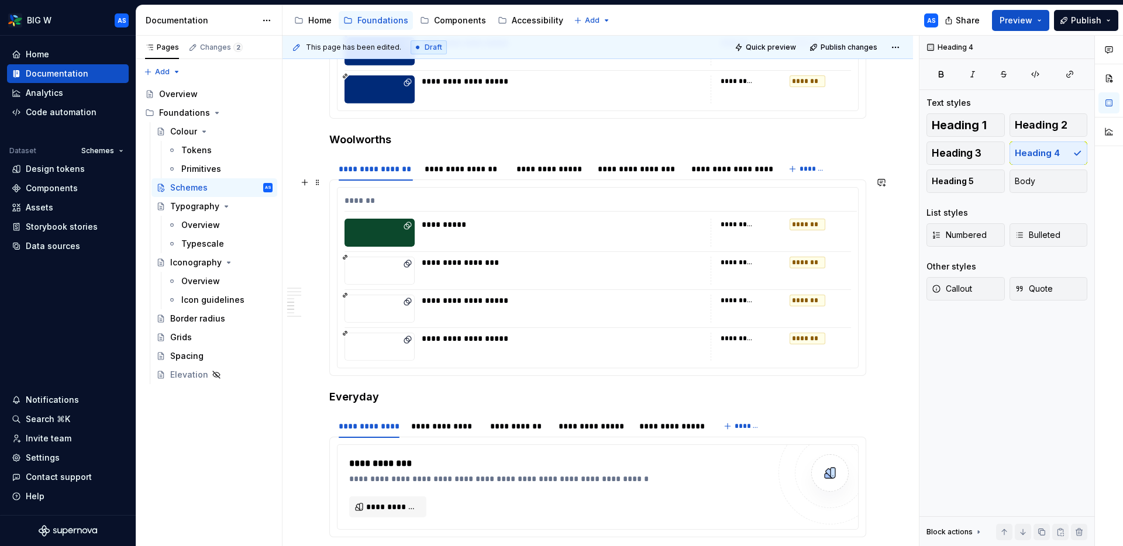
click at [572, 225] on div "**********" at bounding box center [563, 233] width 282 height 28
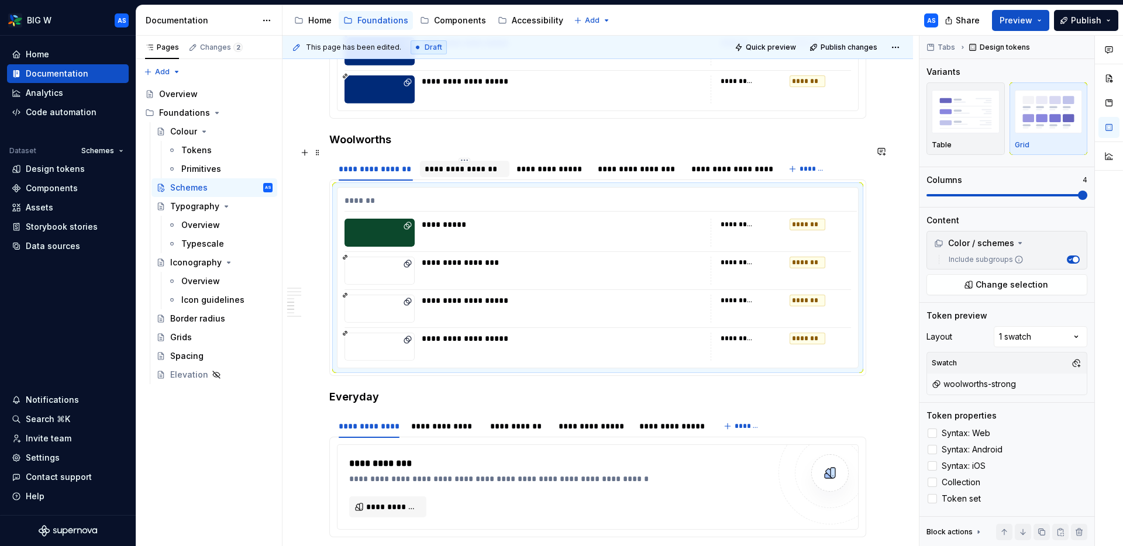
click at [441, 163] on div "**********" at bounding box center [465, 169] width 80 height 12
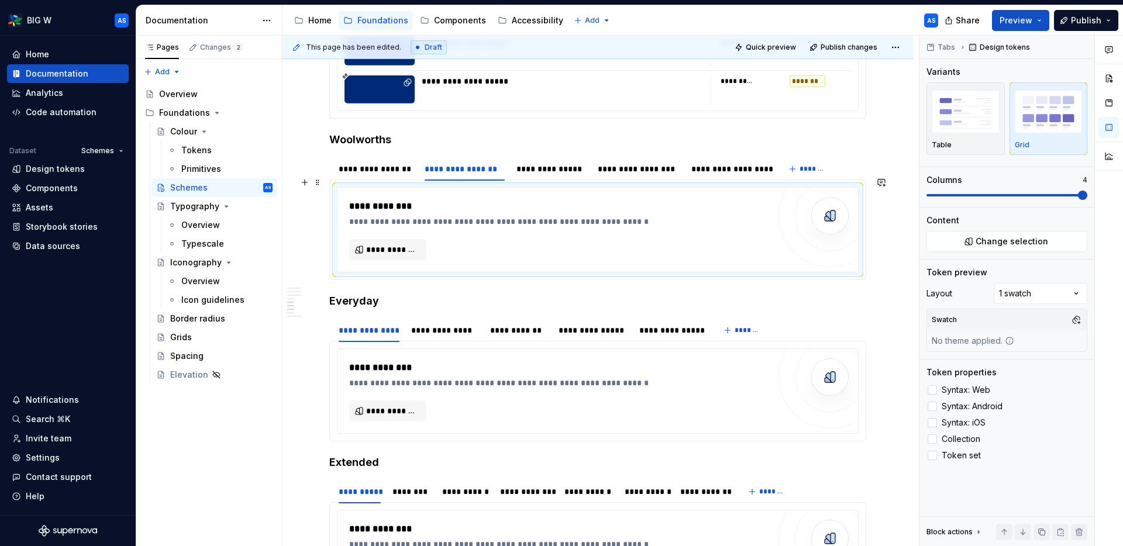
click at [456, 199] on div "**********" at bounding box center [562, 206] width 426 height 14
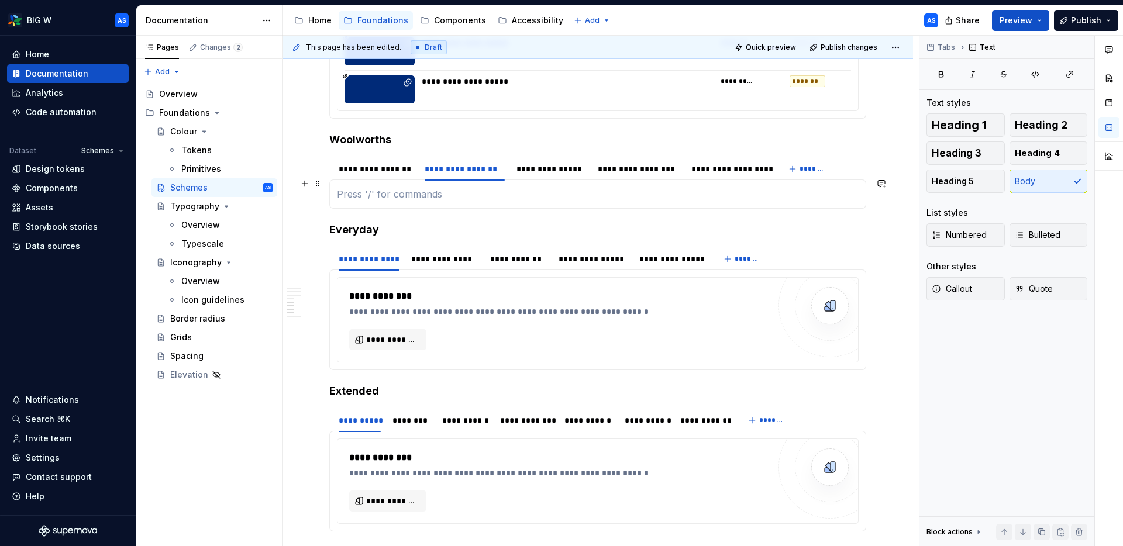
click at [455, 187] on p at bounding box center [598, 194] width 522 height 14
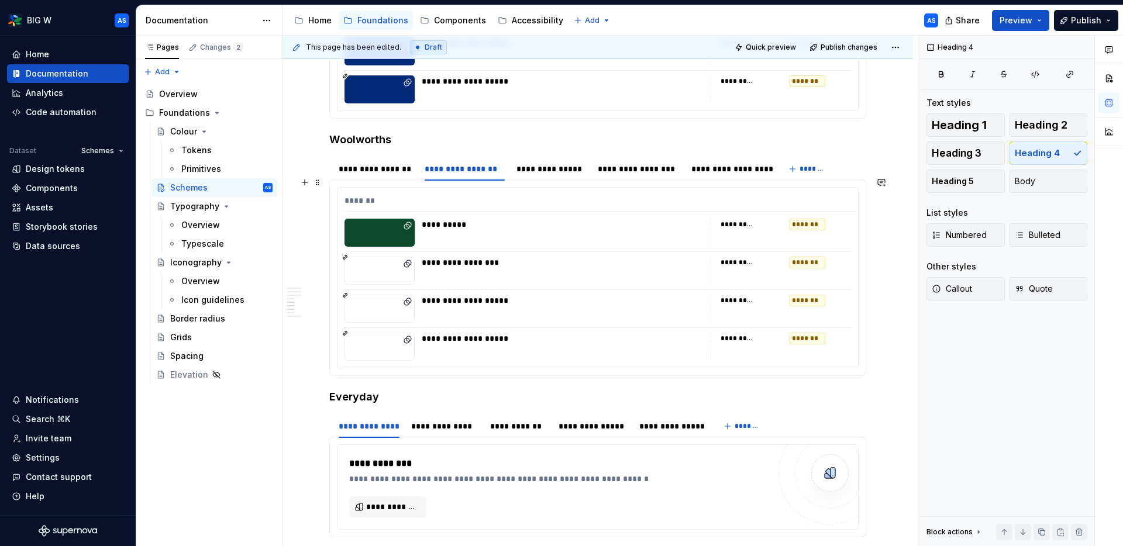
click at [782, 257] on div "**********" at bounding box center [751, 263] width 62 height 12
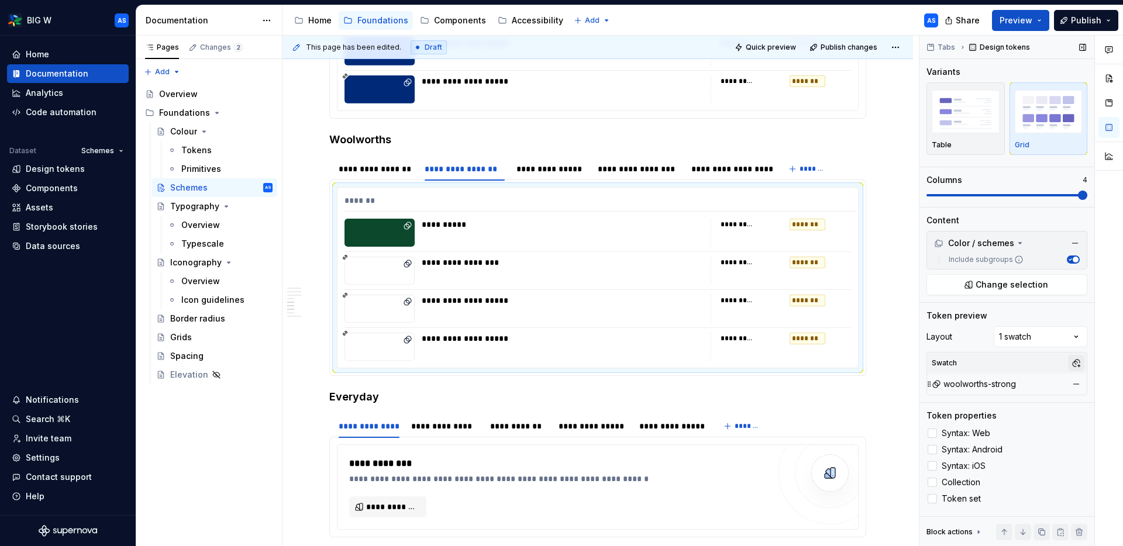
click at [1076, 361] on button "button" at bounding box center [1076, 363] width 16 height 16
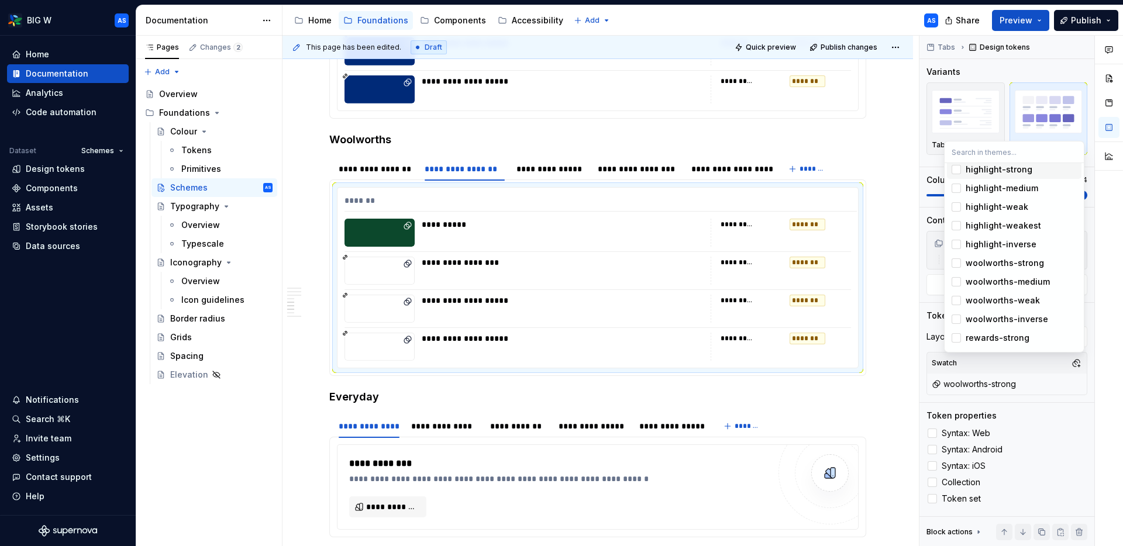
scroll to position [171, 0]
click at [1013, 243] on div "woolworths-medium" at bounding box center [1007, 247] width 84 height 12
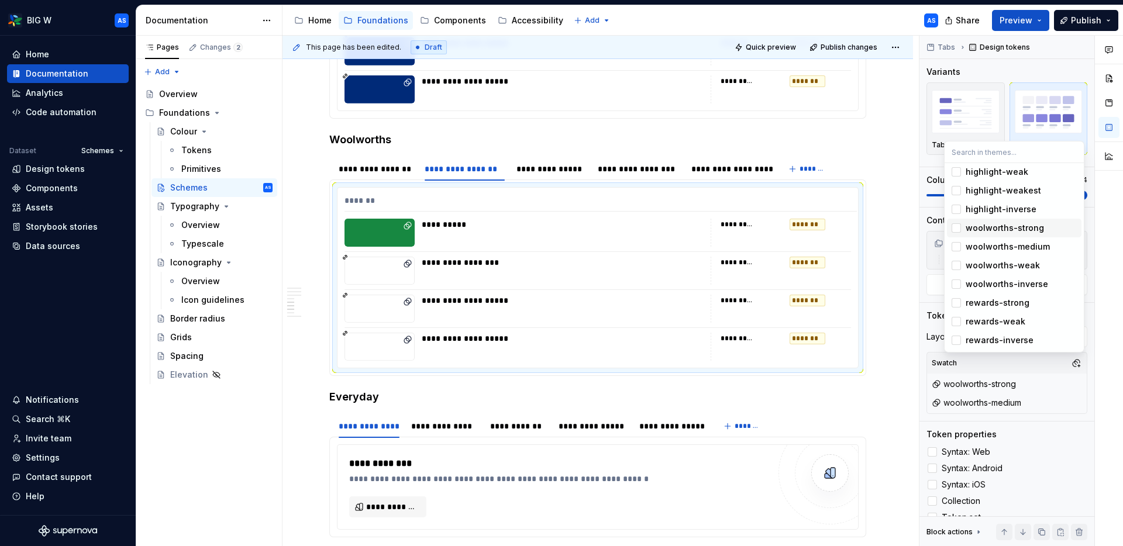
click at [992, 219] on span "woolworths-strong" at bounding box center [1014, 228] width 134 height 19
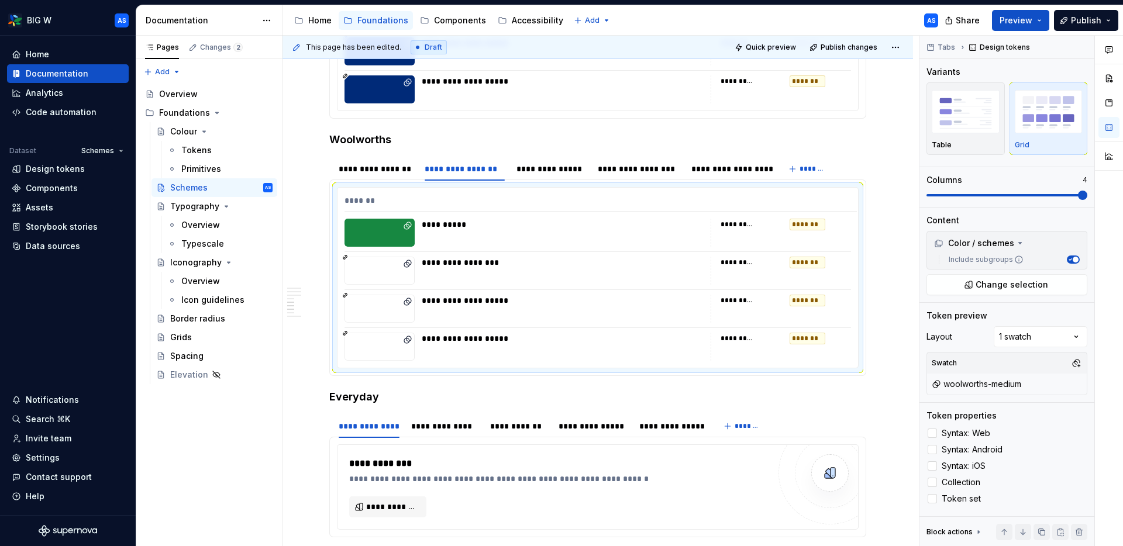
click at [908, 158] on html "BIG W AS Home Documentation Analytics Code automation Dataset Schemes Design to…" at bounding box center [561, 273] width 1123 height 546
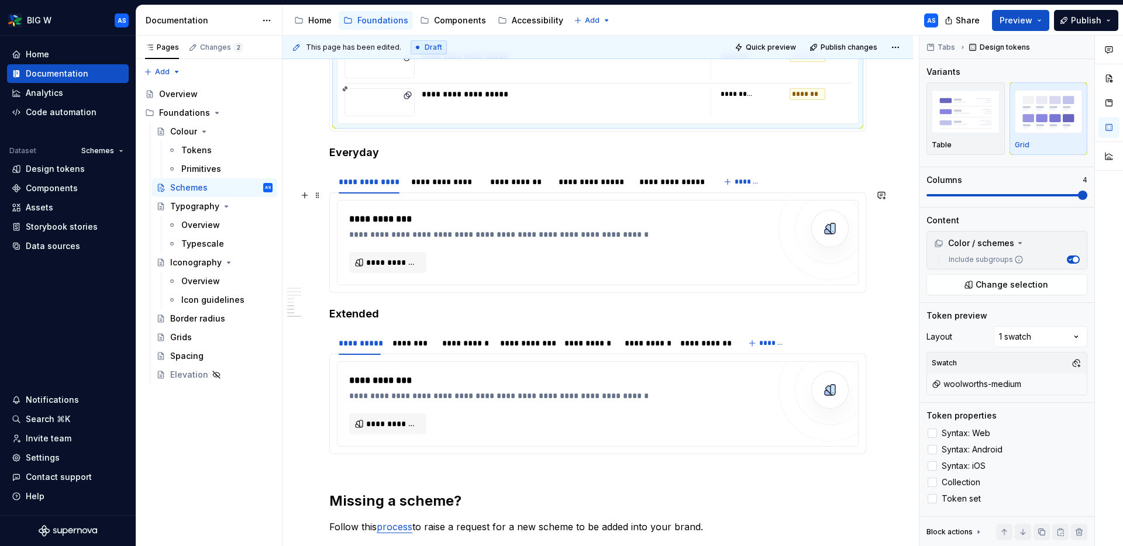
scroll to position [1540, 0]
type textarea "*"
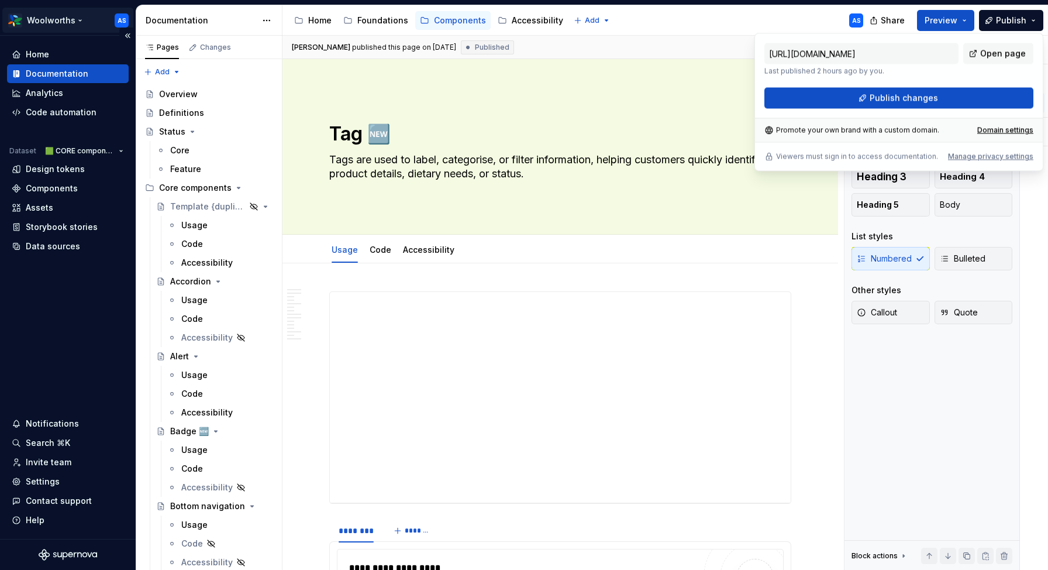
click at [74, 19] on html "Woolworths AS Home Documentation Analytics Code automation Dataset 🟩 CORE compo…" at bounding box center [524, 285] width 1048 height 570
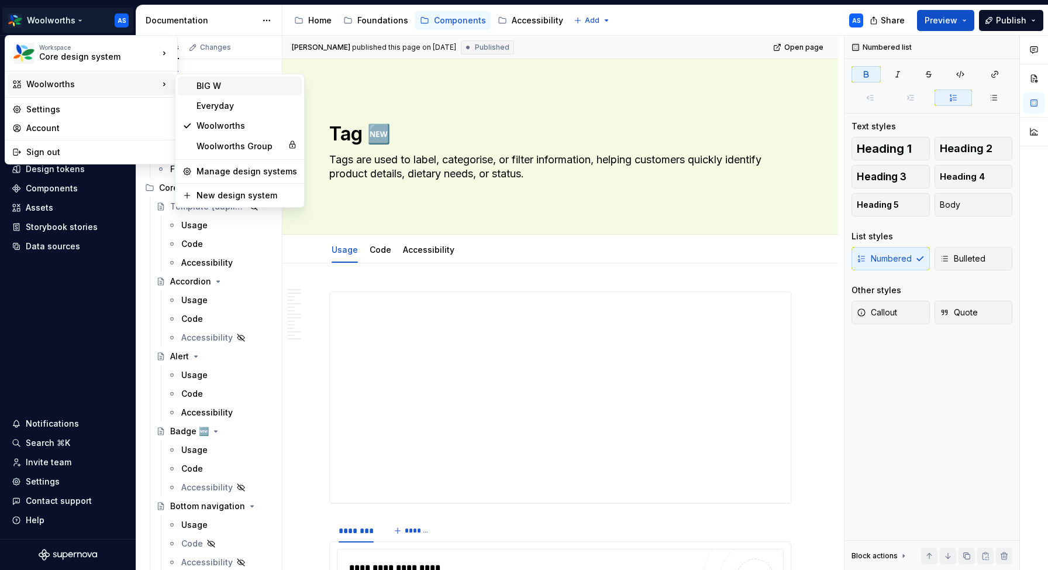
click at [210, 82] on div "BIG W" at bounding box center [246, 86] width 101 height 12
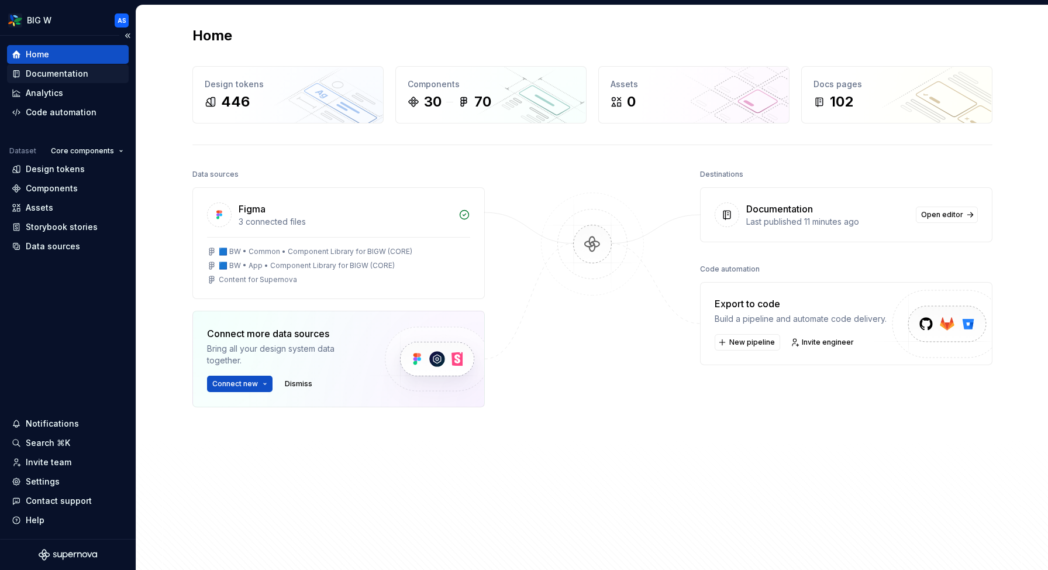
click at [49, 77] on div "Documentation" at bounding box center [57, 74] width 63 height 12
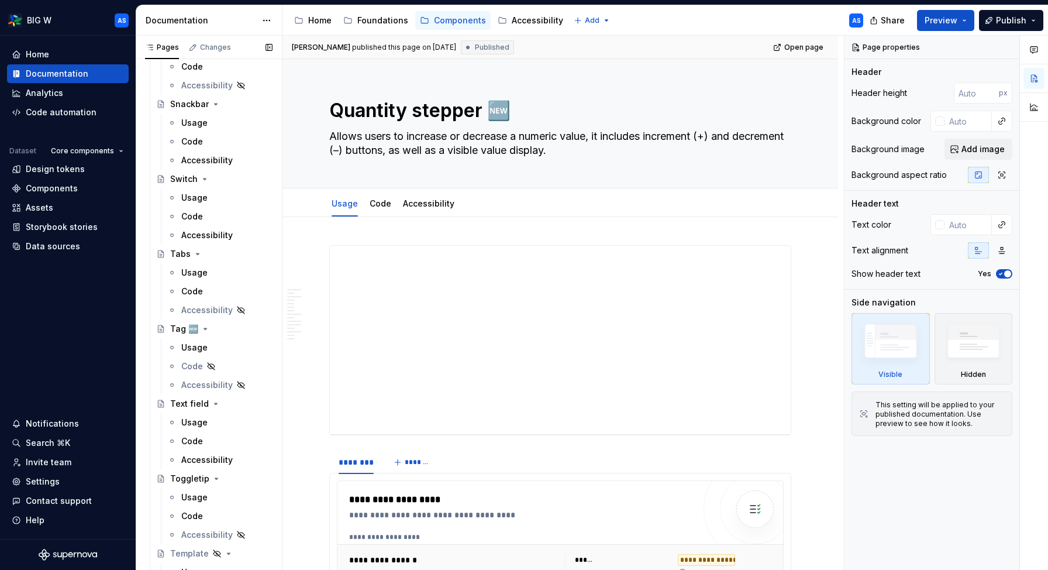
scroll to position [1309, 0]
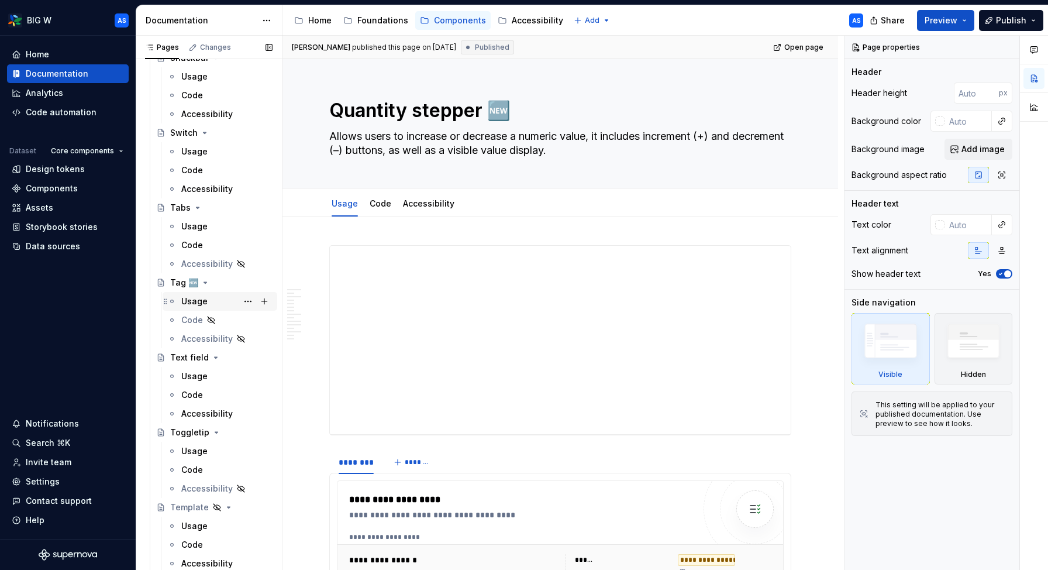
click at [204, 299] on div "Usage" at bounding box center [194, 301] width 26 height 12
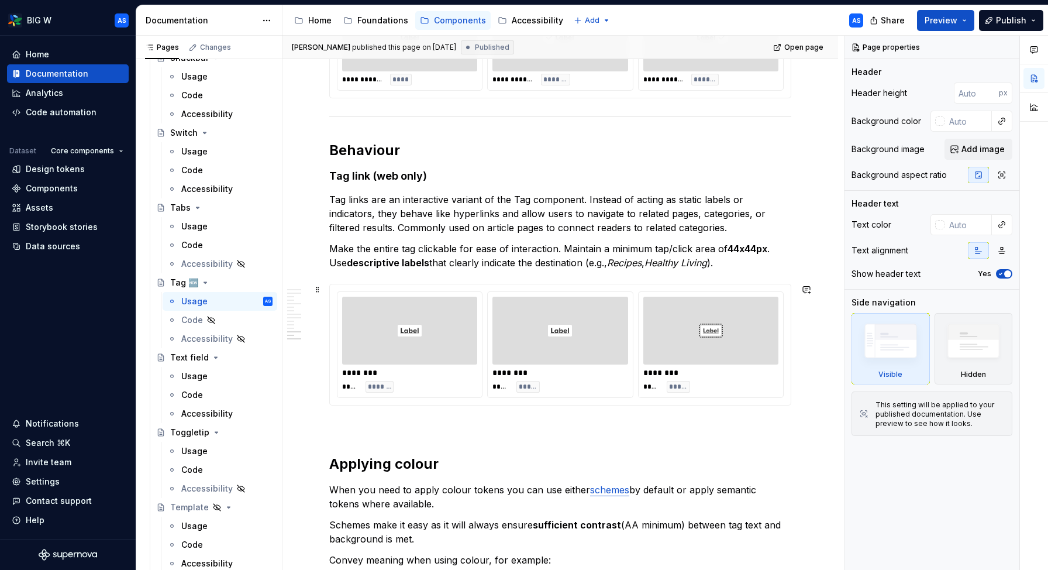
scroll to position [2541, 0]
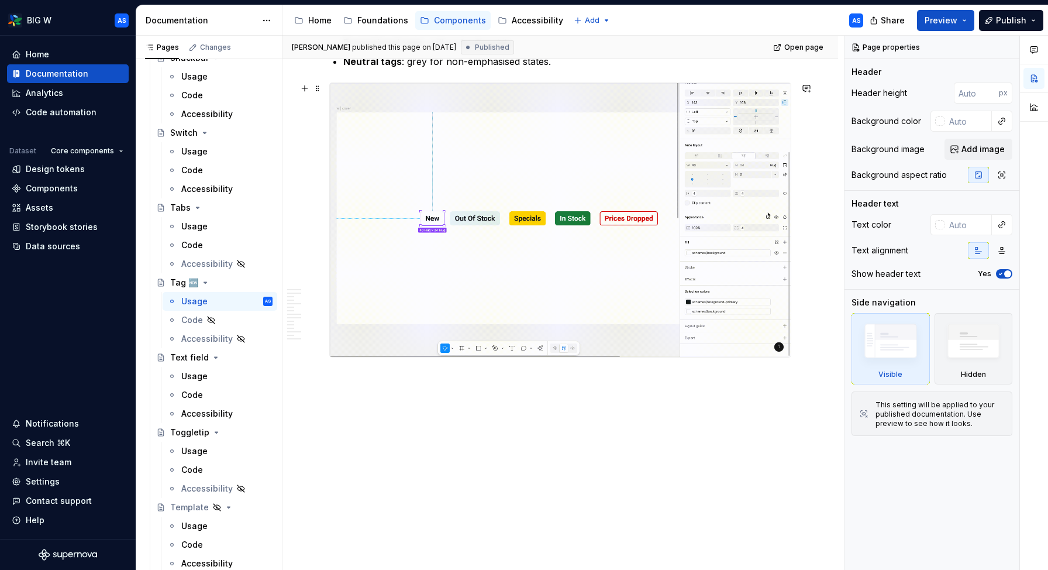
click at [606, 237] on img at bounding box center [560, 220] width 461 height 274
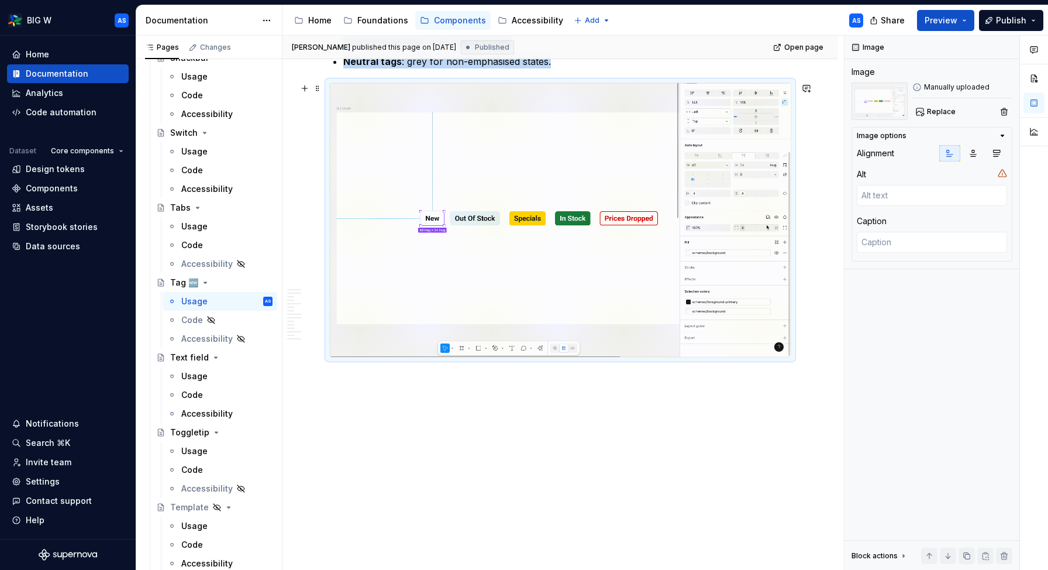
scroll to position [2465, 0]
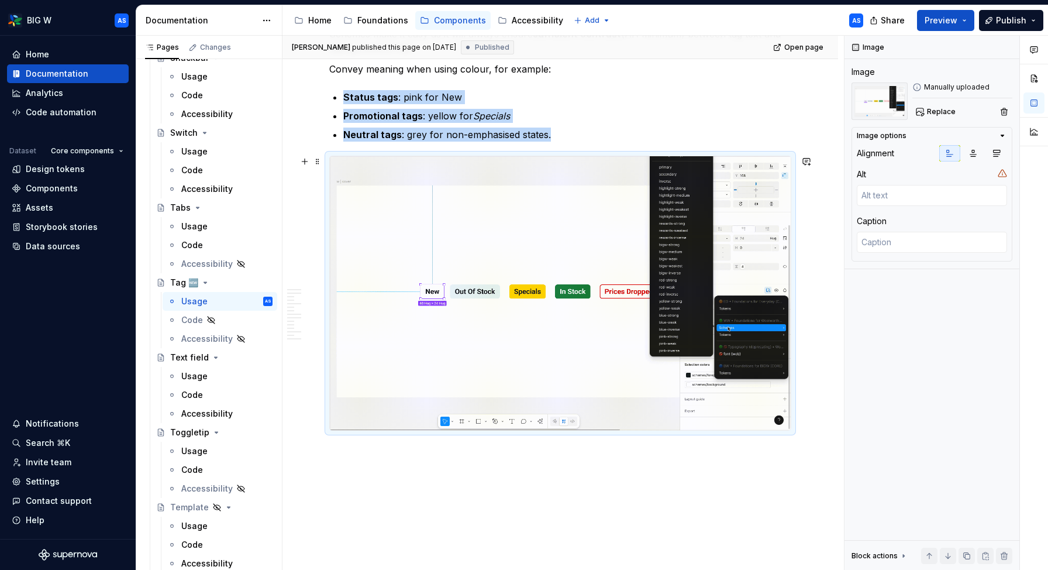
click at [464, 174] on img at bounding box center [560, 293] width 461 height 274
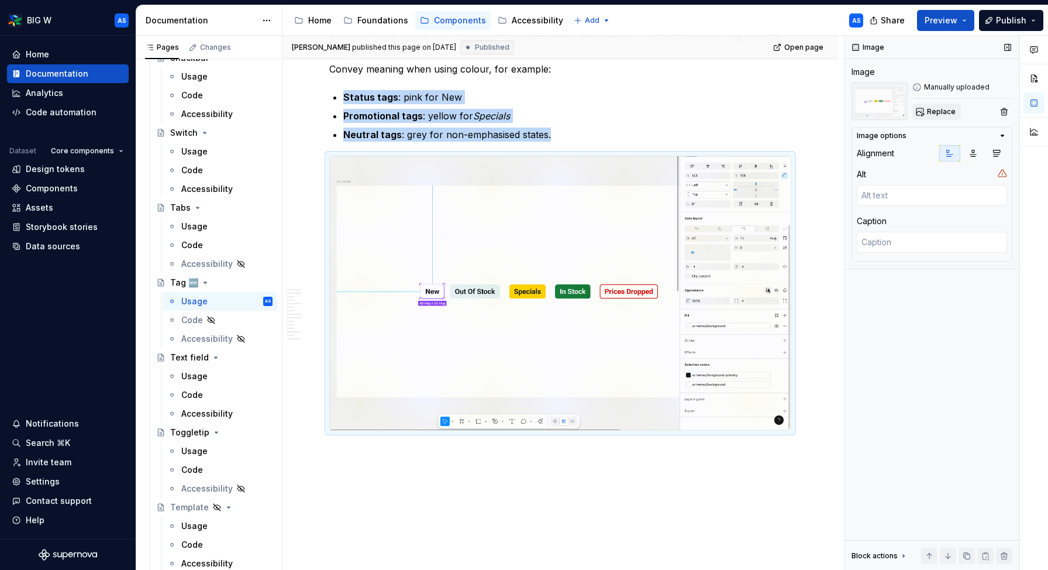
click at [937, 108] on span "Replace" at bounding box center [941, 111] width 29 height 9
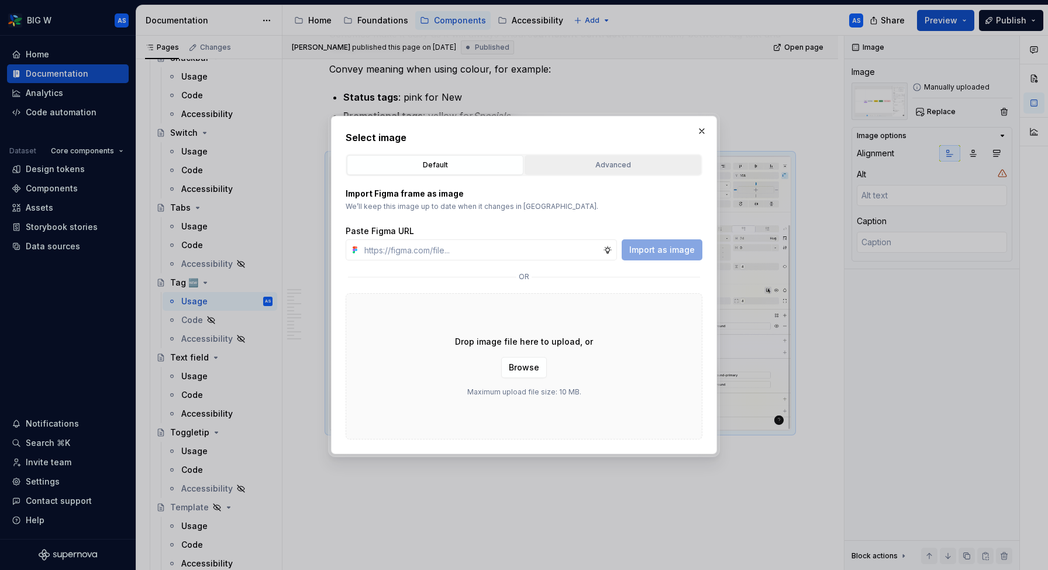
click at [626, 158] on button "Advanced" at bounding box center [613, 165] width 177 height 20
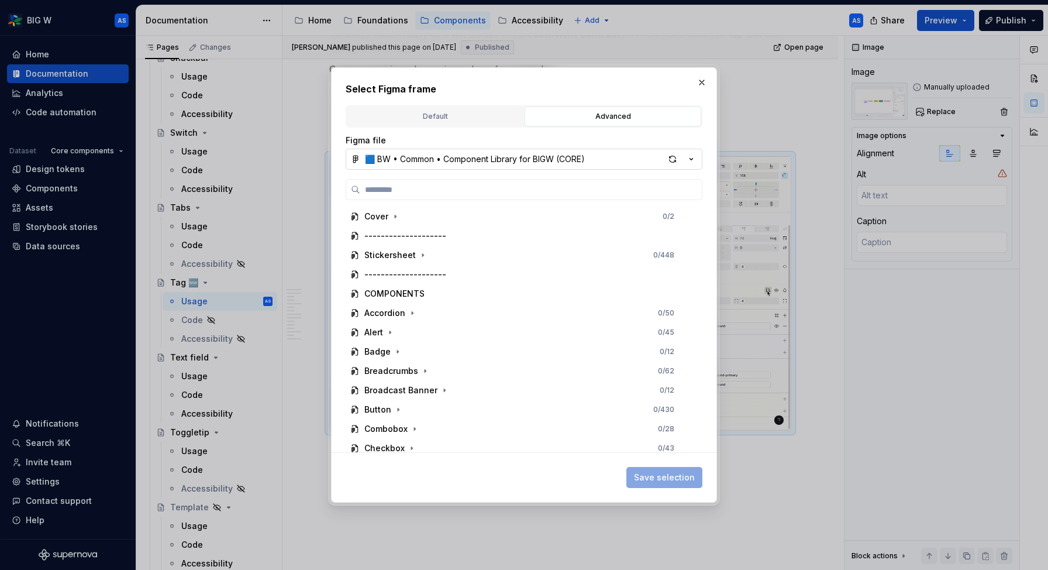
click at [695, 160] on icon "button" at bounding box center [691, 159] width 12 height 12
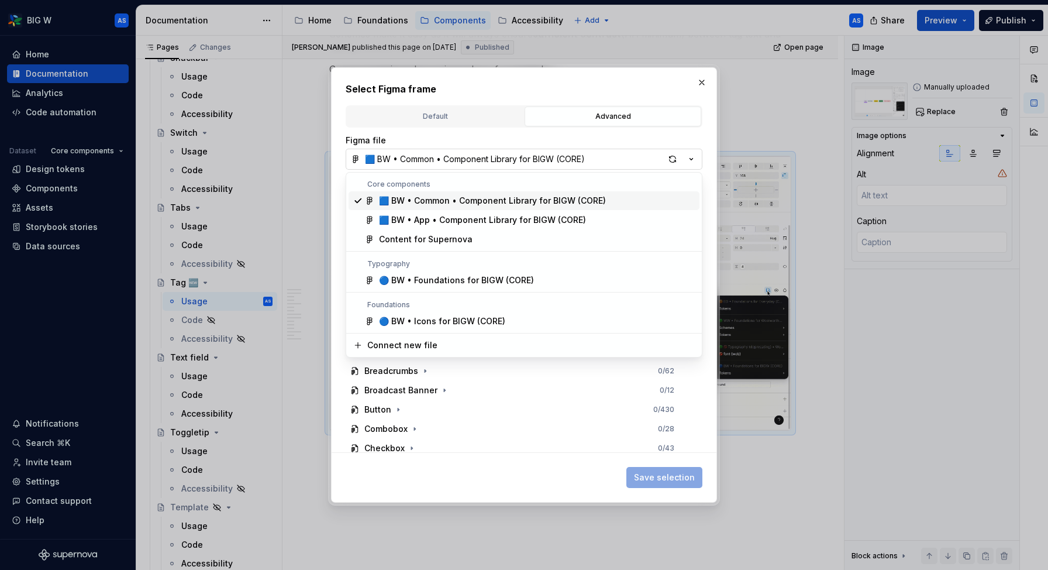
click at [695, 160] on div "Select Figma frame Default Advanced Import Figma frame as image We’ll keep this…" at bounding box center [524, 285] width 1048 height 570
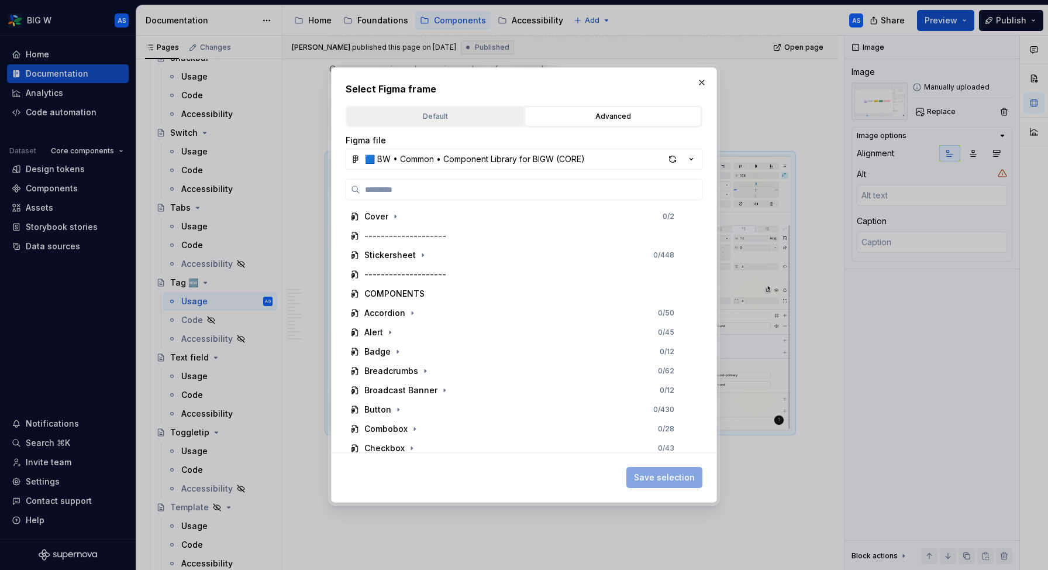
click at [437, 112] on div "Default" at bounding box center [435, 117] width 168 height 12
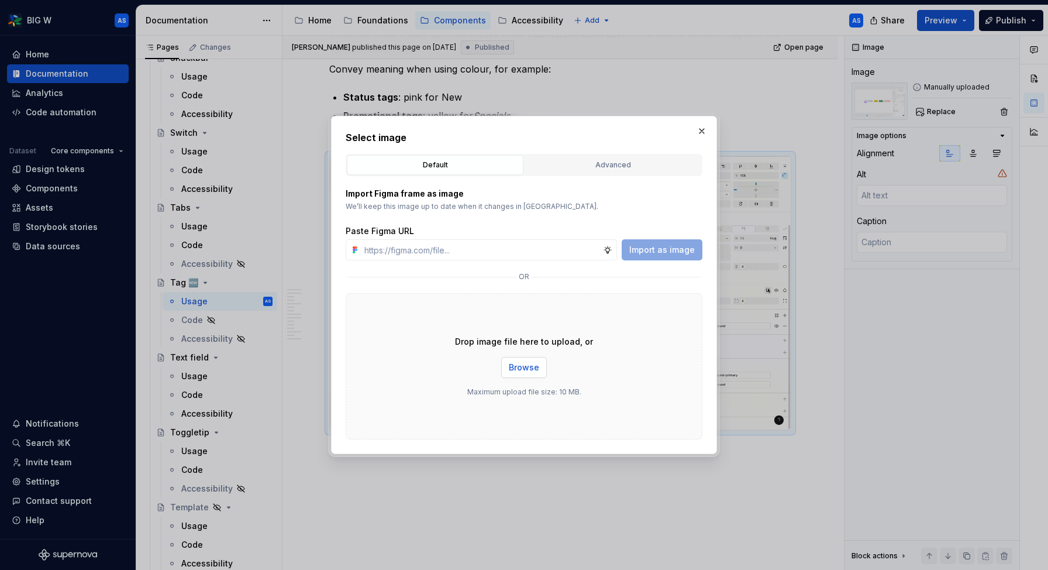
click at [528, 366] on span "Browse" at bounding box center [524, 367] width 30 height 12
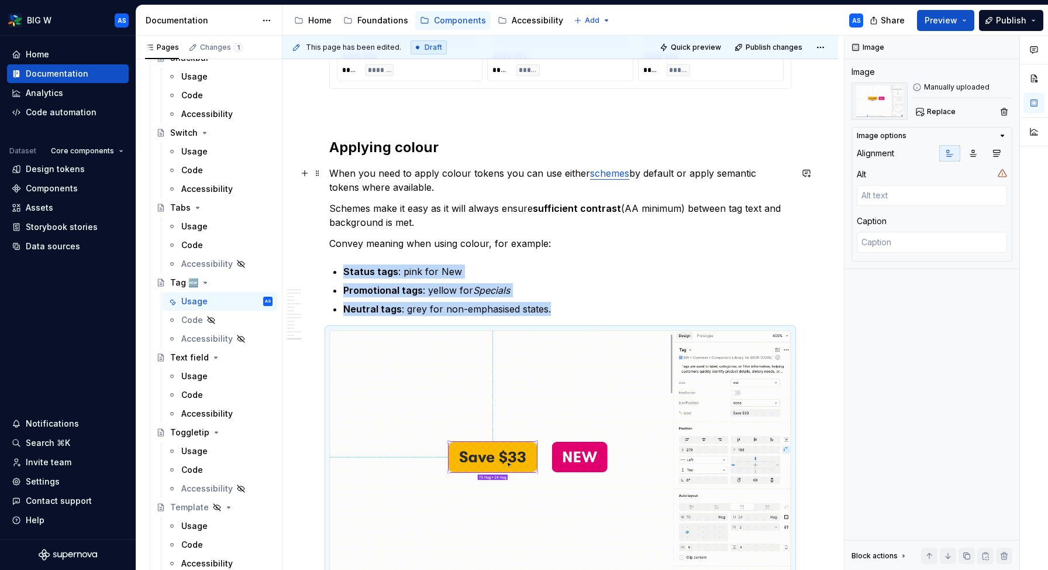
scroll to position [2509, 0]
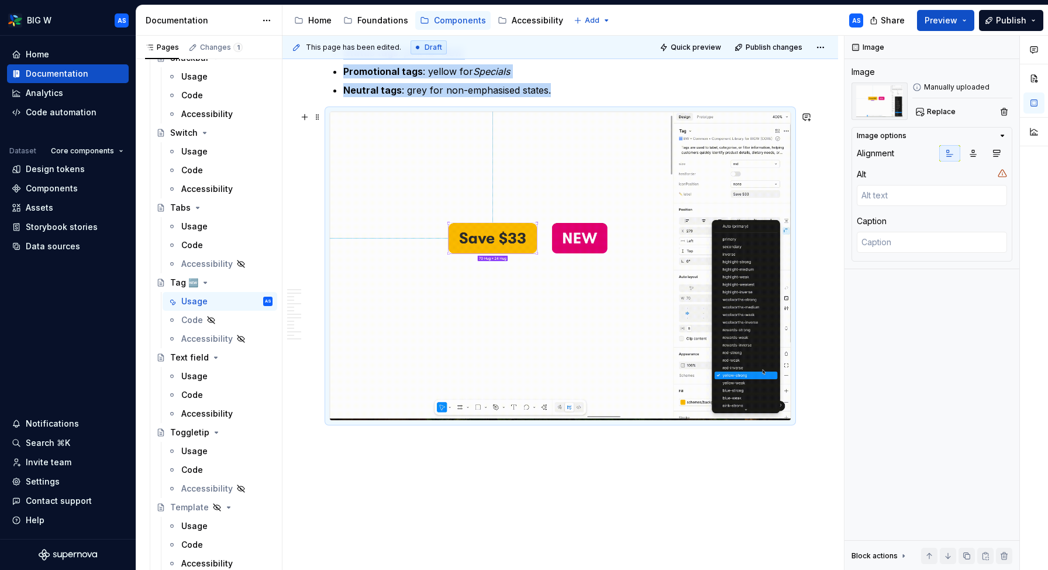
click at [592, 185] on img at bounding box center [560, 266] width 461 height 308
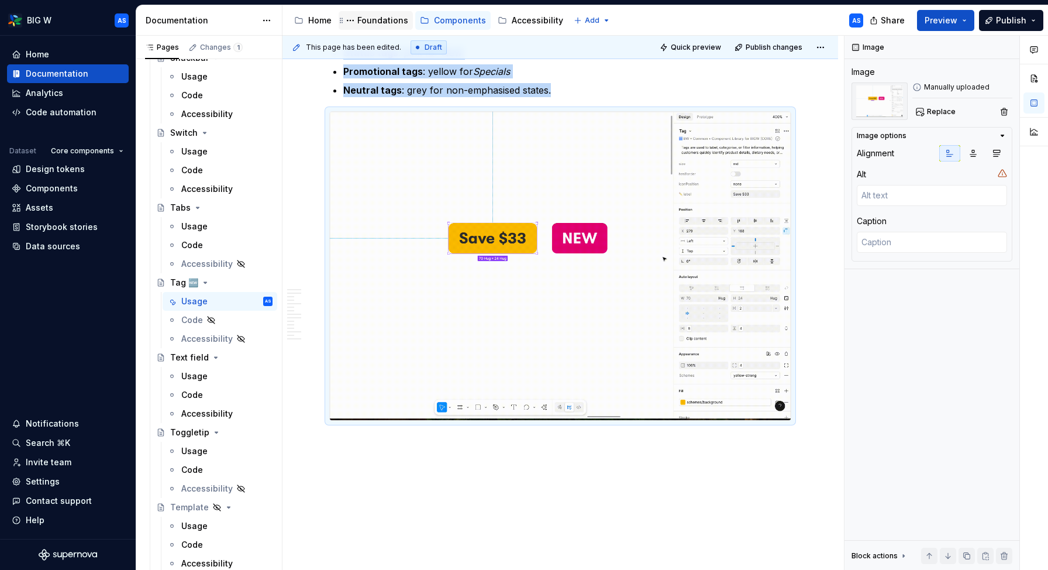
click at [374, 25] on div "Foundations" at bounding box center [382, 21] width 51 height 12
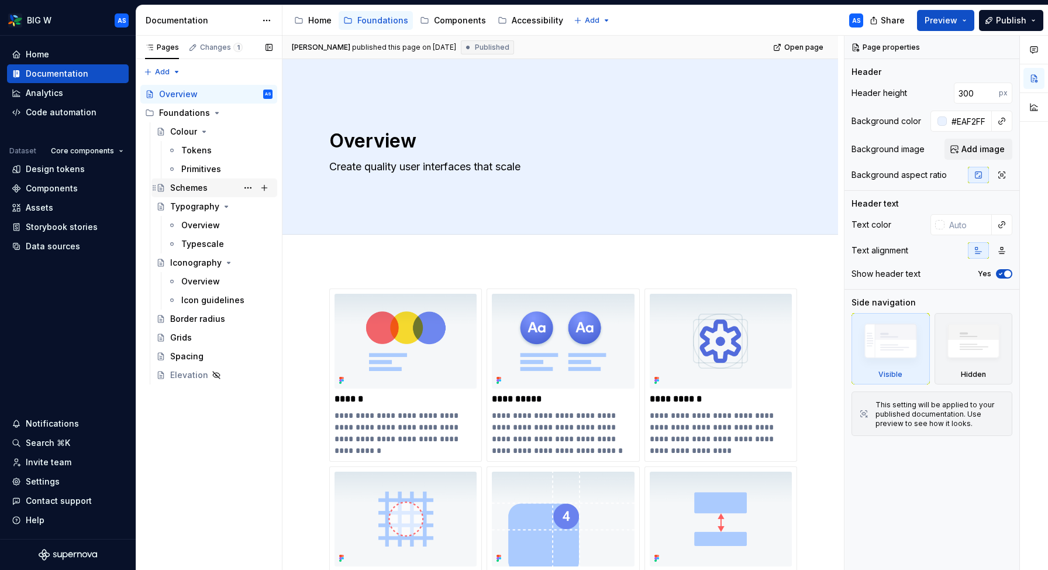
click at [198, 185] on div "Schemes" at bounding box center [188, 188] width 37 height 12
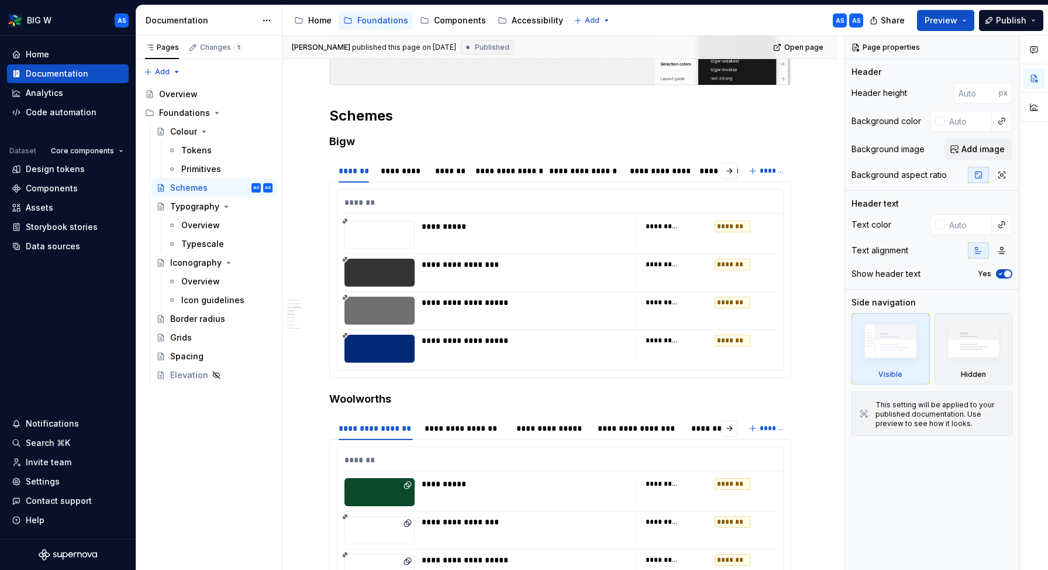
scroll to position [606, 0]
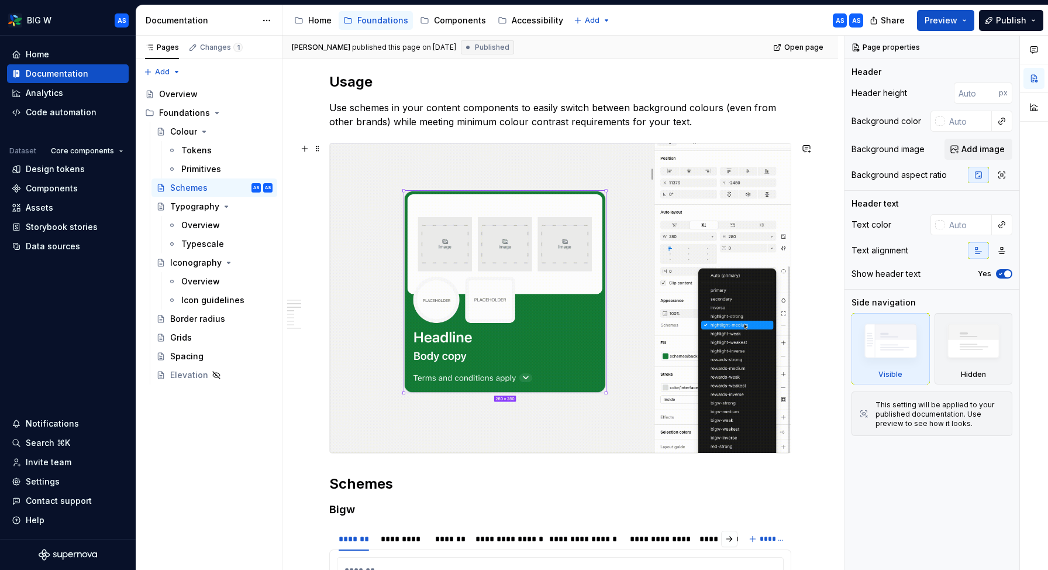
click at [552, 254] on img at bounding box center [560, 297] width 461 height 309
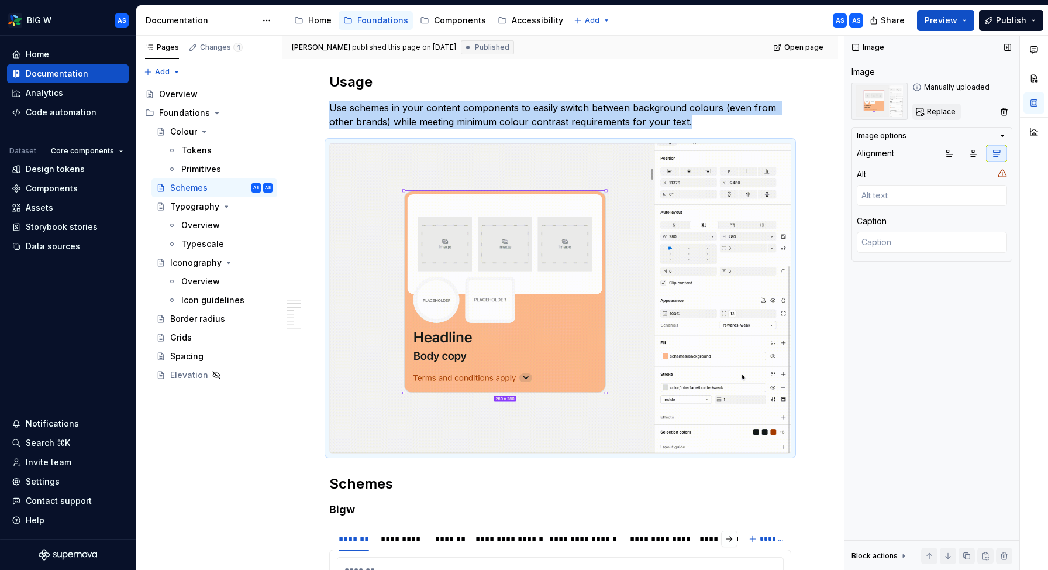
click at [936, 107] on span "Replace" at bounding box center [941, 111] width 29 height 9
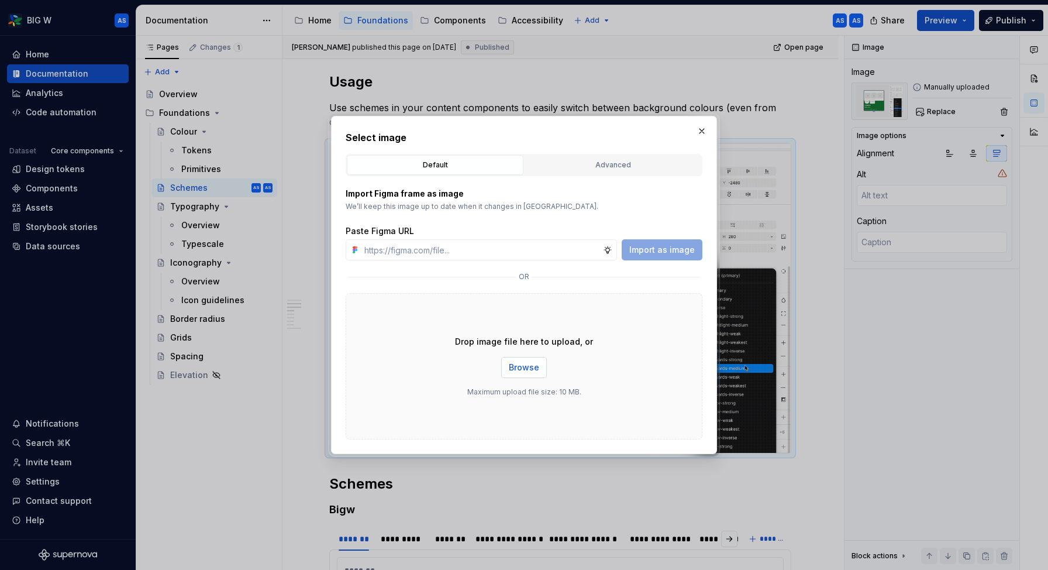
click at [522, 368] on span "Browse" at bounding box center [524, 367] width 30 height 12
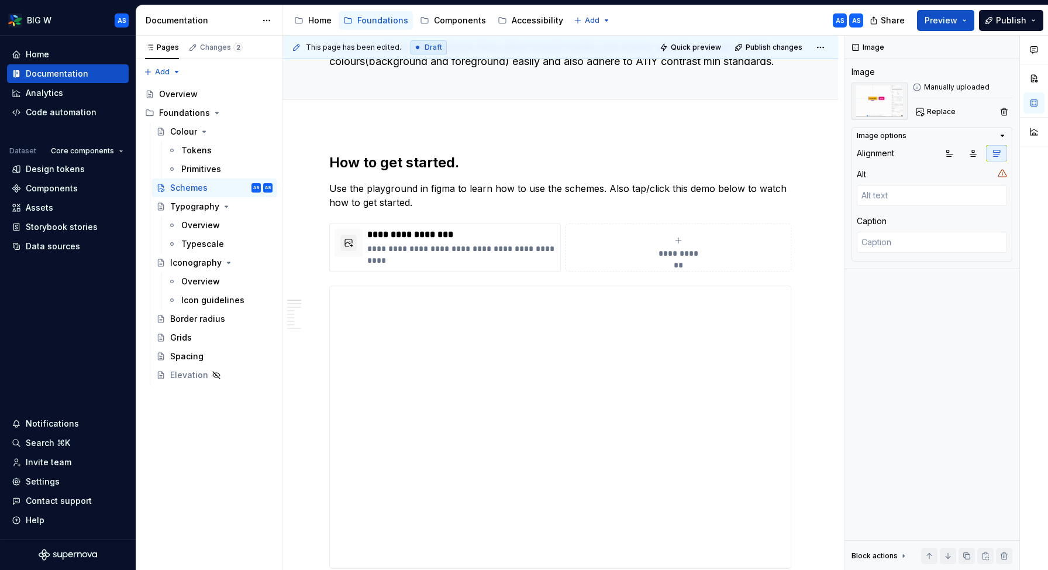
scroll to position [0, 0]
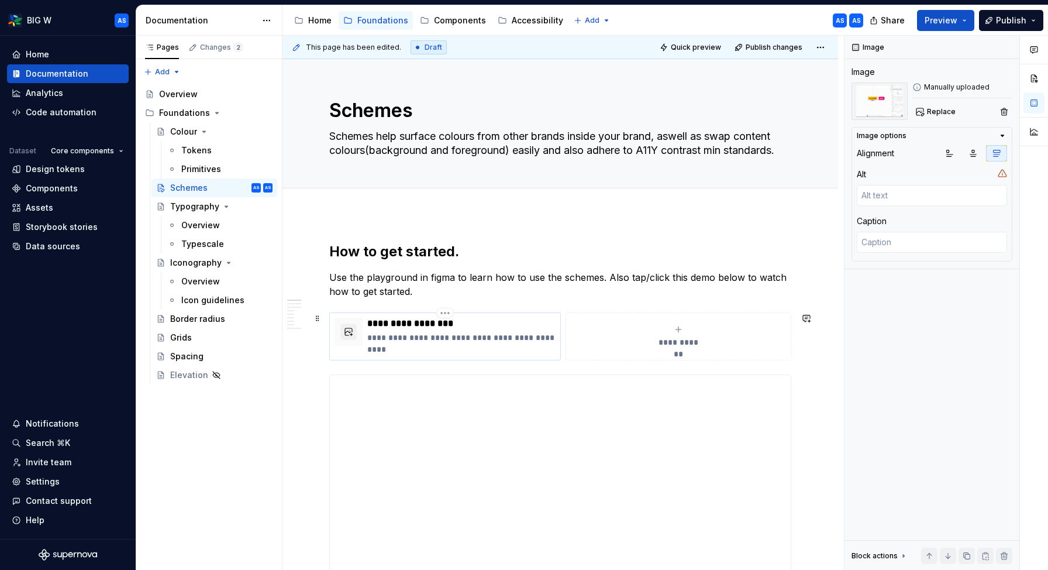
click at [390, 337] on p "**********" at bounding box center [461, 343] width 188 height 23
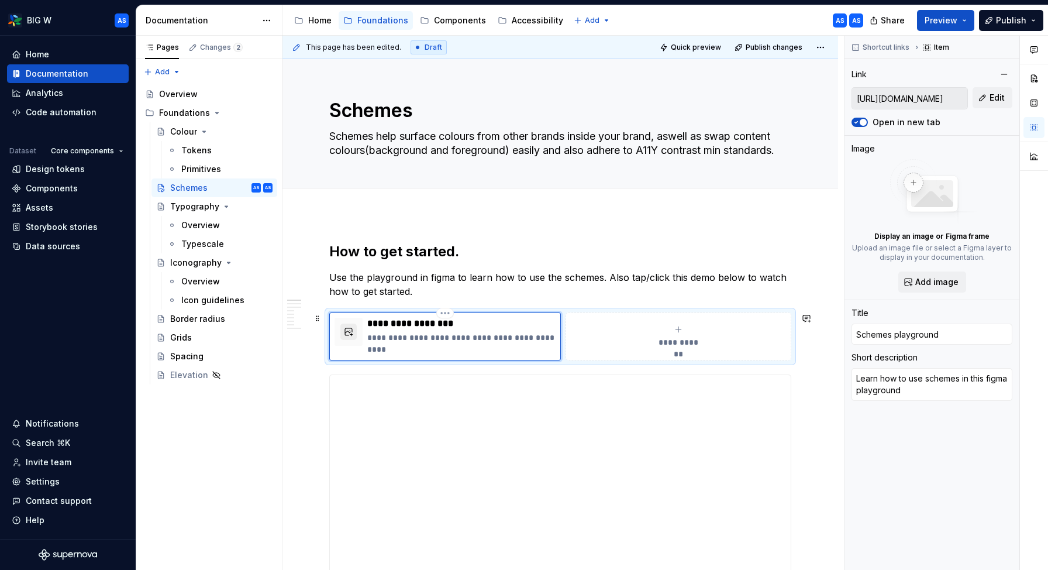
click at [350, 330] on button "button" at bounding box center [348, 331] width 16 height 16
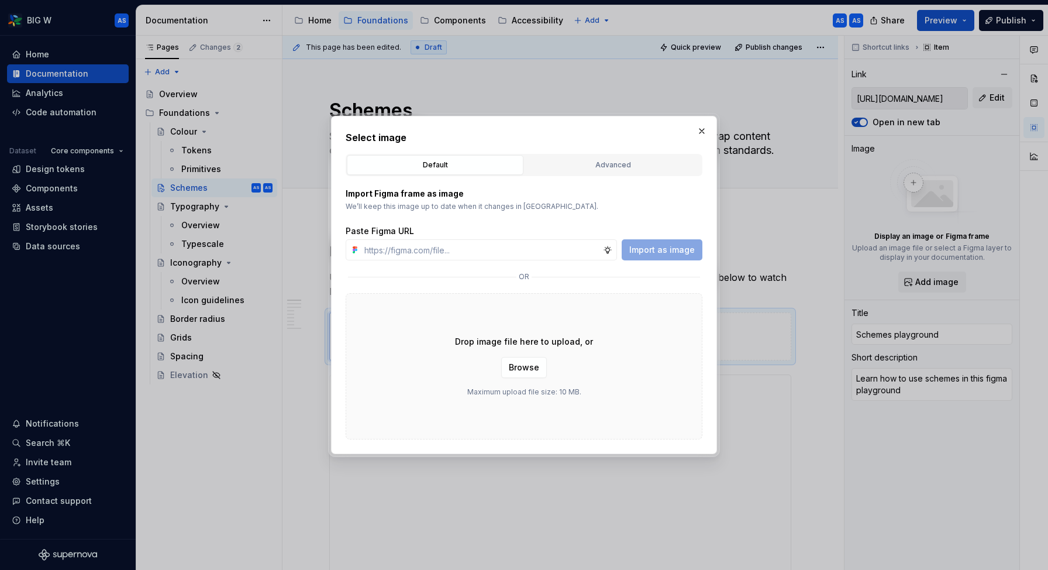
type textarea "*"
click at [620, 163] on div "Advanced" at bounding box center [613, 165] width 168 height 12
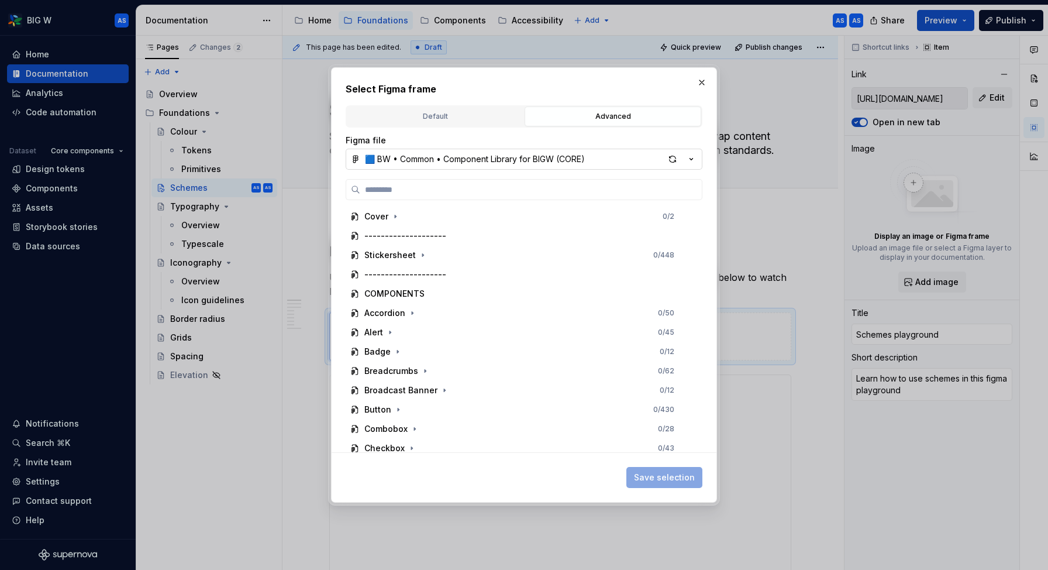
click at [693, 157] on icon "button" at bounding box center [691, 159] width 12 height 12
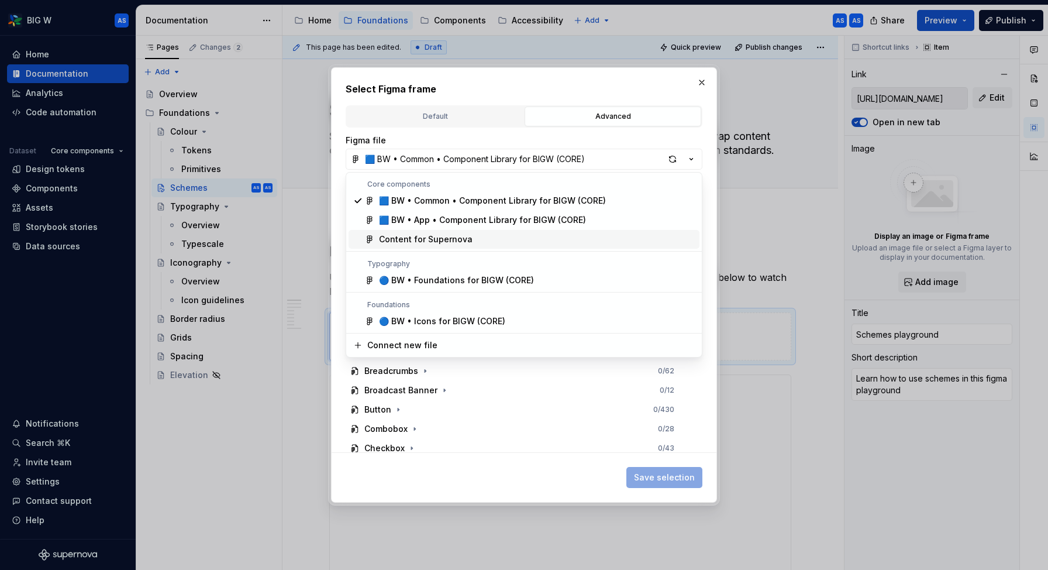
click at [536, 239] on div "Content for Supernova" at bounding box center [537, 239] width 316 height 12
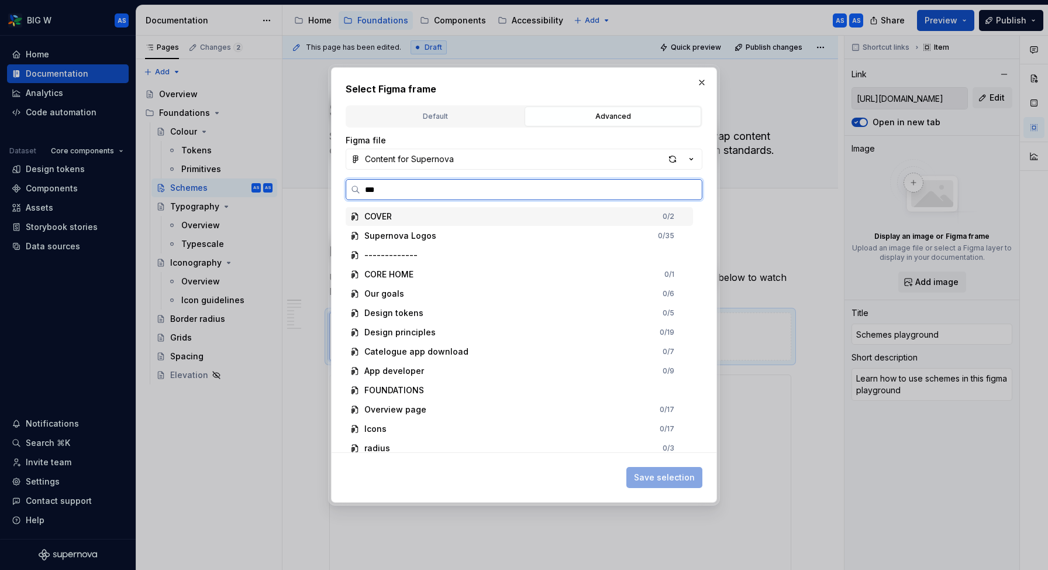
type input "****"
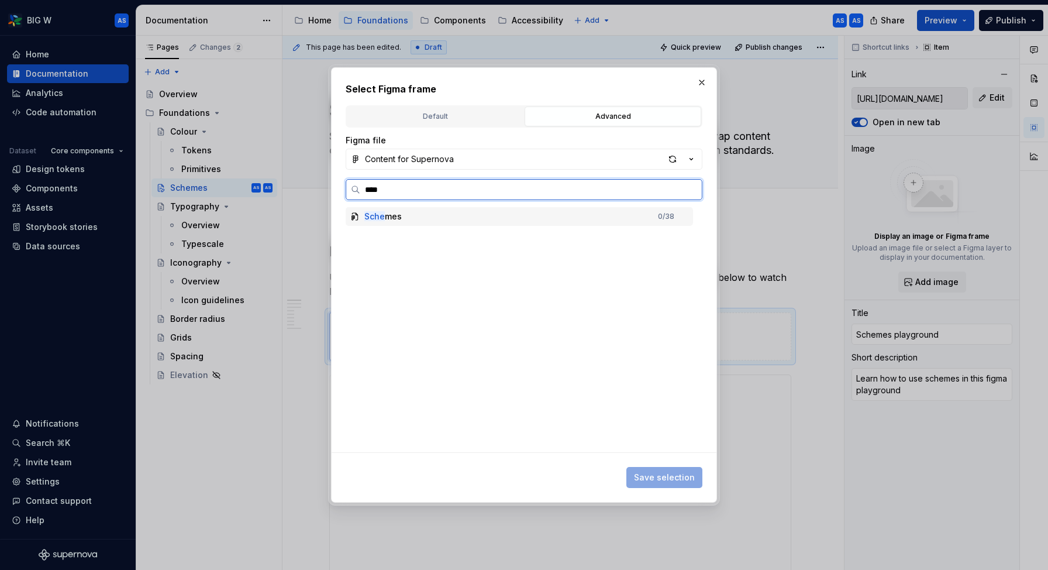
click at [509, 213] on div "Sche mes 0 / 38" at bounding box center [519, 216] width 347 height 19
click at [642, 218] on div "Sche mes 0 / 38" at bounding box center [519, 216] width 347 height 19
click at [386, 218] on div "Sche mes" at bounding box center [382, 217] width 37 height 12
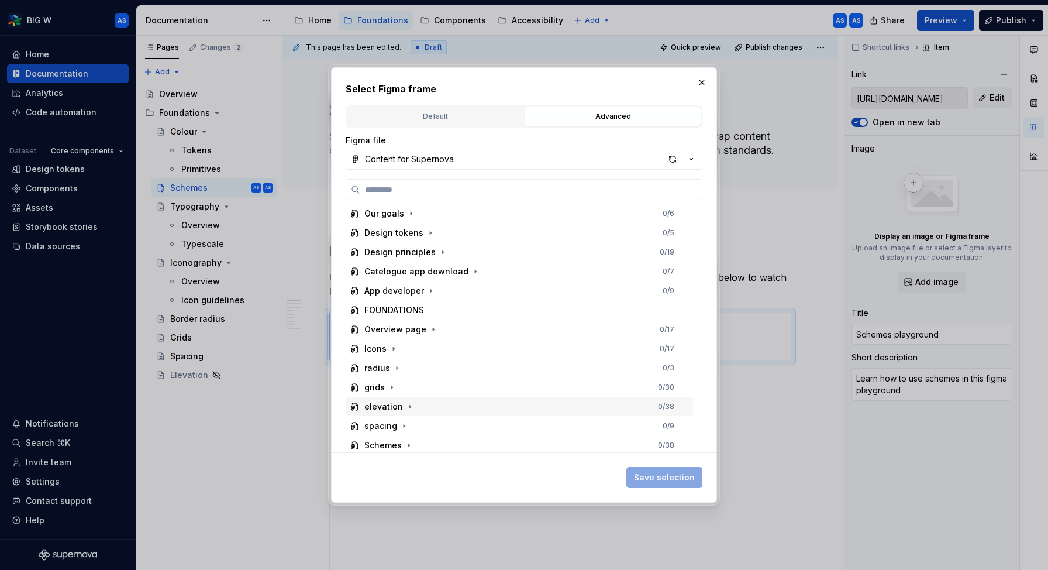
scroll to position [127, 0]
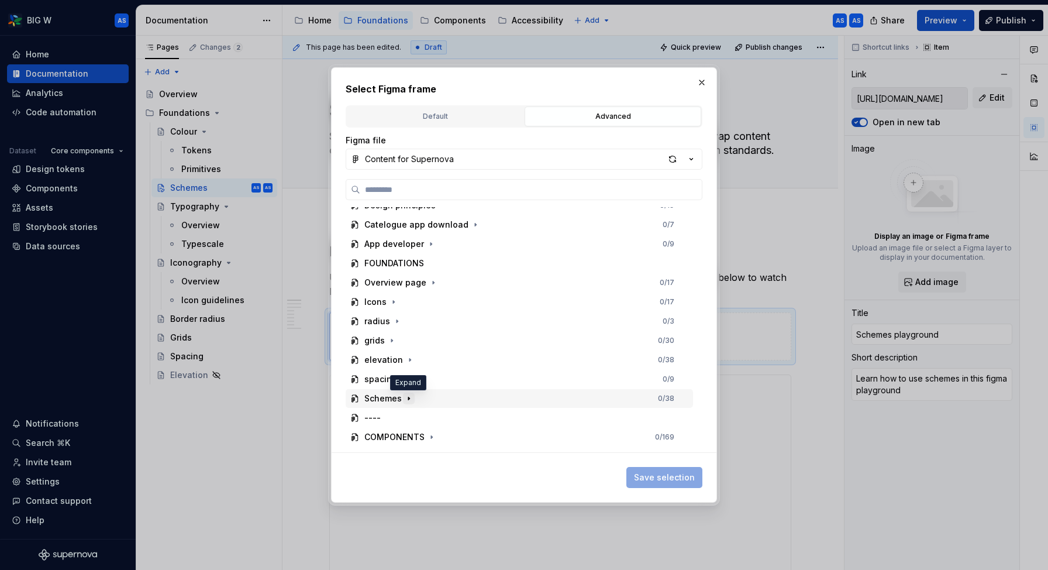
click at [410, 401] on icon "button" at bounding box center [408, 398] width 9 height 9
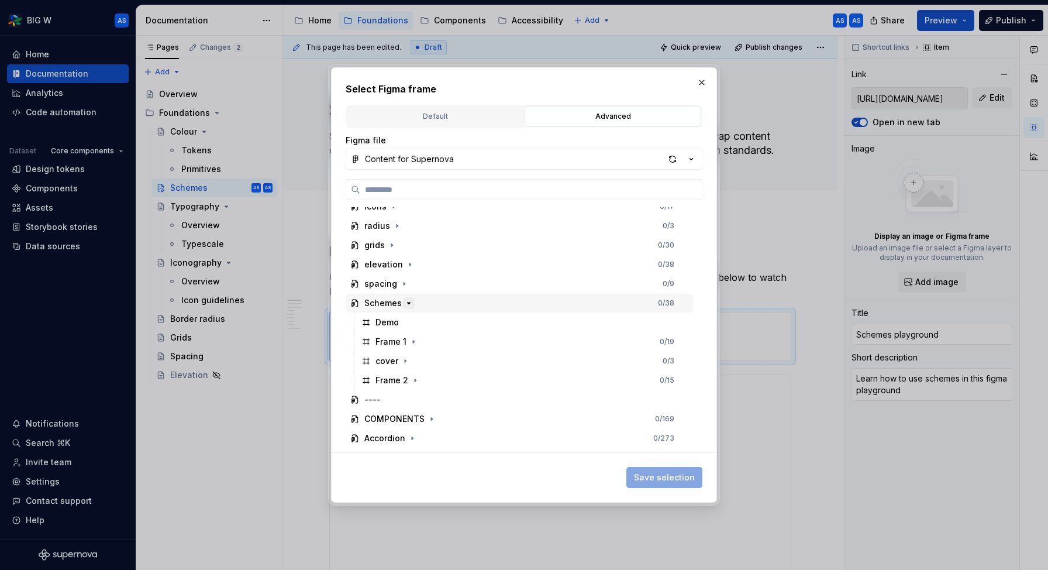
scroll to position [231, 0]
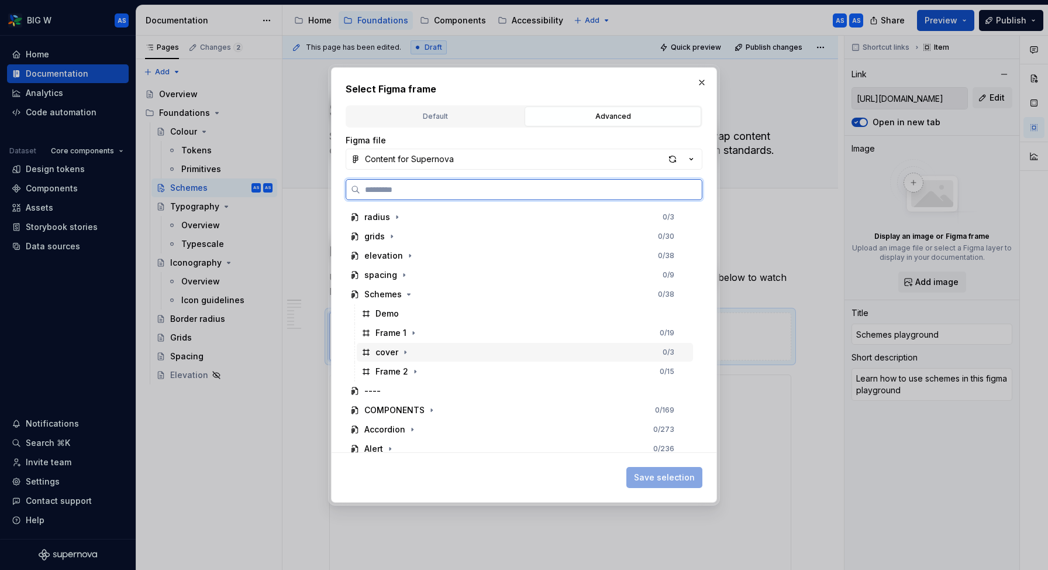
click at [419, 353] on div "cover 0 / 3" at bounding box center [525, 352] width 336 height 19
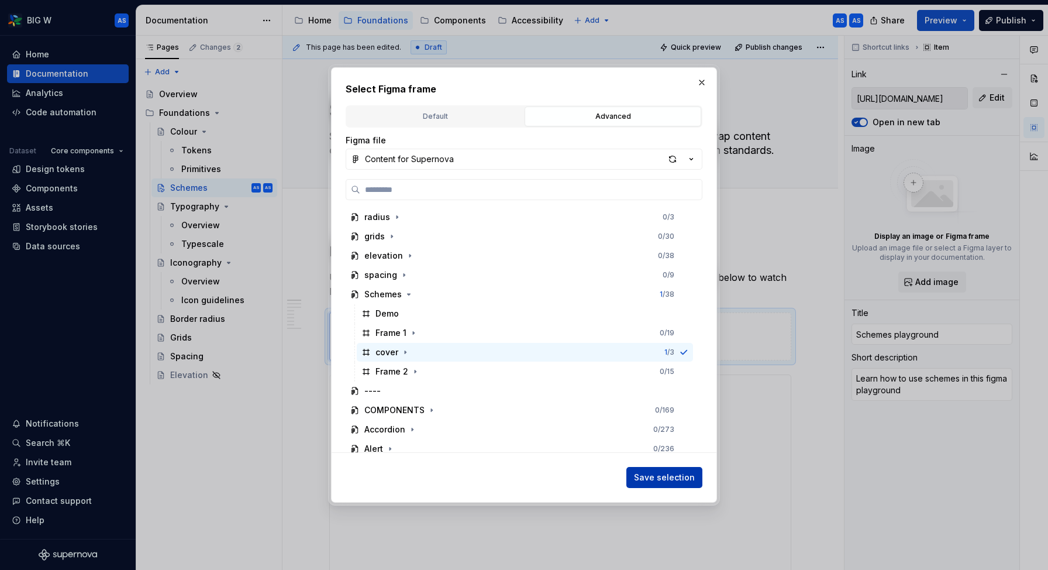
click at [659, 475] on span "Save selection" at bounding box center [664, 477] width 61 height 12
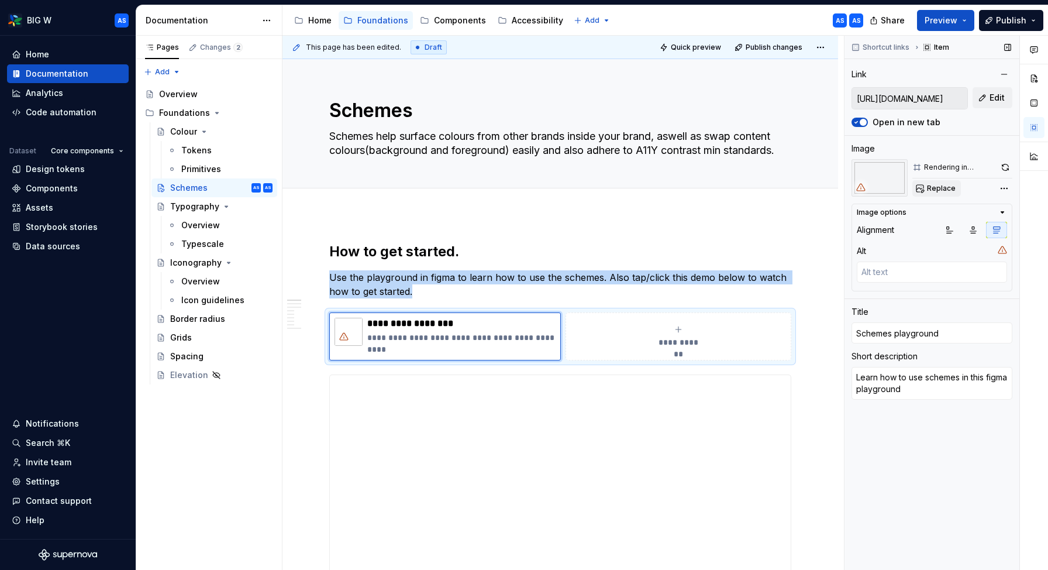
click at [930, 189] on span "Replace" at bounding box center [941, 188] width 29 height 9
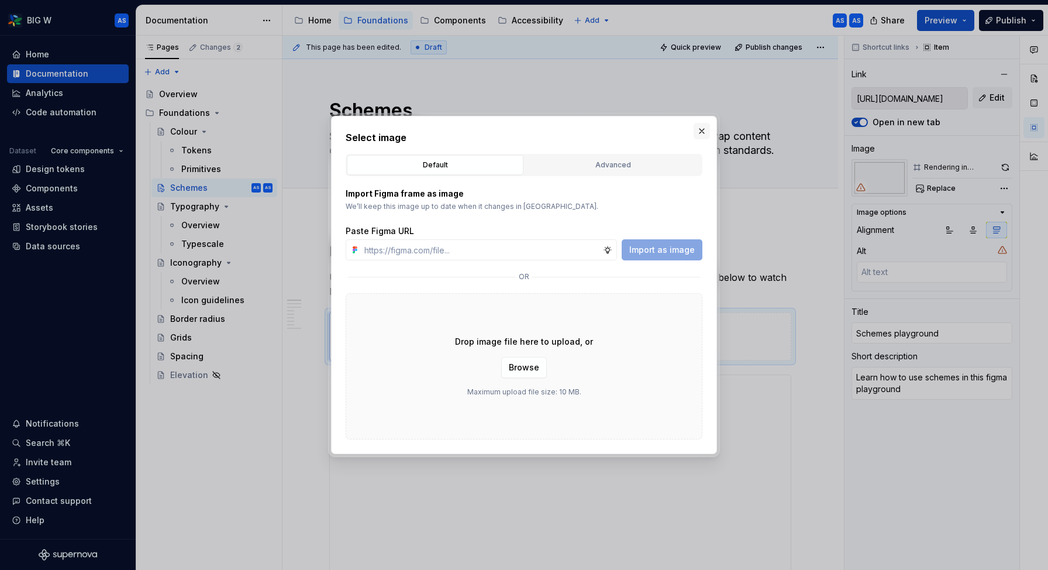
click at [702, 132] on button "button" at bounding box center [702, 131] width 16 height 16
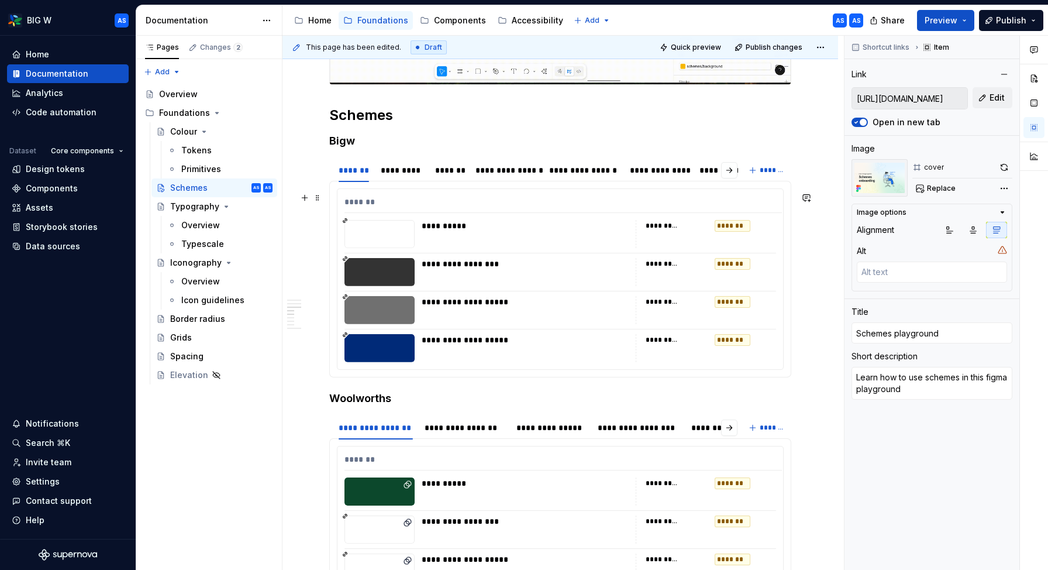
scroll to position [0, 0]
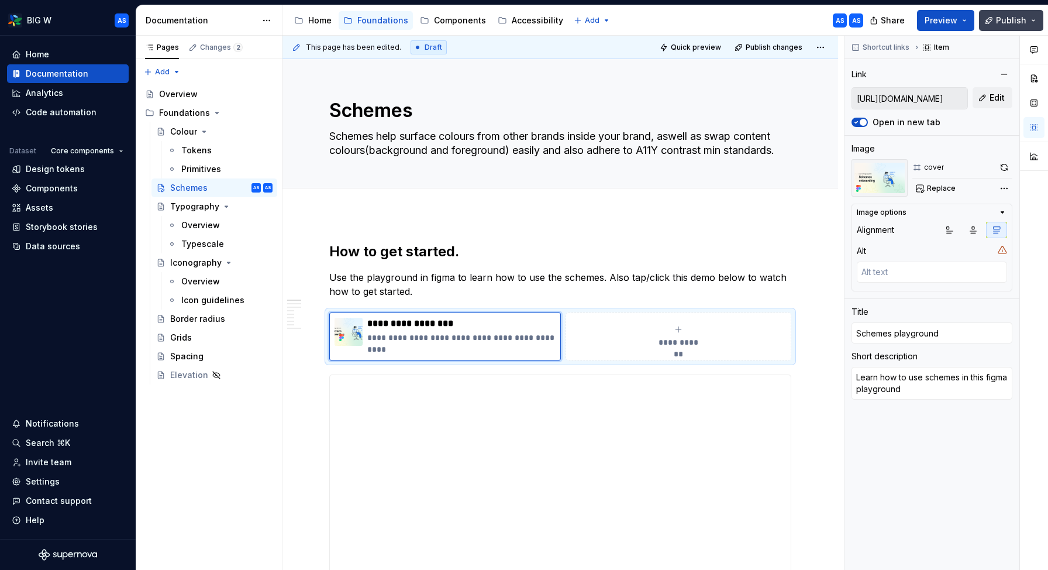
click at [1010, 23] on span "Publish" at bounding box center [1011, 21] width 30 height 12
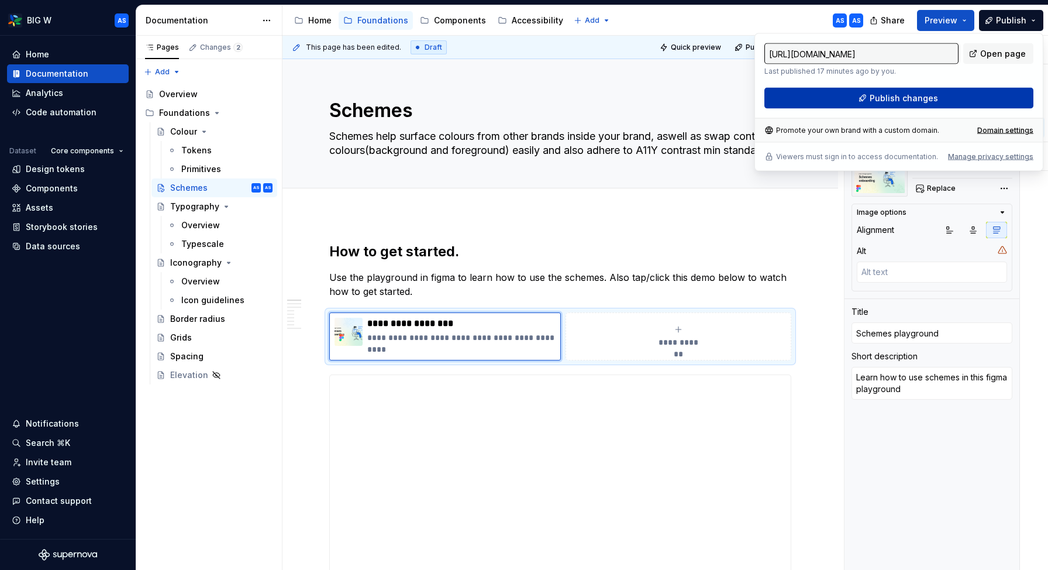
click at [914, 102] on span "Publish changes" at bounding box center [904, 98] width 68 height 12
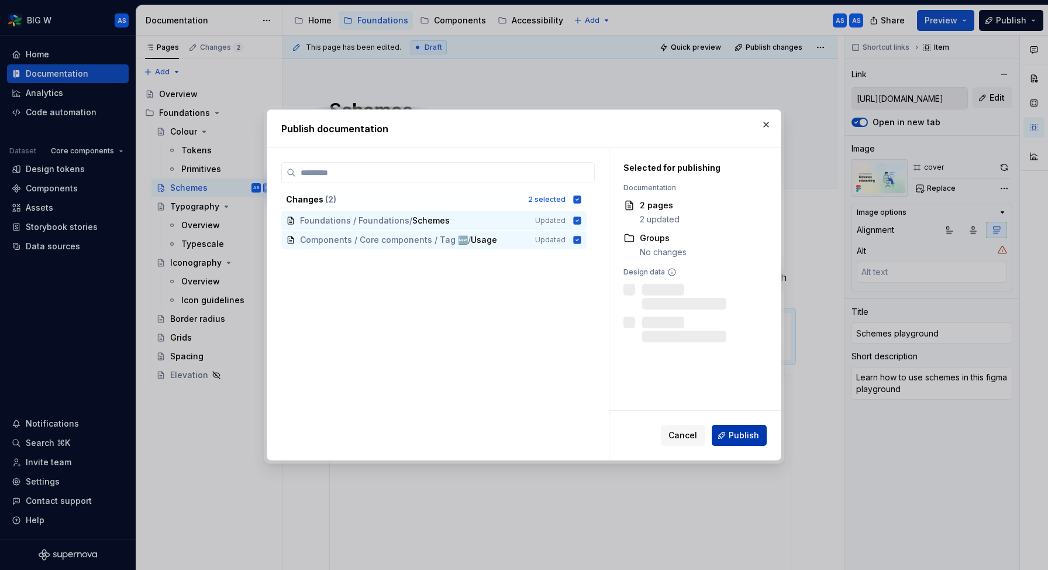
click at [741, 439] on span "Publish" at bounding box center [744, 435] width 30 height 12
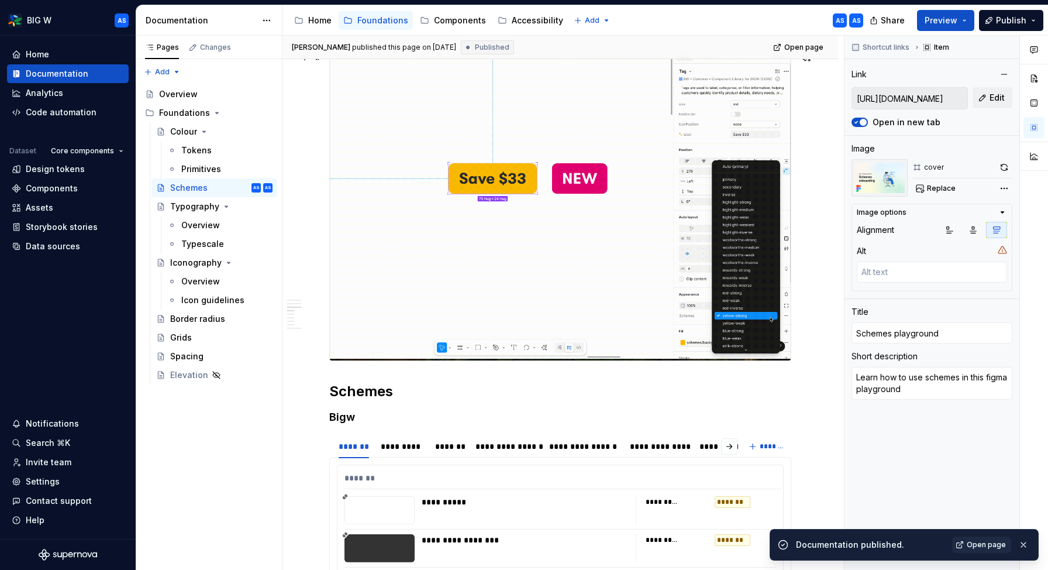
scroll to position [688, 0]
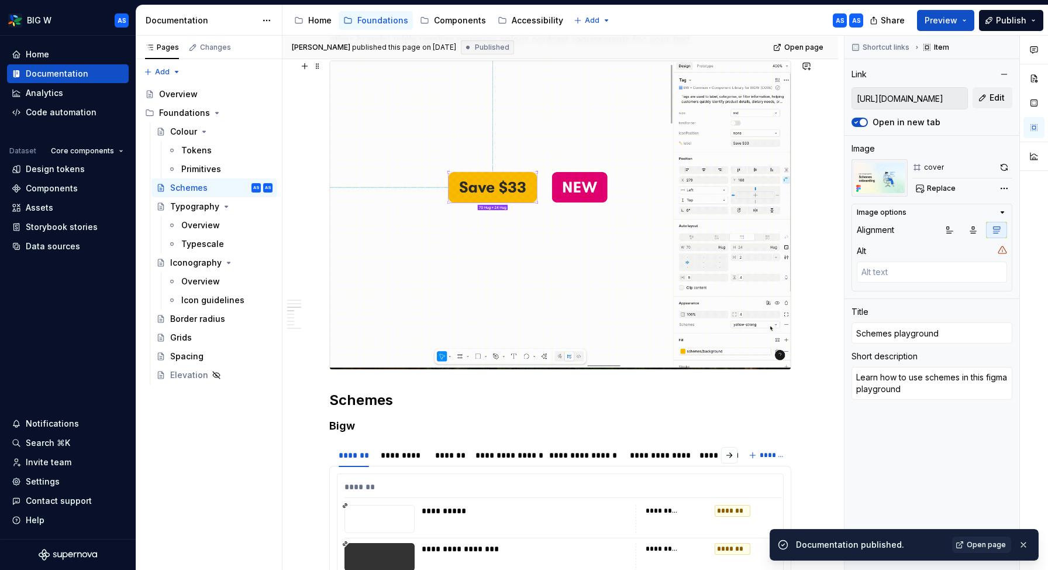
click at [637, 300] on img at bounding box center [560, 215] width 461 height 308
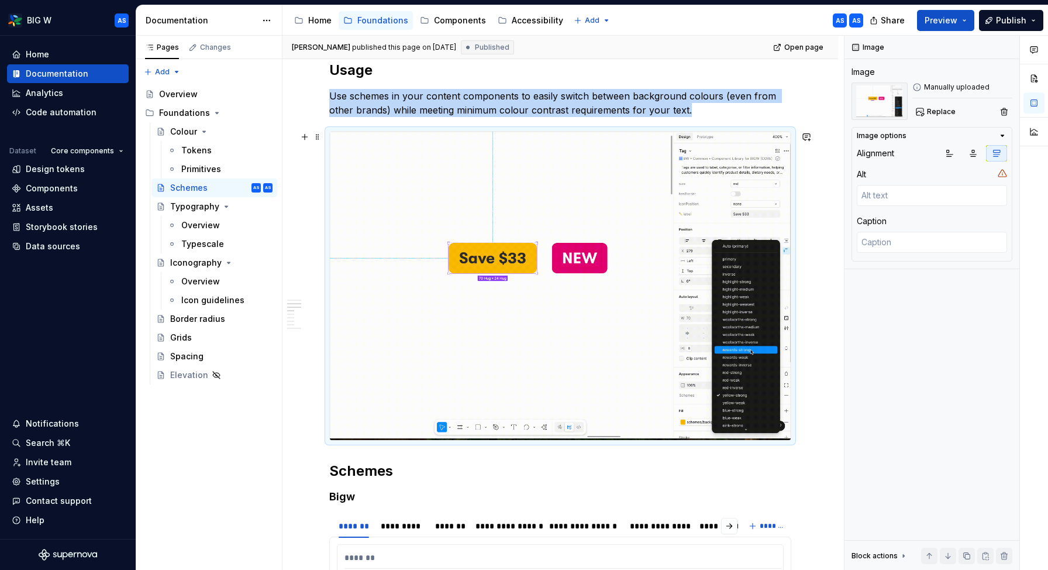
scroll to position [616, 0]
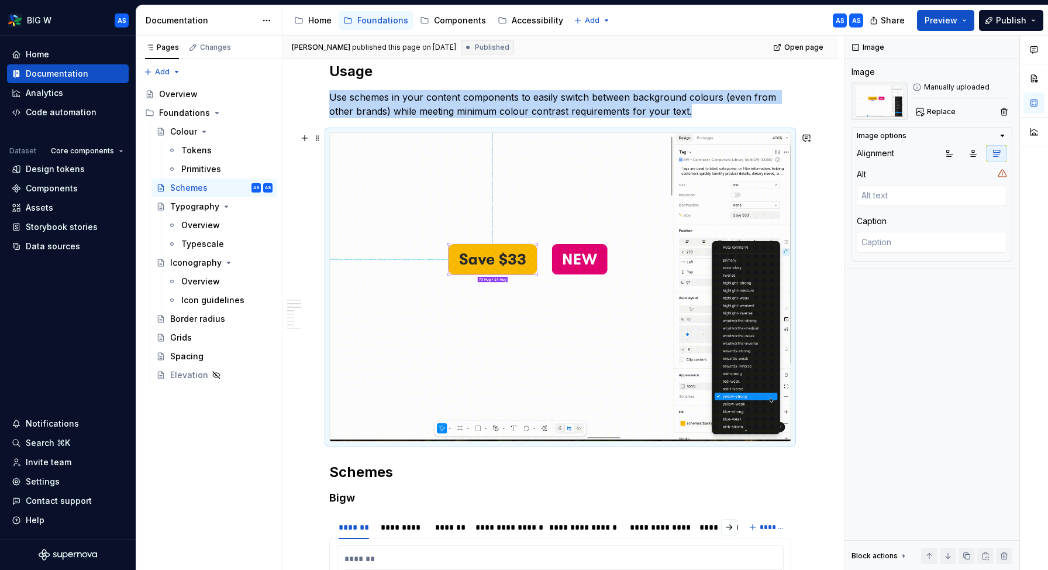
click at [667, 244] on img at bounding box center [560, 287] width 461 height 308
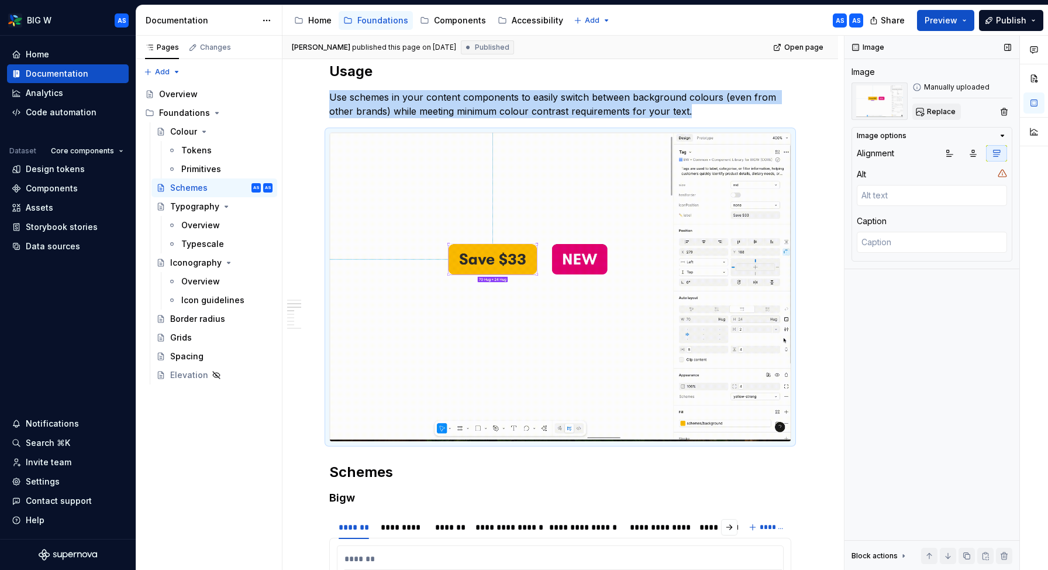
click at [923, 116] on button "Replace" at bounding box center [936, 111] width 49 height 16
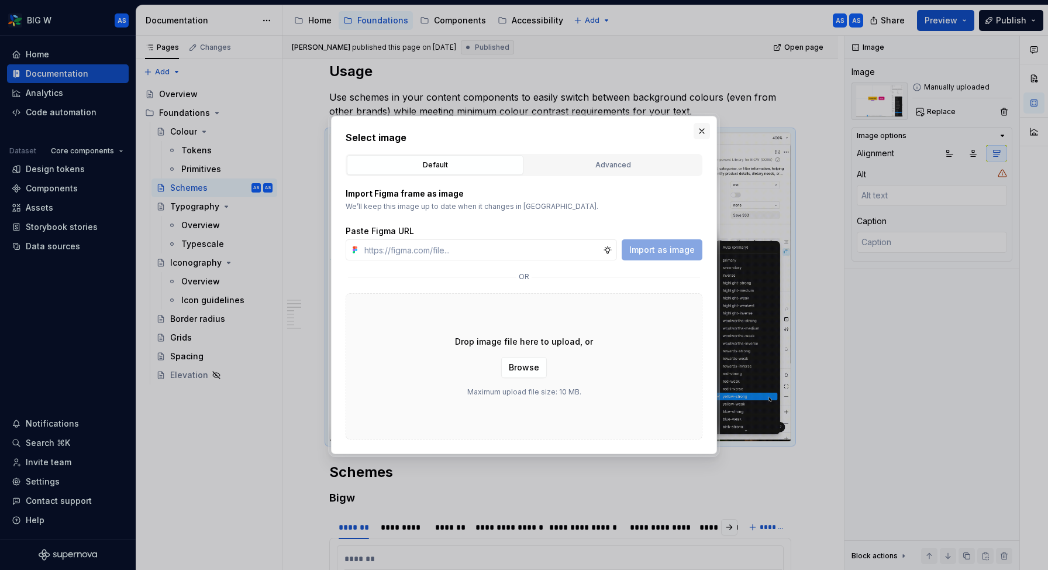
click at [699, 127] on button "button" at bounding box center [702, 131] width 16 height 16
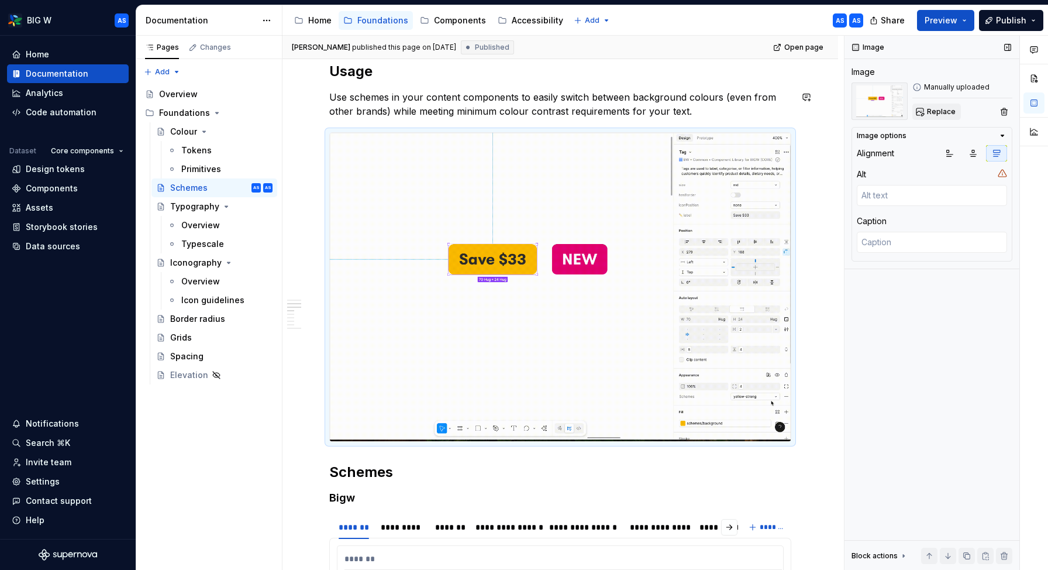
click at [931, 113] on span "Replace" at bounding box center [941, 111] width 29 height 9
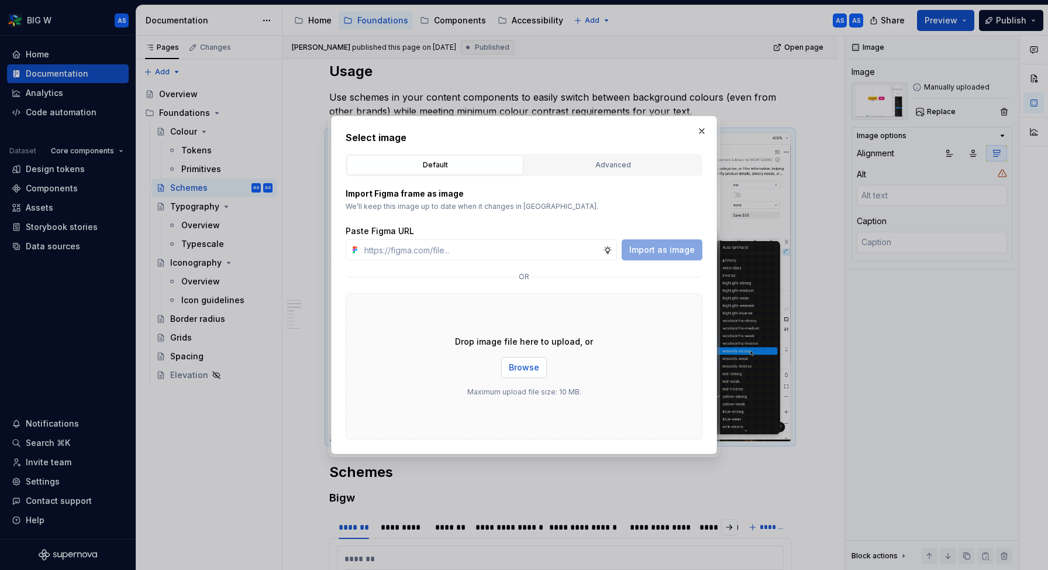
click at [522, 372] on span "Browse" at bounding box center [524, 367] width 30 height 12
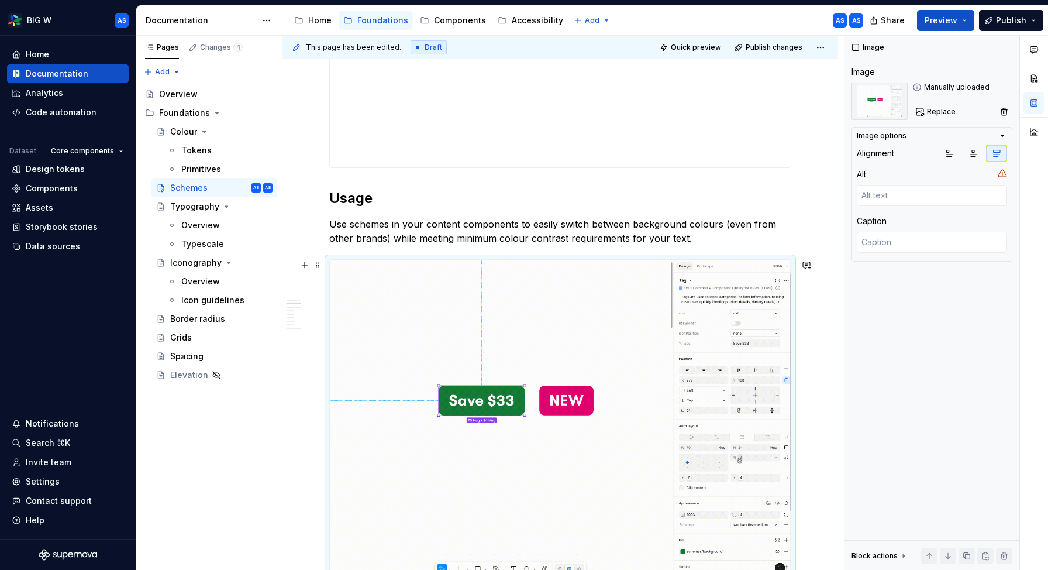
scroll to position [0, 0]
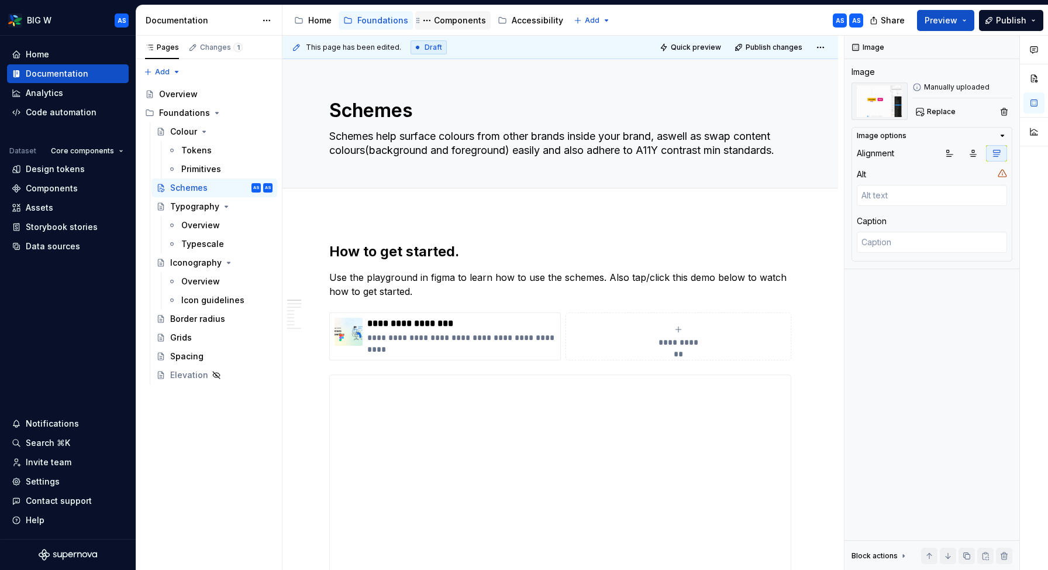
click at [439, 19] on div "Components" at bounding box center [460, 21] width 52 height 12
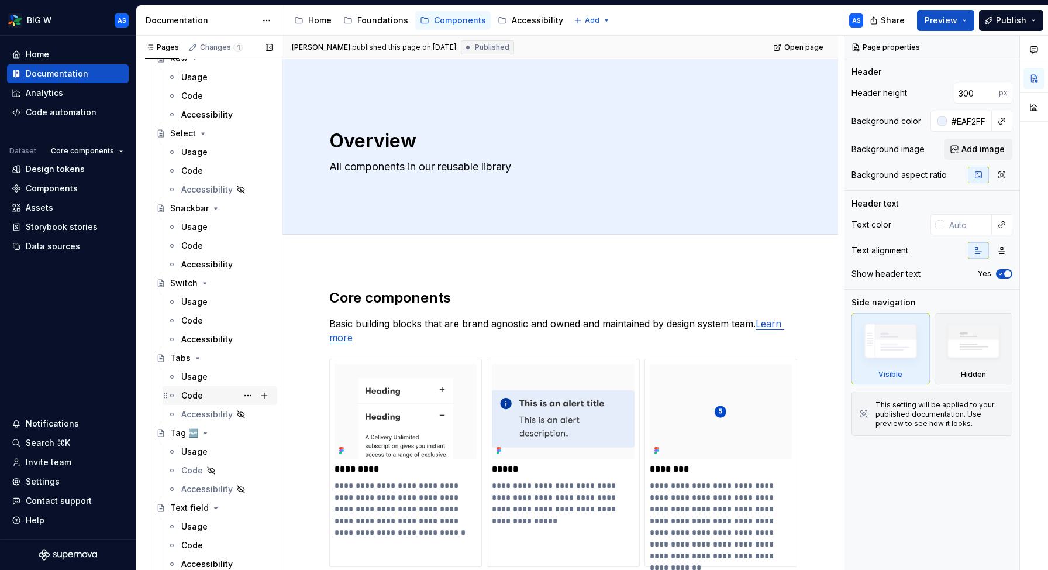
scroll to position [1258, 0]
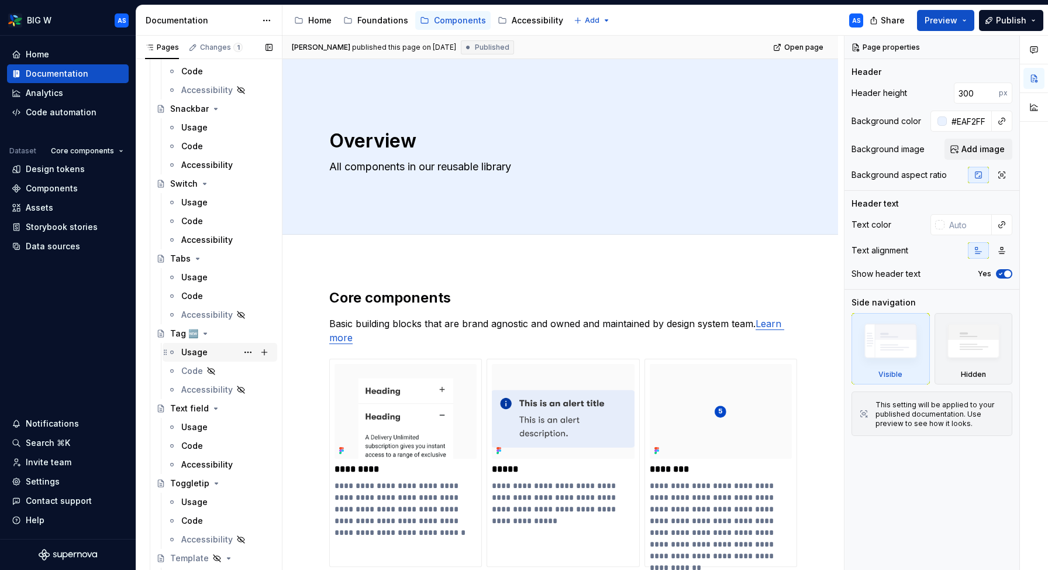
click at [203, 353] on div "Usage" at bounding box center [194, 352] width 26 height 12
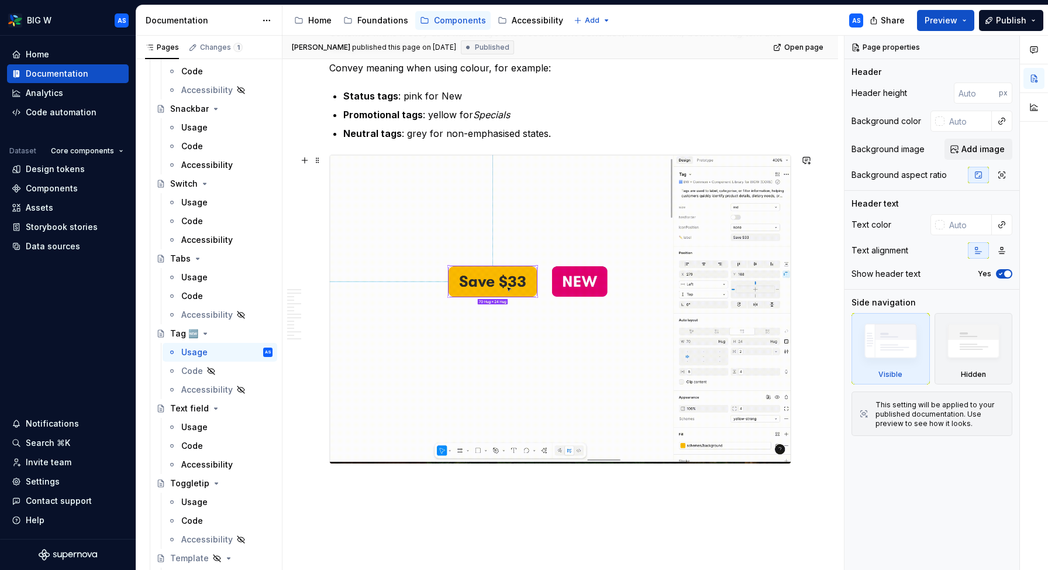
scroll to position [2461, 0]
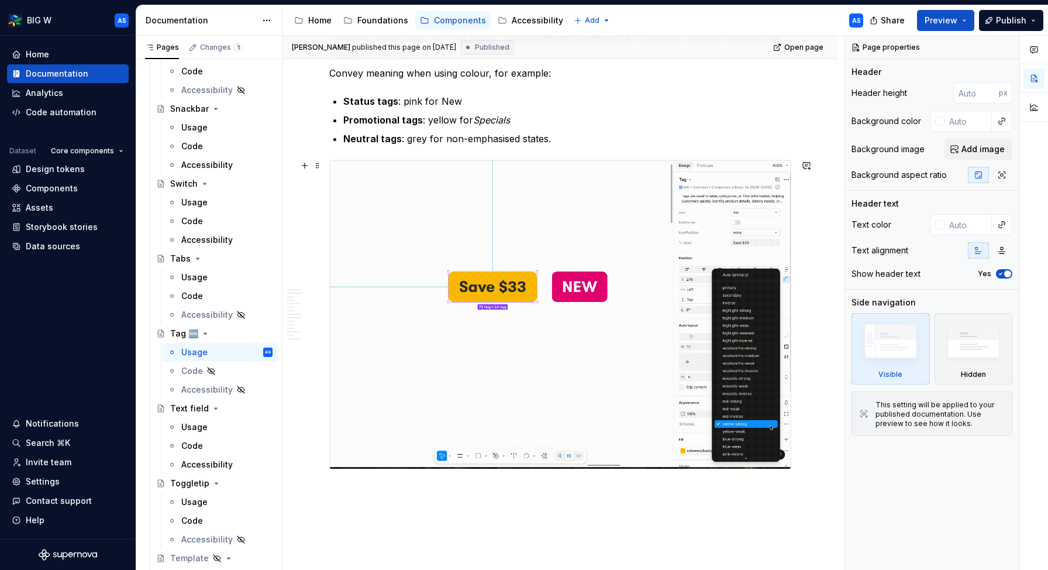
click at [618, 256] on img at bounding box center [560, 314] width 461 height 308
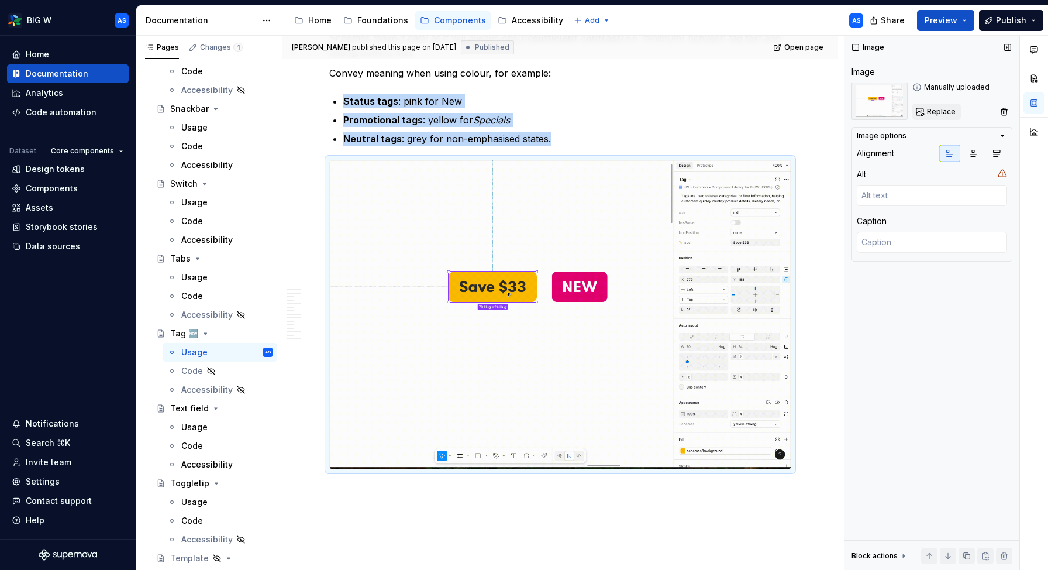
click at [938, 111] on span "Replace" at bounding box center [941, 111] width 29 height 9
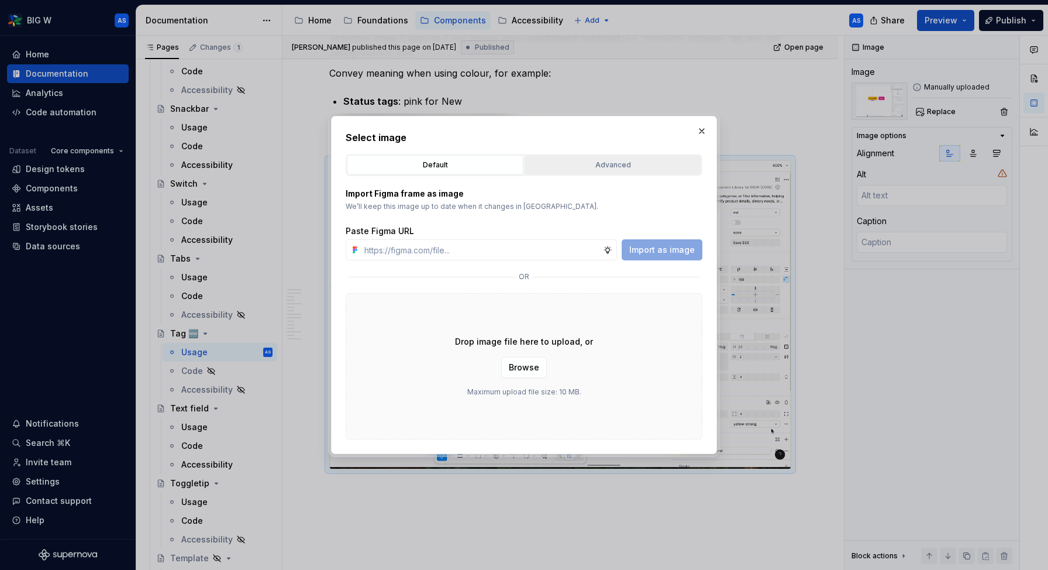
click at [618, 160] on div "Advanced" at bounding box center [613, 165] width 168 height 12
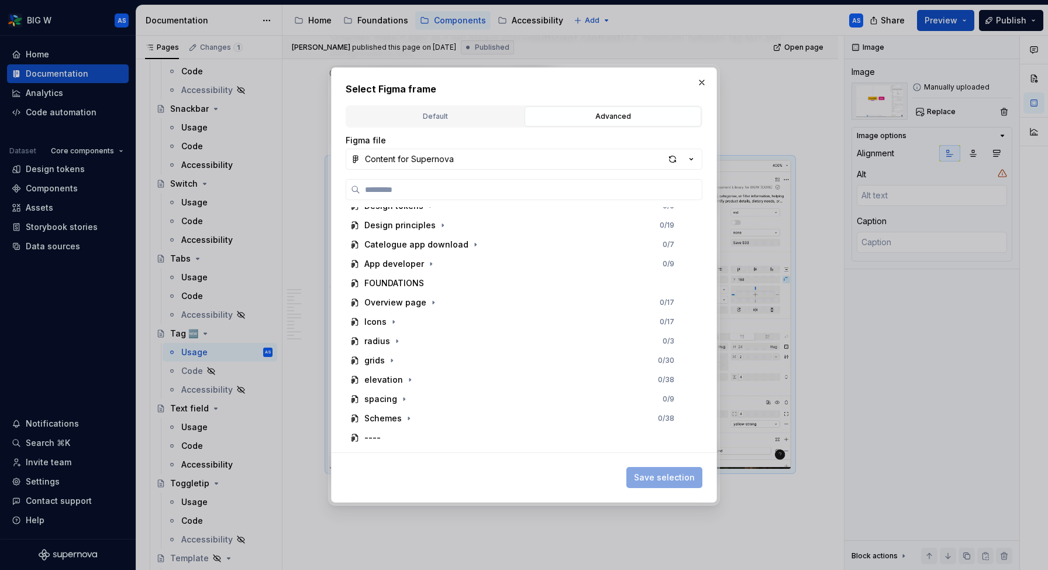
scroll to position [64, 0]
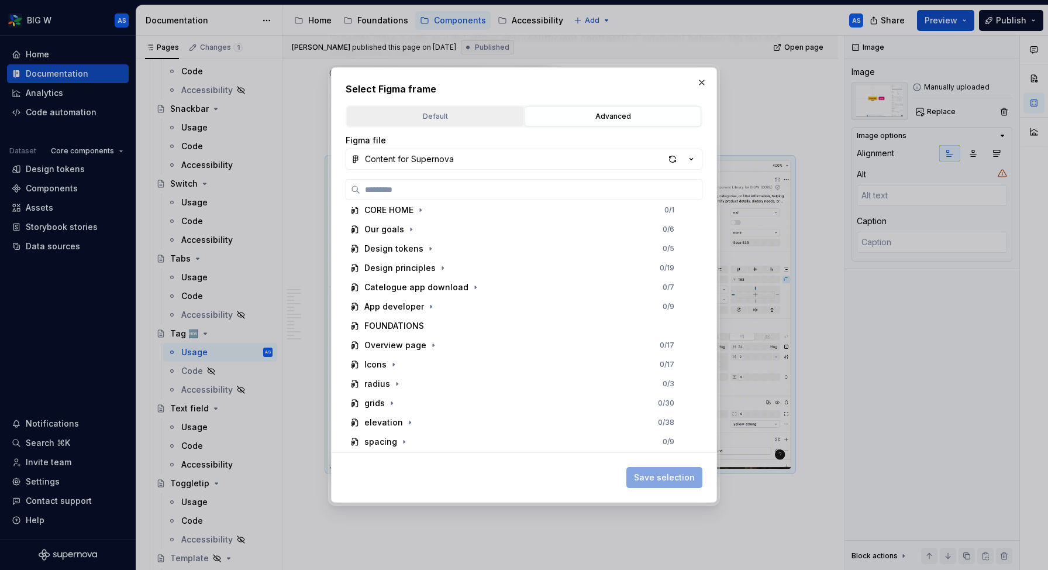
click at [461, 113] on div "Default" at bounding box center [435, 117] width 168 height 12
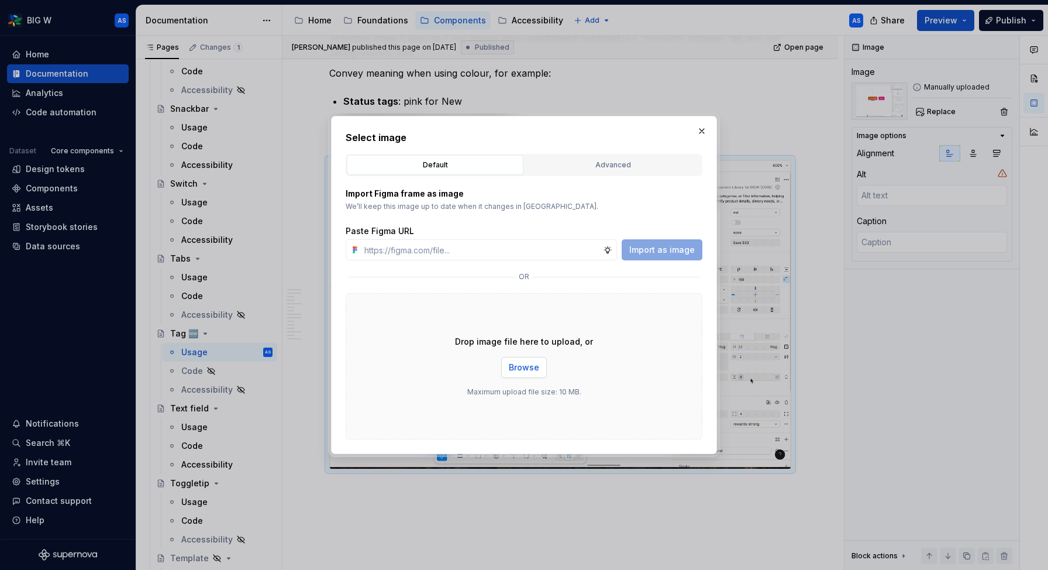
click at [523, 368] on span "Browse" at bounding box center [524, 367] width 30 height 12
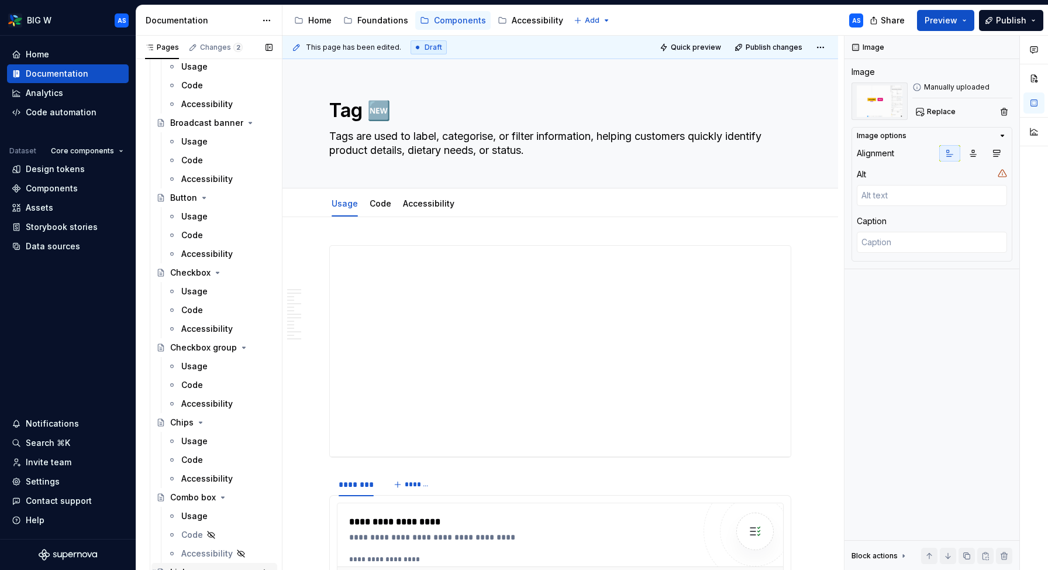
scroll to position [0, 0]
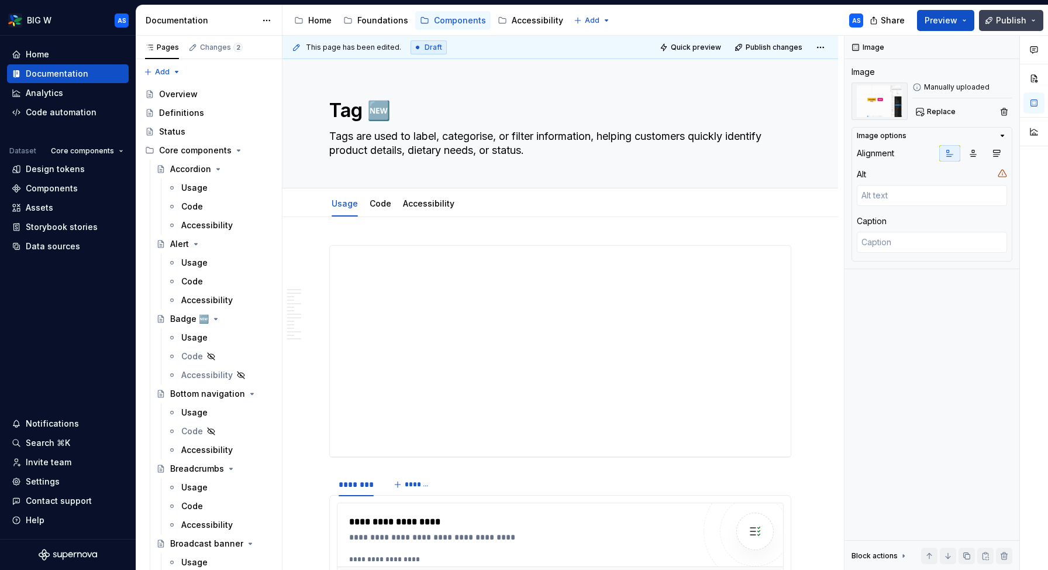
click at [1020, 22] on span "Publish" at bounding box center [1011, 21] width 30 height 12
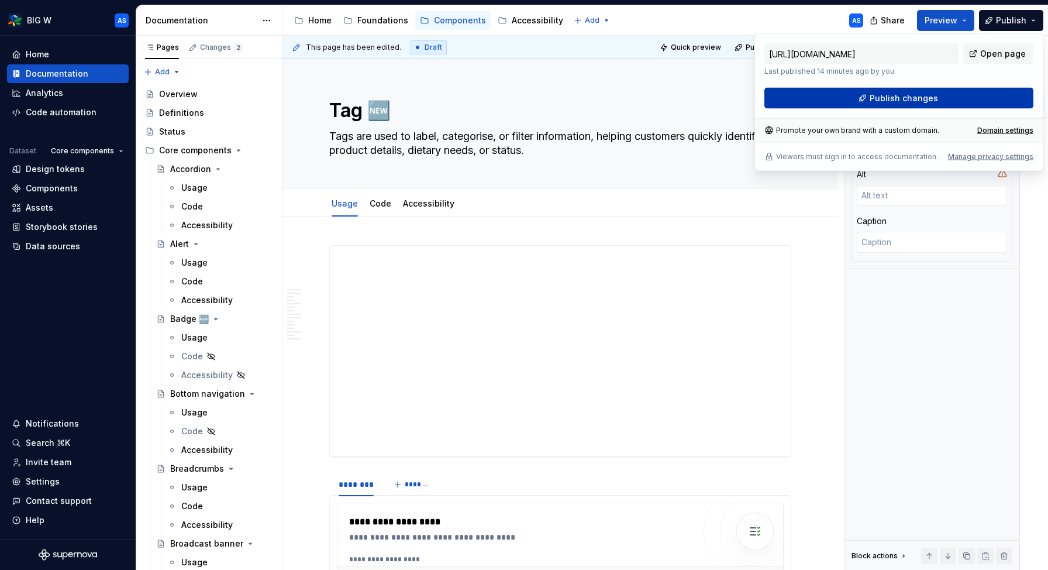
click at [927, 99] on span "Publish changes" at bounding box center [904, 98] width 68 height 12
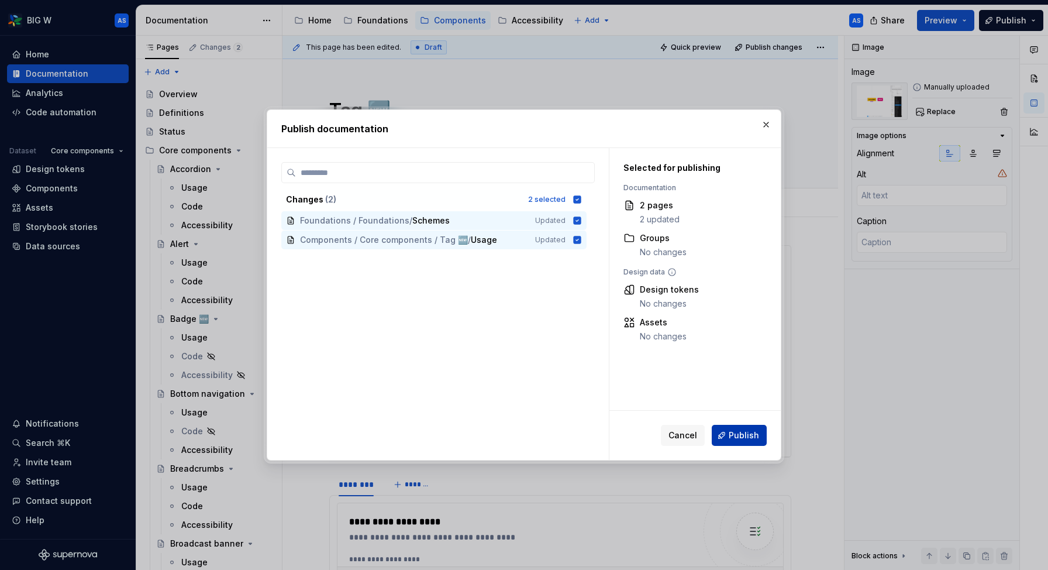
click at [739, 444] on button "Publish" at bounding box center [739, 435] width 55 height 21
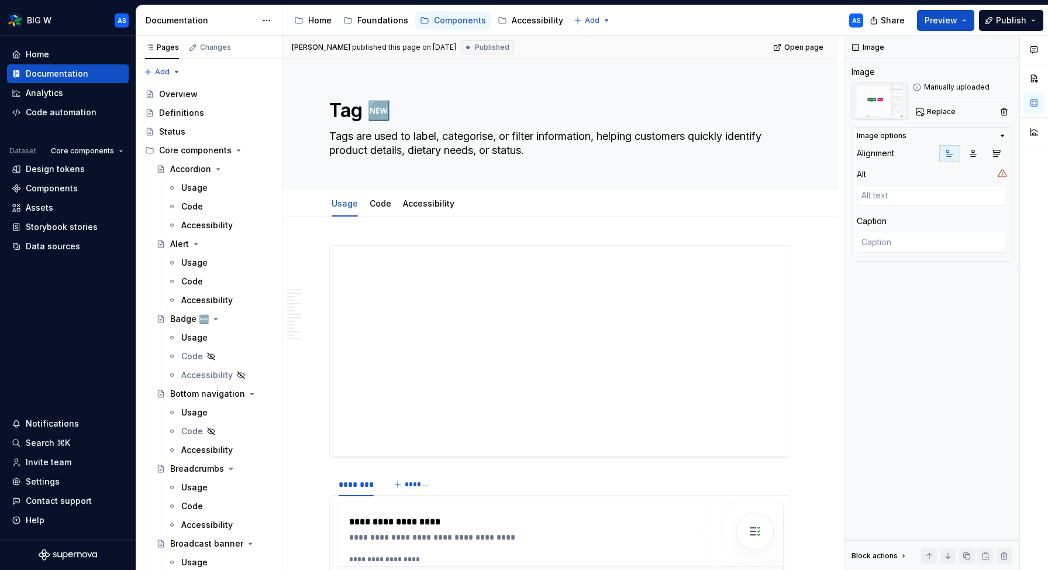
type textarea "*"
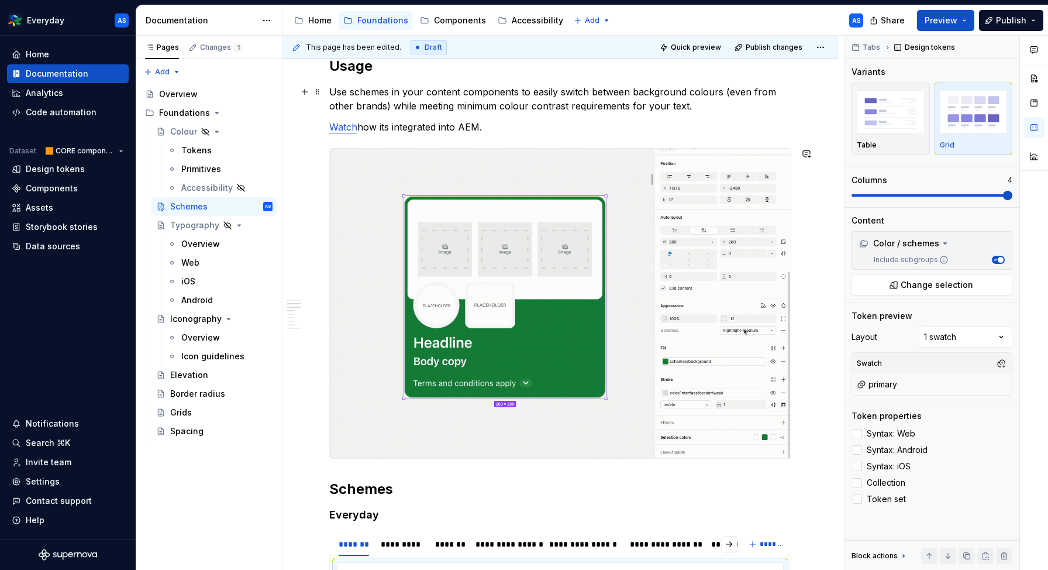
scroll to position [121, 0]
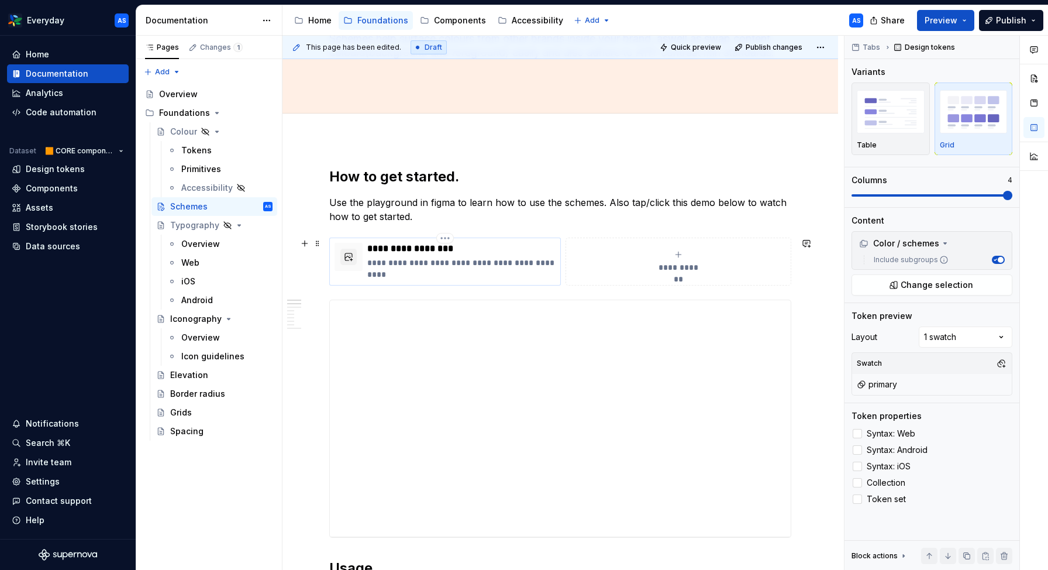
click at [427, 263] on p "**********" at bounding box center [461, 268] width 188 height 23
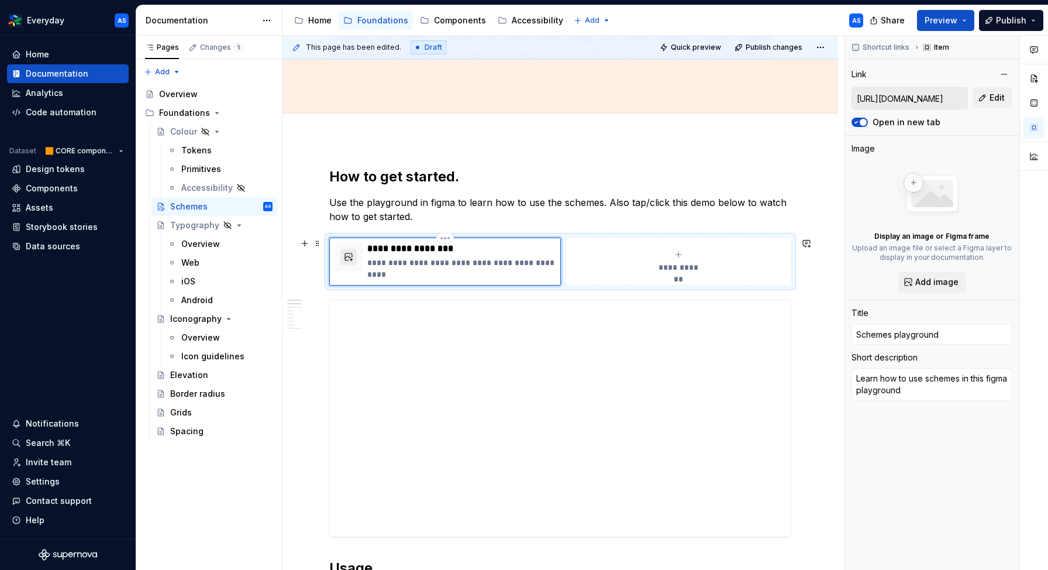
click at [347, 255] on button "button" at bounding box center [348, 257] width 16 height 16
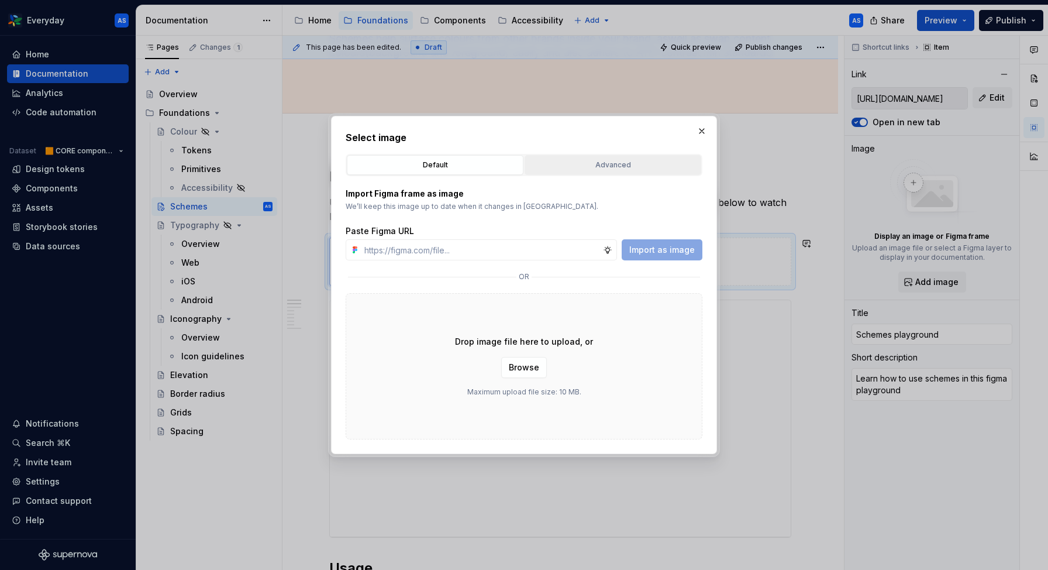
click at [602, 166] on div "Advanced" at bounding box center [613, 165] width 168 height 12
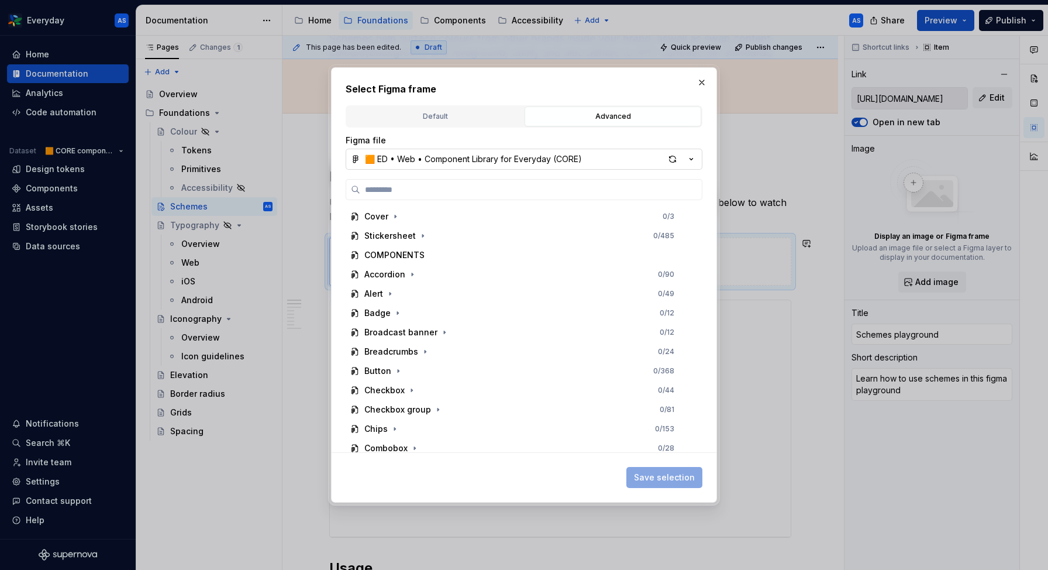
click at [694, 157] on icon "button" at bounding box center [691, 159] width 12 height 12
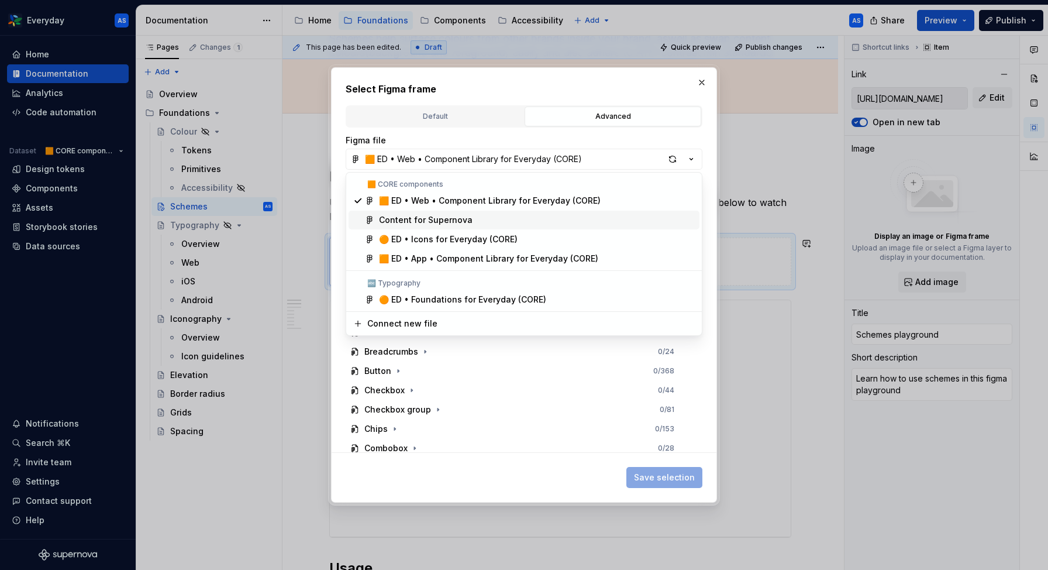
click at [494, 220] on div "Content for Supernova" at bounding box center [537, 220] width 316 height 12
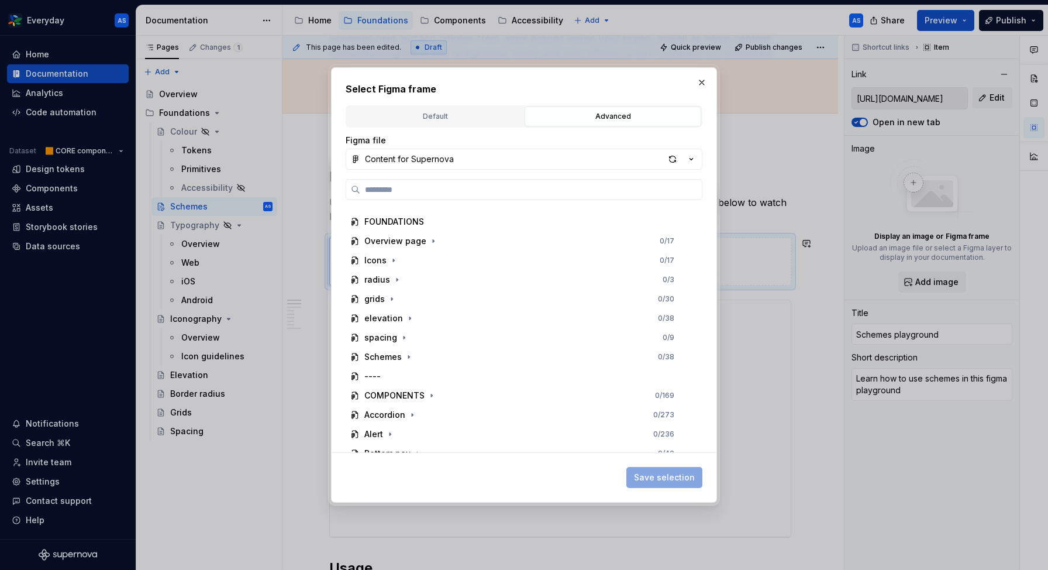
scroll to position [174, 0]
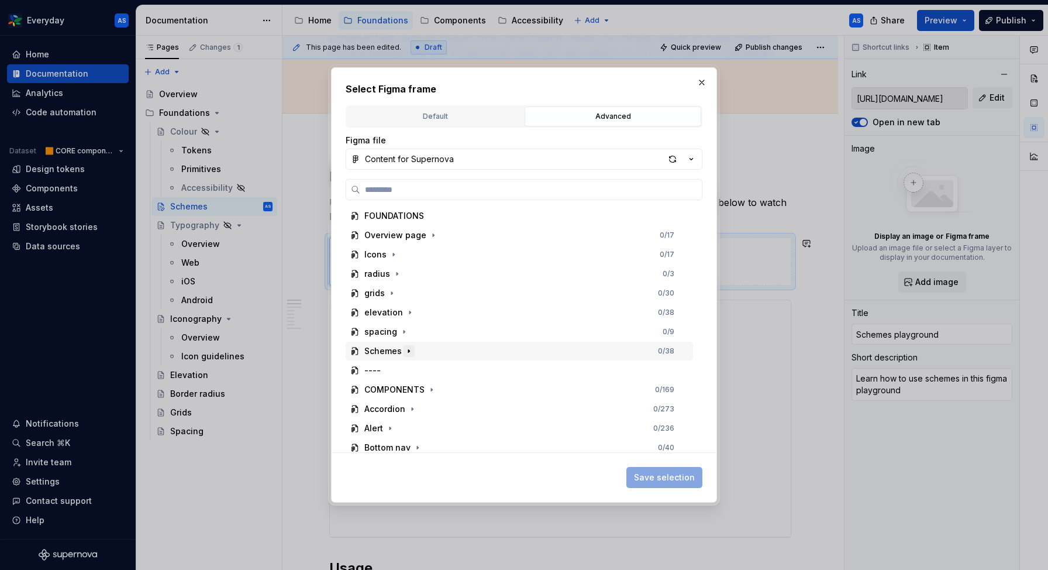
click at [404, 348] on icon "button" at bounding box center [408, 350] width 9 height 9
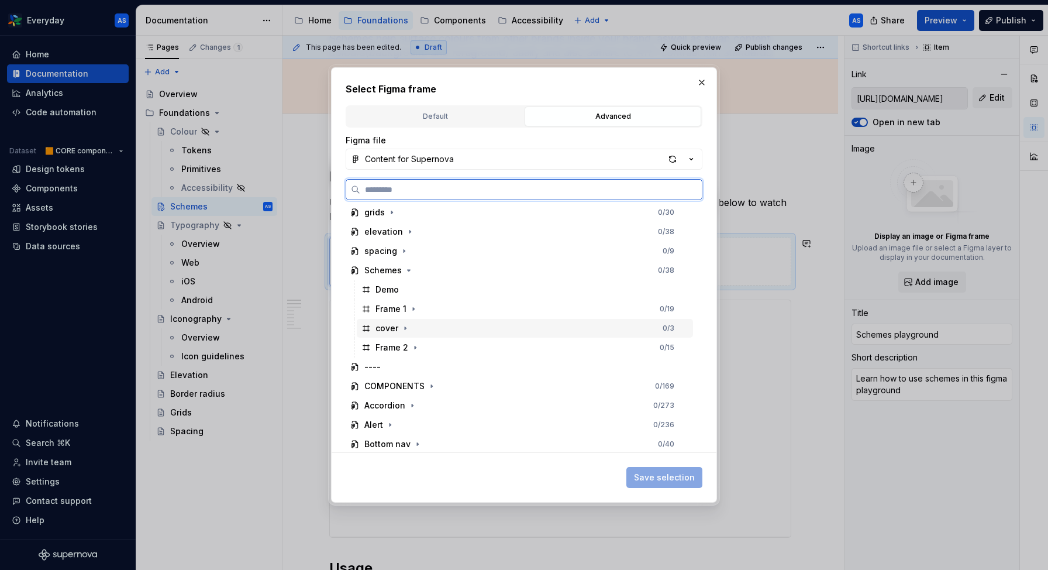
click at [423, 327] on div "cover 0 / 3" at bounding box center [525, 328] width 336 height 19
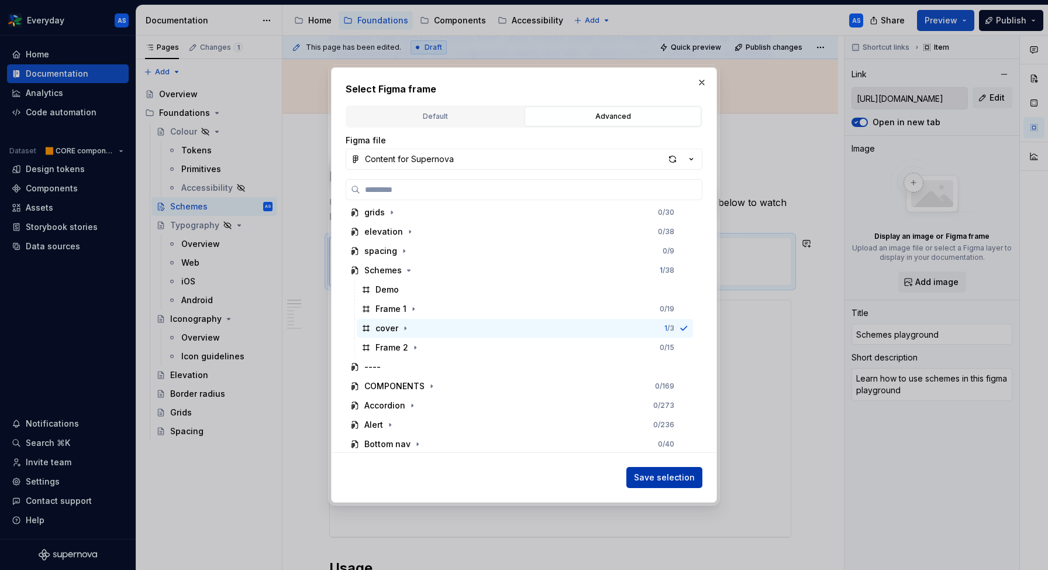
click at [644, 478] on span "Save selection" at bounding box center [664, 477] width 61 height 12
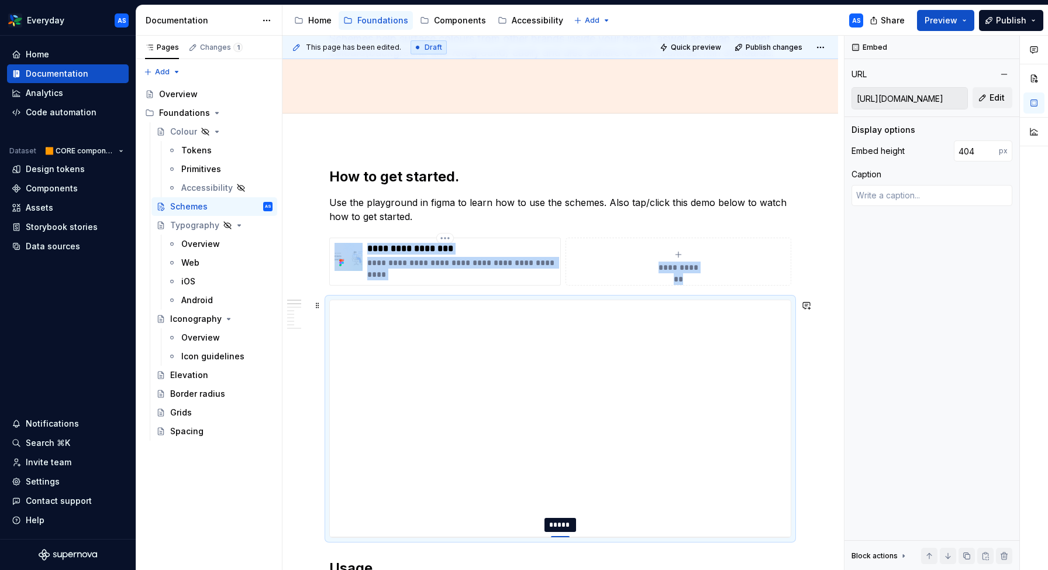
type textarea "*"
type input "419"
type textarea "*"
type input "421"
type textarea "*"
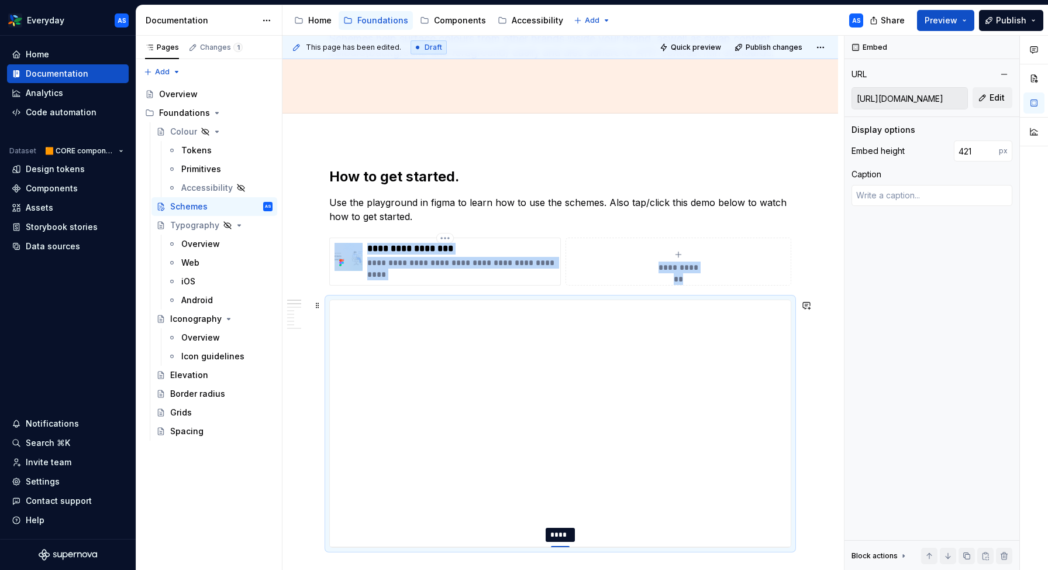
type input "422"
type textarea "*"
type input "423"
type textarea "*"
type input "424"
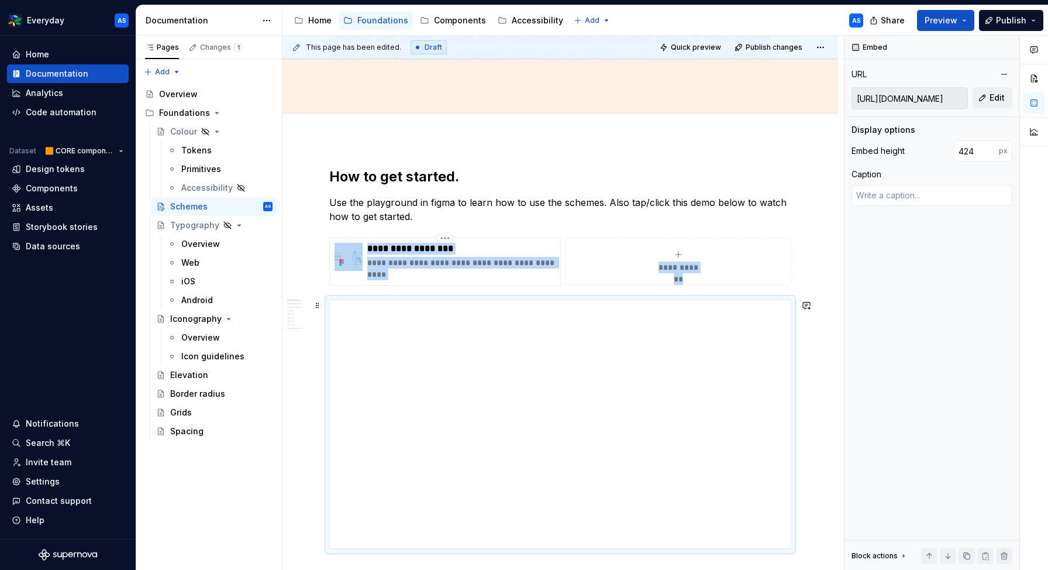
drag, startPoint x: 570, startPoint y: 536, endPoint x: 569, endPoint y: 547, distance: 11.1
type textarea "*"
type input "423"
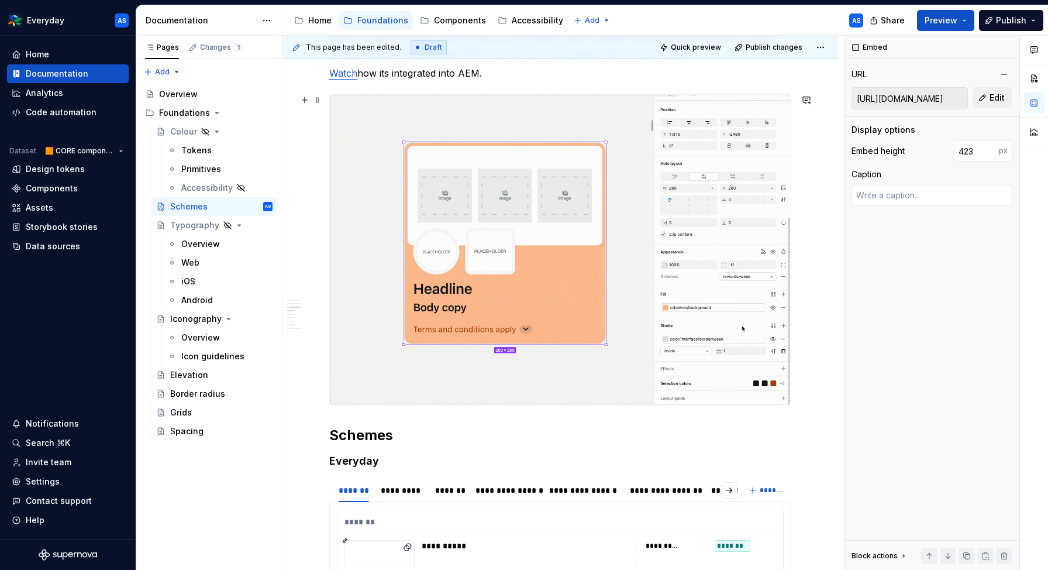
scroll to position [634, 0]
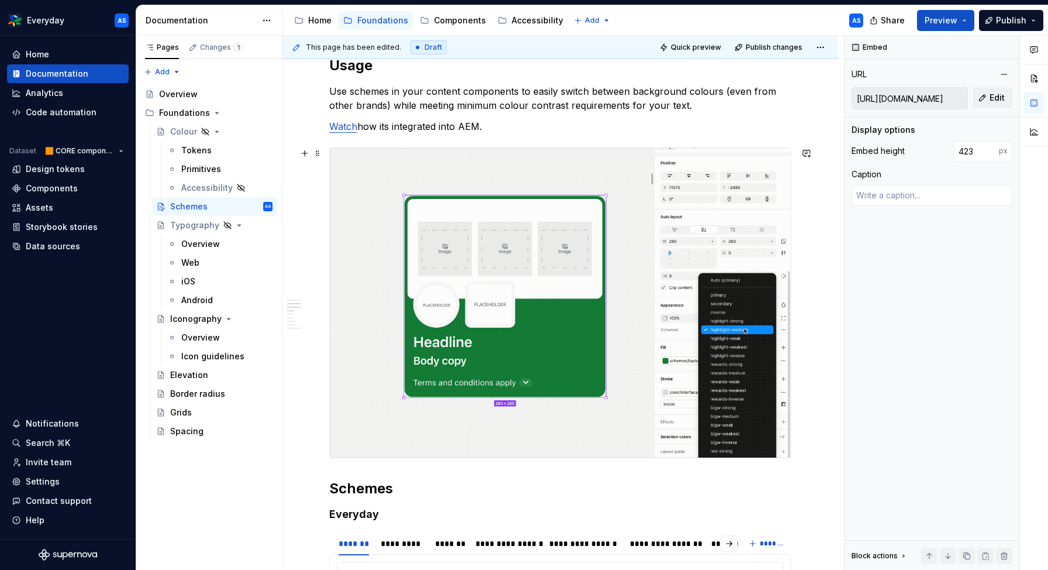
click at [477, 201] on img at bounding box center [560, 302] width 461 height 309
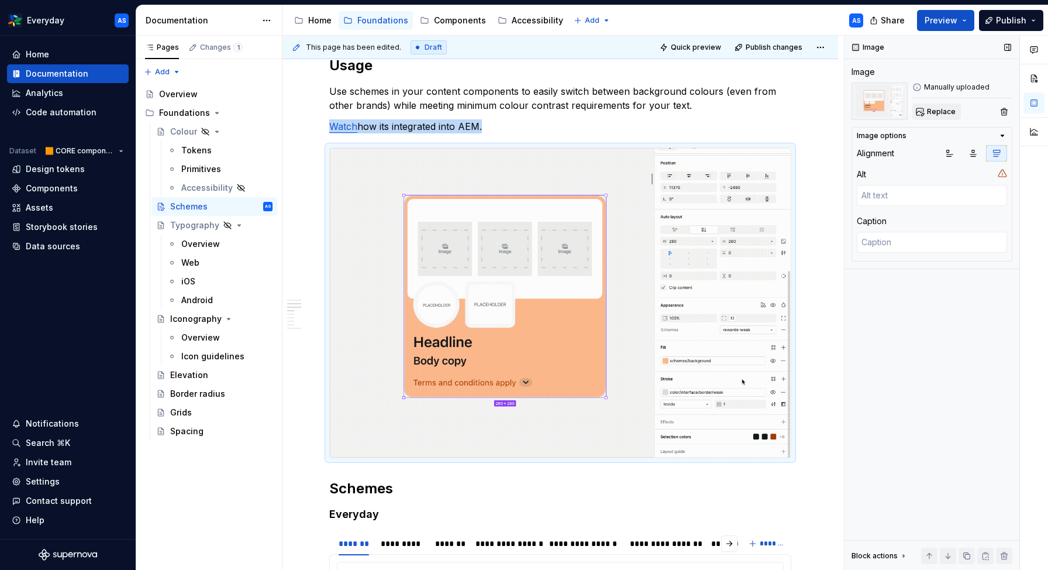
click at [939, 110] on span "Replace" at bounding box center [941, 111] width 29 height 9
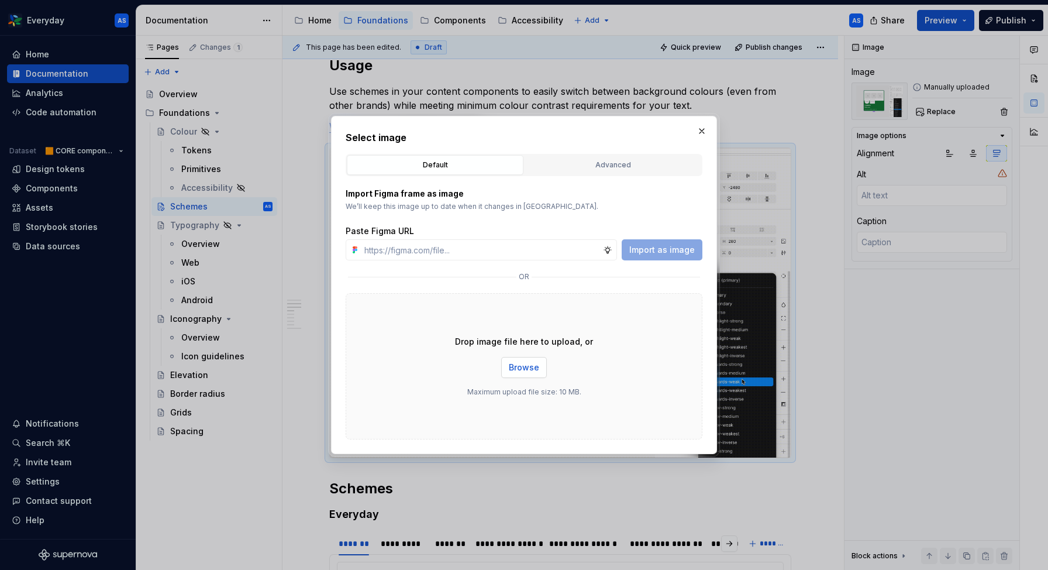
click at [518, 370] on span "Browse" at bounding box center [524, 367] width 30 height 12
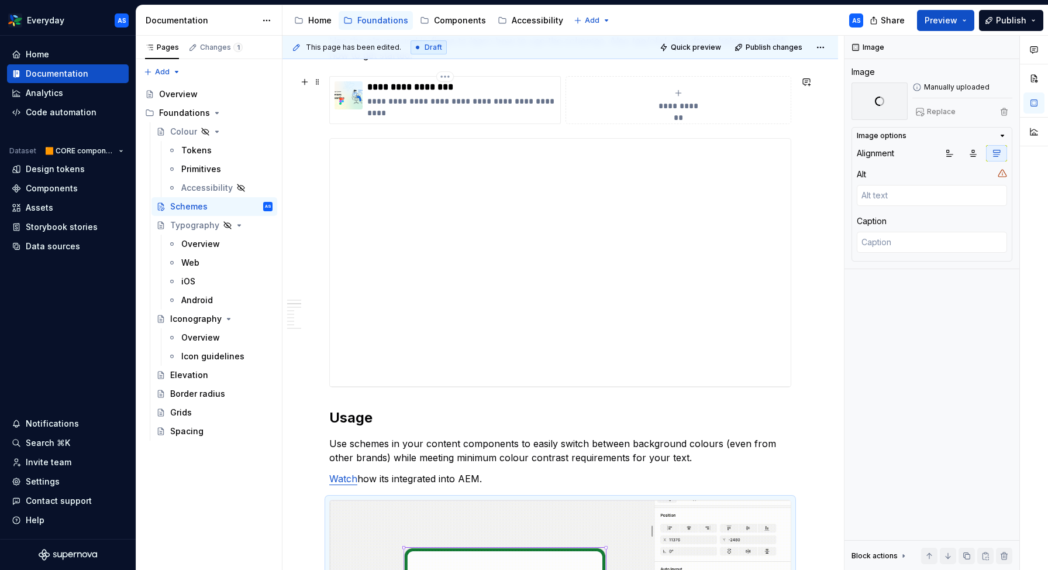
scroll to position [286, 0]
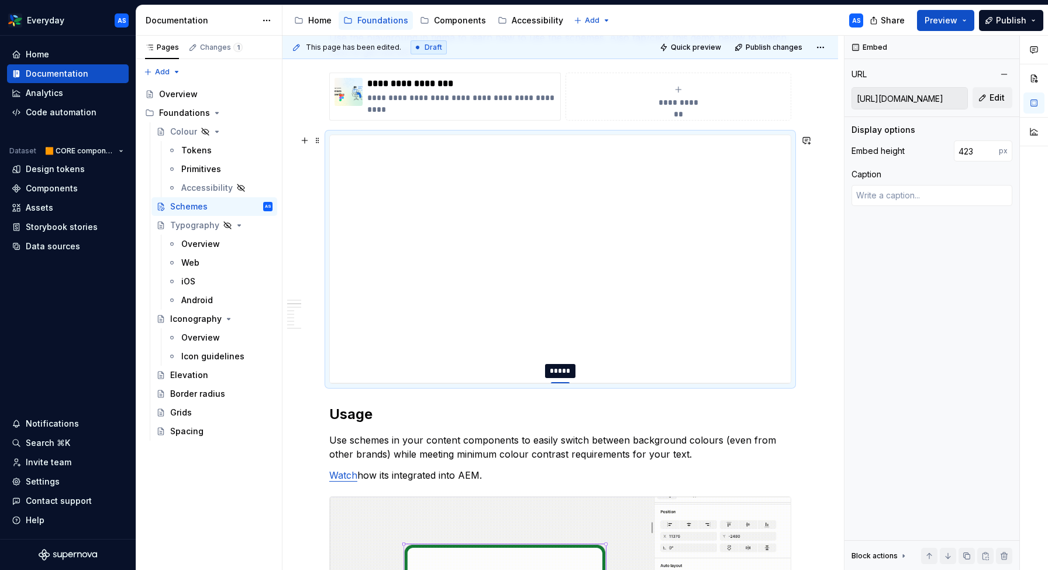
type textarea "*"
type input "439"
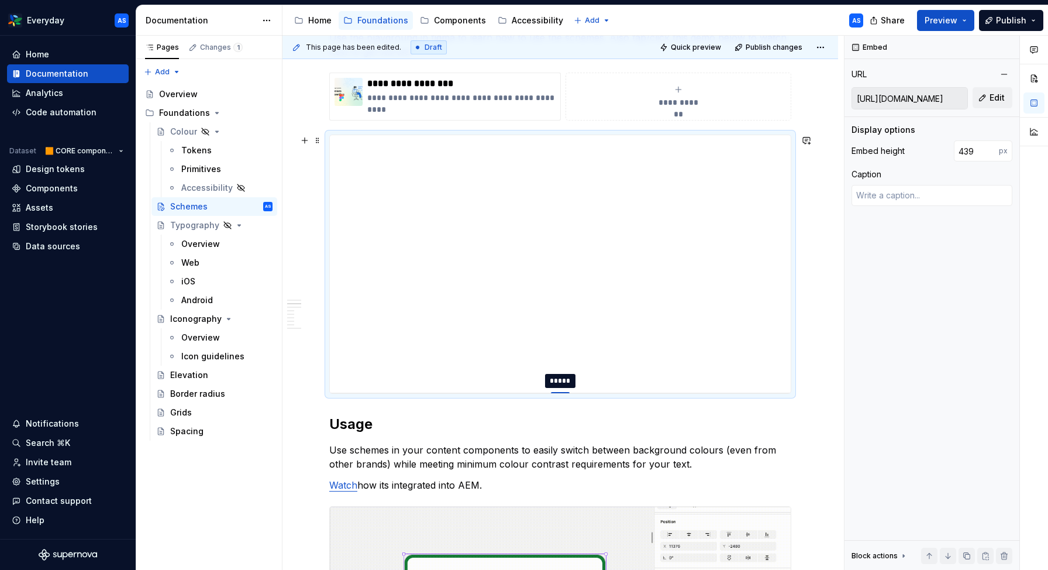
type textarea "*"
type input "440"
type textarea "*"
type input "443"
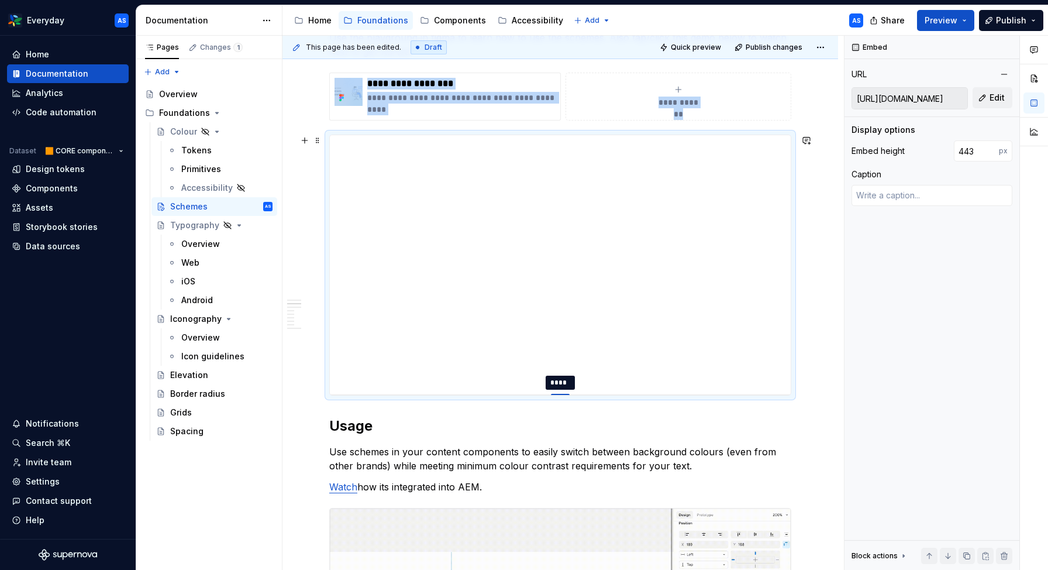
drag, startPoint x: 561, startPoint y: 381, endPoint x: 561, endPoint y: 392, distance: 10.5
type textarea "*"
type input "440"
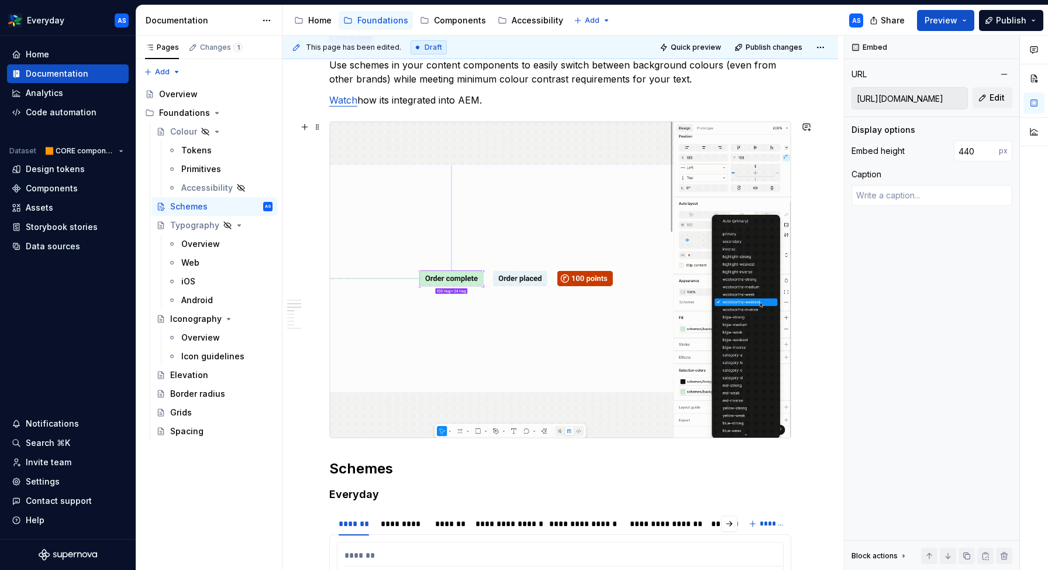
scroll to position [669, 0]
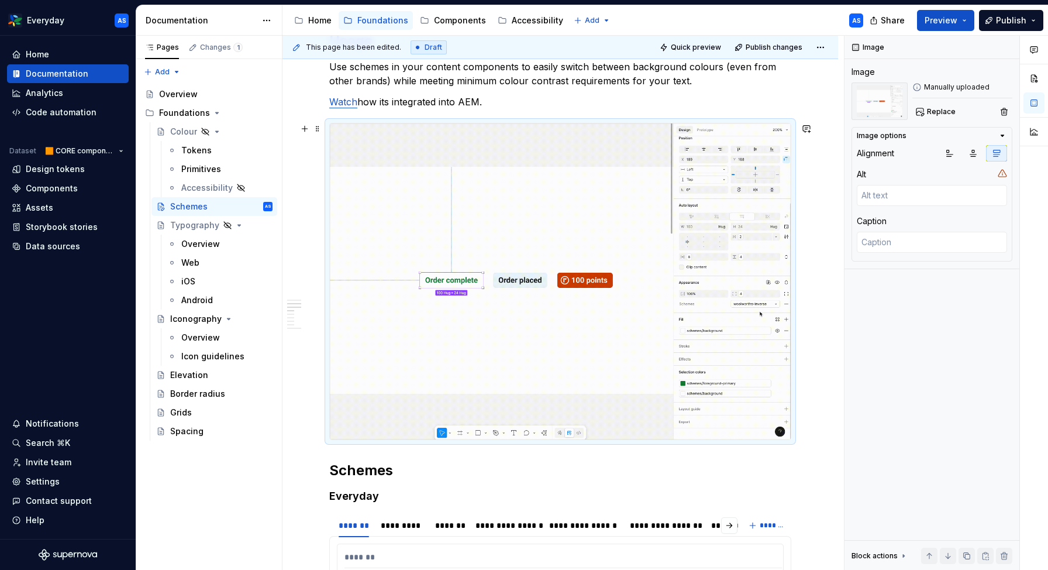
click at [570, 240] on img at bounding box center [560, 281] width 461 height 316
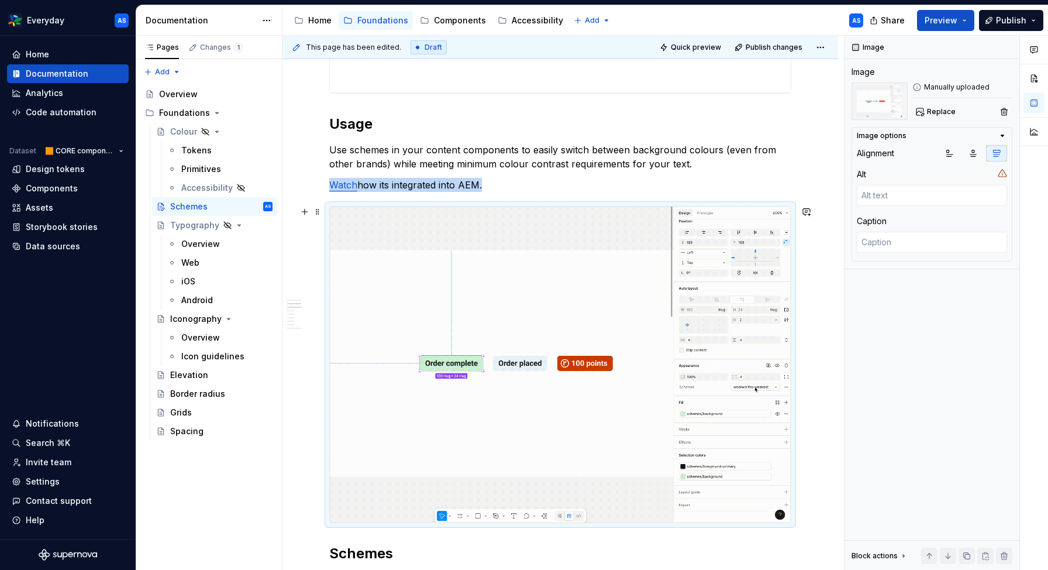
scroll to position [586, 0]
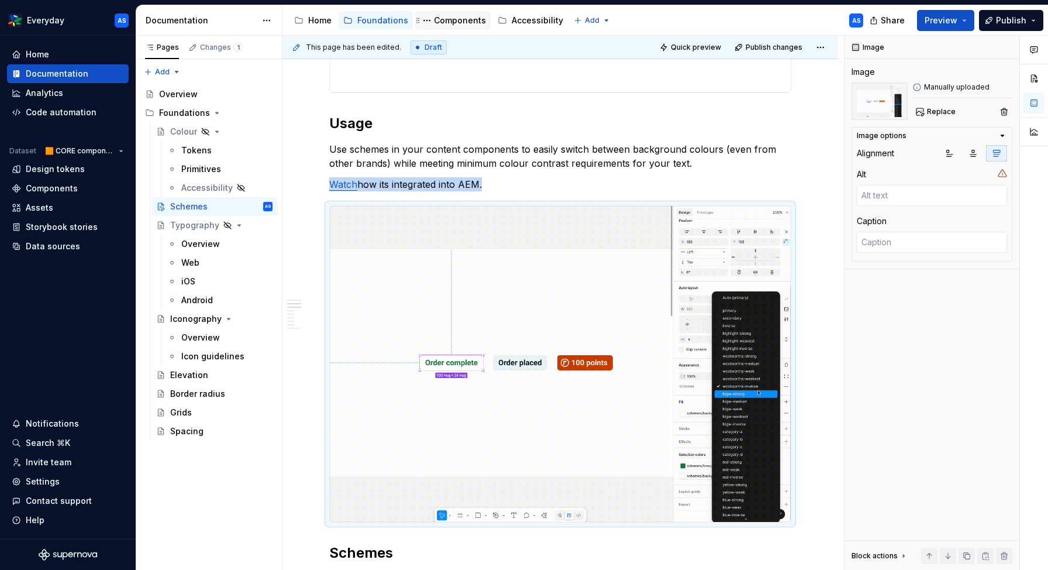
click at [457, 23] on div "Components" at bounding box center [460, 21] width 52 height 12
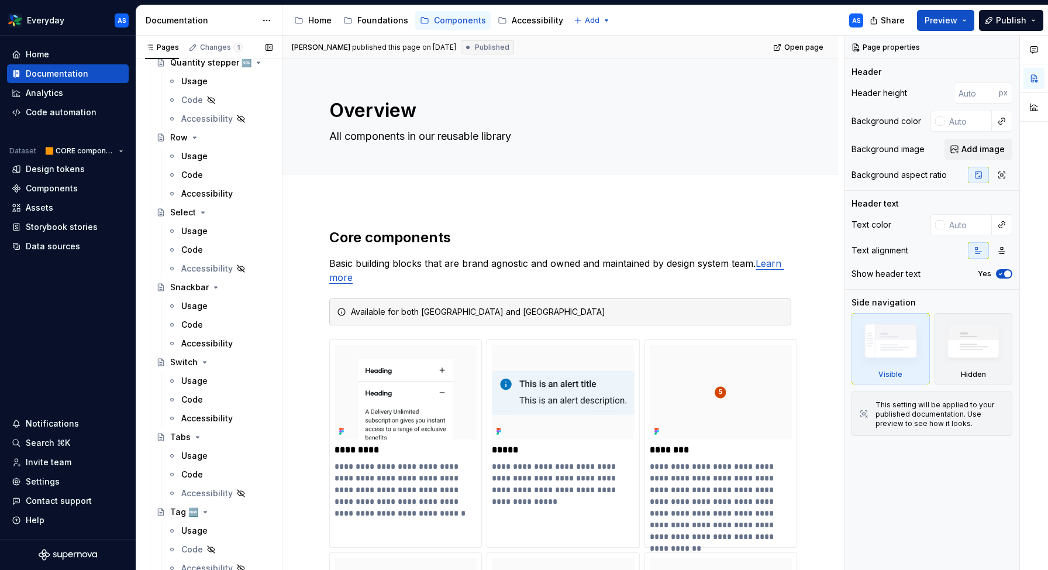
scroll to position [1290, 0]
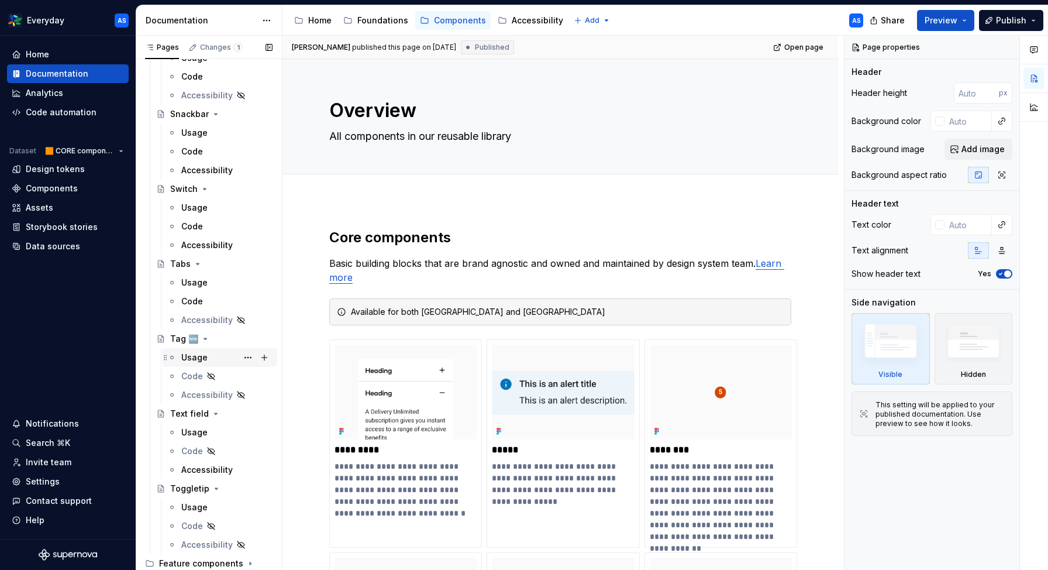
click at [209, 353] on div "Usage" at bounding box center [226, 357] width 91 height 16
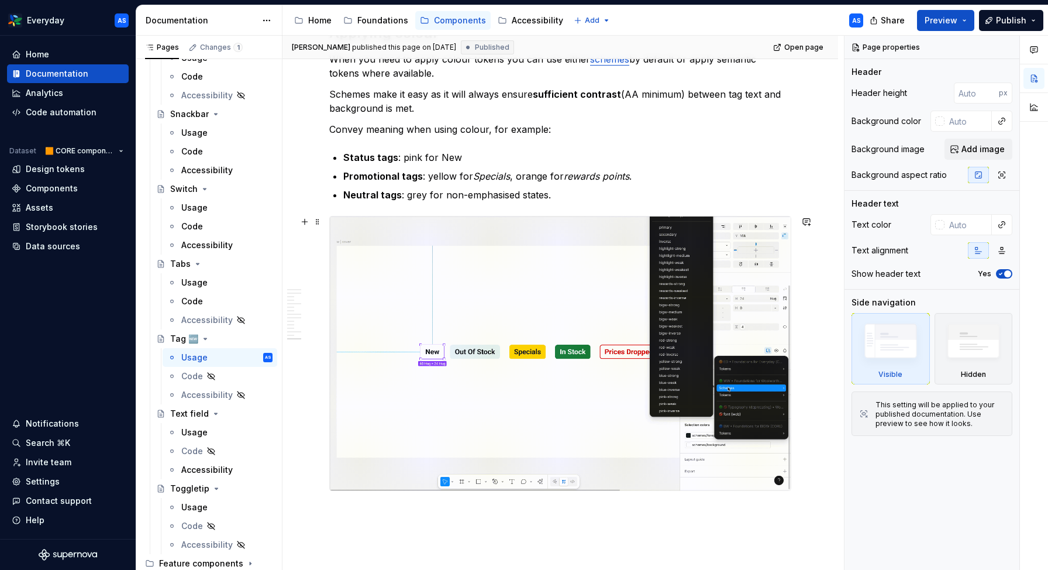
scroll to position [2541, 0]
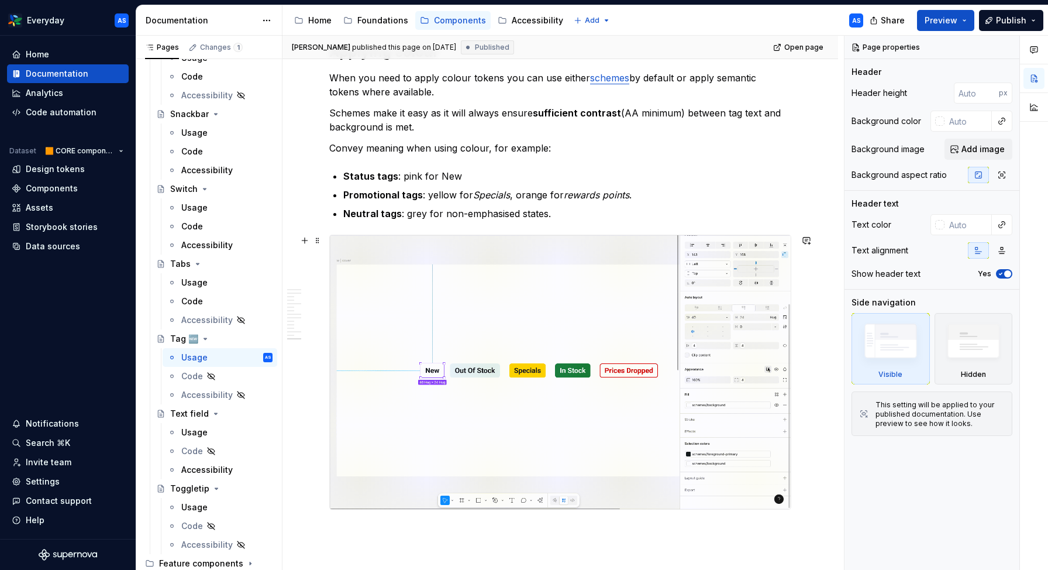
click at [551, 295] on img at bounding box center [560, 372] width 461 height 274
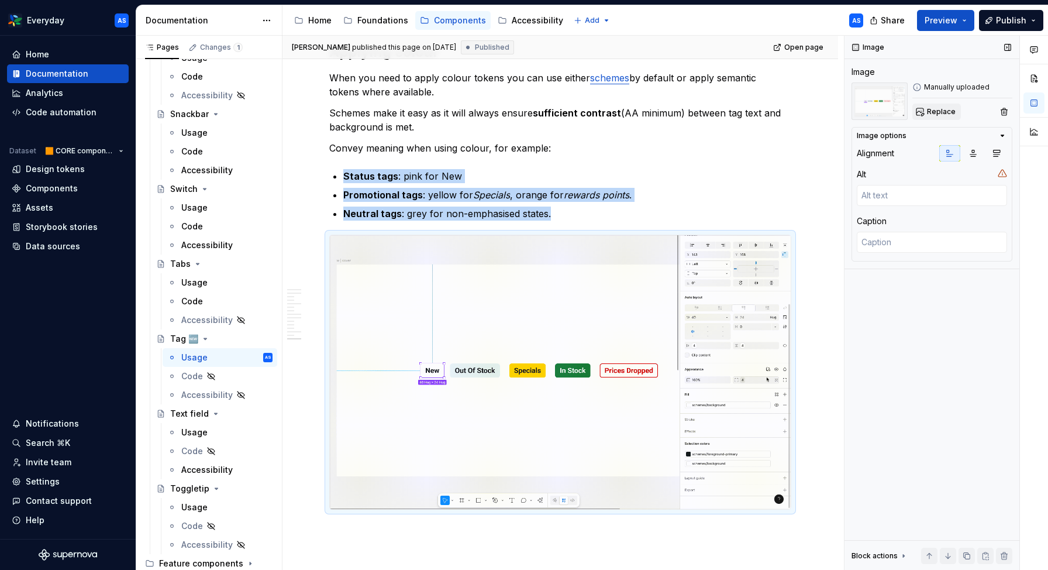
click at [931, 112] on span "Replace" at bounding box center [941, 111] width 29 height 9
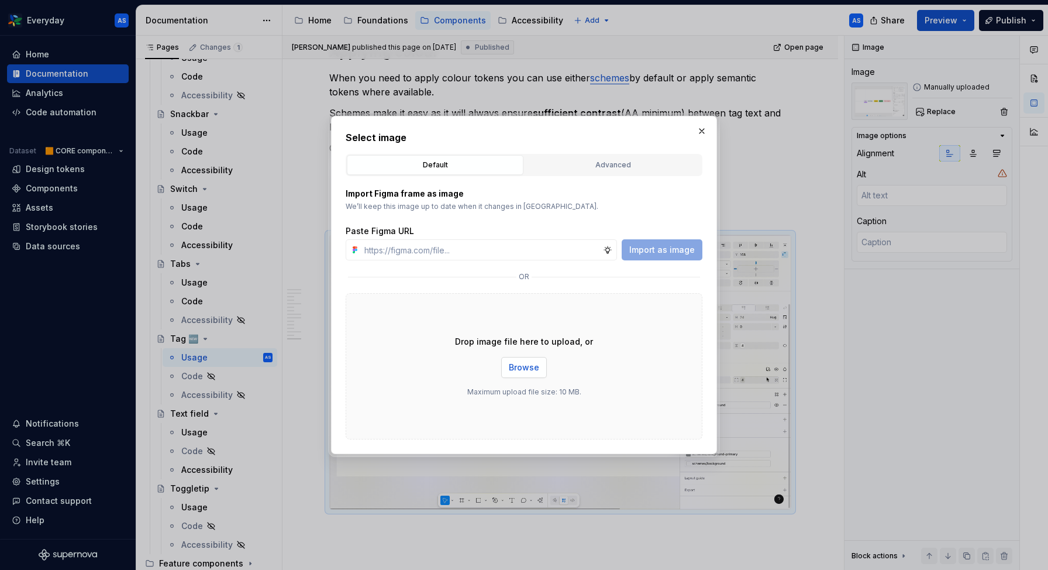
click at [506, 365] on button "Browse" at bounding box center [524, 367] width 46 height 21
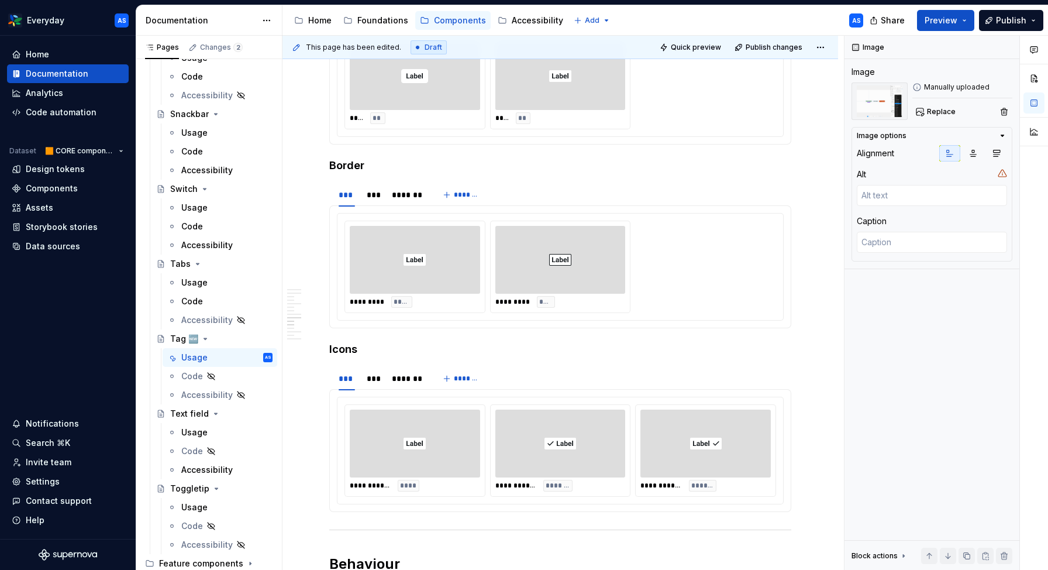
scroll to position [1393, 0]
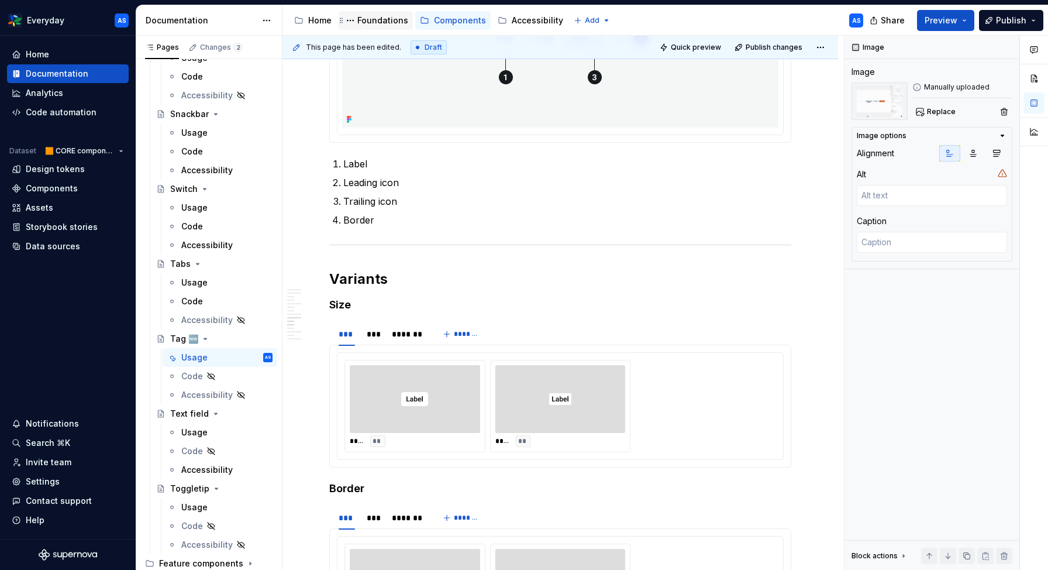
click at [375, 19] on div "Foundations" at bounding box center [382, 21] width 51 height 12
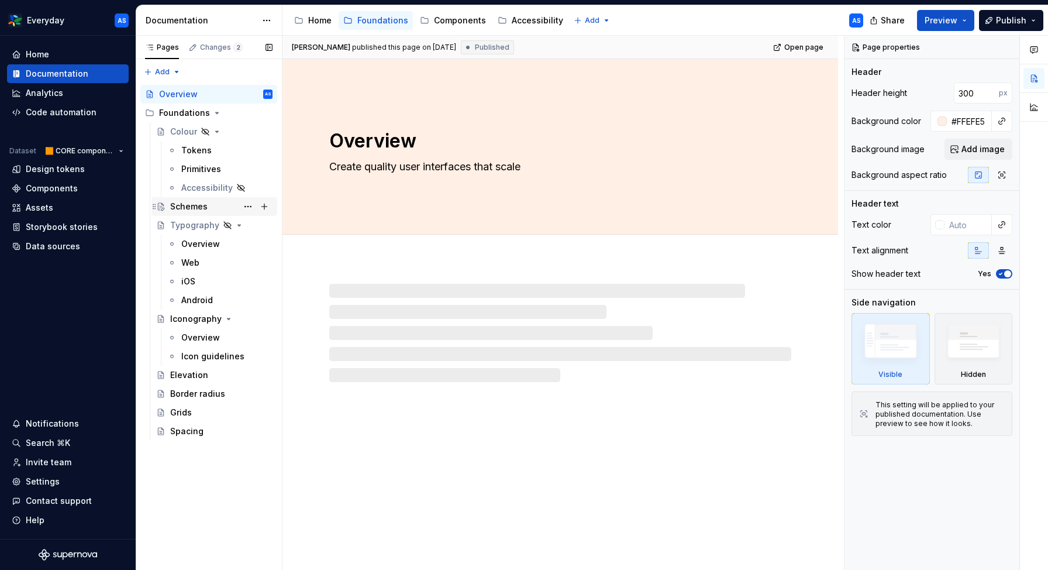
click at [188, 210] on div "Schemes" at bounding box center [188, 207] width 37 height 12
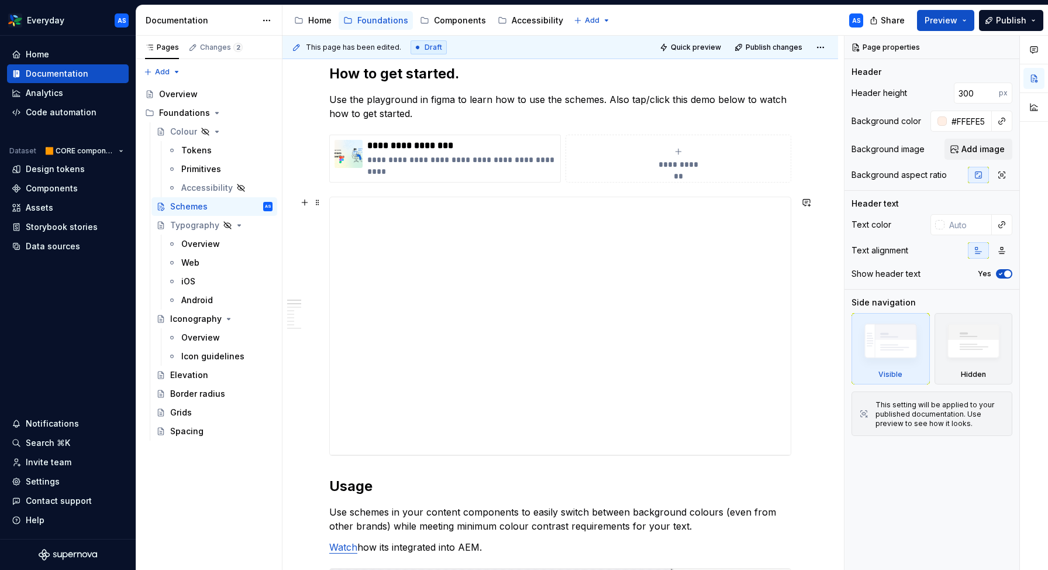
scroll to position [227, 0]
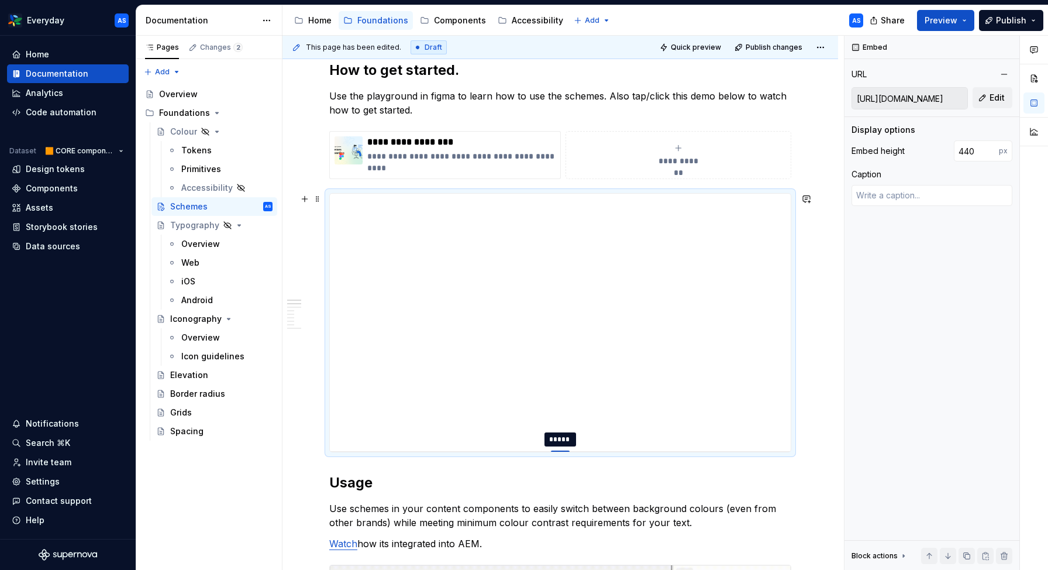
type textarea "*"
type input "450"
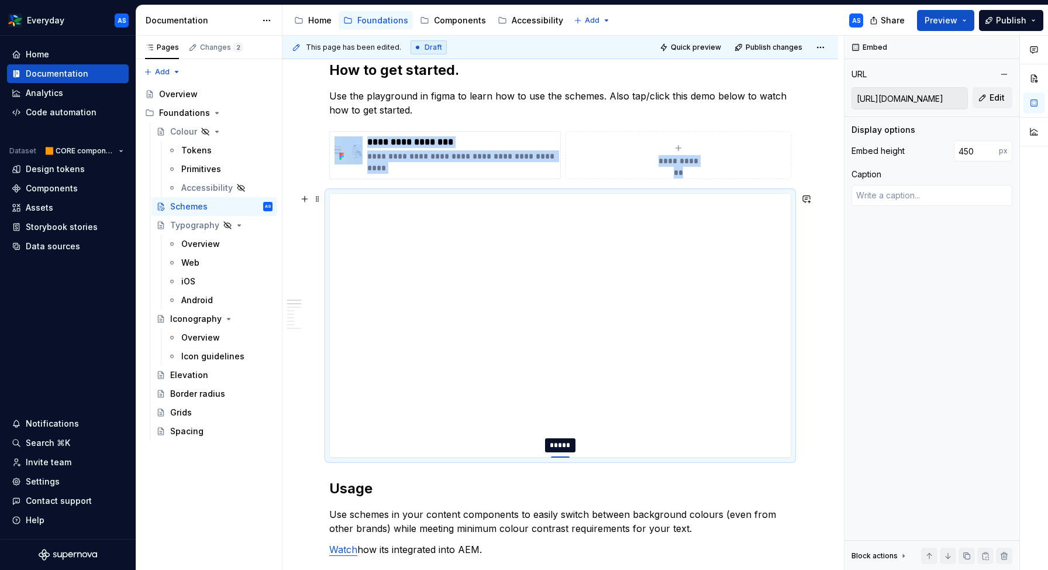
type textarea "*"
type input "451"
type textarea "*"
type input "453"
type textarea "*"
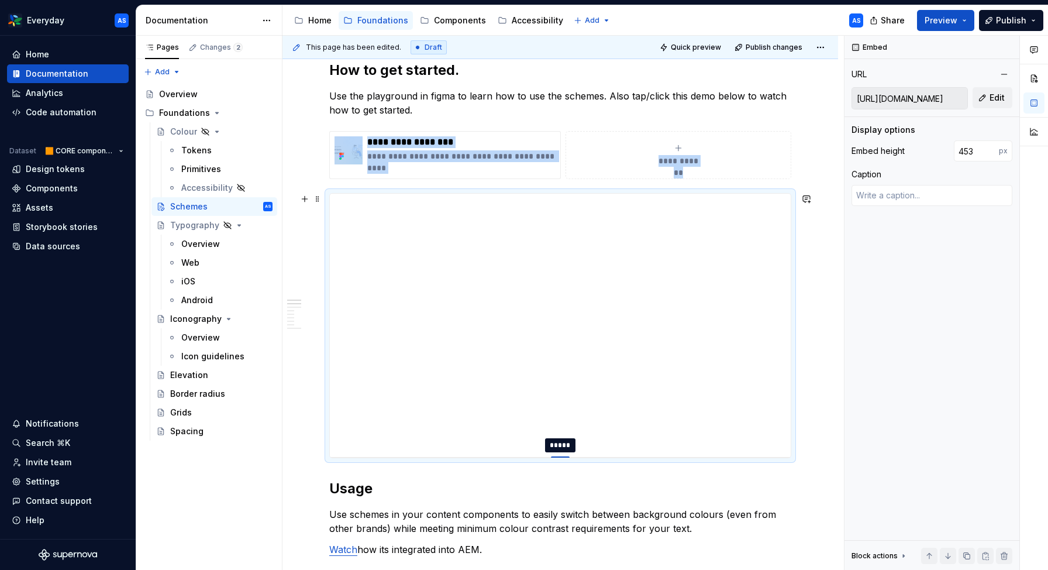
type input "454"
drag, startPoint x: 560, startPoint y: 450, endPoint x: 561, endPoint y: 459, distance: 9.4
click at [561, 459] on div at bounding box center [560, 459] width 19 height 2
click at [1029, 22] on button "Publish" at bounding box center [1011, 20] width 64 height 21
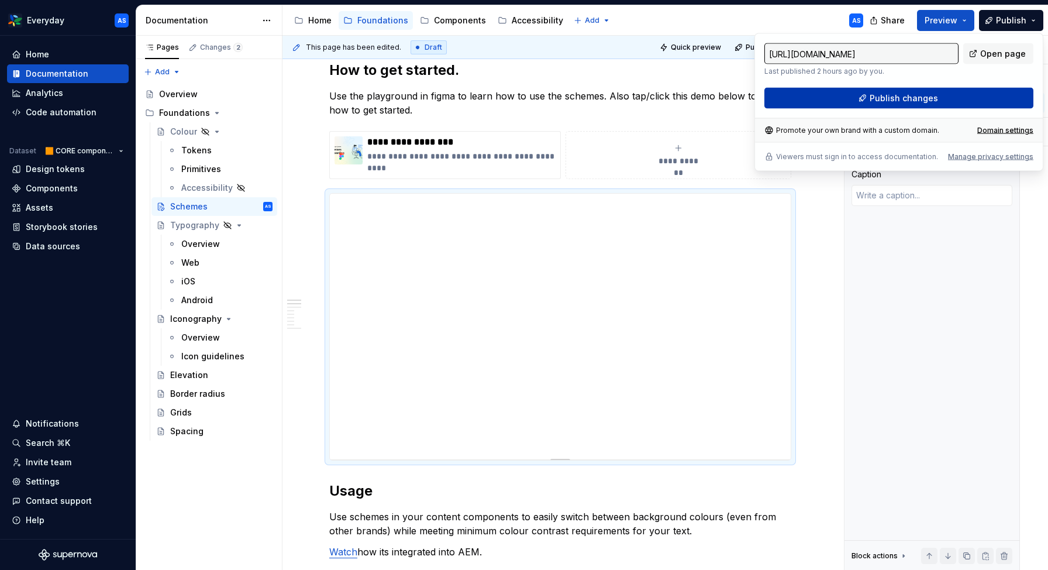
click at [896, 101] on span "Publish changes" at bounding box center [904, 98] width 68 height 12
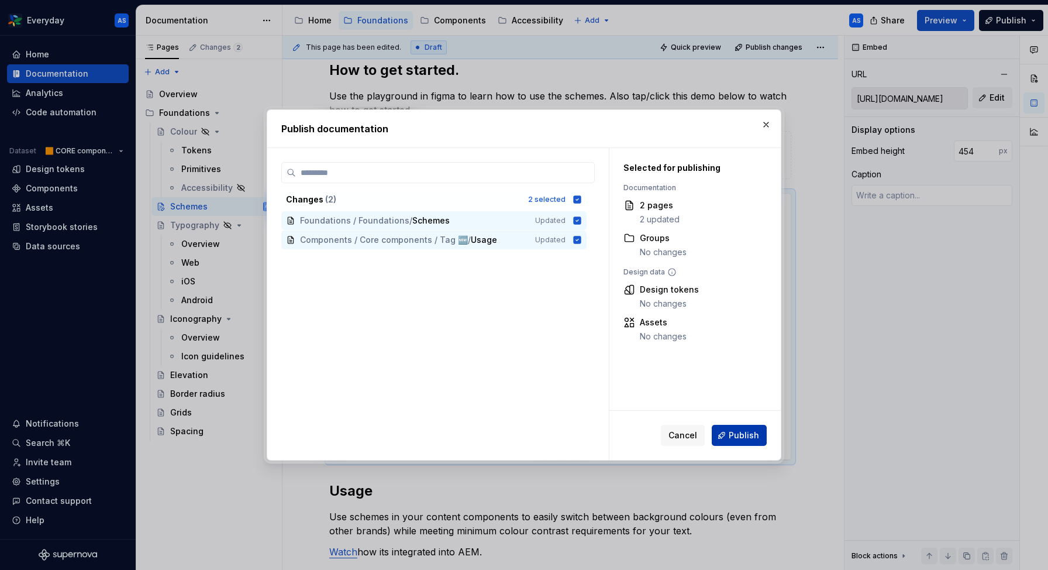
click at [742, 433] on span "Publish" at bounding box center [744, 435] width 30 height 12
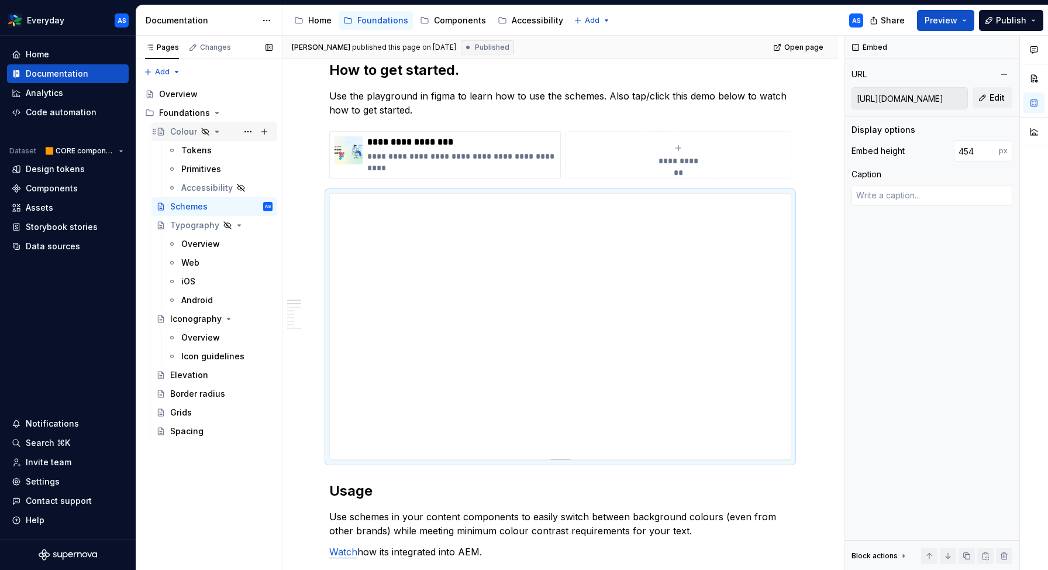
click at [182, 133] on div "Colour" at bounding box center [183, 132] width 27 height 12
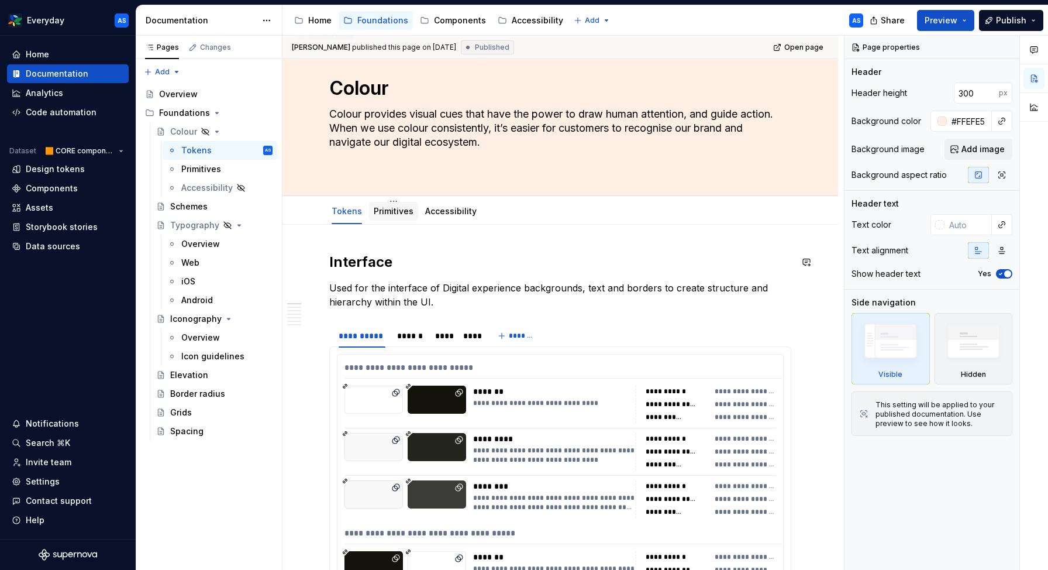
scroll to position [151, 0]
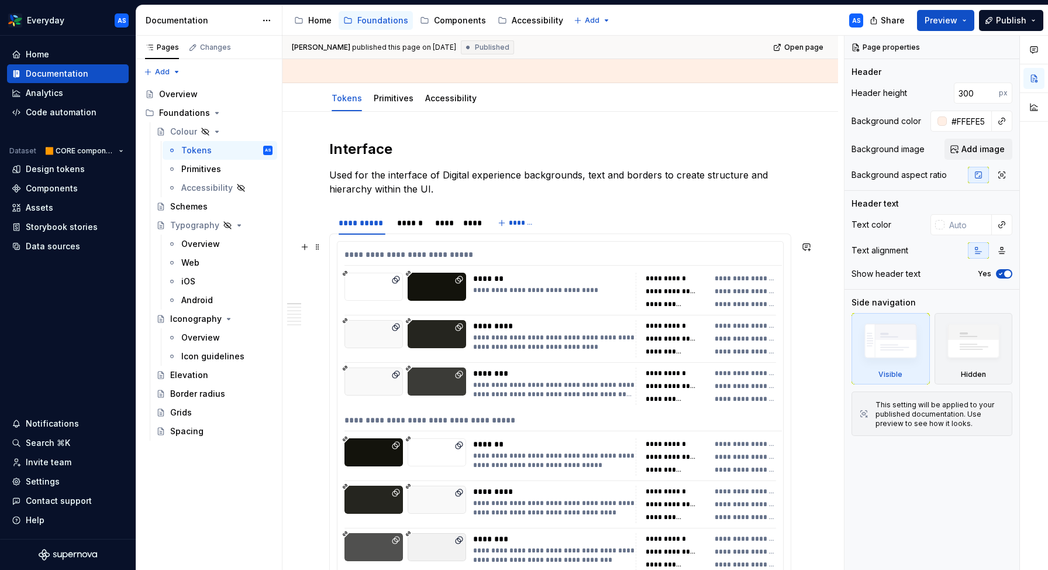
click at [613, 268] on div "**********" at bounding box center [560, 515] width 446 height 548
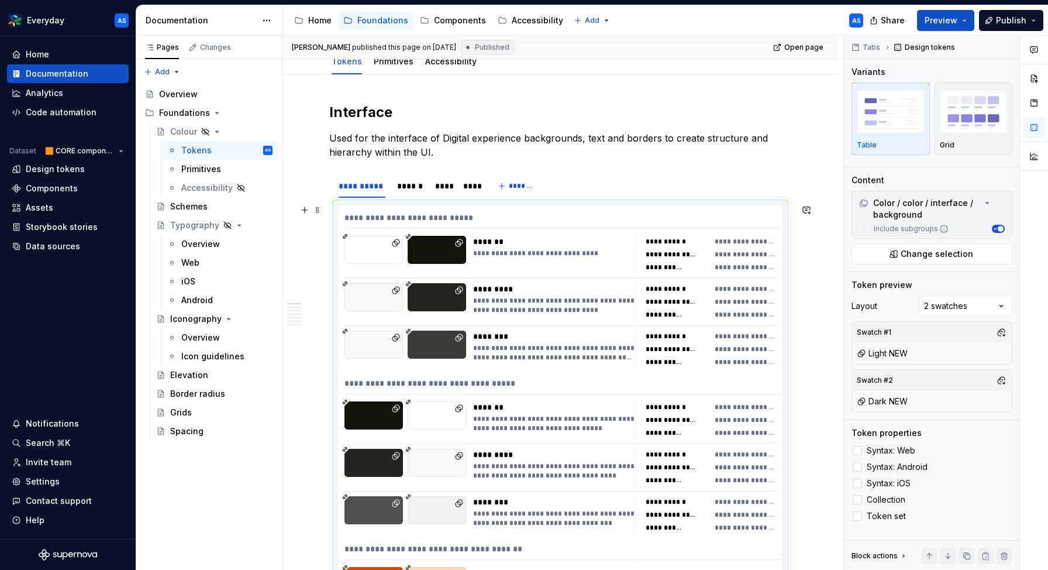
scroll to position [193, 0]
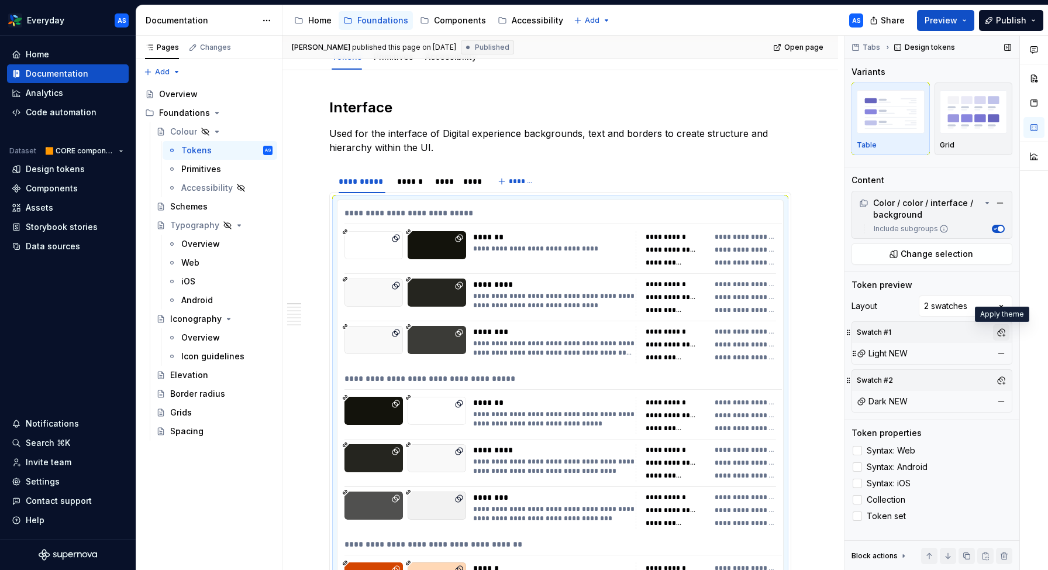
click at [1000, 332] on button "button" at bounding box center [1001, 332] width 16 height 16
click at [908, 375] on div "Light" at bounding box center [901, 377] width 20 height 12
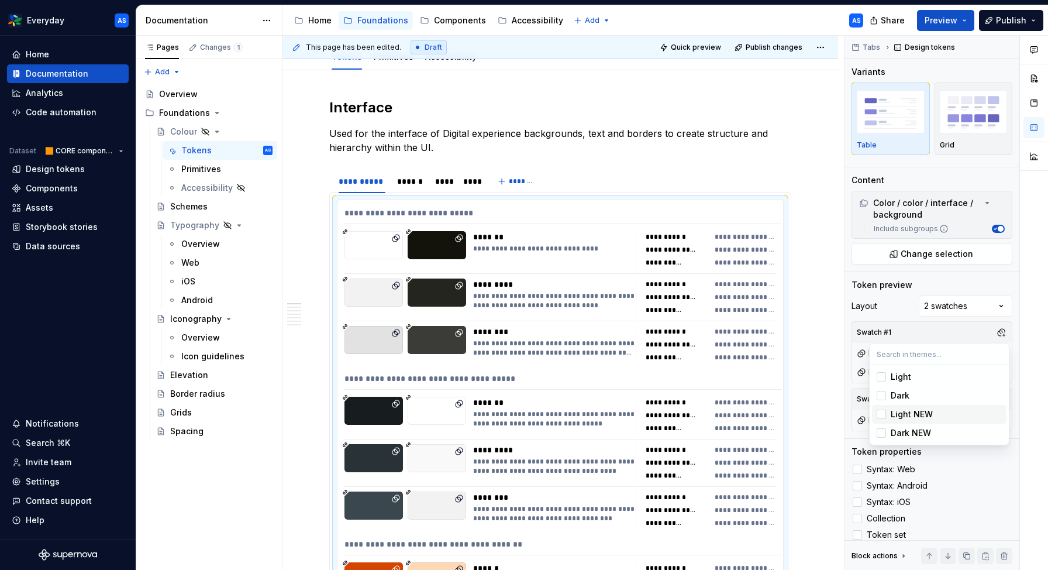
click at [902, 411] on div "Light NEW" at bounding box center [912, 414] width 42 height 12
click at [906, 312] on div "Comments Open comments No comments yet Select ‘Comment’ from the block context …" at bounding box center [945, 303] width 203 height 534
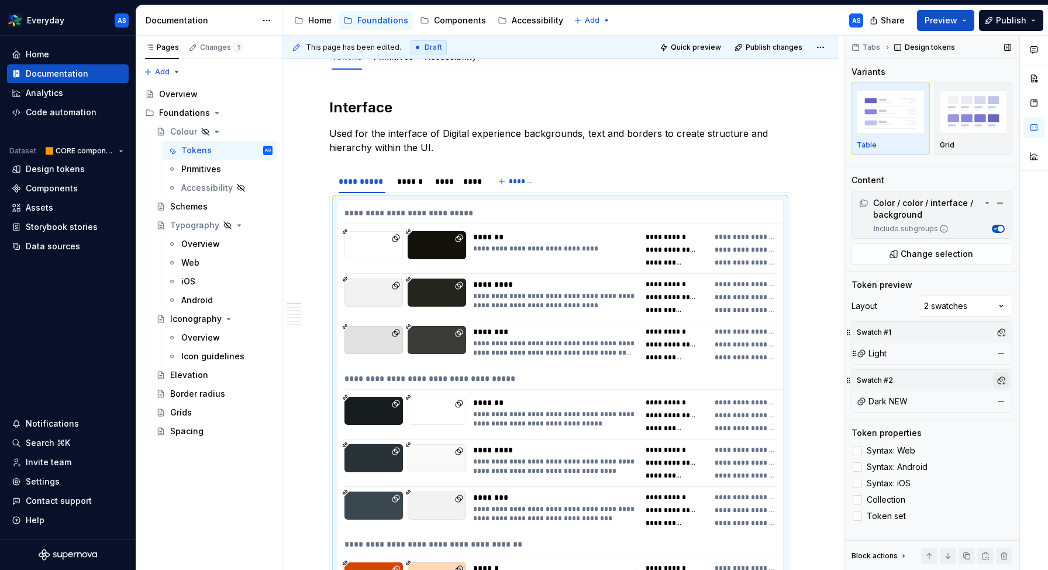
click at [1003, 381] on button "button" at bounding box center [1001, 380] width 16 height 16
click at [899, 447] on div "Dark" at bounding box center [900, 443] width 19 height 12
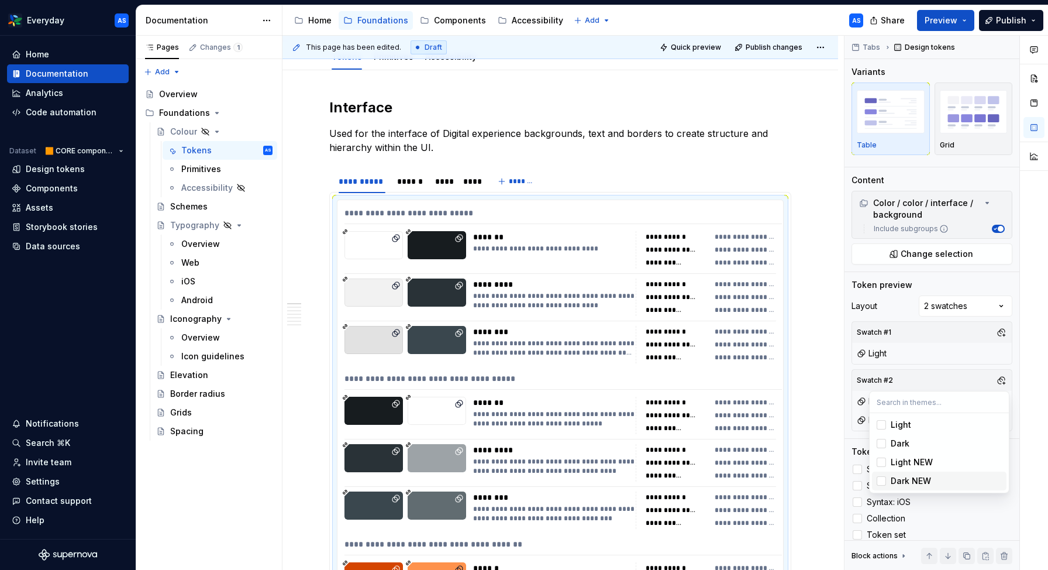
click at [891, 482] on div "Dark NEW" at bounding box center [911, 481] width 40 height 12
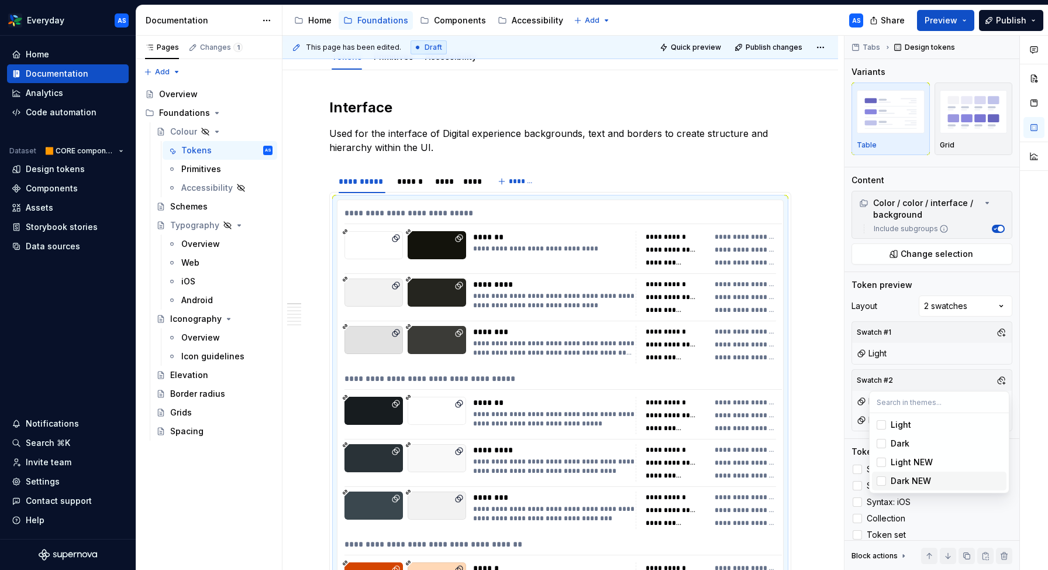
click at [891, 482] on div "Dark NEW" at bounding box center [911, 481] width 40 height 12
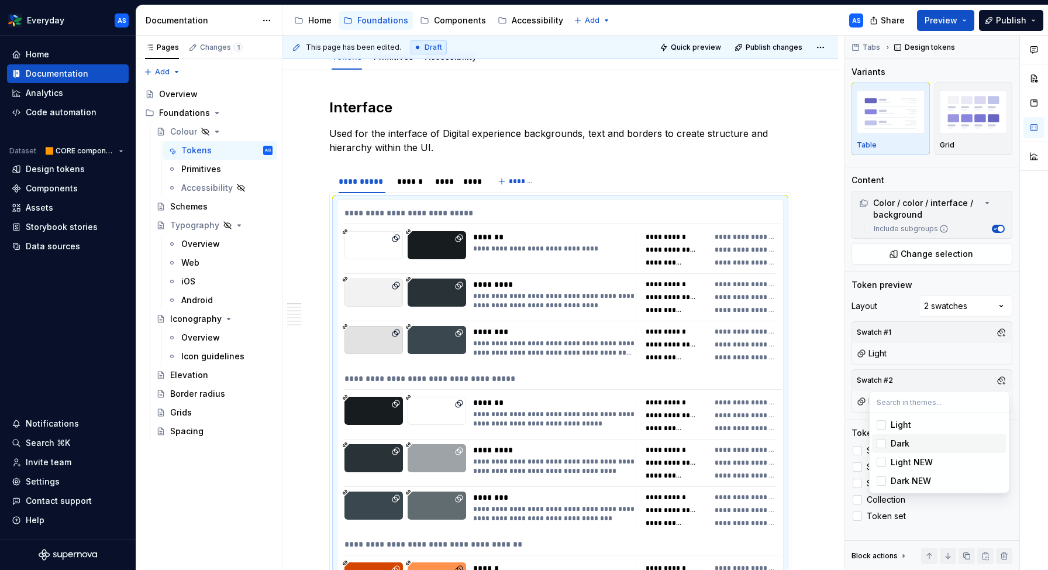
click at [891, 444] on div "Dark" at bounding box center [900, 443] width 19 height 12
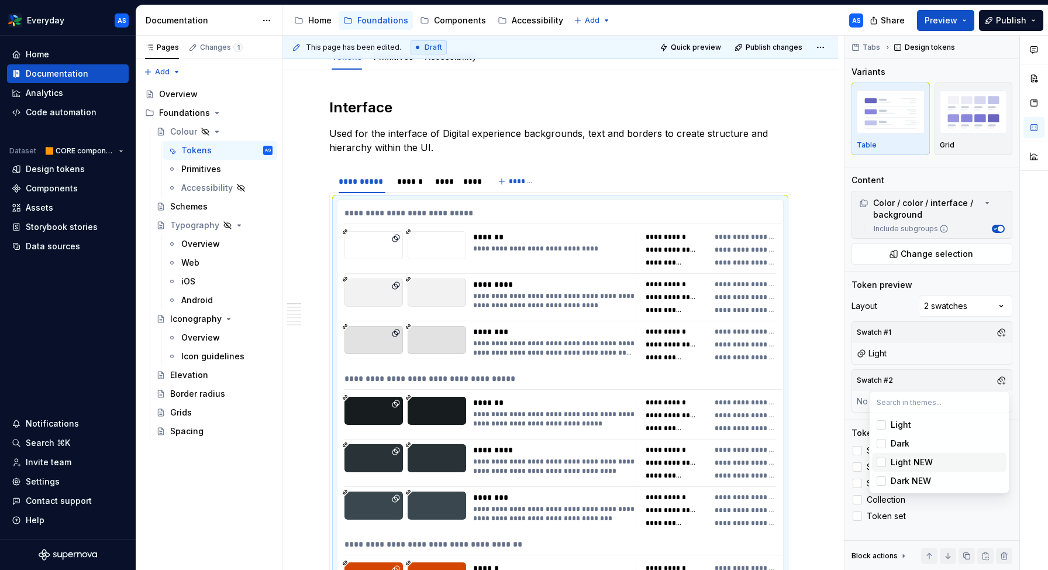
click at [889, 462] on span "Light NEW" at bounding box center [939, 462] width 134 height 19
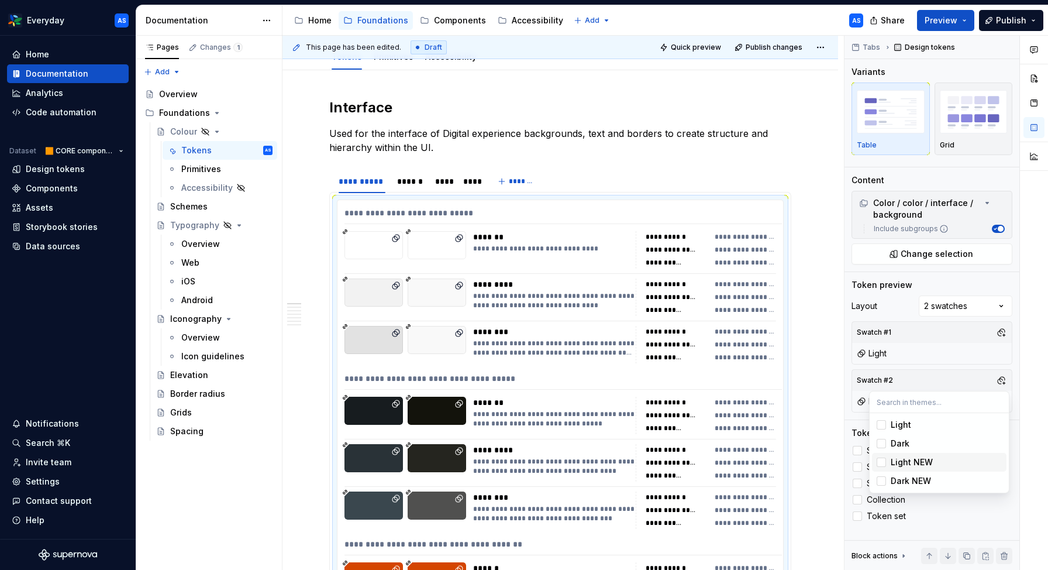
click at [890, 462] on span "Light NEW" at bounding box center [939, 462] width 134 height 19
click at [919, 361] on div "Comments Open comments No comments yet Select ‘Comment’ from the block context …" at bounding box center [945, 303] width 203 height 534
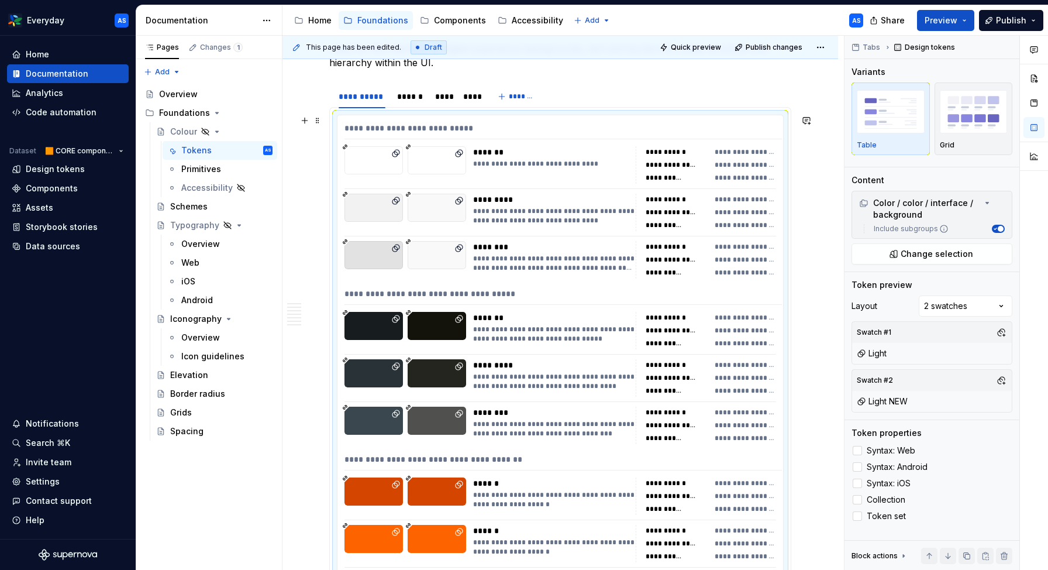
scroll to position [279, 0]
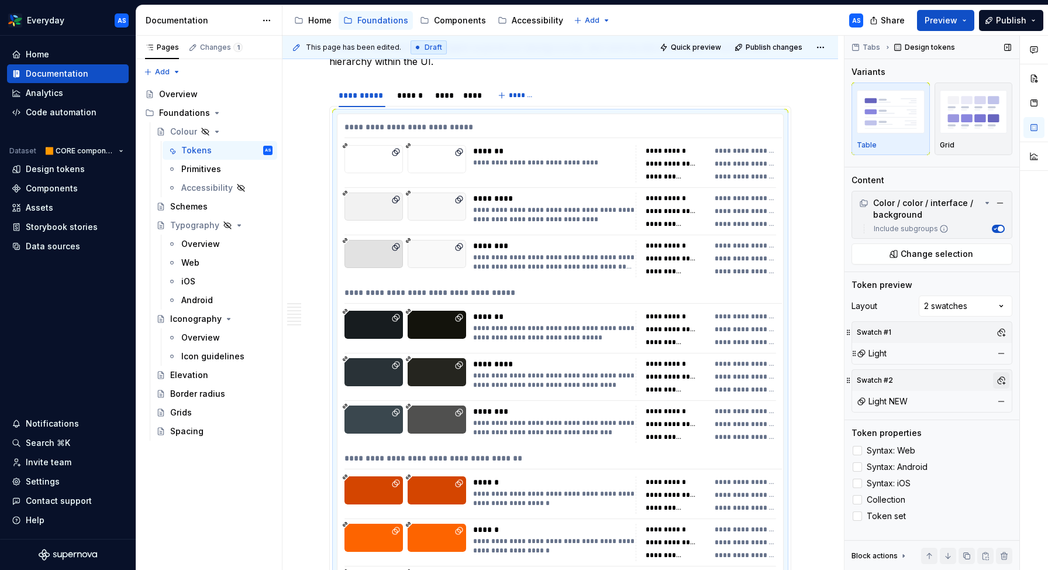
click at [1003, 379] on button "button" at bounding box center [1001, 380] width 16 height 16
click at [899, 479] on div "Dark NEW" at bounding box center [911, 481] width 40 height 12
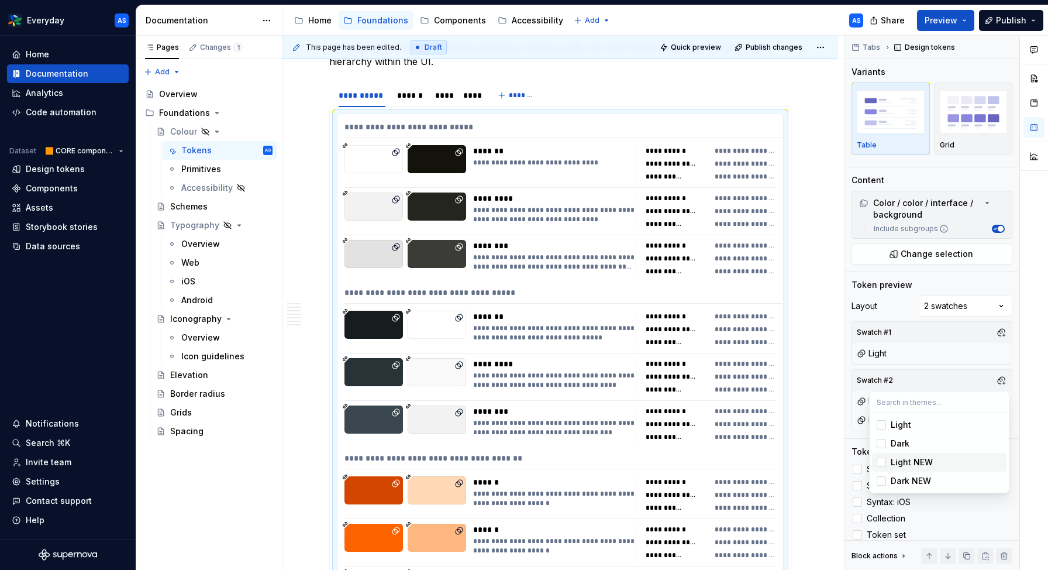
click at [905, 463] on div "Light NEW" at bounding box center [912, 462] width 42 height 12
click at [951, 351] on div "Comments Open comments No comments yet Select ‘Comment’ from the block context …" at bounding box center [945, 303] width 203 height 534
click at [1001, 336] on button "button" at bounding box center [1001, 332] width 16 height 16
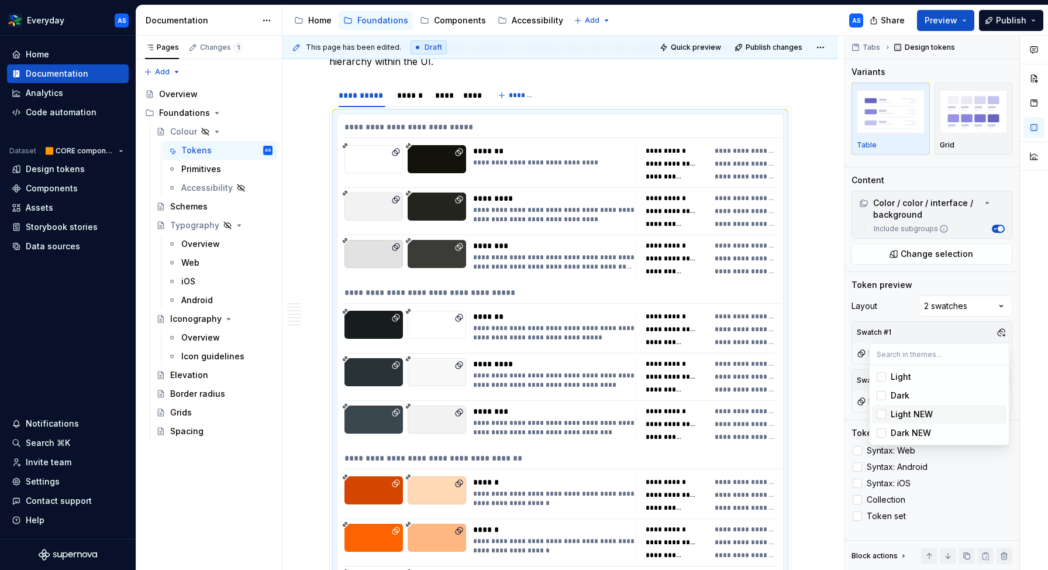
click at [914, 412] on div "Light NEW" at bounding box center [912, 414] width 42 height 12
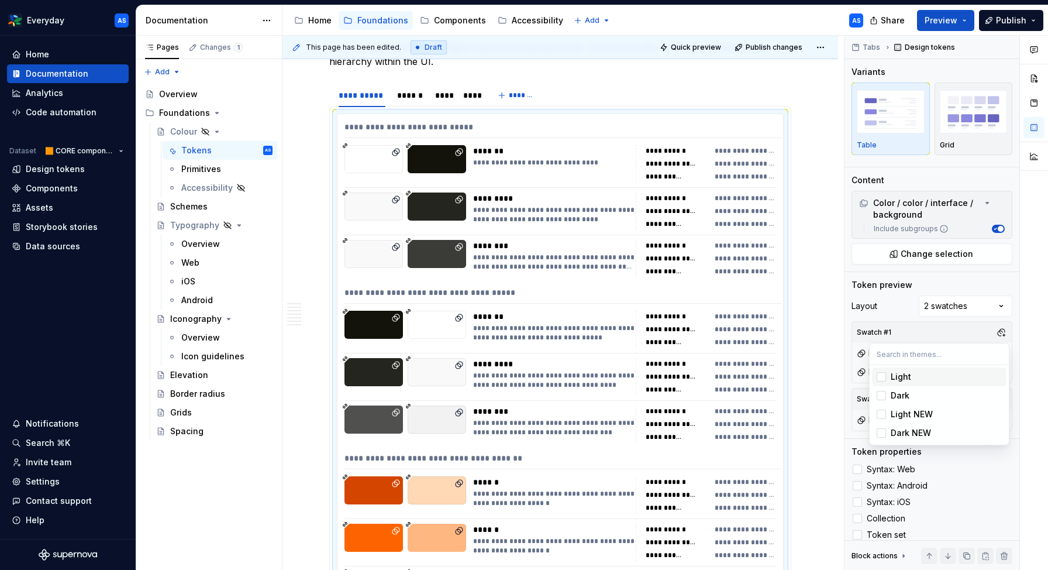
click at [908, 381] on div "Light" at bounding box center [901, 377] width 20 height 12
click at [920, 343] on div "Light Dark Light NEW Dark NEW" at bounding box center [939, 394] width 140 height 102
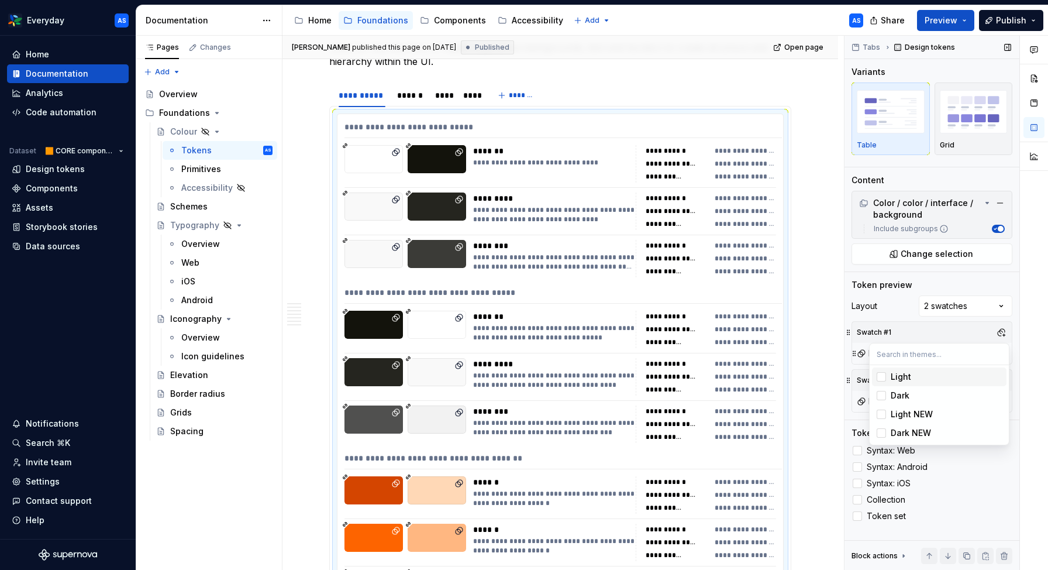
click at [953, 339] on div "Comments Open comments No comments yet Select ‘Comment’ from the block context …" at bounding box center [945, 303] width 203 height 534
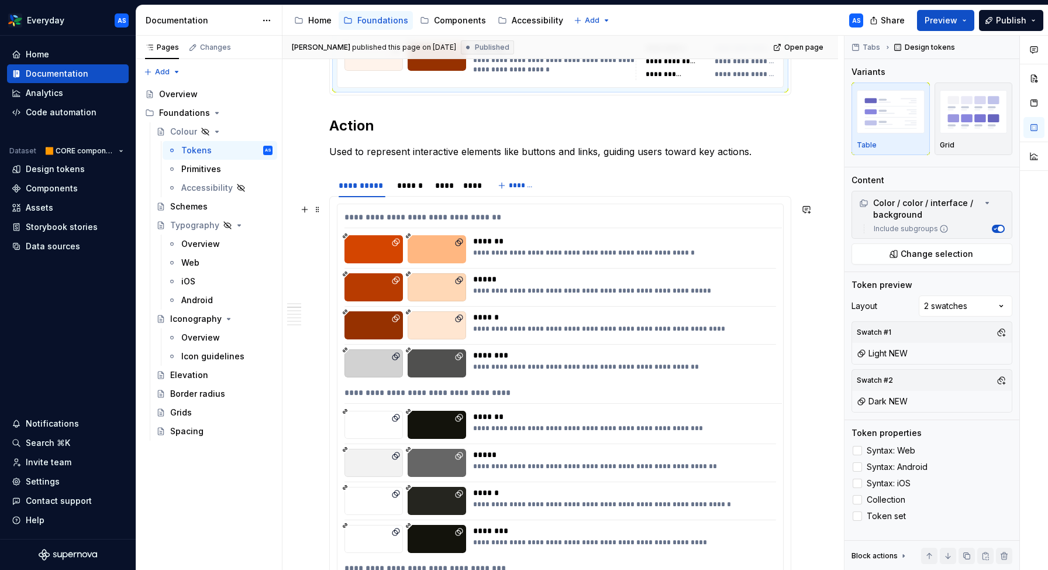
scroll to position [147, 0]
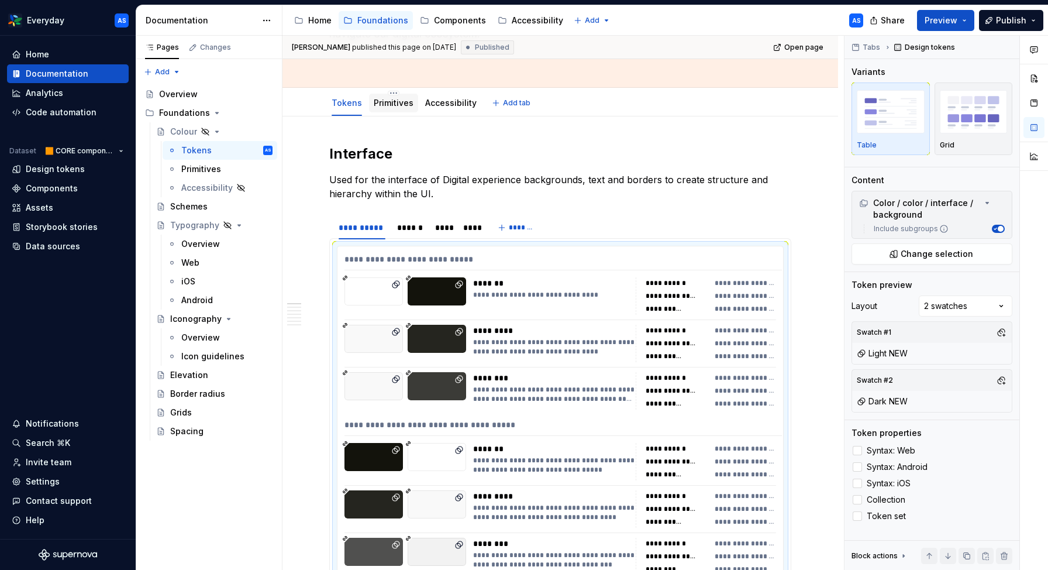
click at [394, 104] on link "Primitives" at bounding box center [394, 103] width 40 height 10
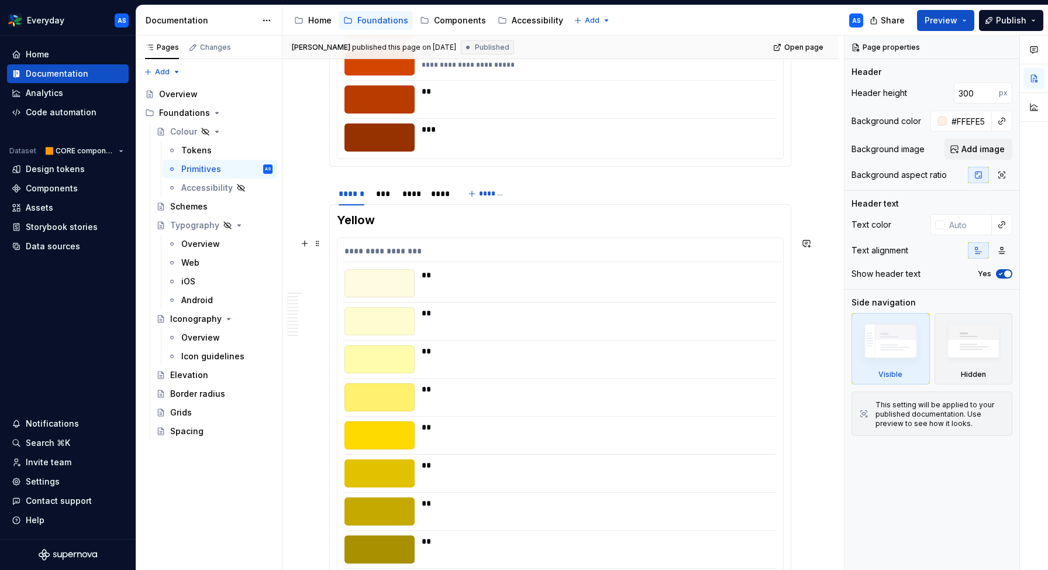
scroll to position [479, 0]
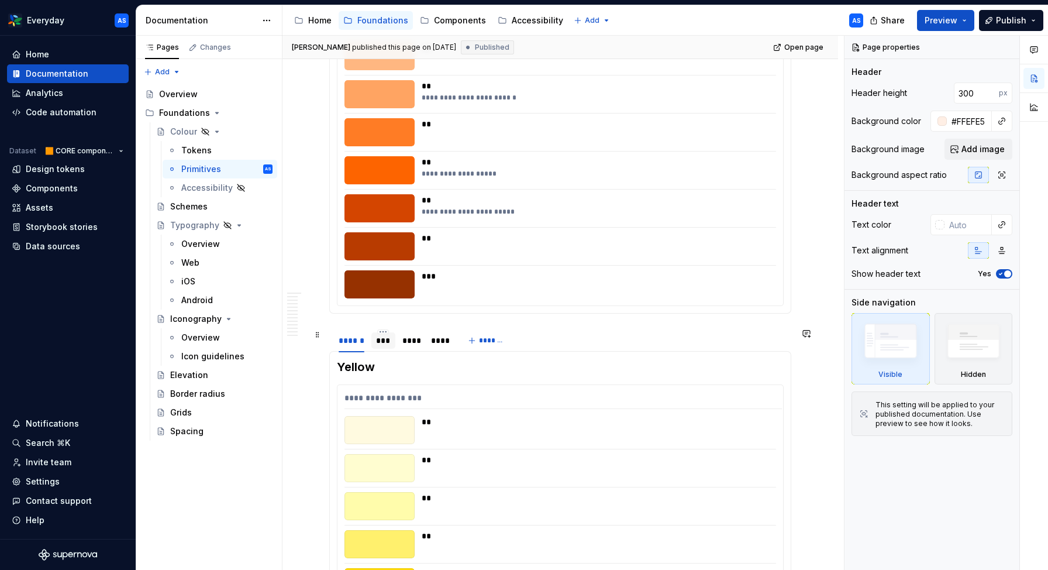
click at [385, 339] on div "***" at bounding box center [383, 340] width 15 height 12
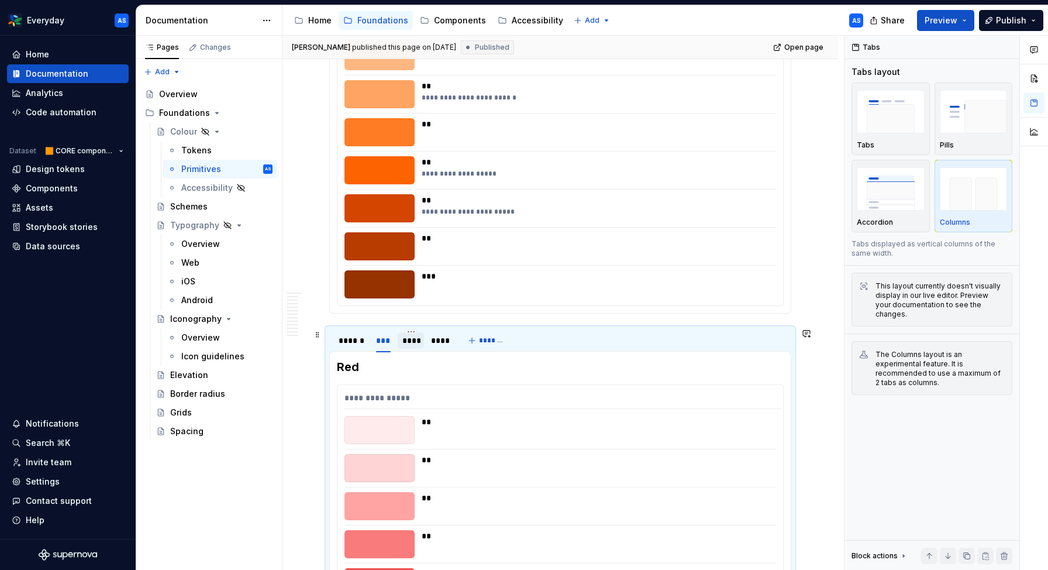
click at [413, 342] on div "****" at bounding box center [410, 340] width 17 height 12
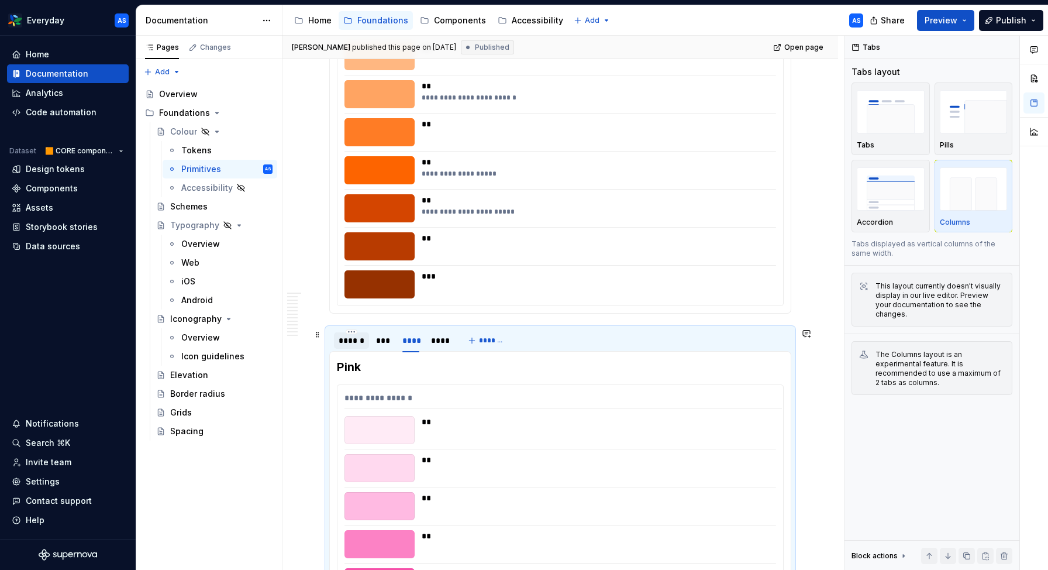
click at [350, 338] on div "******" at bounding box center [352, 340] width 26 height 12
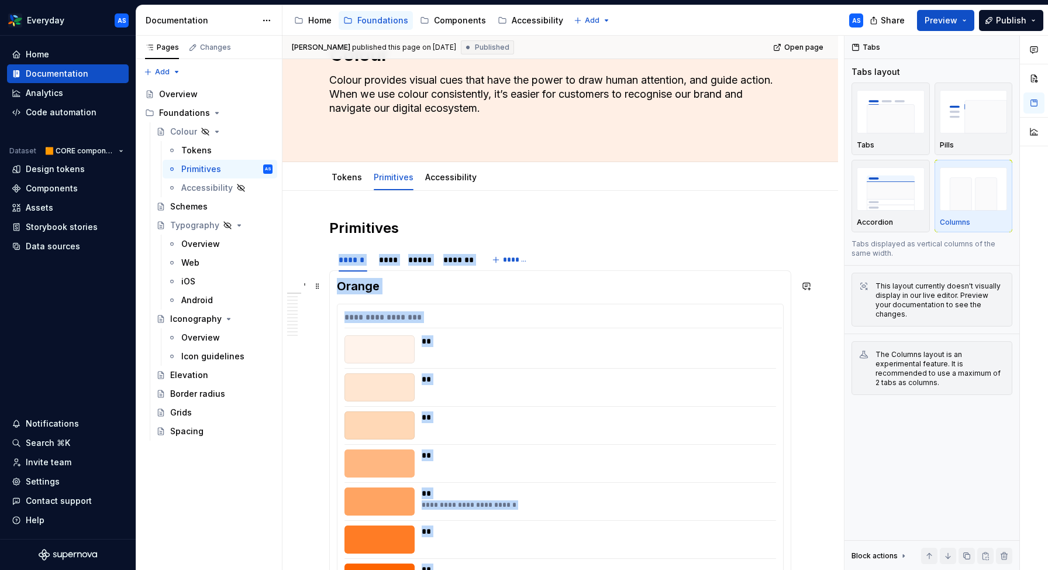
scroll to position [95, 0]
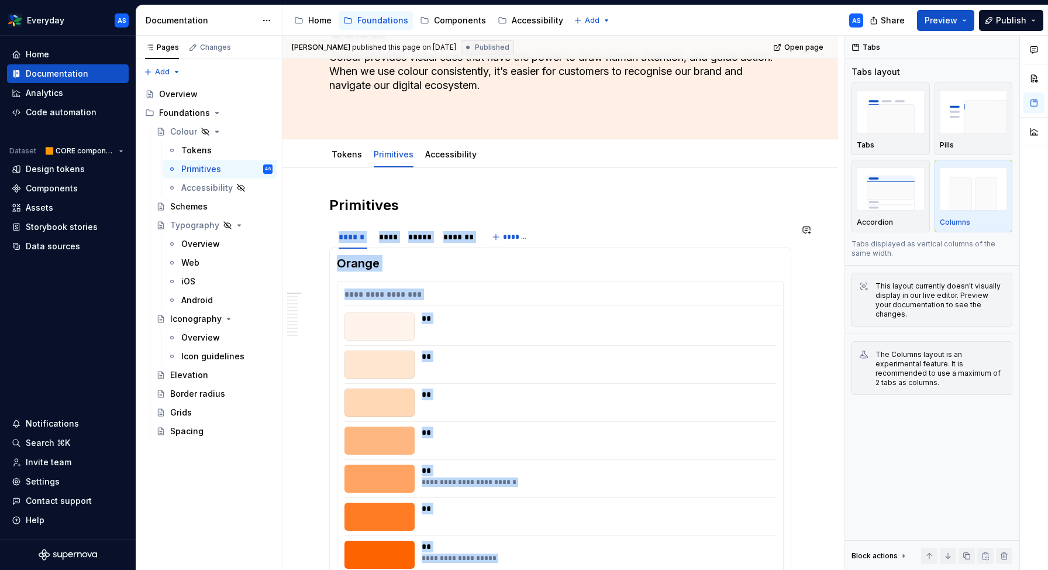
click at [471, 224] on section "**********" at bounding box center [560, 461] width 462 height 474
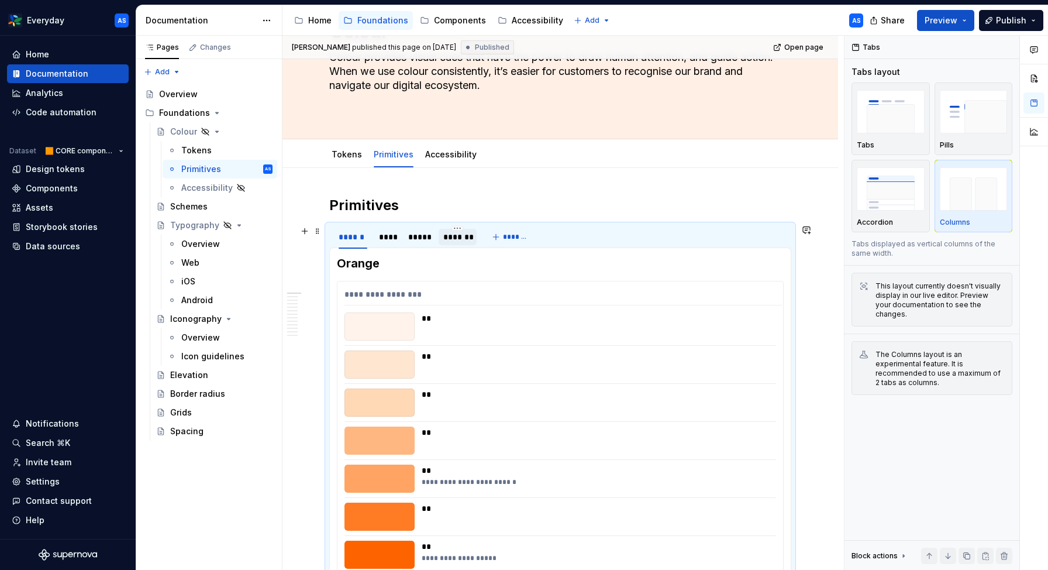
click at [462, 241] on div "*******" at bounding box center [457, 237] width 29 height 12
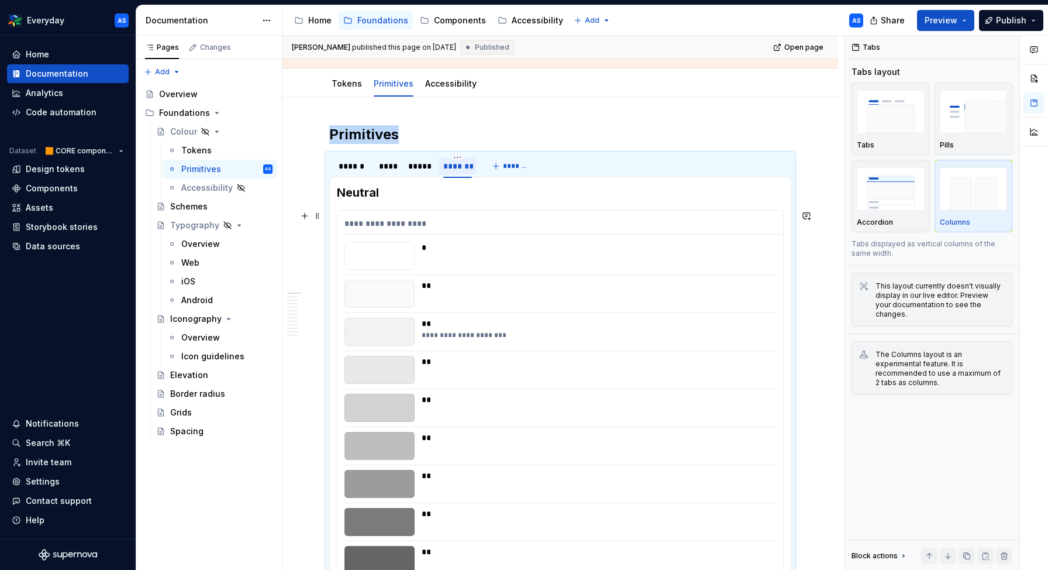
scroll to position [159, 0]
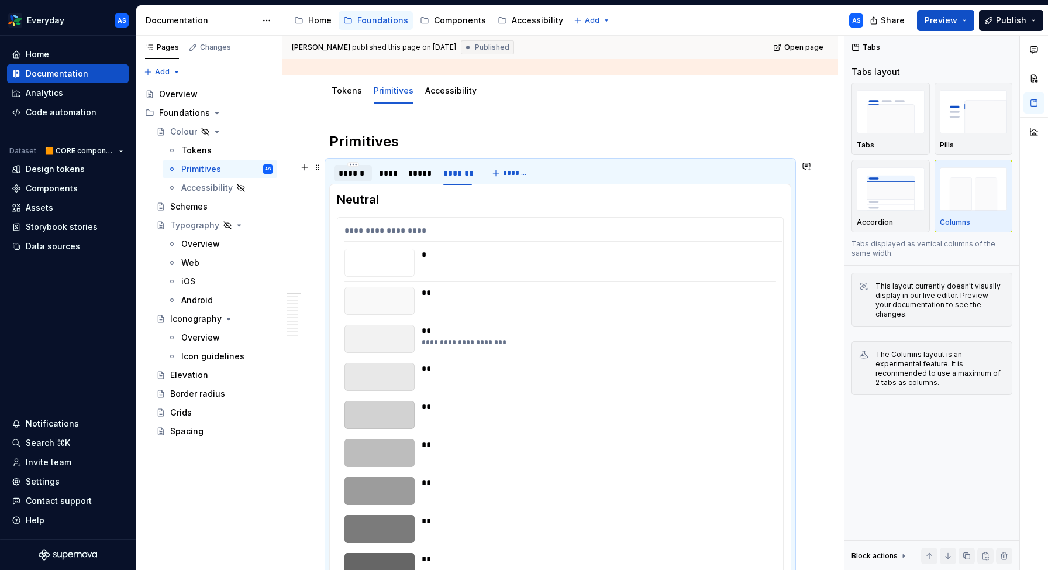
click at [350, 169] on div "******" at bounding box center [353, 173] width 29 height 12
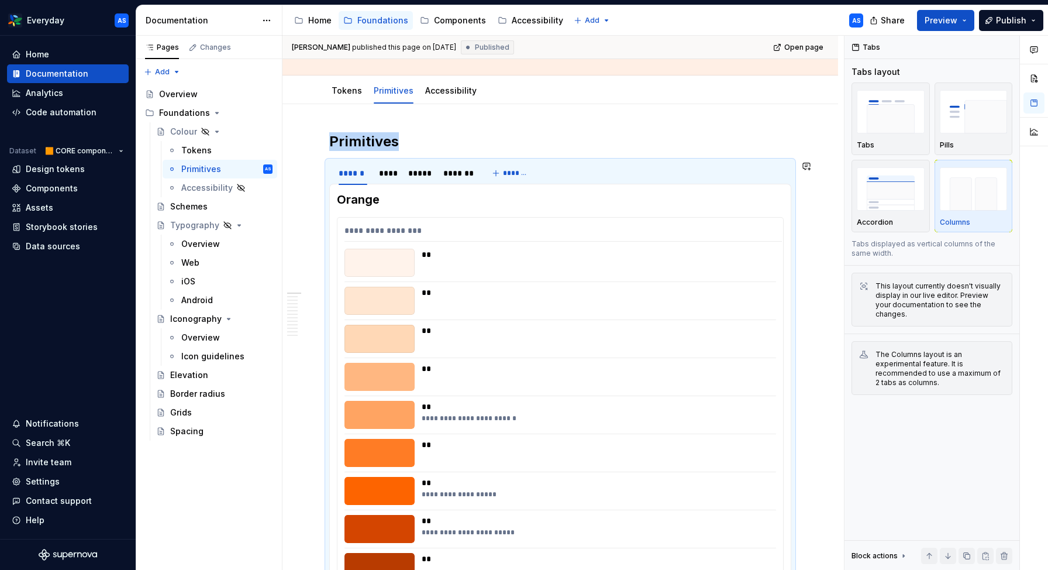
scroll to position [0, 0]
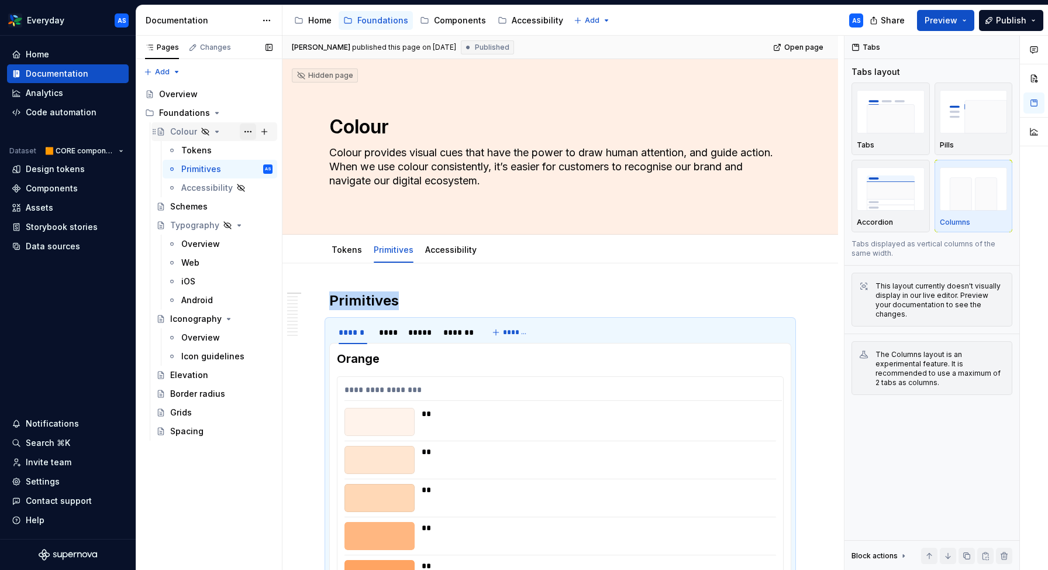
click at [247, 130] on button "Page tree" at bounding box center [248, 131] width 16 height 16
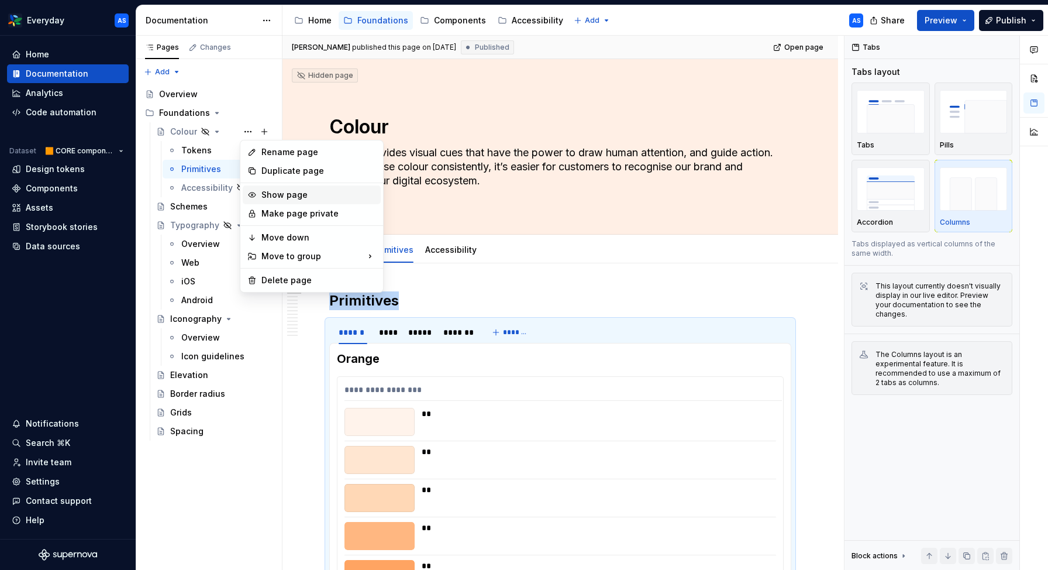
click at [270, 200] on div "Show page" at bounding box center [318, 195] width 115 height 12
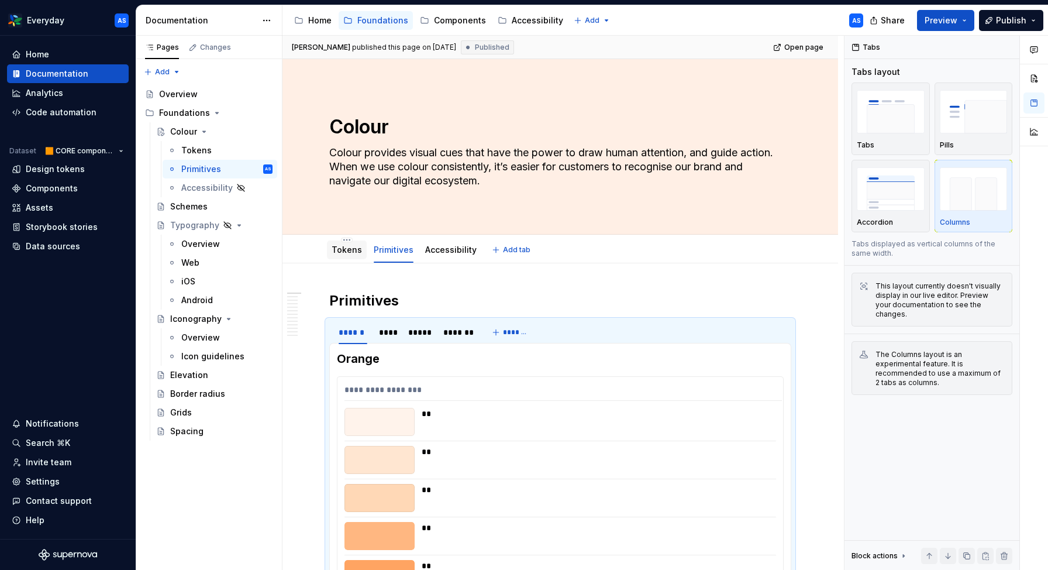
click at [350, 260] on div "Tokens" at bounding box center [347, 249] width 40 height 21
click at [1022, 21] on span "Publish" at bounding box center [1011, 21] width 30 height 12
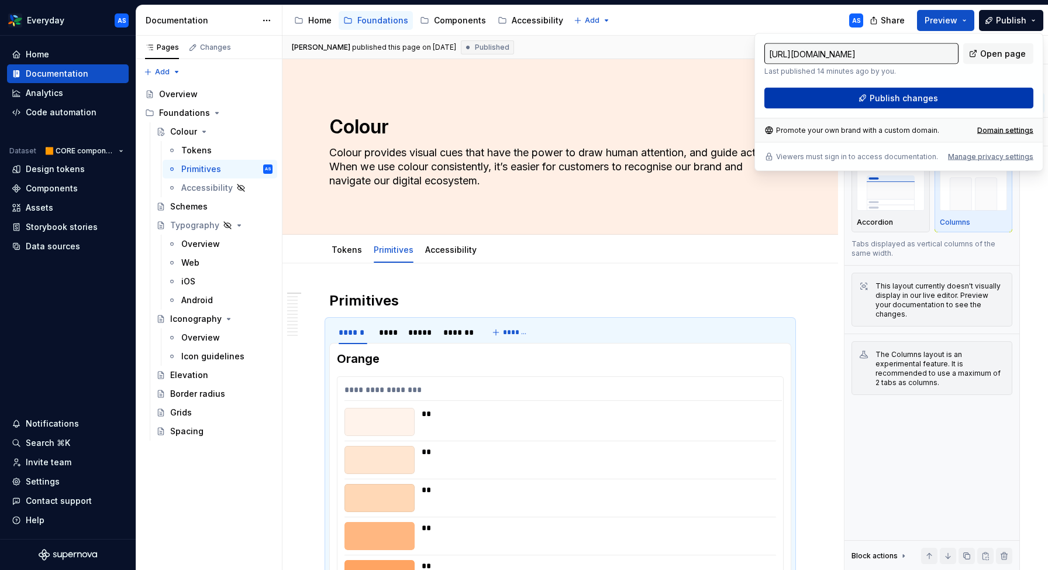
click at [924, 99] on span "Publish changes" at bounding box center [904, 98] width 68 height 12
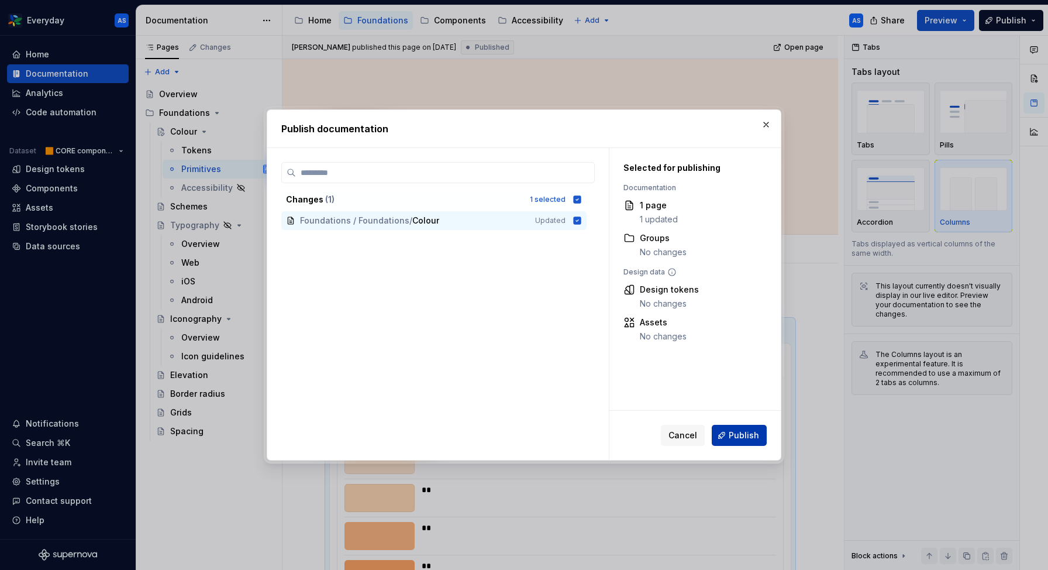
click at [744, 436] on span "Publish" at bounding box center [744, 435] width 30 height 12
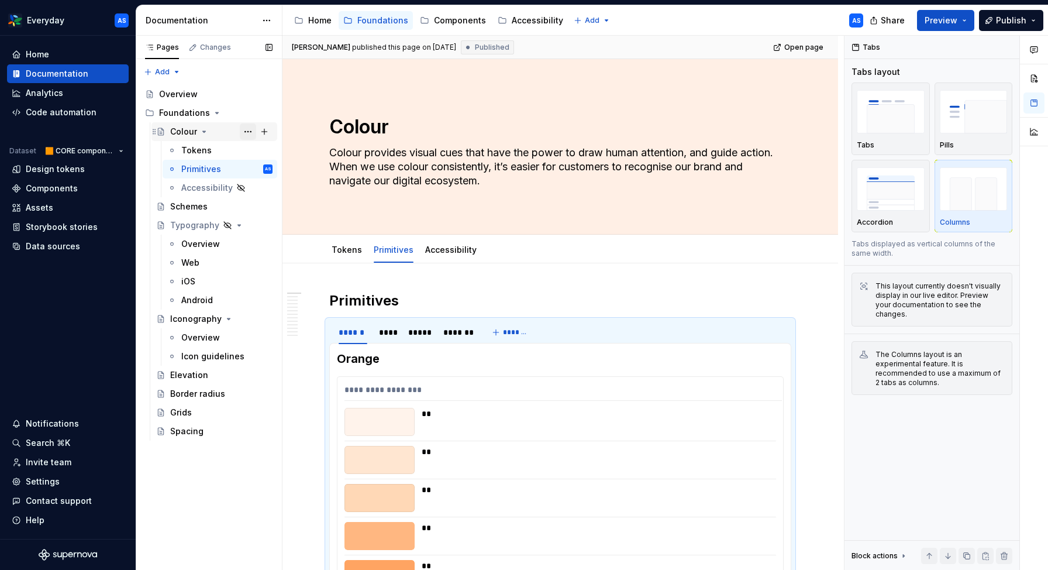
click at [245, 131] on button "Page tree" at bounding box center [248, 131] width 16 height 16
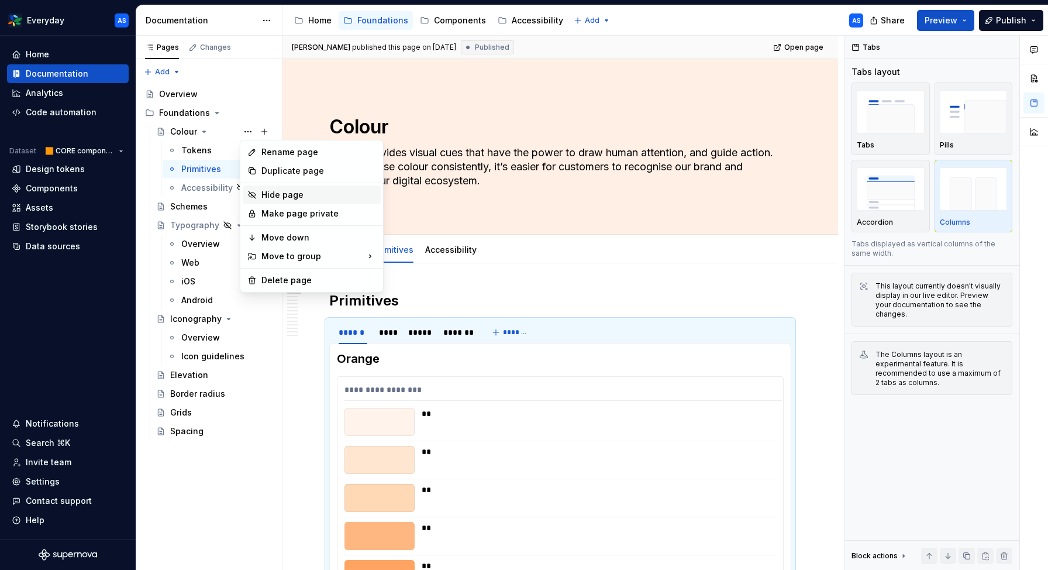
click at [271, 195] on div "Hide page" at bounding box center [318, 195] width 115 height 12
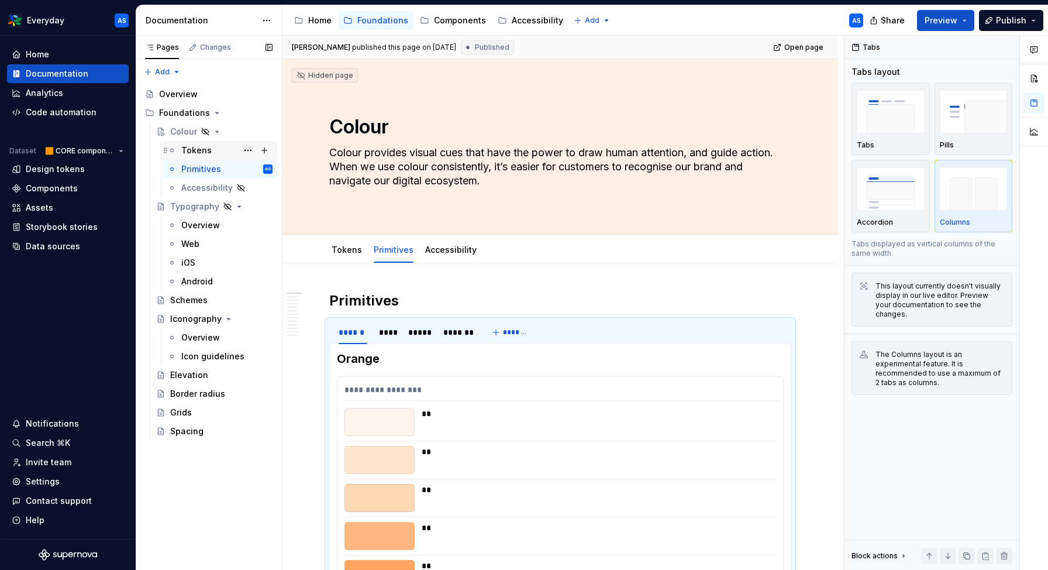
click at [206, 151] on div "Tokens" at bounding box center [196, 150] width 30 height 12
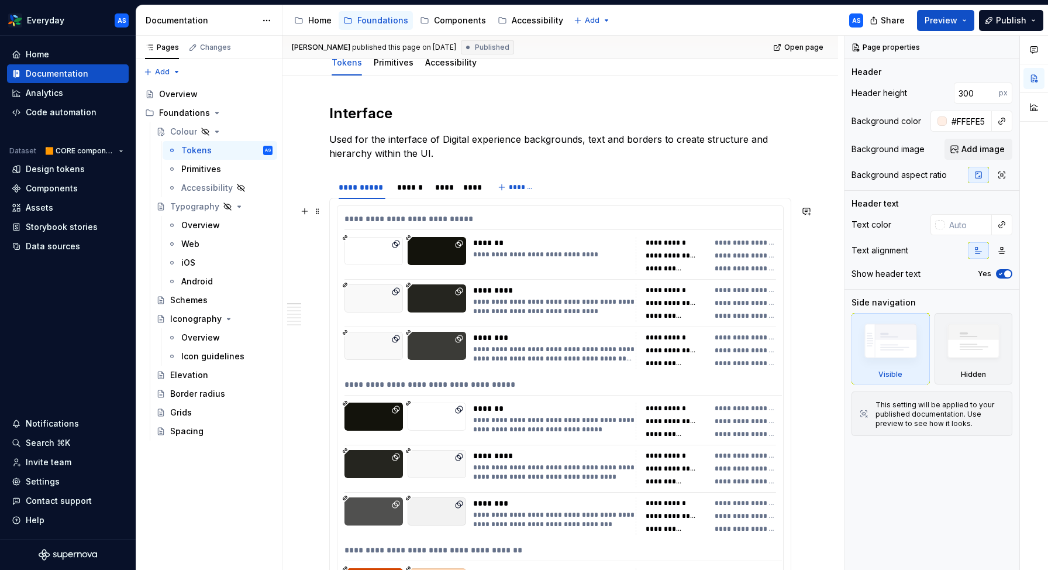
scroll to position [206, 0]
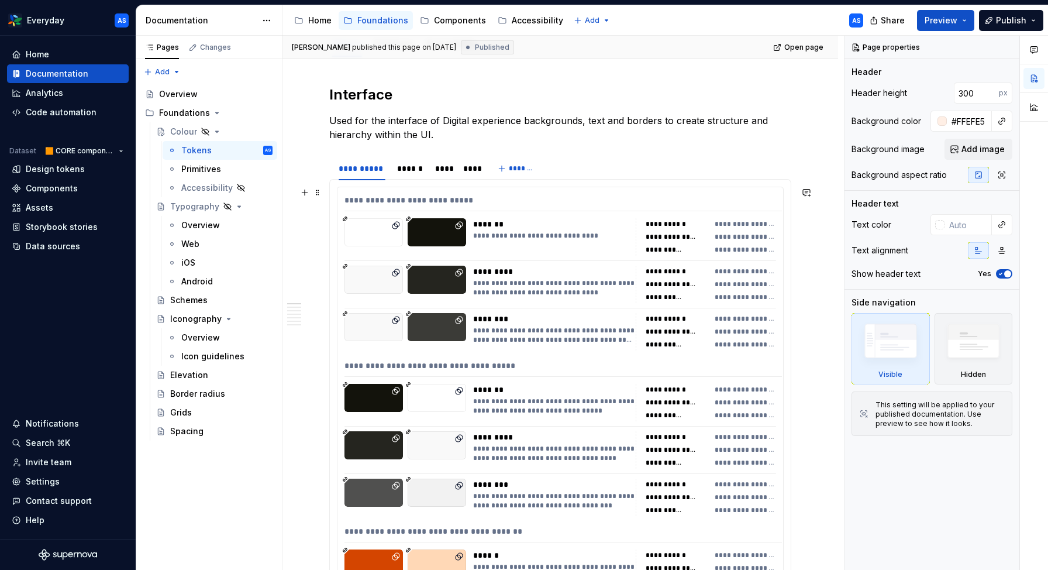
click at [621, 202] on div "**********" at bounding box center [562, 202] width 437 height 17
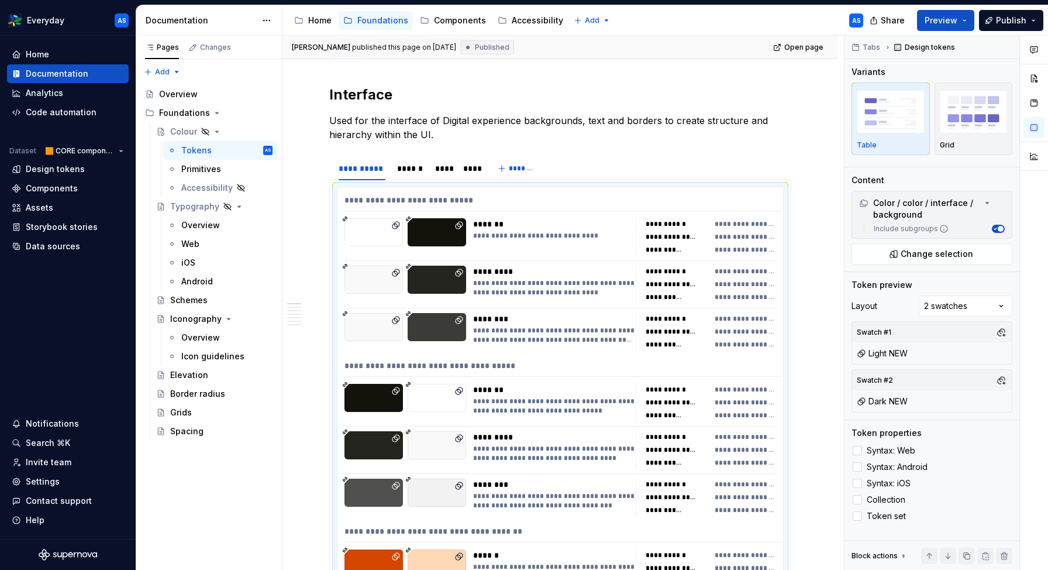
click at [1023, 18] on span "Publish" at bounding box center [1011, 21] width 30 height 12
click at [1022, 24] on span "Publish" at bounding box center [1011, 21] width 30 height 12
click at [1006, 18] on span "Publish" at bounding box center [1011, 21] width 30 height 12
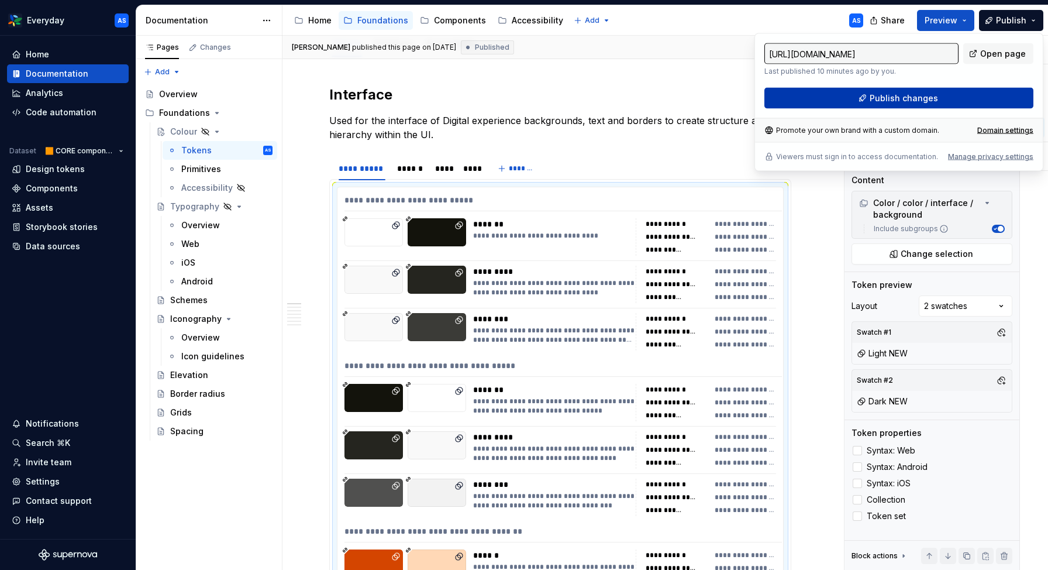
click at [944, 102] on button "Publish changes" at bounding box center [898, 98] width 269 height 21
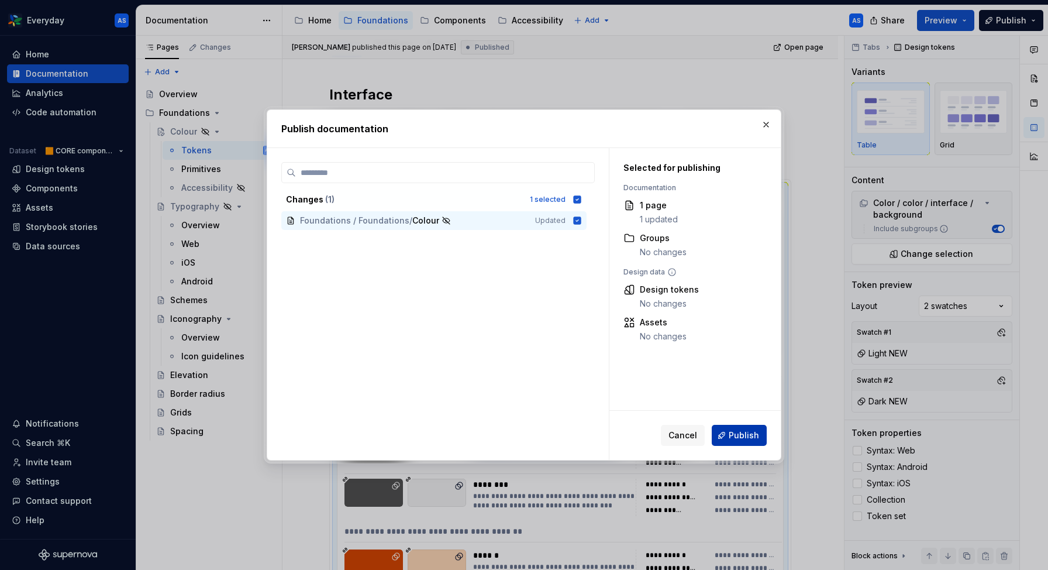
click at [740, 443] on button "Publish" at bounding box center [739, 435] width 55 height 21
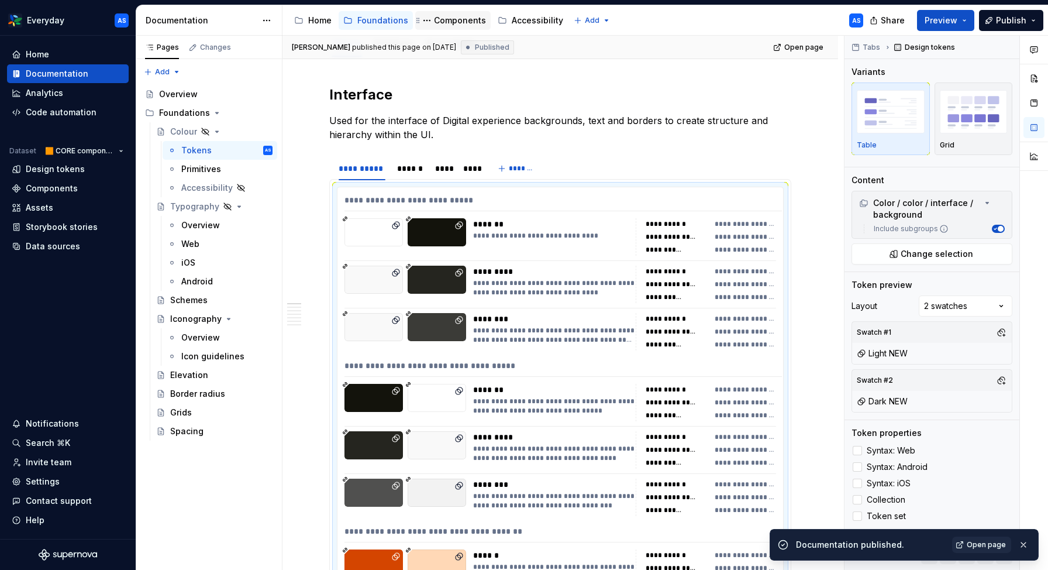
click at [448, 23] on div "Components" at bounding box center [460, 21] width 52 height 12
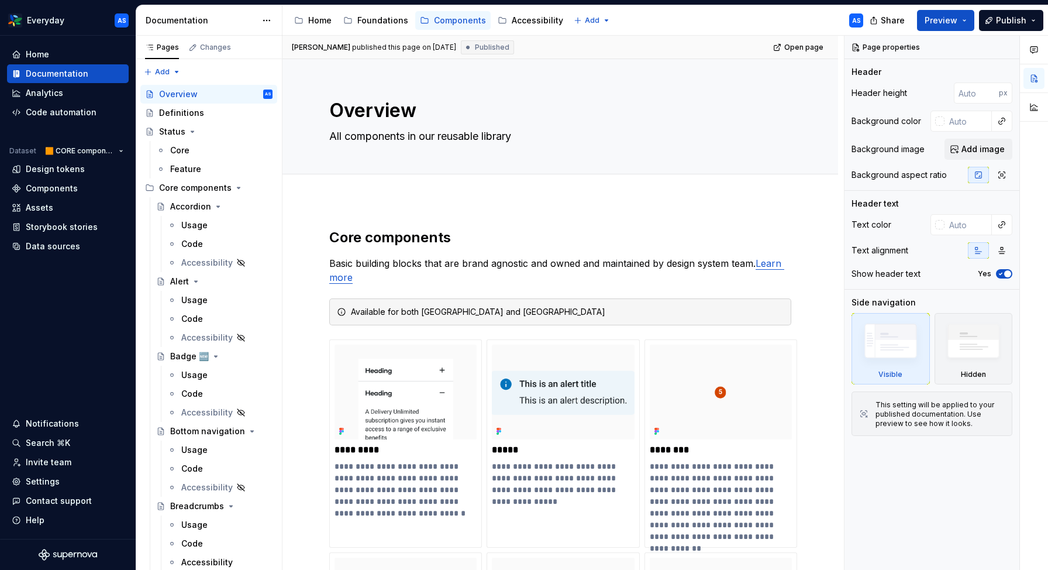
type textarea "*"
